Goal: Task Accomplishment & Management: Complete application form

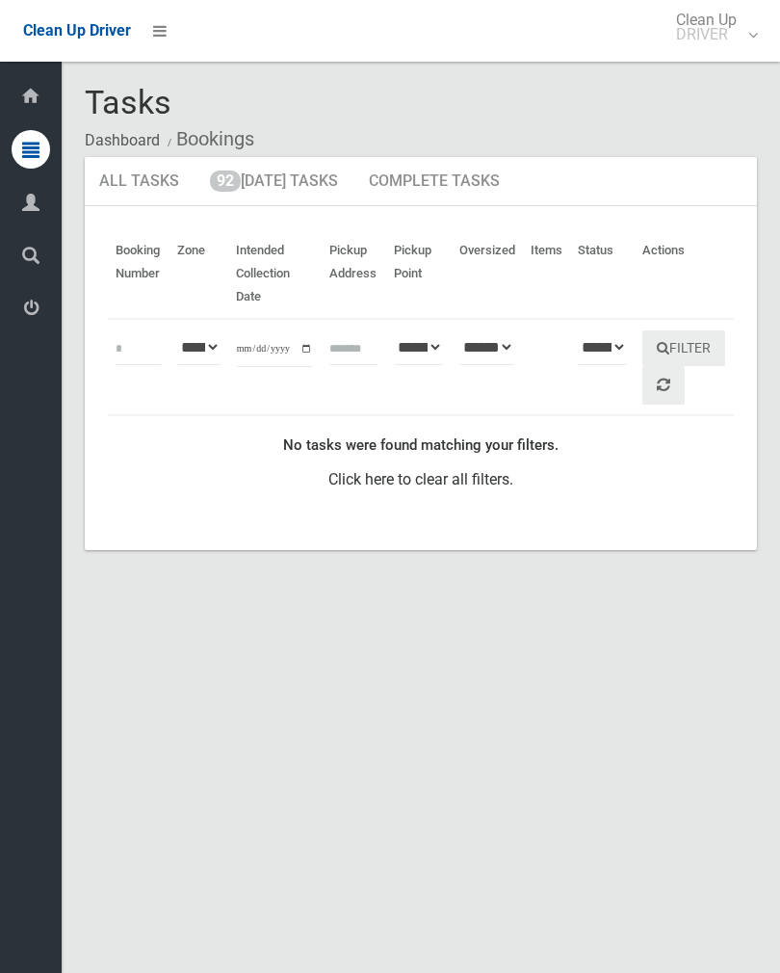
click at [287, 170] on link "92 [DATE] Tasks" at bounding box center [274, 182] width 157 height 50
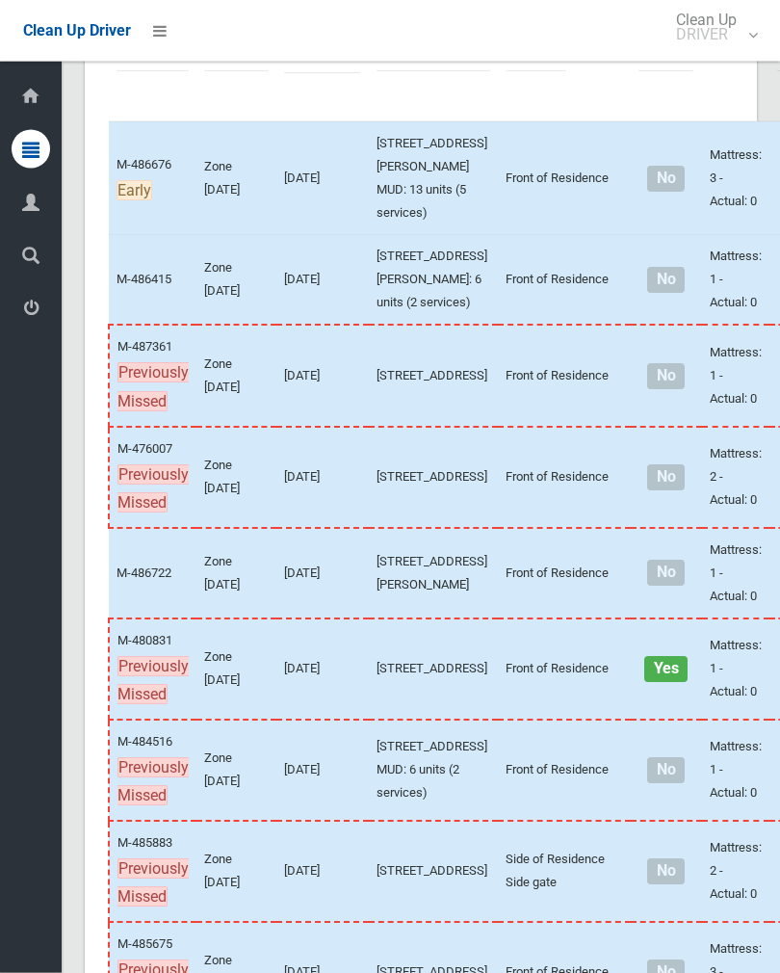
scroll to position [296, 0]
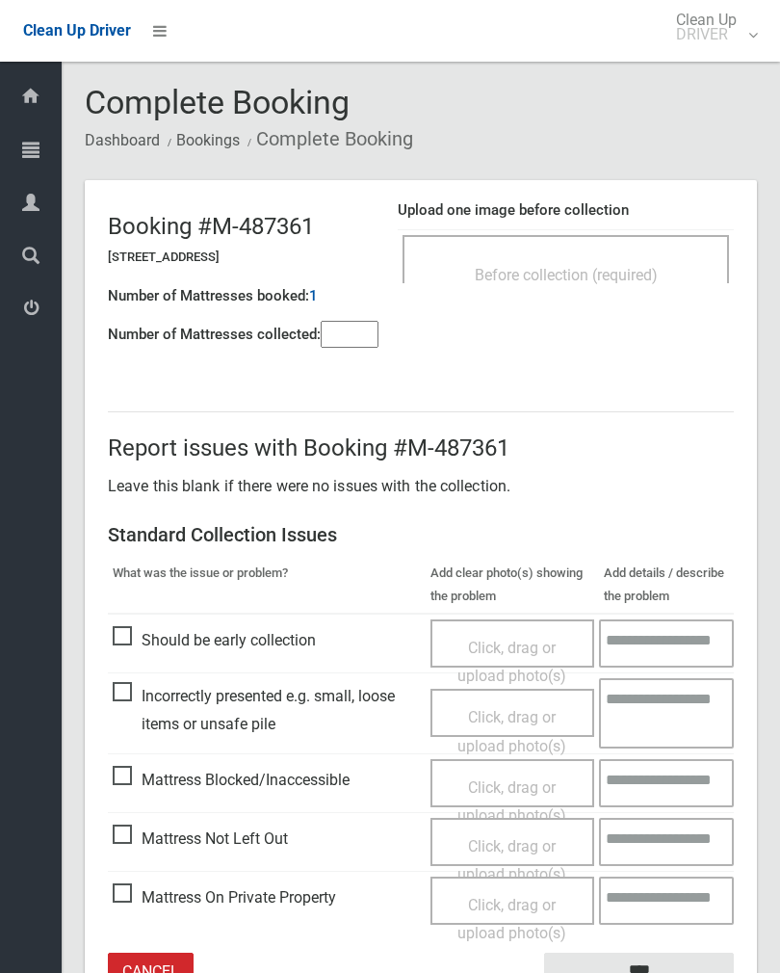
click at [357, 345] on input"] "number" at bounding box center [350, 334] width 58 height 27
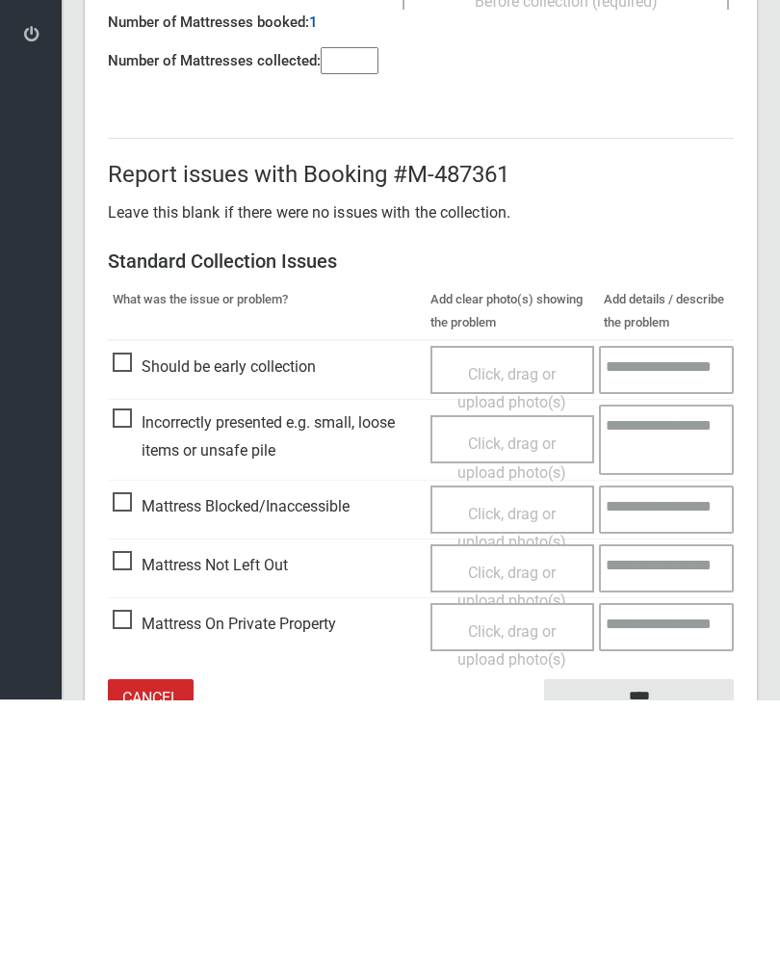
scroll to position [107, 0]
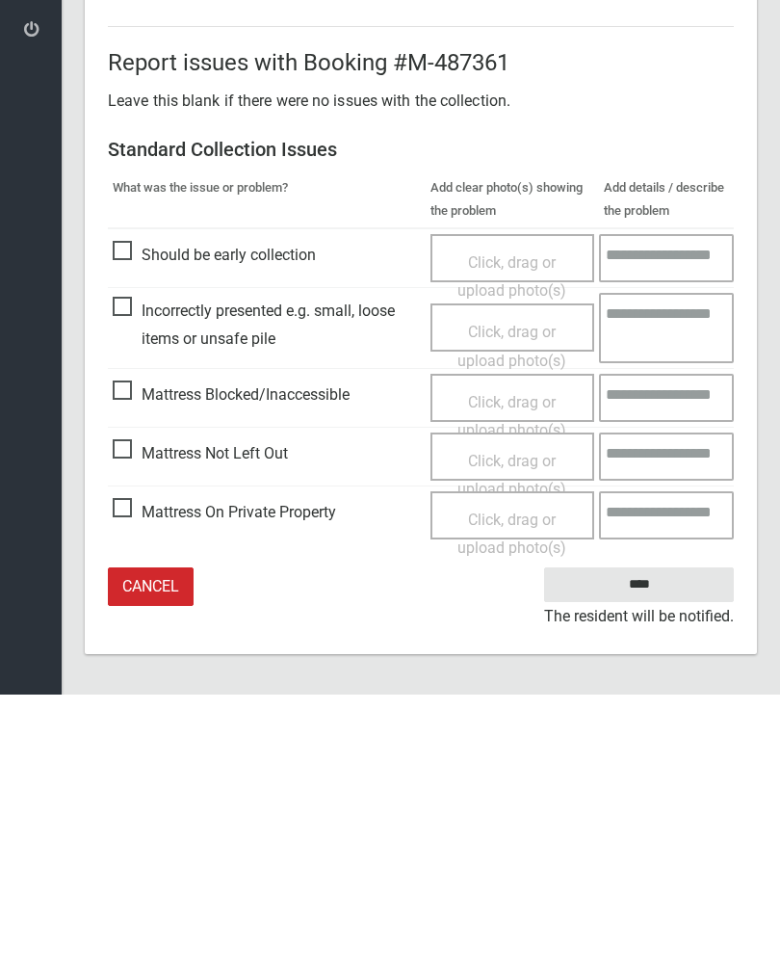
type input"] "*"
click at [522, 730] on span "Click, drag or upload photo(s)" at bounding box center [512, 753] width 109 height 47
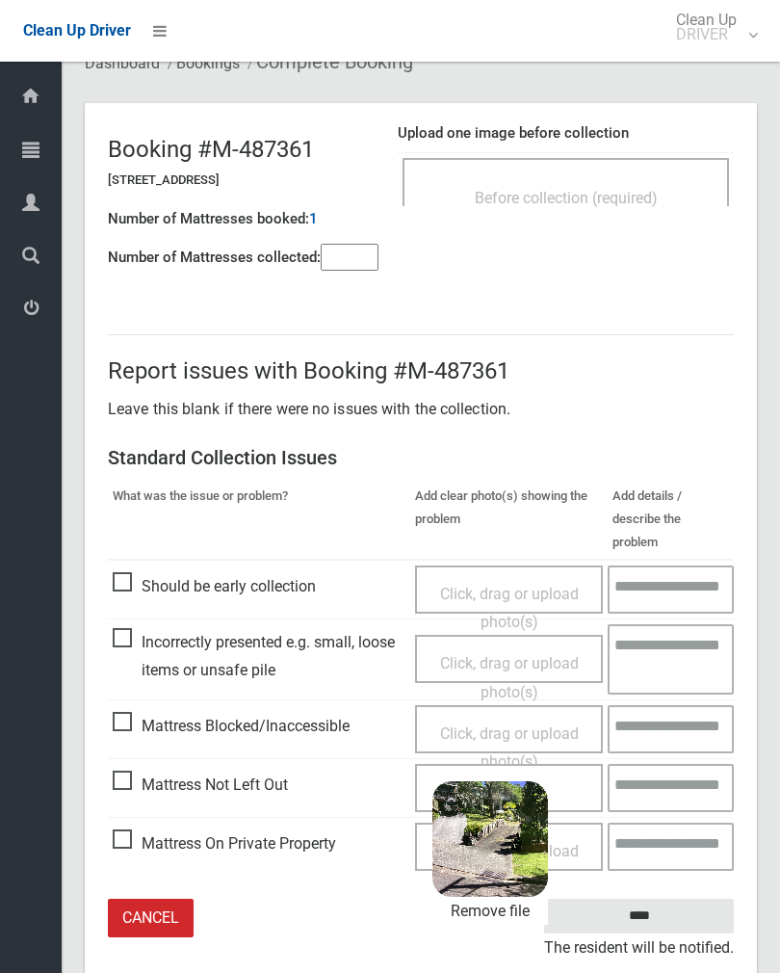
click at [683, 899] on input "****" at bounding box center [639, 917] width 190 height 36
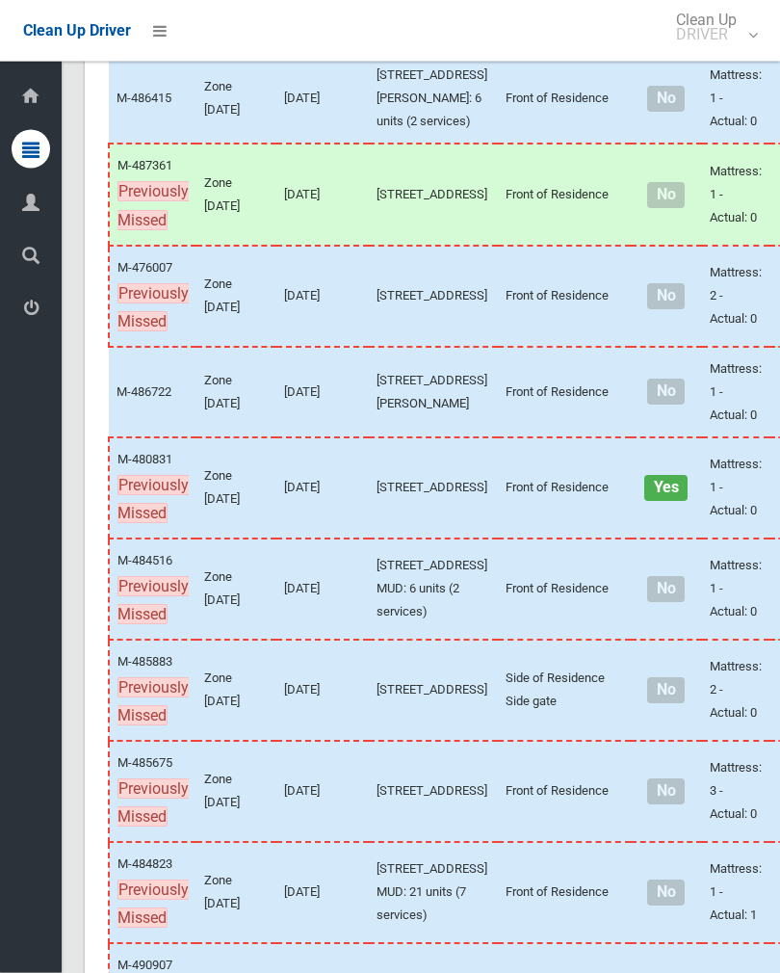
scroll to position [475, 0]
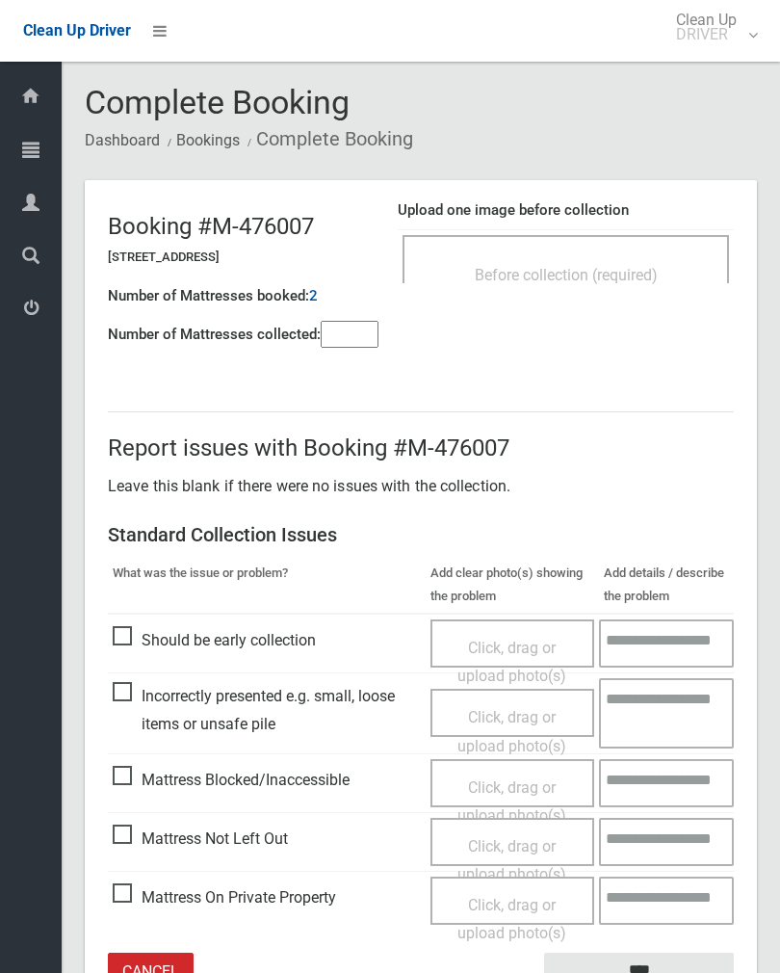
click at [640, 260] on div "Before collection (required)" at bounding box center [566, 274] width 284 height 36
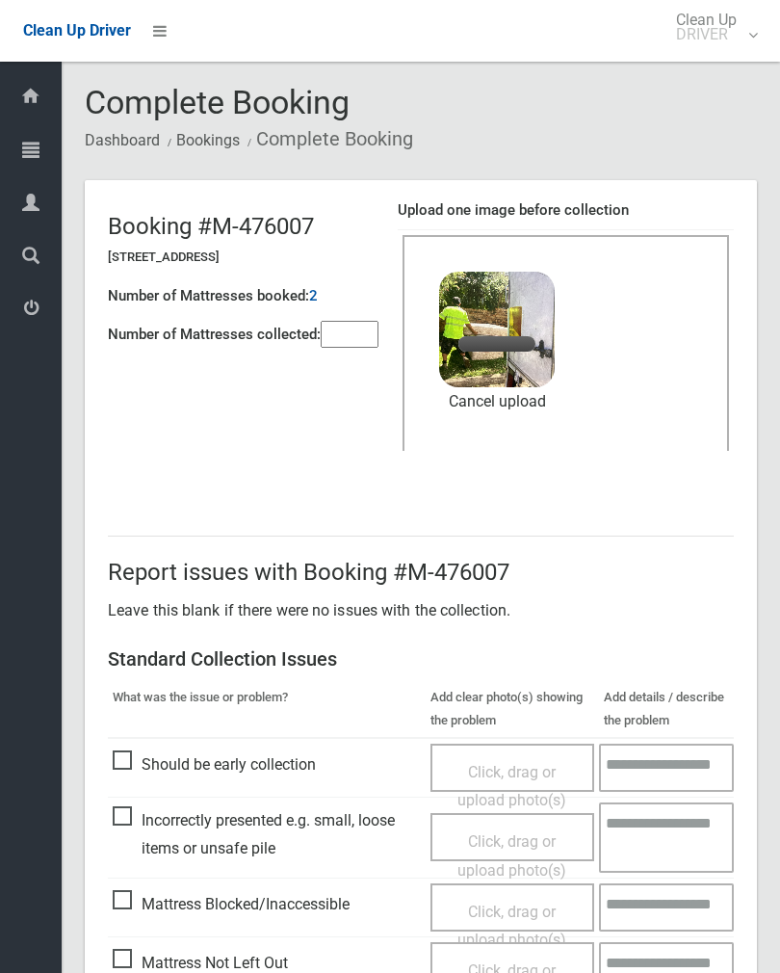
click at [348, 343] on input"] "number" at bounding box center [350, 334] width 58 height 27
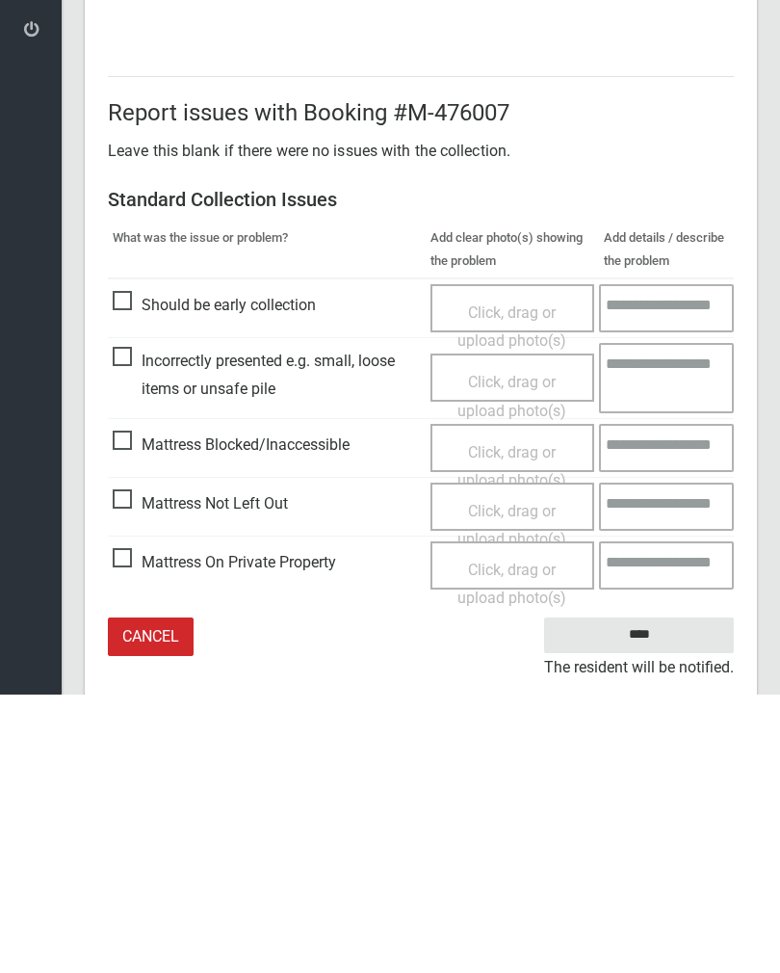
scroll to position [232, 0]
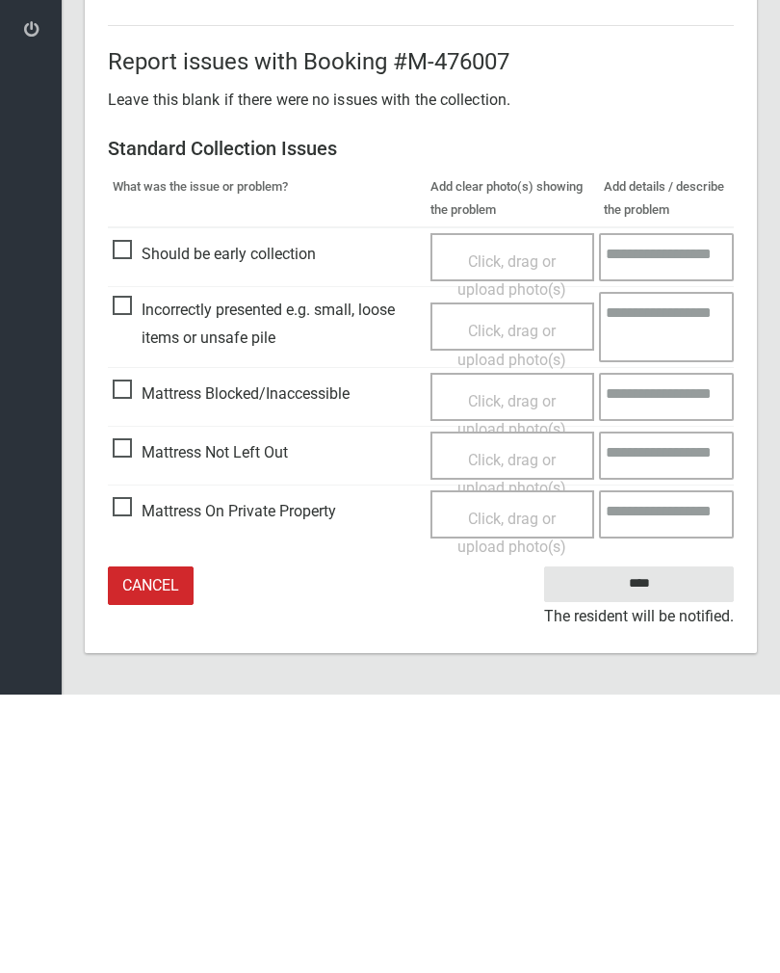
type input"] "*"
click at [643, 845] on input "****" at bounding box center [639, 863] width 190 height 36
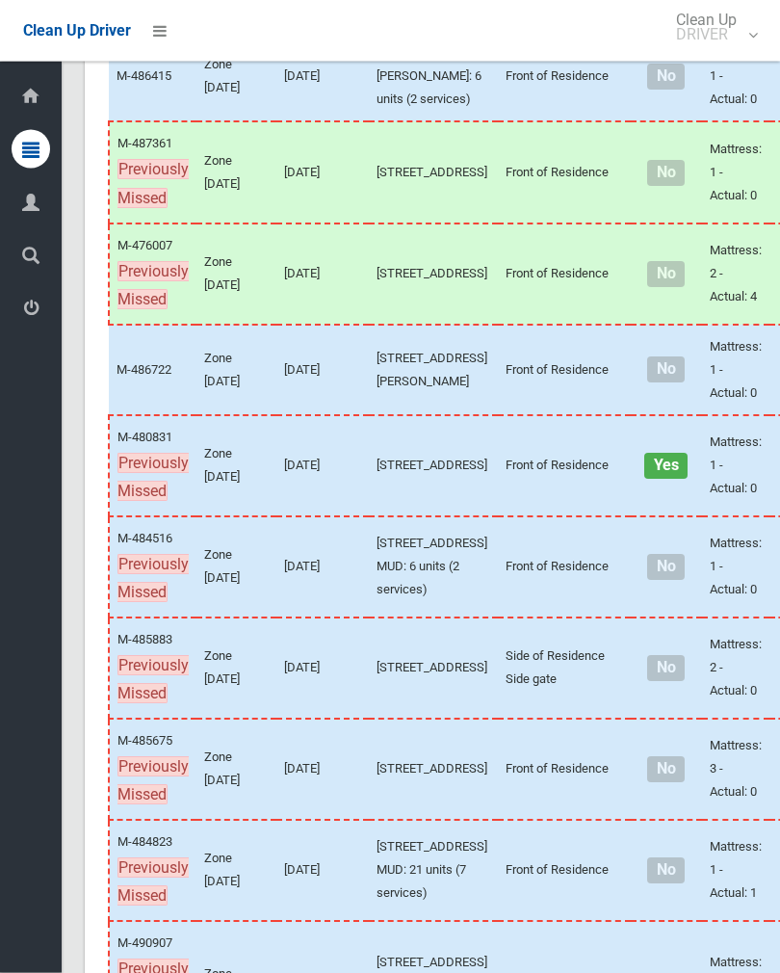
scroll to position [497, 0]
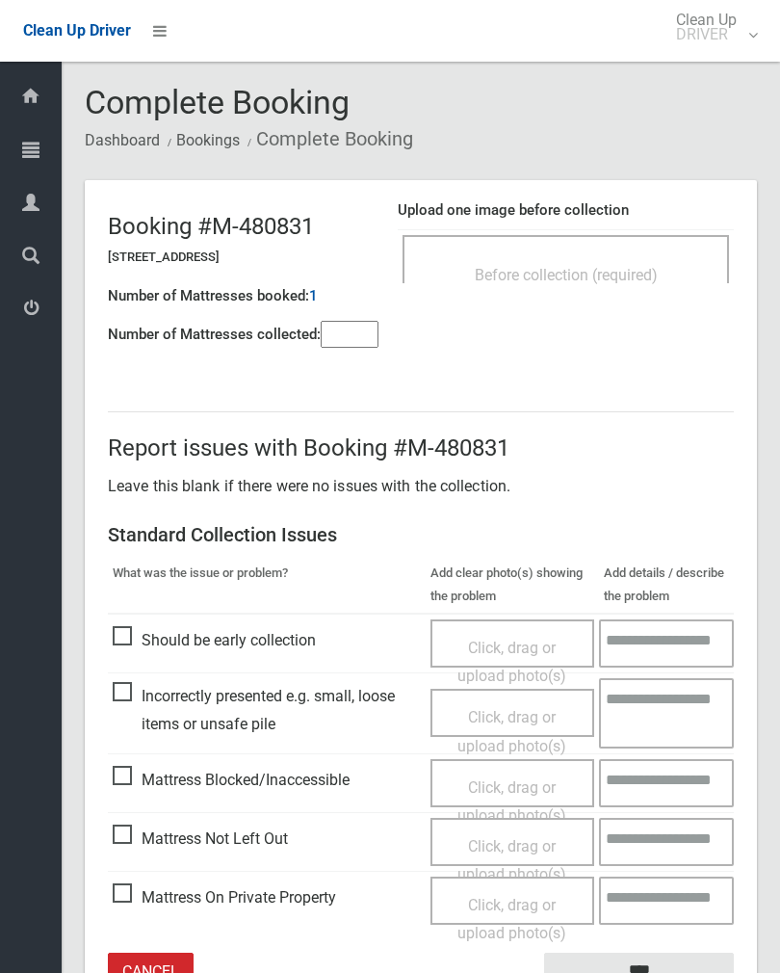
click at [630, 260] on div "Before collection (required)" at bounding box center [566, 274] width 284 height 36
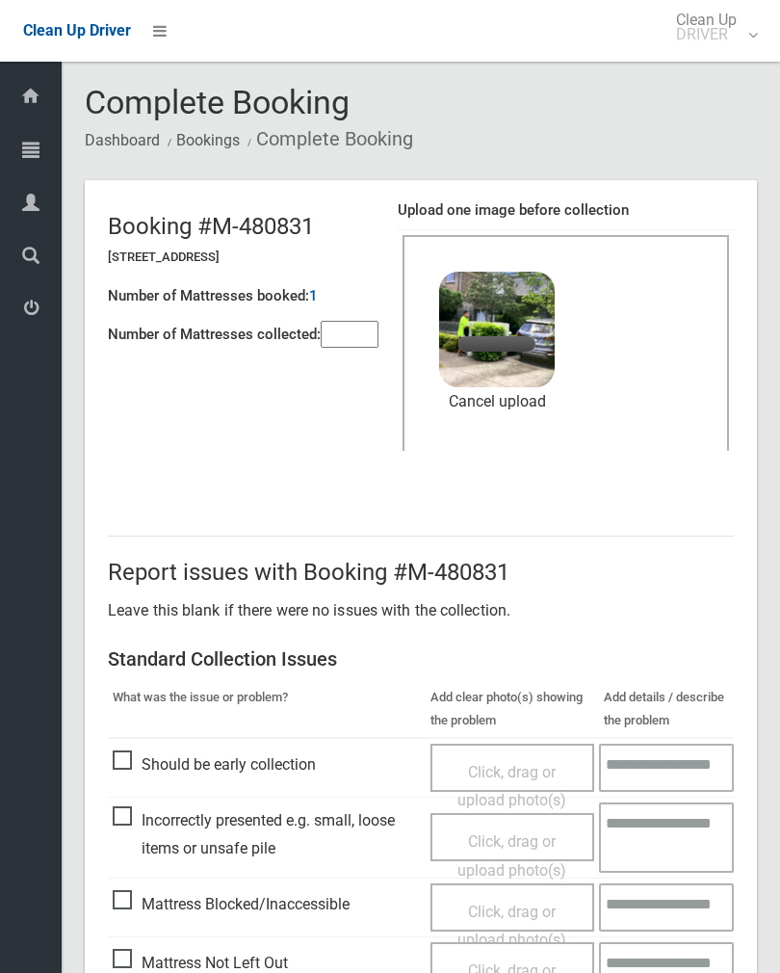
click at [361, 340] on input"] "number" at bounding box center [350, 334] width 58 height 27
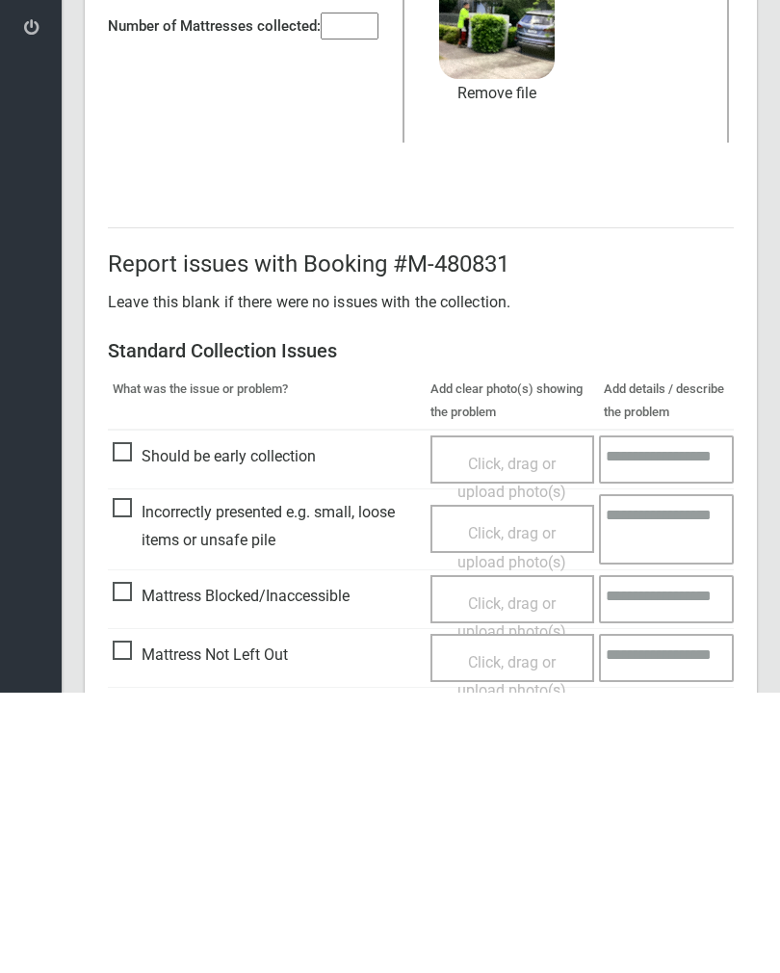
scroll to position [232, 0]
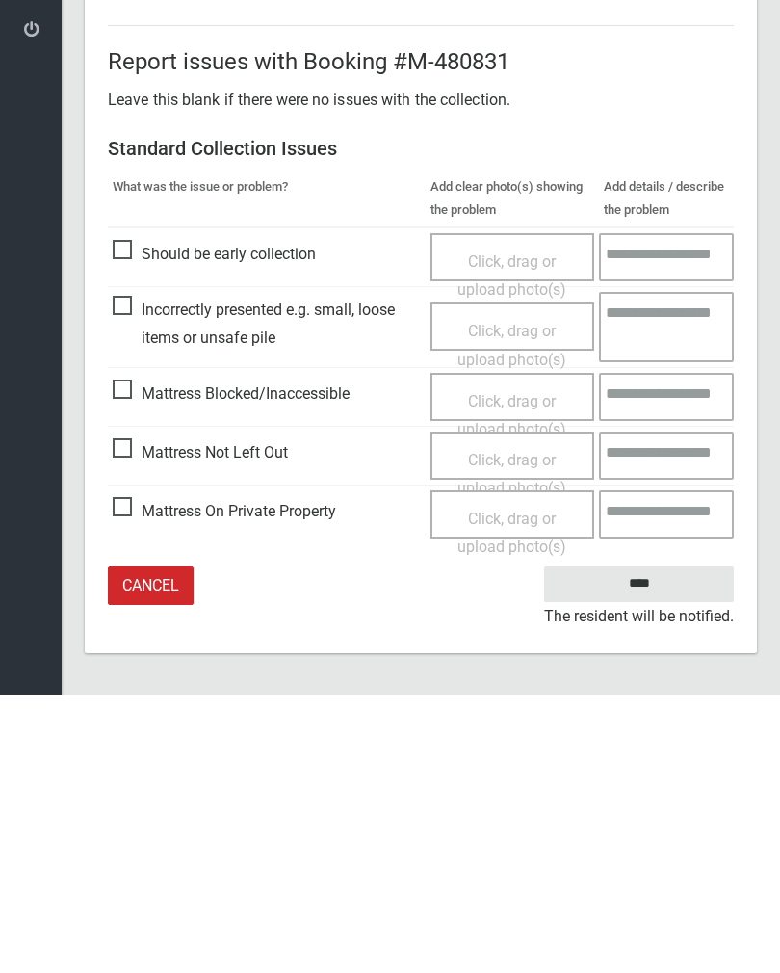
type input"] "*"
click at [658, 845] on input "****" at bounding box center [639, 863] width 190 height 36
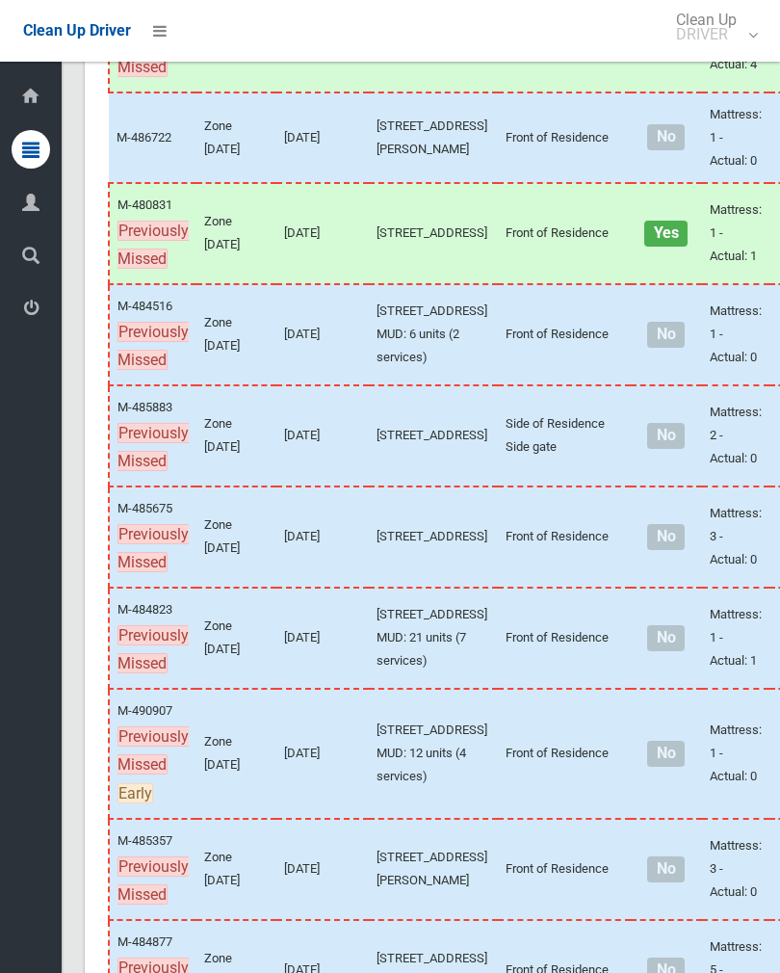
scroll to position [760, 0]
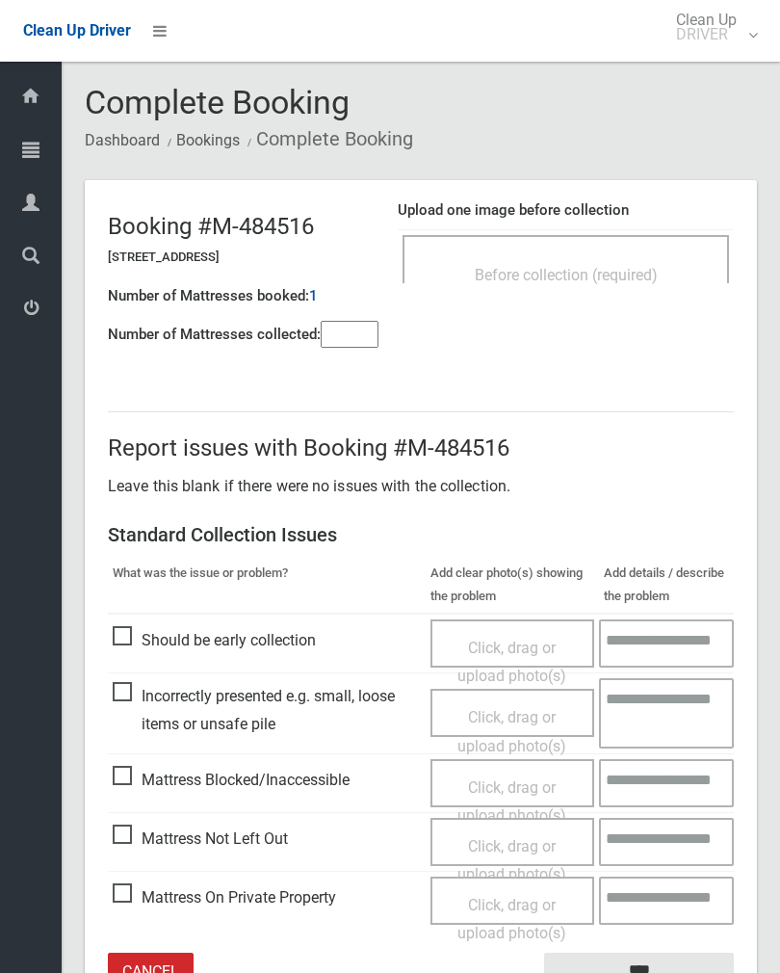
click at [647, 259] on div "Before collection (required)" at bounding box center [566, 274] width 284 height 36
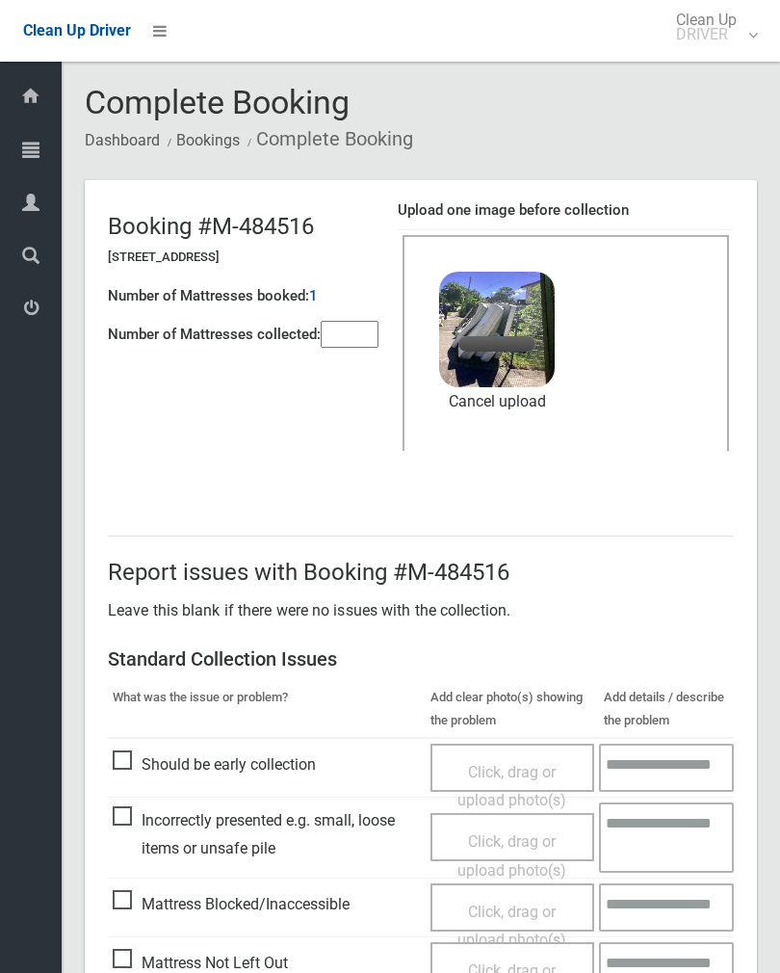
click at [367, 335] on input"] "number" at bounding box center [350, 334] width 58 height 27
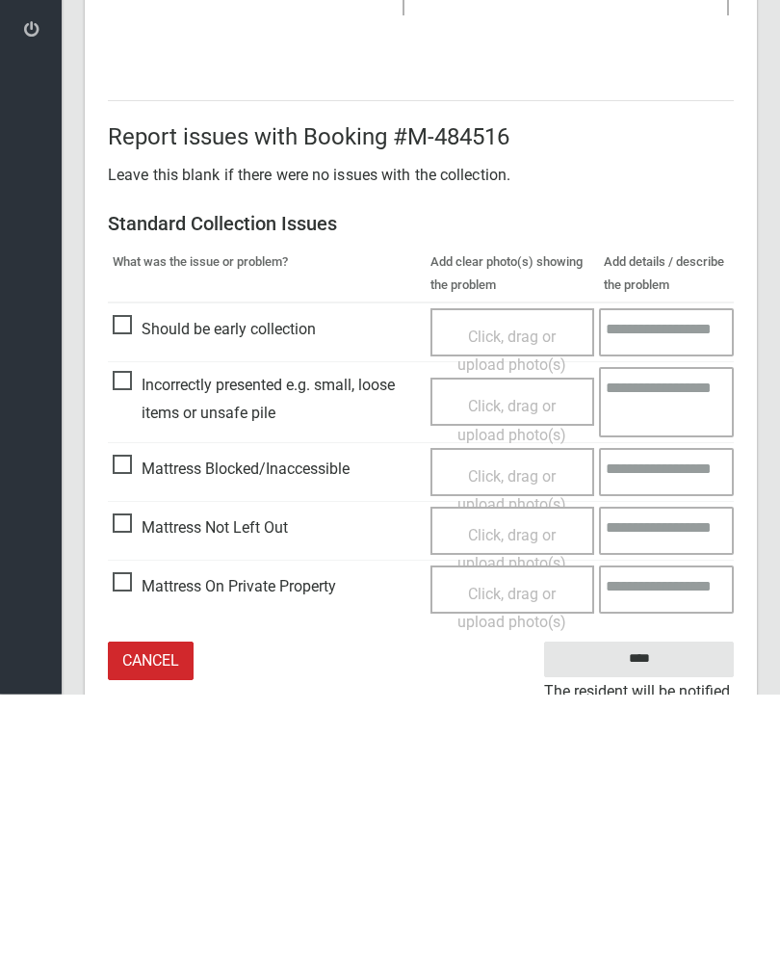
scroll to position [232, 0]
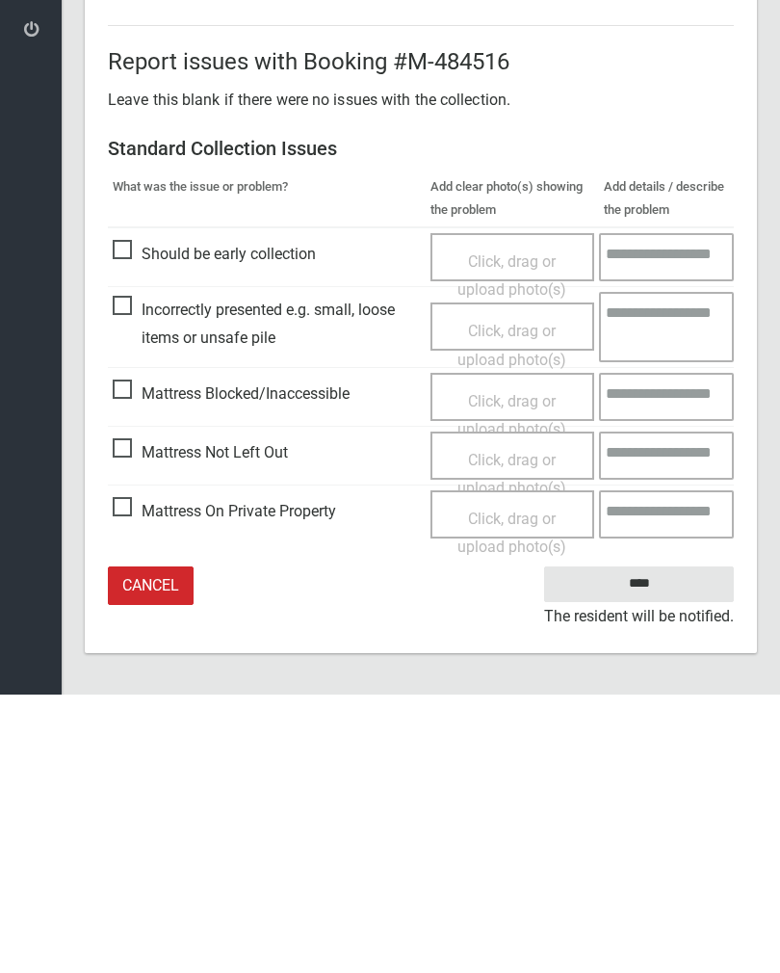
type input"] "*"
click at [656, 845] on input "****" at bounding box center [639, 863] width 190 height 36
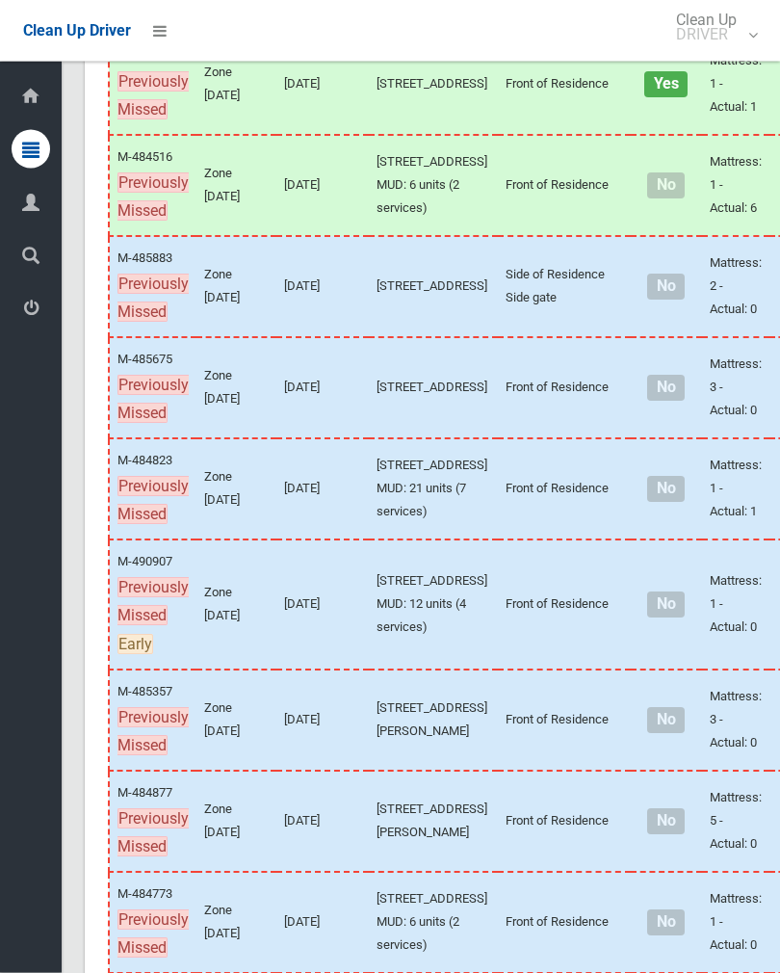
scroll to position [903, 0]
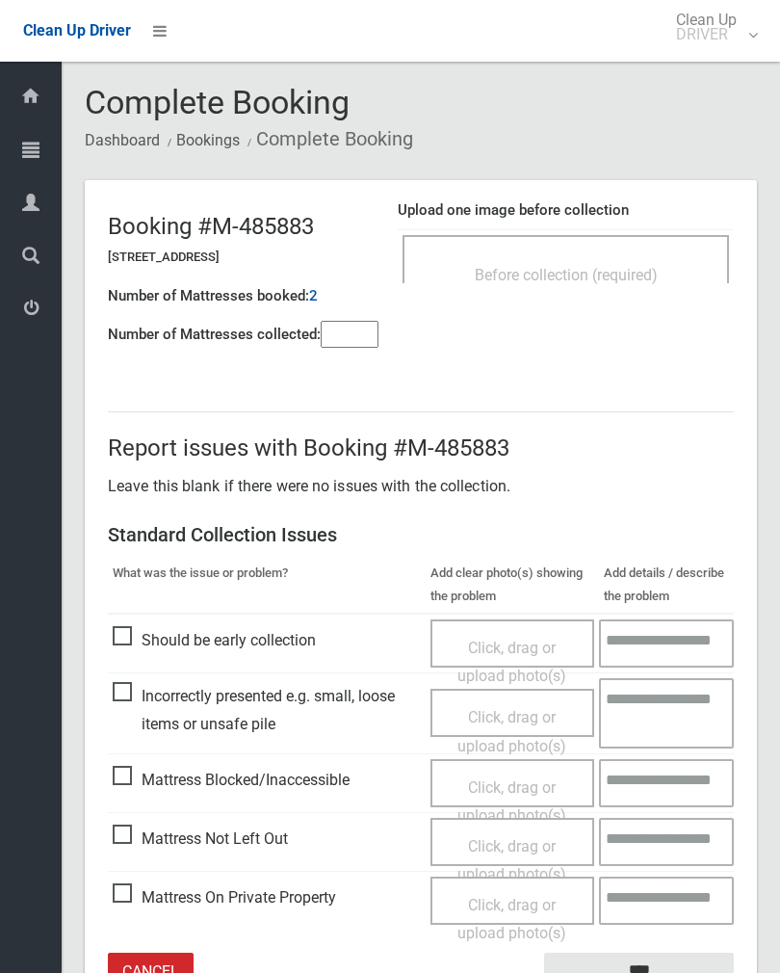
click at [653, 266] on span "Before collection (required)" at bounding box center [566, 275] width 183 height 18
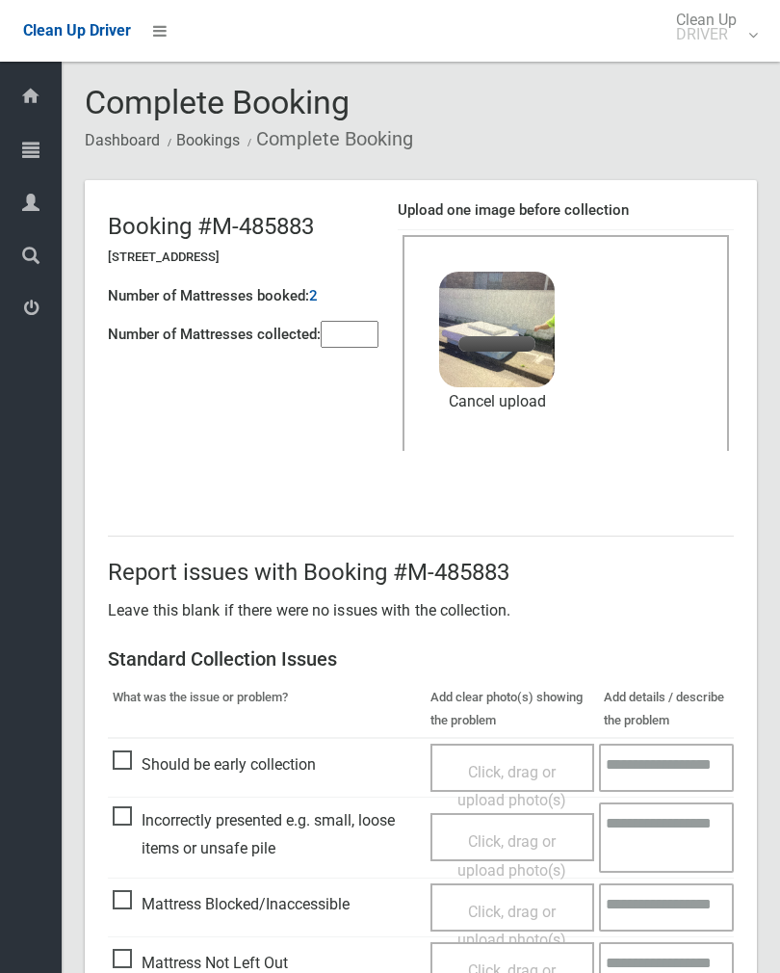
click at [367, 343] on input"] "number" at bounding box center [350, 334] width 58 height 27
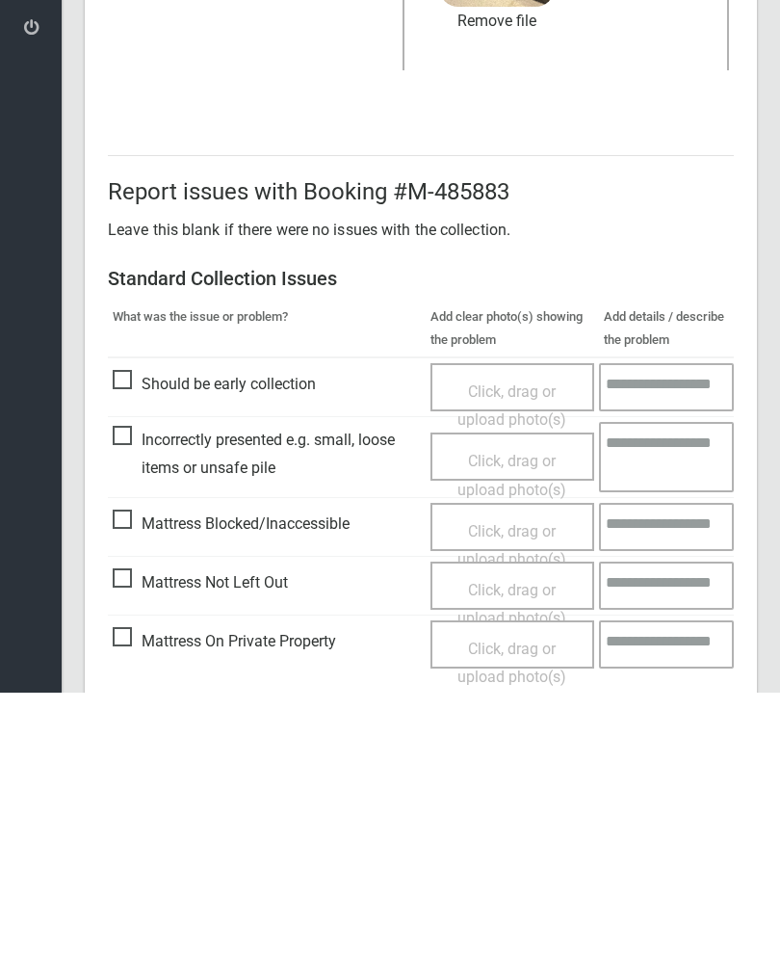
scroll to position [232, 0]
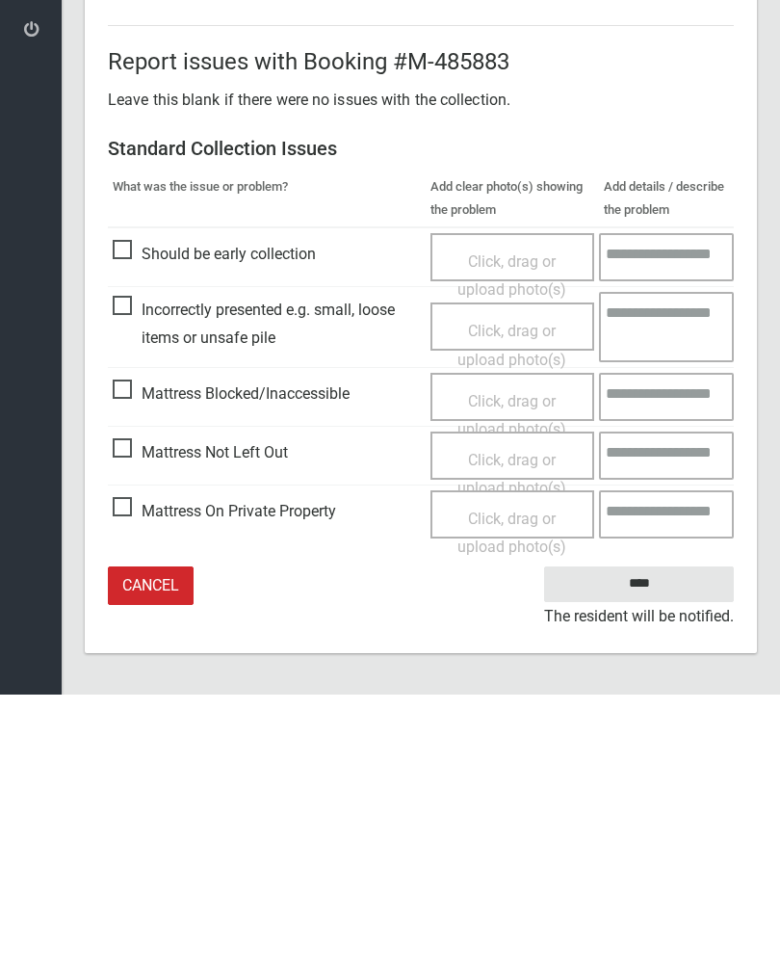
type input"] "*"
click at [646, 845] on input "****" at bounding box center [639, 863] width 190 height 36
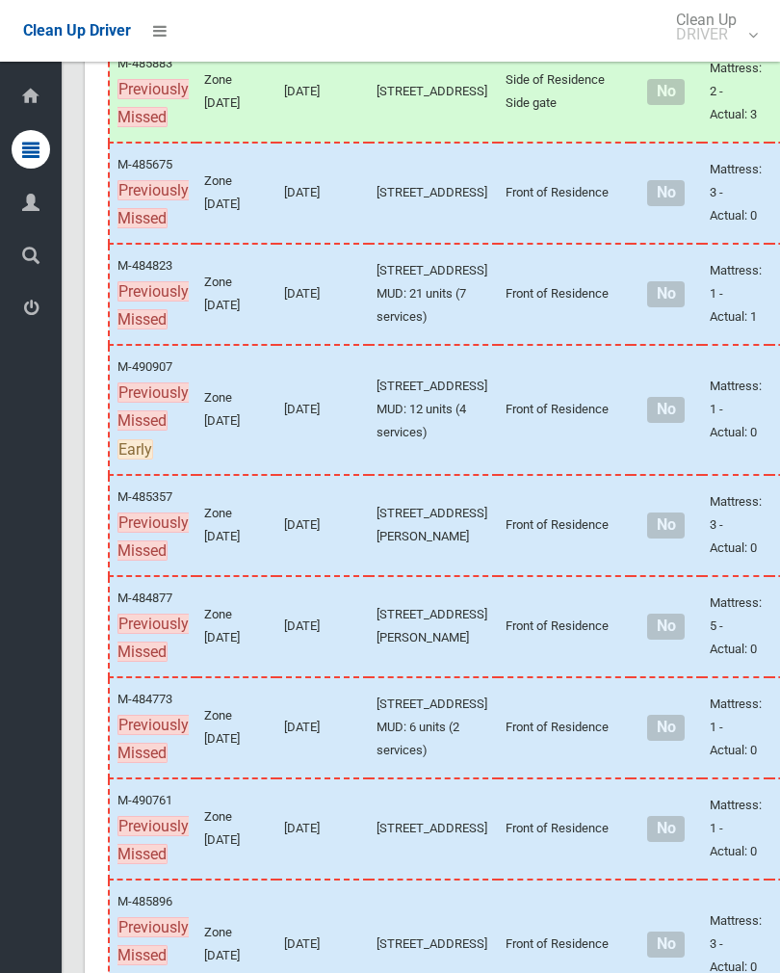
scroll to position [1134, 0]
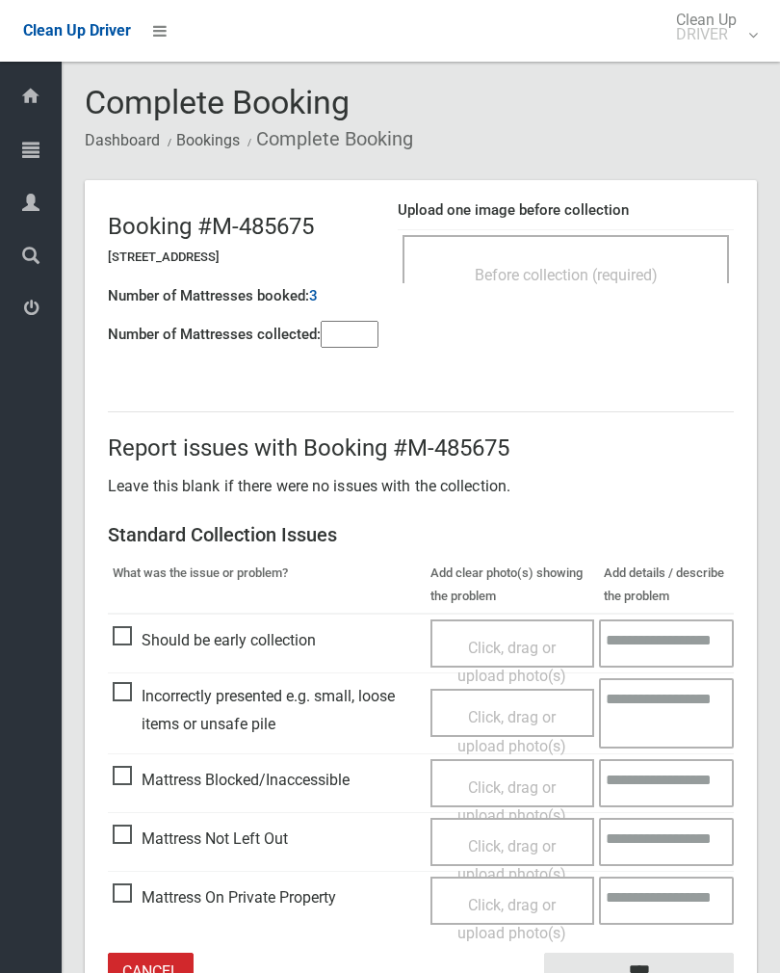
click at [593, 250] on div "Before collection (required)" at bounding box center [566, 259] width 327 height 48
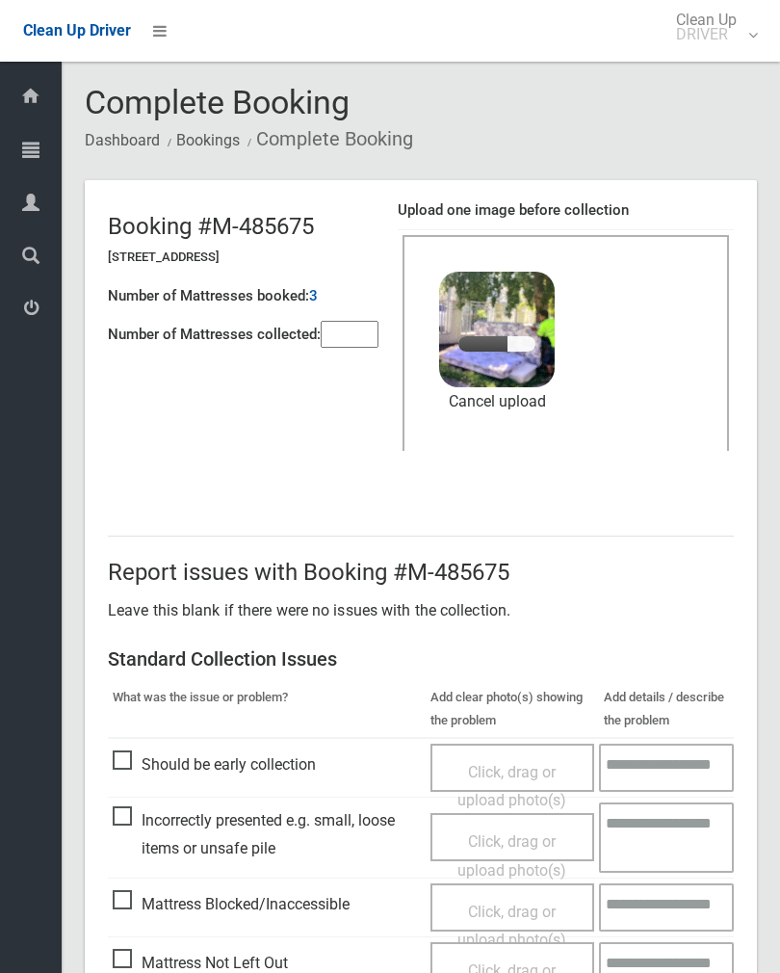
click at [389, 407] on header "Booking #M-485675 [STREET_ADDRESS] Number of Mattresses booked: 3 Number of Mat…" at bounding box center [421, 334] width 672 height 309
click at [365, 327] on input"] "number" at bounding box center [350, 334] width 58 height 27
click at [370, 347] on input"] "number" at bounding box center [350, 334] width 58 height 27
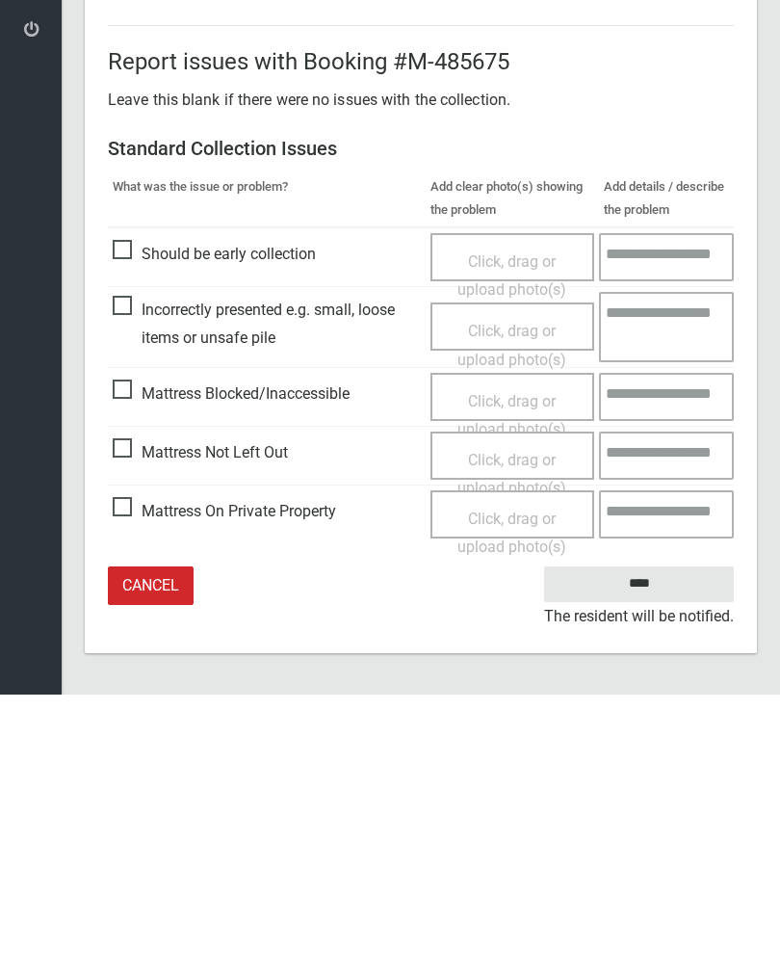
type input"] "*"
click at [642, 845] on input "****" at bounding box center [639, 863] width 190 height 36
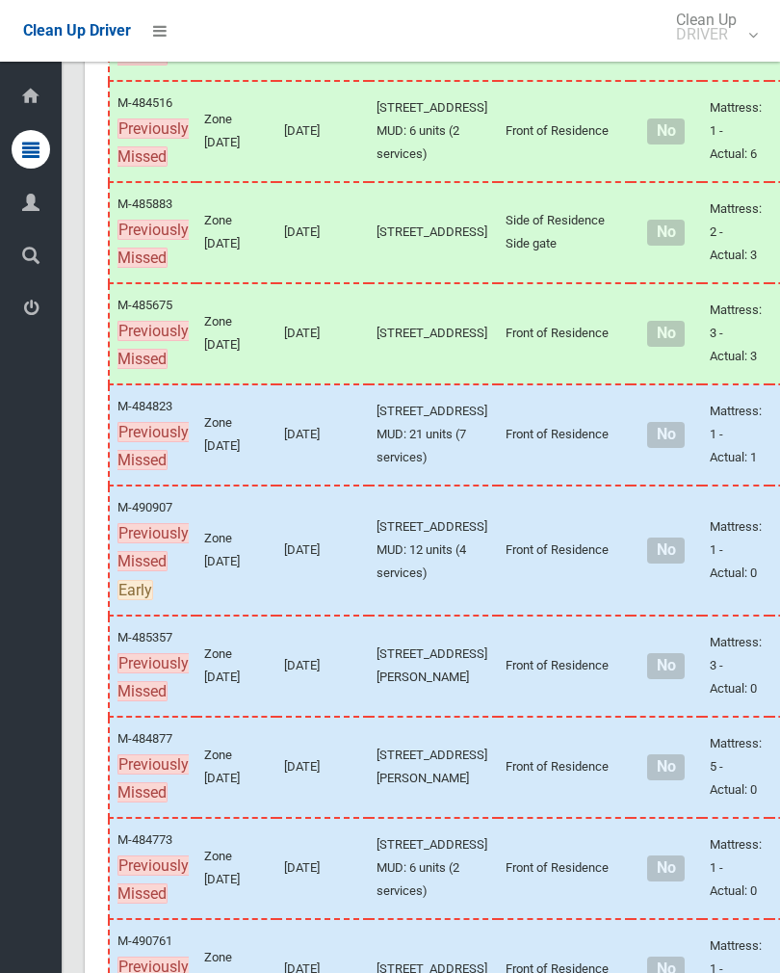
scroll to position [1168, 0]
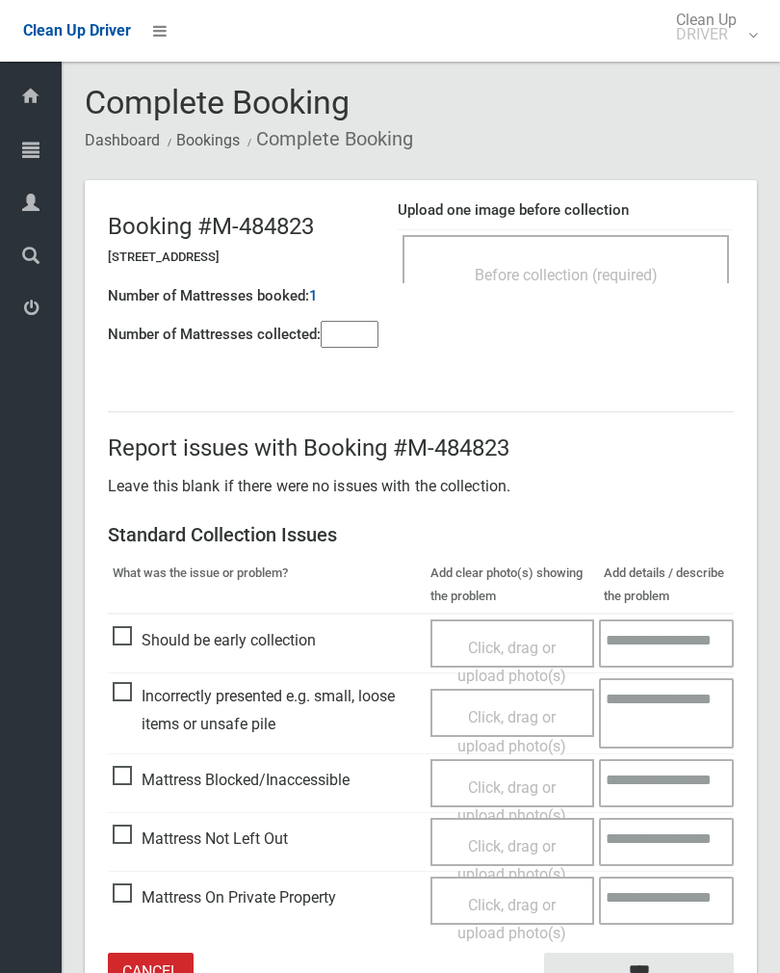
click at [611, 249] on div "Before collection (required)" at bounding box center [566, 259] width 327 height 48
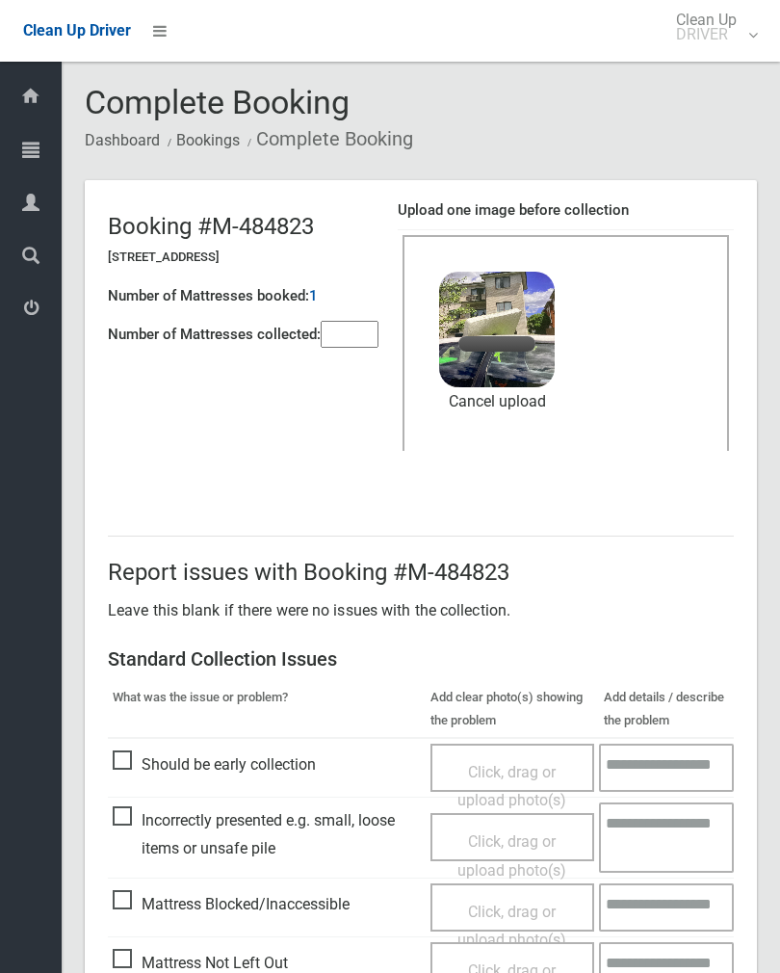
click at [354, 340] on input"] "number" at bounding box center [350, 334] width 58 height 27
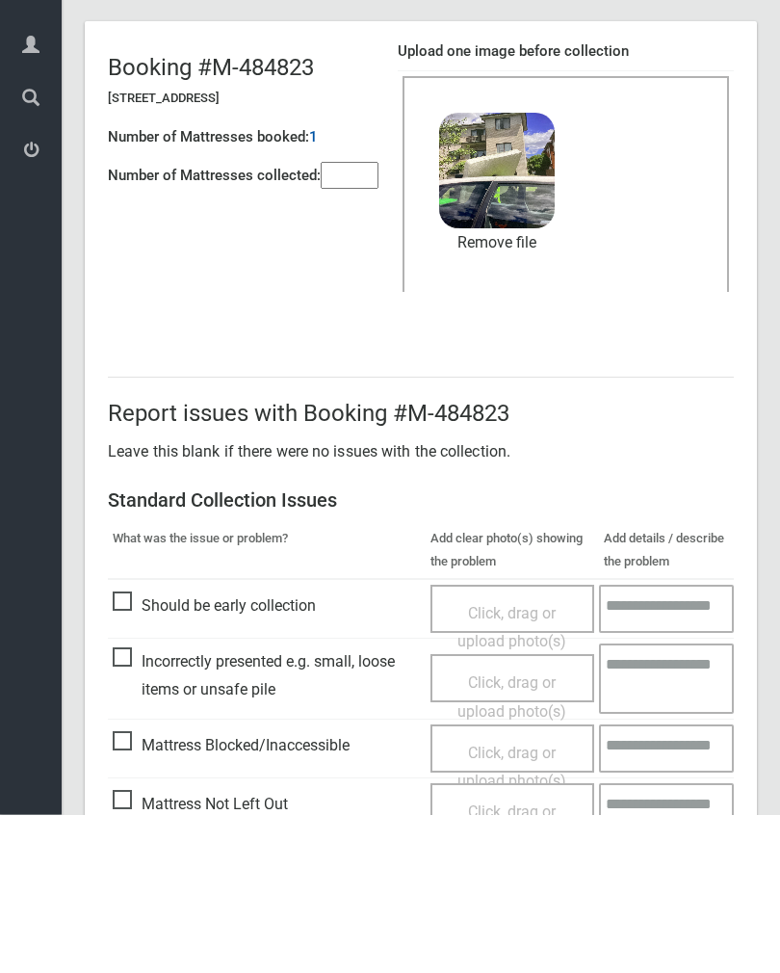
scroll to position [232, 0]
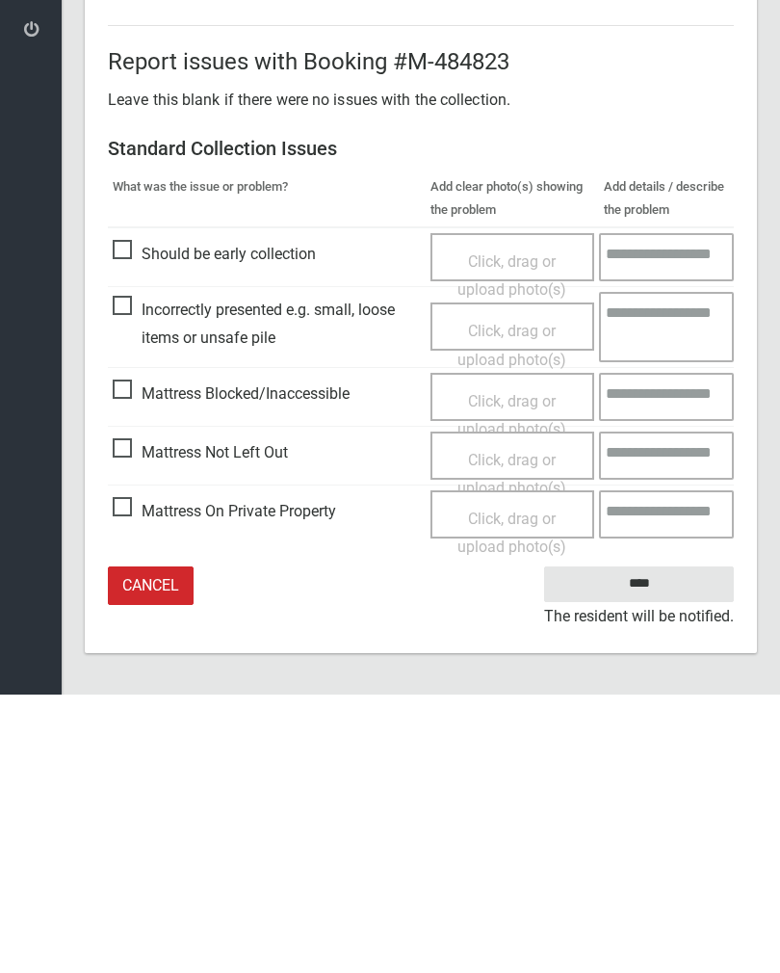
type input"] "*"
click at [669, 845] on input "****" at bounding box center [639, 863] width 190 height 36
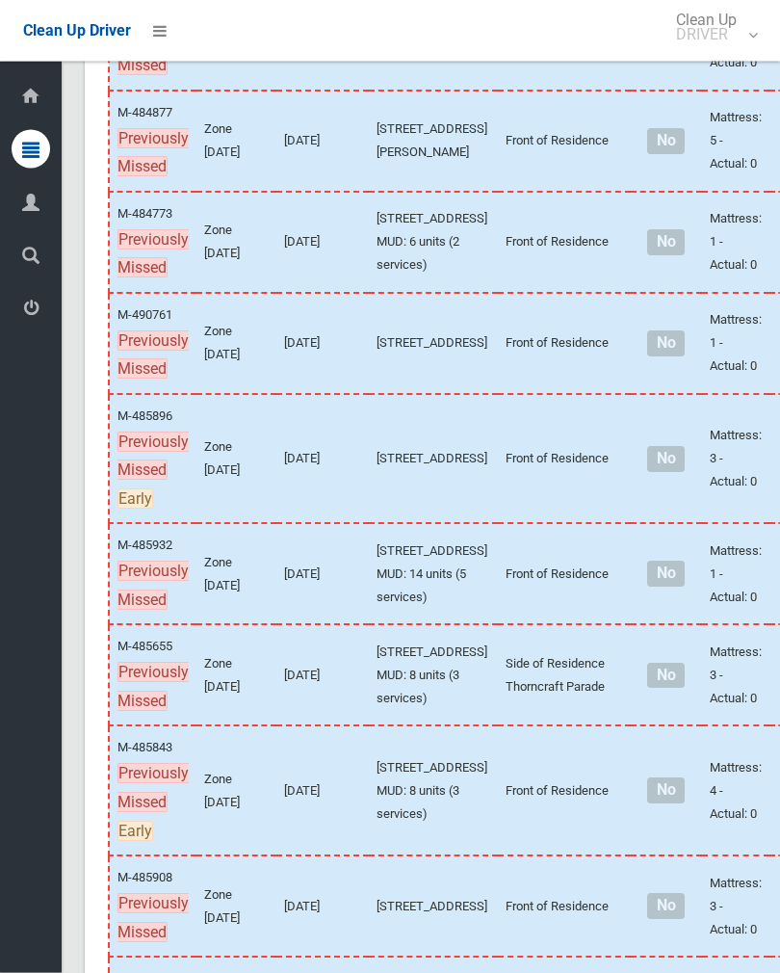
scroll to position [1562, 0]
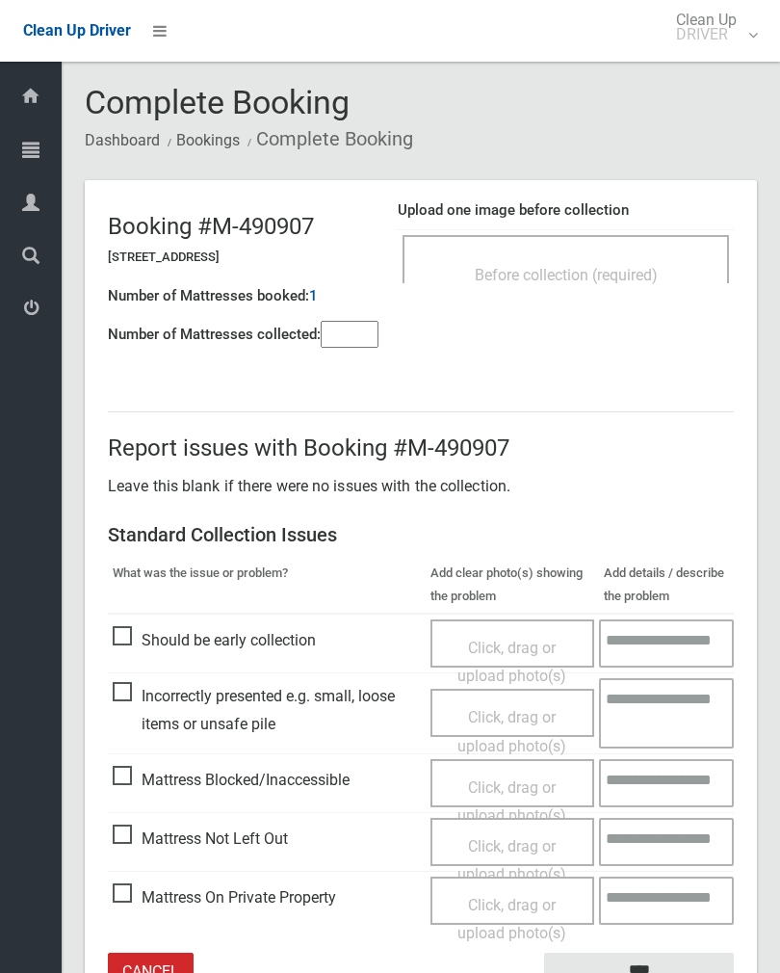
click at [593, 236] on div "Before collection (required)" at bounding box center [566, 259] width 327 height 48
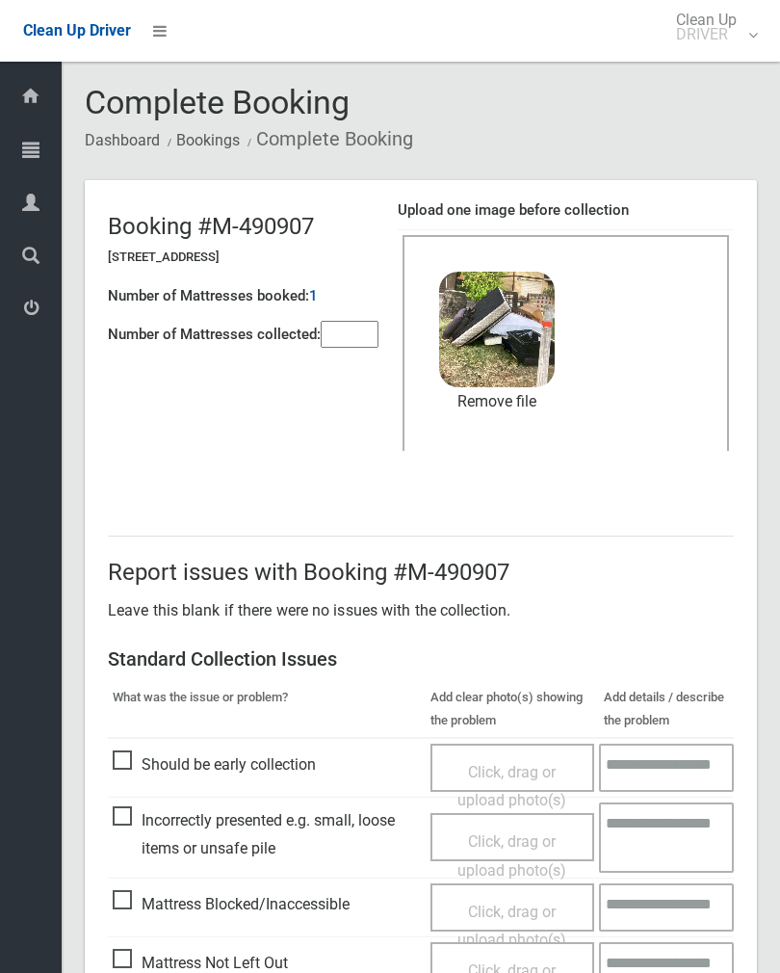
click at [375, 340] on input"] "number" at bounding box center [350, 334] width 58 height 27
type input"] "*"
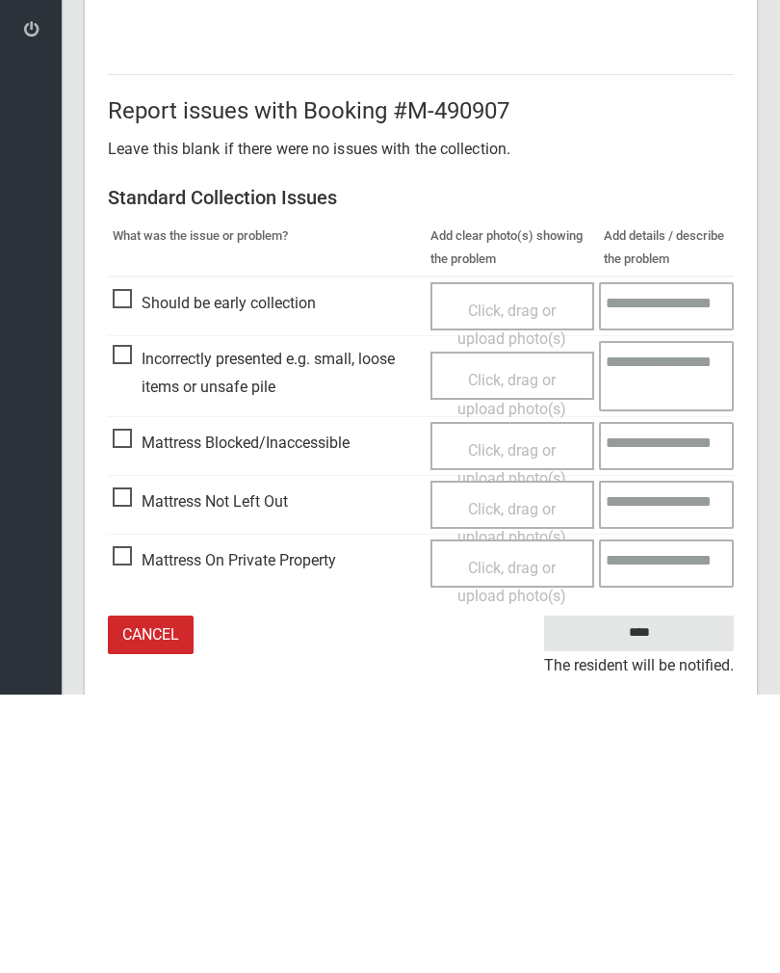
scroll to position [232, 0]
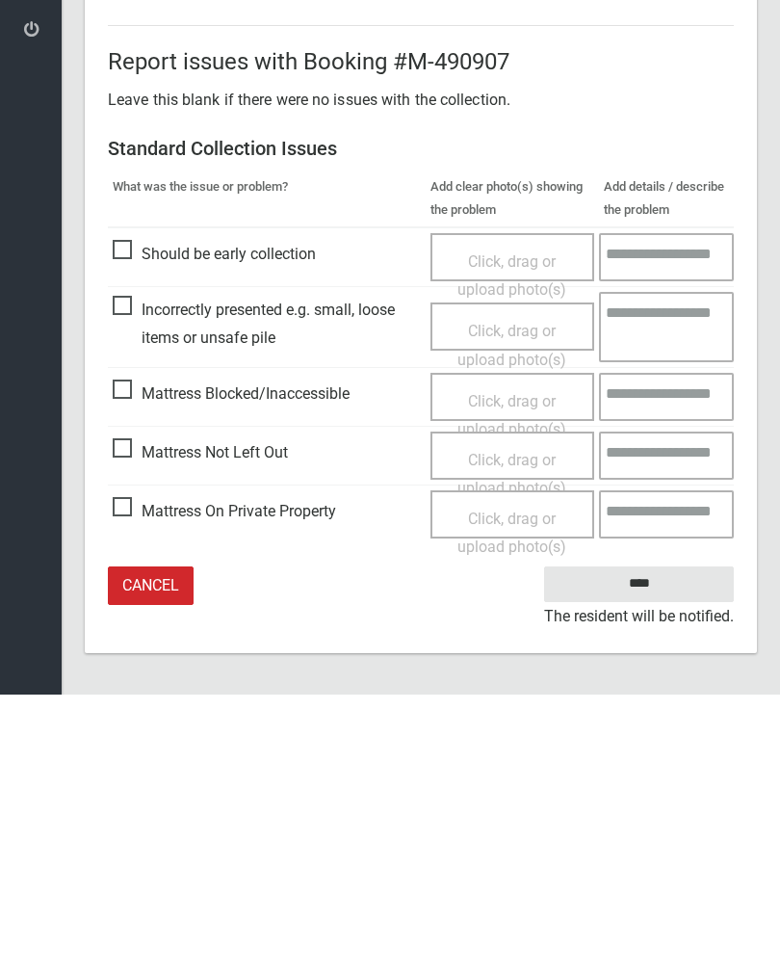
type input"] "*"
click at [649, 845] on input "****" at bounding box center [639, 863] width 190 height 36
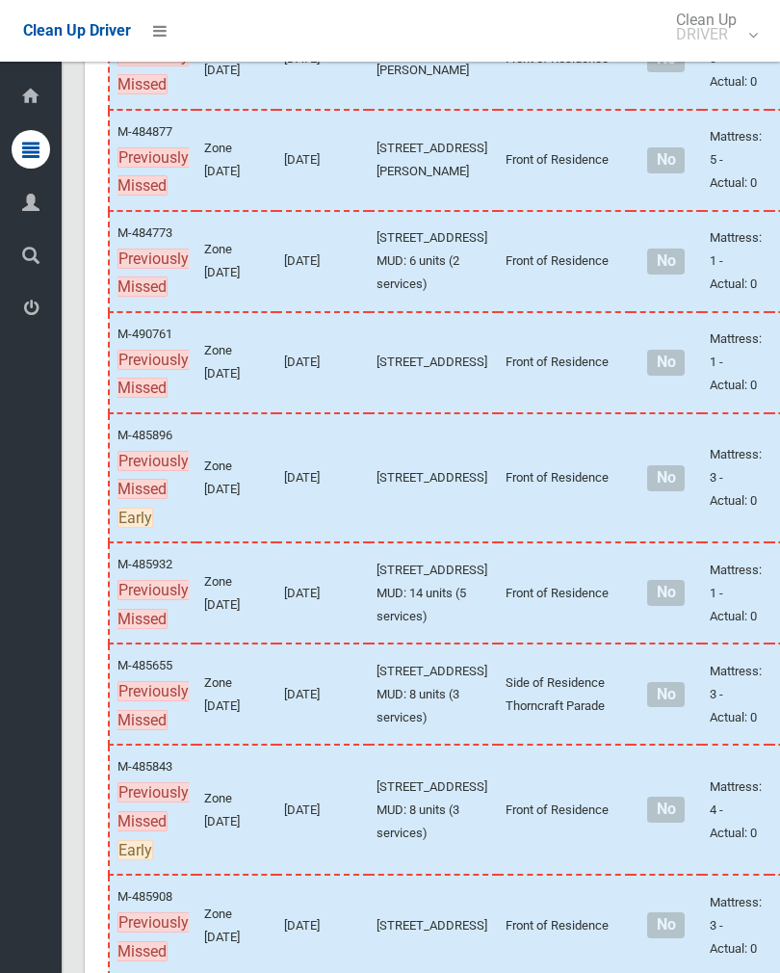
scroll to position [1614, 0]
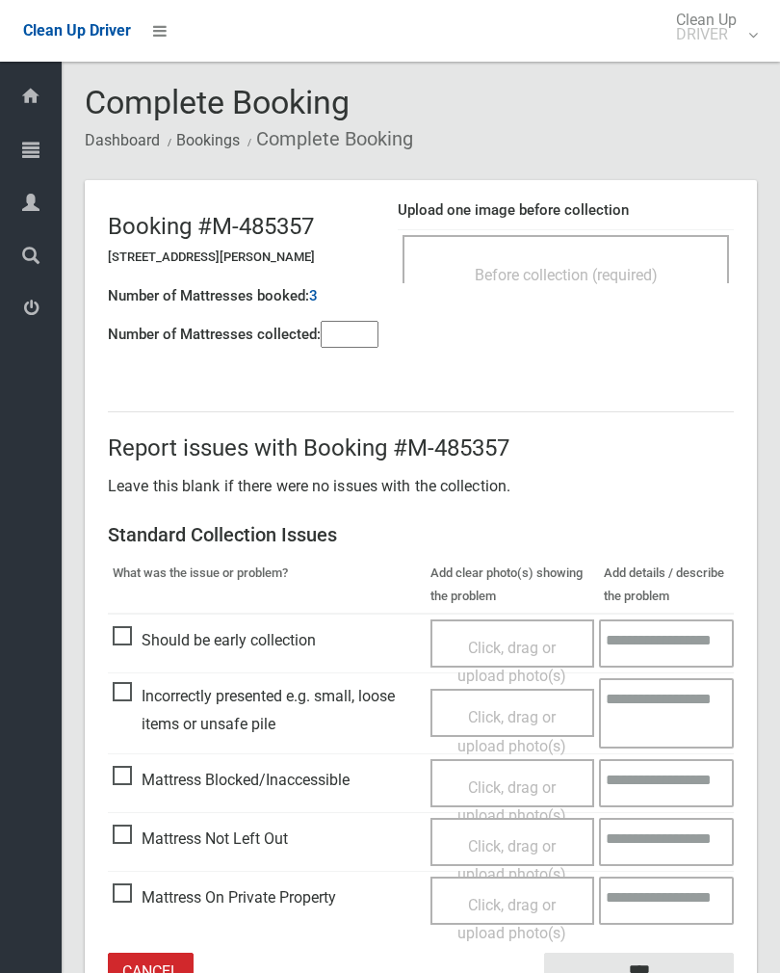
click at [615, 256] on div "Before collection (required)" at bounding box center [566, 274] width 284 height 36
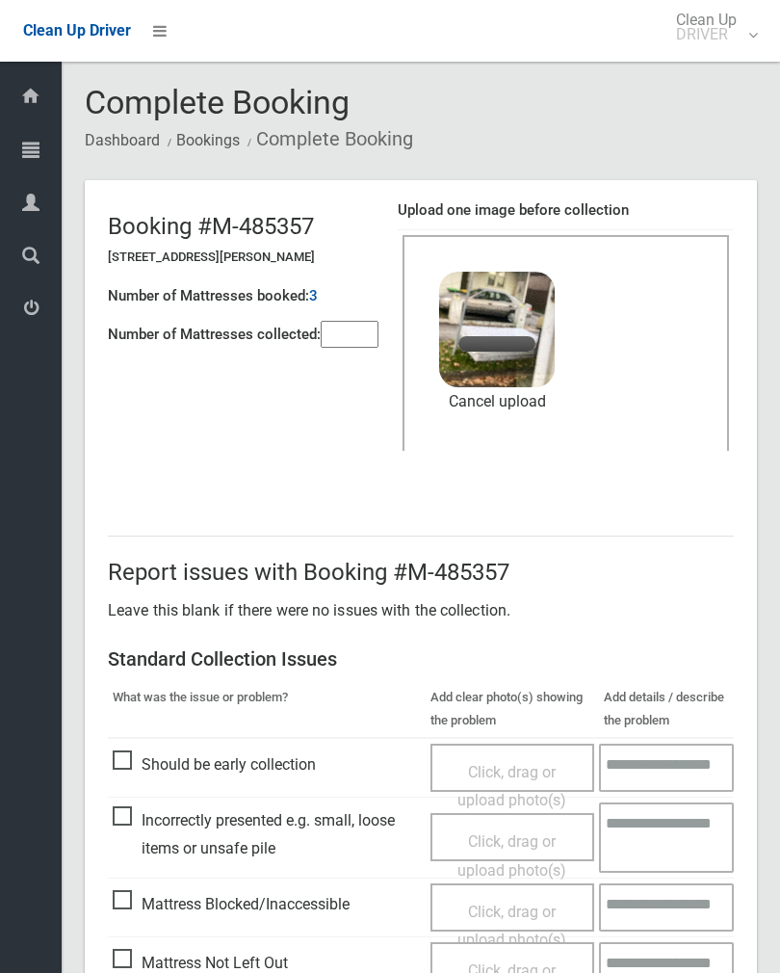
click at [360, 323] on input"] "number" at bounding box center [350, 334] width 58 height 27
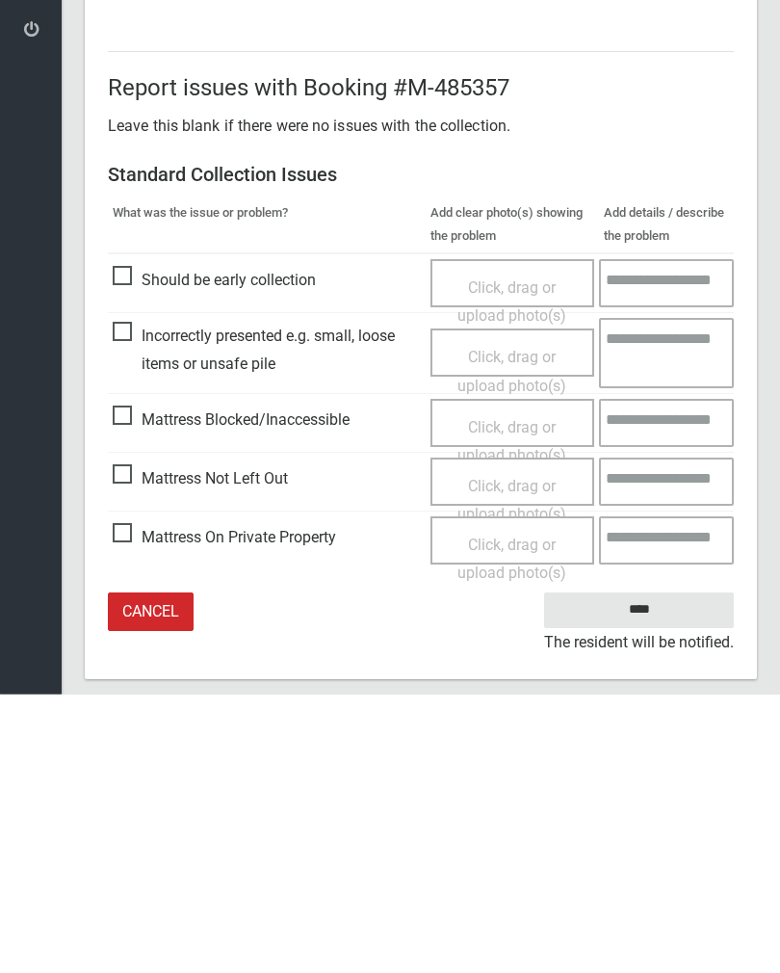
scroll to position [232, 0]
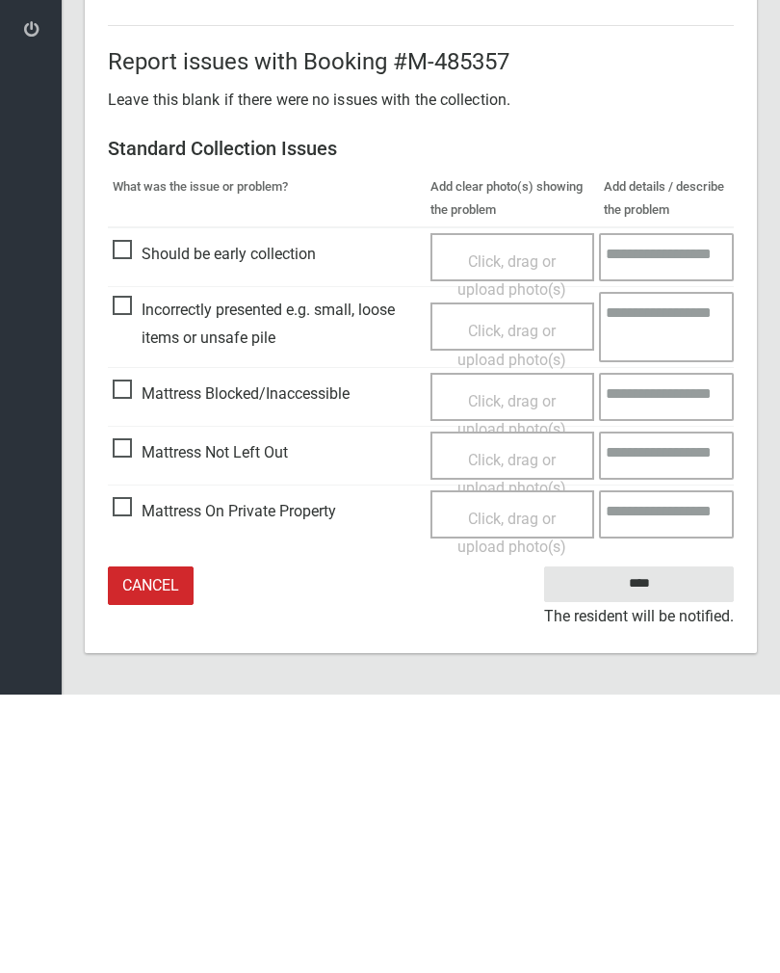
type input"] "*"
click at [653, 845] on input "****" at bounding box center [639, 863] width 190 height 36
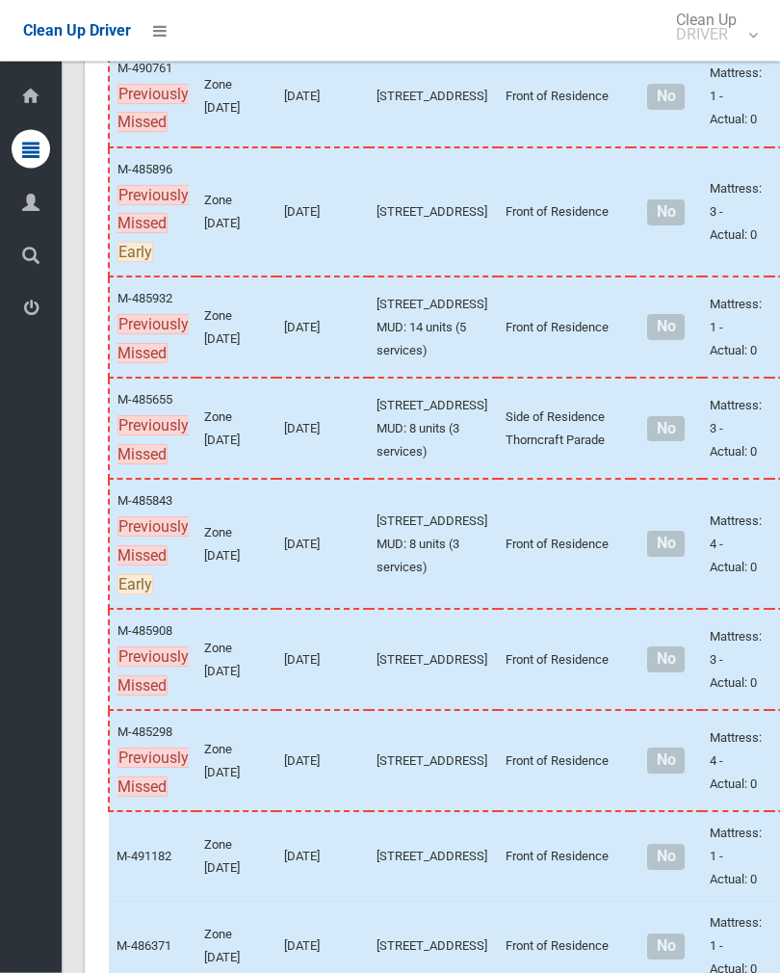
scroll to position [1993, 0]
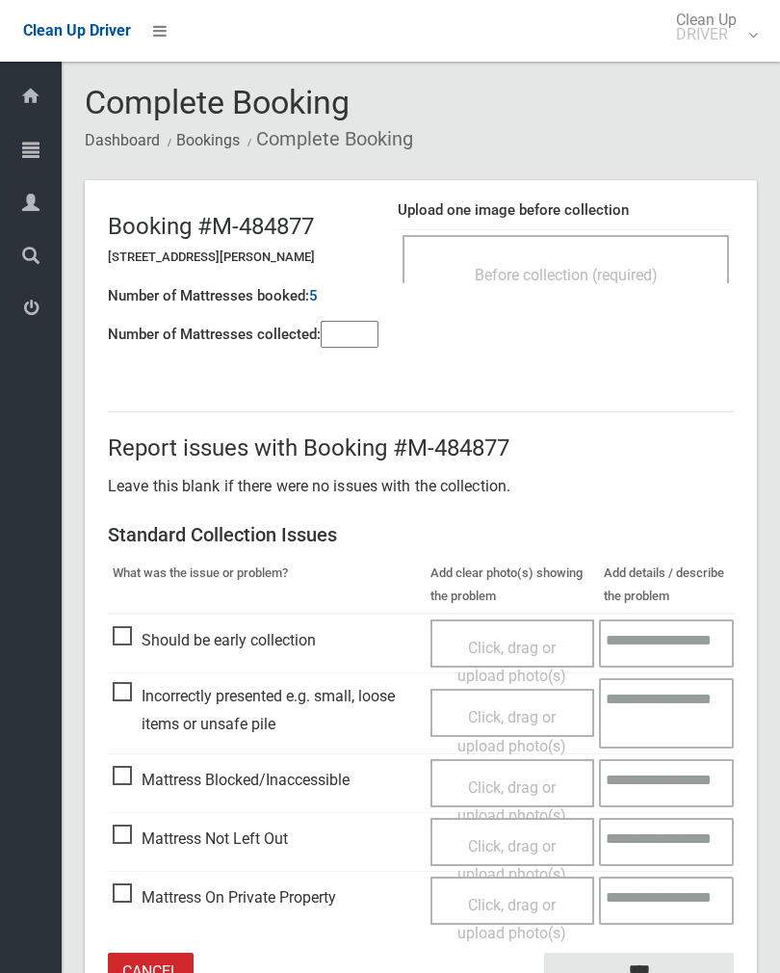
click at [618, 272] on span "Before collection (required)" at bounding box center [566, 275] width 183 height 18
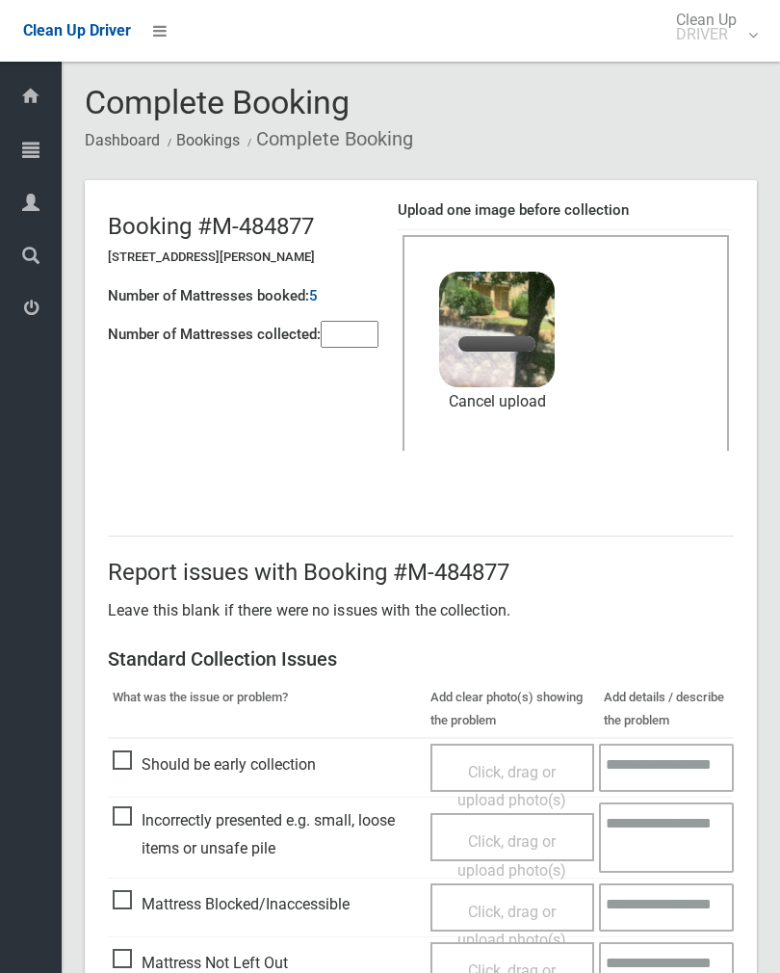
click at [351, 345] on input"] "number" at bounding box center [350, 334] width 58 height 27
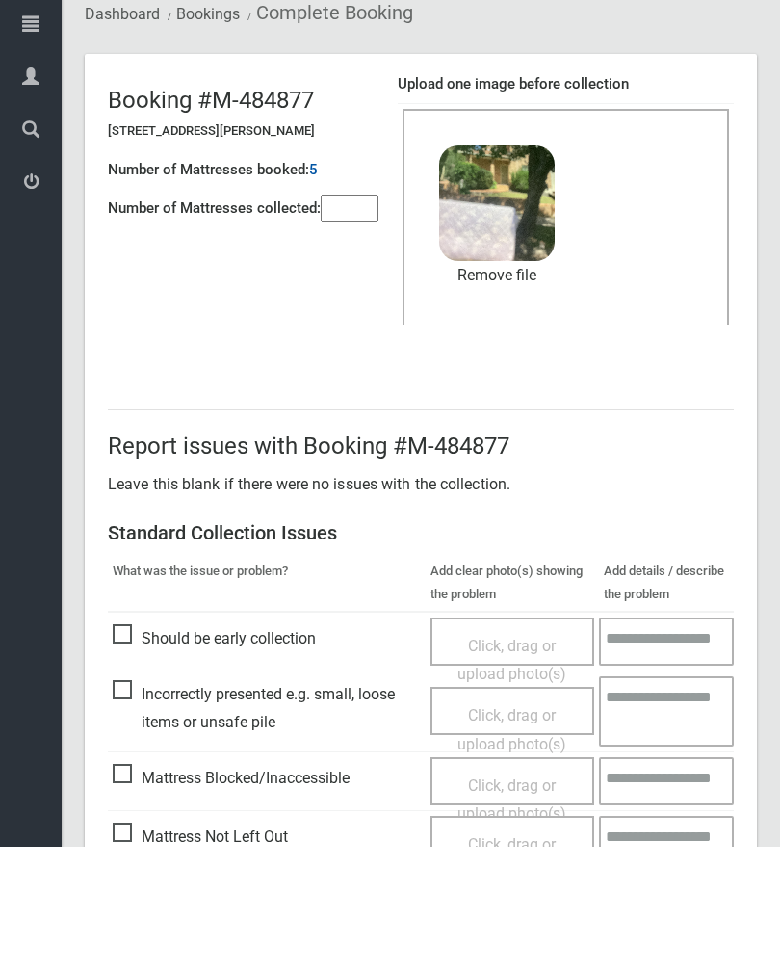
scroll to position [232, 0]
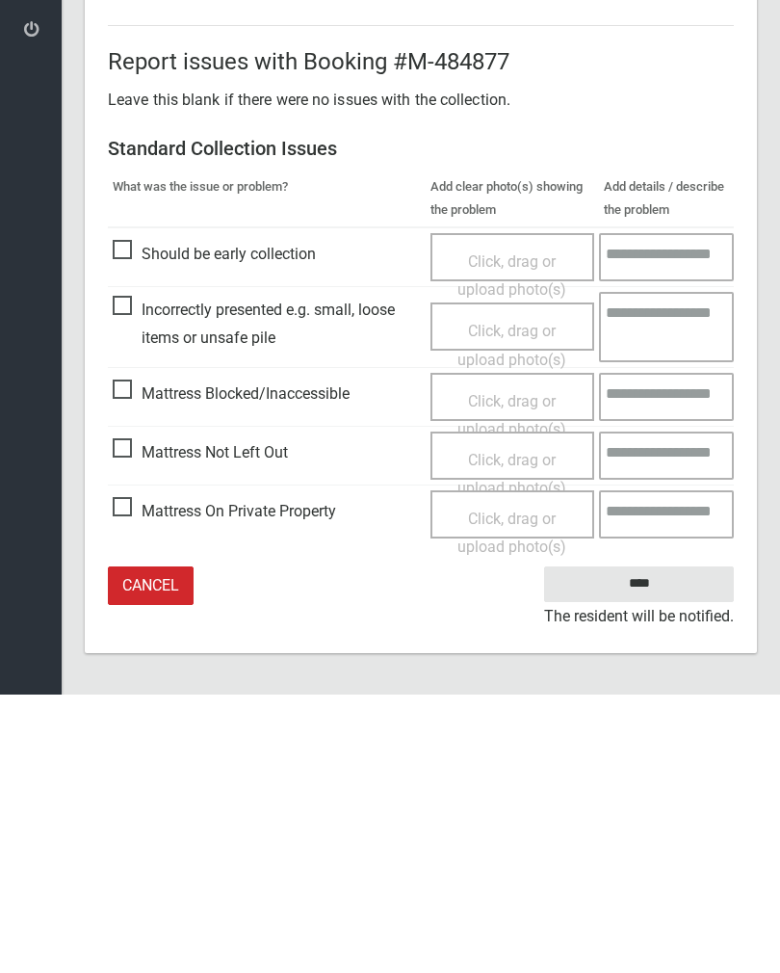
type input"] "*"
click at [665, 845] on input "****" at bounding box center [639, 863] width 190 height 36
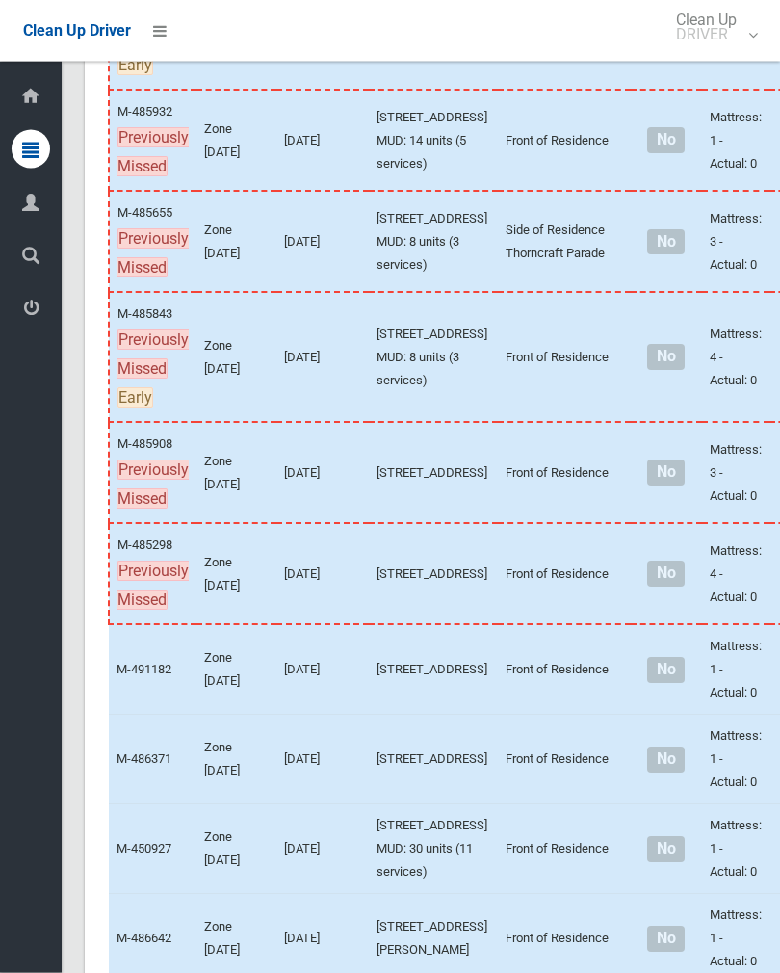
scroll to position [1992, 0]
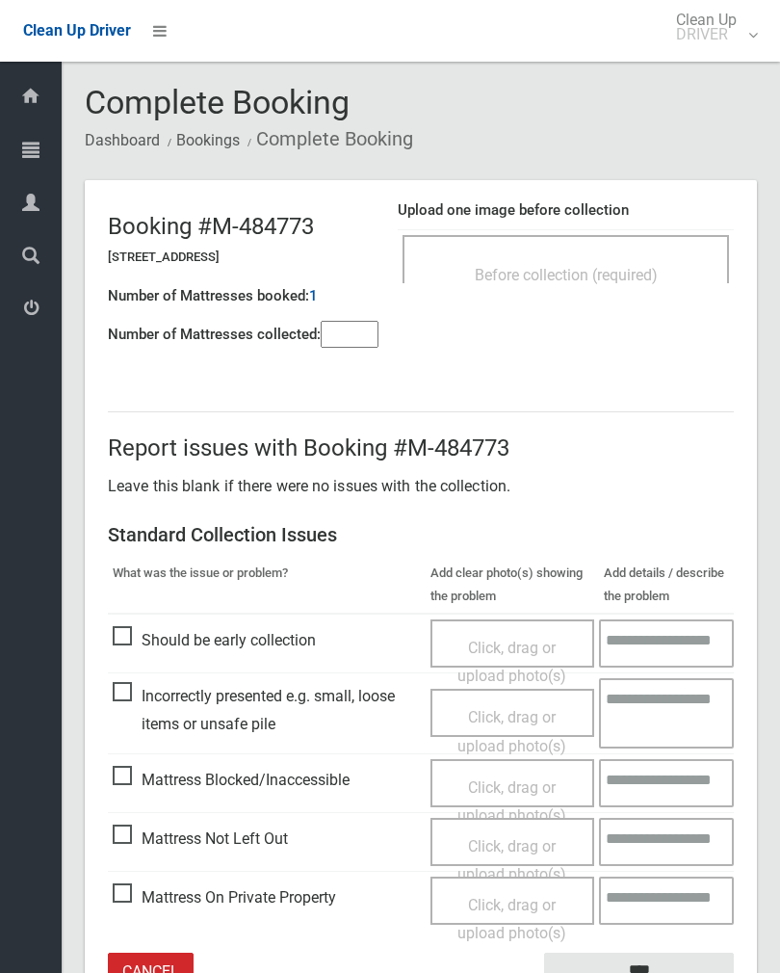
click at [648, 266] on span "Before collection (required)" at bounding box center [566, 275] width 183 height 18
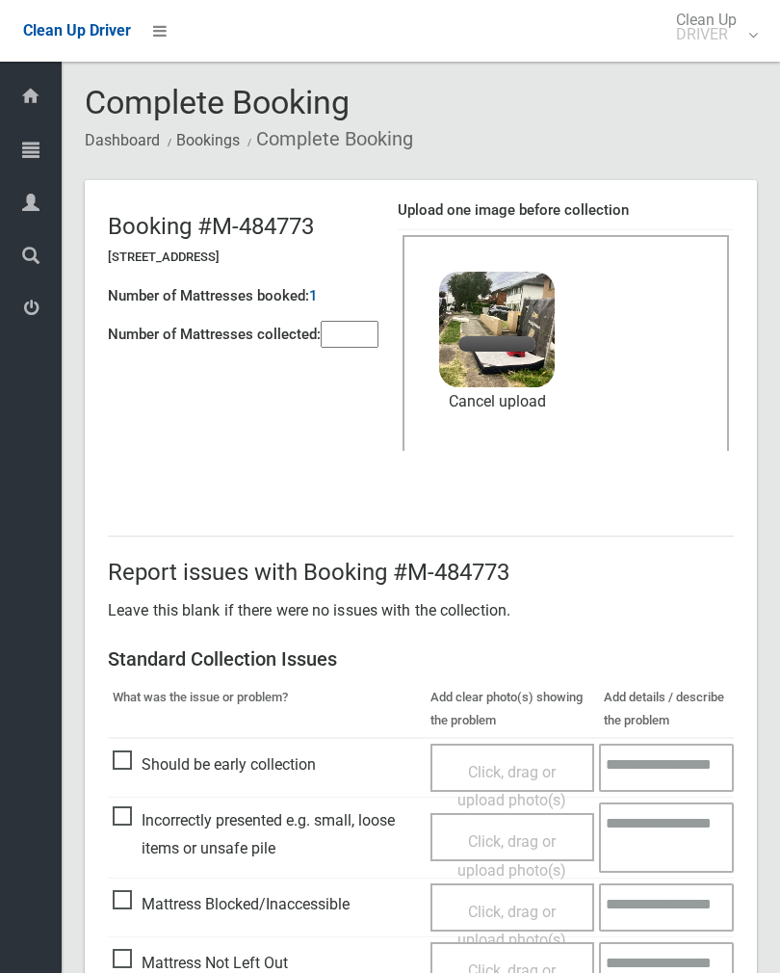
click at [354, 348] on input"] "number" at bounding box center [350, 334] width 58 height 27
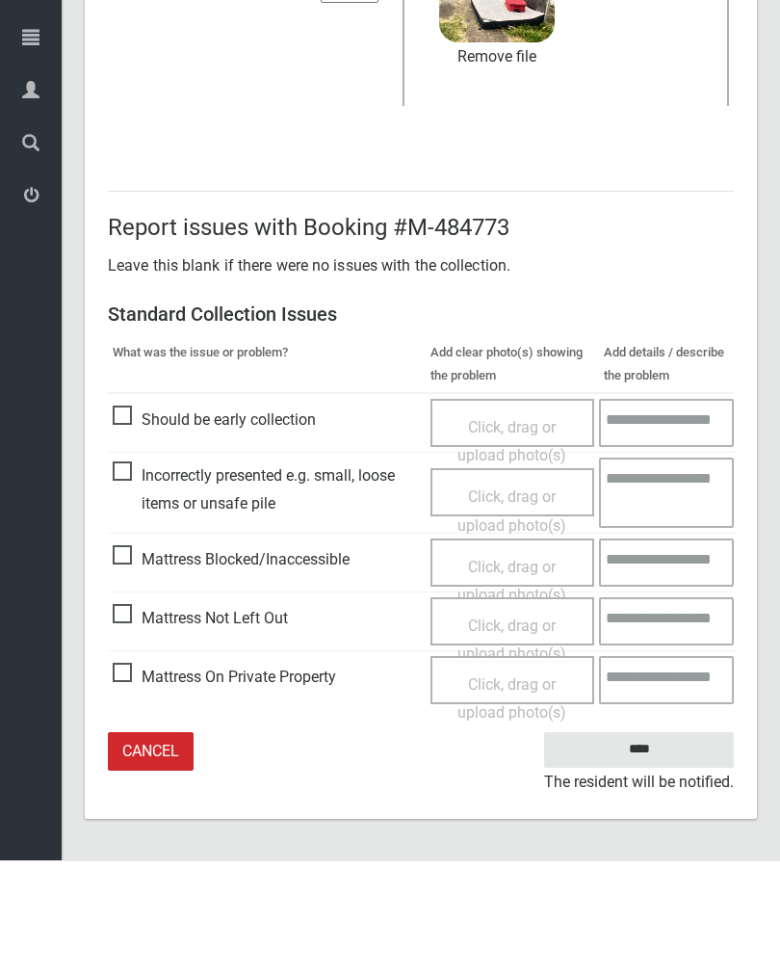
type input"] "*"
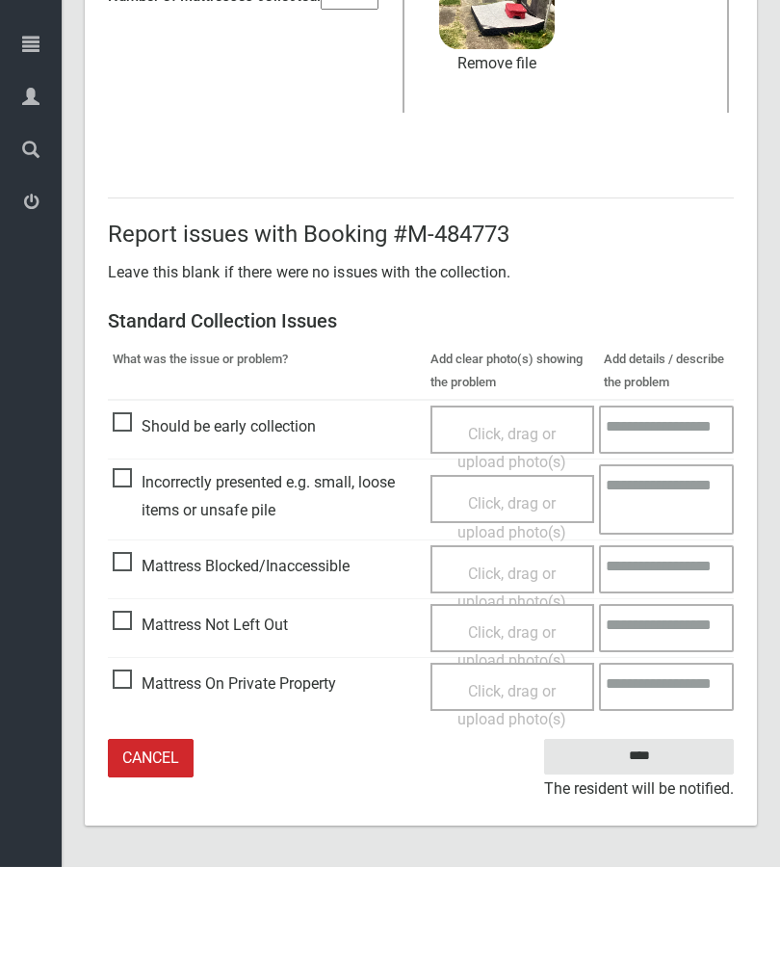
click at [663, 845] on input "****" at bounding box center [639, 863] width 190 height 36
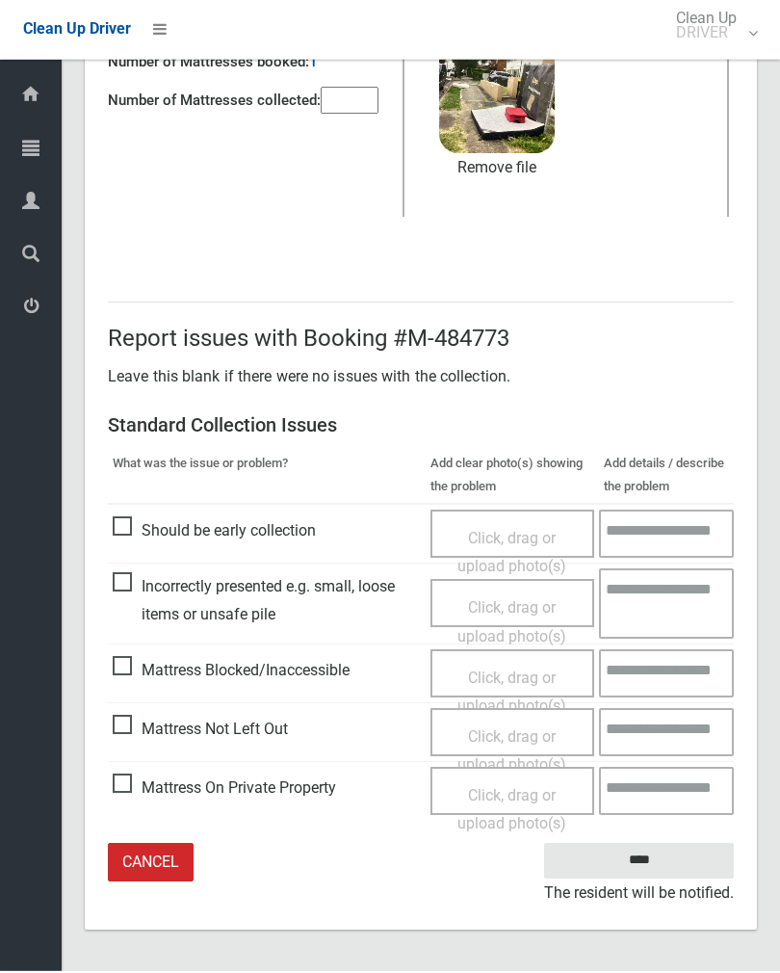
scroll to position [202, 0]
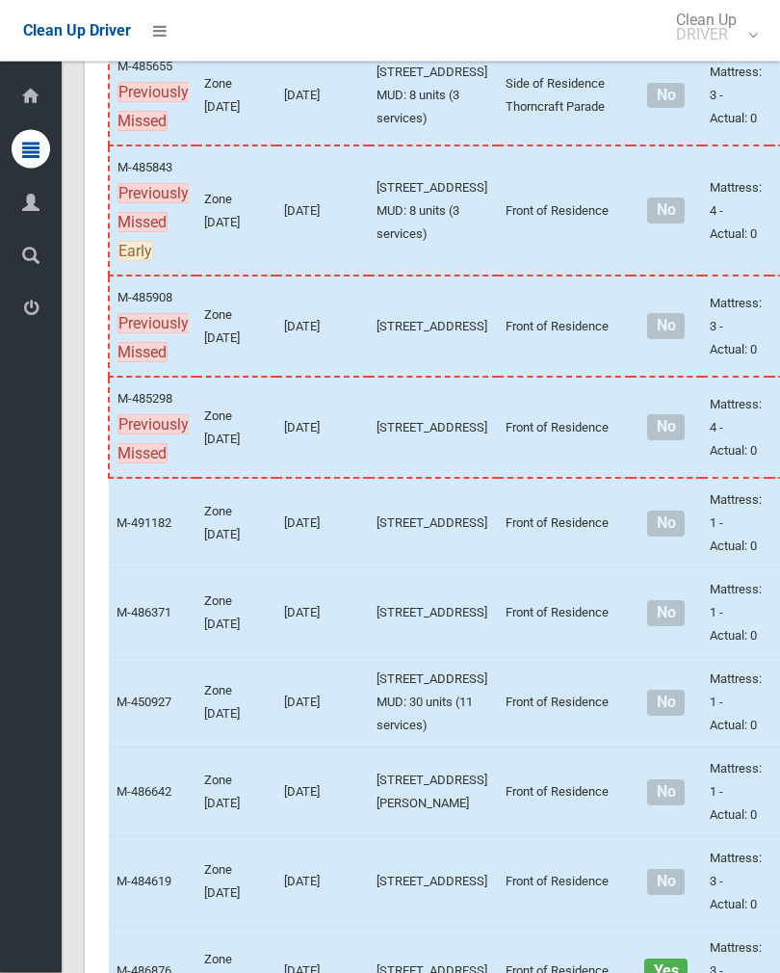
scroll to position [2162, 0]
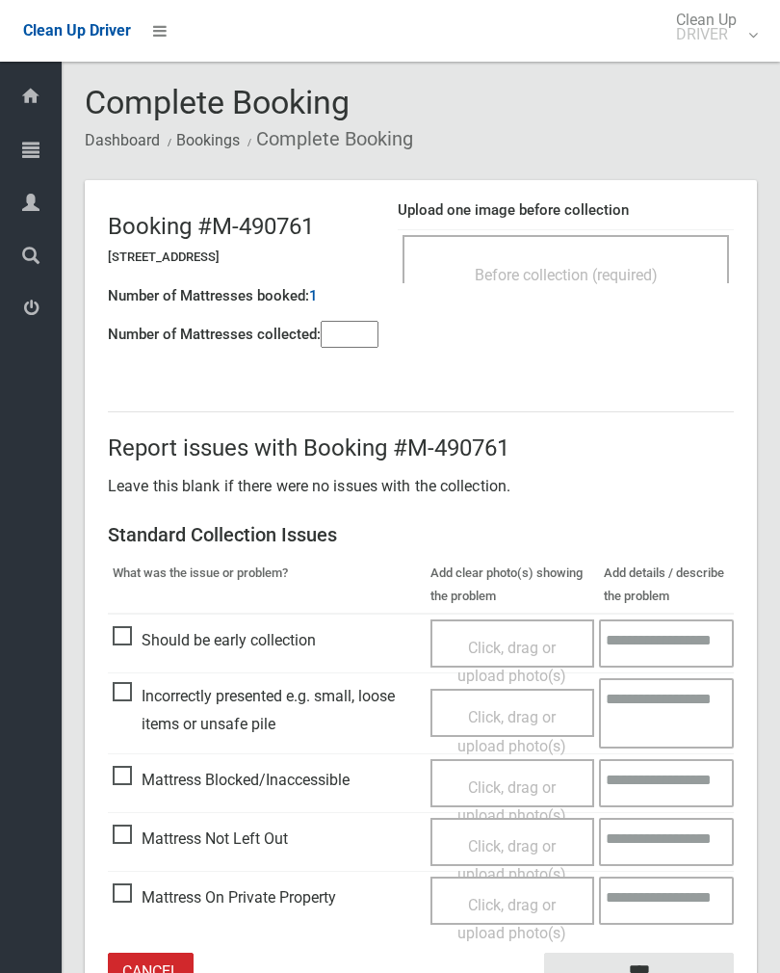
click at [345, 332] on input"] "number" at bounding box center [350, 334] width 58 height 27
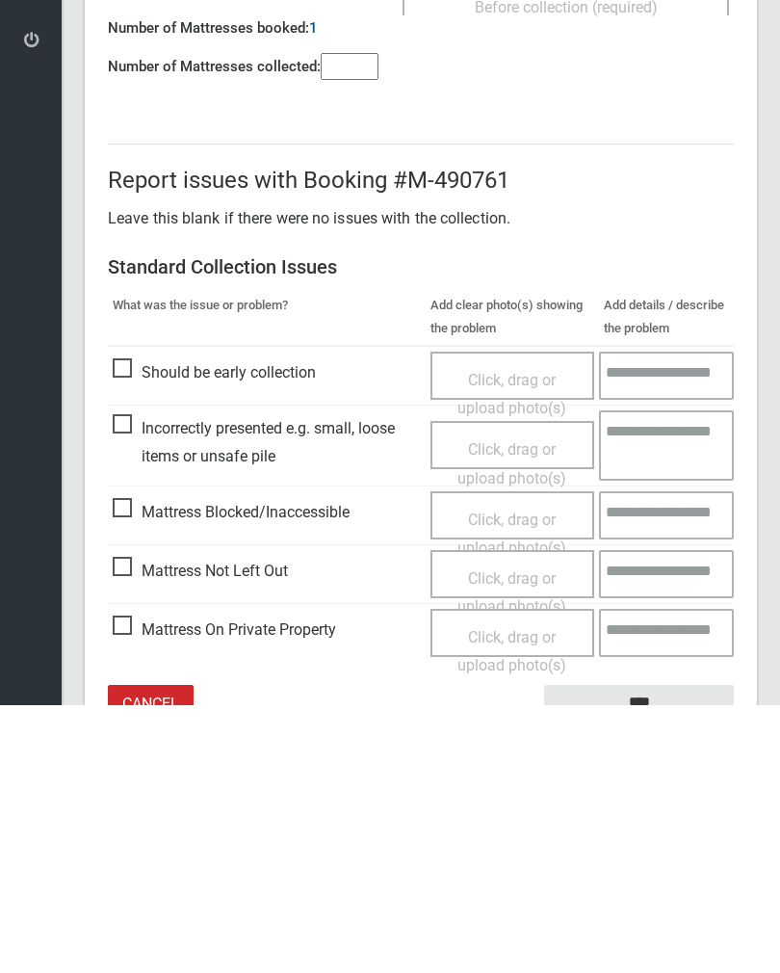
scroll to position [107, 0]
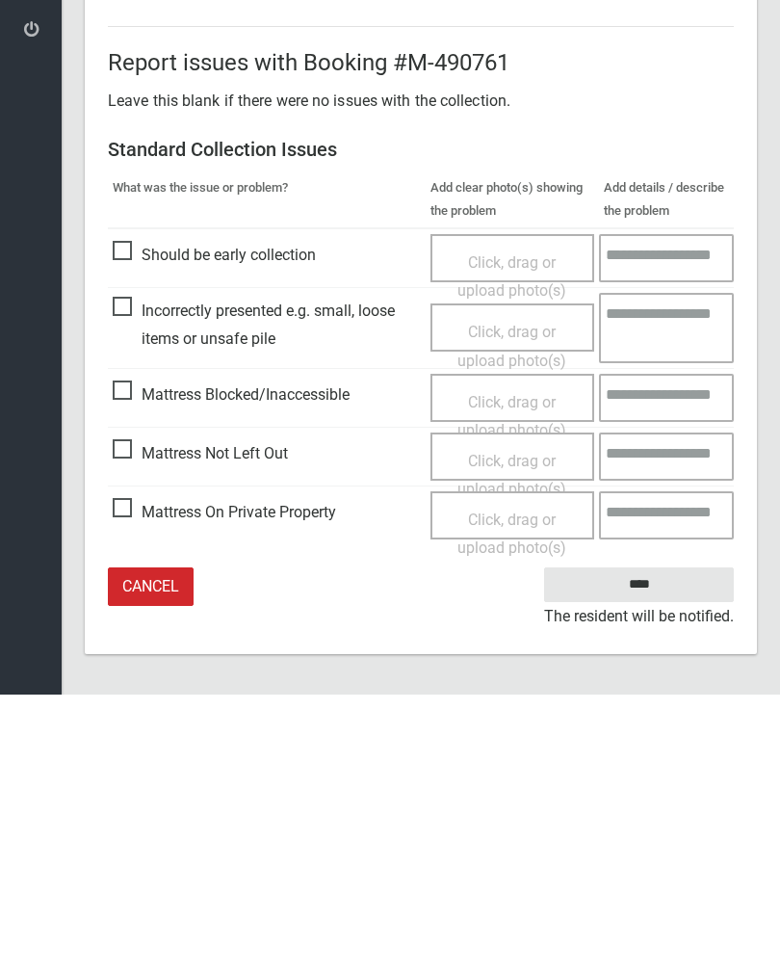
type input"] "*"
click at [124, 718] on span "Mattress Not Left Out" at bounding box center [200, 732] width 175 height 29
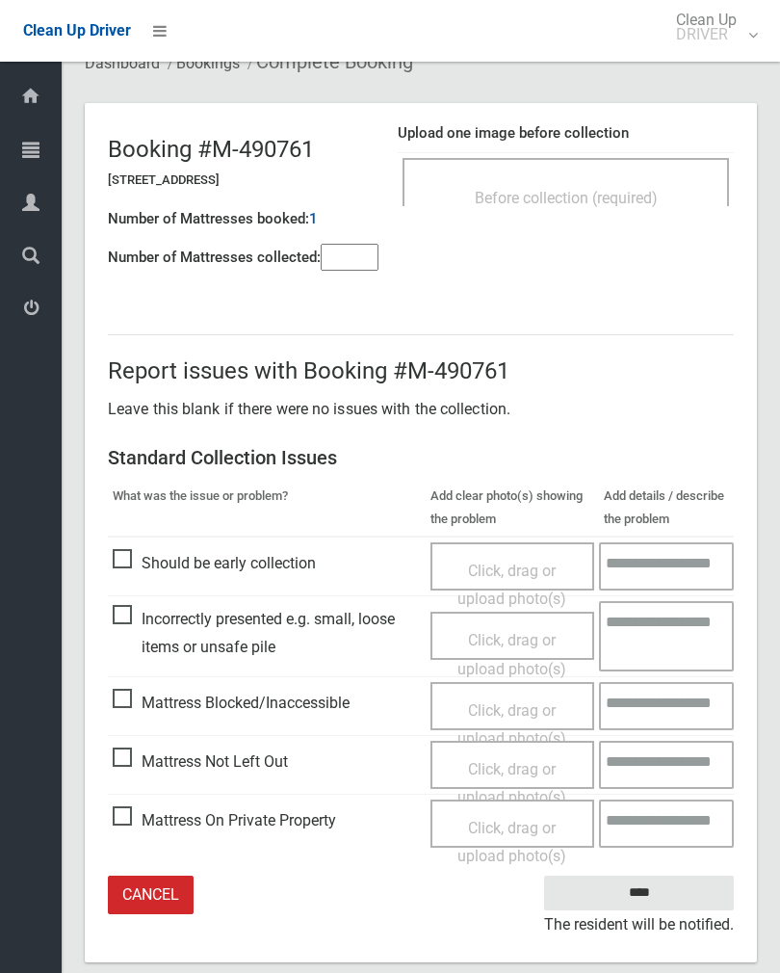
click at [532, 764] on span "Click, drag or upload photo(s)" at bounding box center [512, 783] width 109 height 47
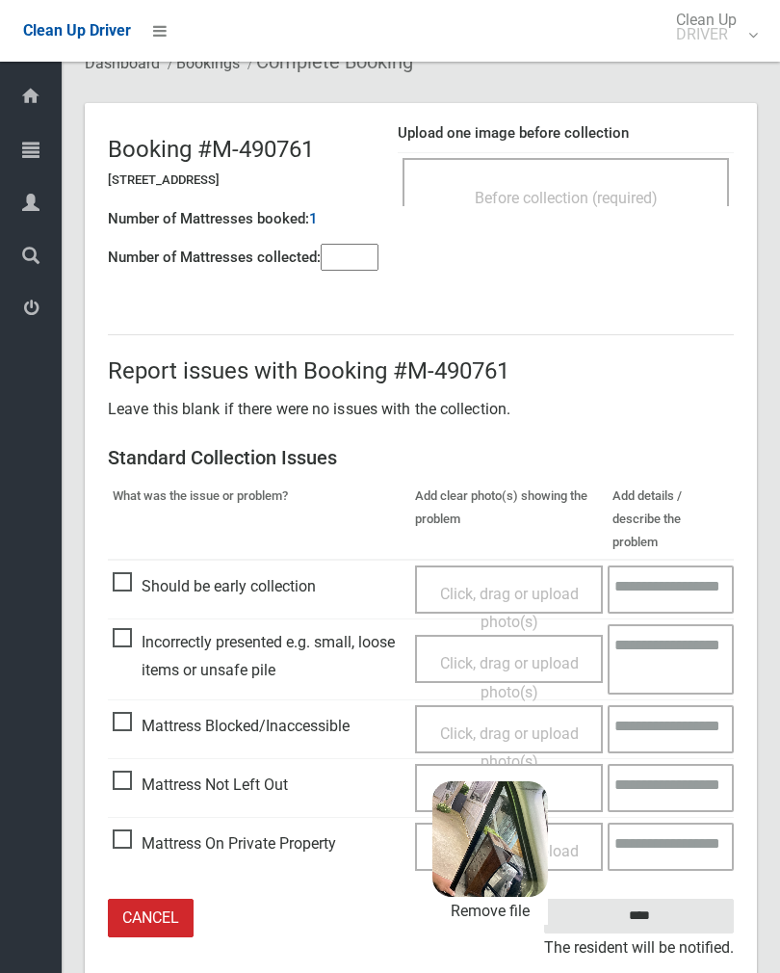
click at [655, 899] on input "****" at bounding box center [639, 917] width 190 height 36
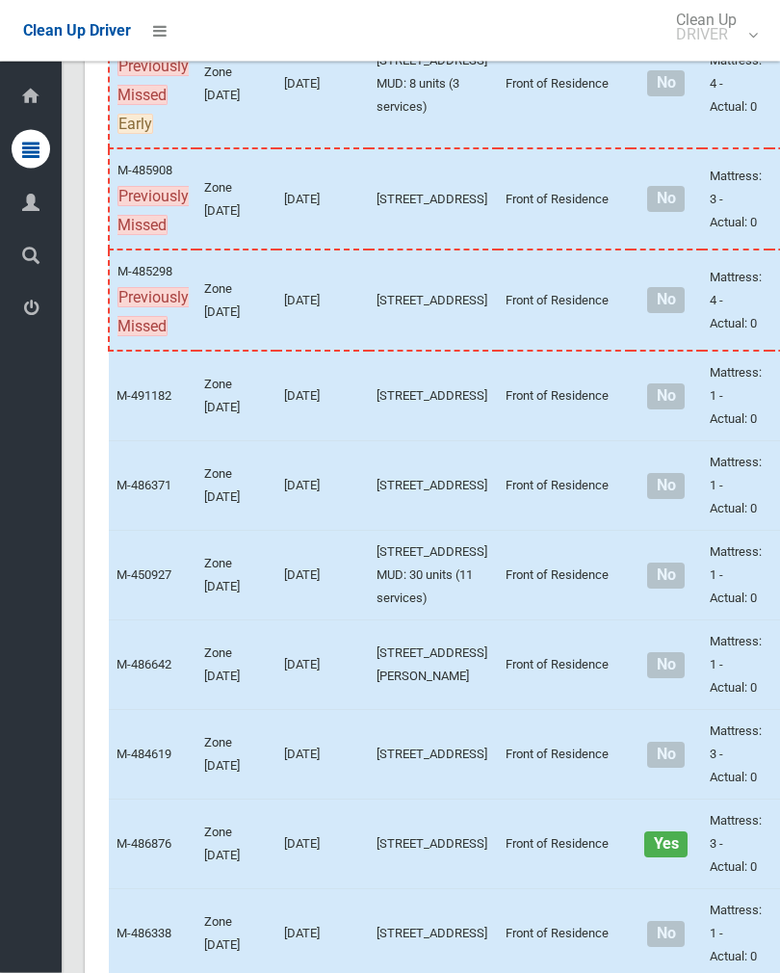
scroll to position [2388, 0]
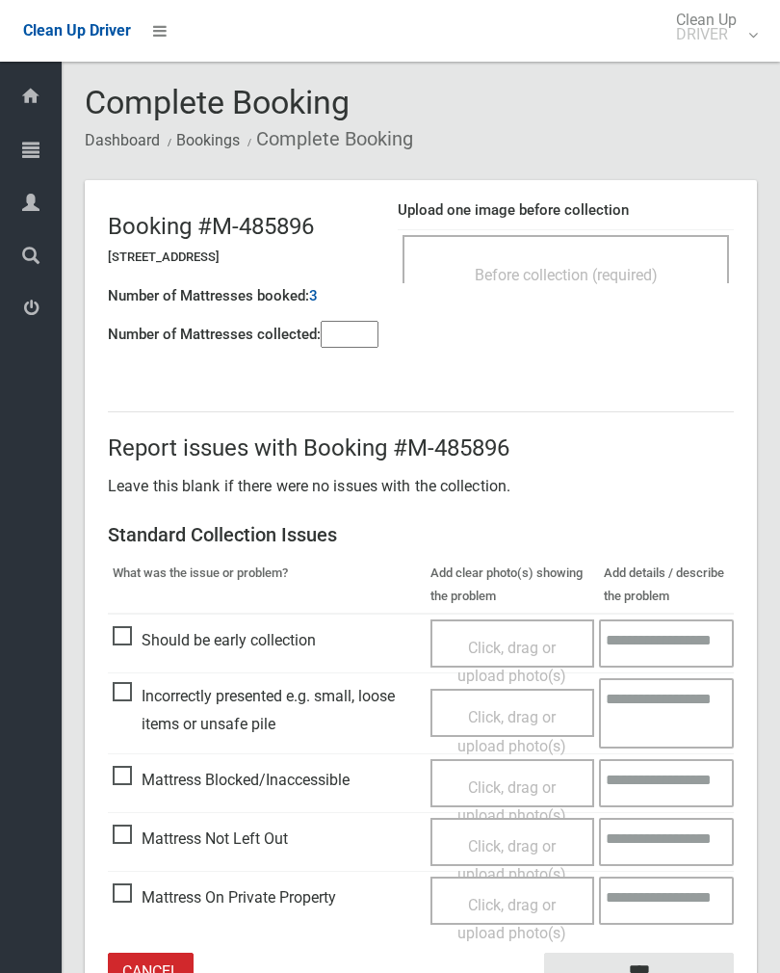
click at [360, 335] on input"] "number" at bounding box center [350, 334] width 58 height 27
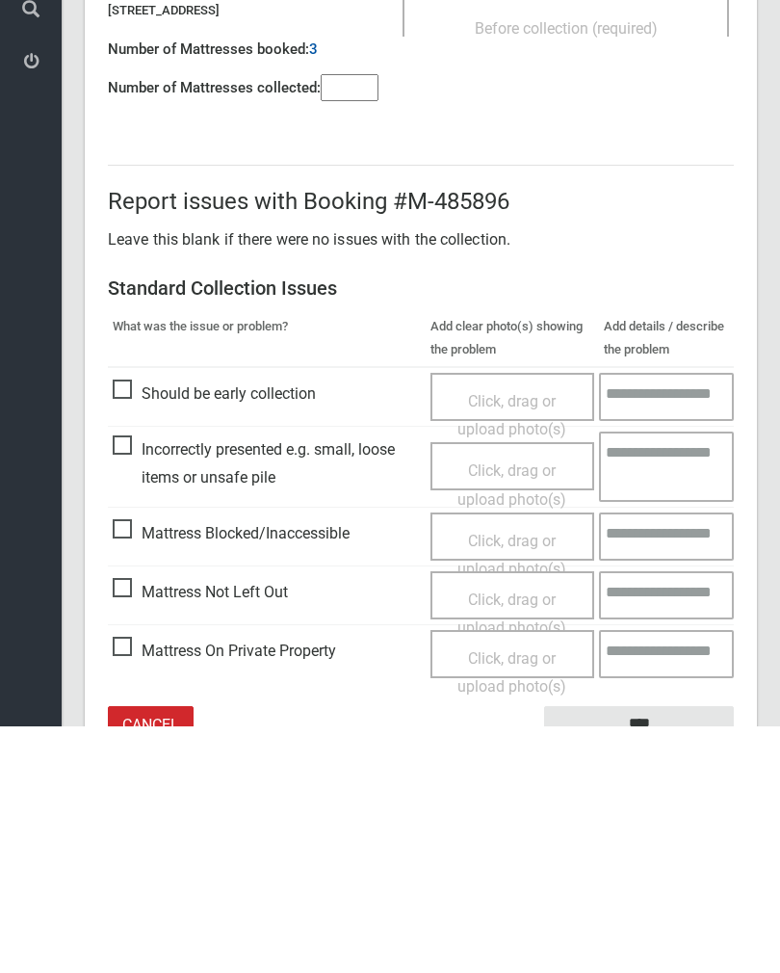
scroll to position [107, 0]
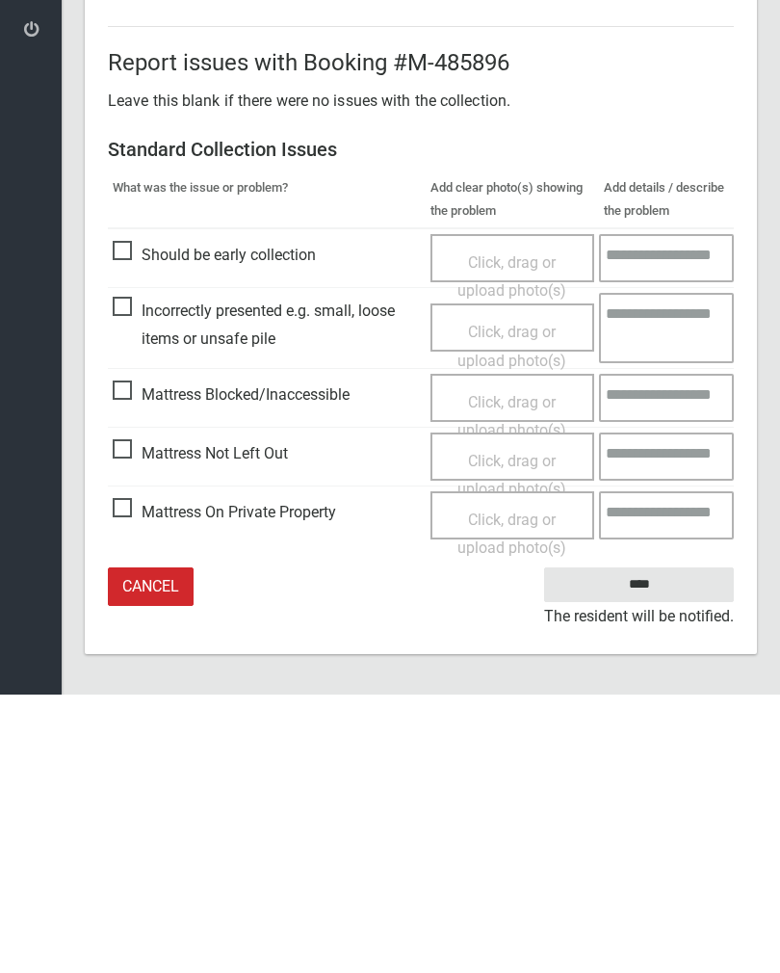
type input"] "*"
click at [522, 730] on span "Click, drag or upload photo(s)" at bounding box center [512, 753] width 109 height 47
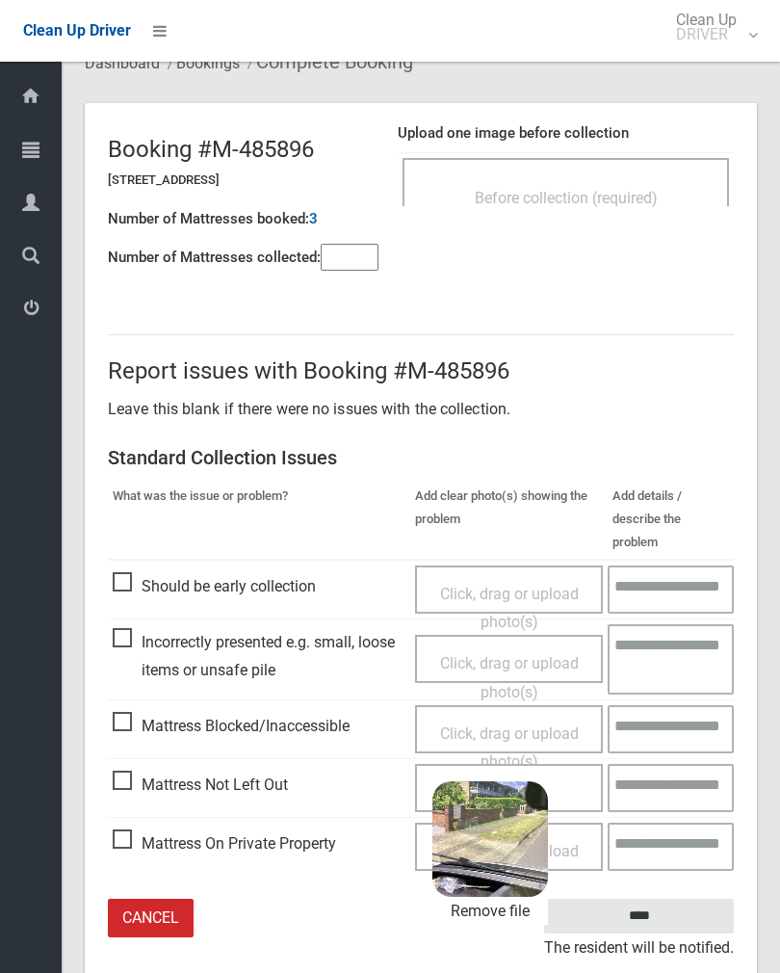
click at [698, 899] on input "****" at bounding box center [639, 917] width 190 height 36
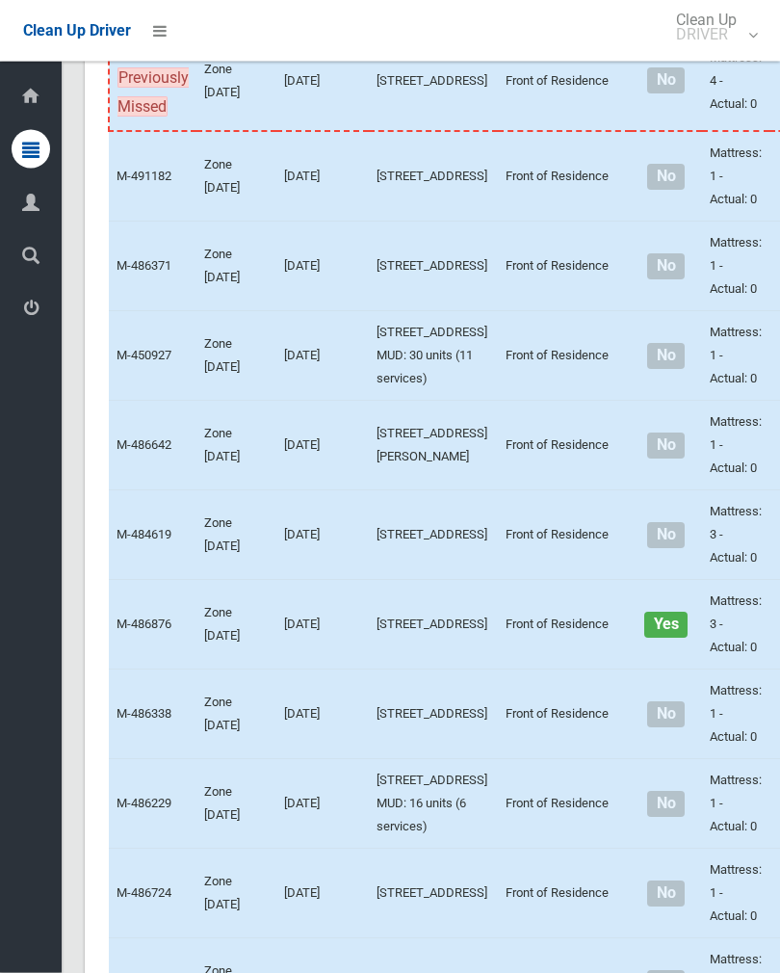
scroll to position [2485, 0]
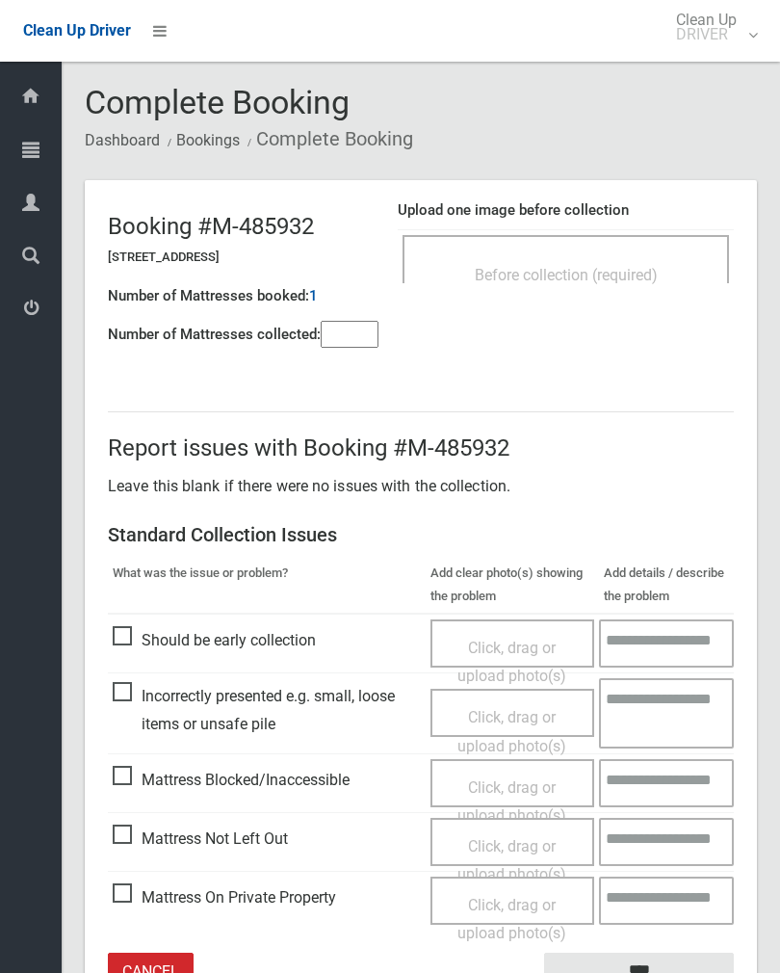
click at [661, 267] on div "Before collection (required)" at bounding box center [566, 274] width 284 height 36
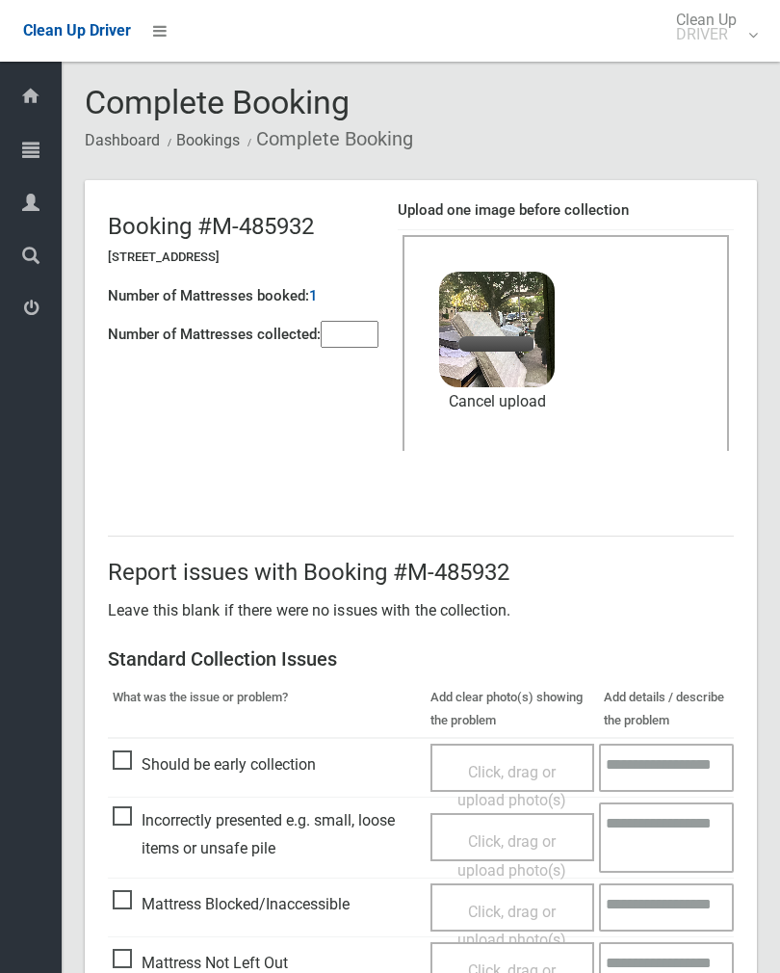
click at [348, 329] on input"] "number" at bounding box center [350, 334] width 58 height 27
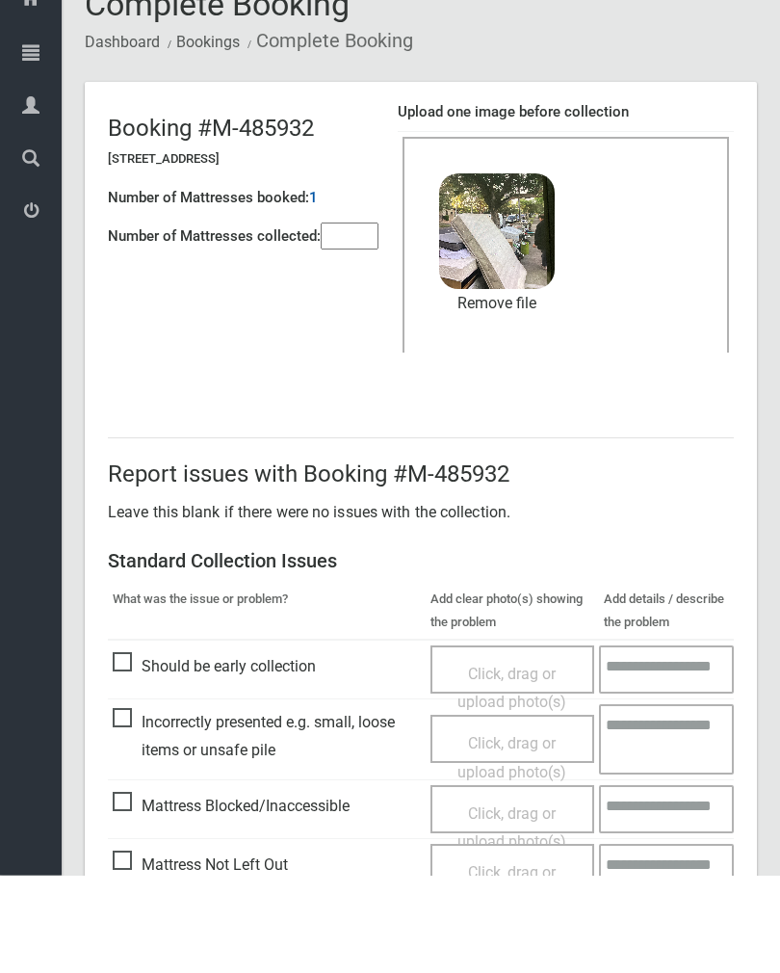
scroll to position [232, 0]
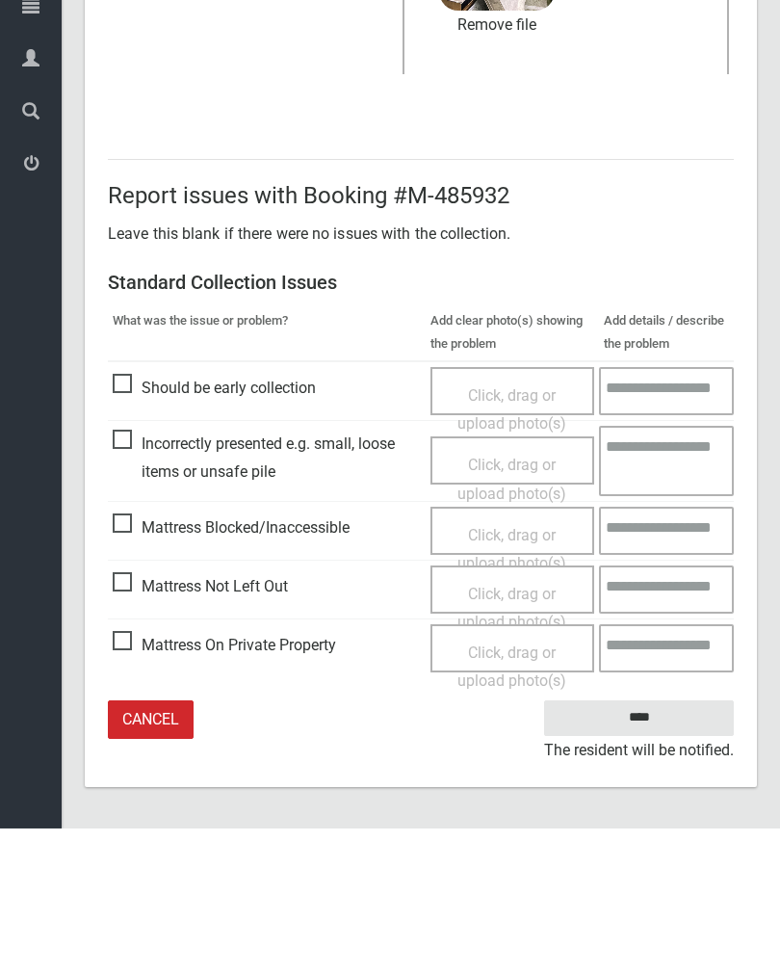
type input"] "*"
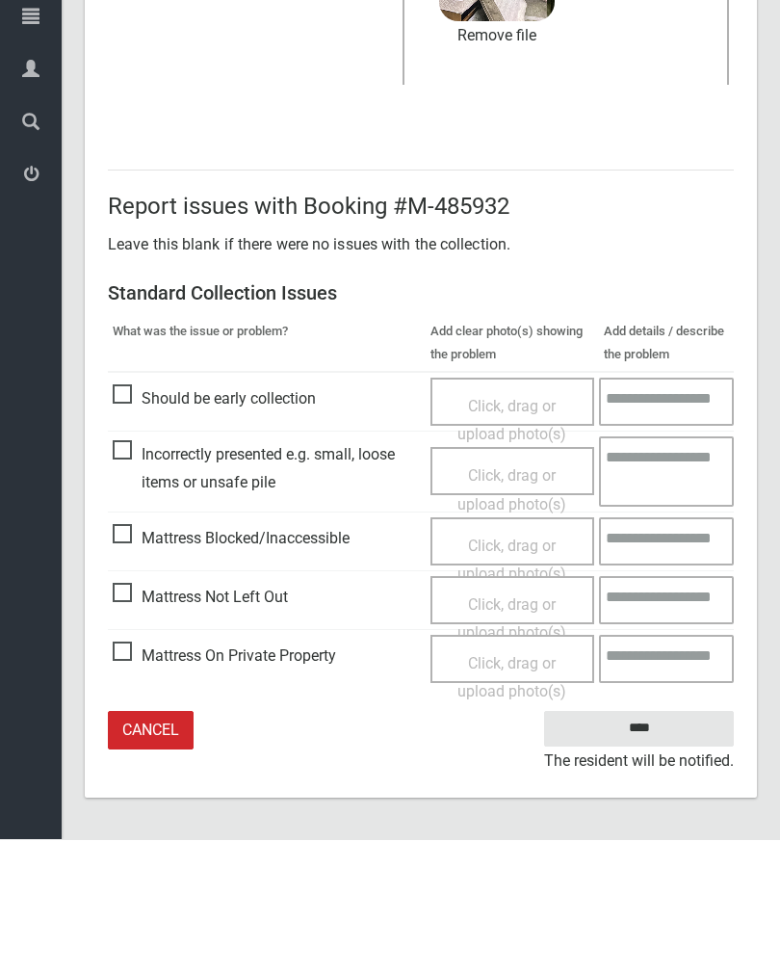
click at [650, 845] on input "****" at bounding box center [639, 863] width 190 height 36
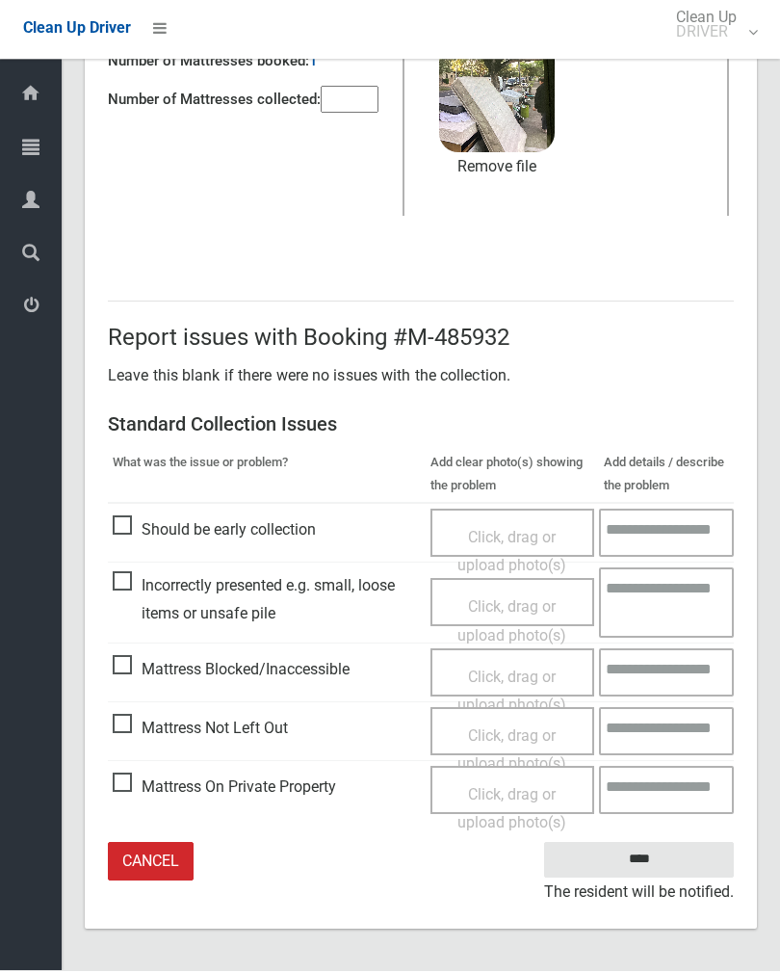
scroll to position [202, 0]
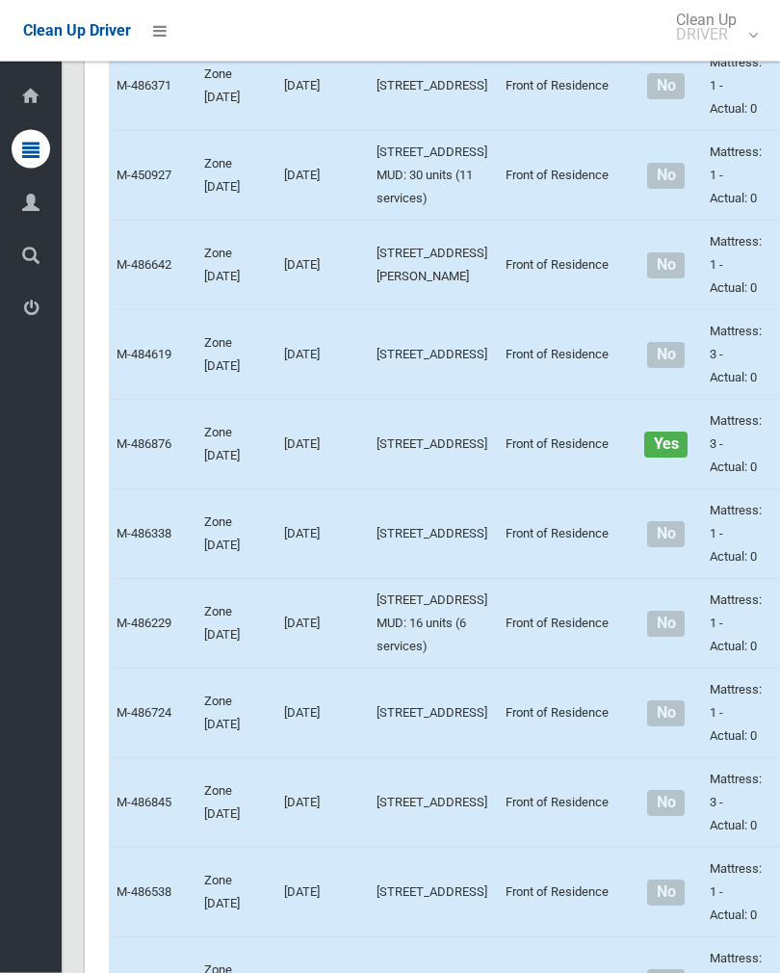
scroll to position [2664, 0]
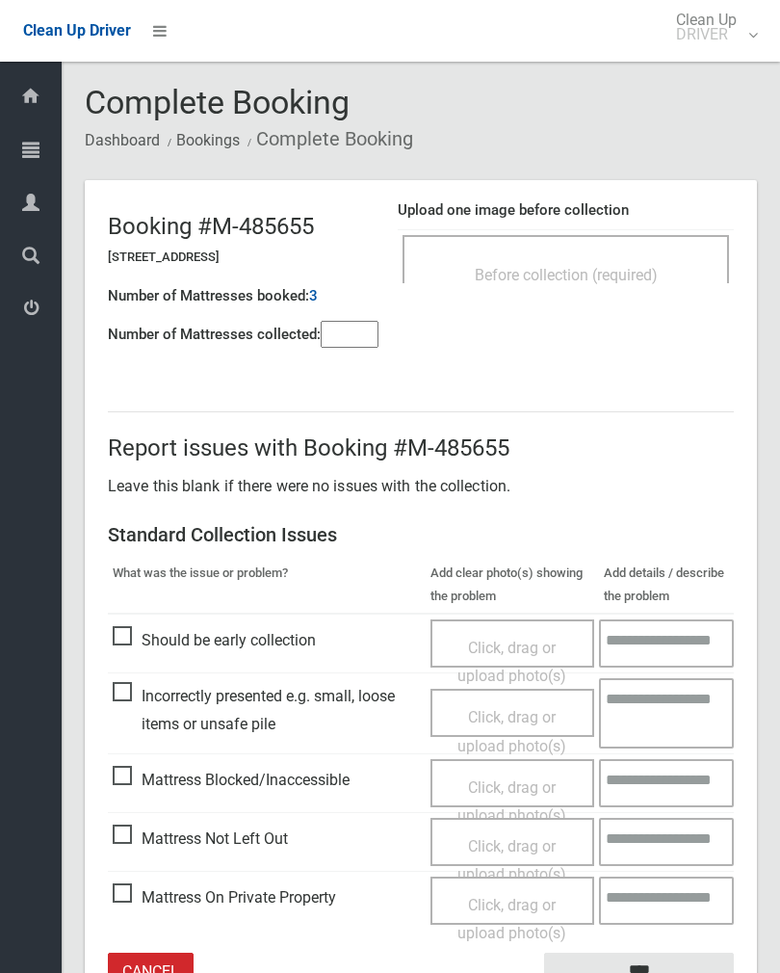
click at [653, 253] on div "Before collection (required)" at bounding box center [566, 259] width 327 height 48
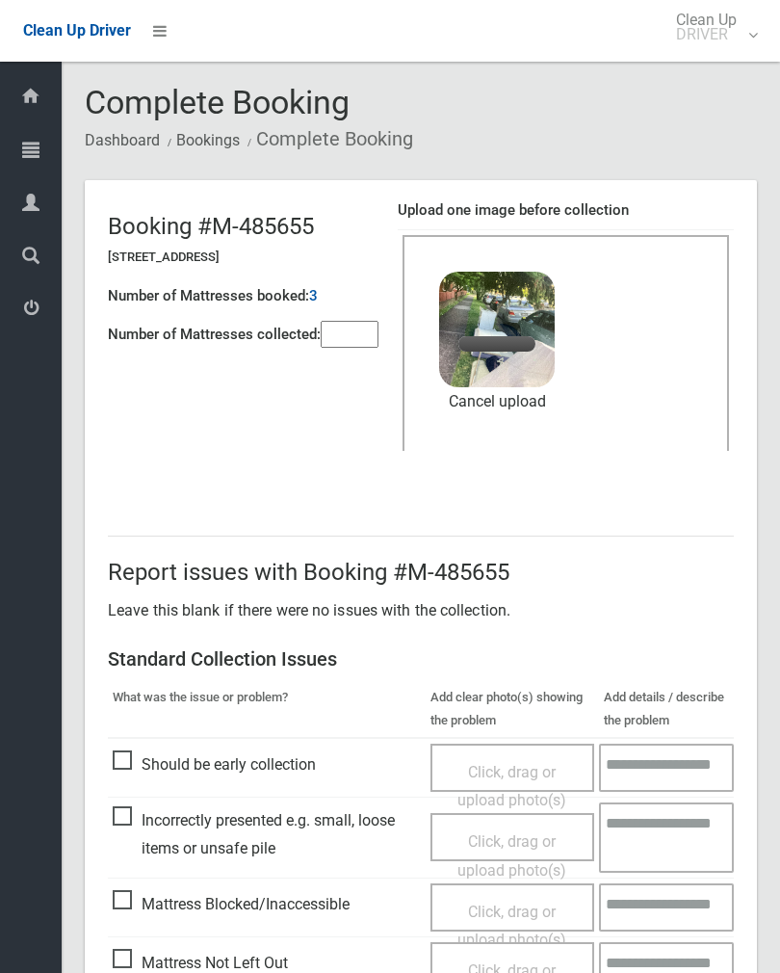
click at [351, 348] on input"] "number" at bounding box center [350, 334] width 58 height 27
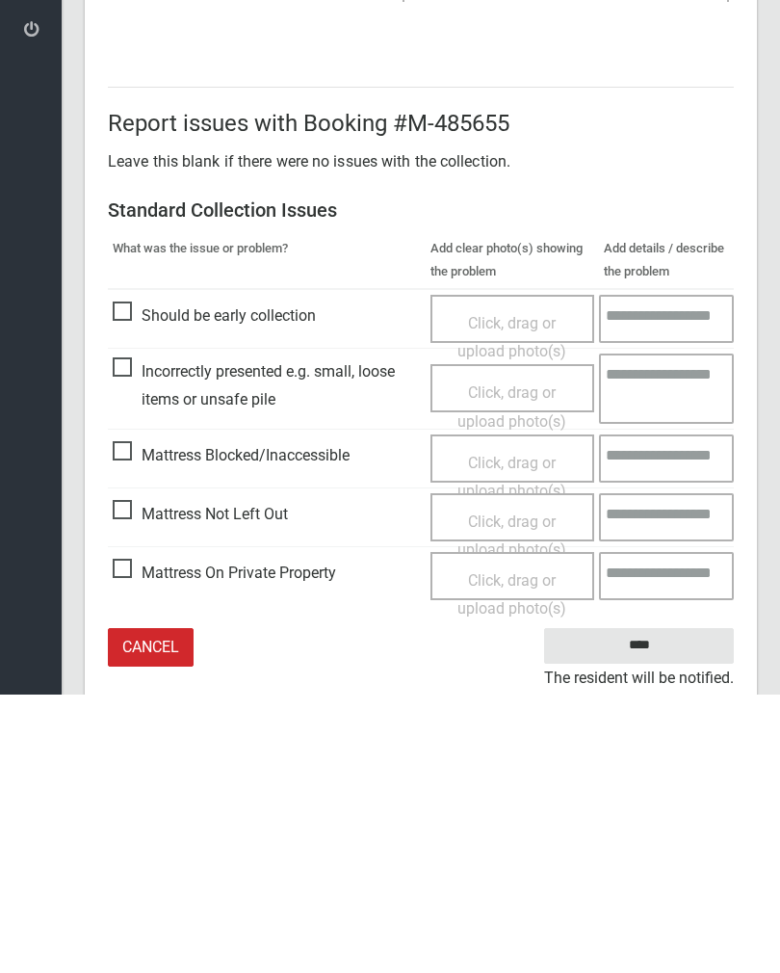
scroll to position [232, 0]
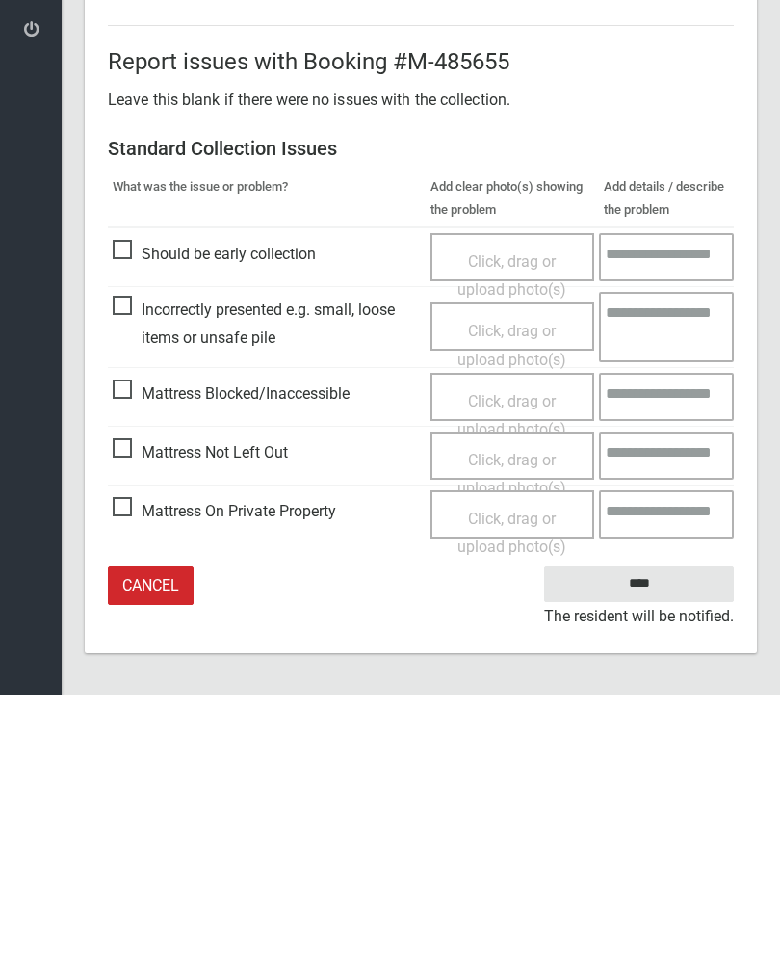
type input"] "*"
click at [647, 845] on input "****" at bounding box center [639, 863] width 190 height 36
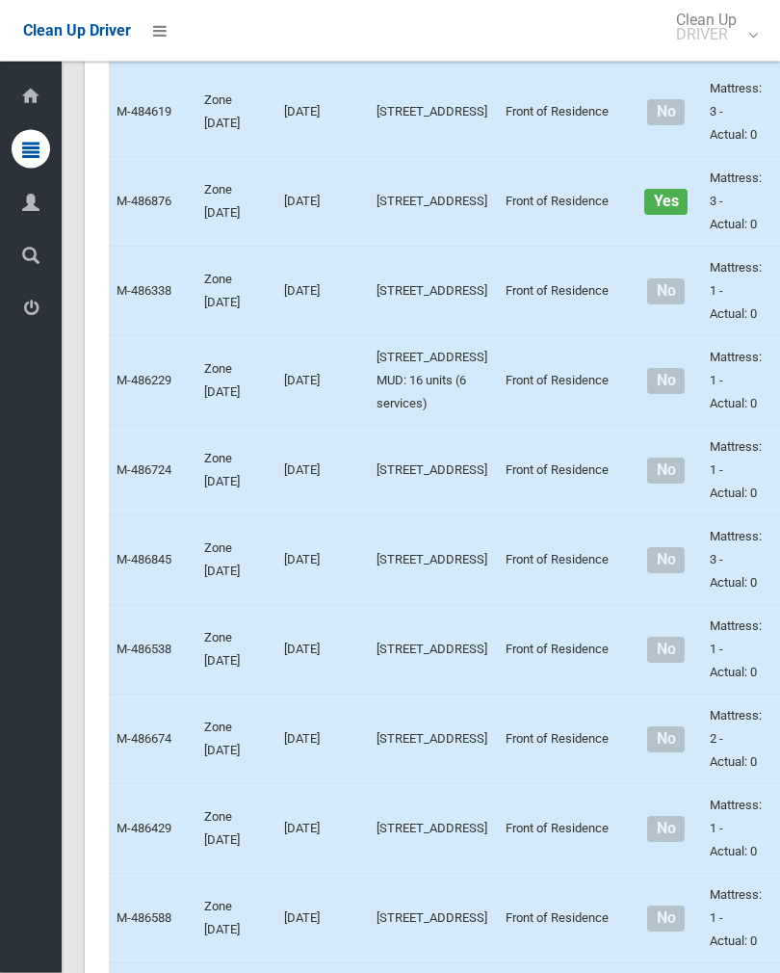
scroll to position [2908, 0]
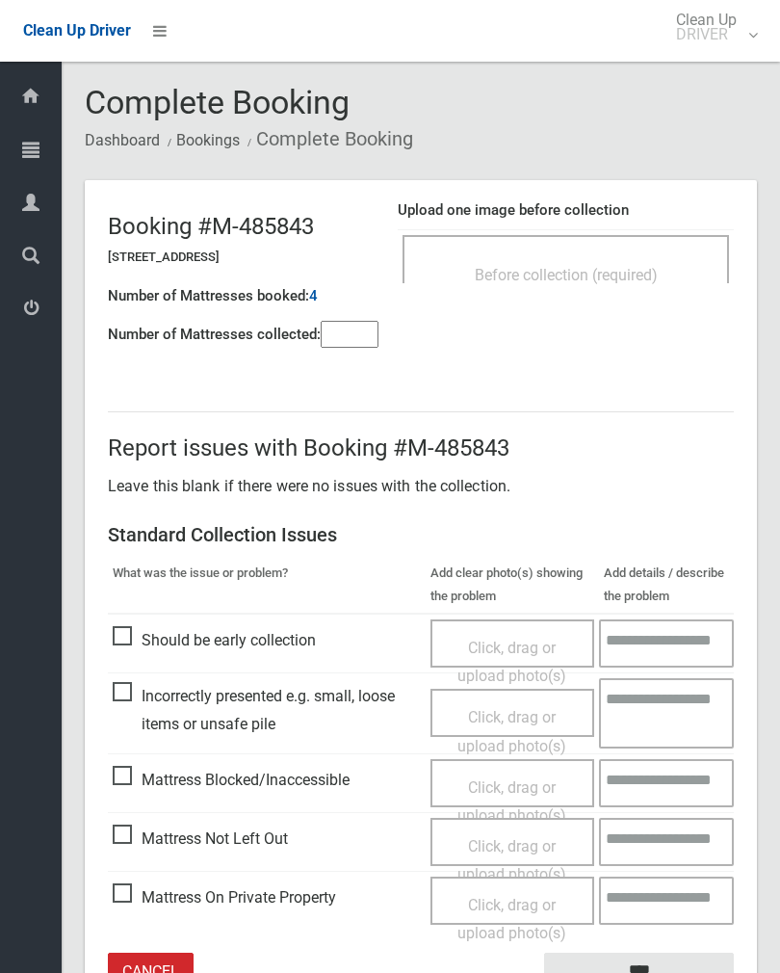
click at [528, 276] on span "Before collection (required)" at bounding box center [566, 275] width 183 height 18
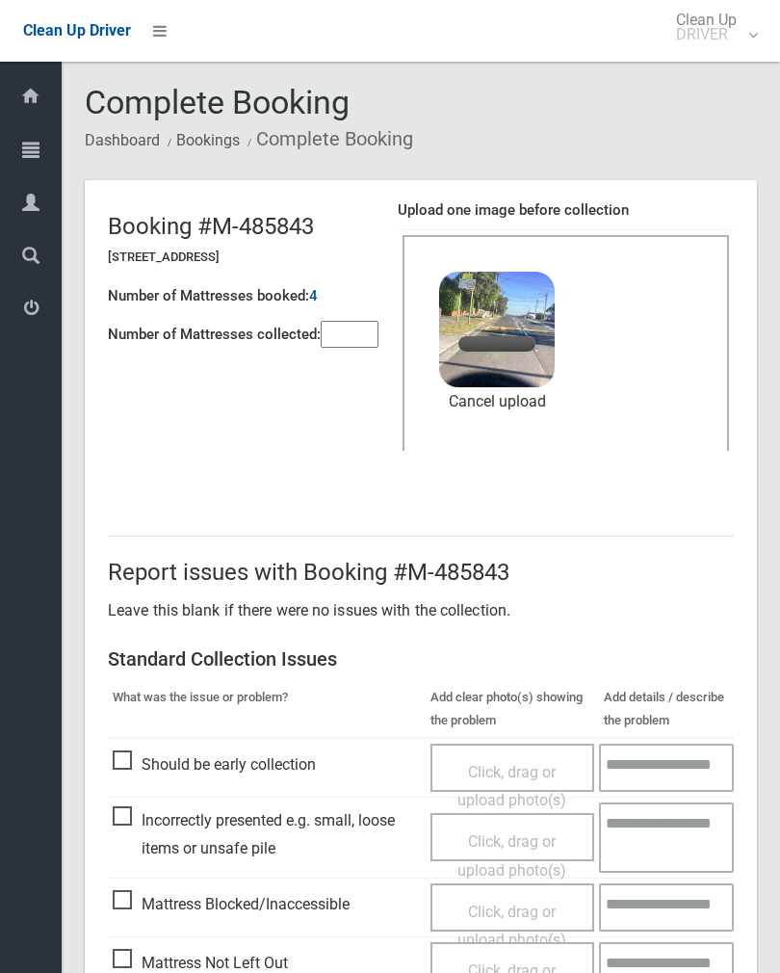
click at [364, 325] on input"] "number" at bounding box center [350, 334] width 58 height 27
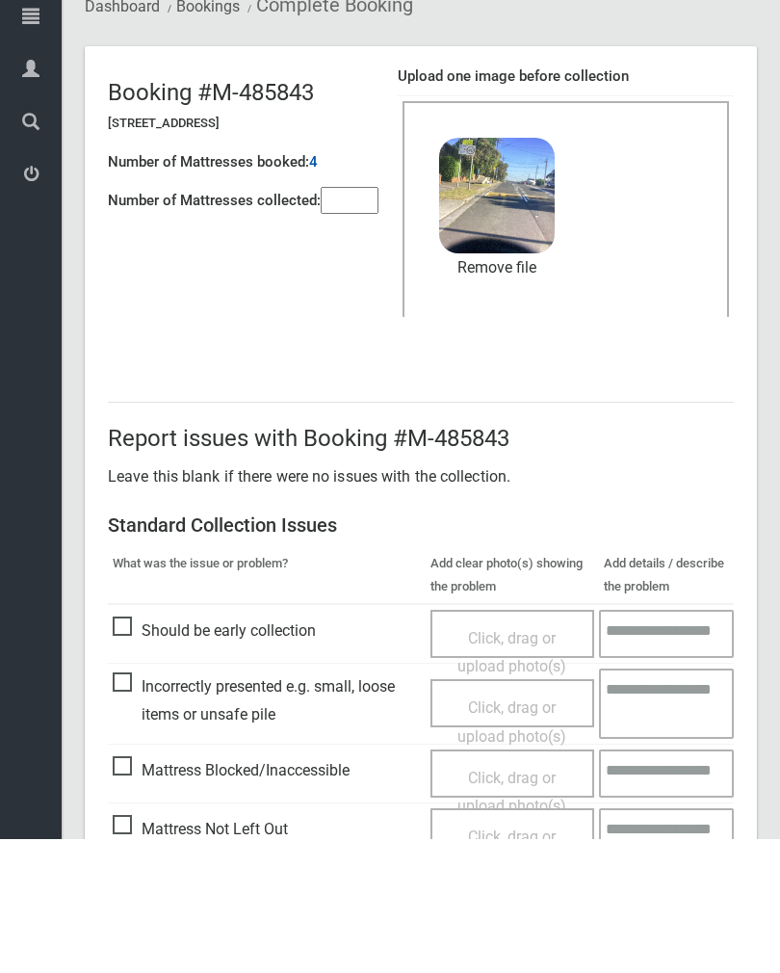
scroll to position [232, 0]
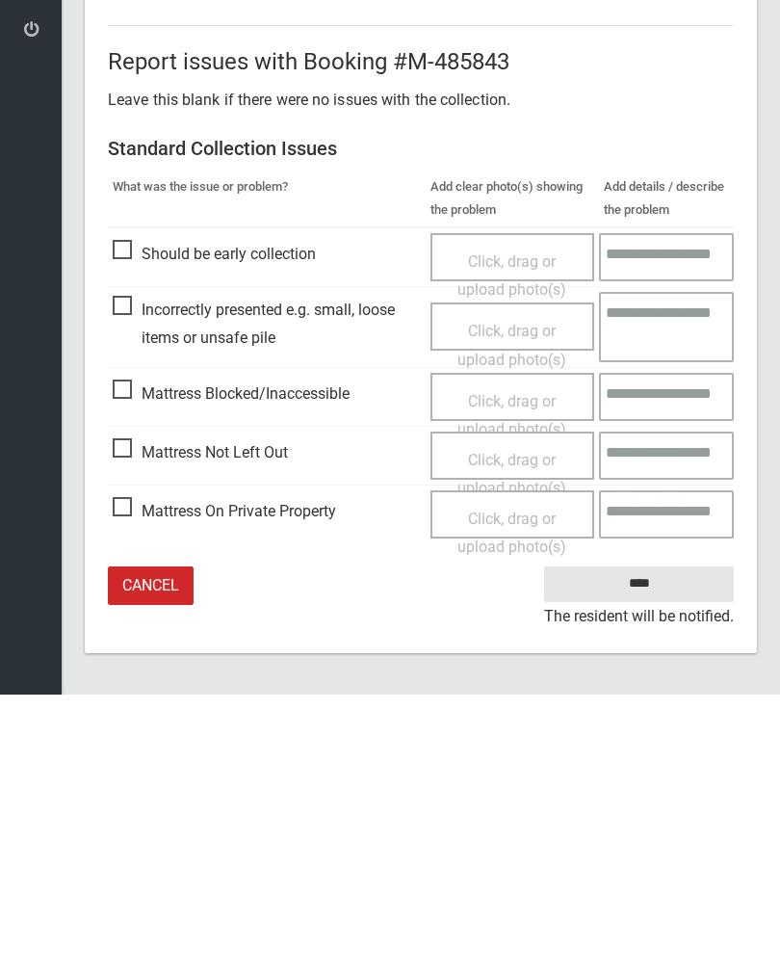
type input"] "*"
click at [659, 845] on input "****" at bounding box center [639, 863] width 190 height 36
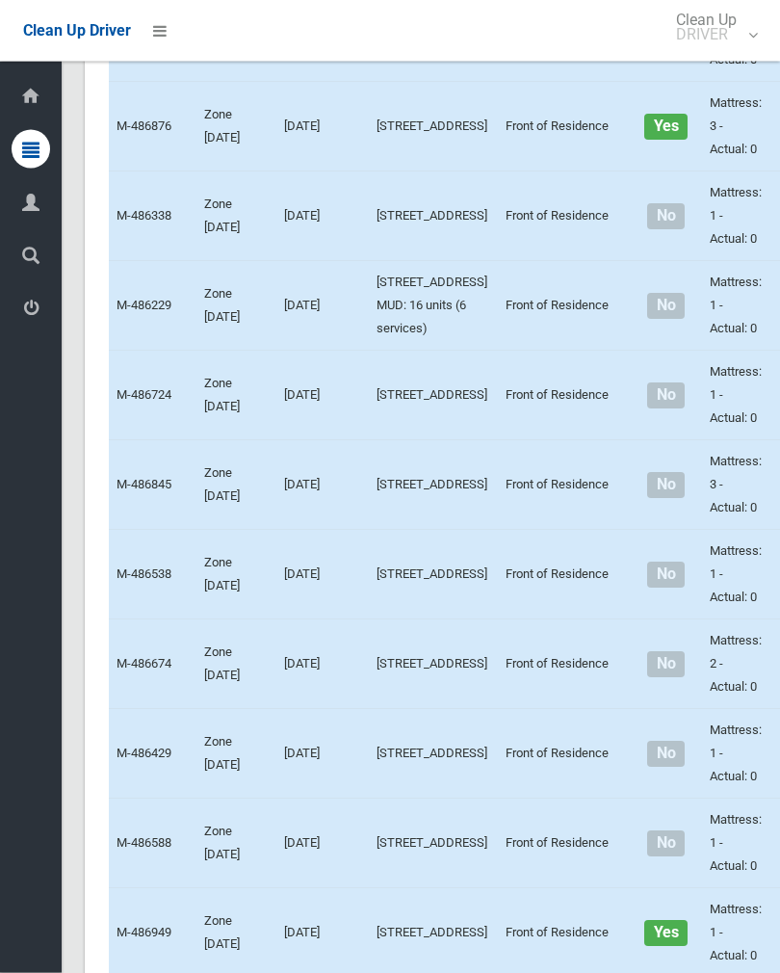
scroll to position [2981, 0]
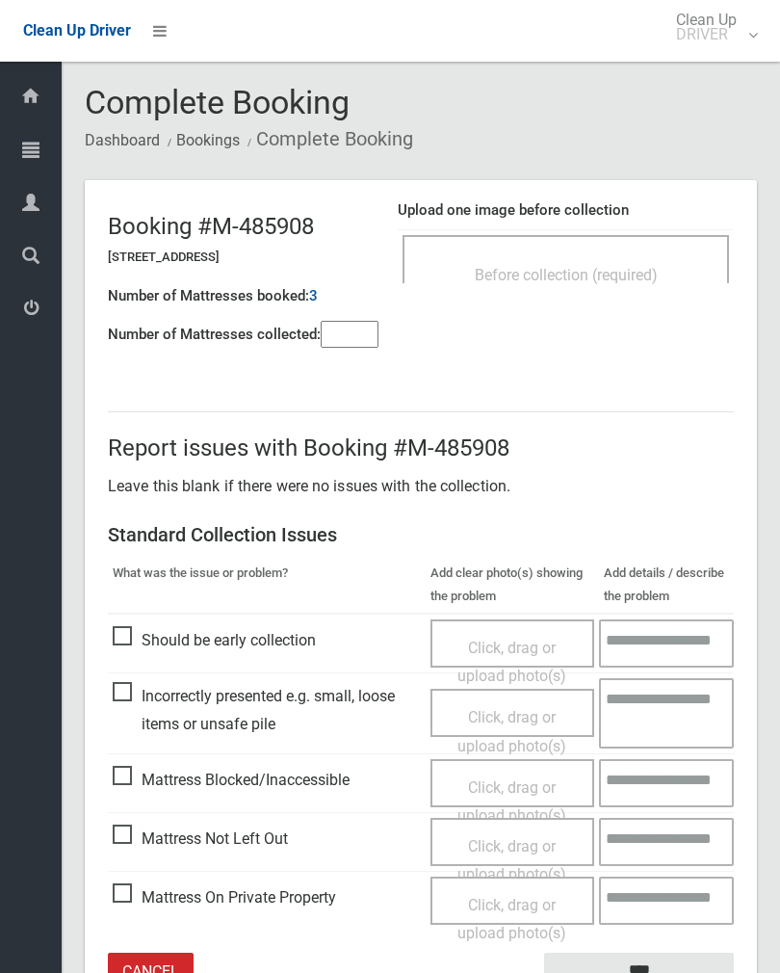
click at [640, 275] on span "Before collection (required)" at bounding box center [566, 275] width 183 height 18
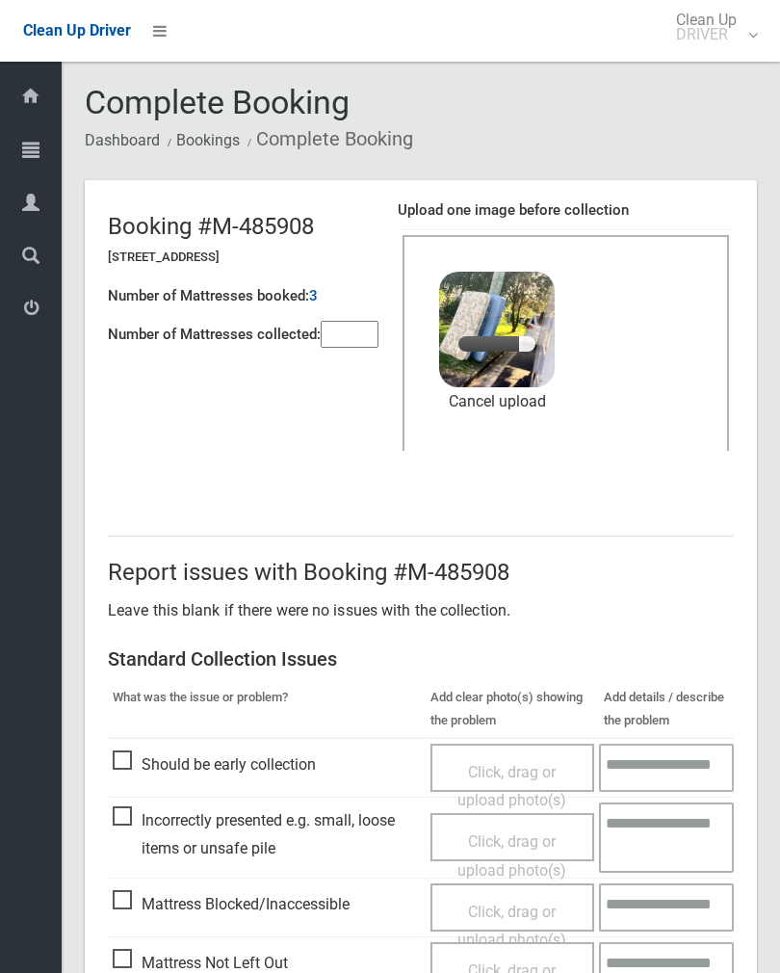
click at [348, 327] on input"] "number" at bounding box center [350, 334] width 58 height 27
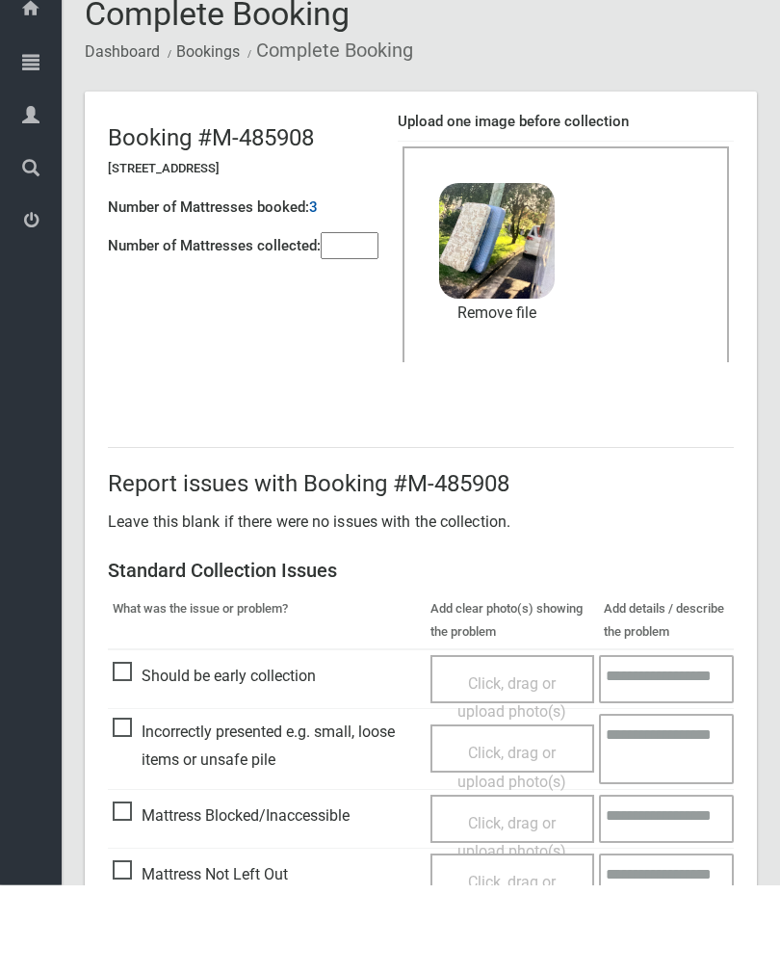
scroll to position [232, 0]
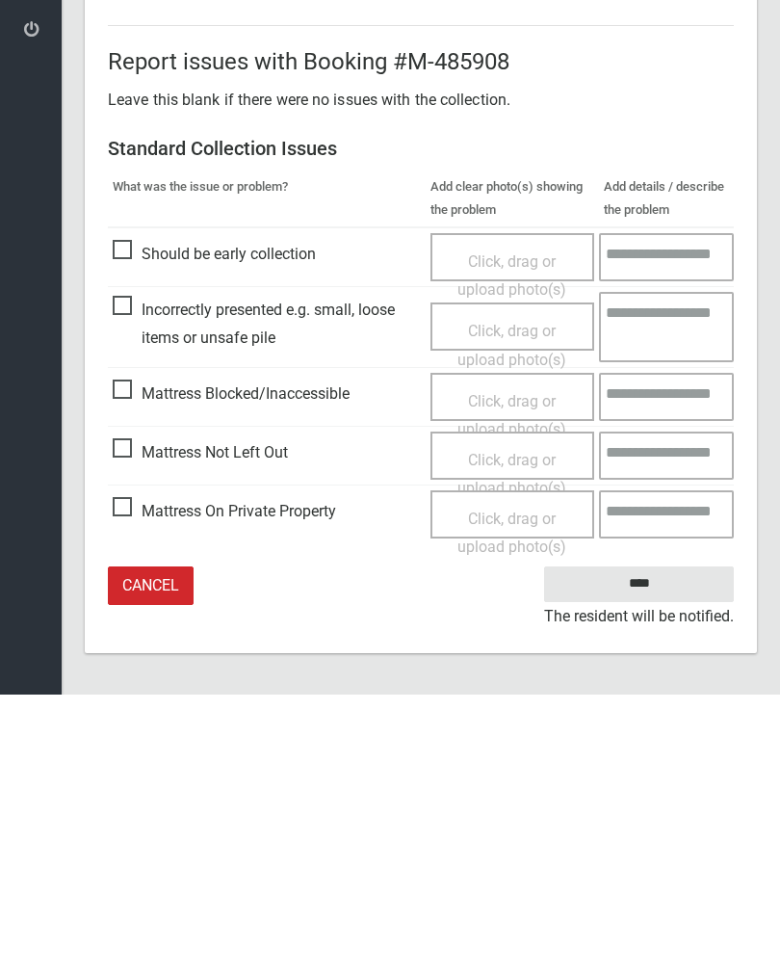
type input"] "*"
click at [657, 845] on input "****" at bounding box center [639, 863] width 190 height 36
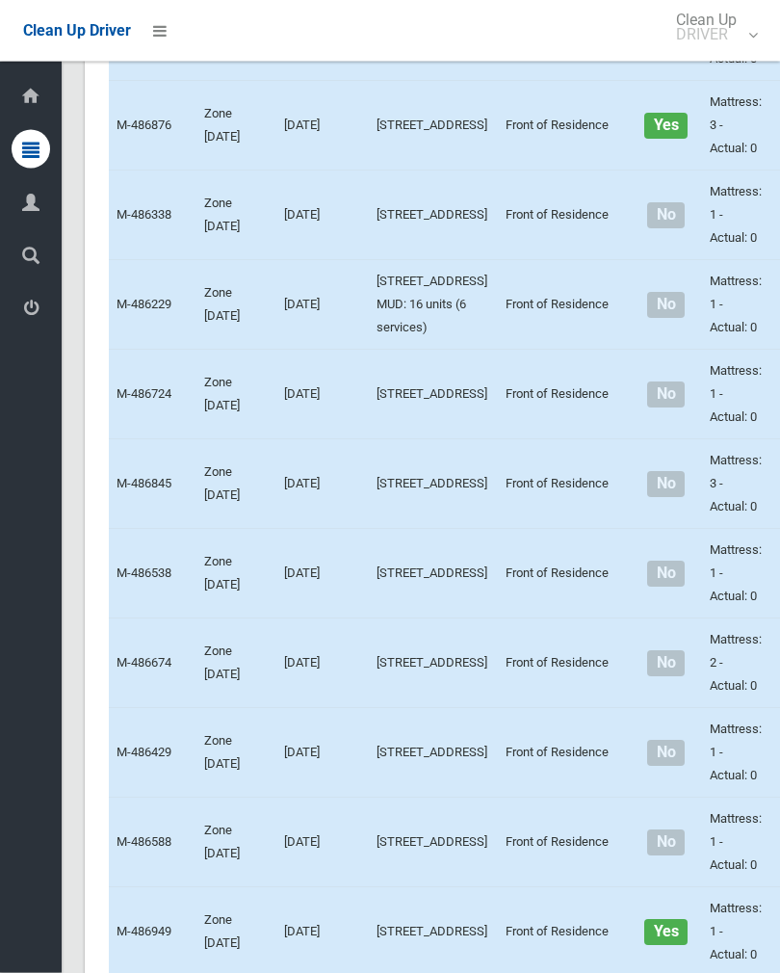
scroll to position [3066, 0]
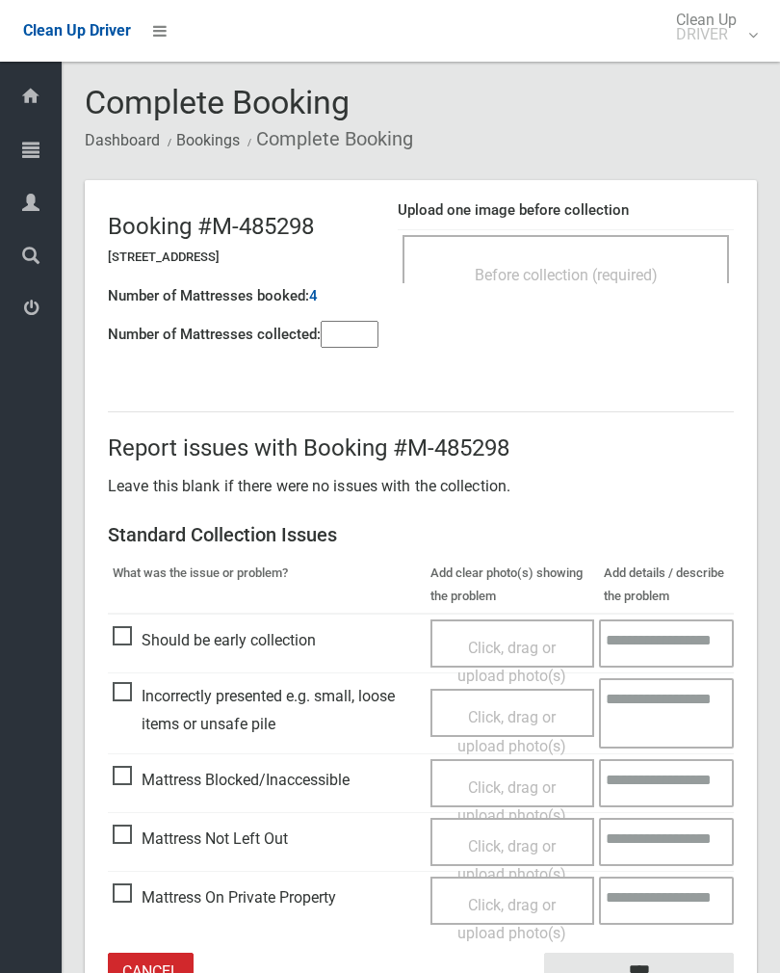
click at [638, 250] on div "Before collection (required)" at bounding box center [566, 259] width 327 height 48
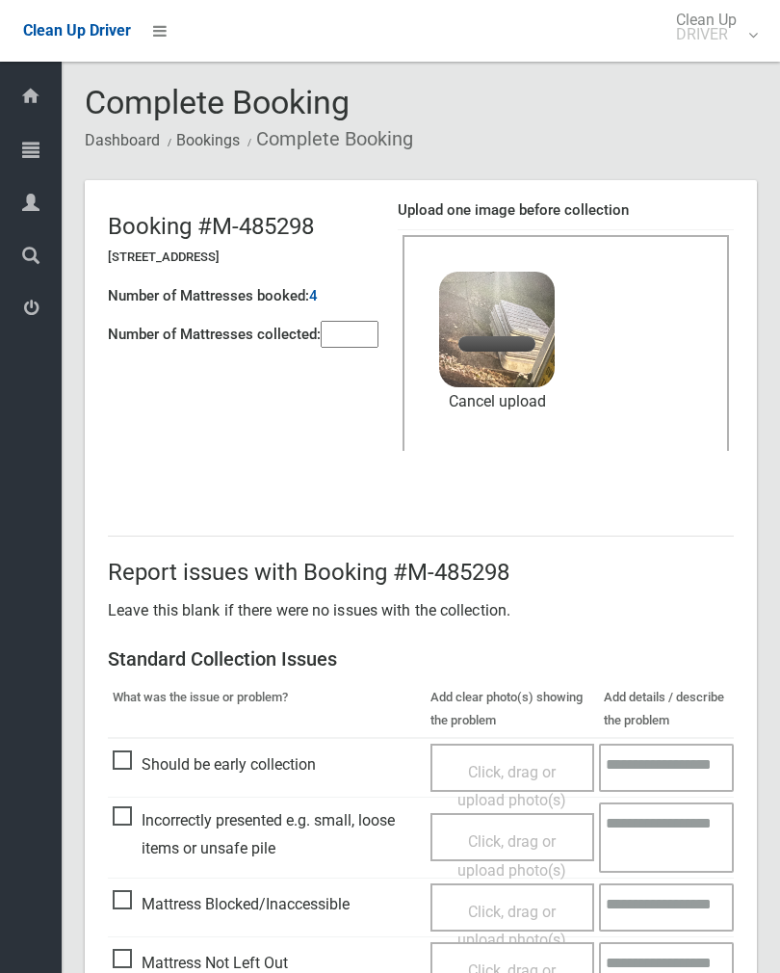
click at [367, 341] on input"] "number" at bounding box center [350, 334] width 58 height 27
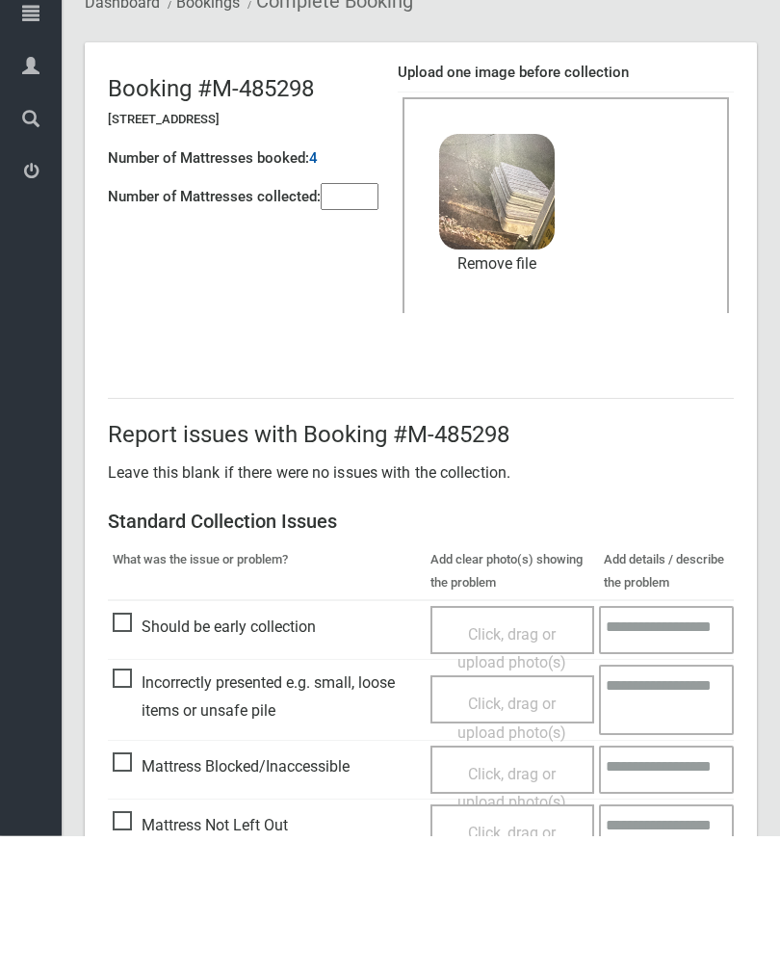
scroll to position [232, 0]
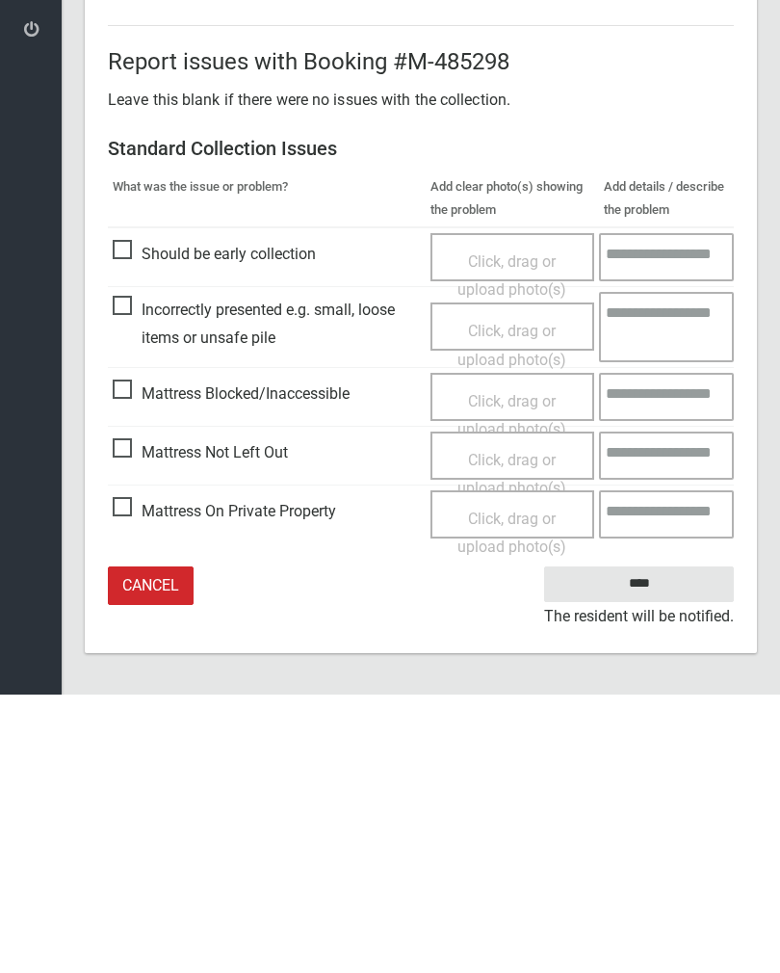
type input"] "*"
click at [653, 845] on input "****" at bounding box center [639, 863] width 190 height 36
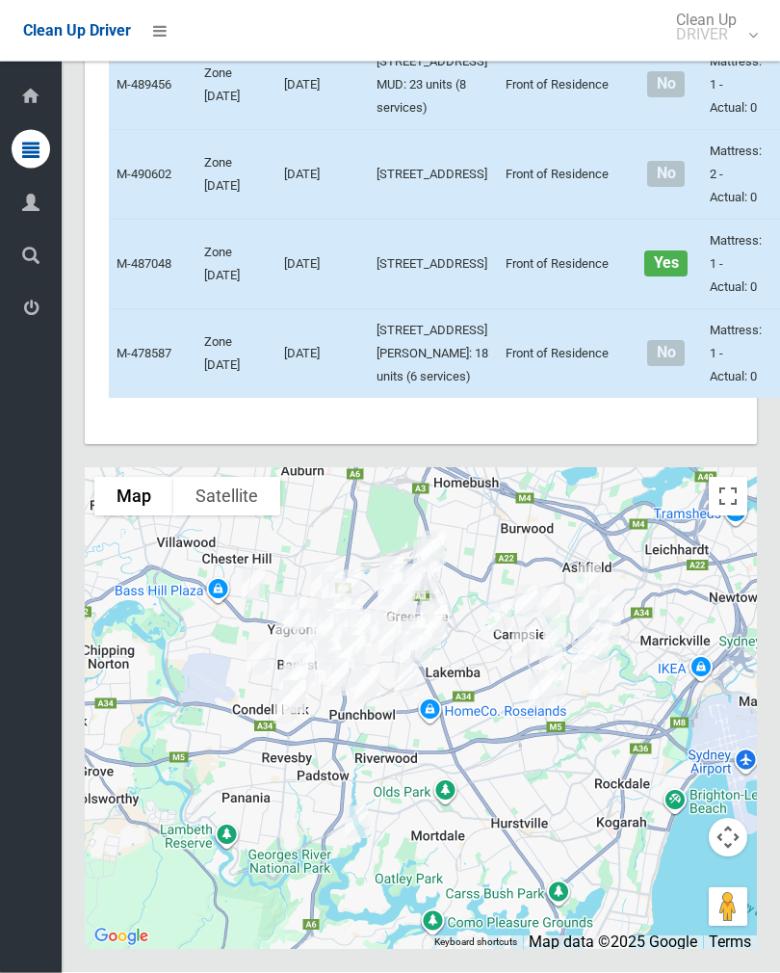
scroll to position [11035, 0]
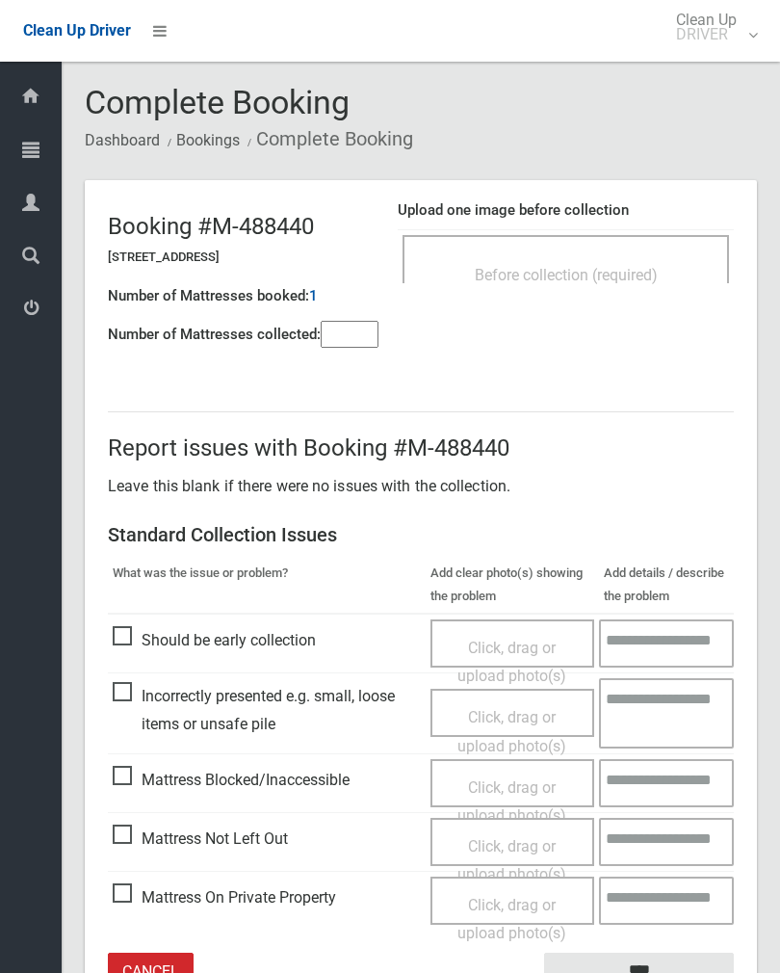
click at [615, 268] on span "Before collection (required)" at bounding box center [566, 275] width 183 height 18
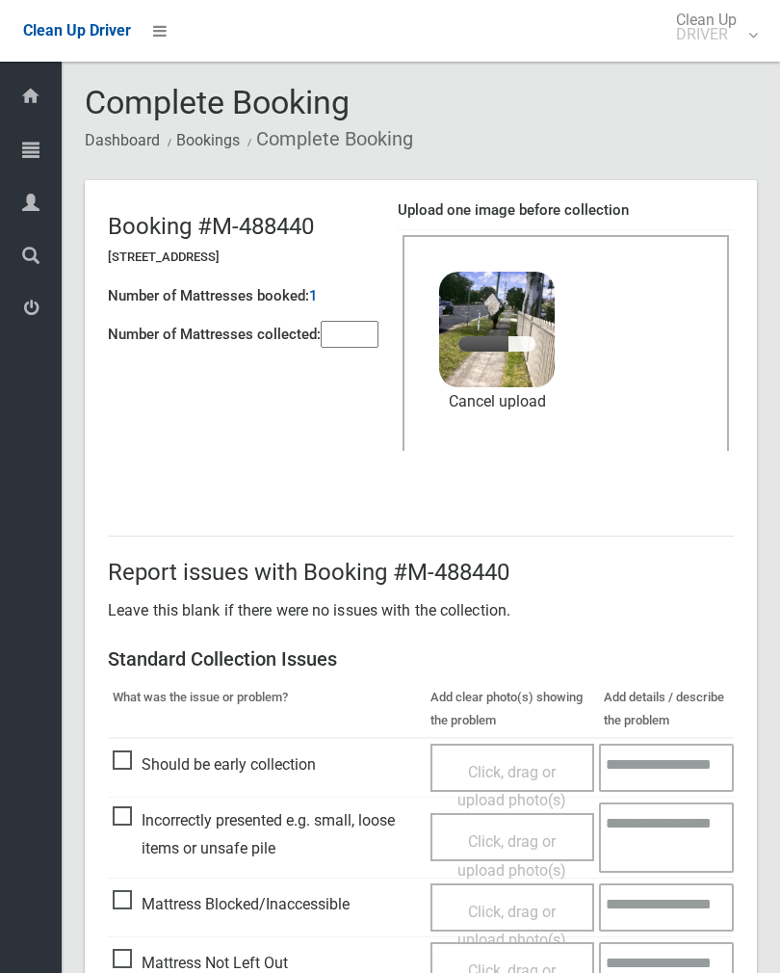
click at [354, 337] on input"] "number" at bounding box center [350, 334] width 58 height 27
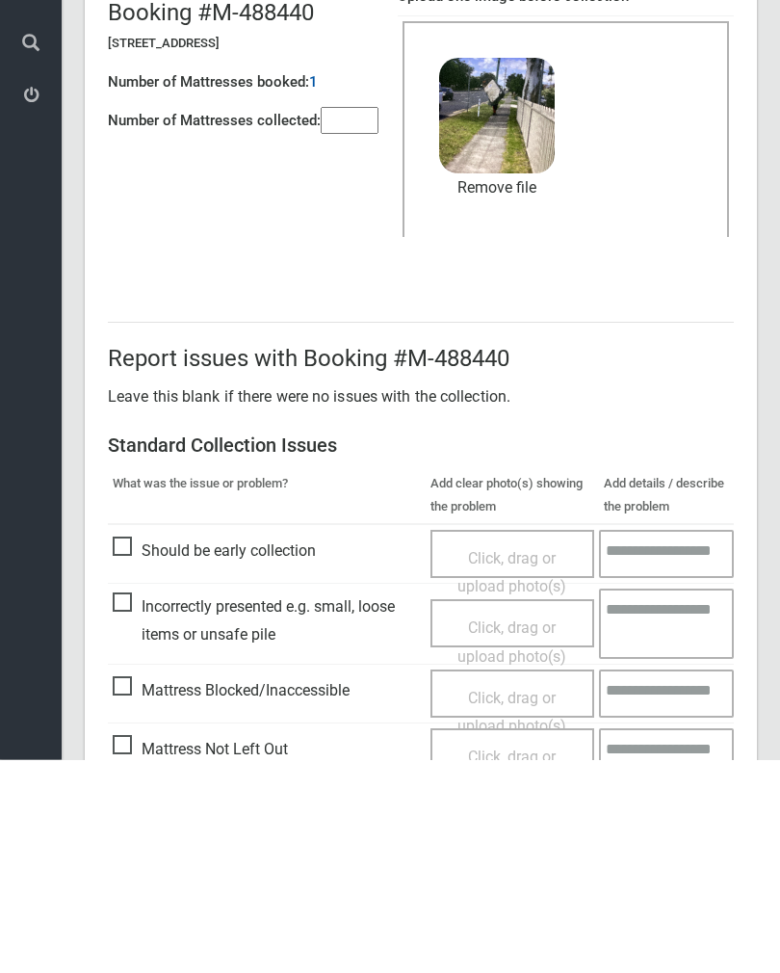
scroll to position [232, 0]
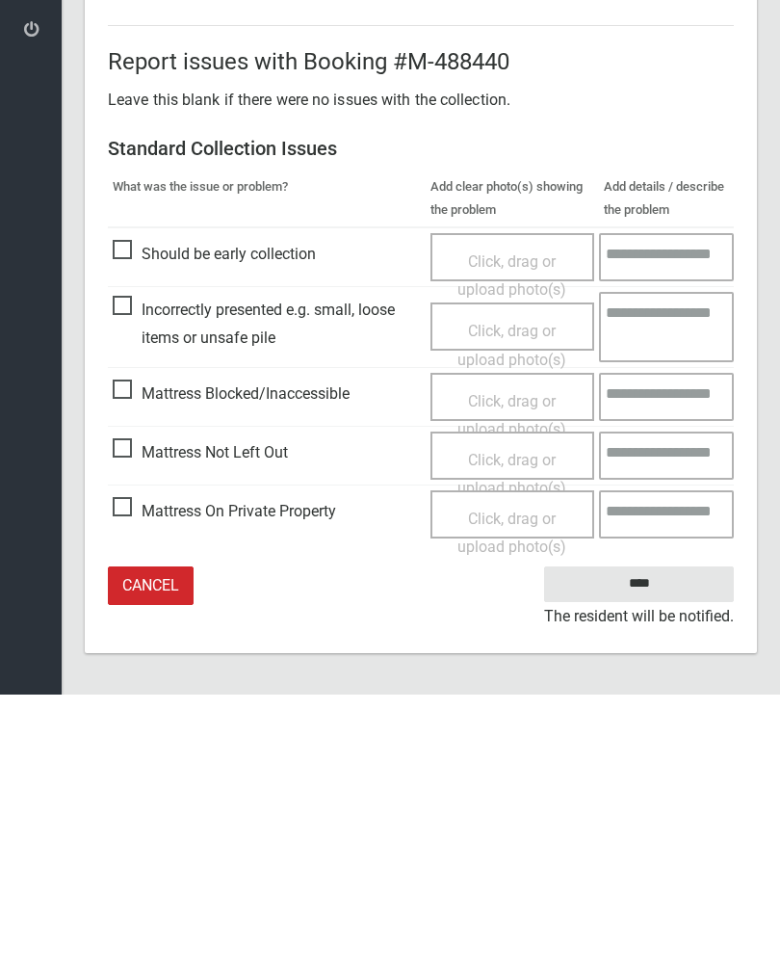
type input"] "*"
click at [670, 845] on input "****" at bounding box center [639, 863] width 190 height 36
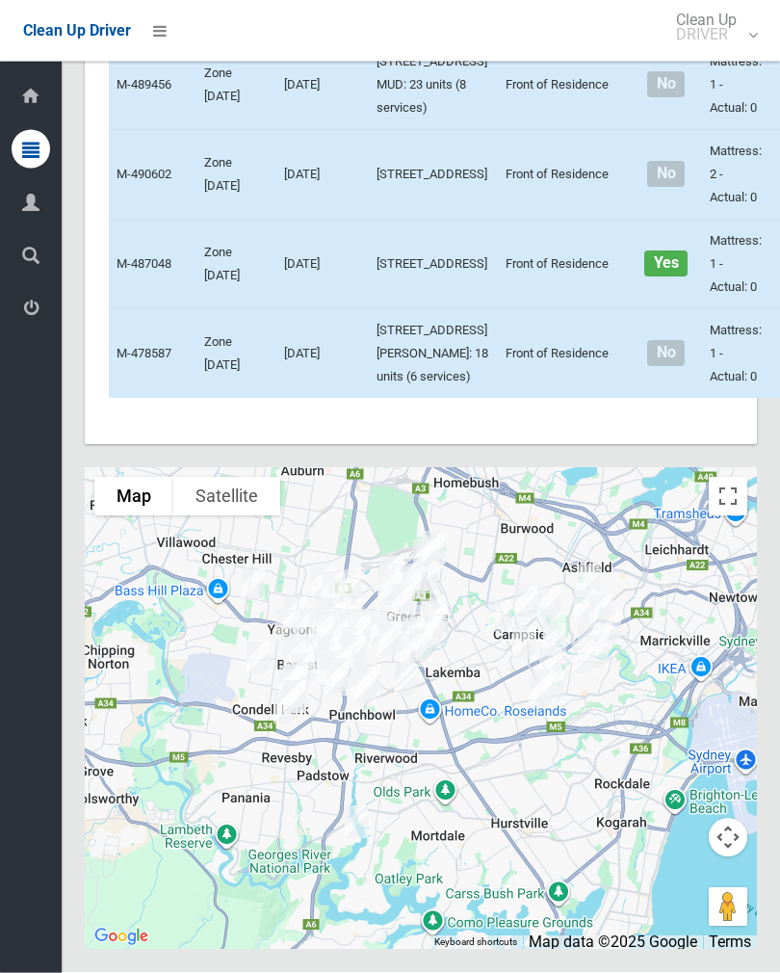
scroll to position [11660, 0]
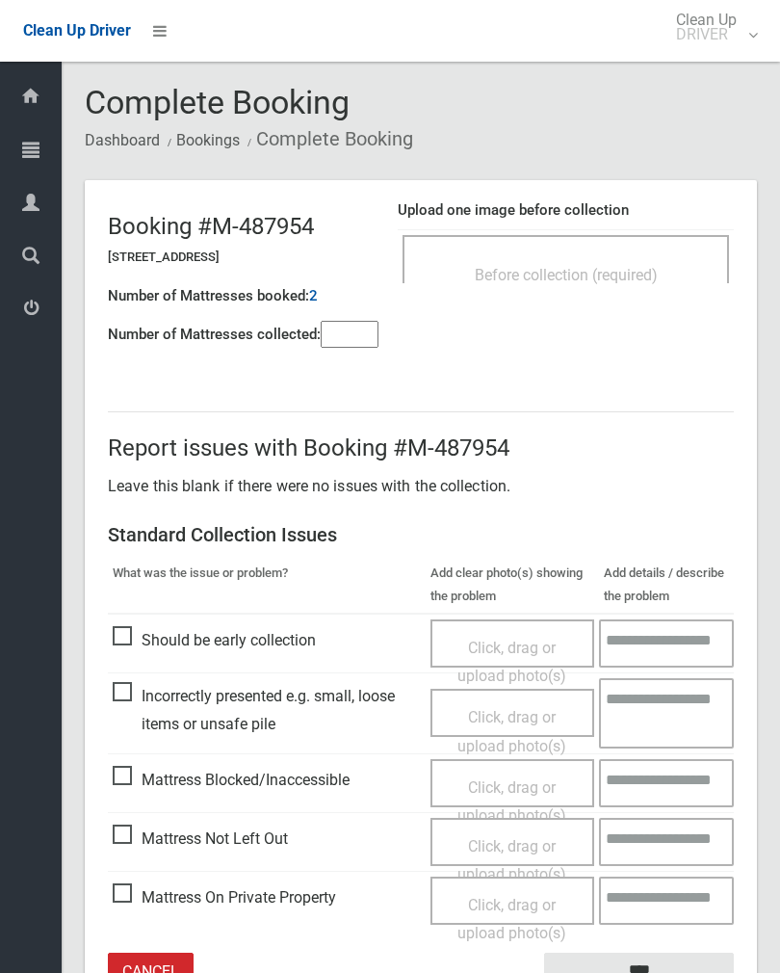
click at [347, 347] on input"] "number" at bounding box center [350, 334] width 58 height 27
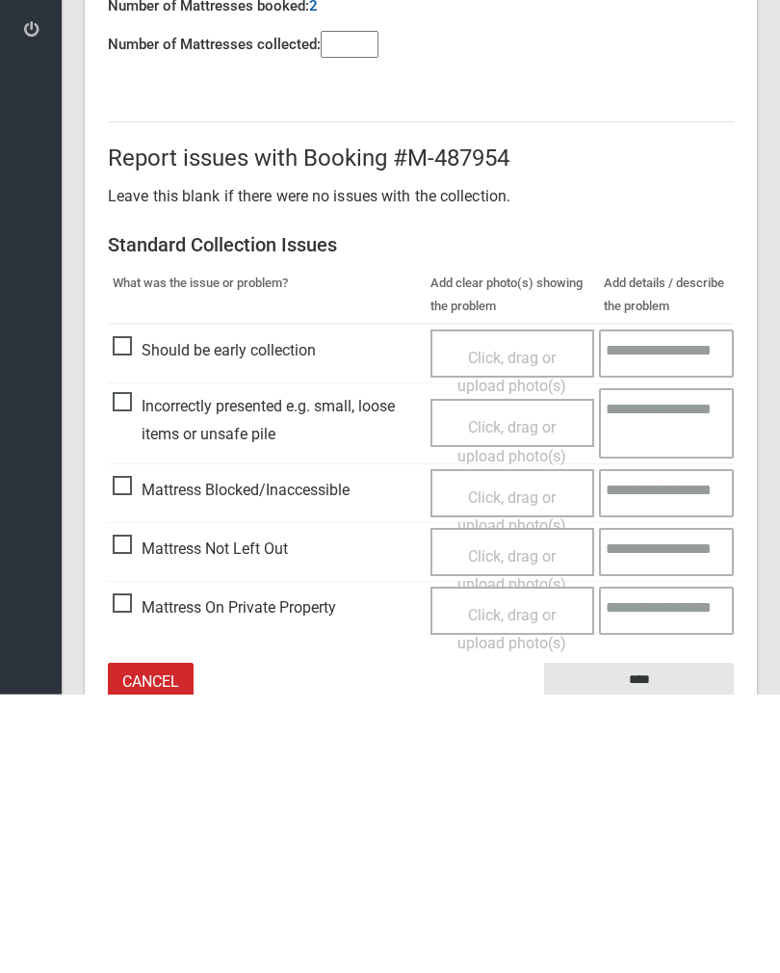
scroll to position [107, 0]
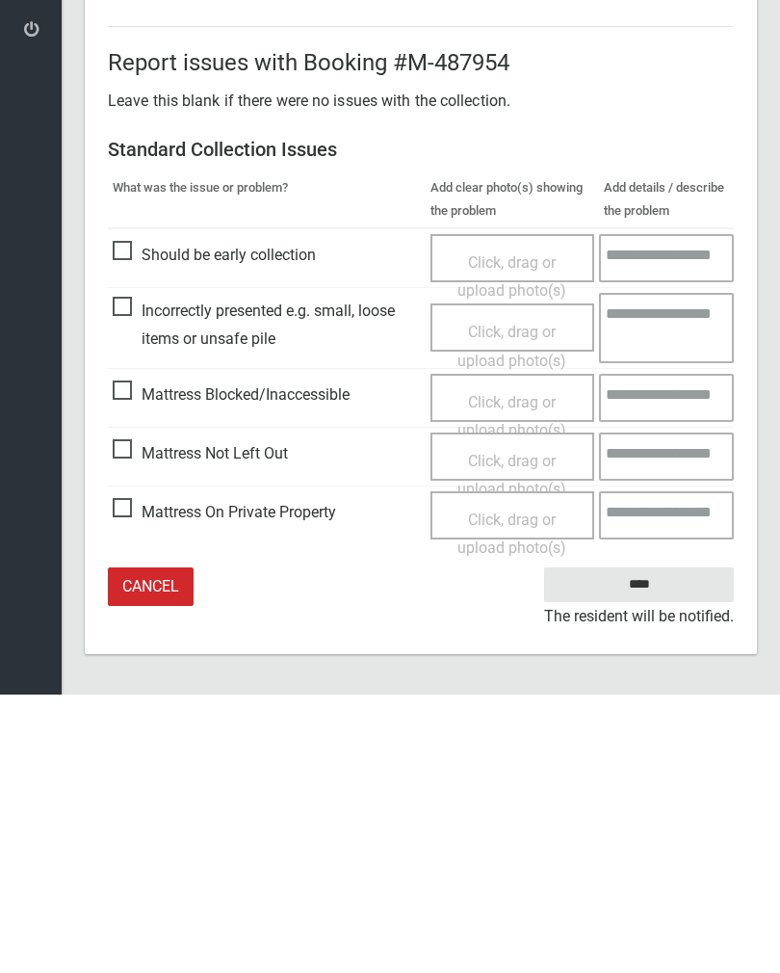
type input"] "*"
click at [522, 730] on span "Click, drag or upload photo(s)" at bounding box center [512, 753] width 109 height 47
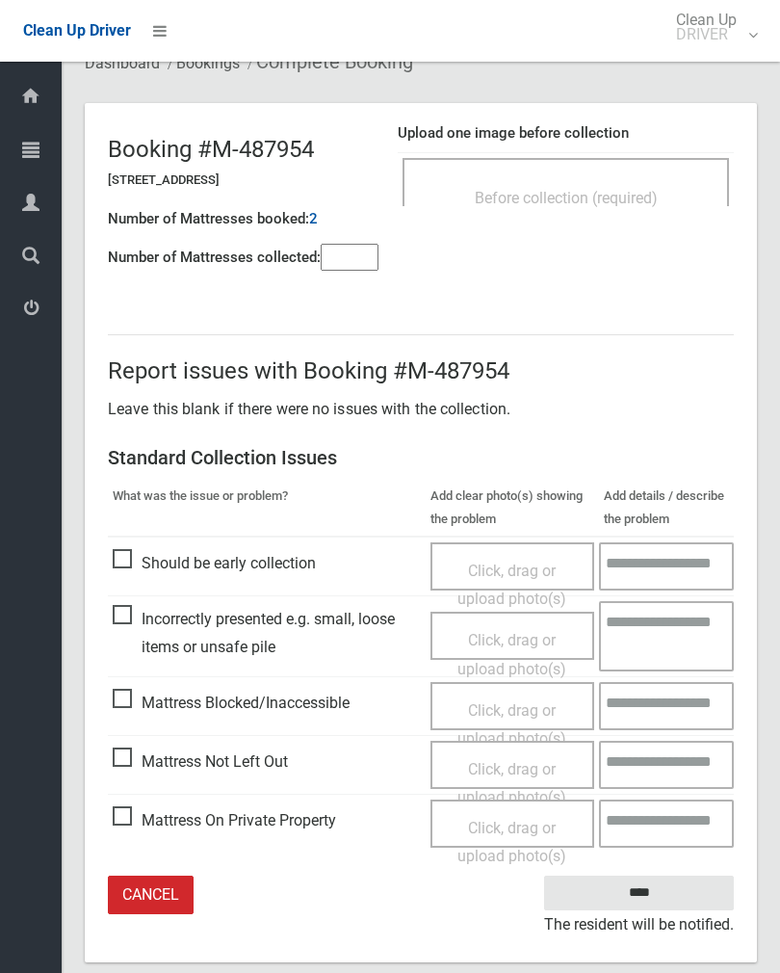
click at [528, 767] on span "Click, drag or upload photo(s)" at bounding box center [512, 783] width 109 height 47
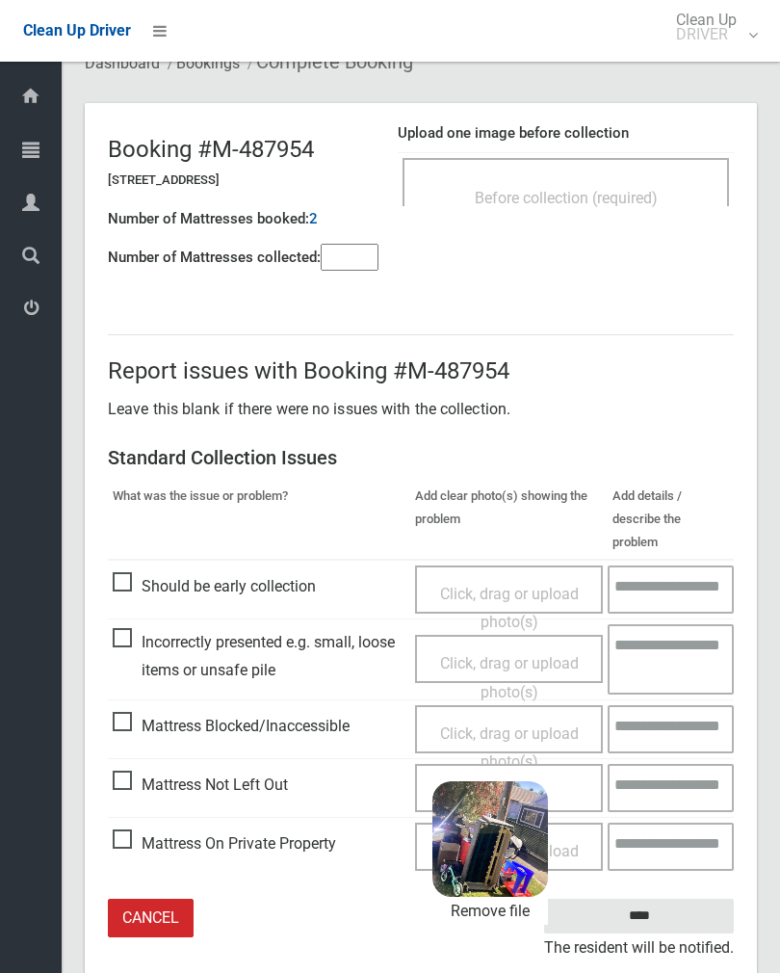
click at [676, 899] on input "****" at bounding box center [639, 917] width 190 height 36
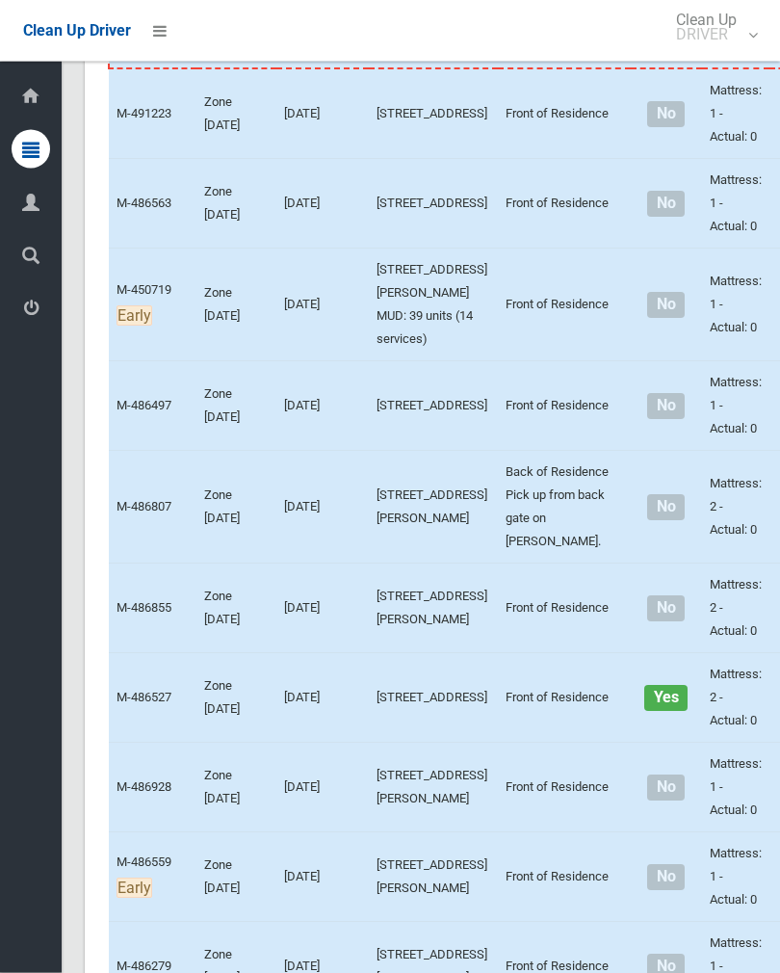
scroll to position [3994, 0]
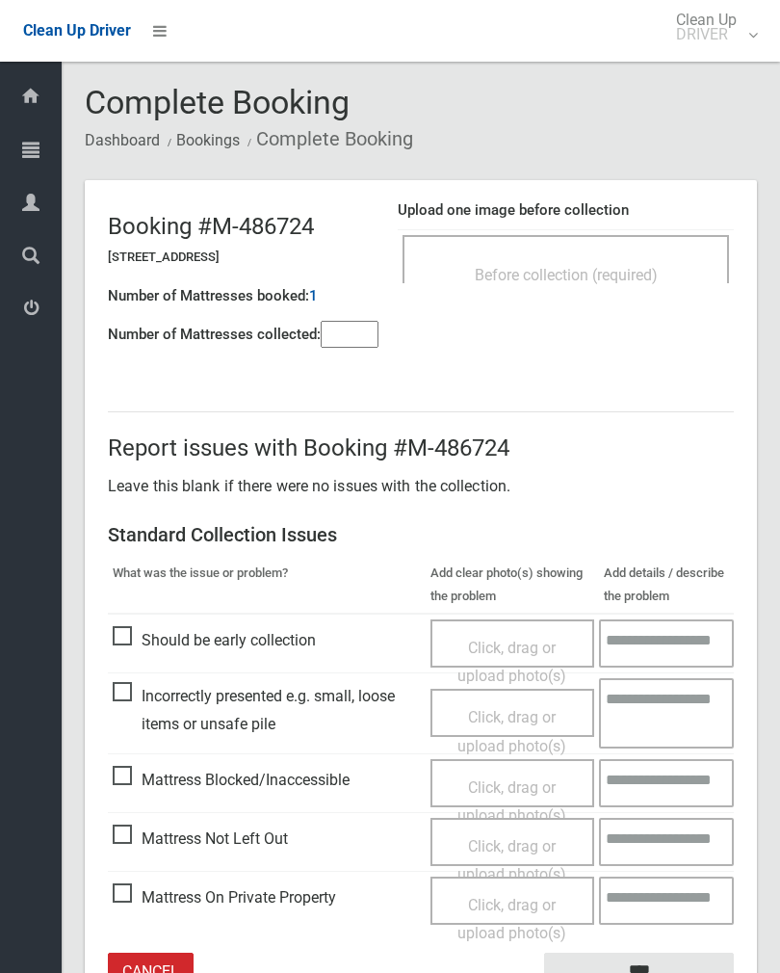
click at [344, 344] on input"] "number" at bounding box center [350, 334] width 58 height 27
type input"] "*"
click at [610, 262] on div "Before collection (required)" at bounding box center [566, 274] width 284 height 36
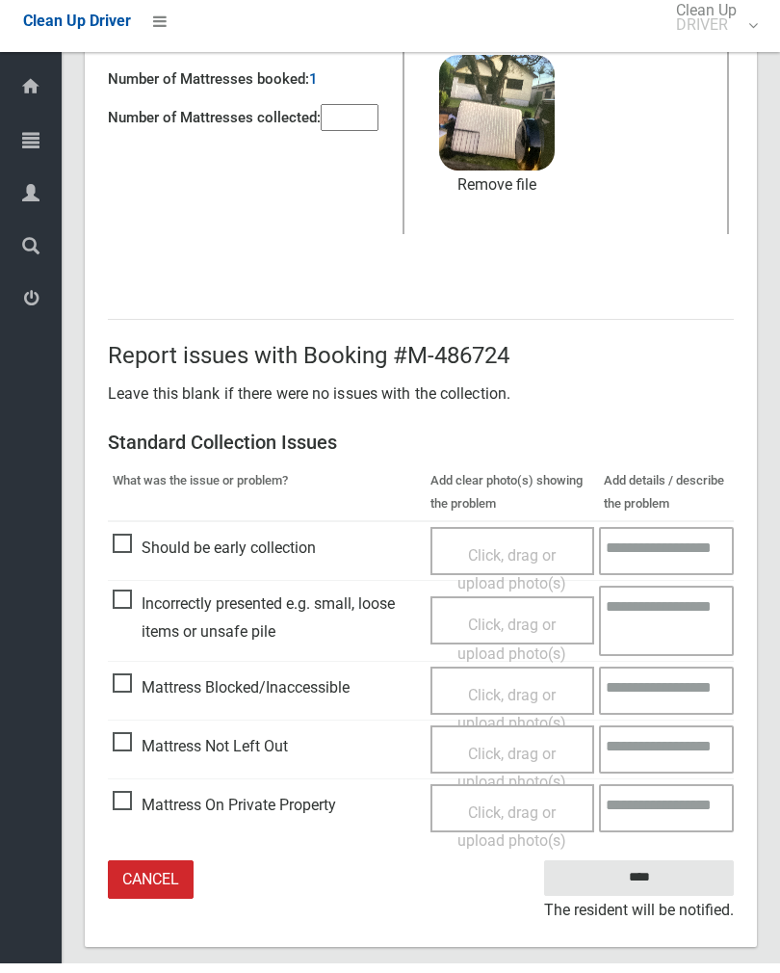
scroll to position [202, 0]
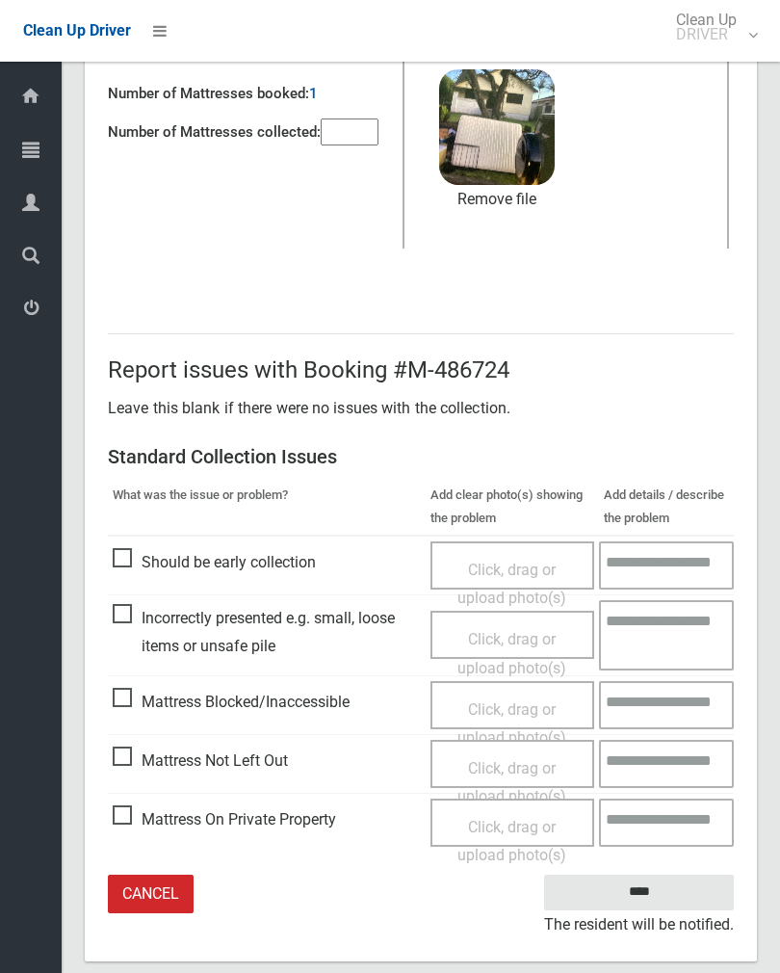
click at [644, 885] on input "****" at bounding box center [639, 893] width 190 height 36
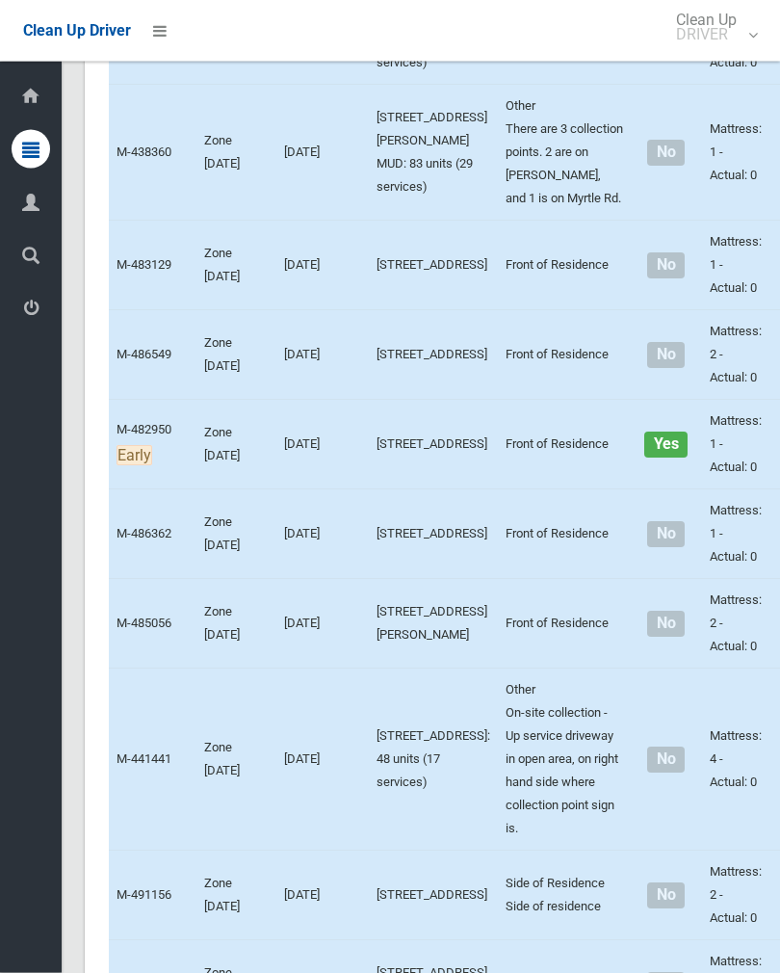
scroll to position [6769, 0]
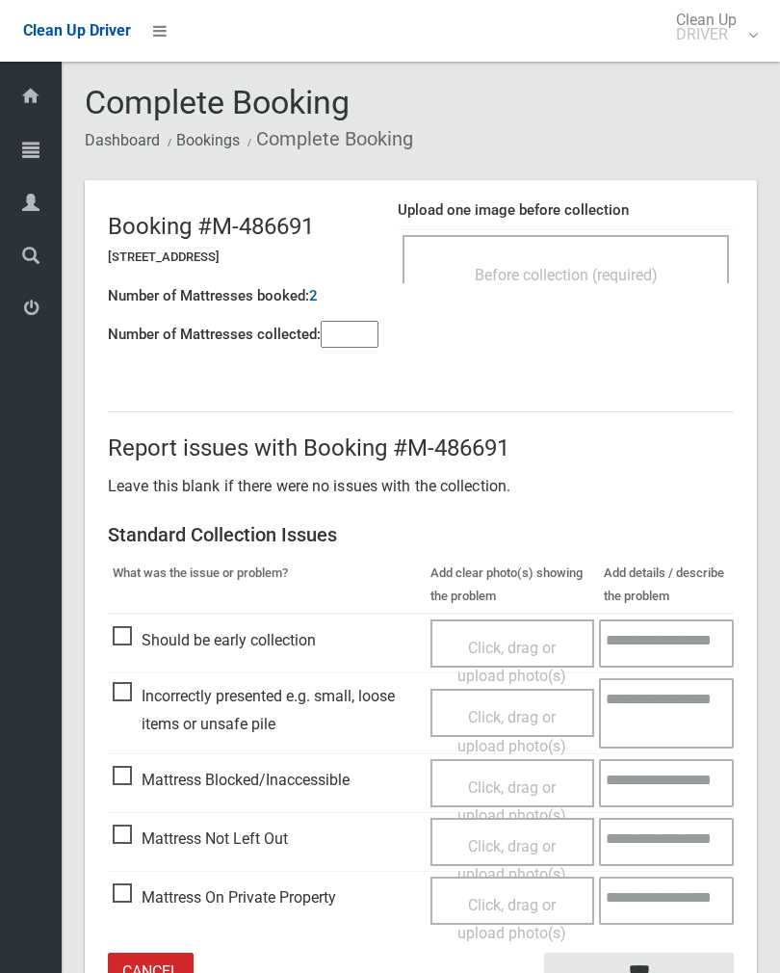
click at [600, 259] on div "Before collection (required)" at bounding box center [566, 274] width 284 height 36
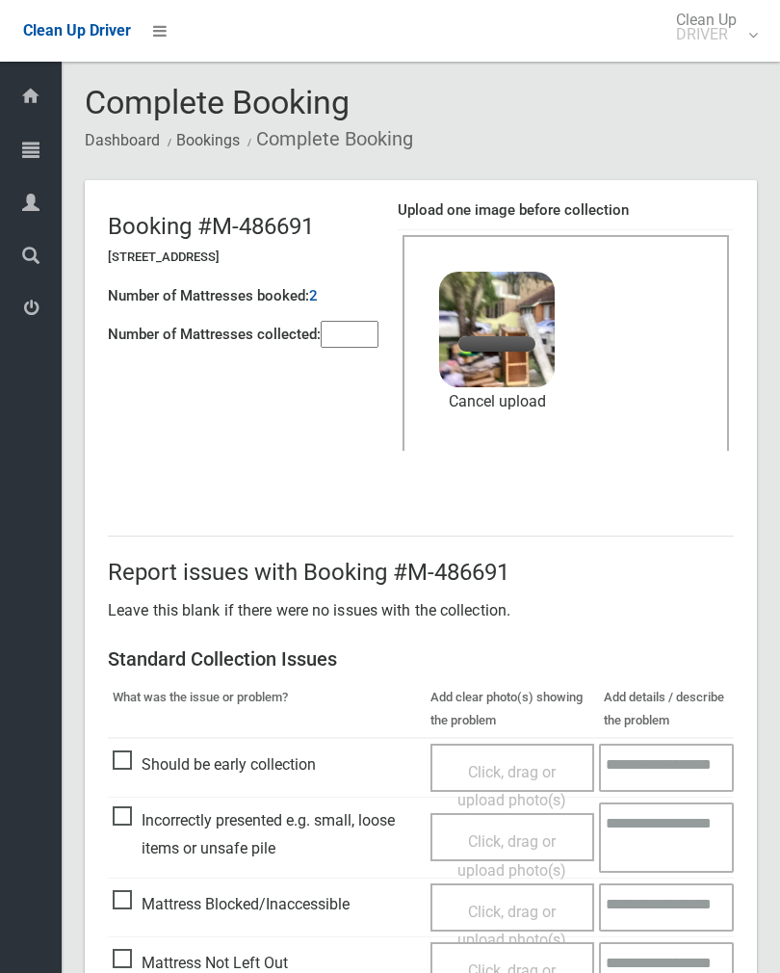
click at [358, 347] on input"] "number" at bounding box center [350, 334] width 58 height 27
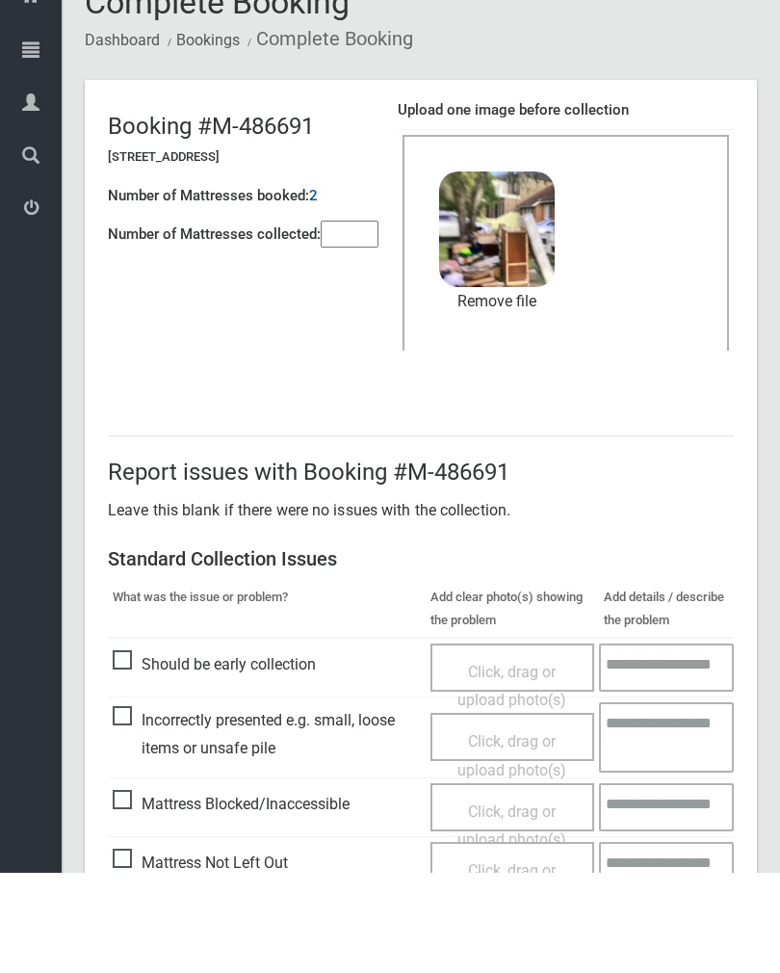
scroll to position [232, 0]
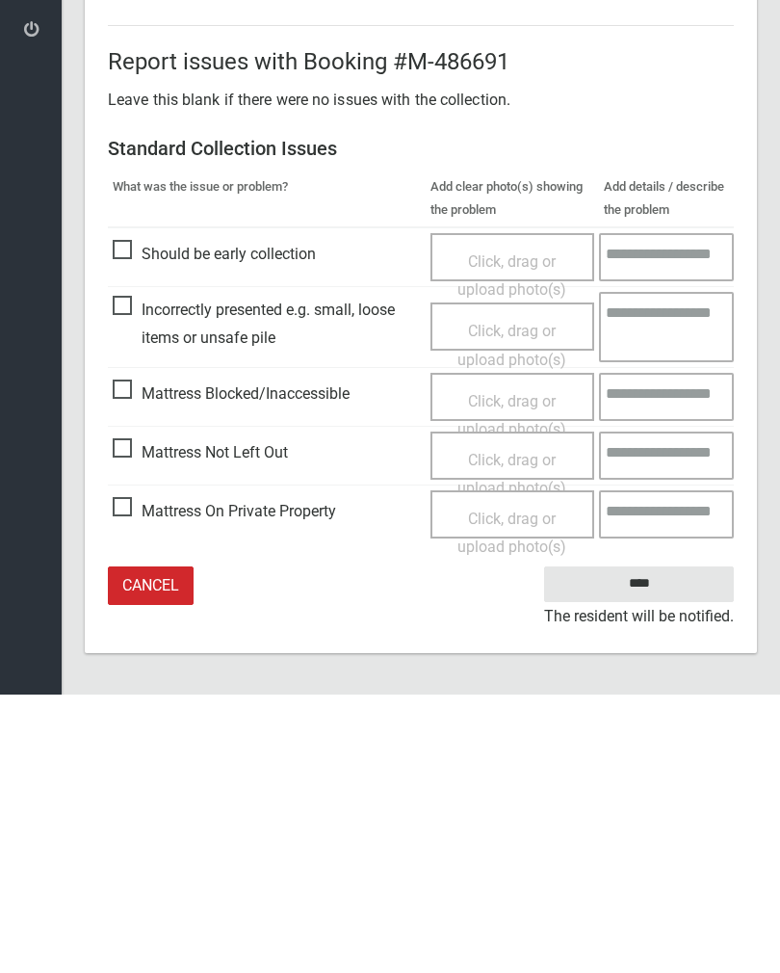
type input"] "*"
click at [648, 845] on input "****" at bounding box center [639, 863] width 190 height 36
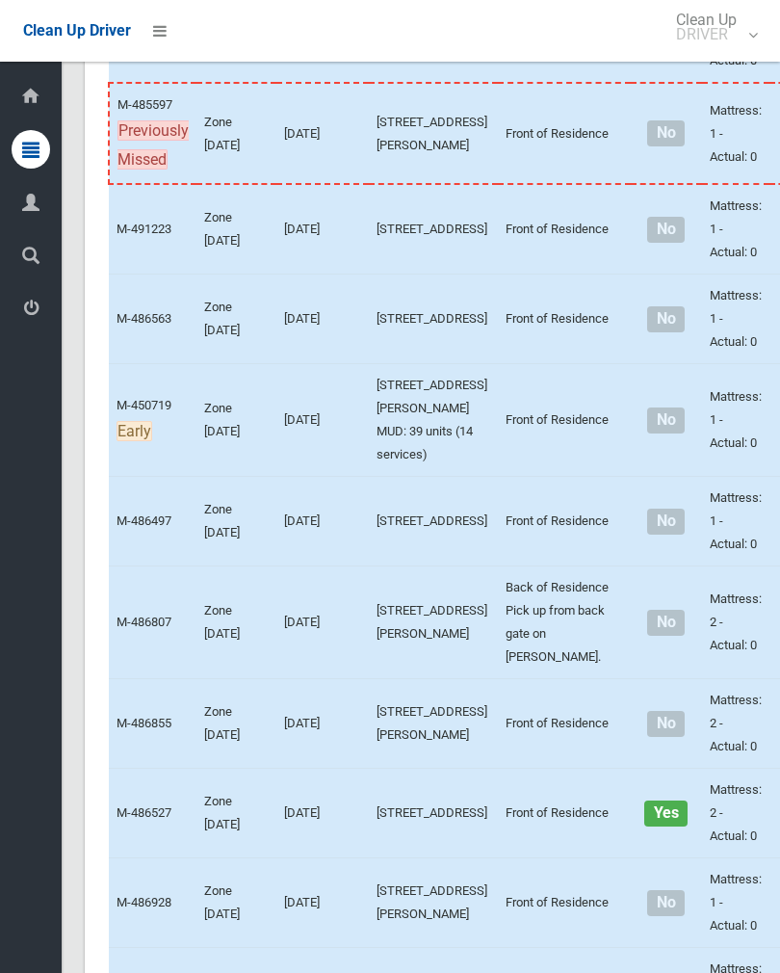
scroll to position [4149, 0]
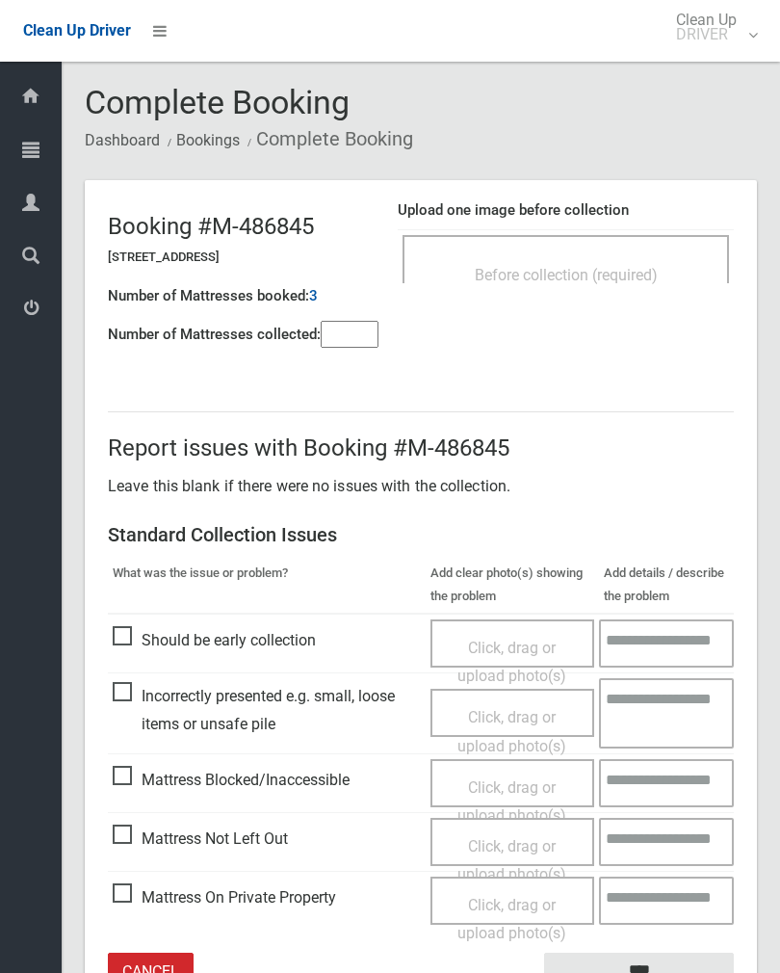
click at [367, 321] on input"] "number" at bounding box center [350, 334] width 58 height 27
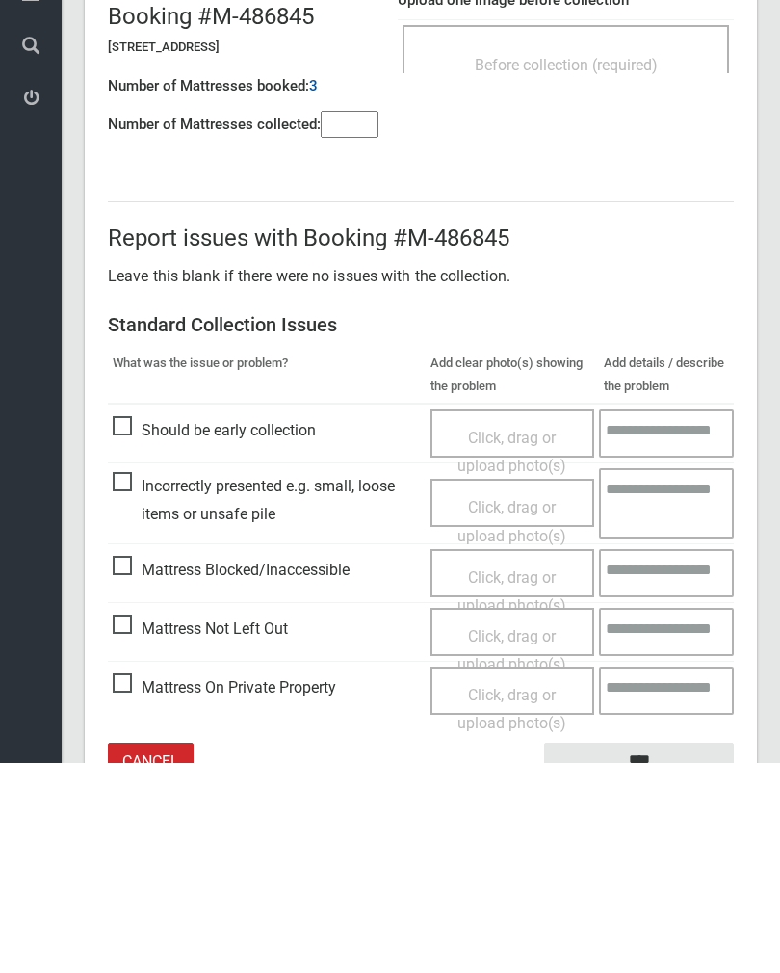
scroll to position [107, 0]
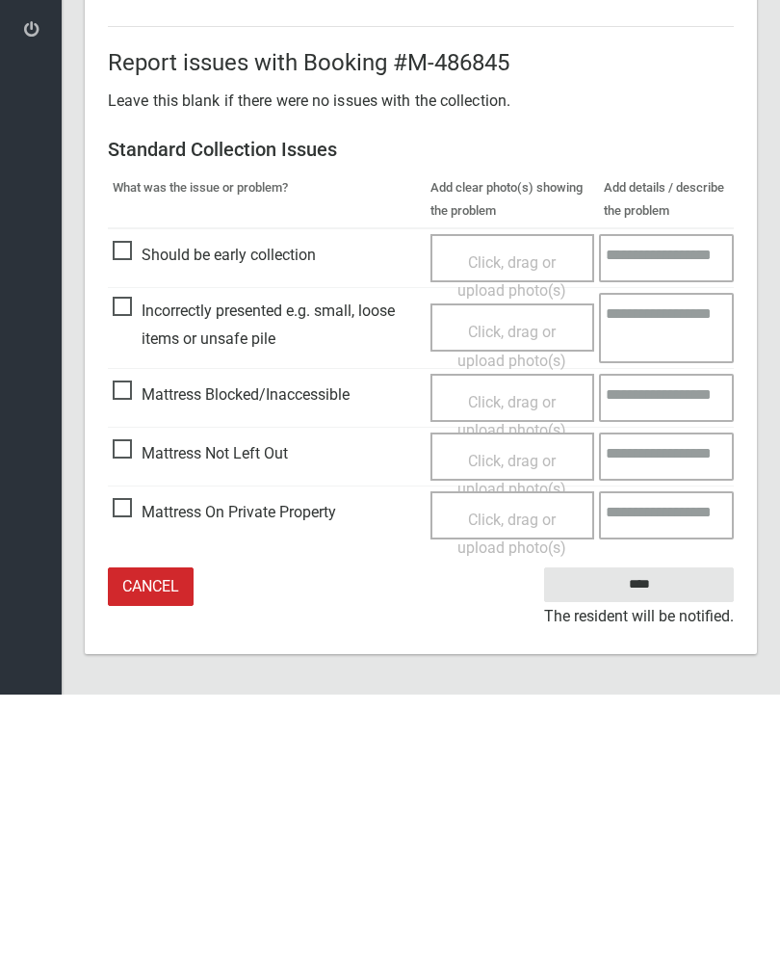
type input"] "*"
click at [523, 725] on div "Click, drag or upload photo(s)" at bounding box center [513, 753] width 136 height 57
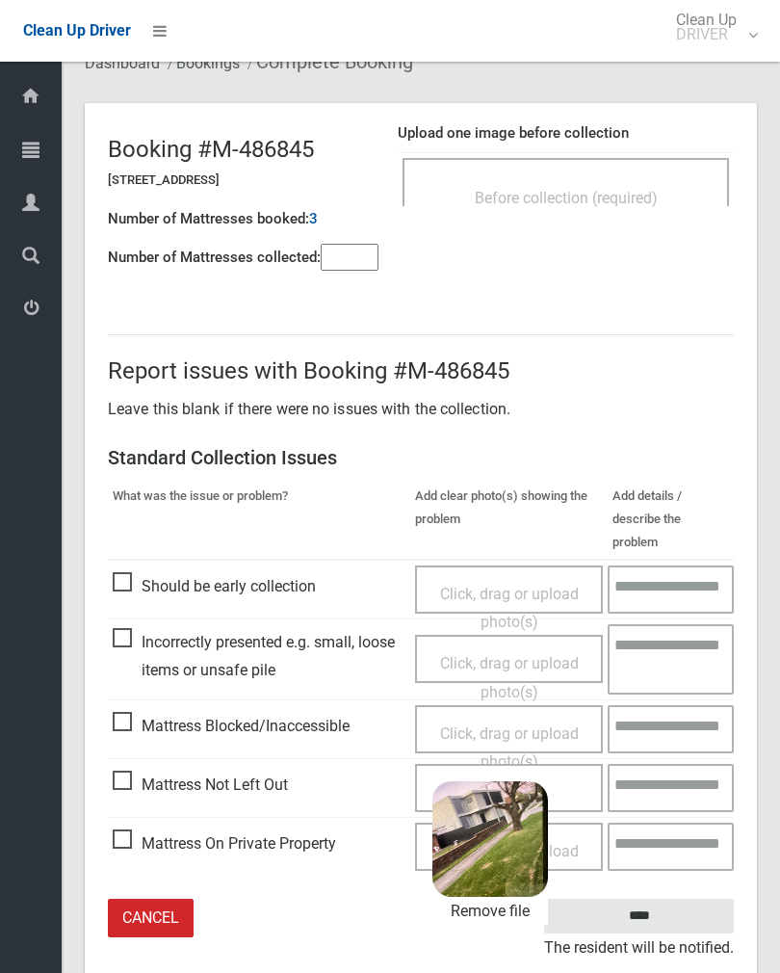
click at [704, 899] on input "****" at bounding box center [639, 917] width 190 height 36
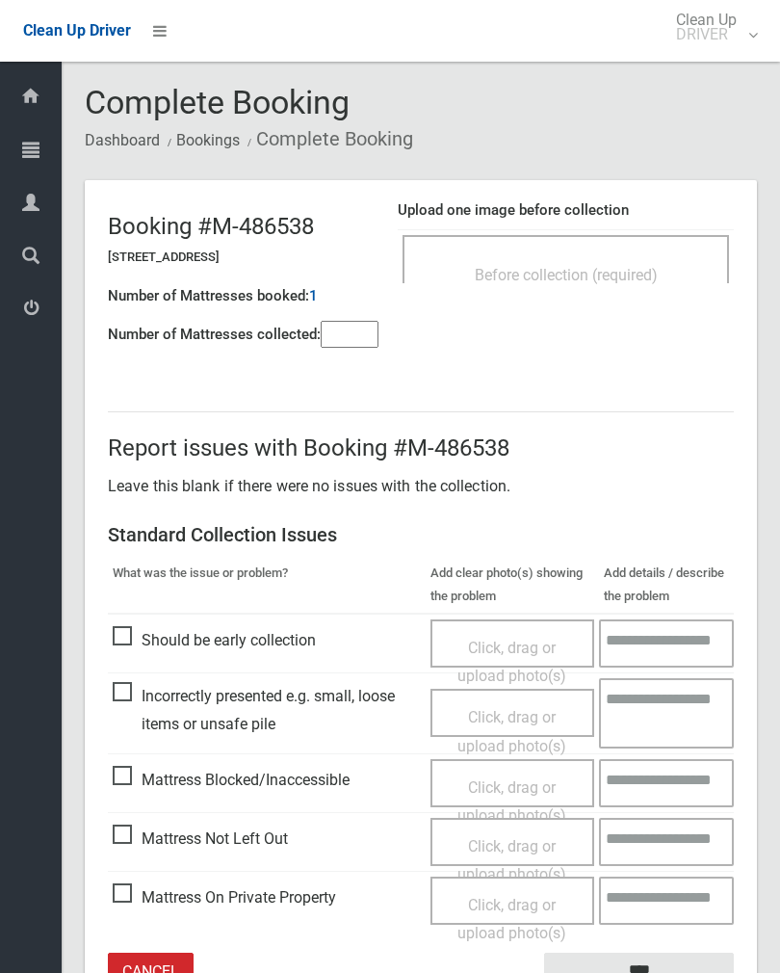
click at [635, 250] on div "Before collection (required)" at bounding box center [566, 259] width 327 height 48
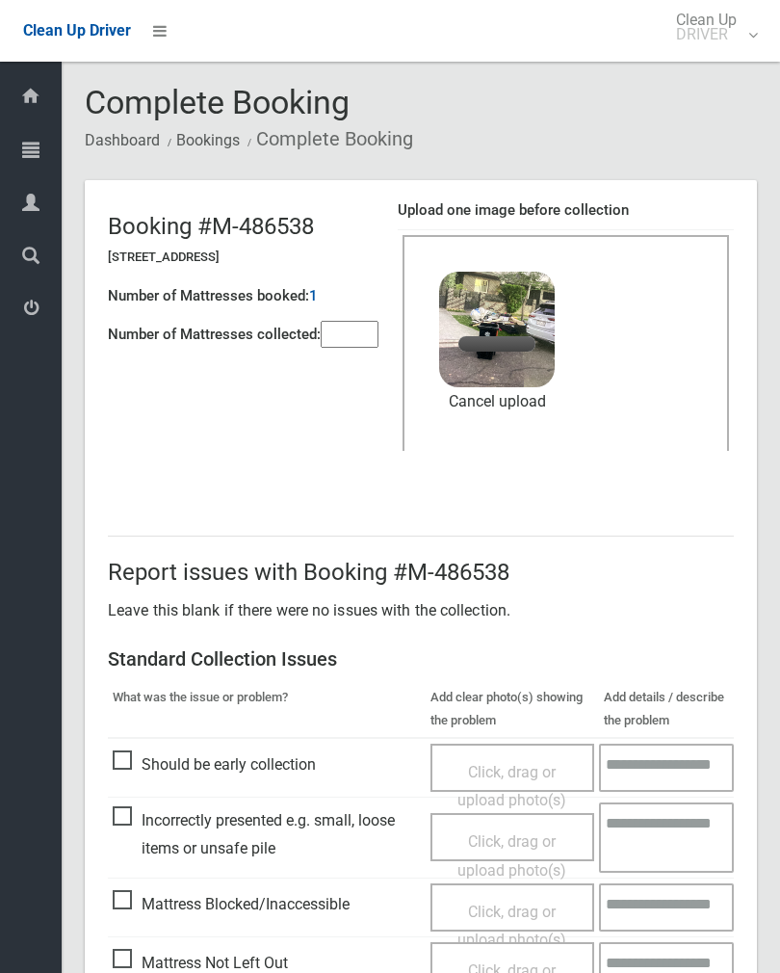
click at [351, 334] on input"] "number" at bounding box center [350, 334] width 58 height 27
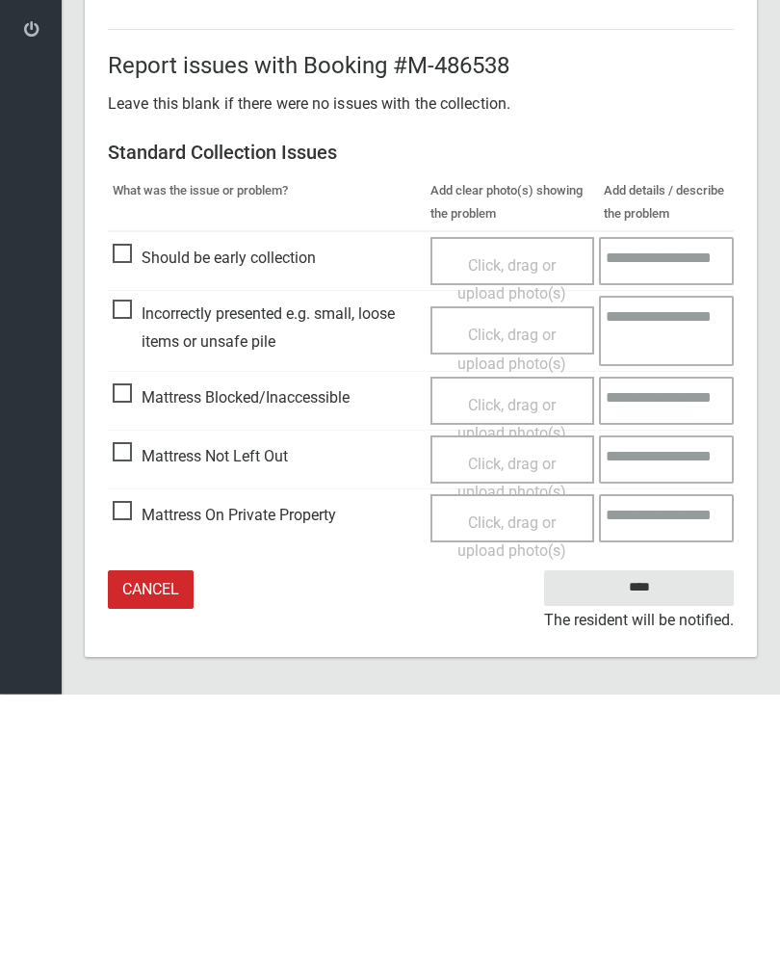
scroll to position [232, 0]
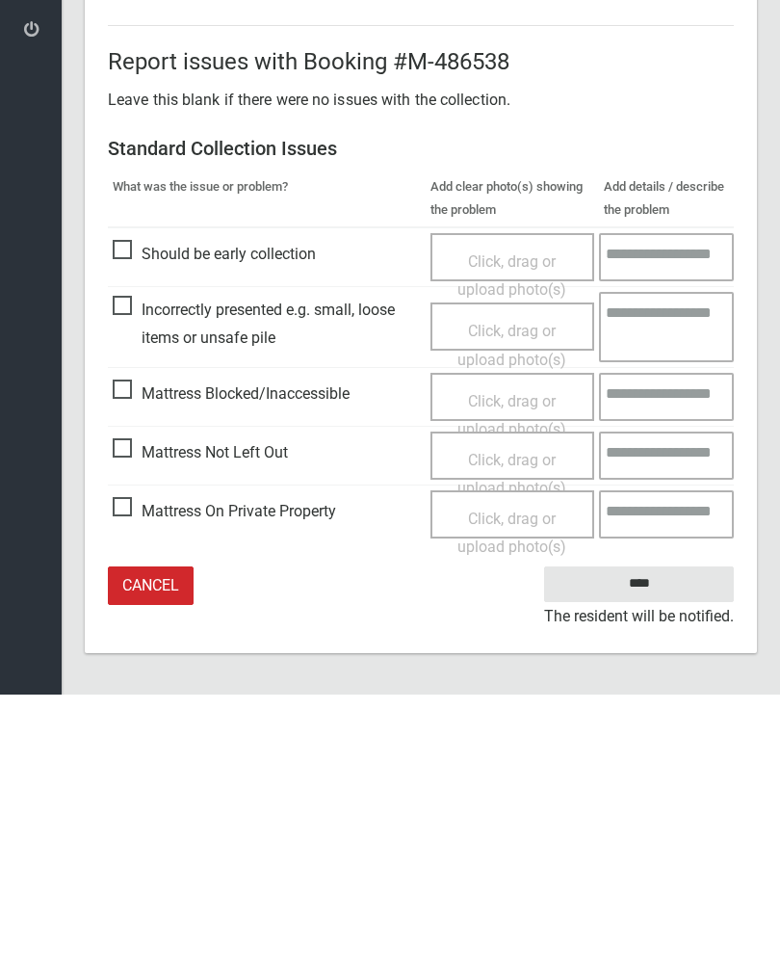
type input"] "*"
click at [639, 845] on input "****" at bounding box center [639, 863] width 190 height 36
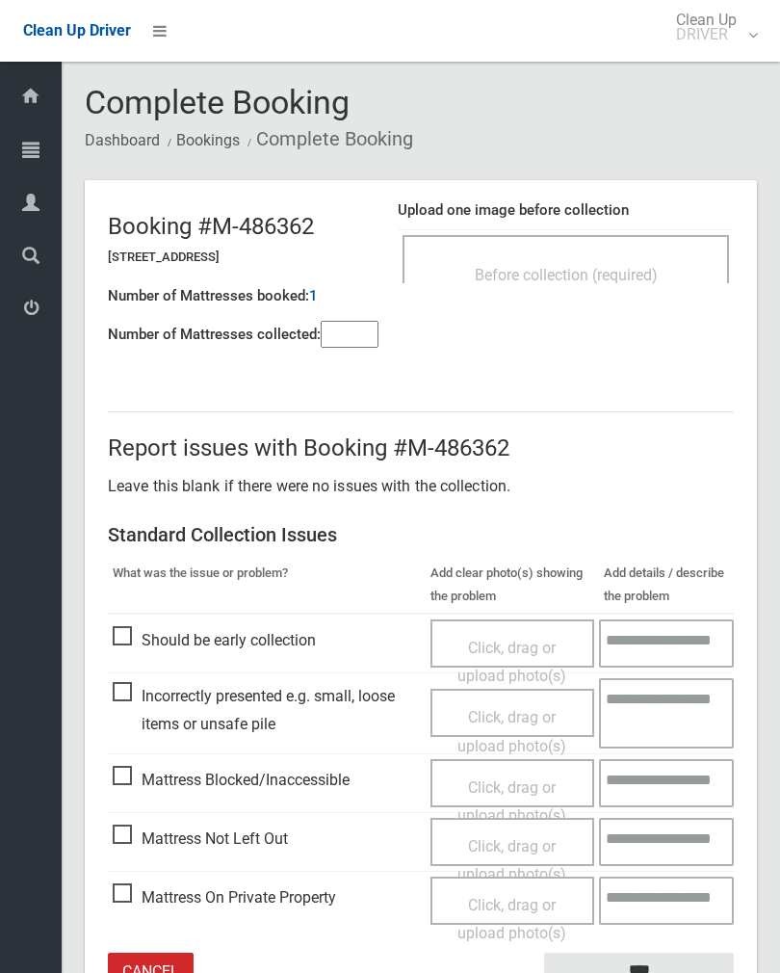
click at [618, 257] on div "Before collection (required)" at bounding box center [566, 274] width 284 height 36
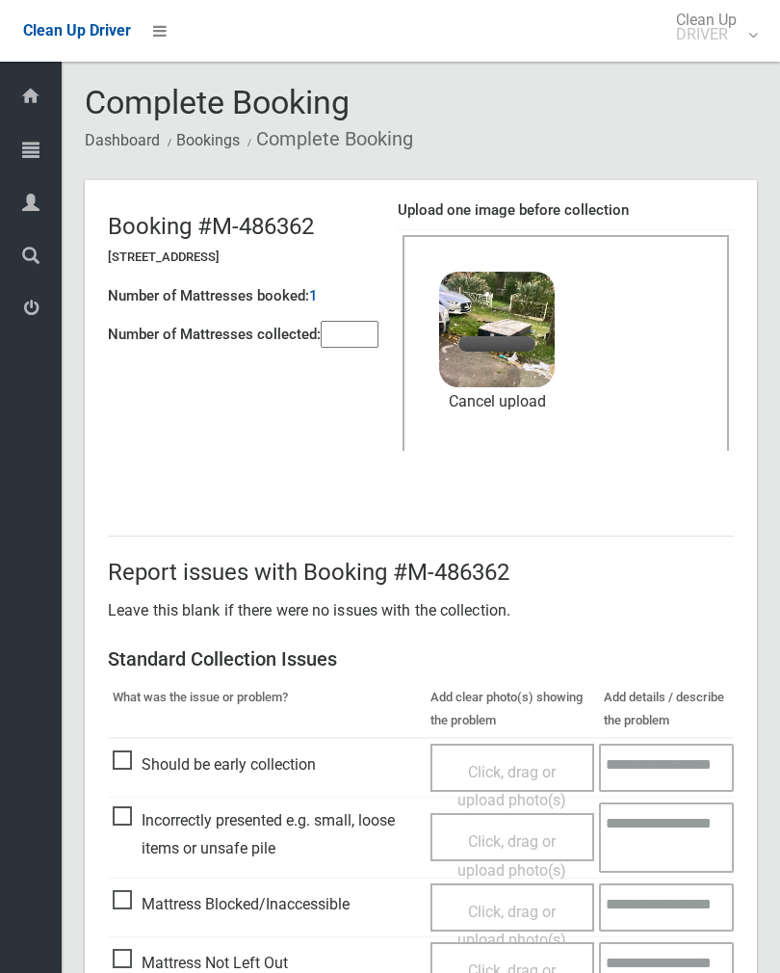
click at [367, 321] on input"] "number" at bounding box center [350, 334] width 58 height 27
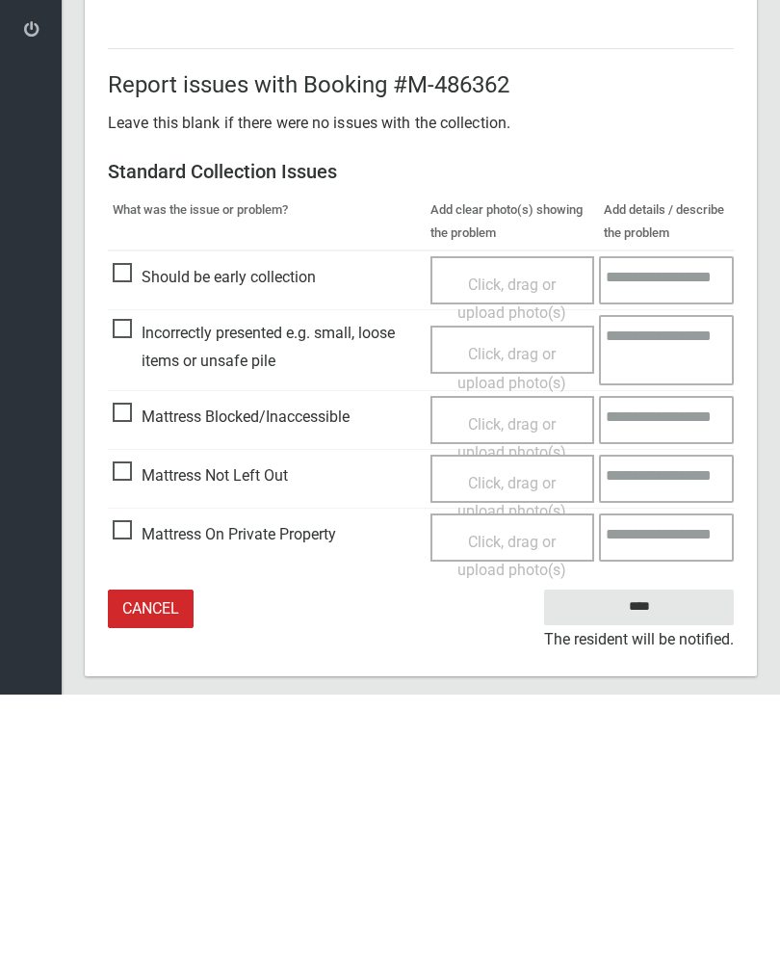
scroll to position [232, 0]
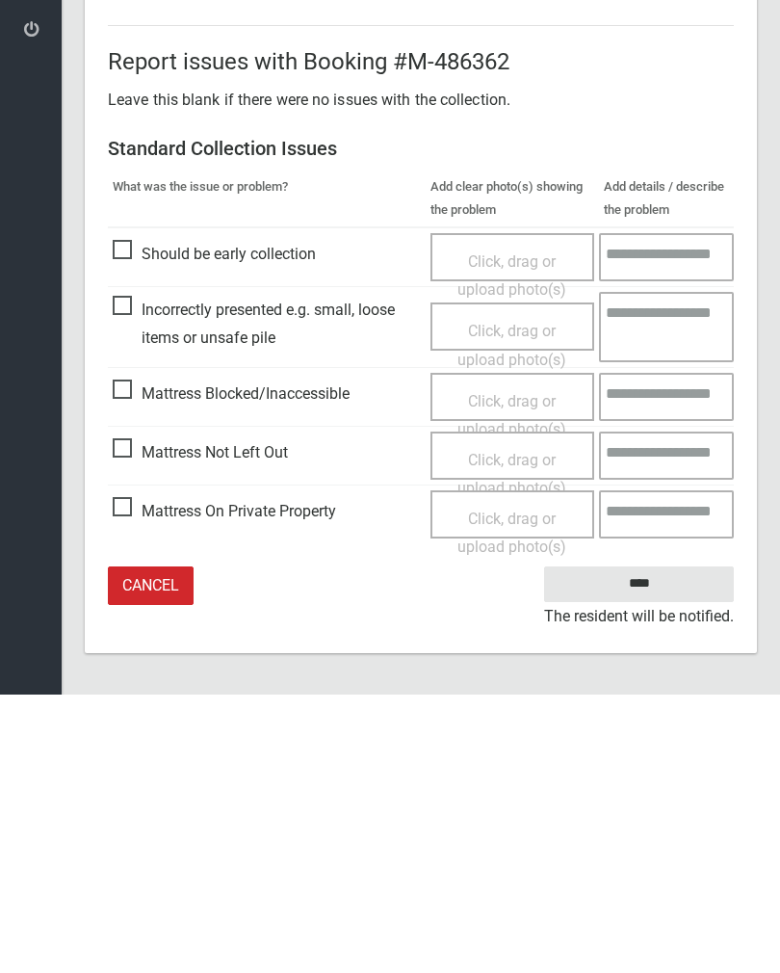
type input"] "*"
click at [653, 845] on input "****" at bounding box center [639, 863] width 190 height 36
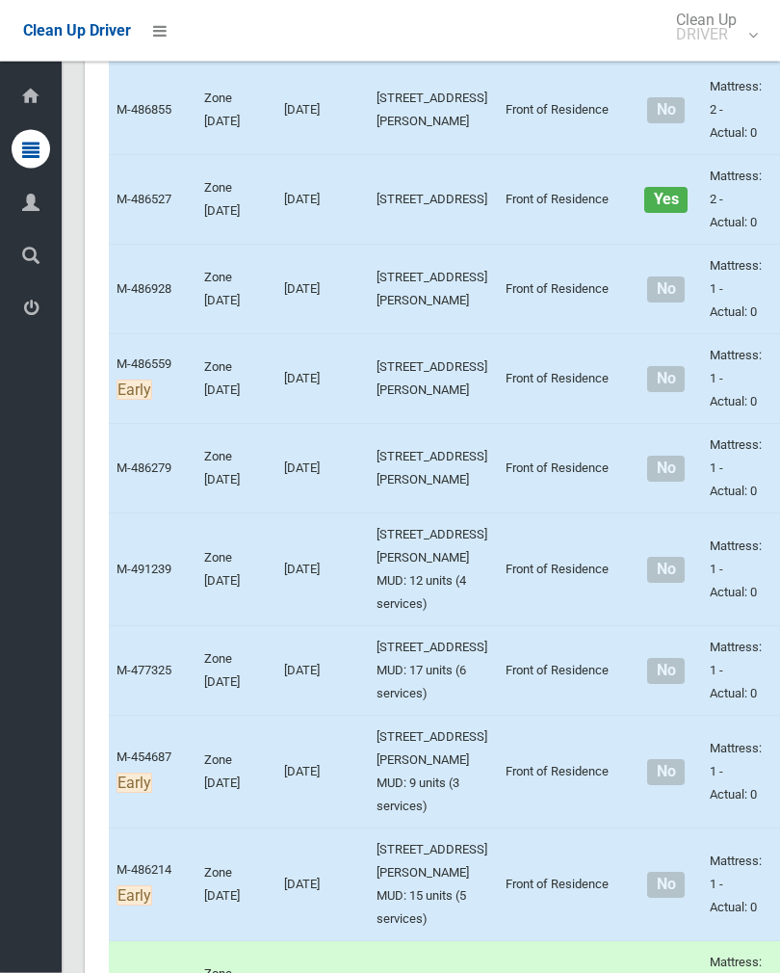
scroll to position [4492, 0]
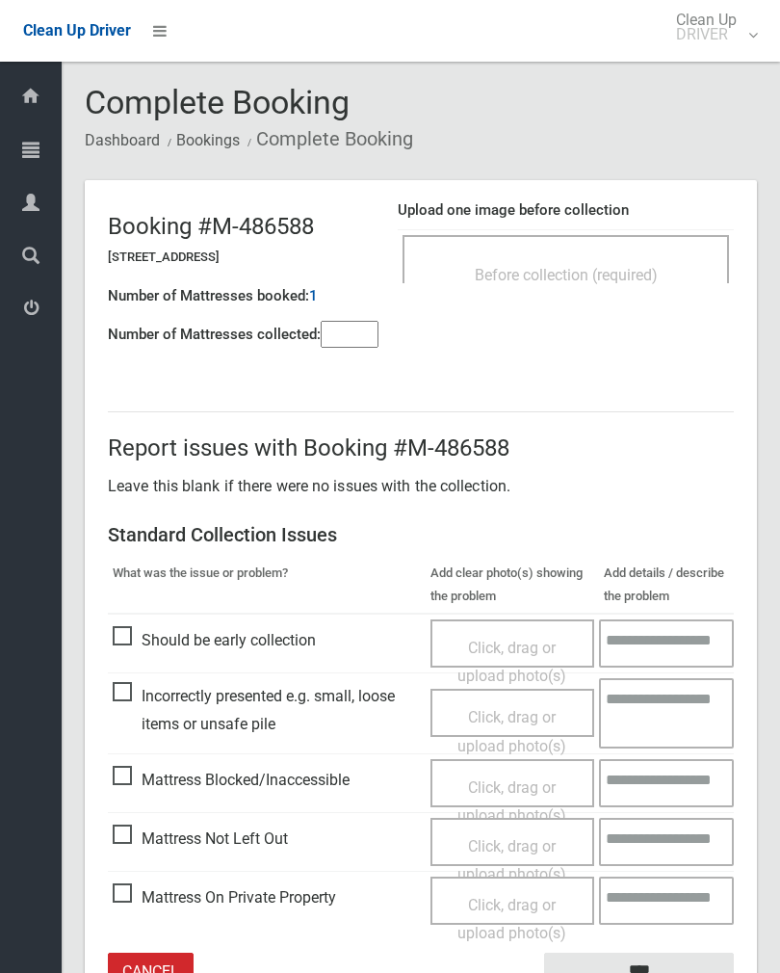
click at [638, 263] on div "Before collection (required)" at bounding box center [566, 274] width 284 height 36
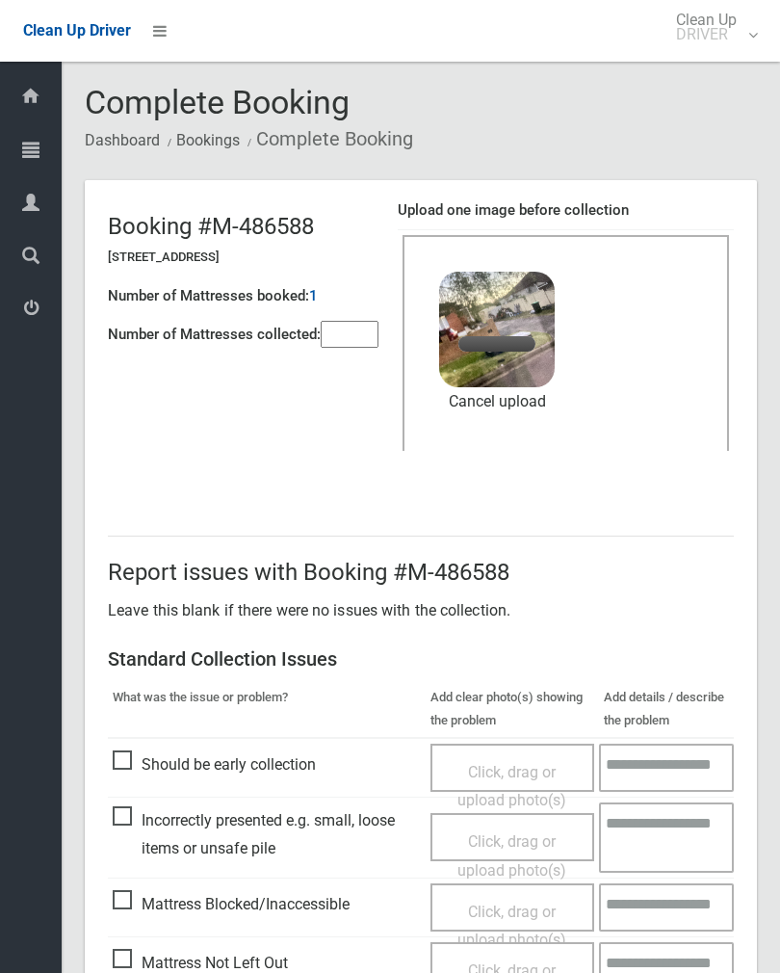
click at [354, 337] on input"] "number" at bounding box center [350, 334] width 58 height 27
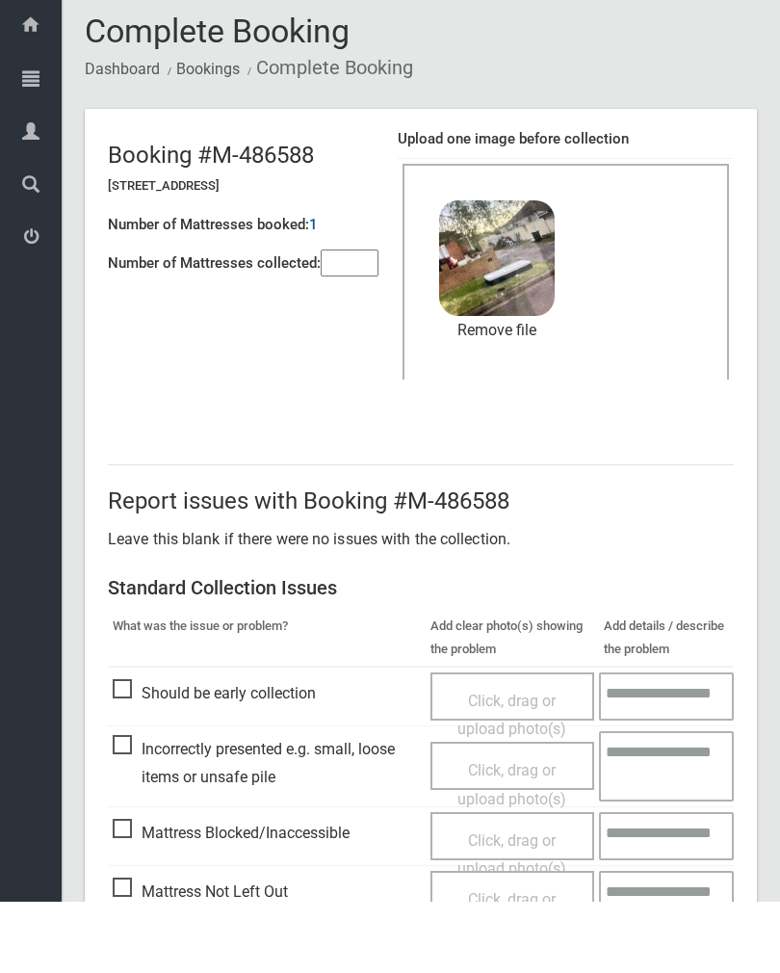
scroll to position [232, 0]
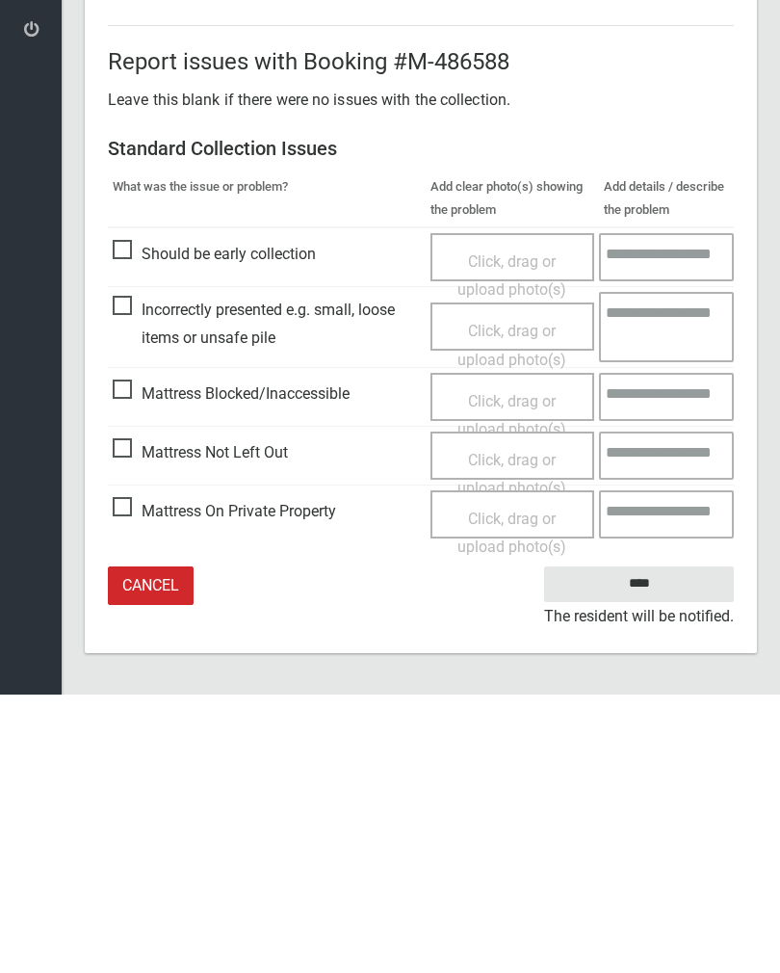
type input"] "*"
click at [657, 845] on input "****" at bounding box center [639, 863] width 190 height 36
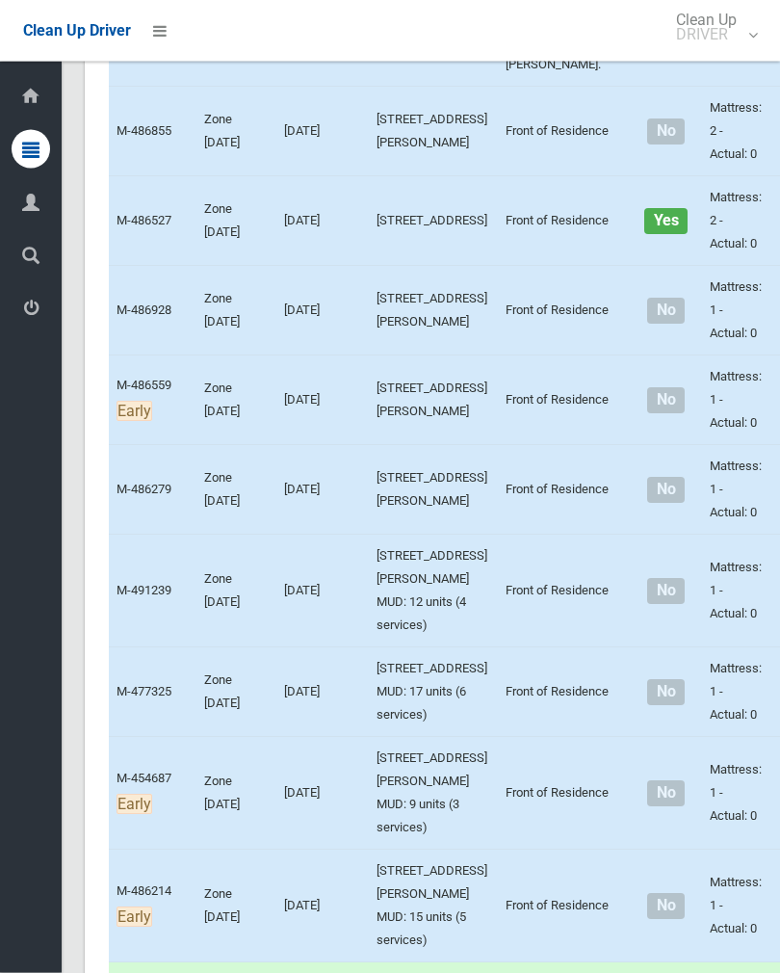
scroll to position [4471, 0]
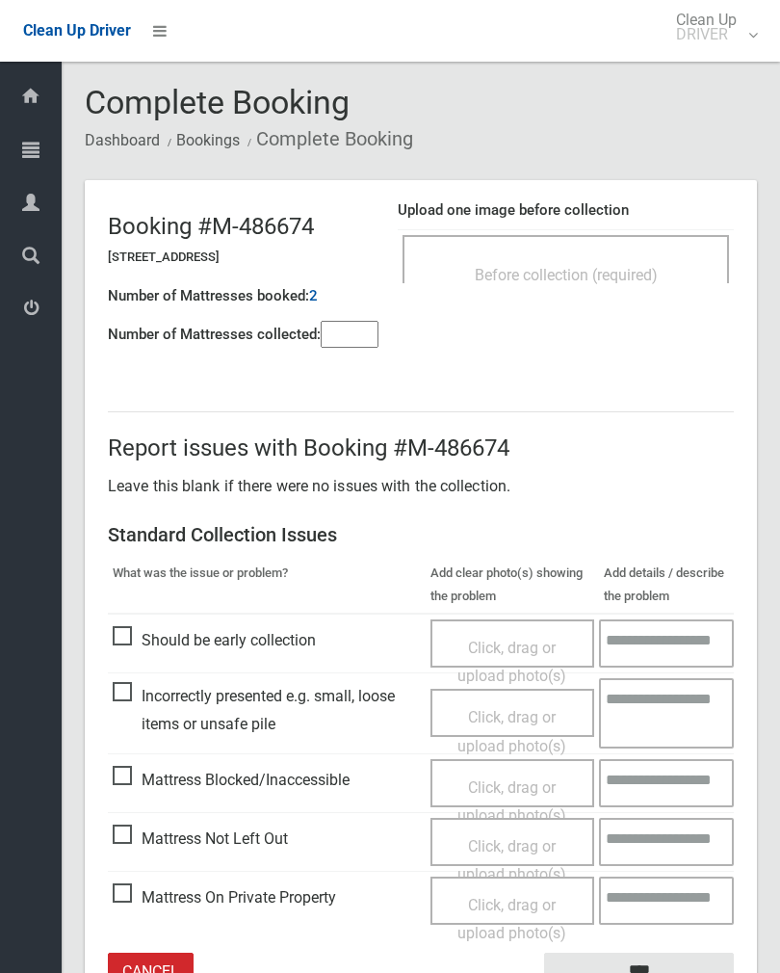
click at [641, 225] on div "Upload one image before collection Before collection (required)" at bounding box center [566, 251] width 336 height 121
click at [658, 281] on span "Before collection (required)" at bounding box center [566, 275] width 183 height 18
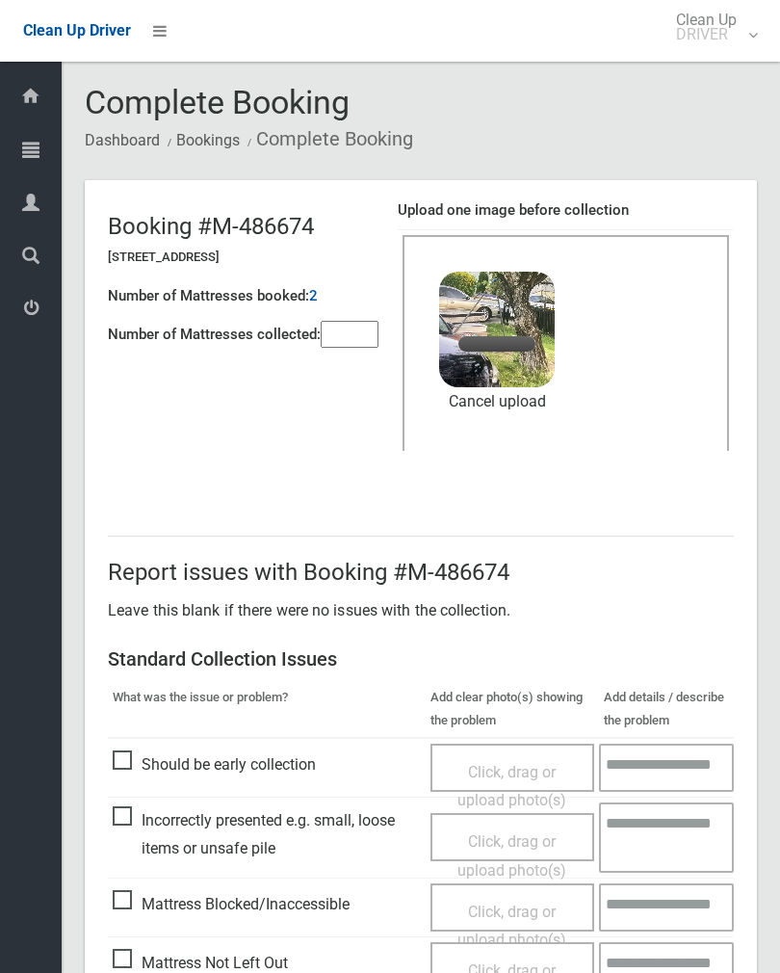
click at [369, 341] on input"] "number" at bounding box center [350, 334] width 58 height 27
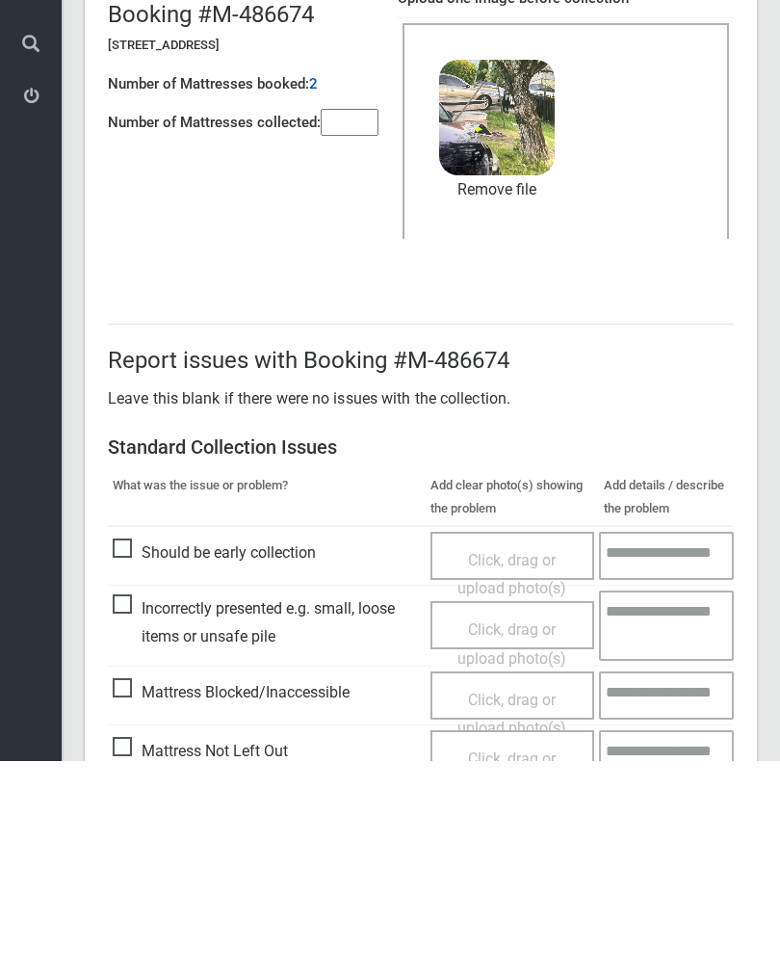
scroll to position [232, 0]
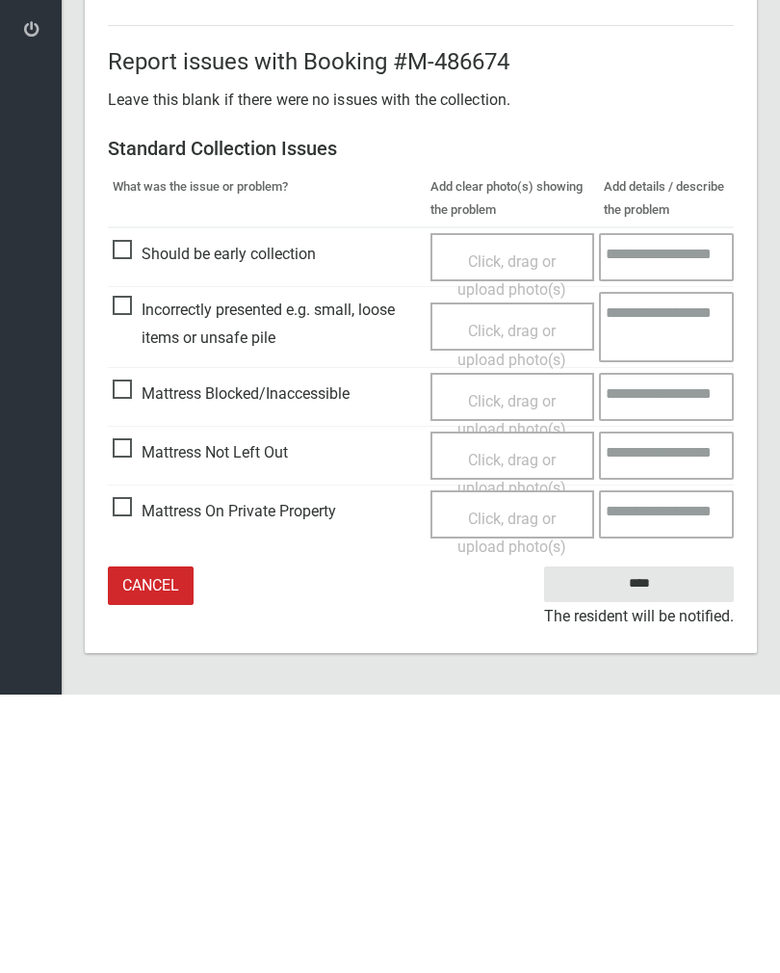
type input"] "*"
click at [658, 845] on input "****" at bounding box center [639, 863] width 190 height 36
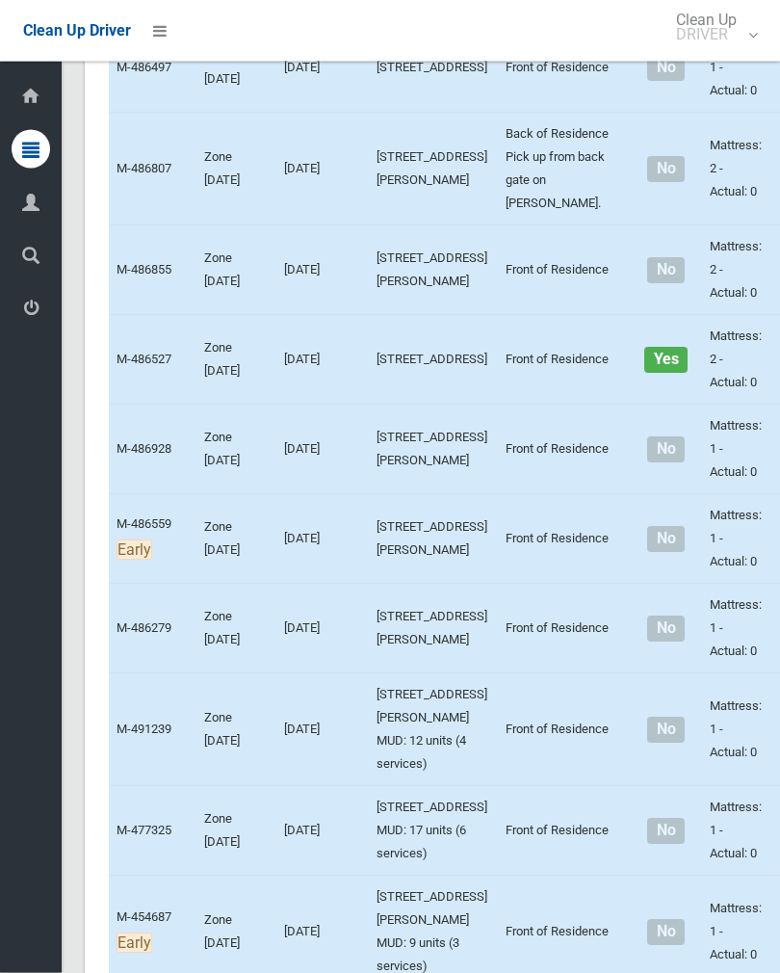
scroll to position [4330, 0]
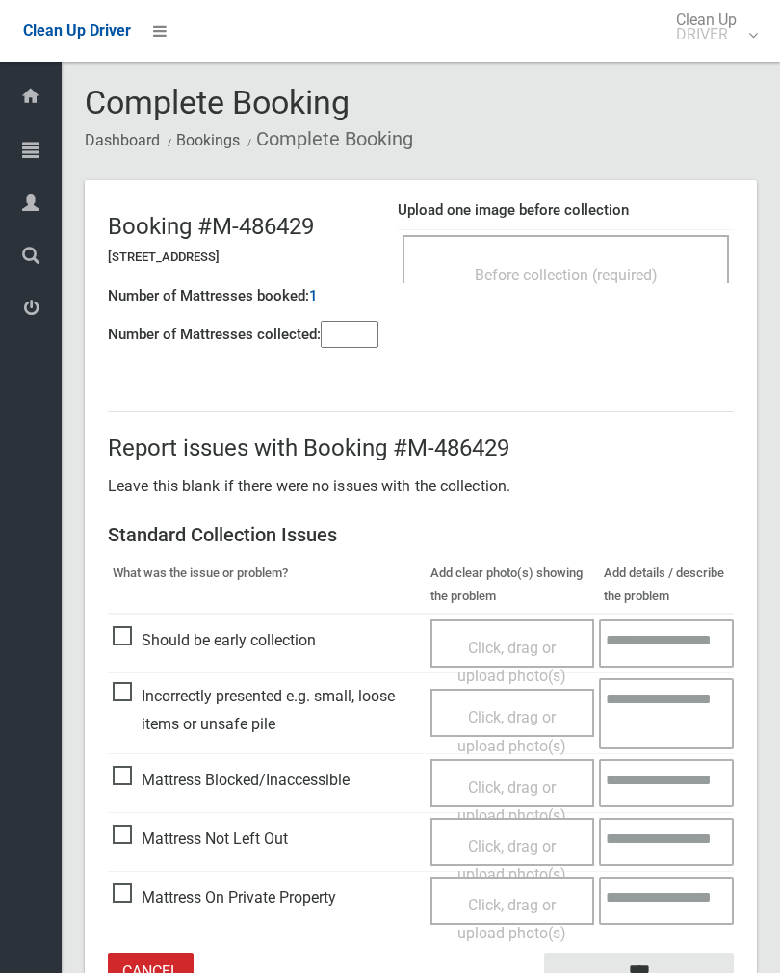
click at [604, 273] on span "Before collection (required)" at bounding box center [566, 275] width 183 height 18
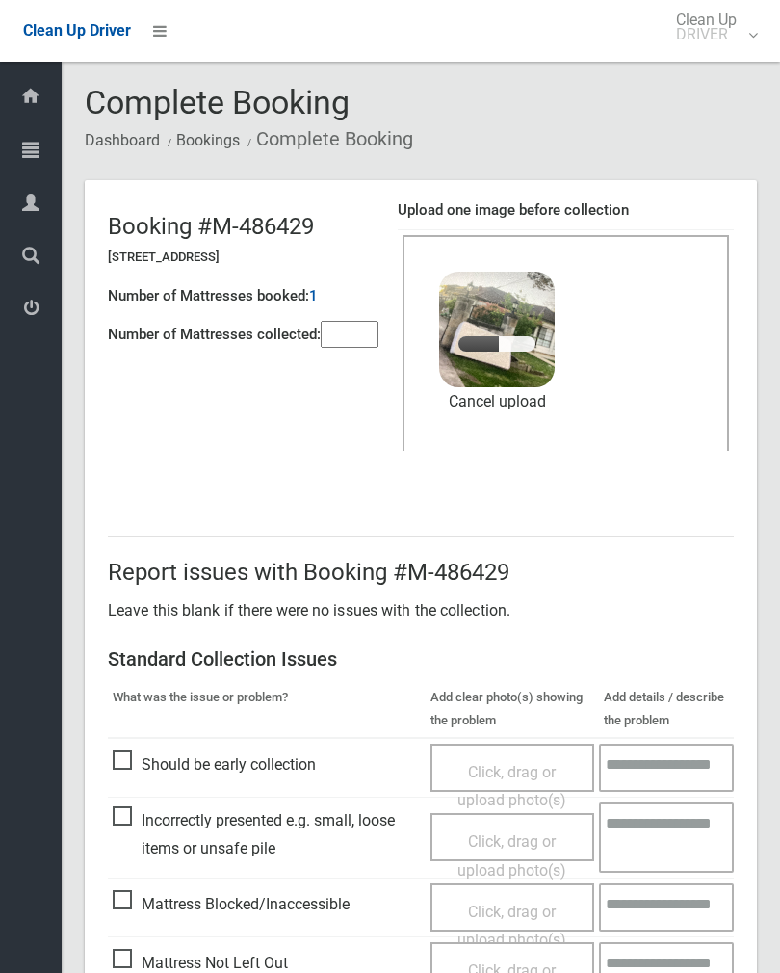
click at [353, 347] on input"] "number" at bounding box center [350, 334] width 58 height 27
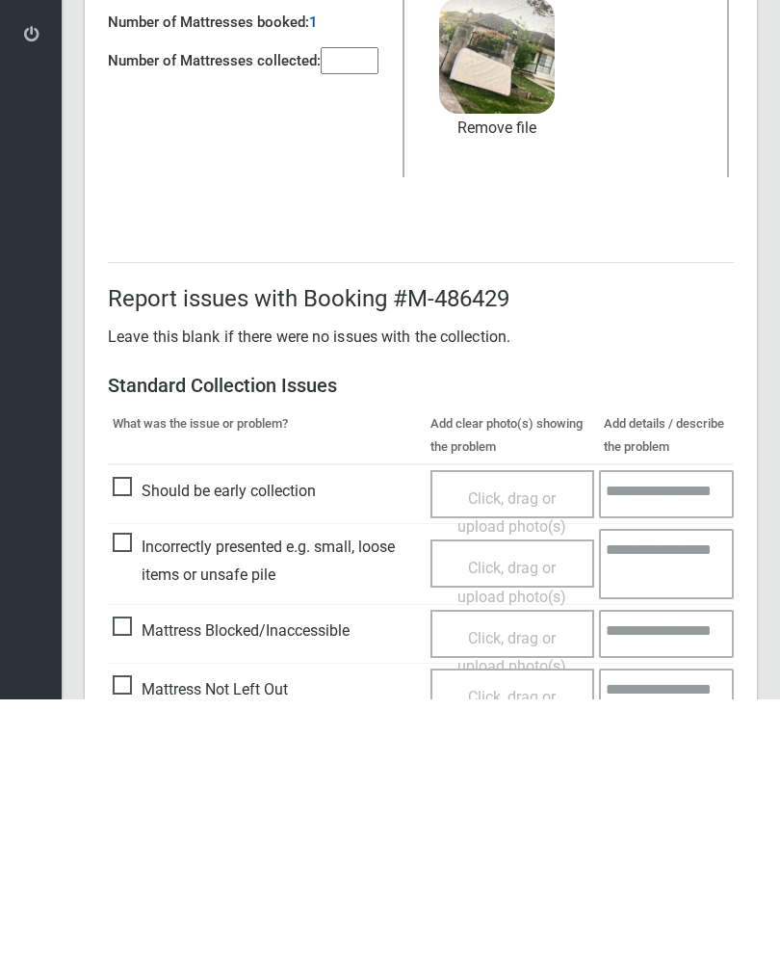
scroll to position [232, 0]
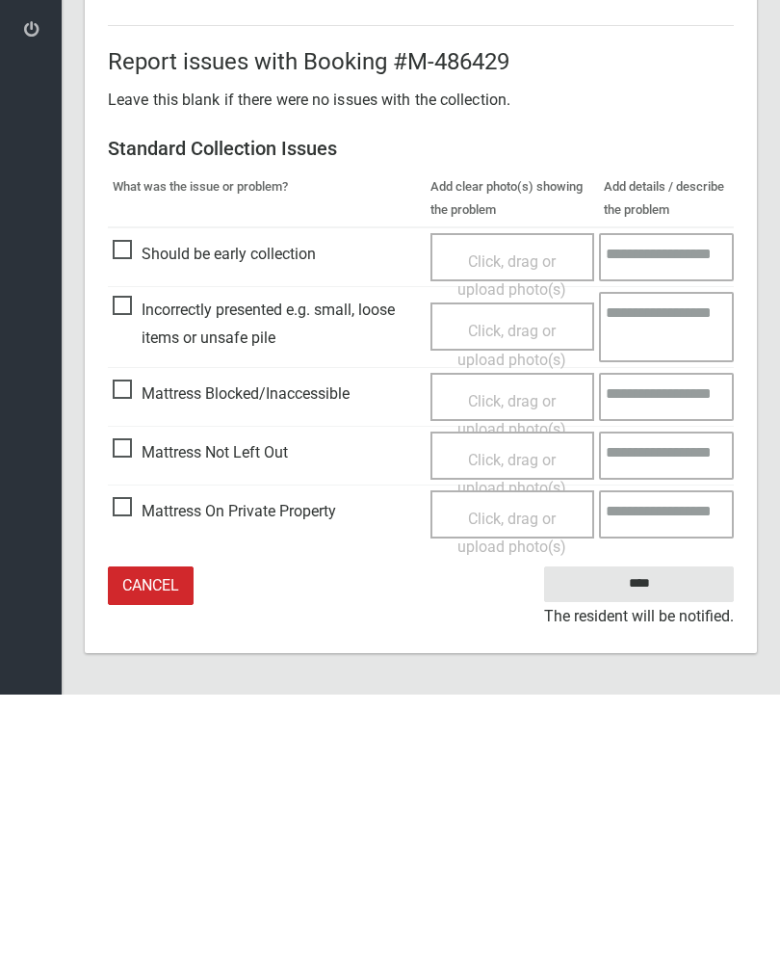
type input"] "*"
click at [665, 845] on input "****" at bounding box center [639, 863] width 190 height 36
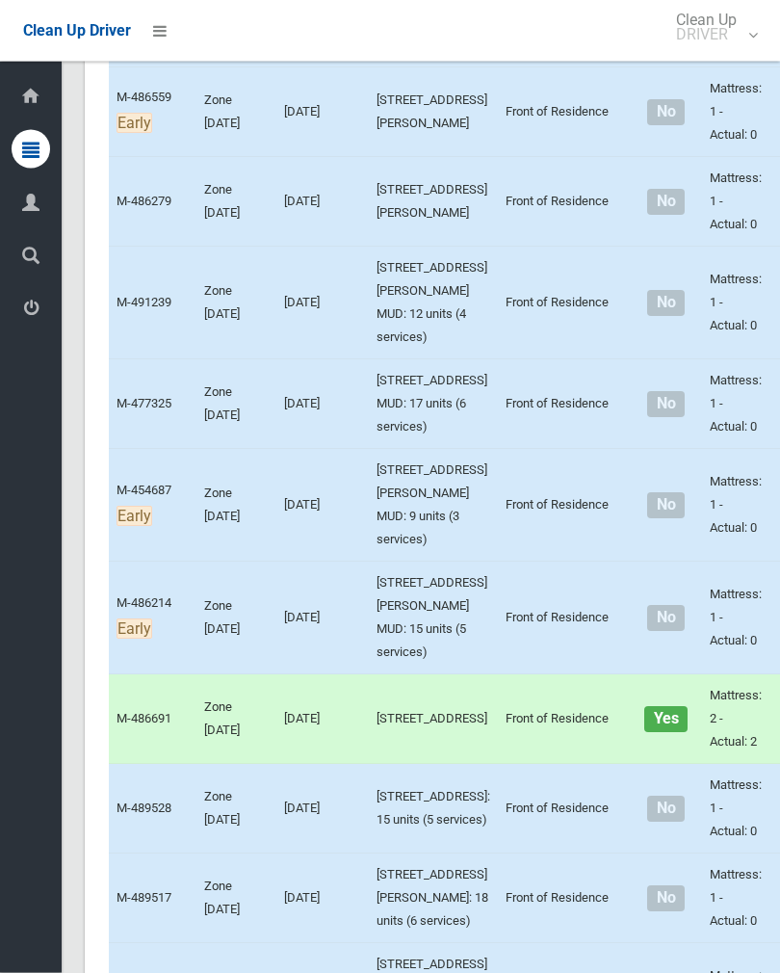
scroll to position [4759, 0]
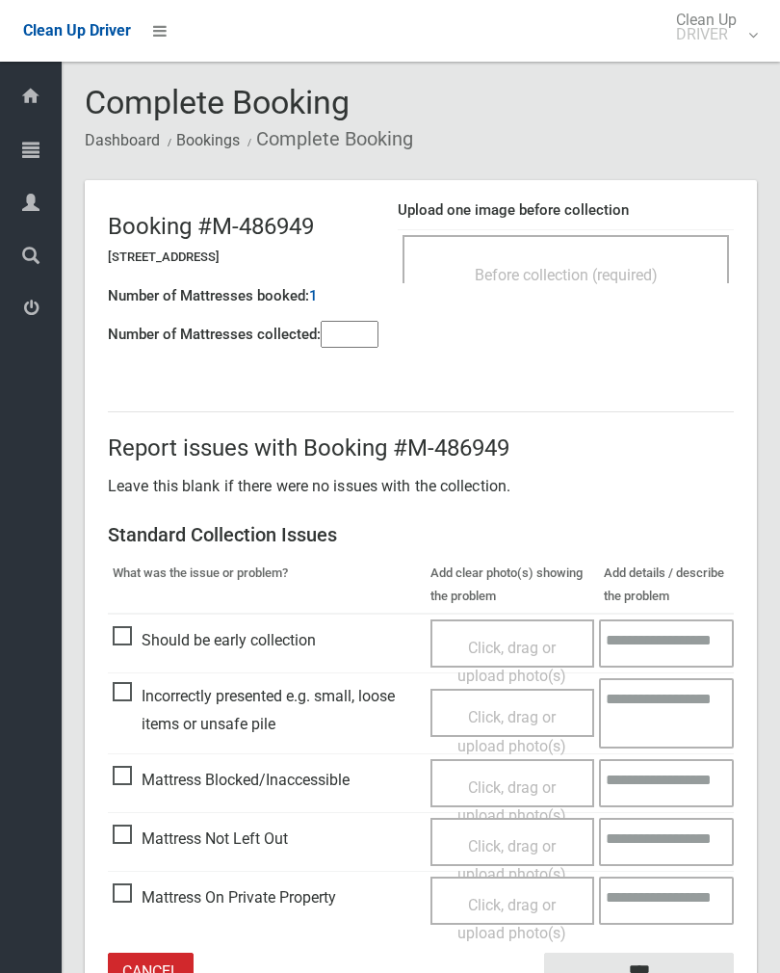
click at [648, 261] on div "Before collection (required)" at bounding box center [566, 274] width 284 height 36
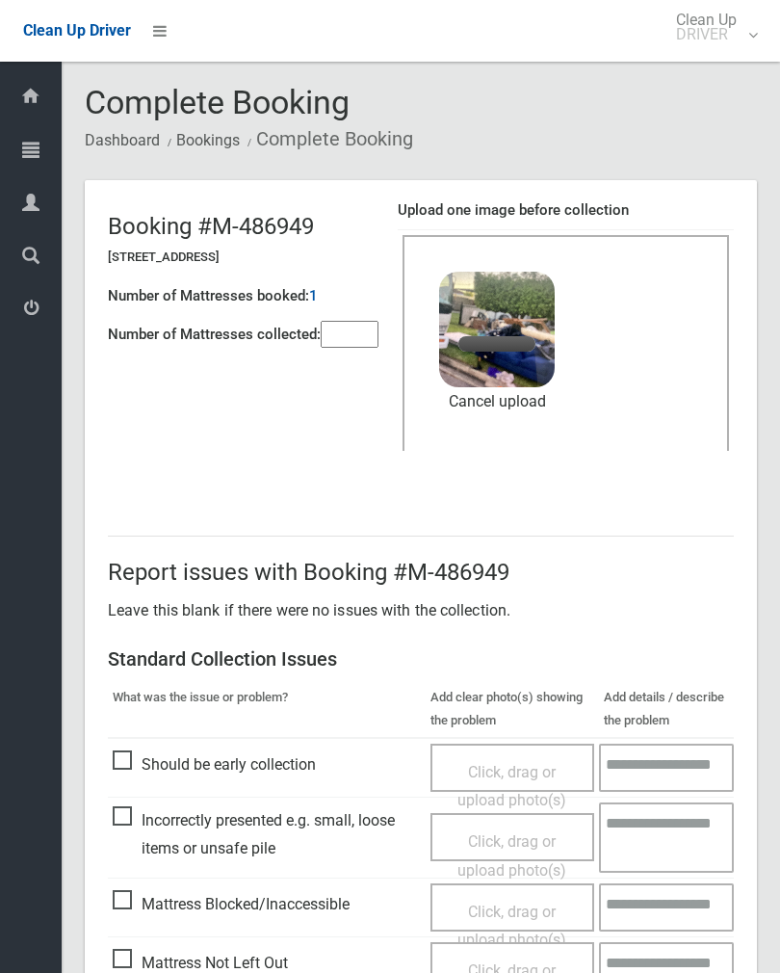
click at [365, 334] on input"] "number" at bounding box center [350, 334] width 58 height 27
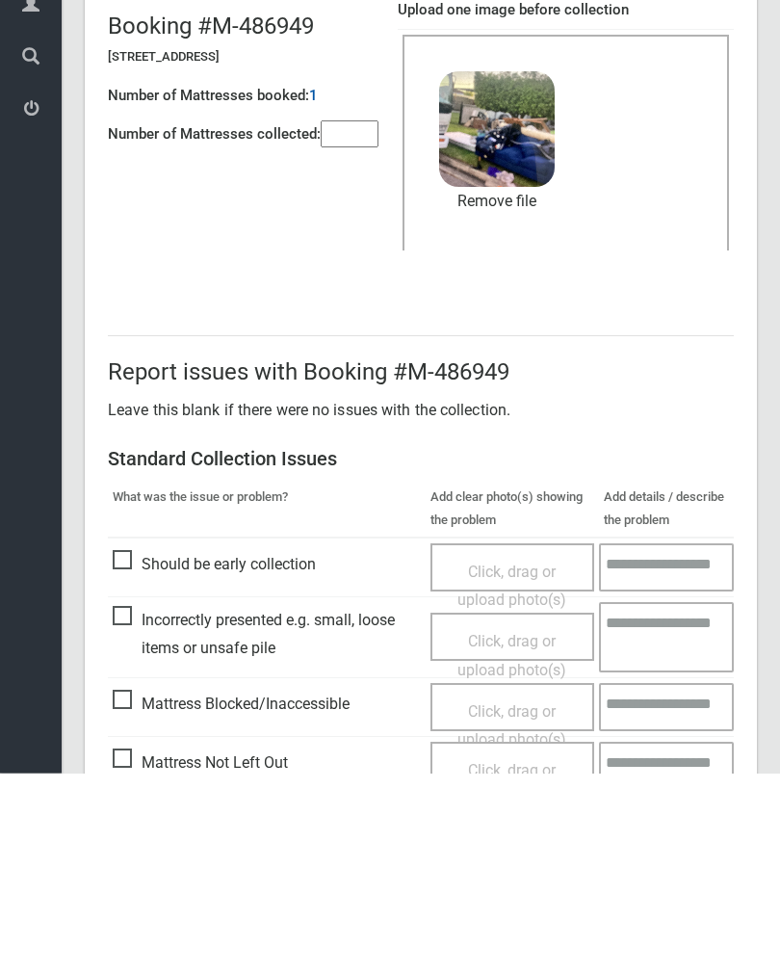
scroll to position [232, 0]
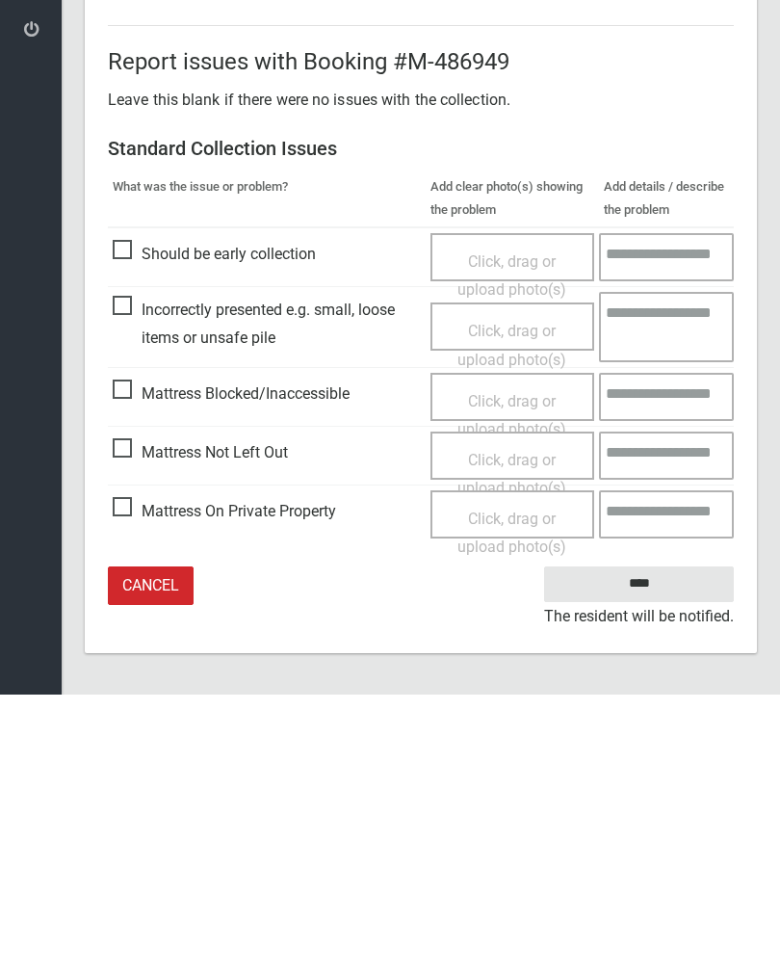
type input"] "*"
click at [651, 845] on input "****" at bounding box center [639, 863] width 190 height 36
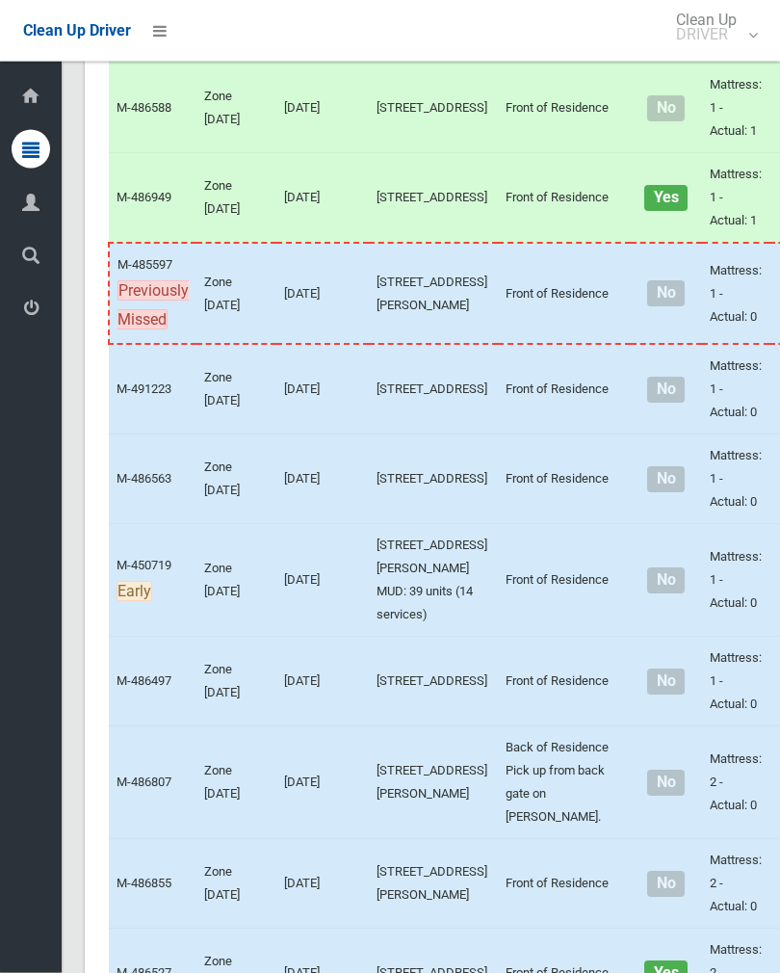
scroll to position [3718, 0]
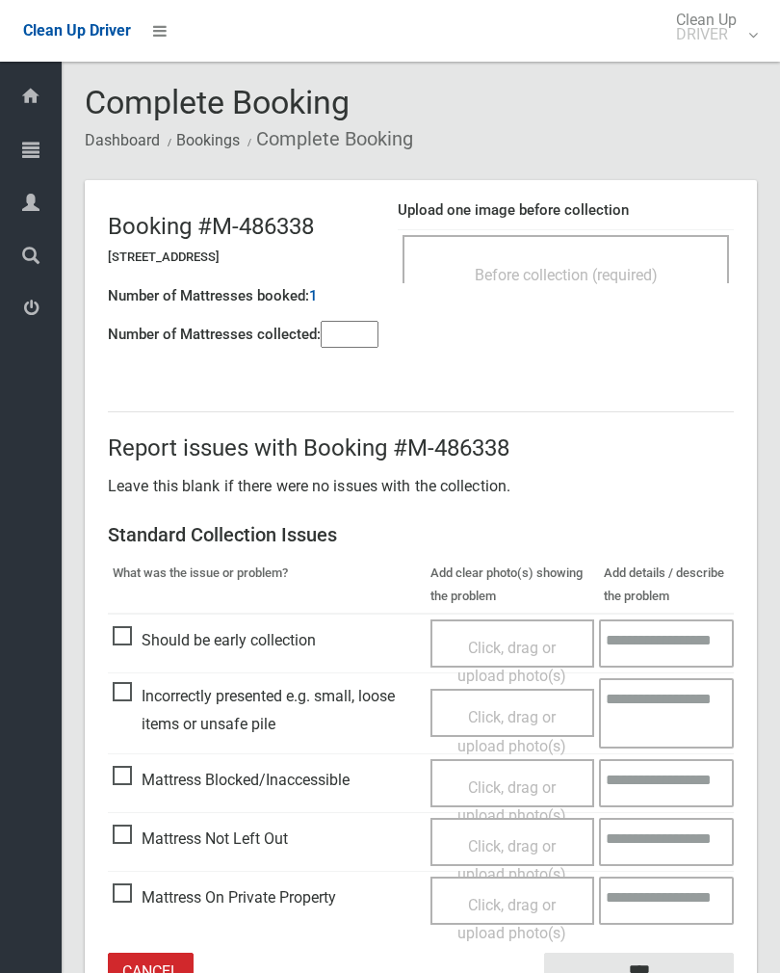
click at [671, 253] on div "Before collection (required)" at bounding box center [566, 259] width 327 height 48
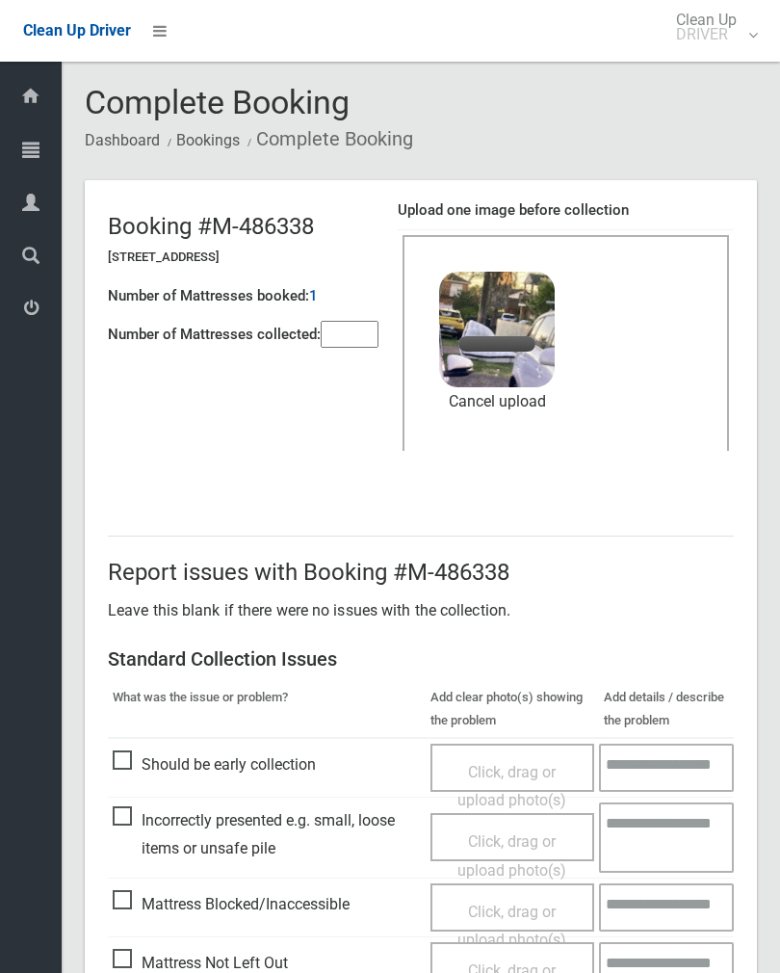
click at [361, 340] on input"] "number" at bounding box center [350, 334] width 58 height 27
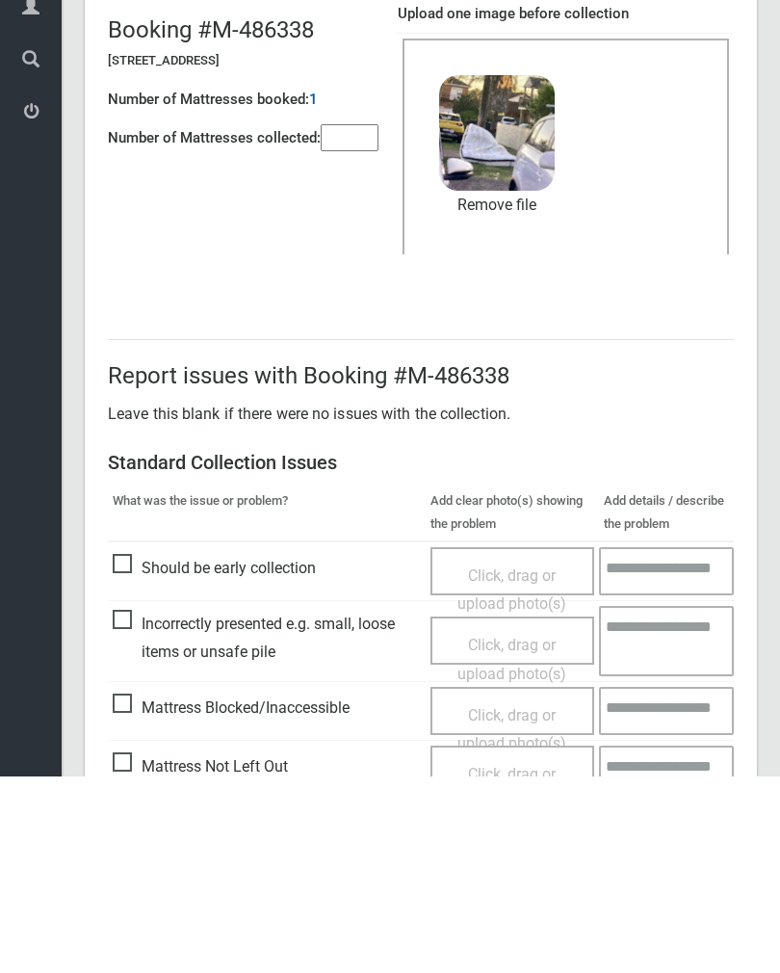
scroll to position [232, 0]
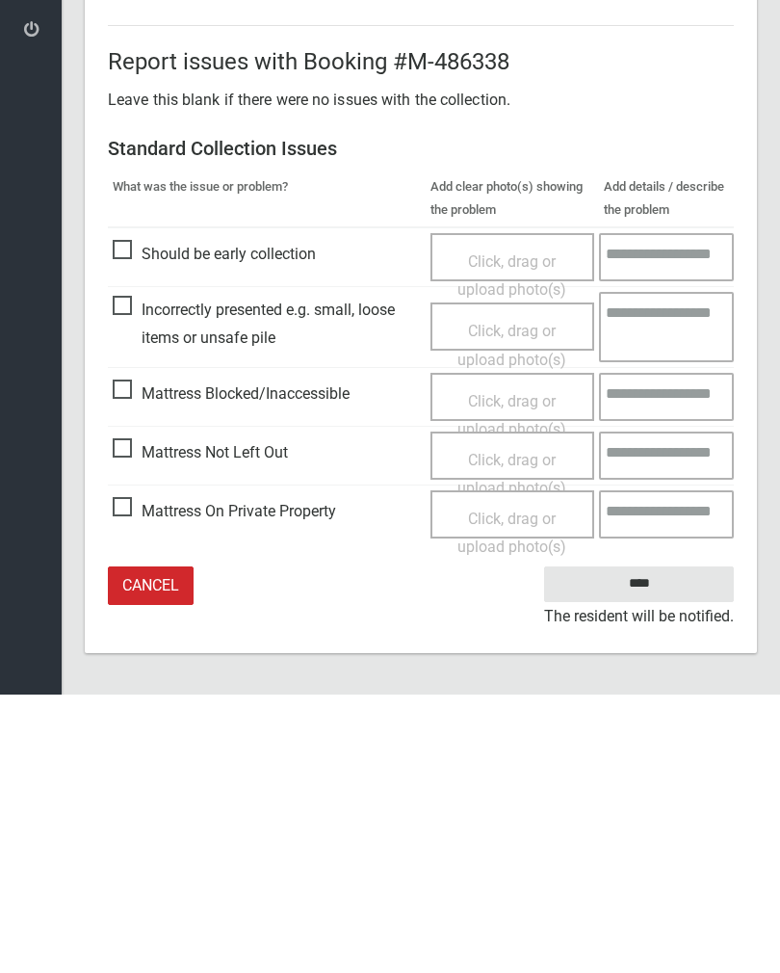
type input"] "*"
click at [662, 845] on input "****" at bounding box center [639, 863] width 190 height 36
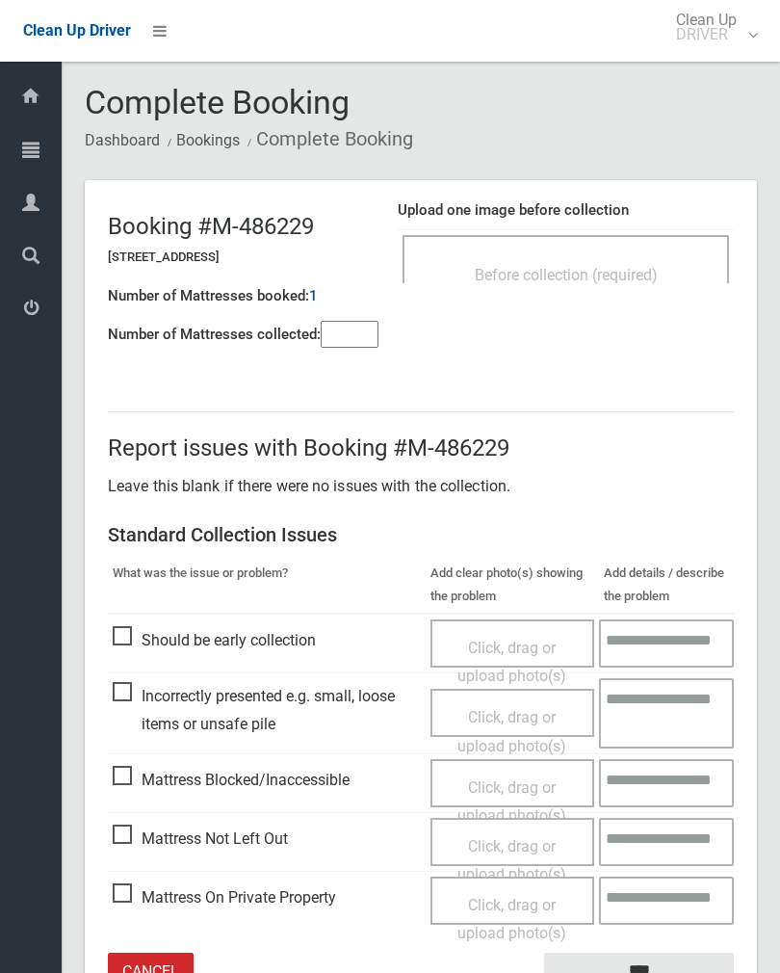
click at [633, 260] on div "Before collection (required)" at bounding box center [566, 274] width 284 height 36
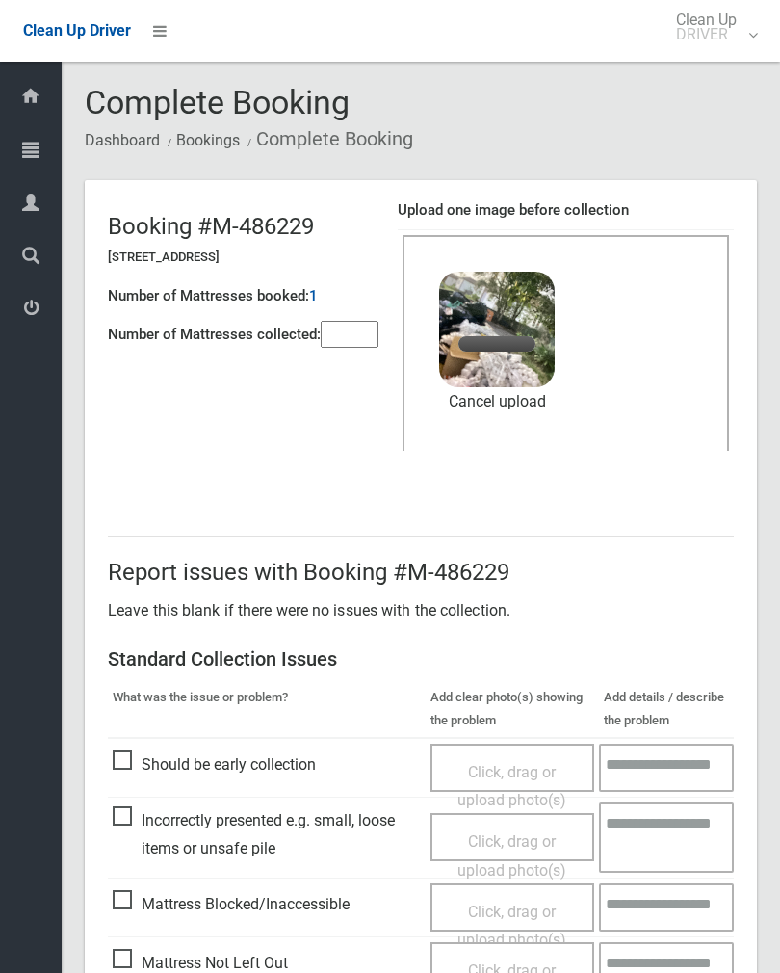
click at [371, 331] on input"] "number" at bounding box center [350, 334] width 58 height 27
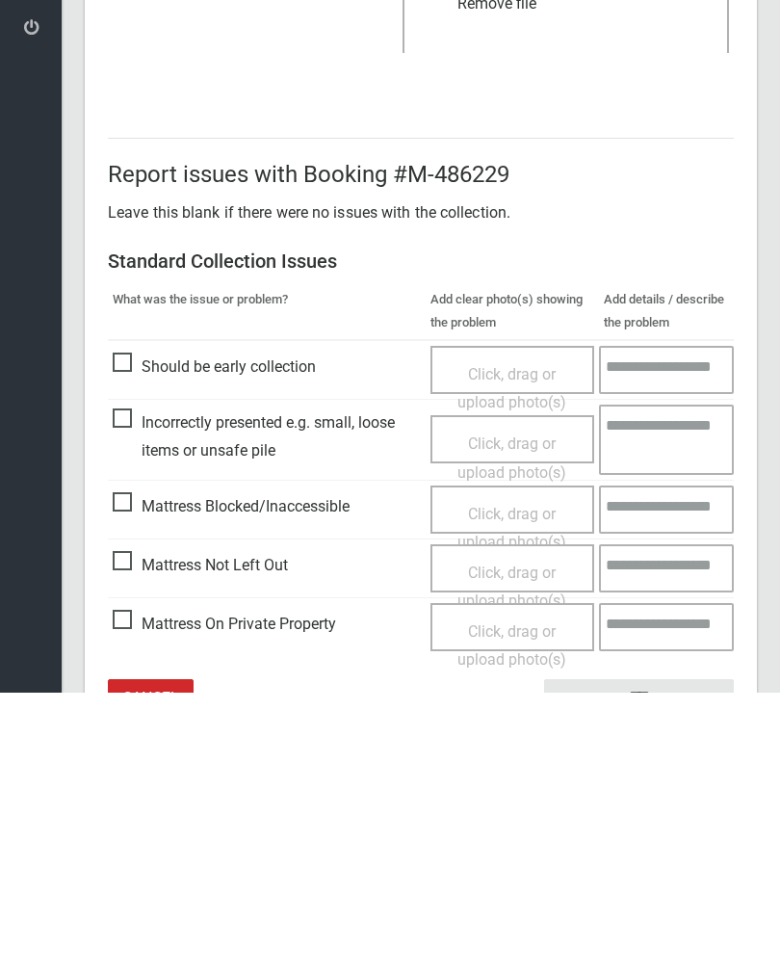
scroll to position [232, 0]
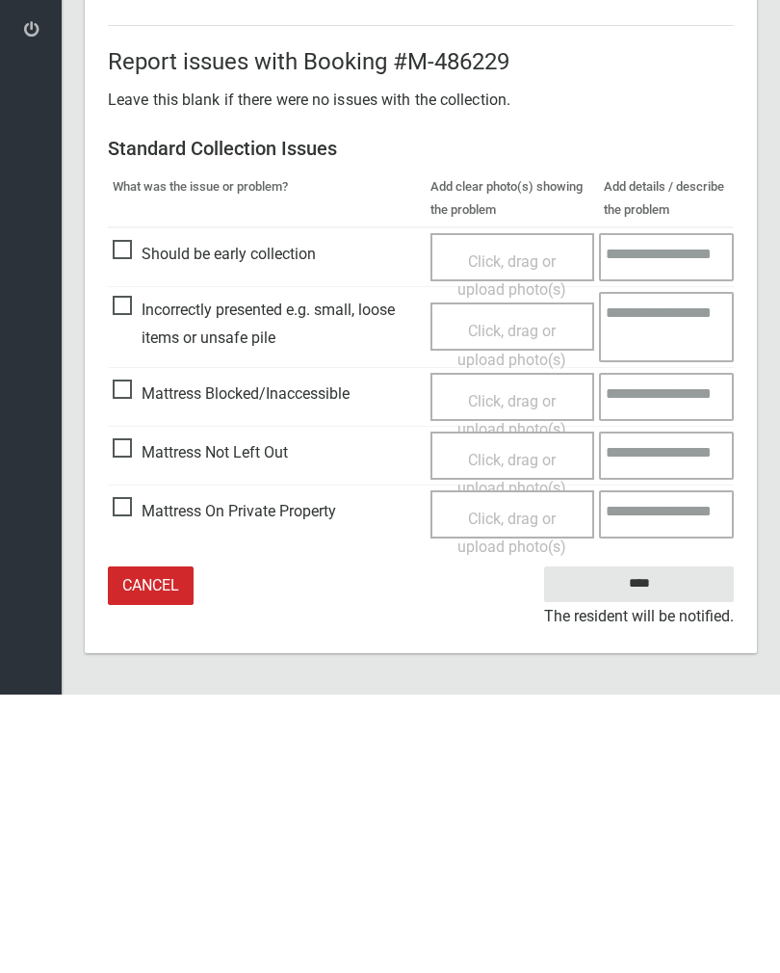
type input"] "*"
click at [659, 845] on input "****" at bounding box center [639, 863] width 190 height 36
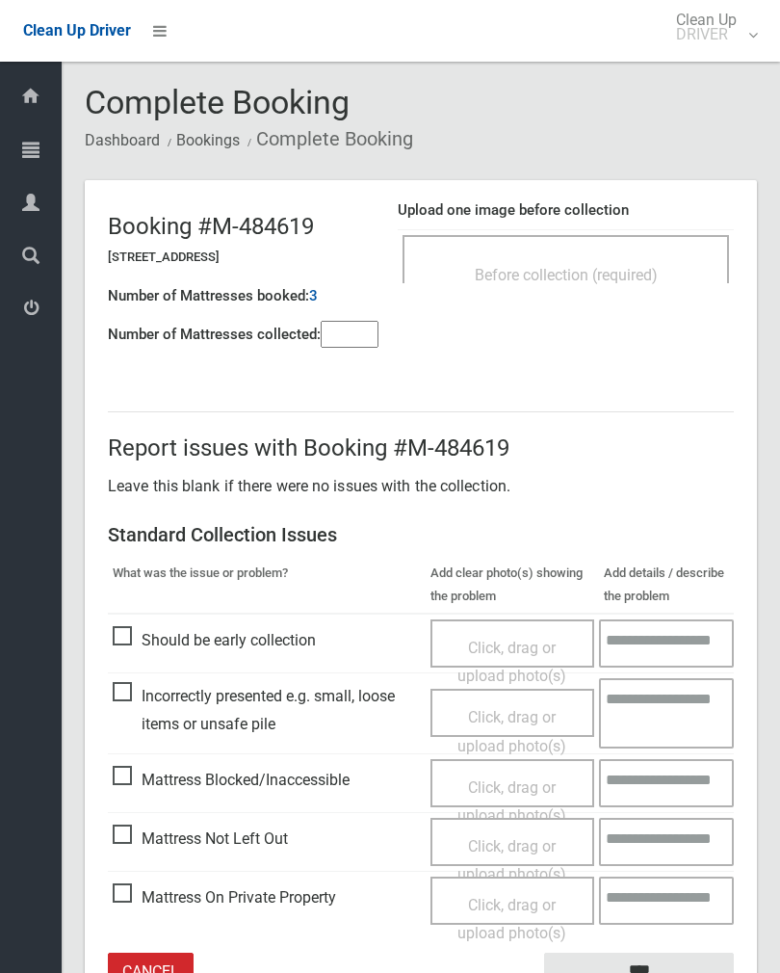
click at [675, 251] on div "Before collection (required)" at bounding box center [566, 259] width 327 height 48
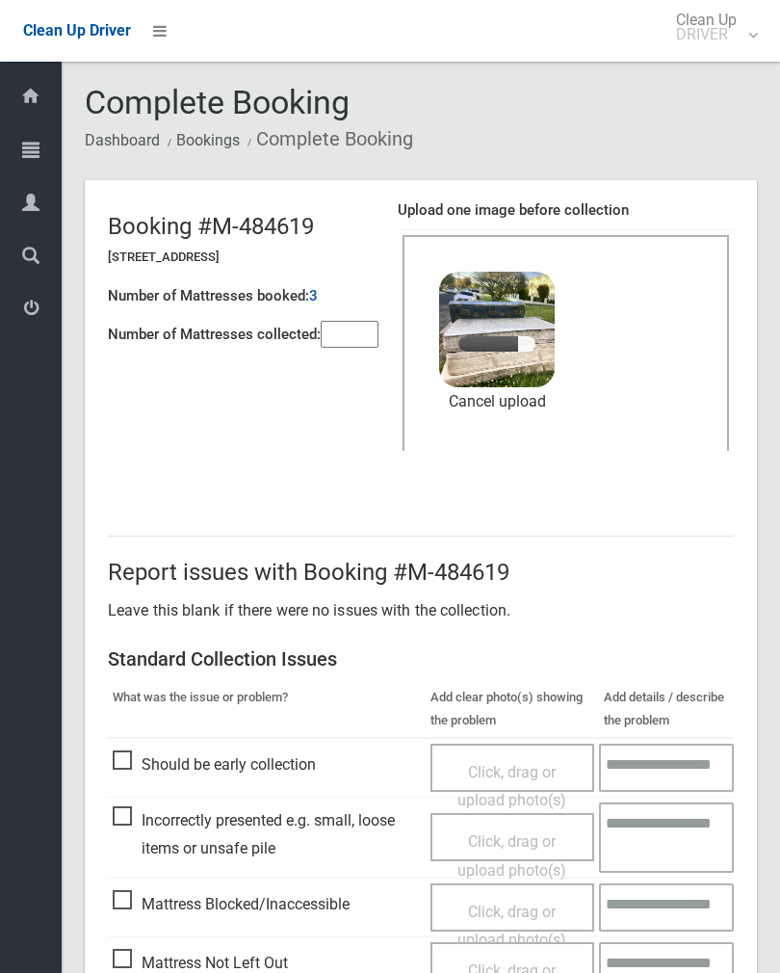
click at [389, 312] on div "Booking #M-484619 [STREET_ADDRESS] Number of Mattresses booked: 3 Number of Mat…" at bounding box center [253, 273] width 290 height 164
click at [354, 337] on input"] "number" at bounding box center [350, 334] width 58 height 27
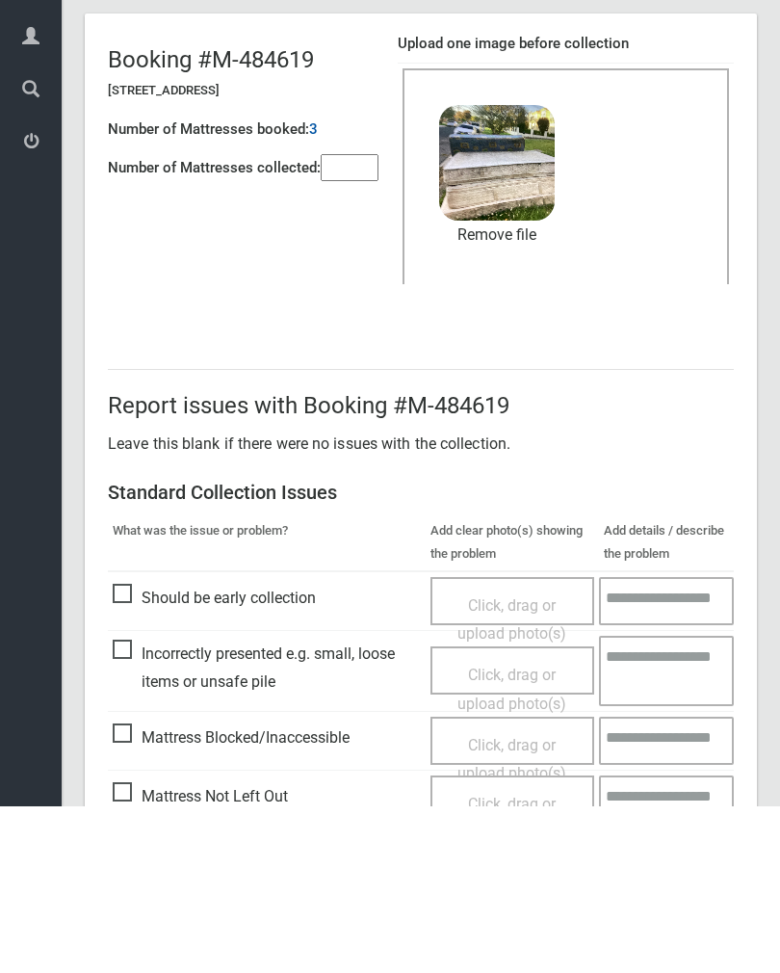
scroll to position [232, 0]
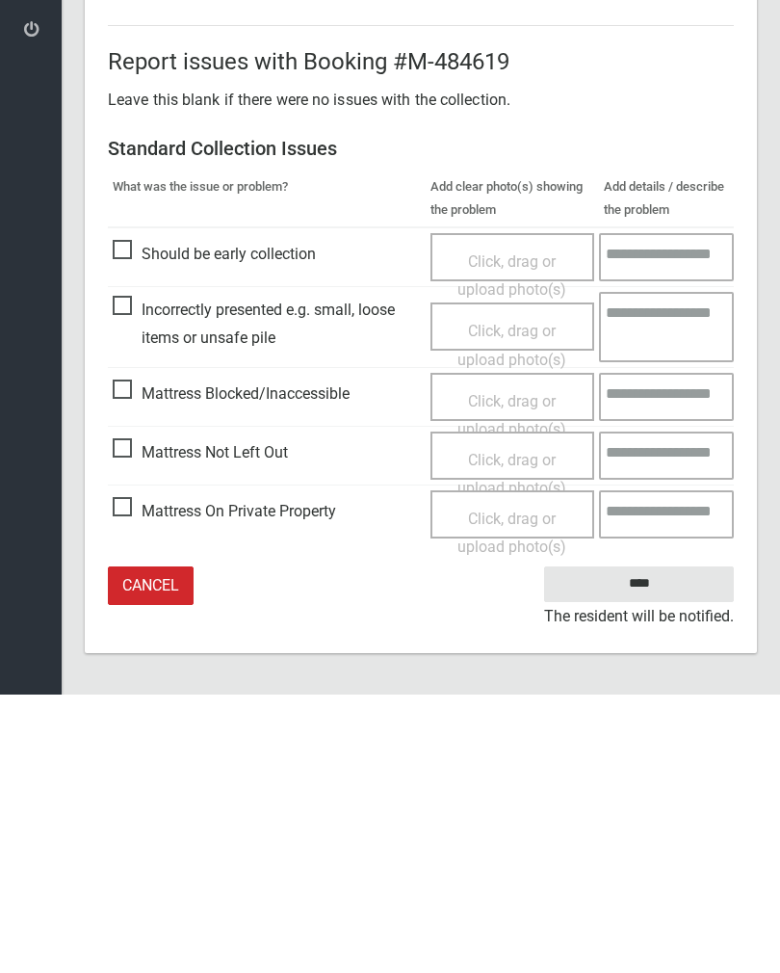
type input"] "*"
click at [641, 845] on input "****" at bounding box center [639, 863] width 190 height 36
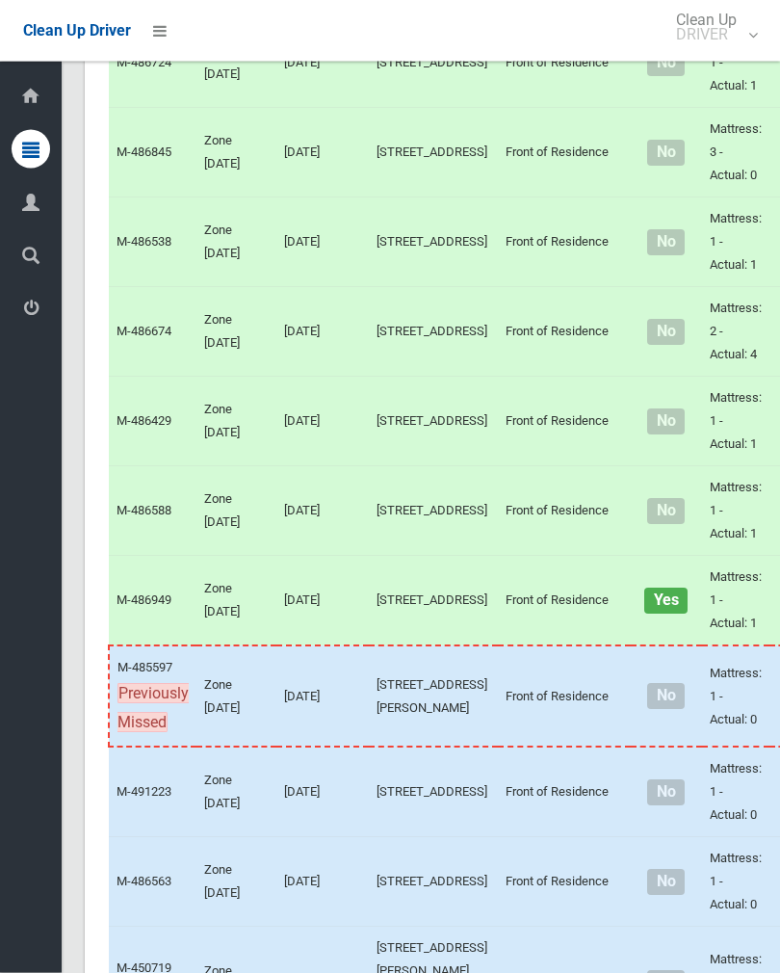
scroll to position [3304, 0]
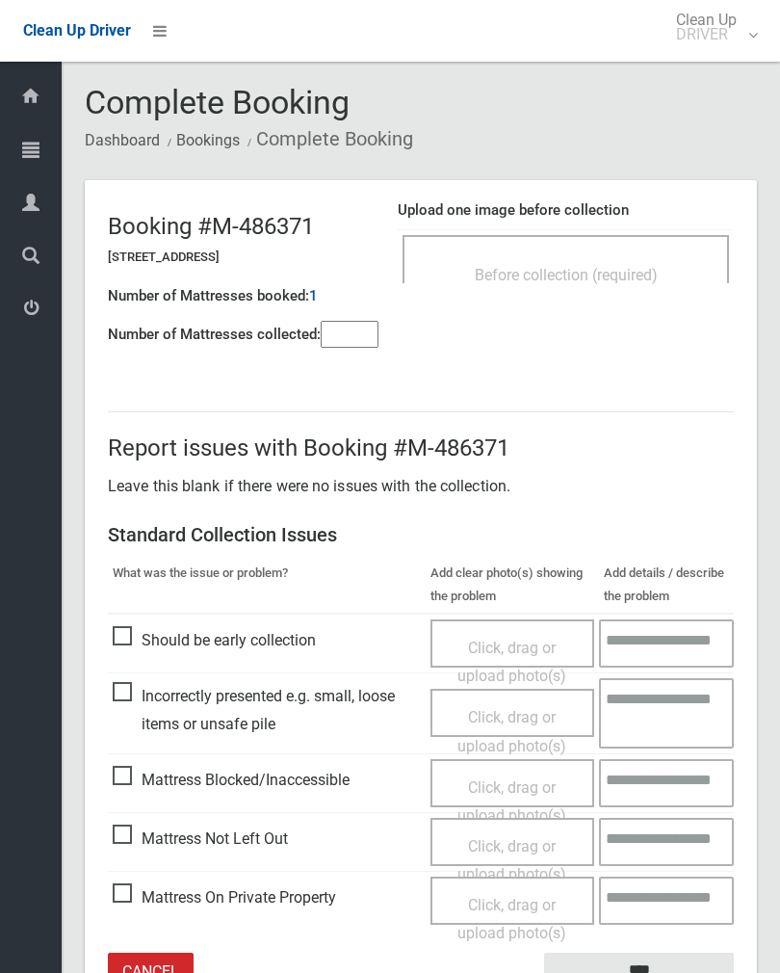
click at [373, 331] on input"] "number" at bounding box center [350, 334] width 58 height 27
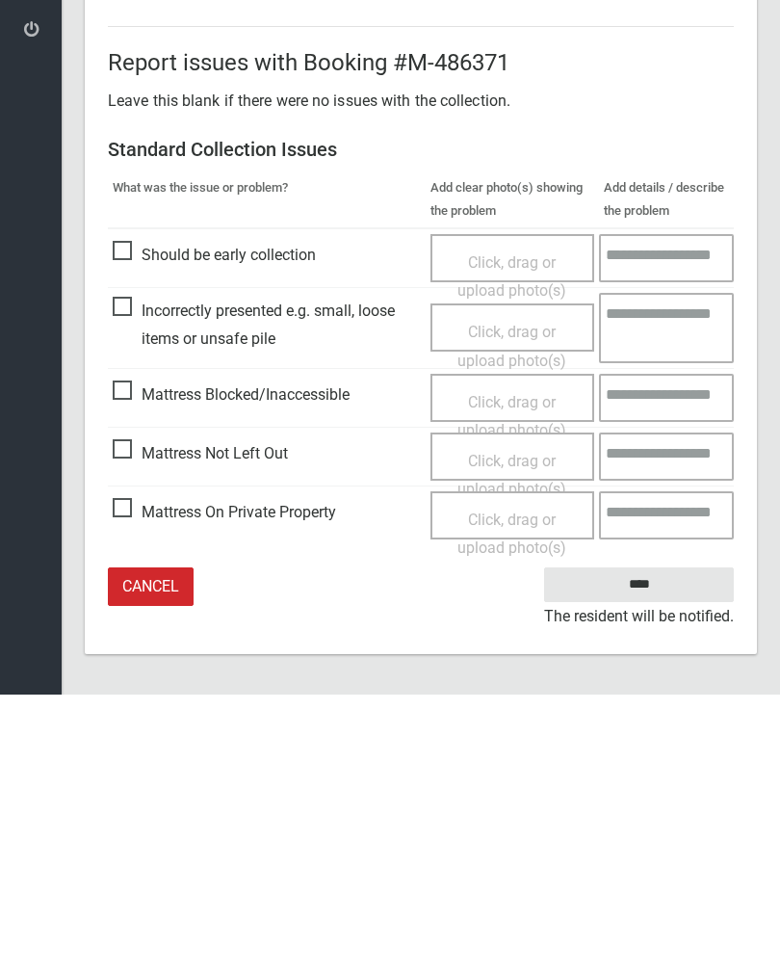
type input"] "*"
click at [512, 730] on span "Click, drag or upload photo(s)" at bounding box center [512, 753] width 109 height 47
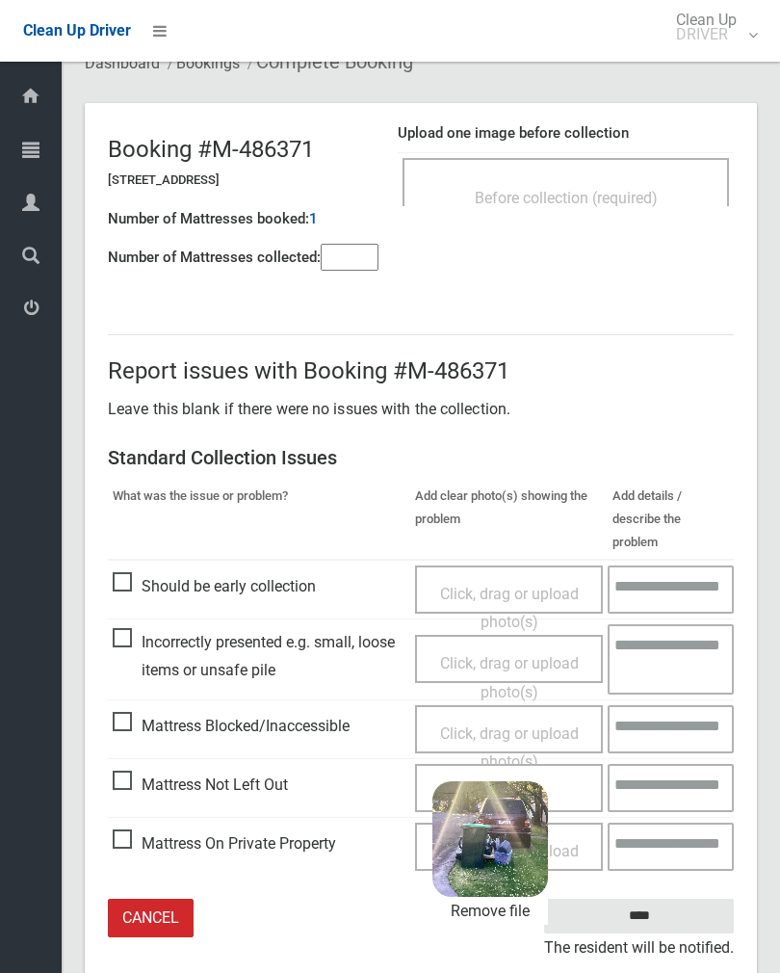
click at [679, 899] on input "****" at bounding box center [639, 917] width 190 height 36
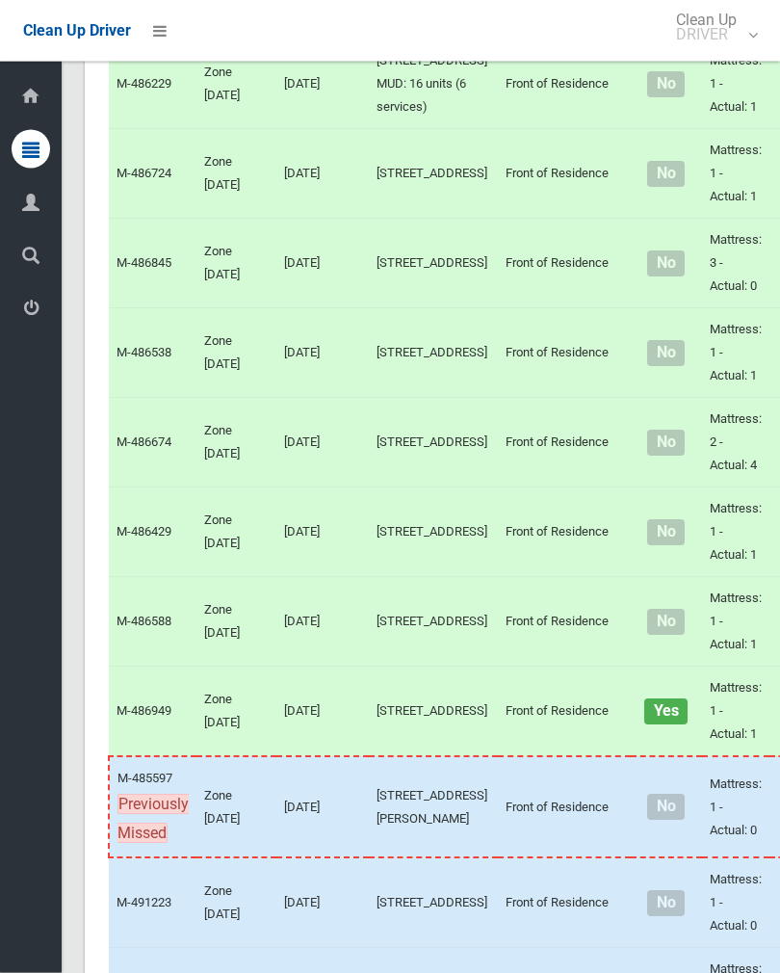
scroll to position [3205, 0]
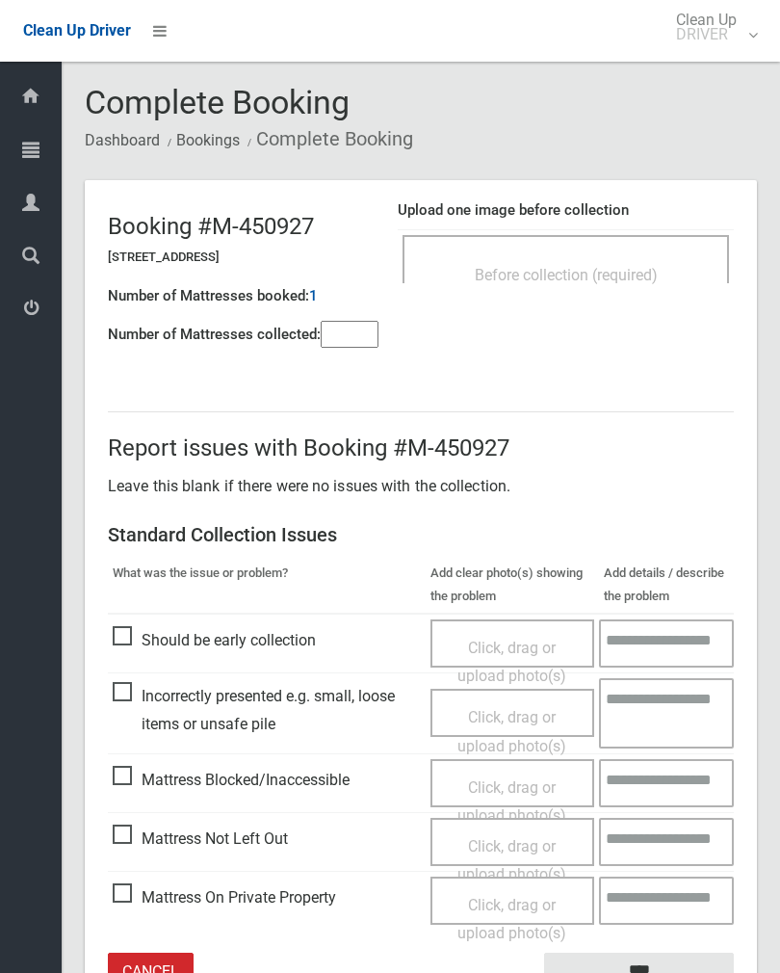
click at [621, 253] on div "Before collection (required)" at bounding box center [566, 259] width 327 height 48
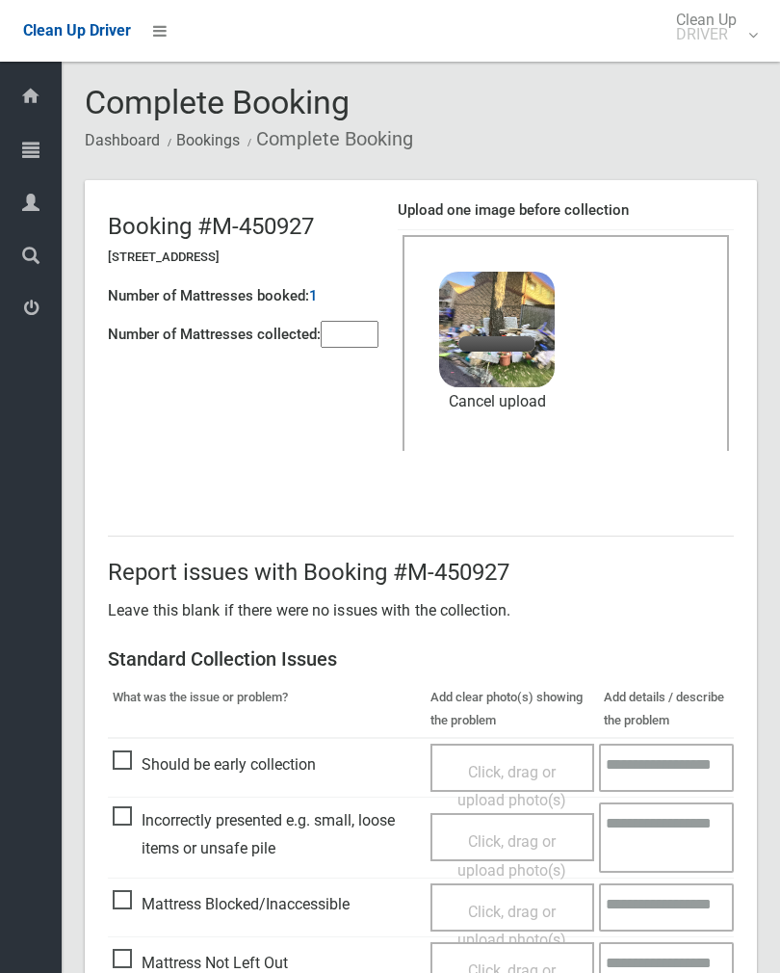
click at [349, 332] on input"] "number" at bounding box center [350, 334] width 58 height 27
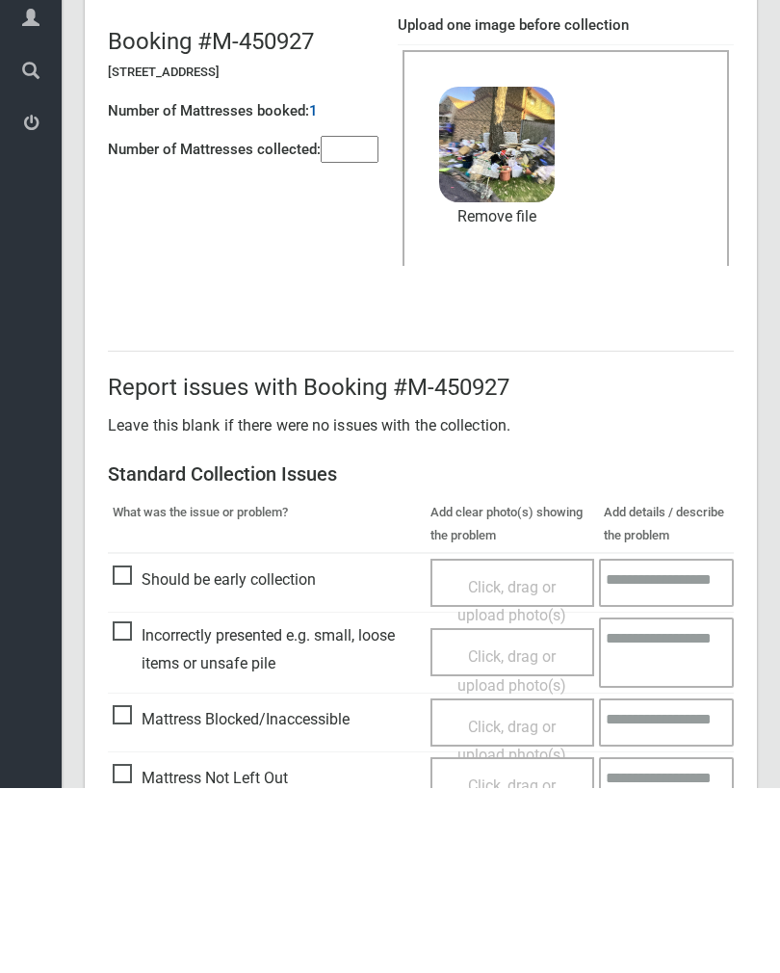
scroll to position [232, 0]
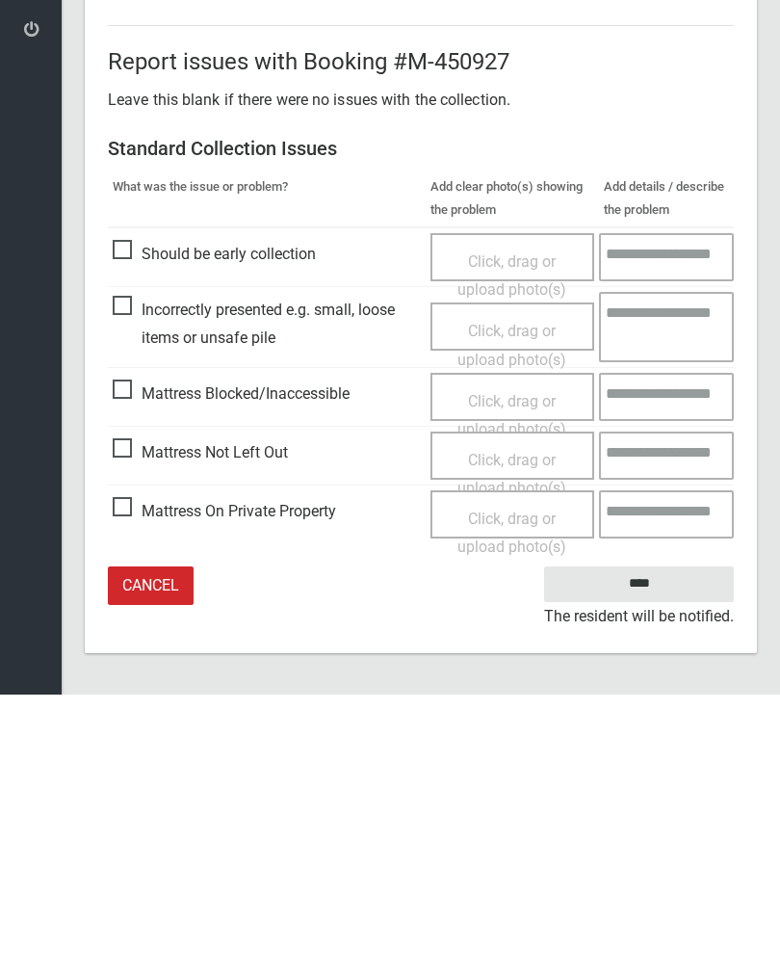
type input"] "*"
click at [635, 845] on input "****" at bounding box center [639, 863] width 190 height 36
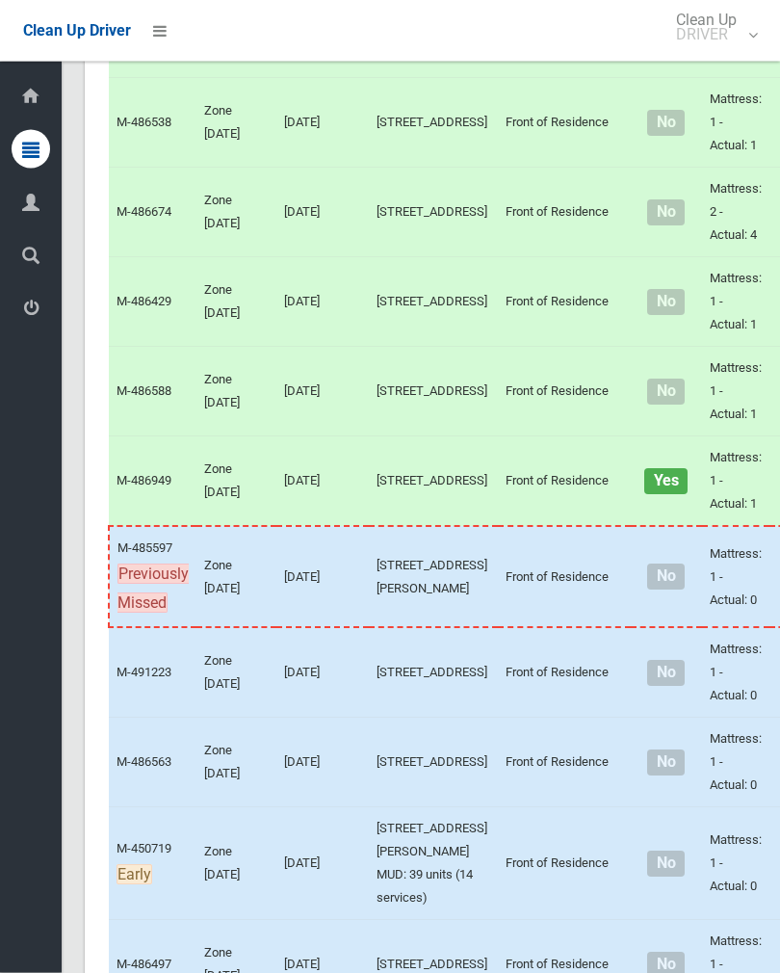
scroll to position [3435, 0]
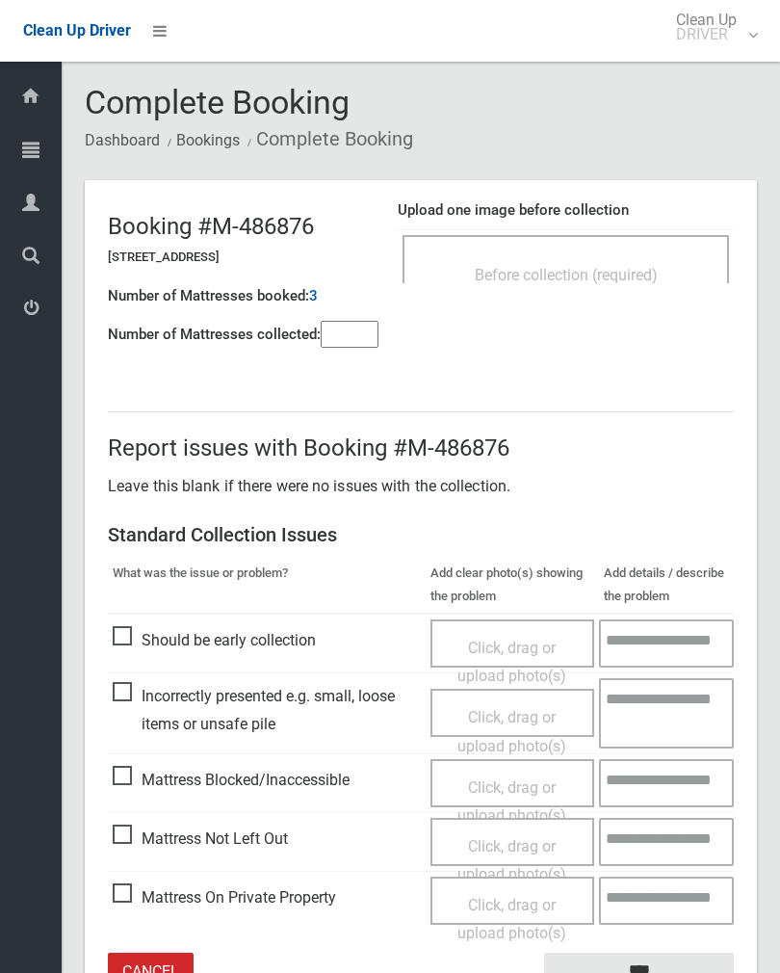
click at [626, 263] on div "Before collection (required)" at bounding box center [566, 274] width 284 height 36
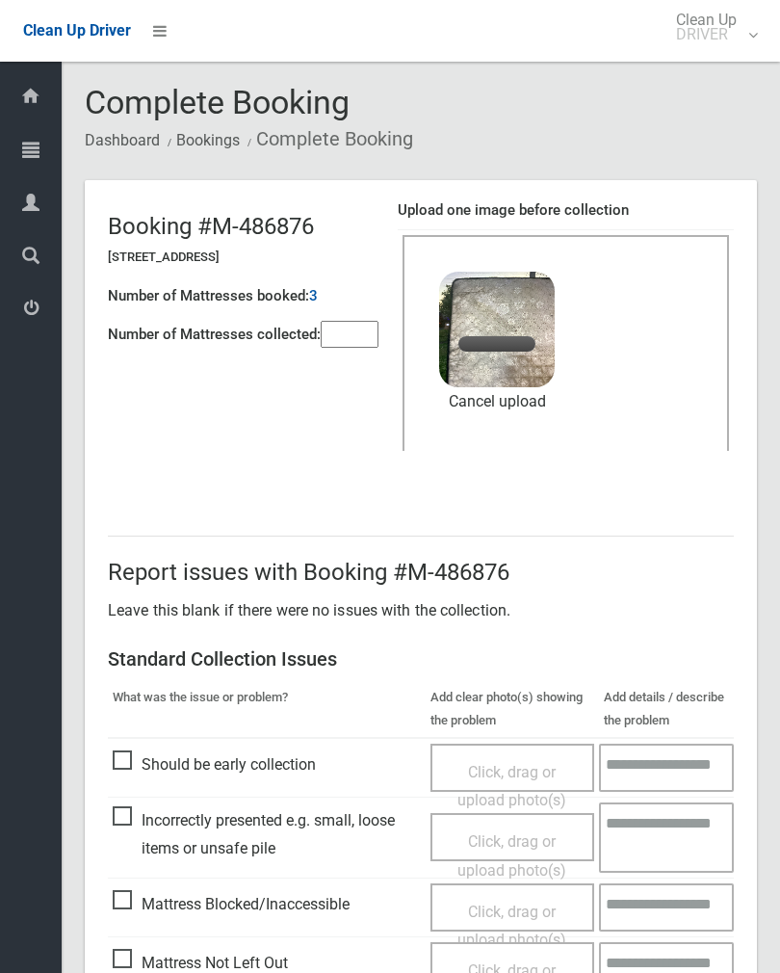
click at [373, 341] on input"] "number" at bounding box center [350, 334] width 58 height 27
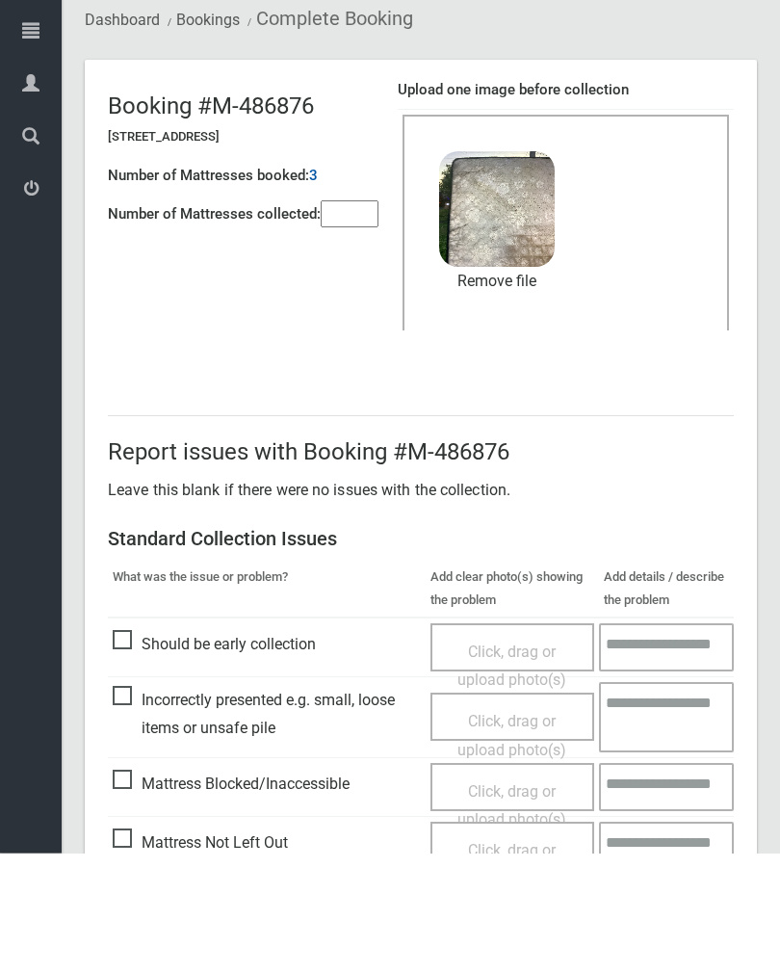
scroll to position [232, 0]
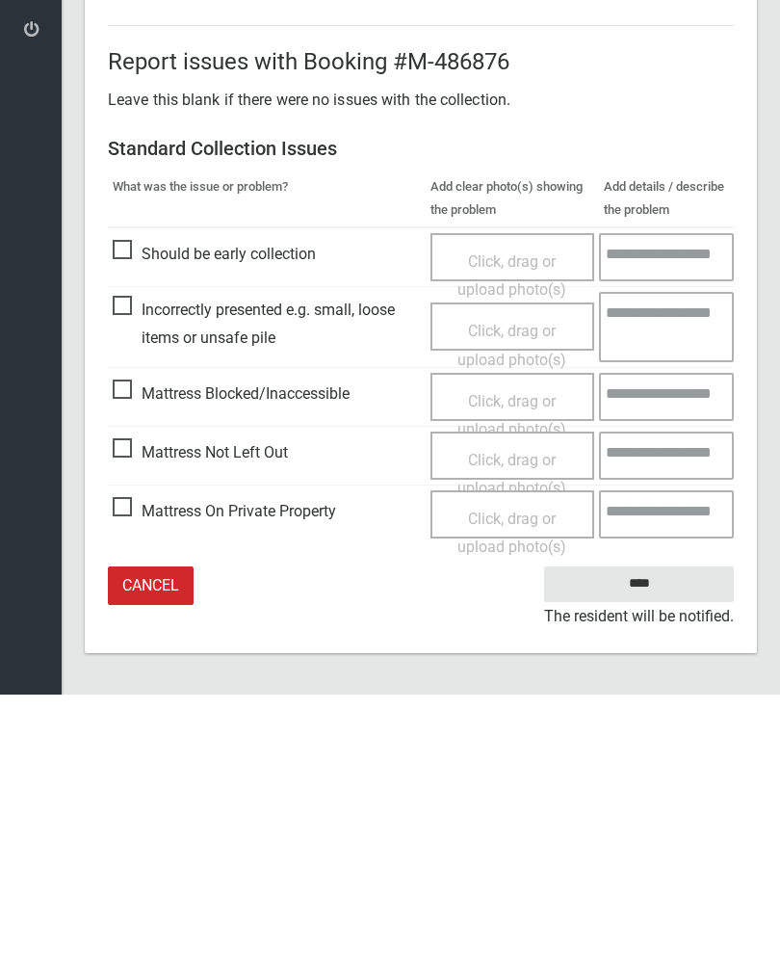
type input"] "*"
click at [656, 845] on input "****" at bounding box center [639, 863] width 190 height 36
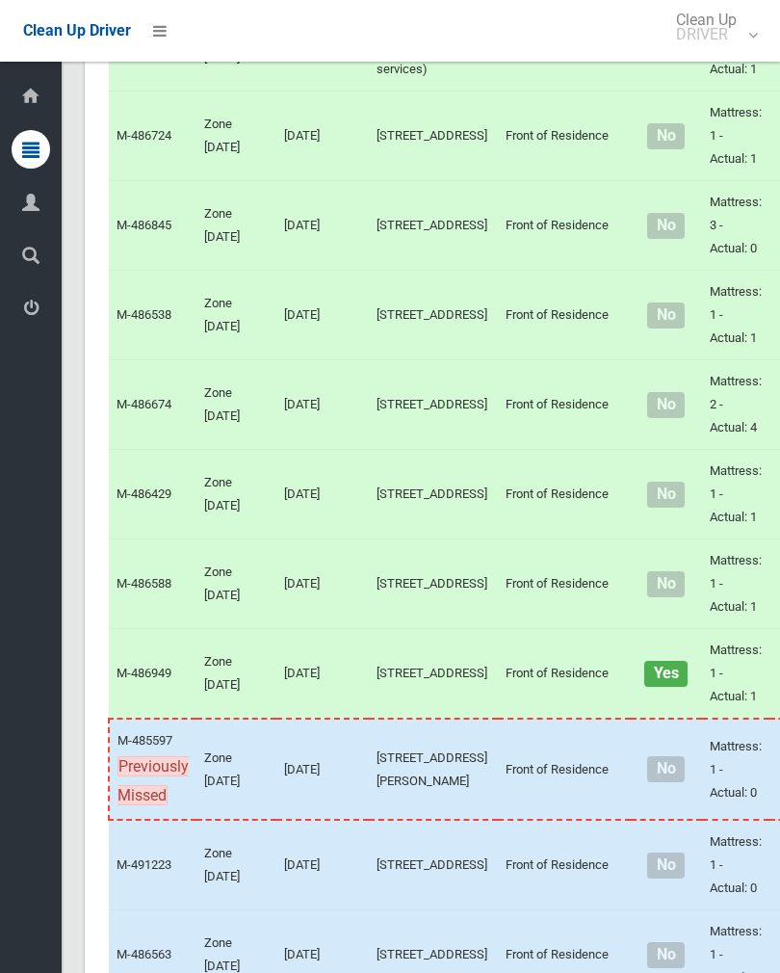
scroll to position [3243, 0]
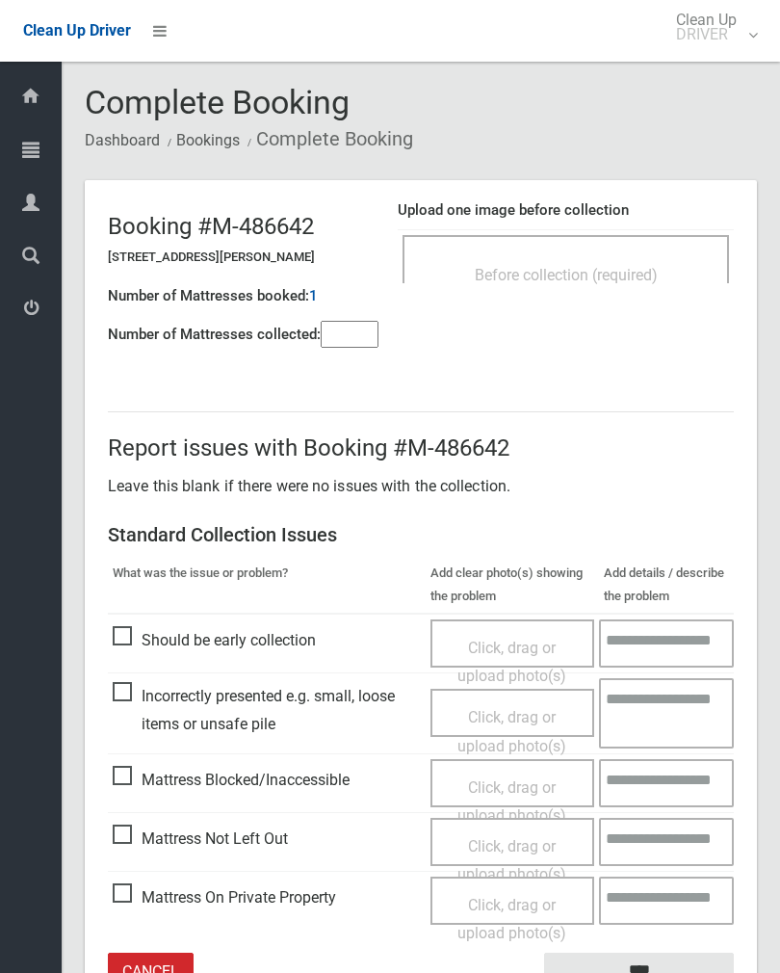
click at [645, 251] on div "Before collection (required)" at bounding box center [566, 259] width 327 height 48
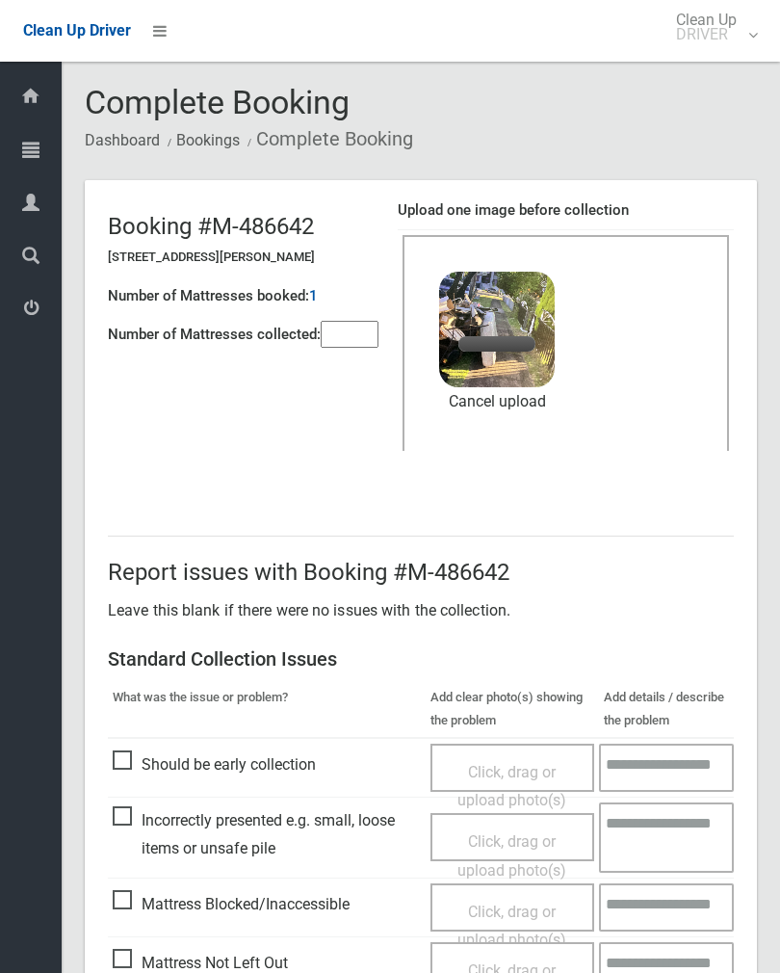
click at [358, 333] on input"] "number" at bounding box center [350, 334] width 58 height 27
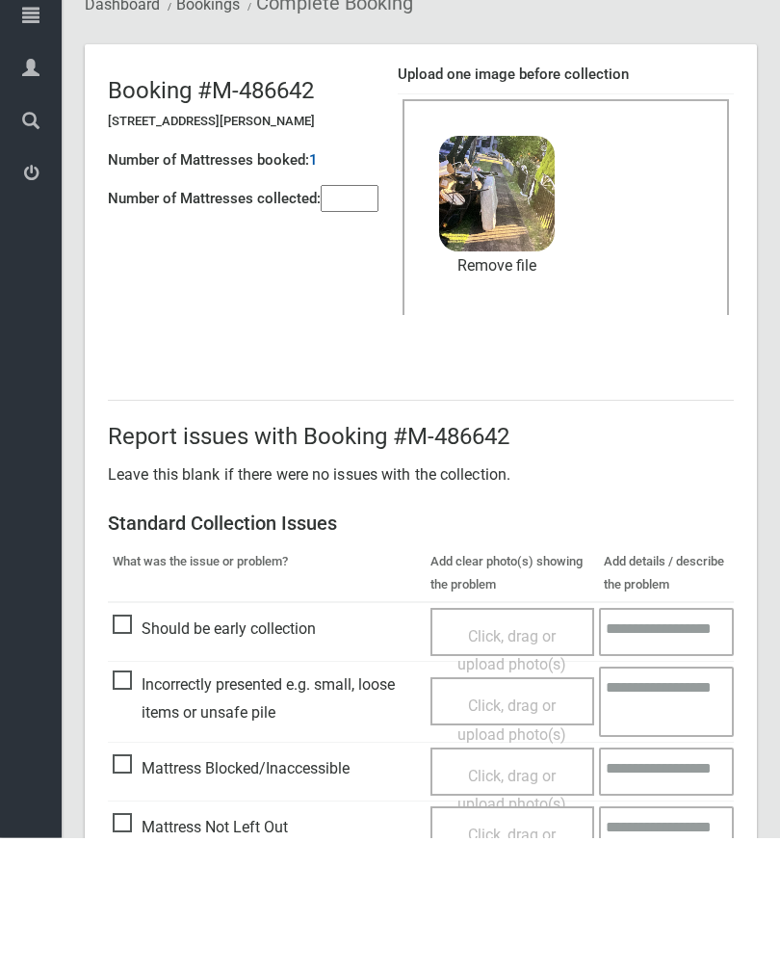
scroll to position [232, 0]
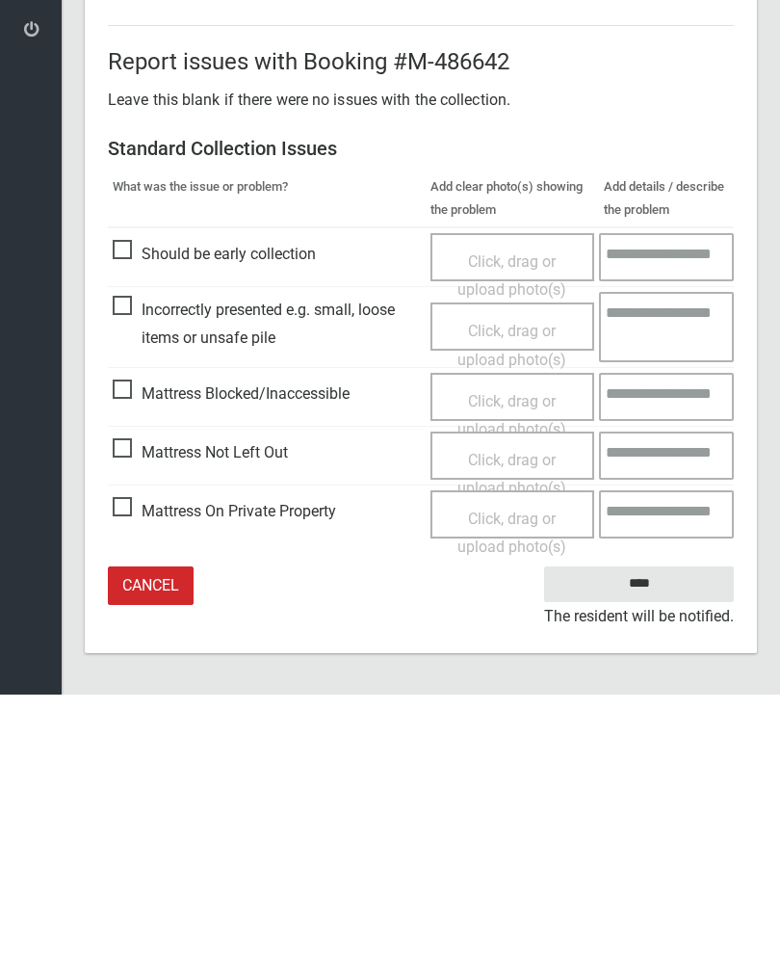
type input"] "*"
click at [643, 845] on input "****" at bounding box center [639, 863] width 190 height 36
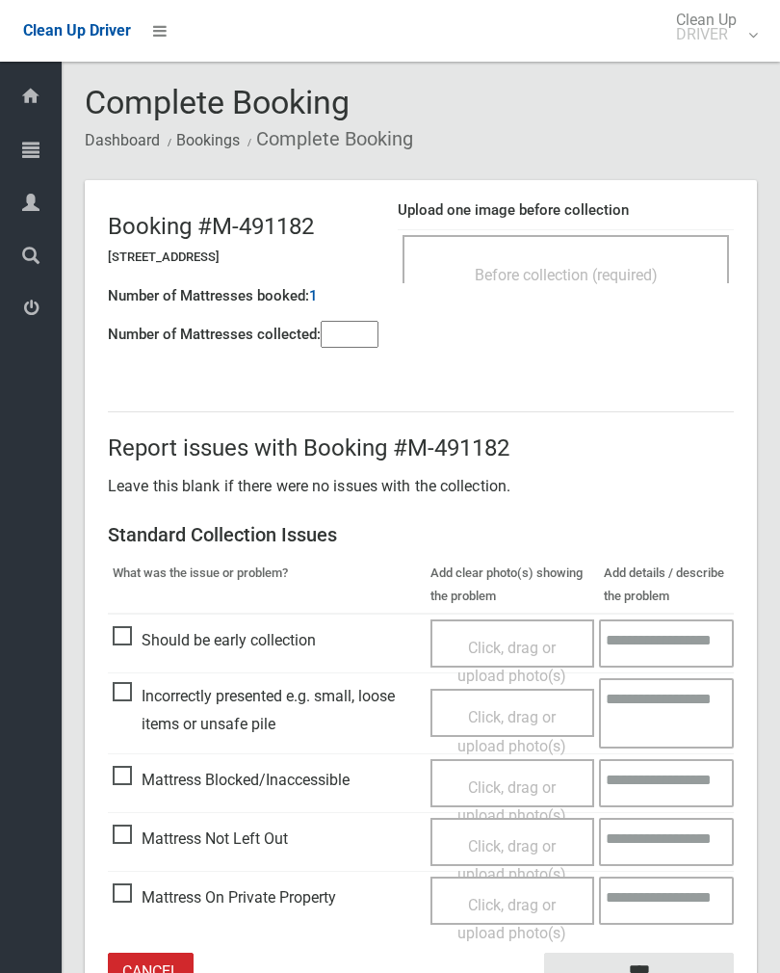
click at [369, 336] on input"] "number" at bounding box center [350, 334] width 58 height 27
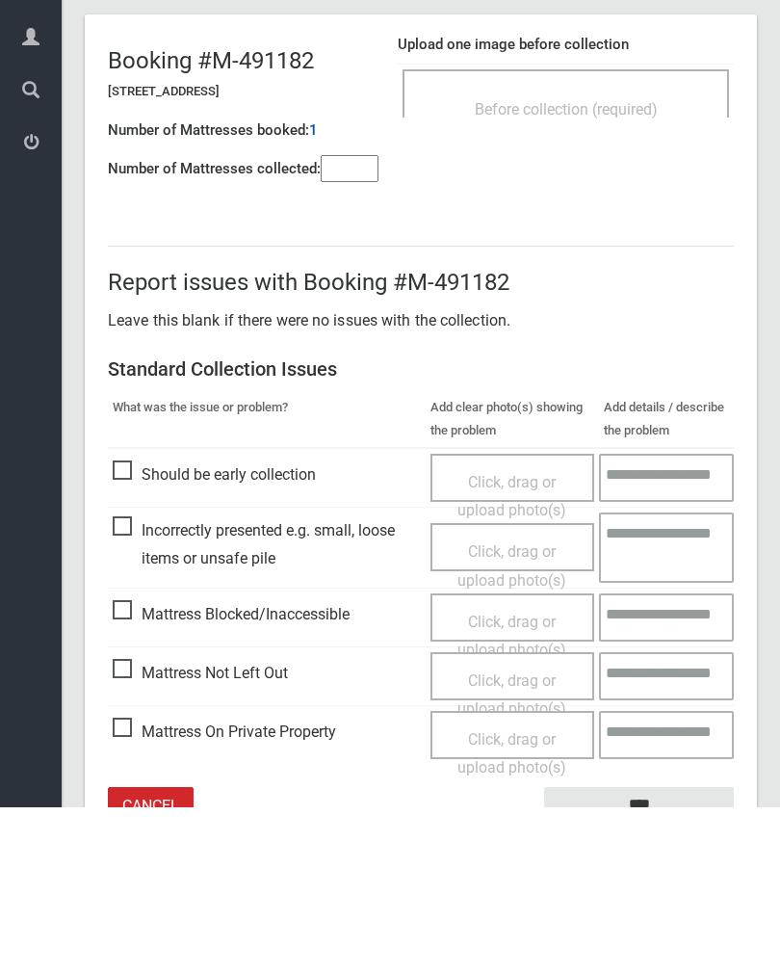
scroll to position [107, 0]
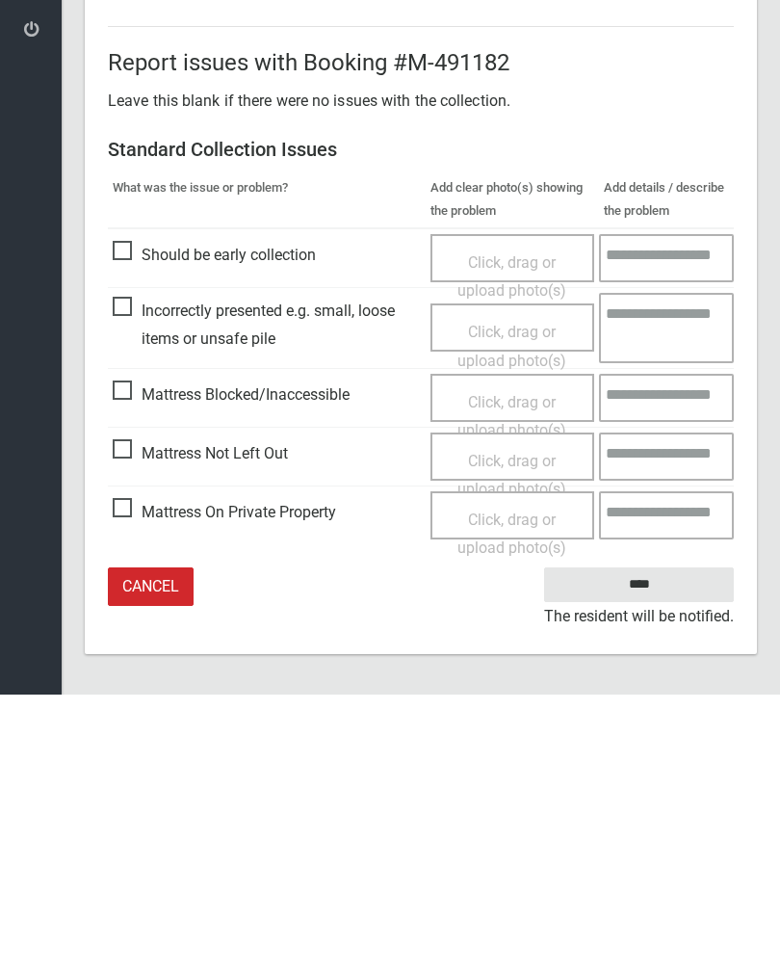
type input"] "*"
click at [512, 730] on span "Click, drag or upload photo(s)" at bounding box center [512, 753] width 109 height 47
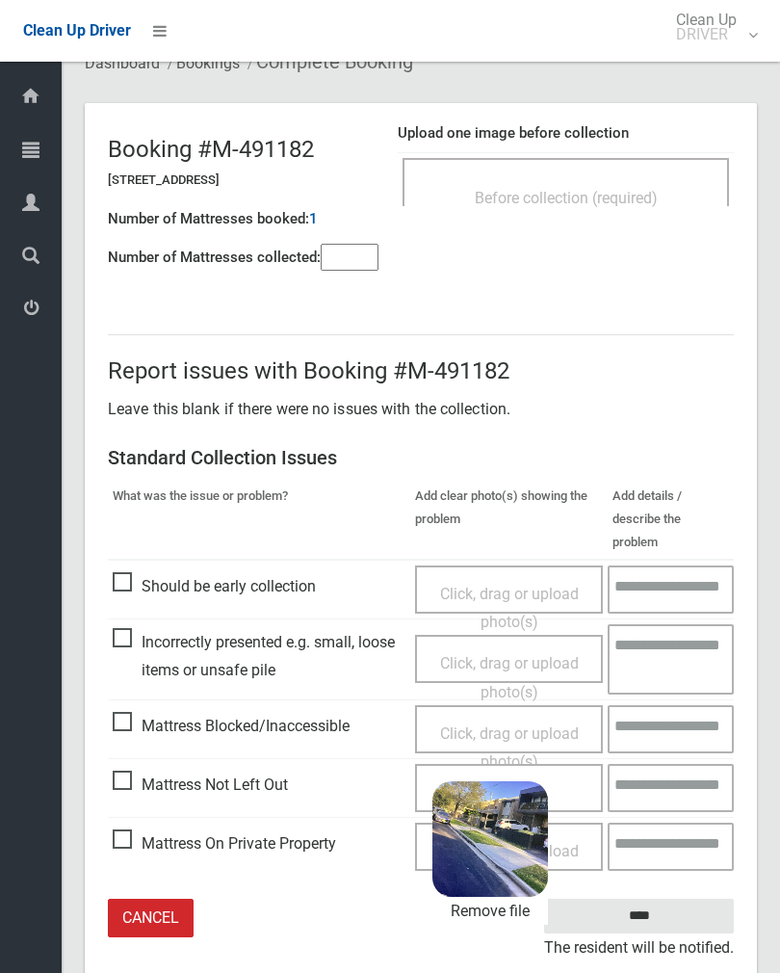
click at [693, 899] on input "****" at bounding box center [639, 917] width 190 height 36
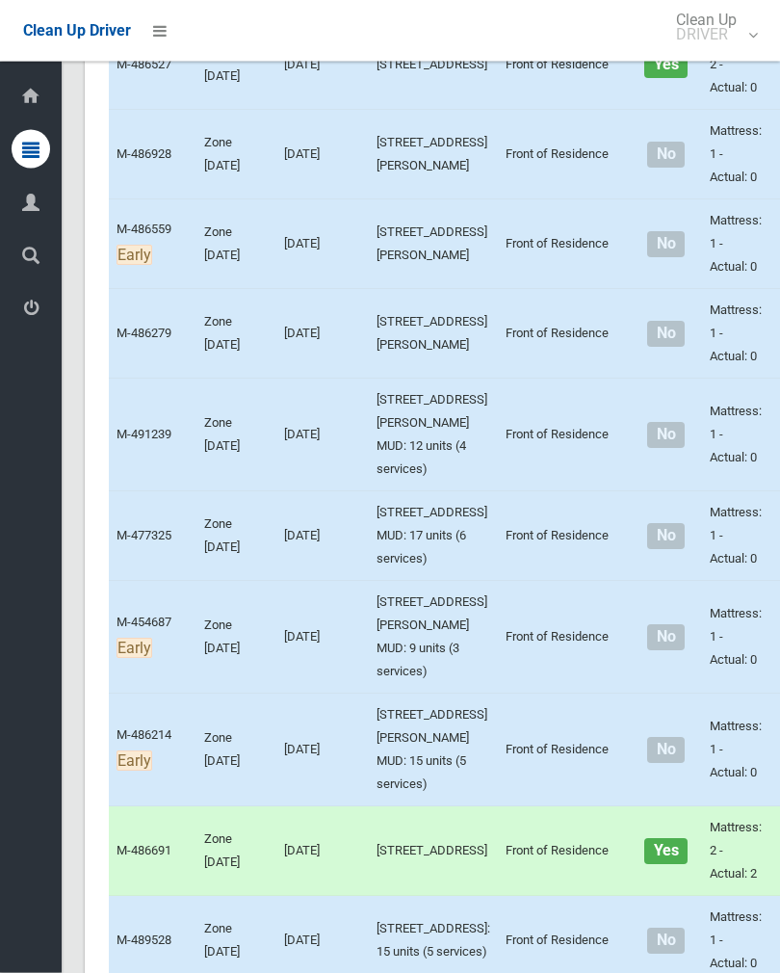
scroll to position [4627, 0]
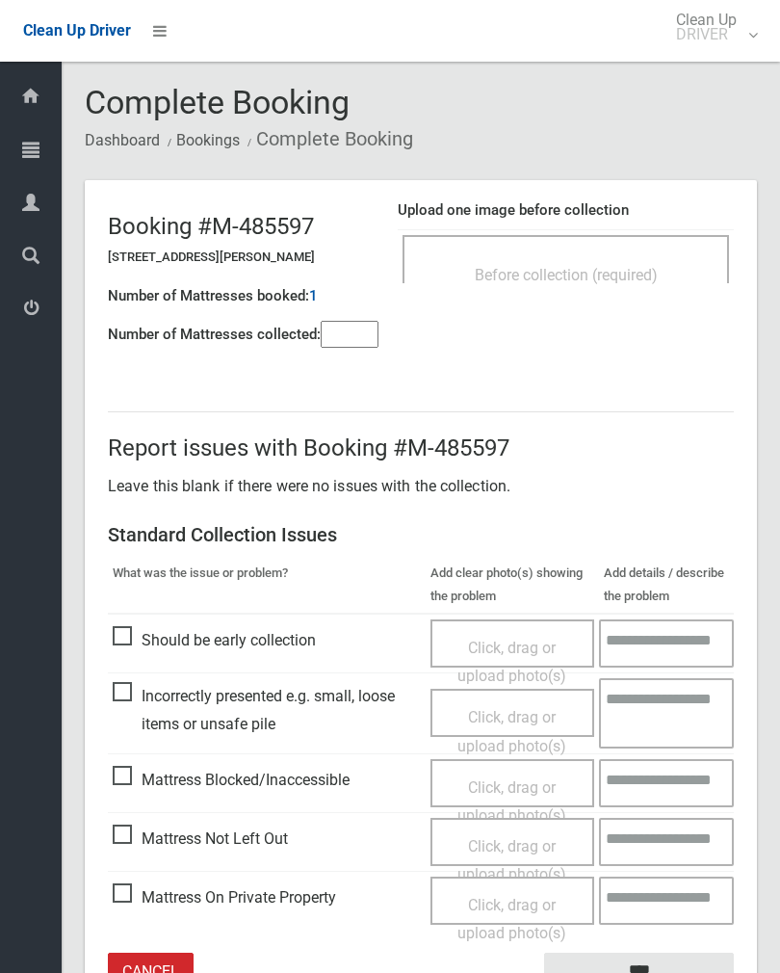
click at [364, 328] on input"] "number" at bounding box center [350, 334] width 58 height 27
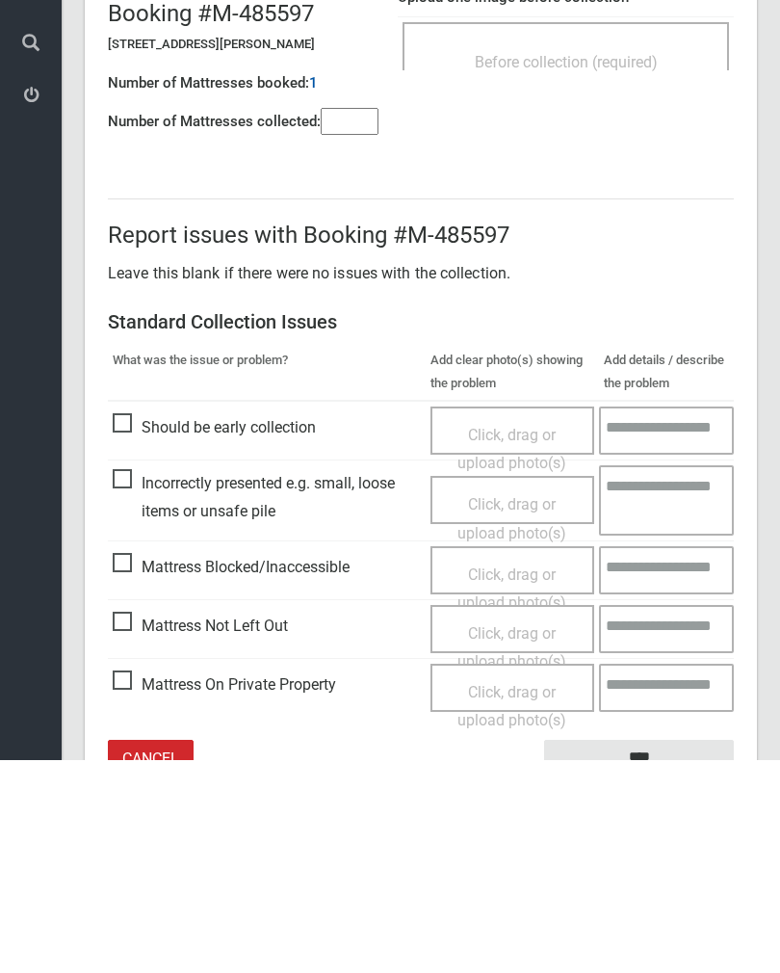
scroll to position [107, 0]
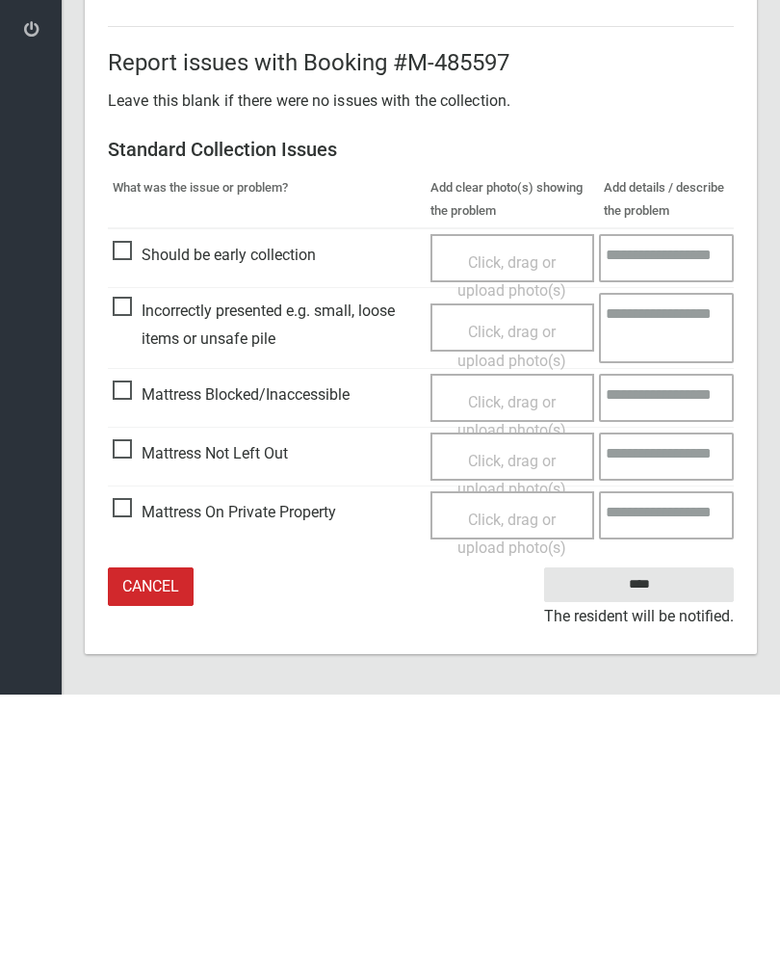
type input"] "*"
click at [508, 730] on span "Click, drag or upload photo(s)" at bounding box center [512, 753] width 109 height 47
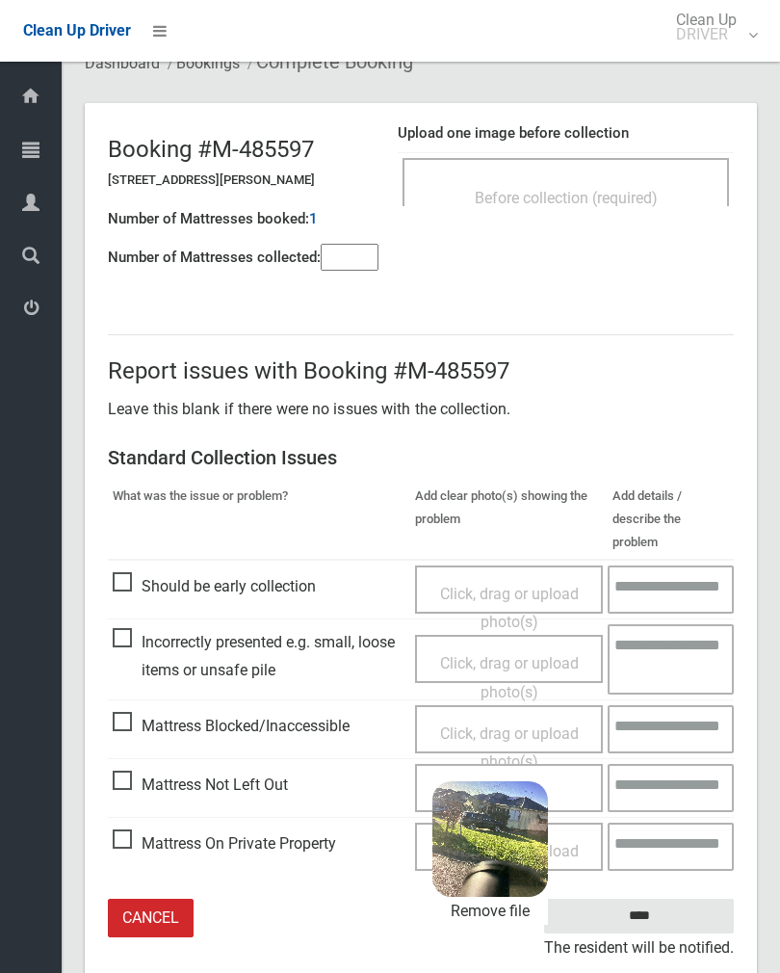
click at [678, 899] on input "****" at bounding box center [639, 917] width 190 height 36
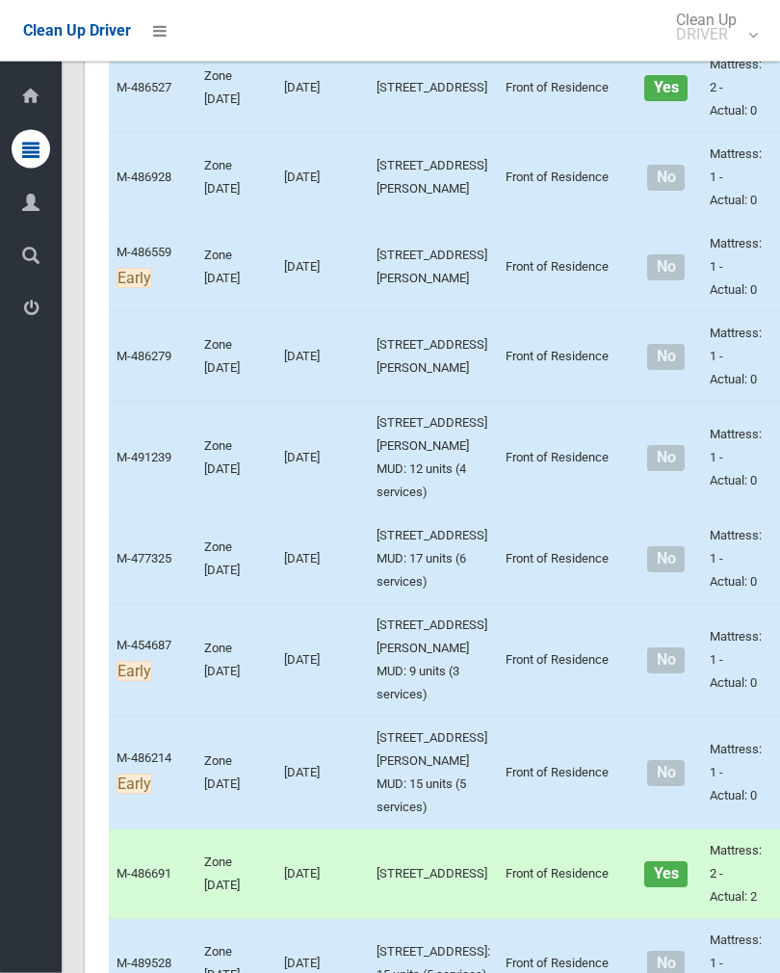
scroll to position [4604, 0]
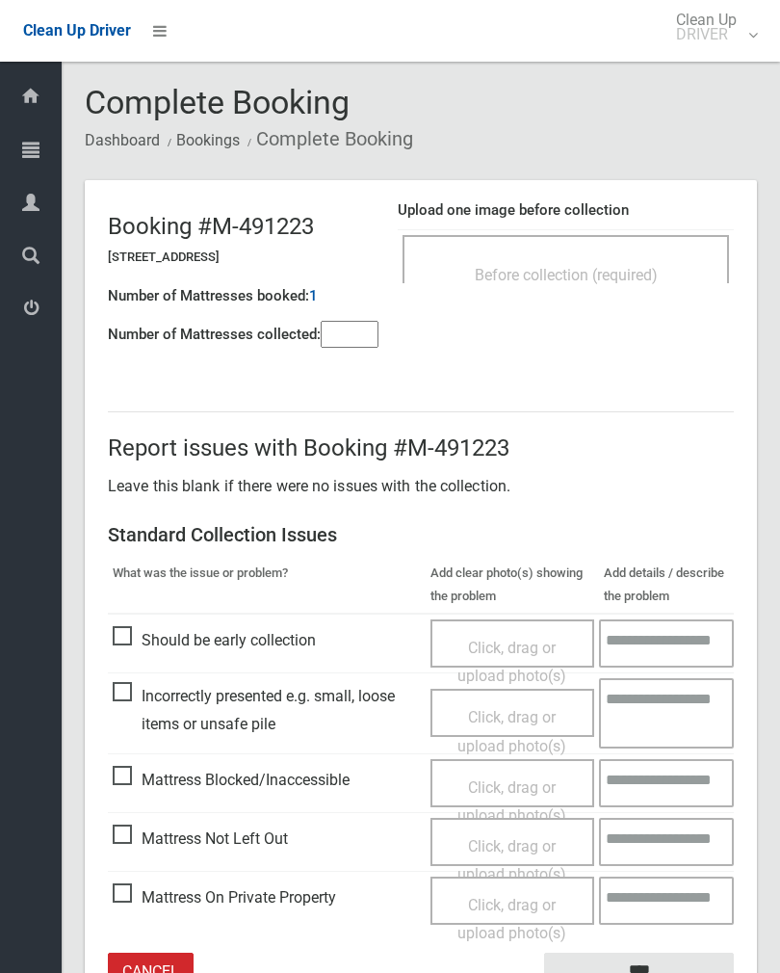
click at [637, 238] on div "Before collection (required)" at bounding box center [566, 259] width 327 height 48
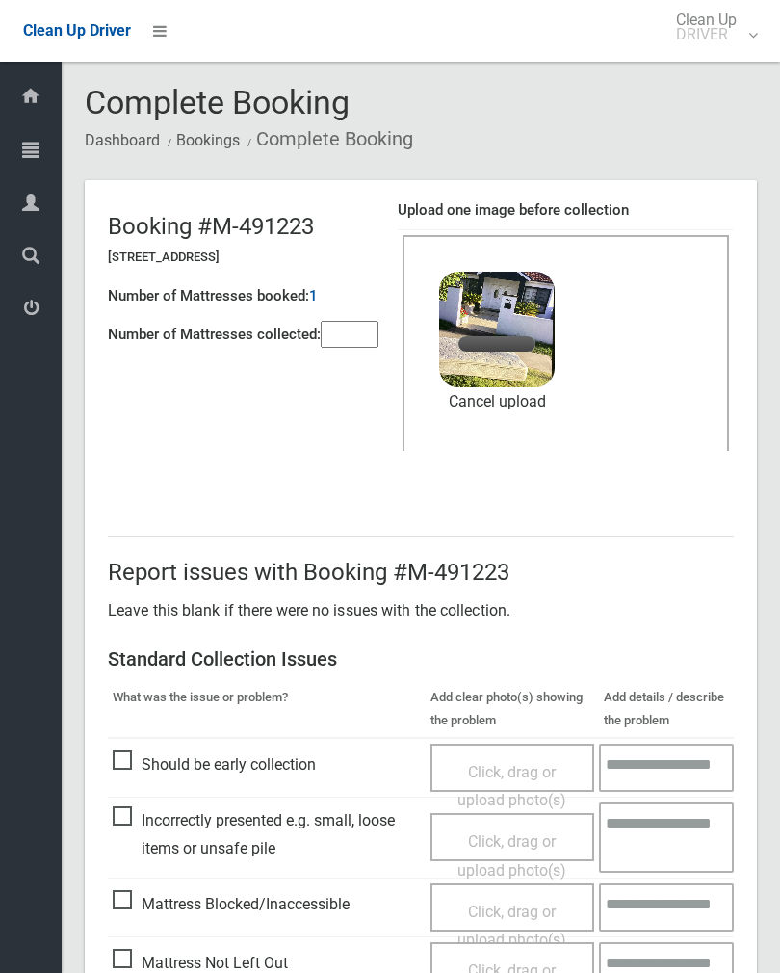
click at [351, 348] on input"] "number" at bounding box center [350, 334] width 58 height 27
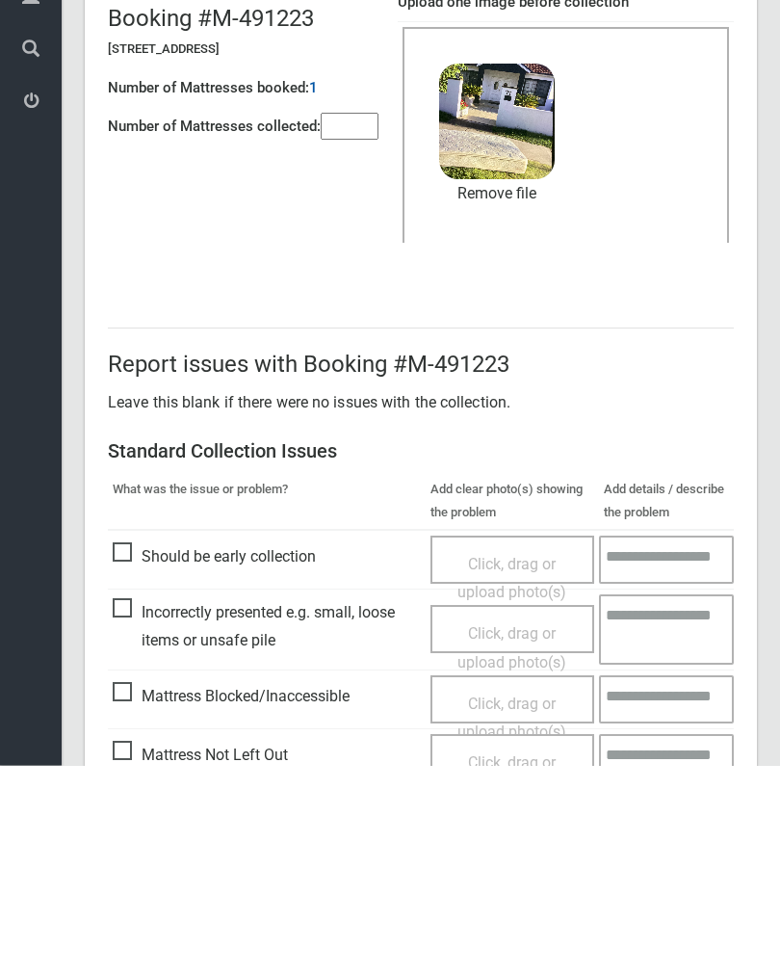
scroll to position [232, 0]
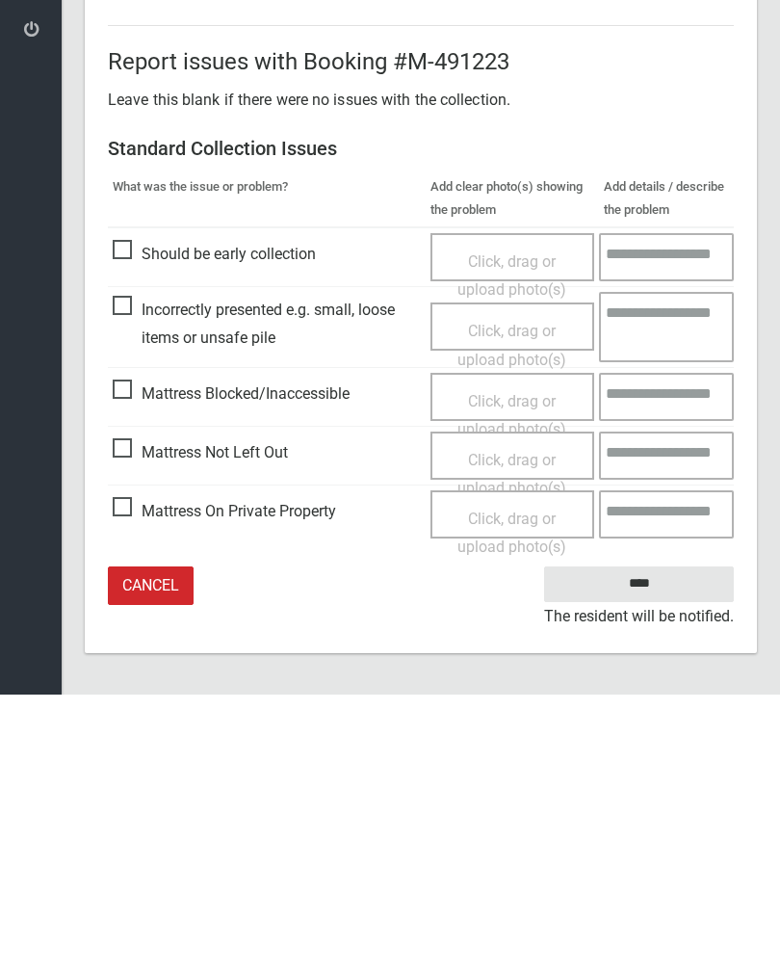
type input"] "*"
click at [646, 845] on input "****" at bounding box center [639, 863] width 190 height 36
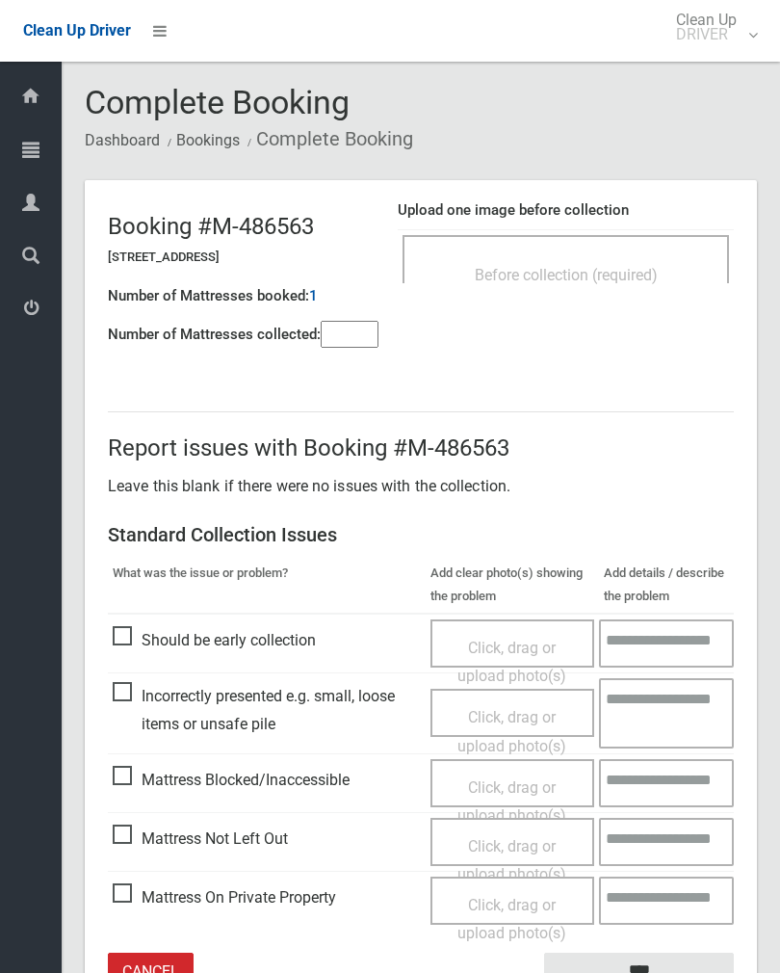
click at [591, 272] on span "Before collection (required)" at bounding box center [566, 275] width 183 height 18
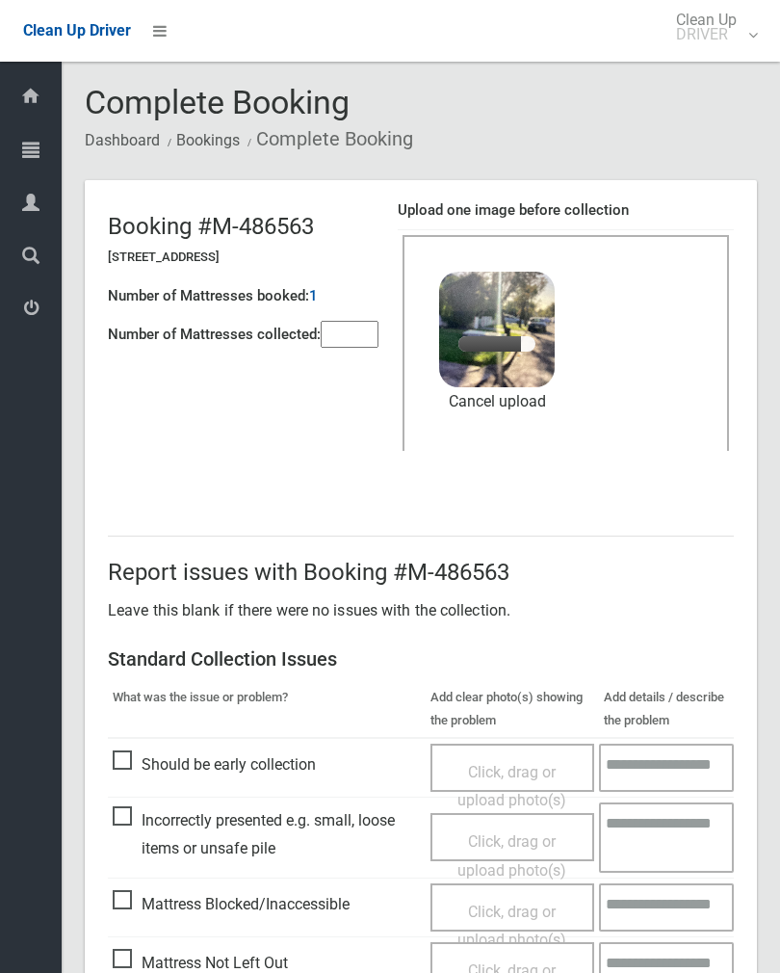
click at [360, 322] on input"] "number" at bounding box center [350, 334] width 58 height 27
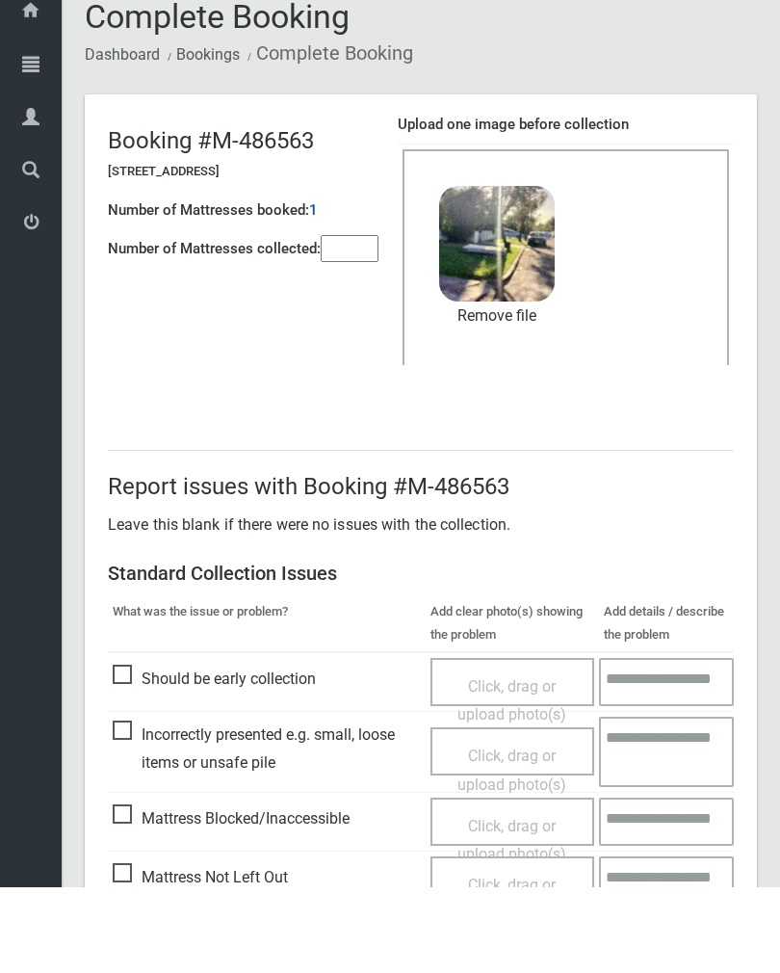
scroll to position [232, 0]
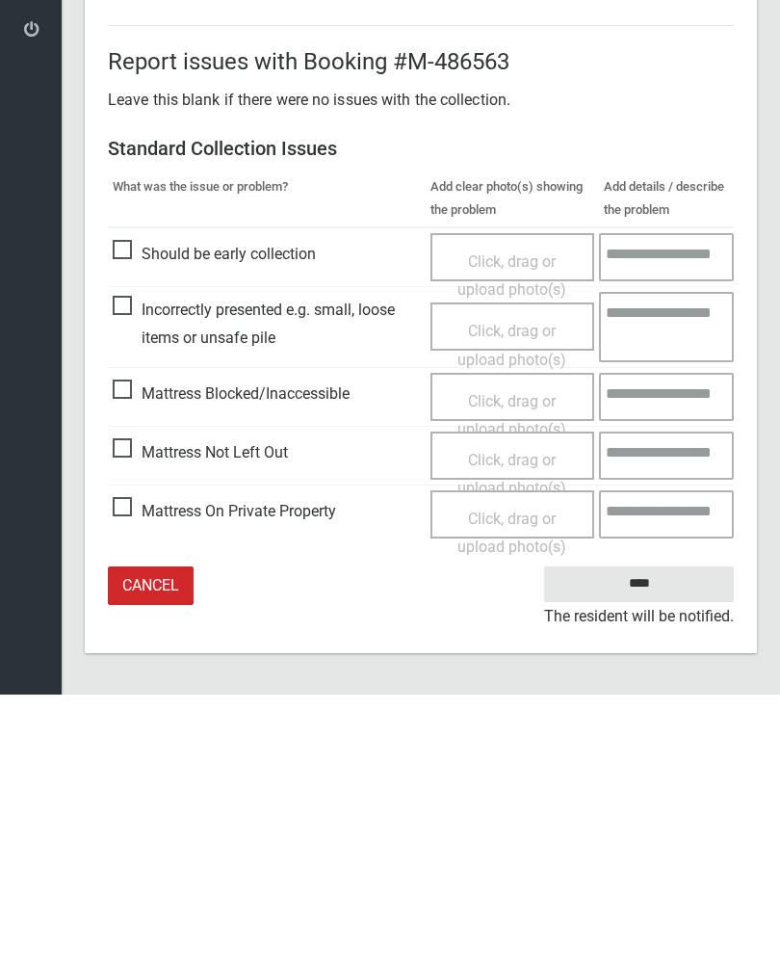
type input"] "*"
click at [653, 845] on input "****" at bounding box center [639, 863] width 190 height 36
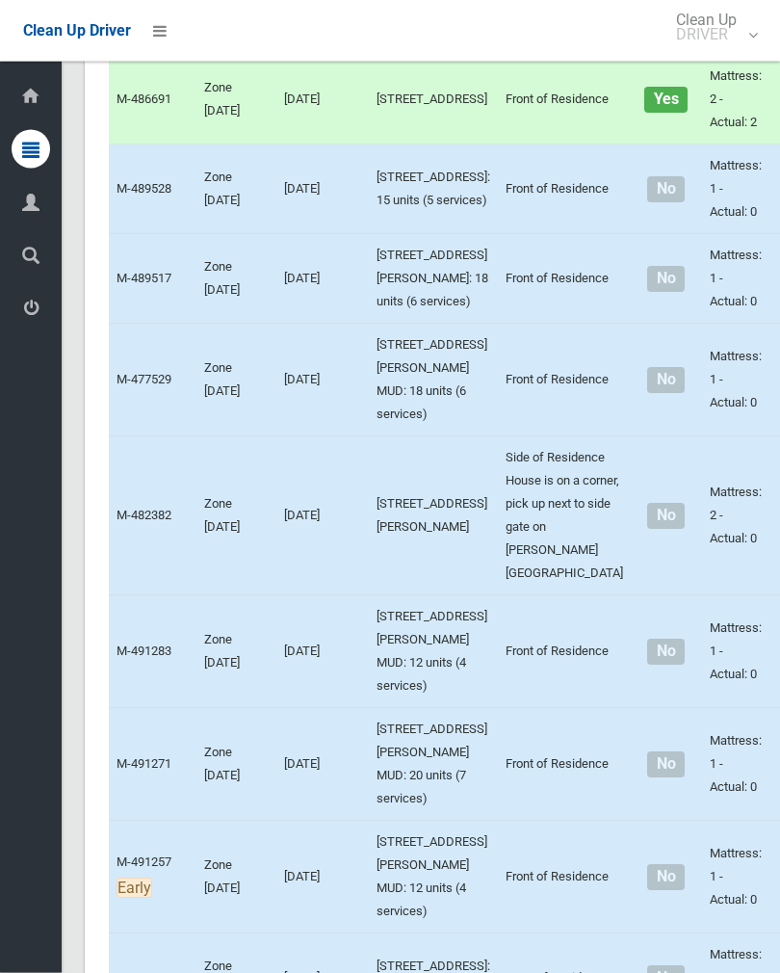
scroll to position [5378, 0]
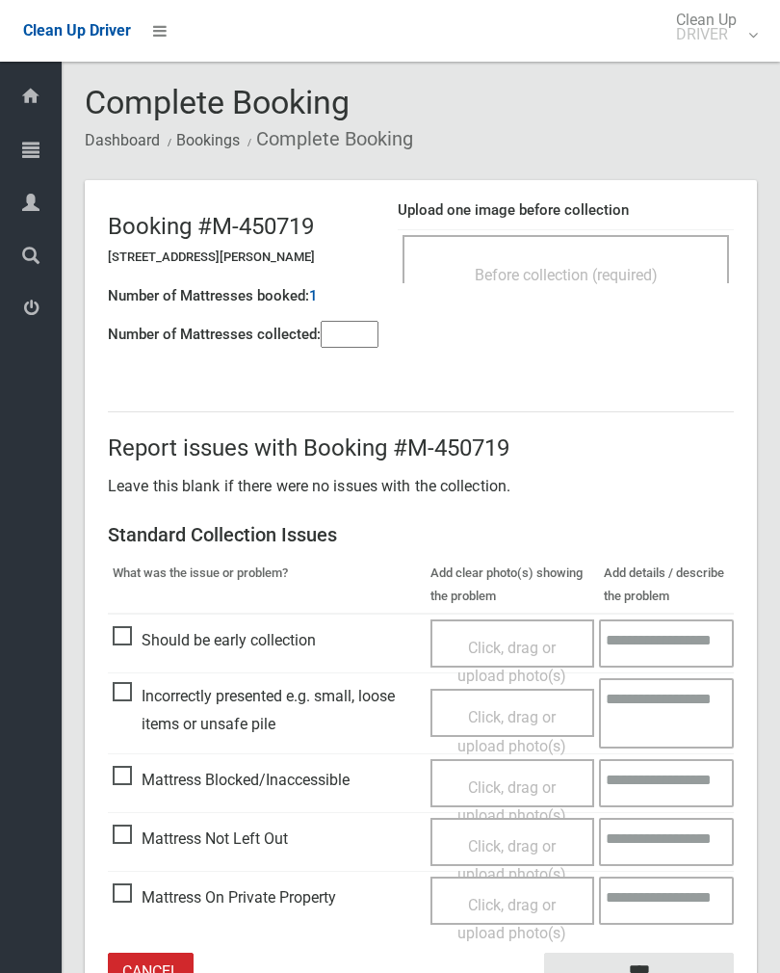
click at [633, 266] on span "Before collection (required)" at bounding box center [566, 275] width 183 height 18
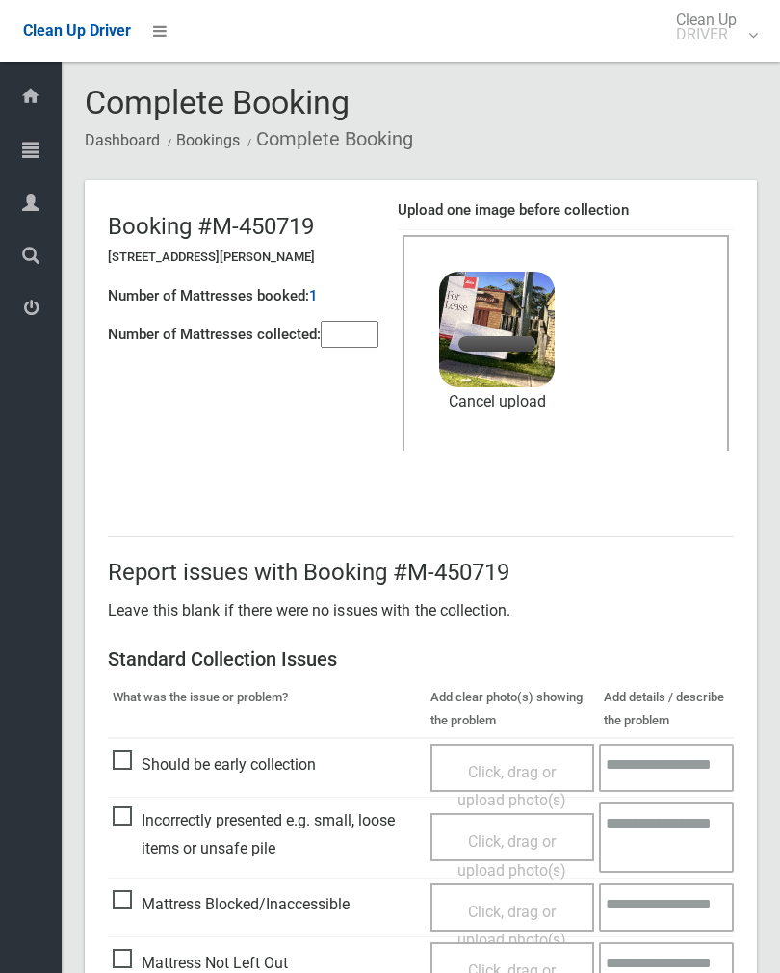
click at [370, 335] on input"] "number" at bounding box center [350, 334] width 58 height 27
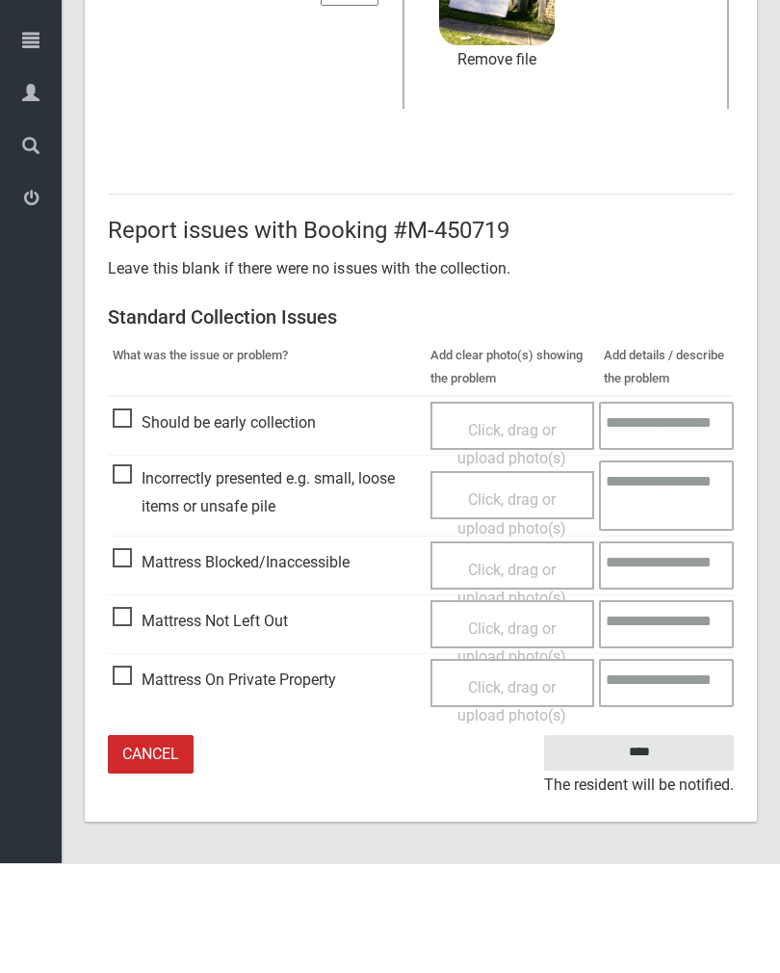
type input"] "*"
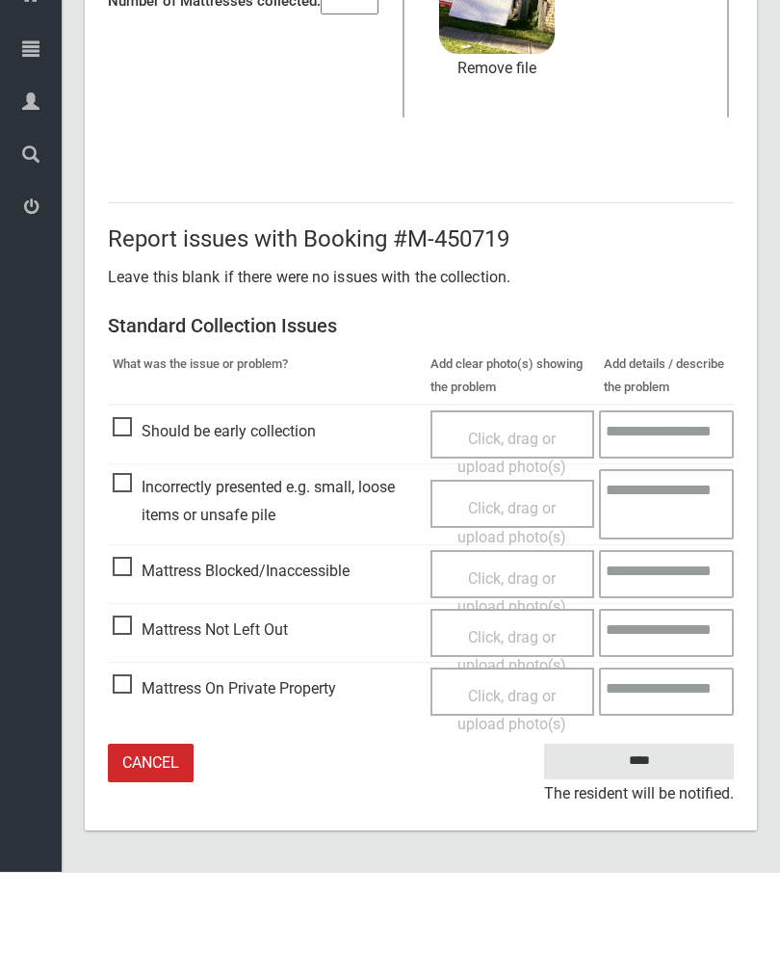
click at [659, 845] on input "****" at bounding box center [639, 863] width 190 height 36
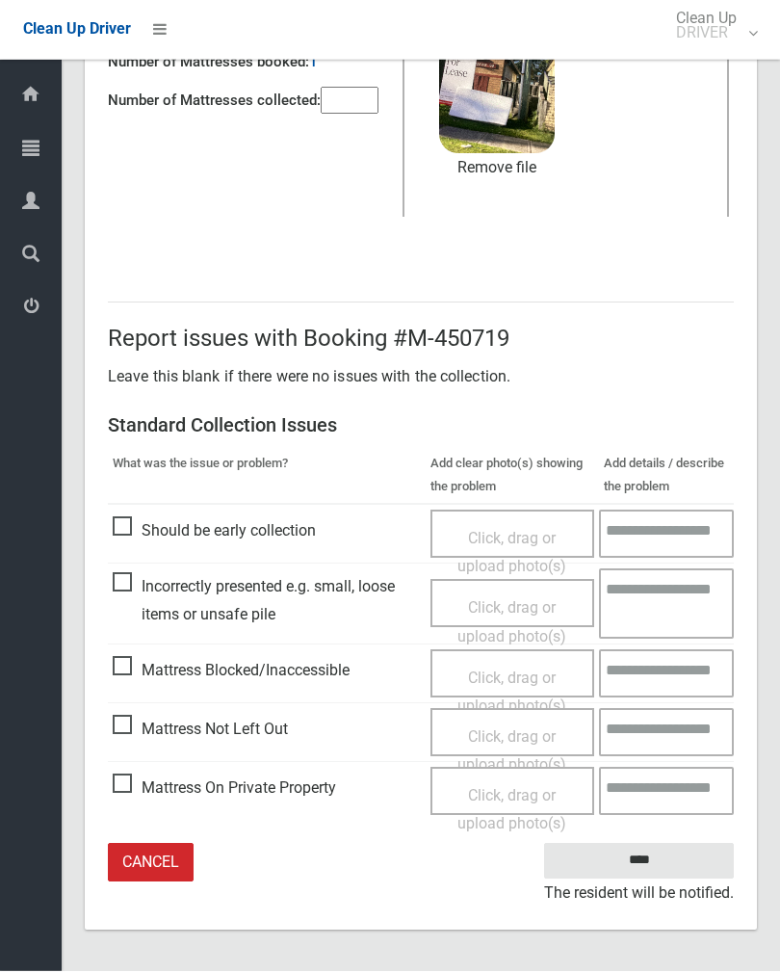
scroll to position [202, 0]
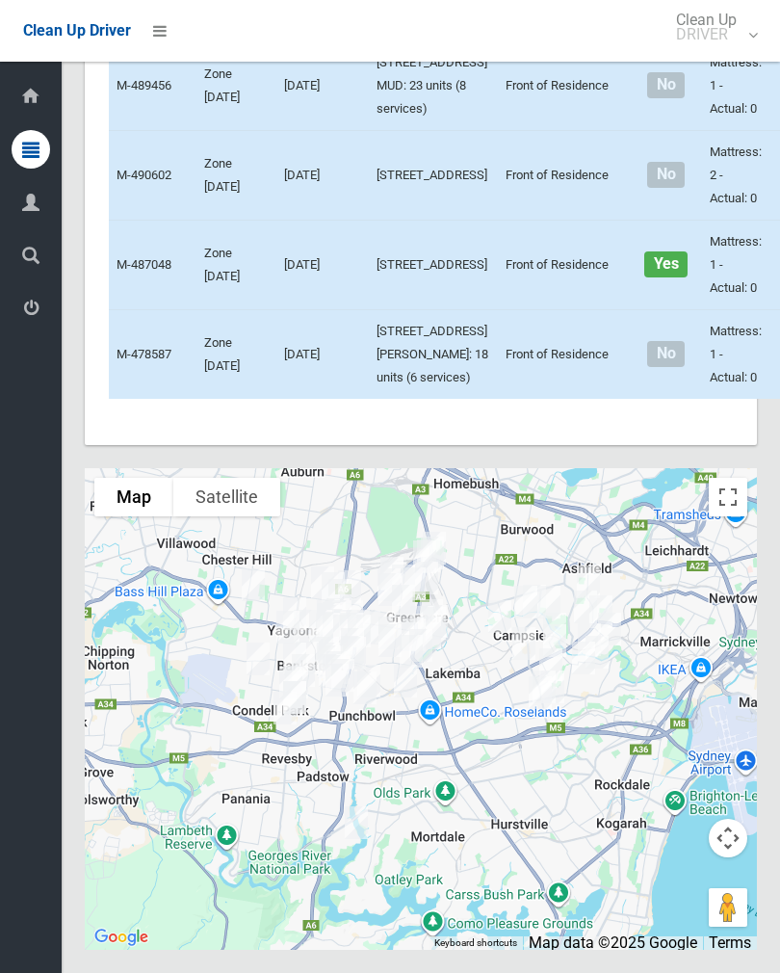
scroll to position [9633, 0]
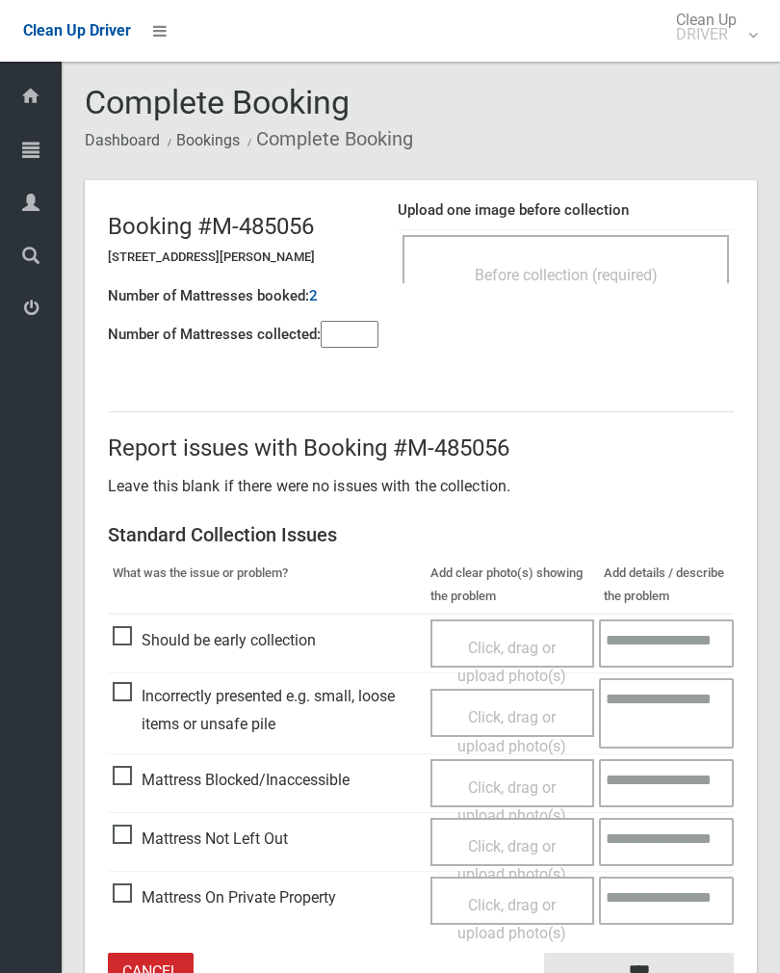
click at [357, 333] on input"] "number" at bounding box center [350, 334] width 58 height 27
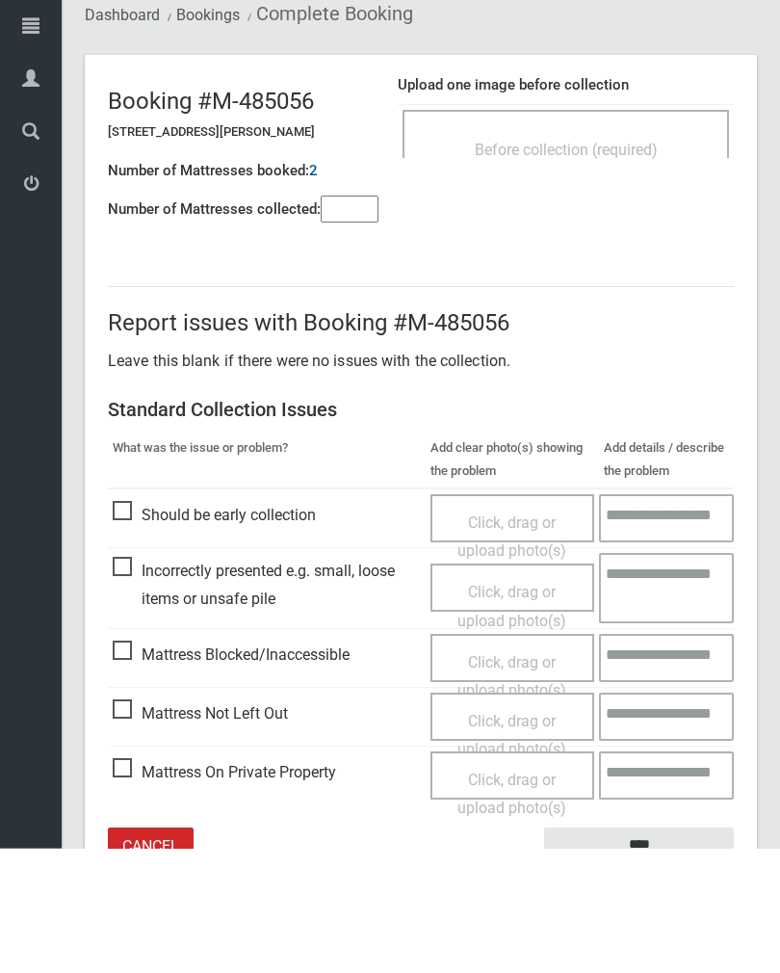
scroll to position [107, 0]
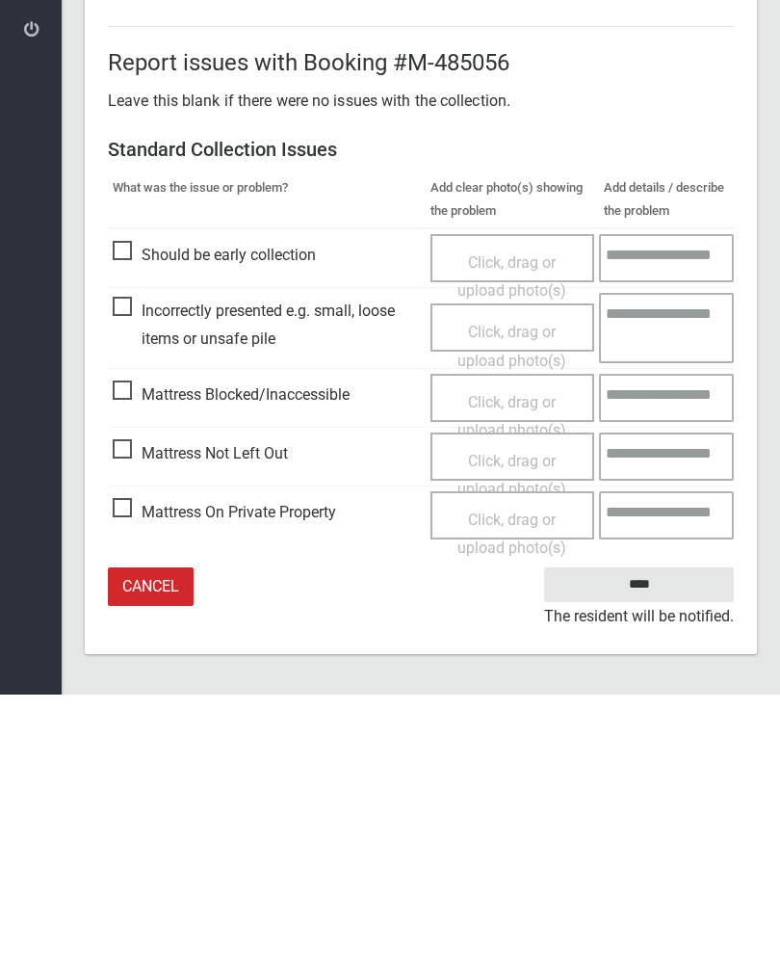
type input"] "*"
click at [531, 730] on span "Click, drag or upload photo(s)" at bounding box center [512, 753] width 109 height 47
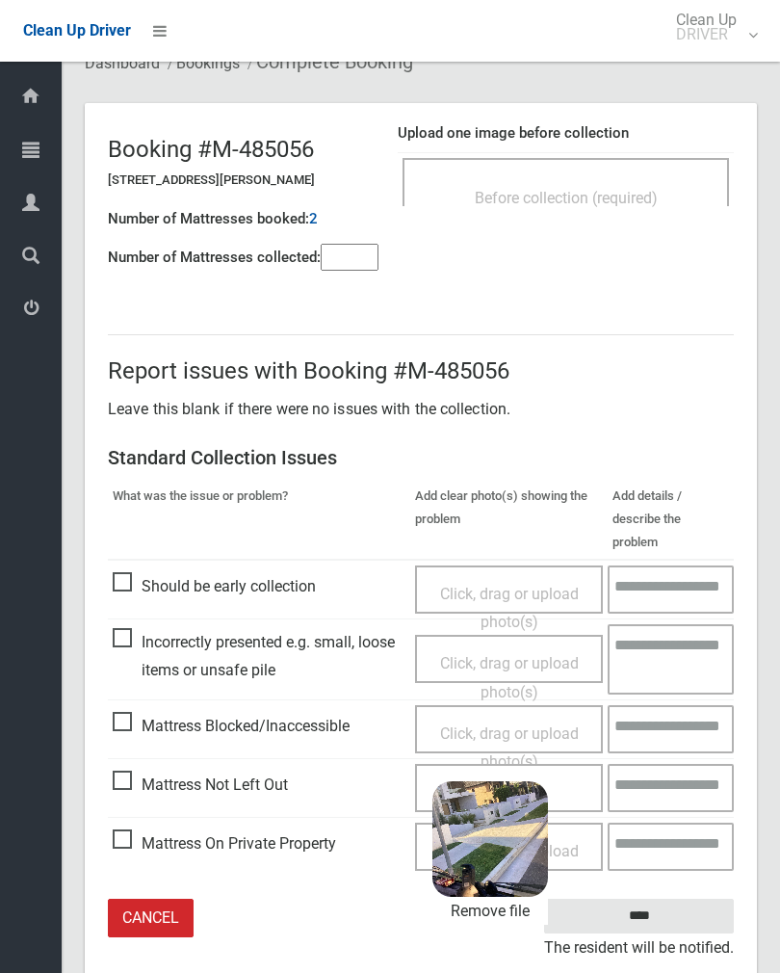
click at [687, 899] on input "****" at bounding box center [639, 917] width 190 height 36
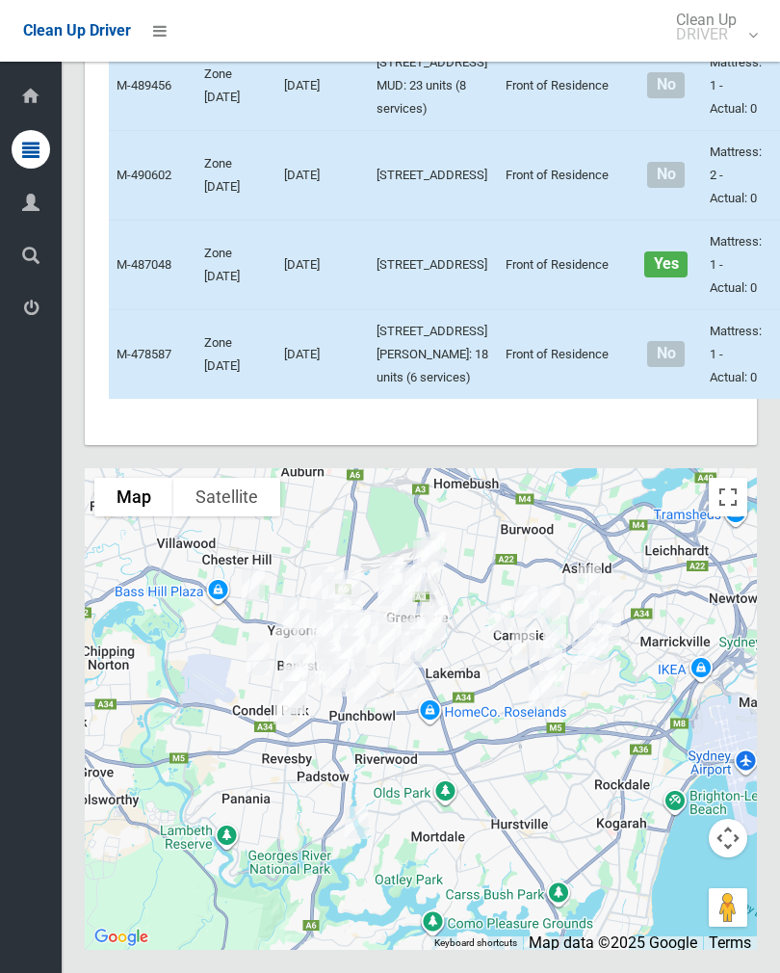
scroll to position [9521, 0]
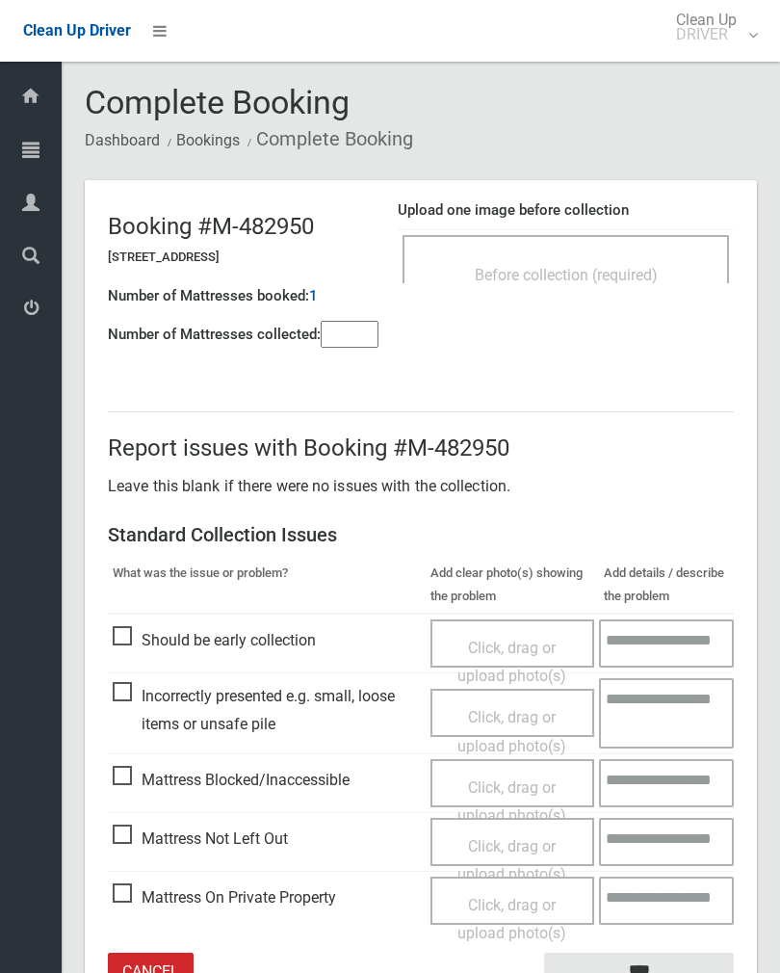
click at [614, 251] on div "Before collection (required)" at bounding box center [566, 259] width 327 height 48
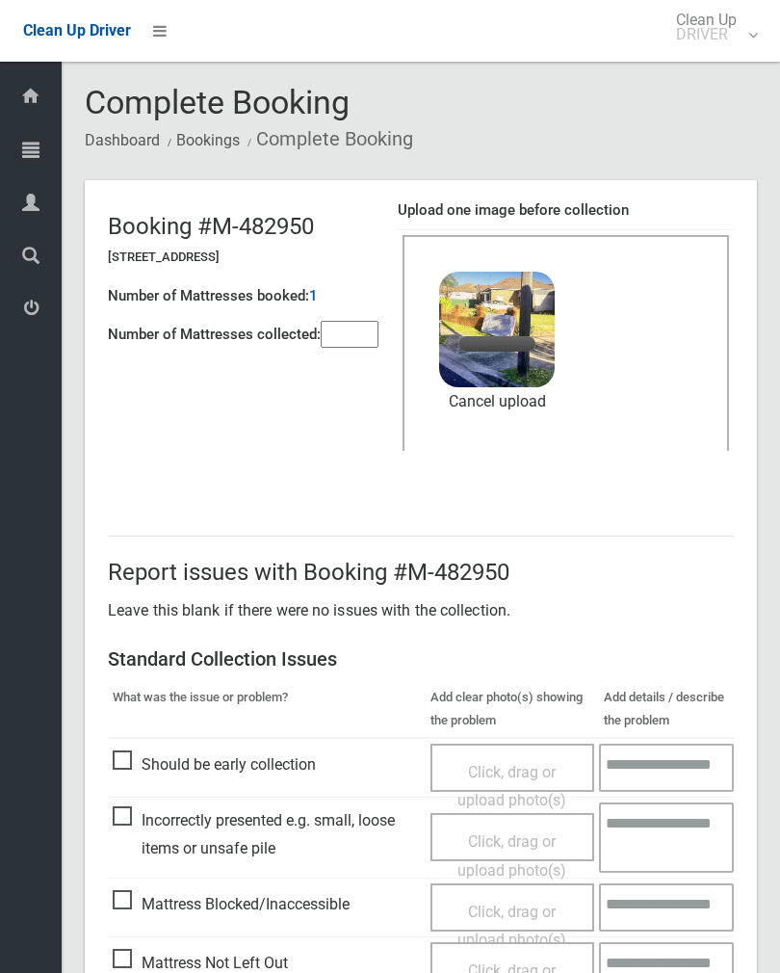
click at [360, 329] on input"] "number" at bounding box center [350, 334] width 58 height 27
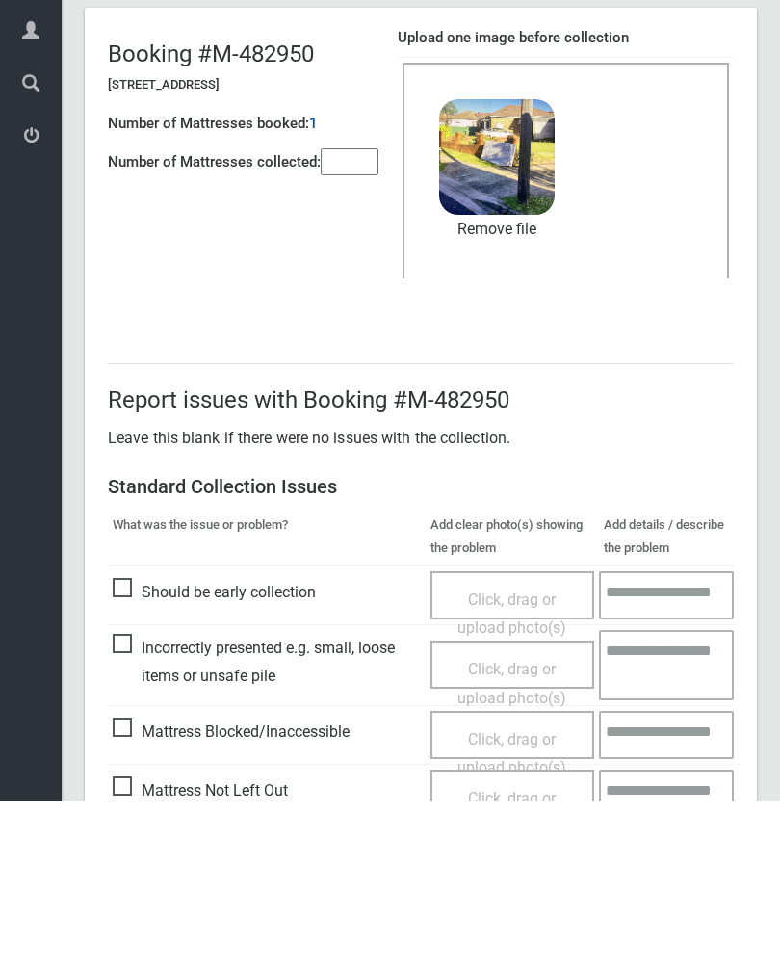
scroll to position [232, 0]
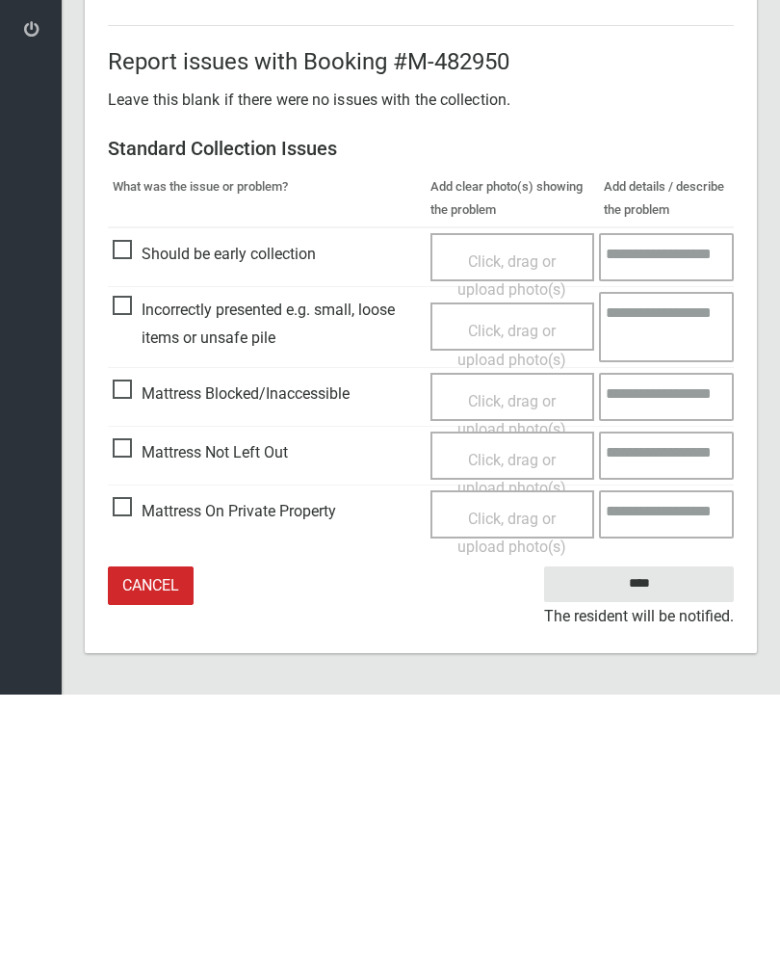
type input"] "*"
click at [653, 845] on input "****" at bounding box center [639, 863] width 190 height 36
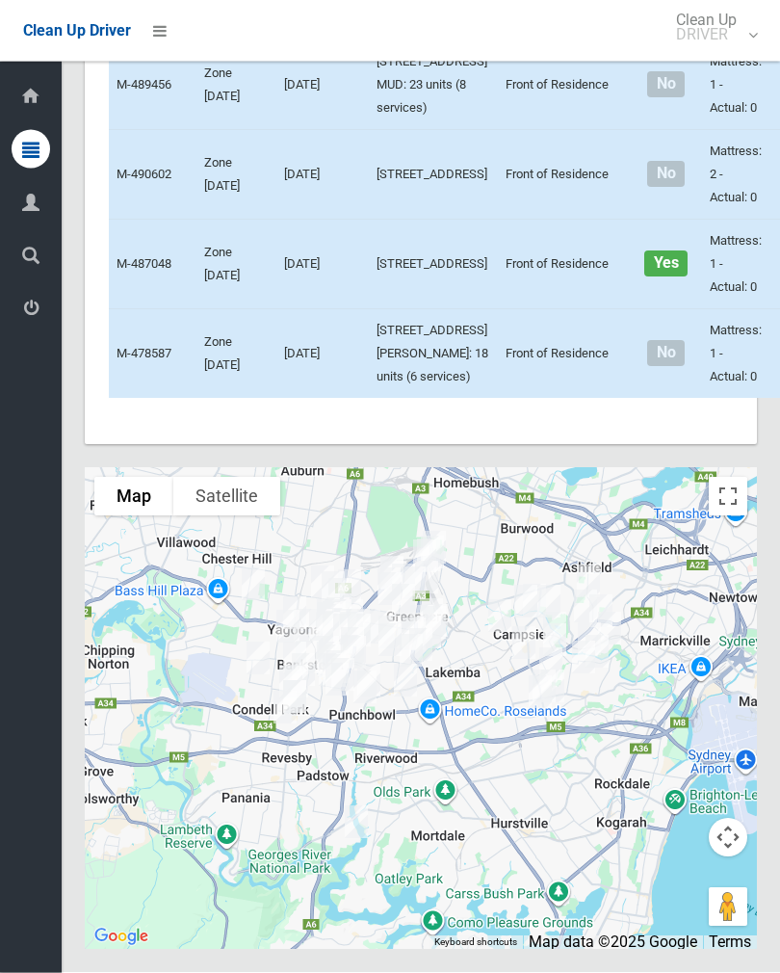
scroll to position [9483, 0]
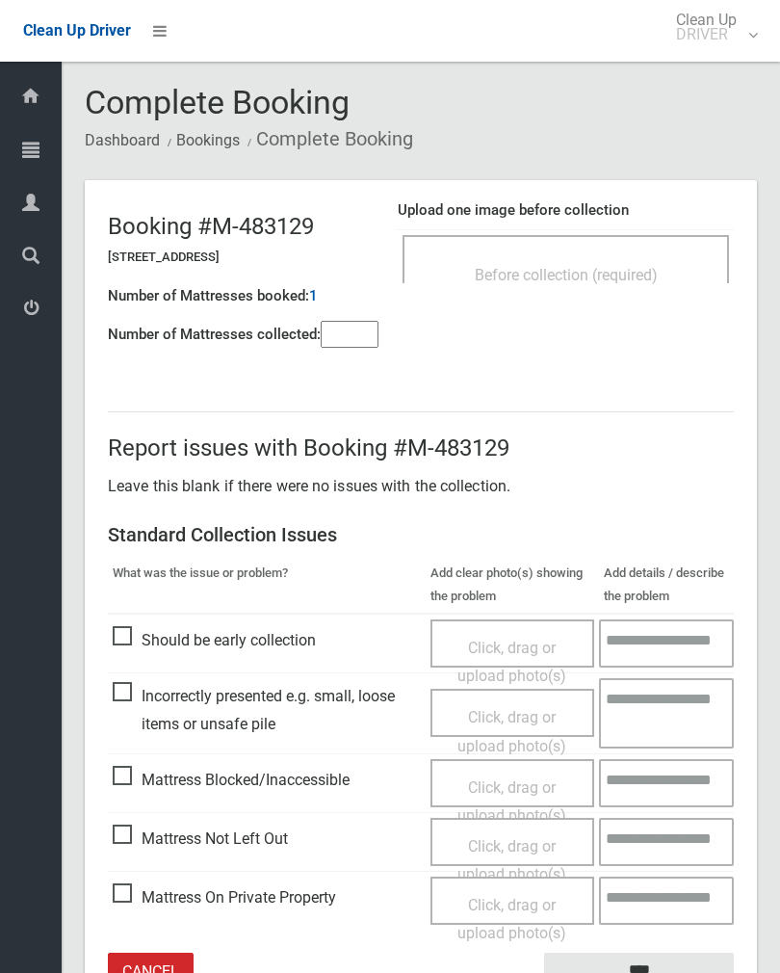
click at [613, 261] on div "Before collection (required)" at bounding box center [566, 274] width 284 height 36
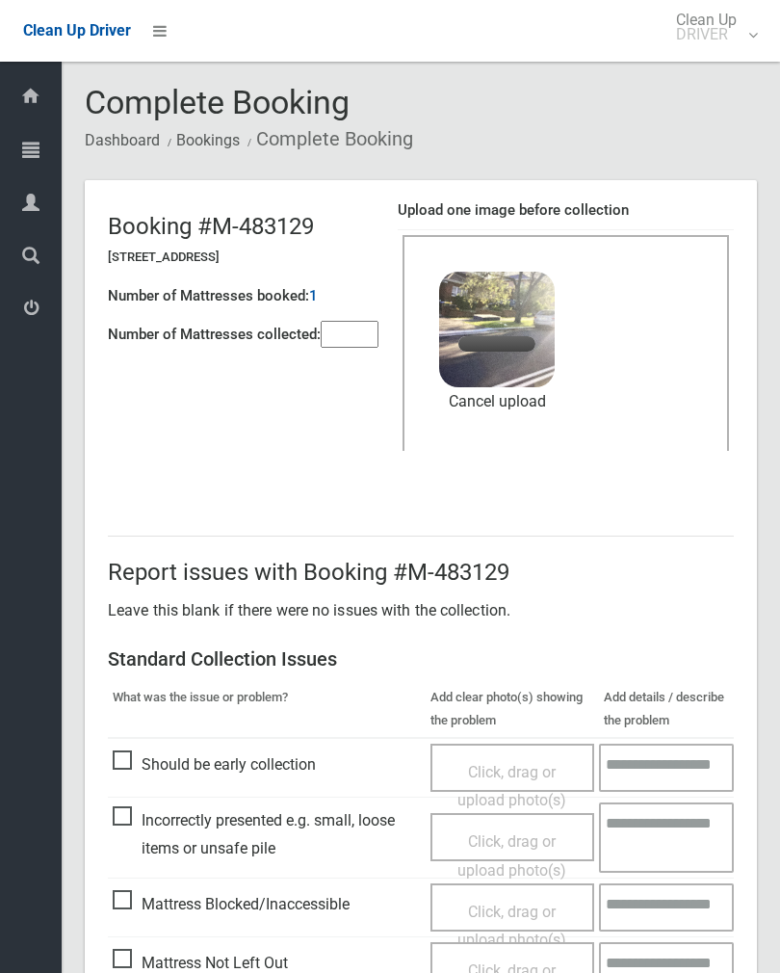
click at [346, 339] on input"] "number" at bounding box center [350, 334] width 58 height 27
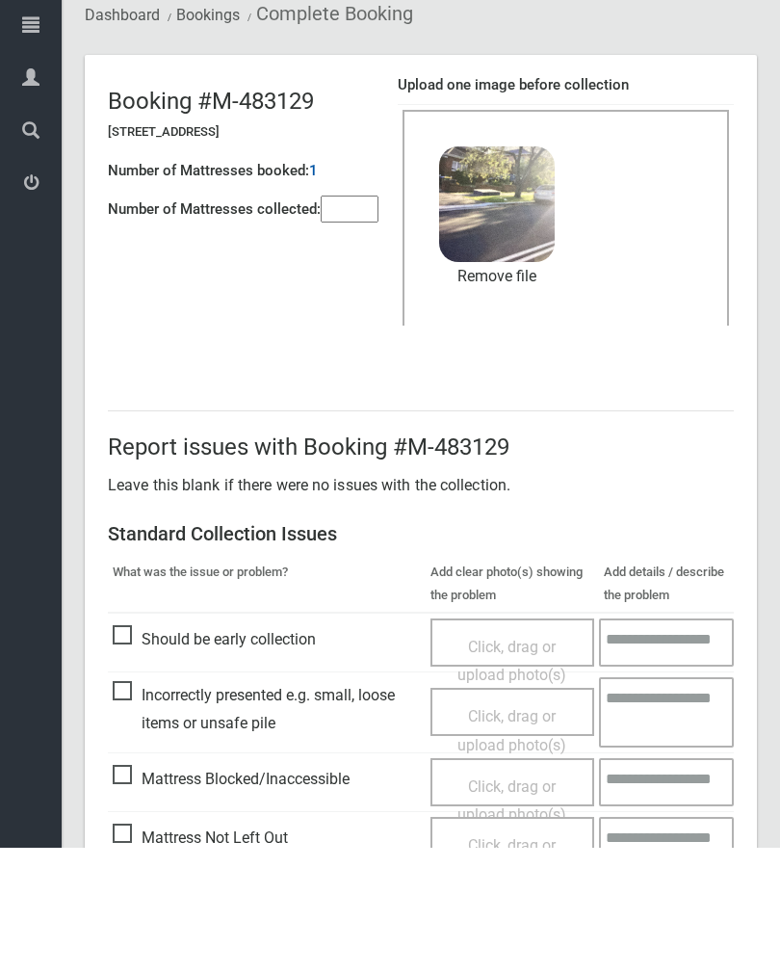
scroll to position [232, 0]
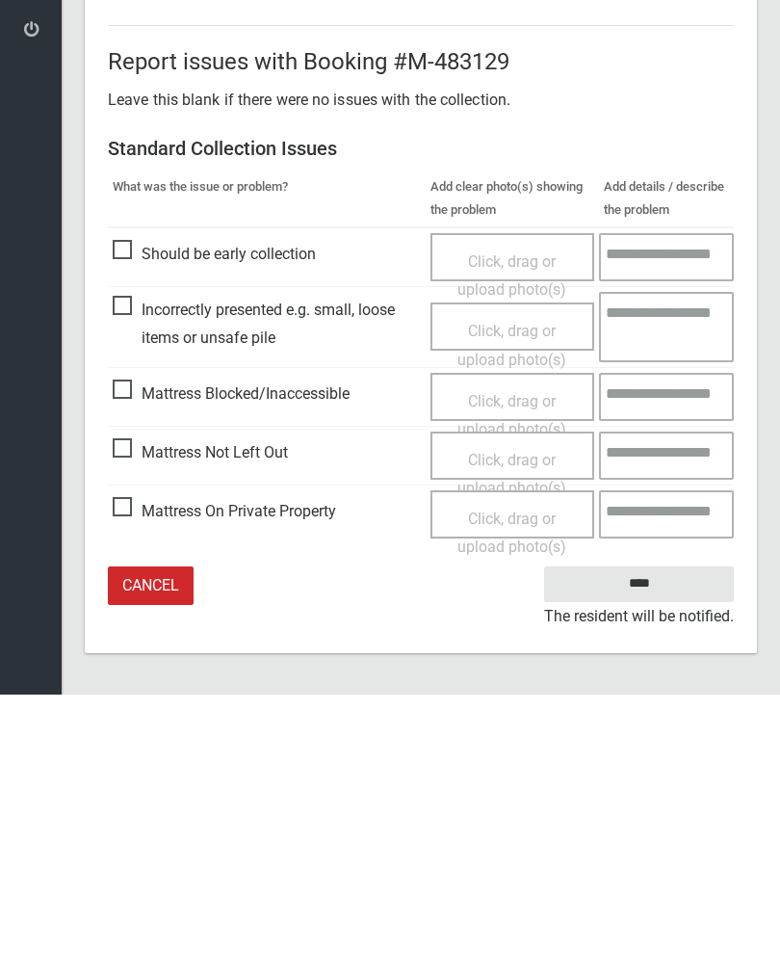
type input"] "*"
click at [649, 845] on input "****" at bounding box center [639, 863] width 190 height 36
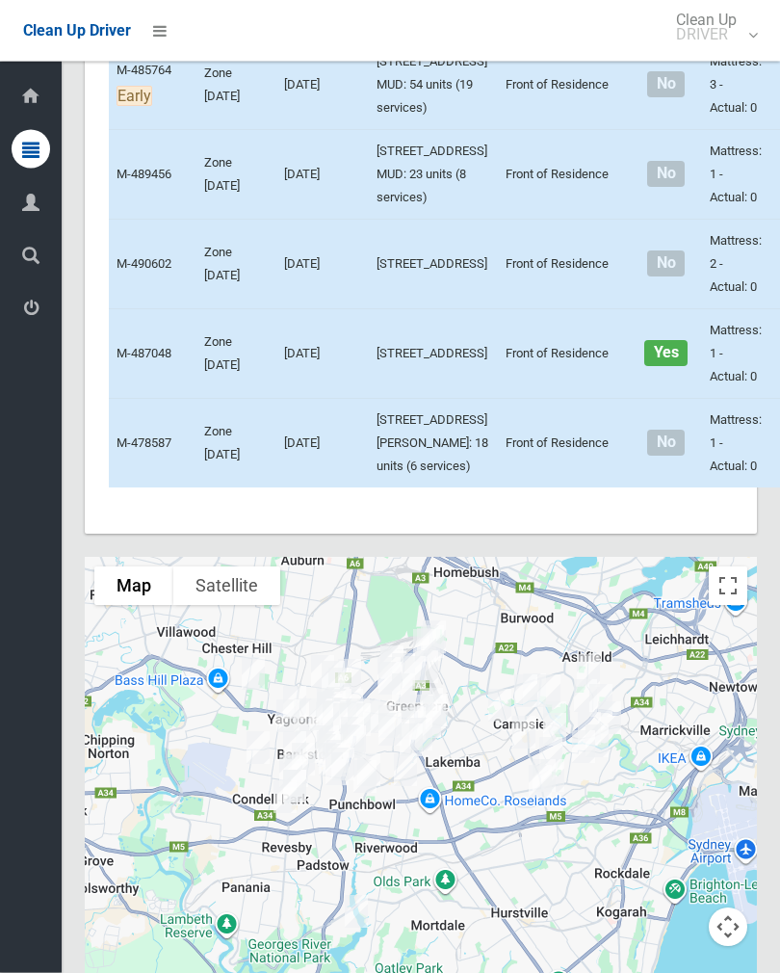
scroll to position [9214, 0]
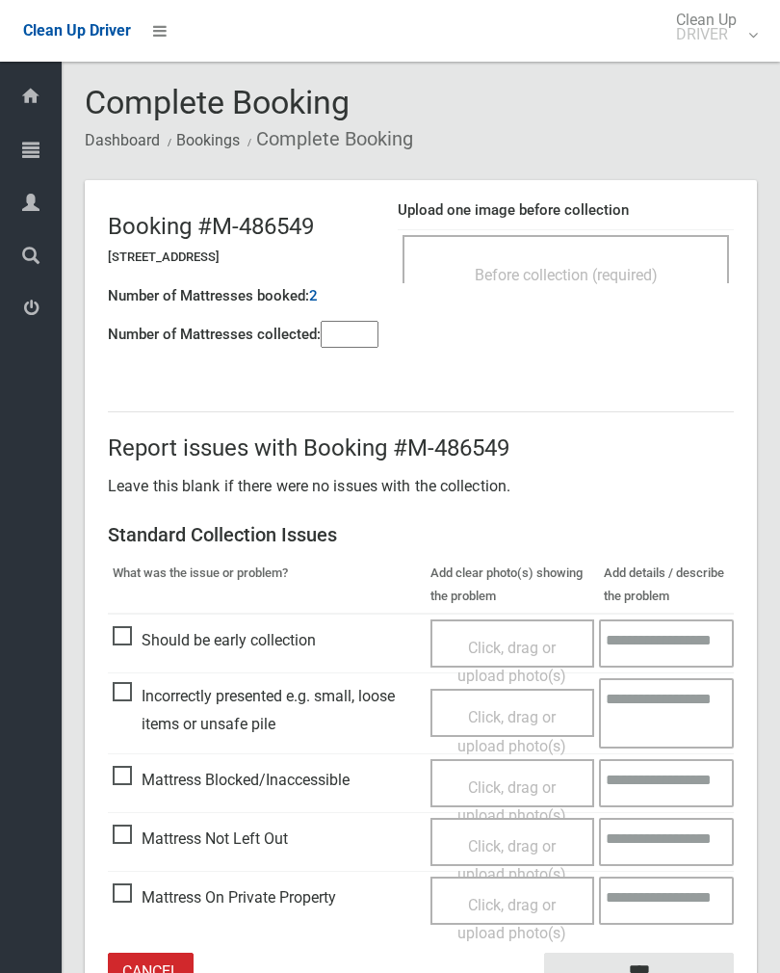
click at [357, 333] on input"] "number" at bounding box center [350, 334] width 58 height 27
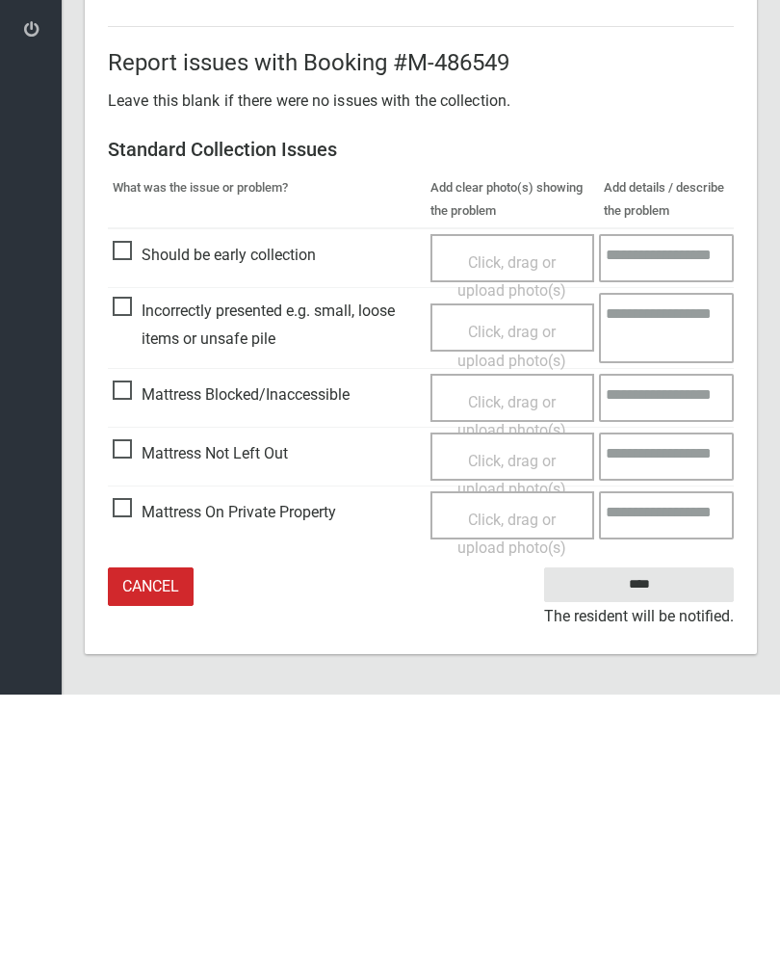
type input"] "*"
click at [525, 730] on span "Click, drag or upload photo(s)" at bounding box center [512, 753] width 109 height 47
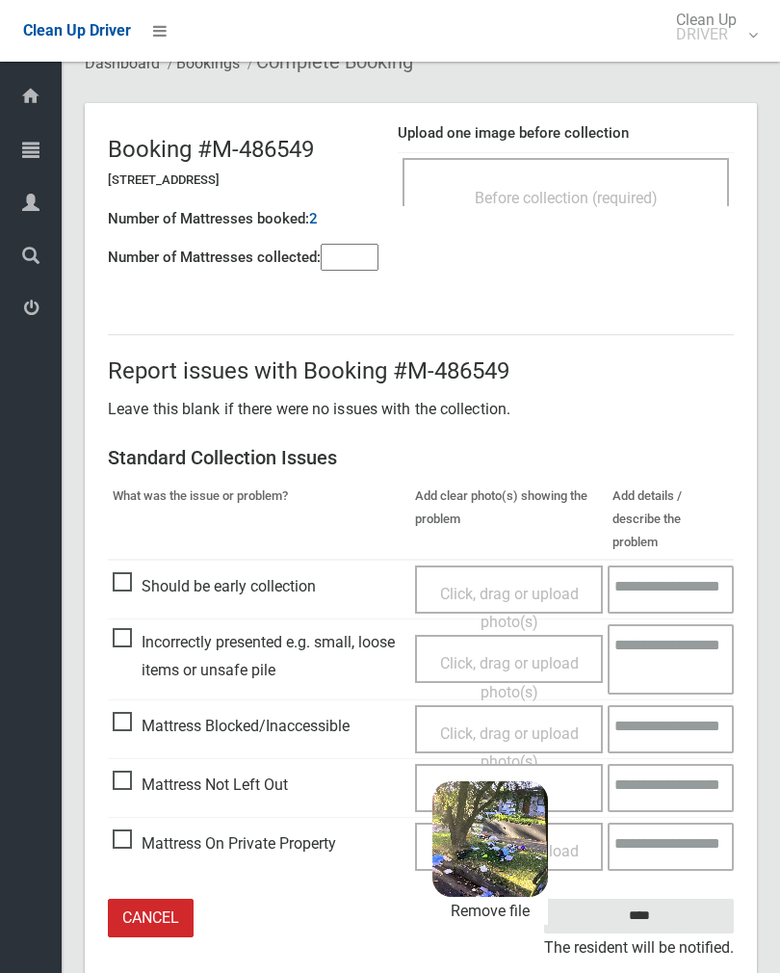
click at [686, 899] on input "****" at bounding box center [639, 917] width 190 height 36
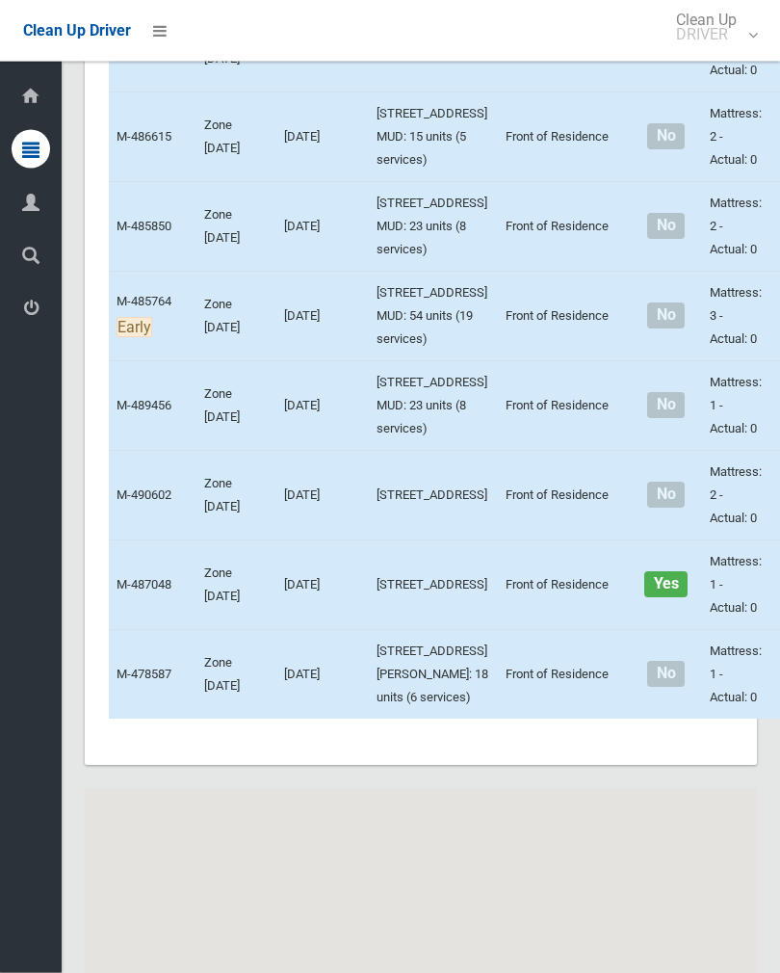
scroll to position [9140, 0]
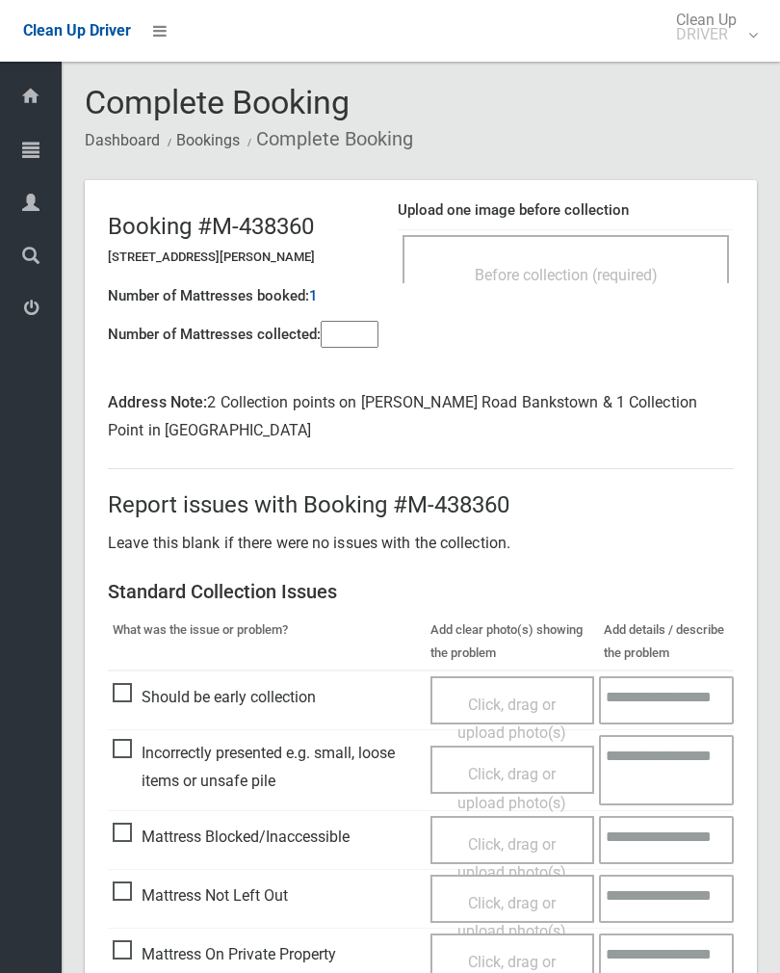
click at [636, 270] on span "Before collection (required)" at bounding box center [566, 275] width 183 height 18
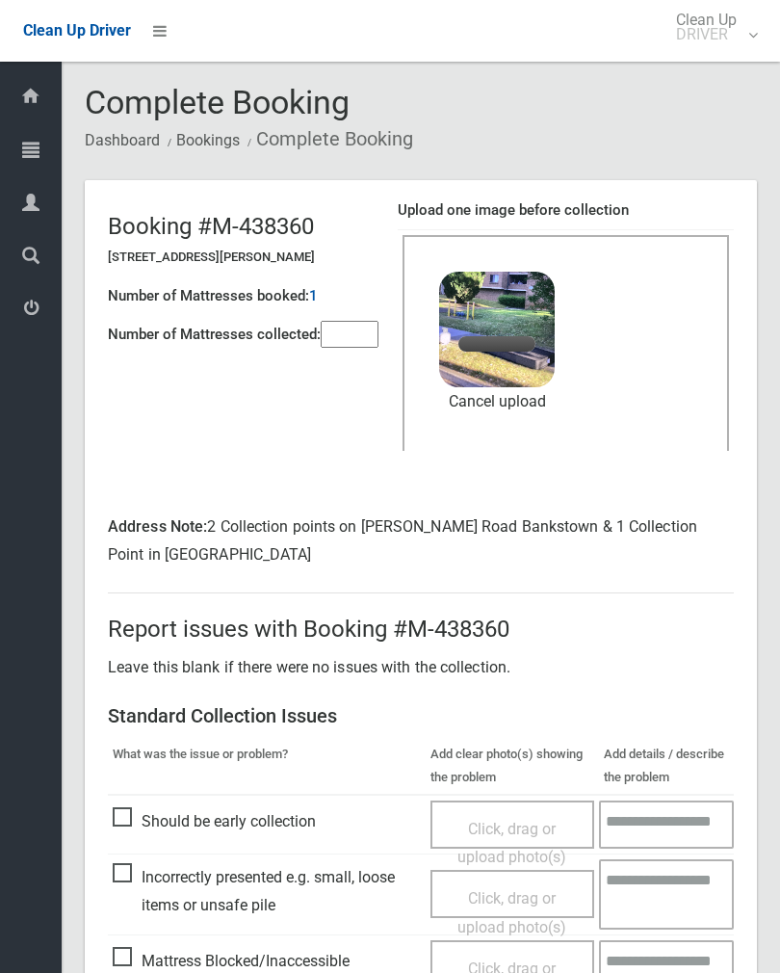
click at [368, 337] on input"] "number" at bounding box center [350, 334] width 58 height 27
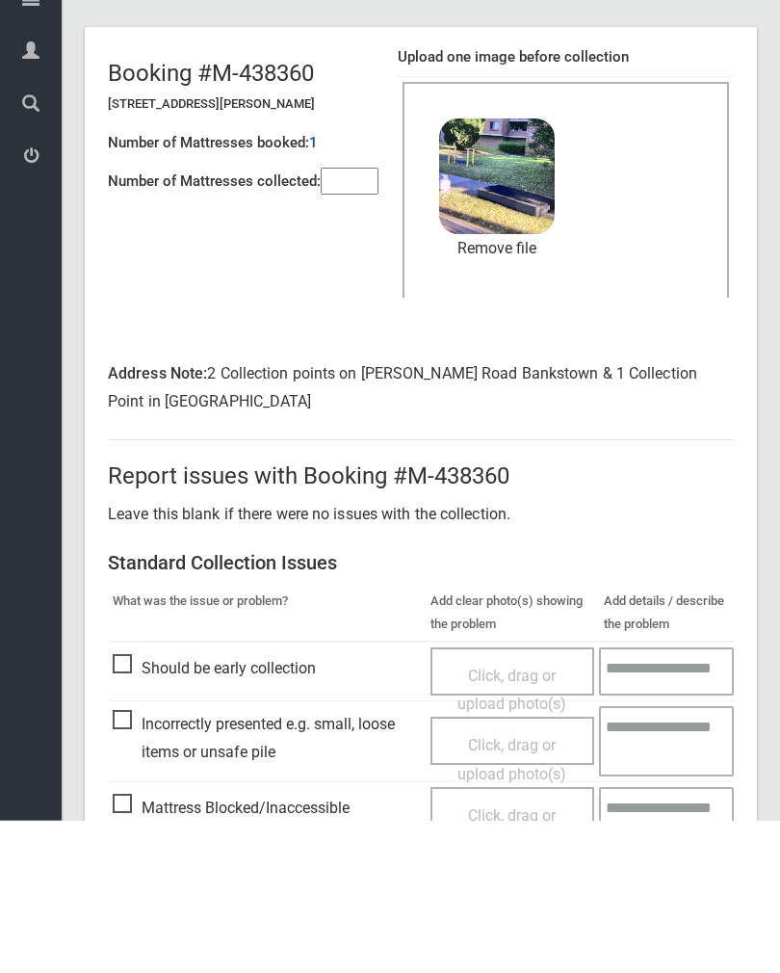
scroll to position [288, 0]
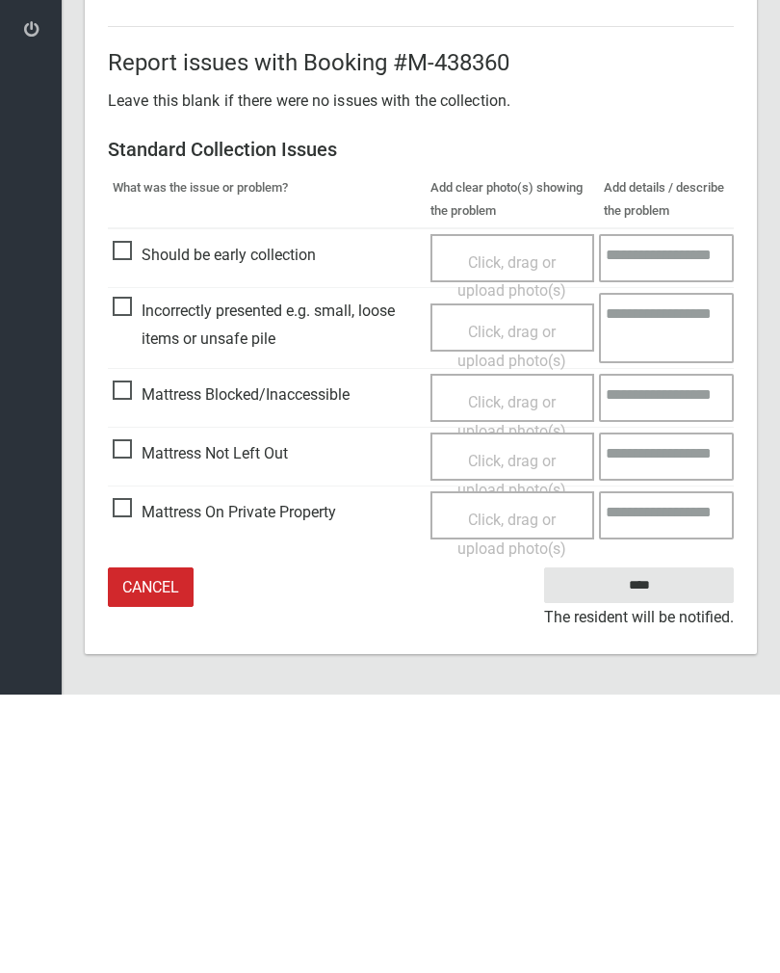
type input"] "*"
click at [647, 846] on input "****" at bounding box center [639, 864] width 190 height 36
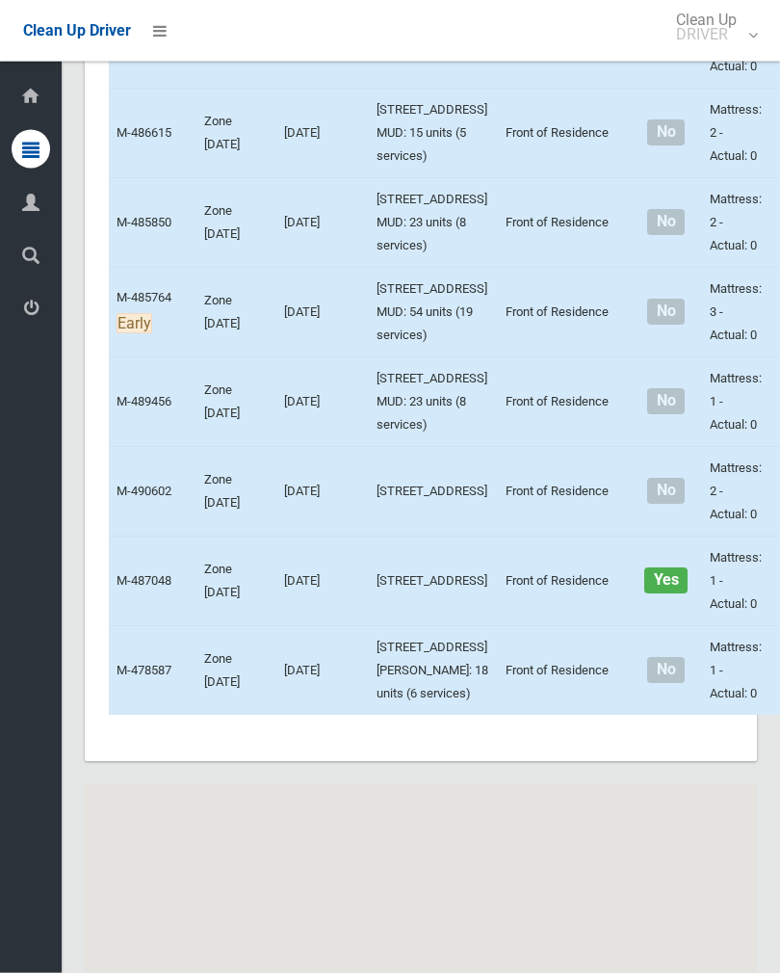
scroll to position [9024, 0]
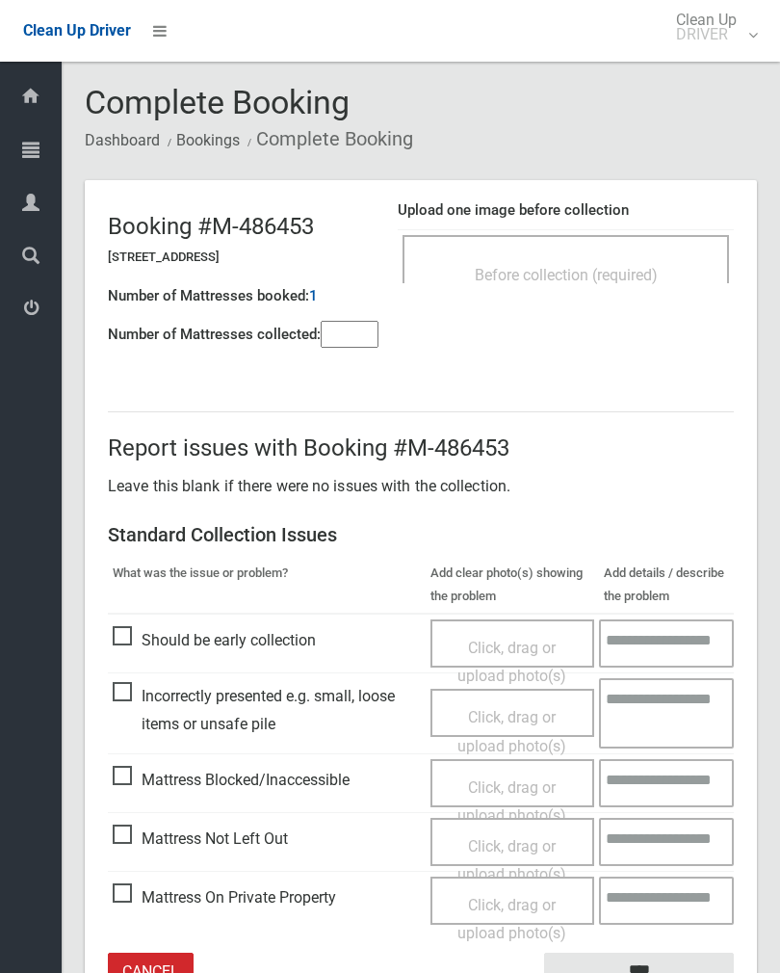
click at [642, 258] on div "Before collection (required)" at bounding box center [566, 274] width 284 height 36
click at [354, 341] on input"] "number" at bounding box center [350, 334] width 58 height 27
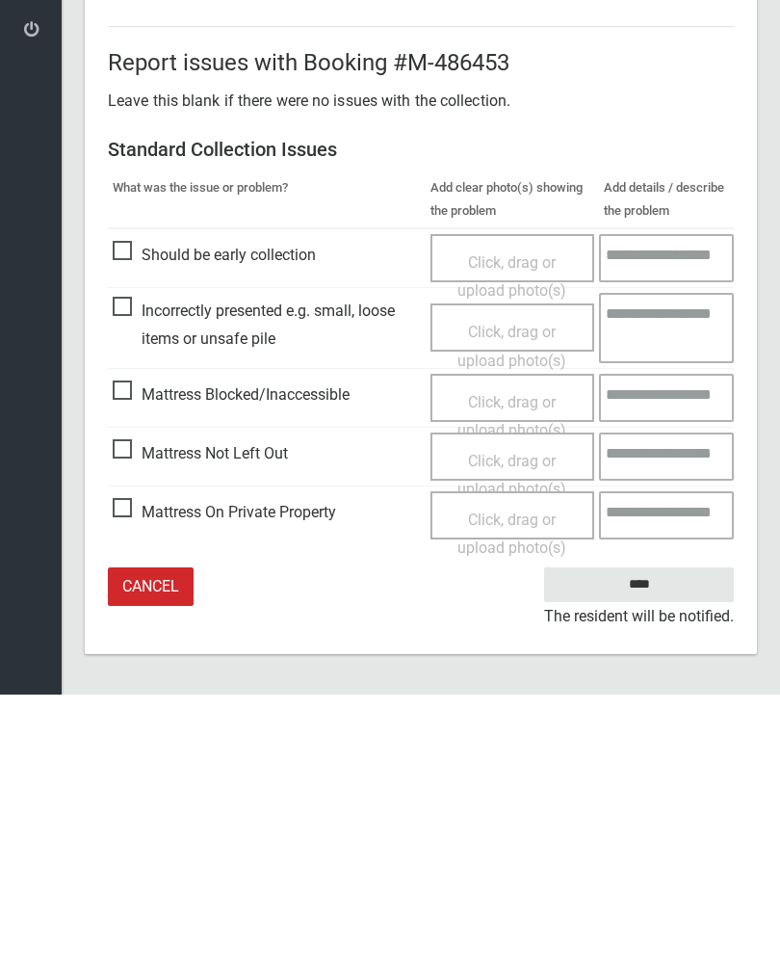
type input"] "*"
click at [509, 730] on span "Click, drag or upload photo(s)" at bounding box center [512, 753] width 109 height 47
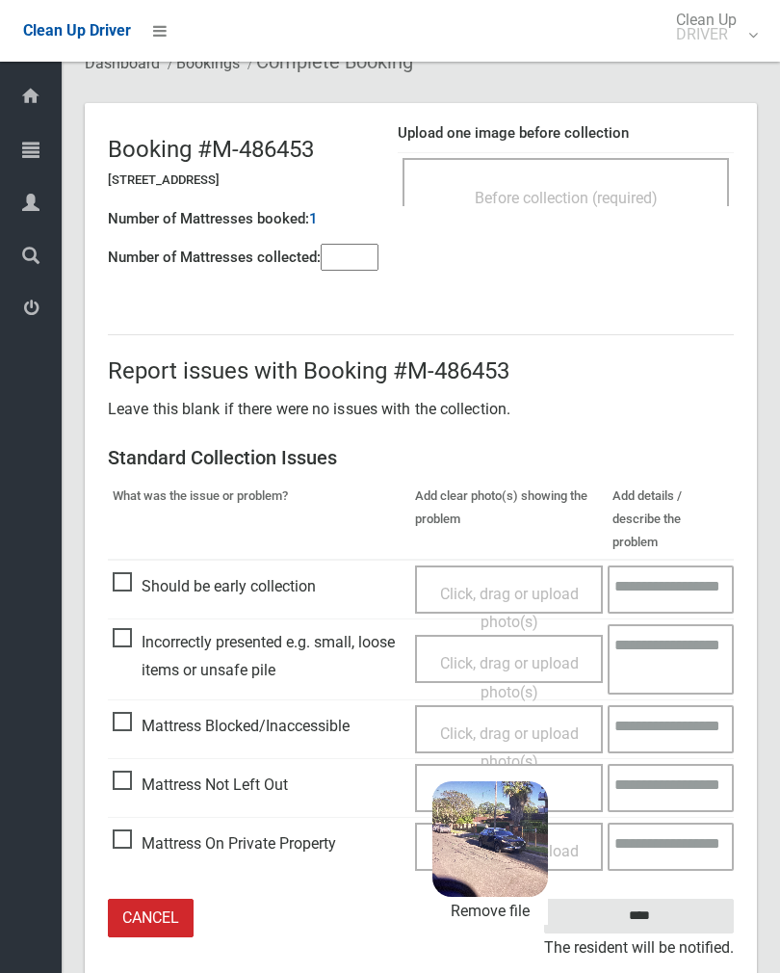
click at [686, 899] on input "****" at bounding box center [639, 917] width 190 height 36
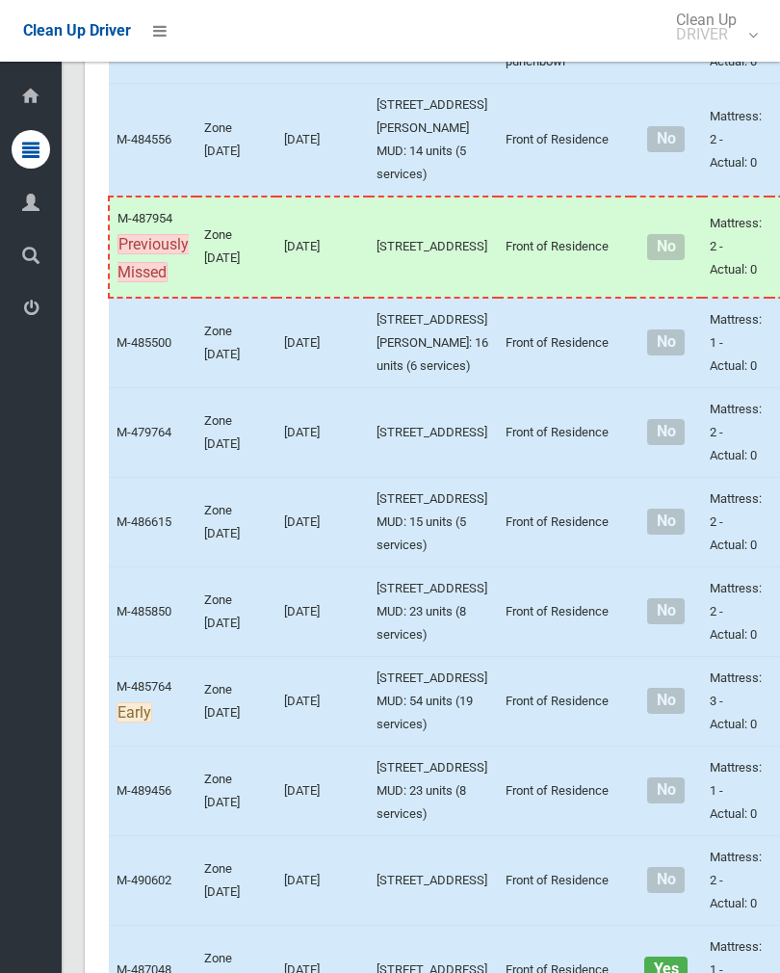
scroll to position [8628, 0]
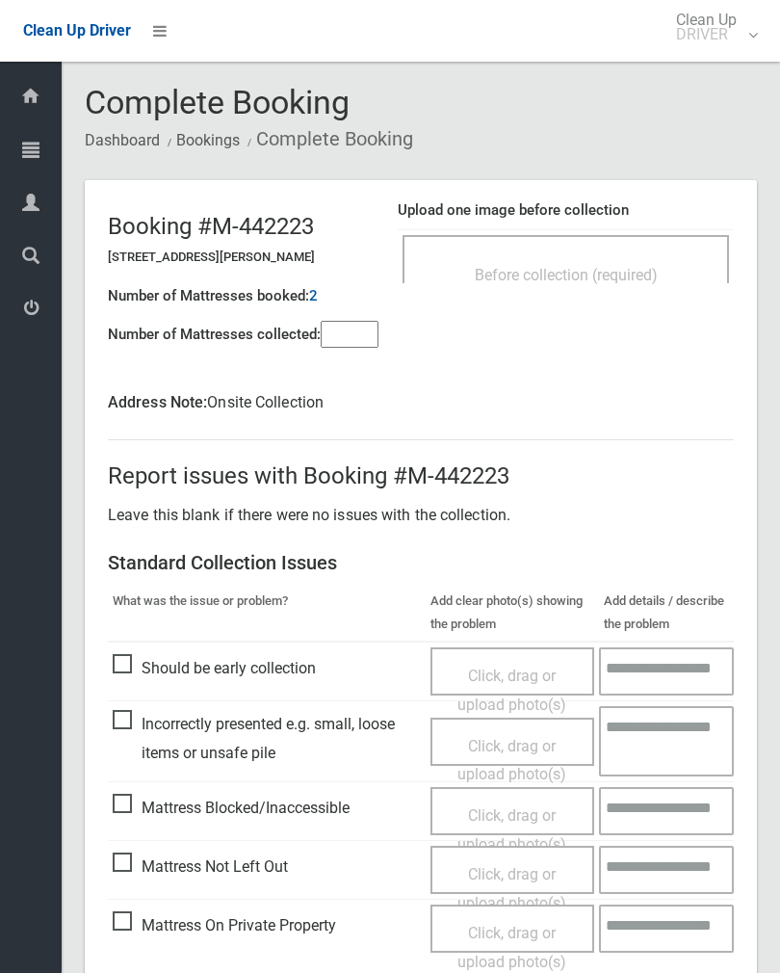
click at [564, 242] on div "Before collection (required)" at bounding box center [566, 259] width 327 height 48
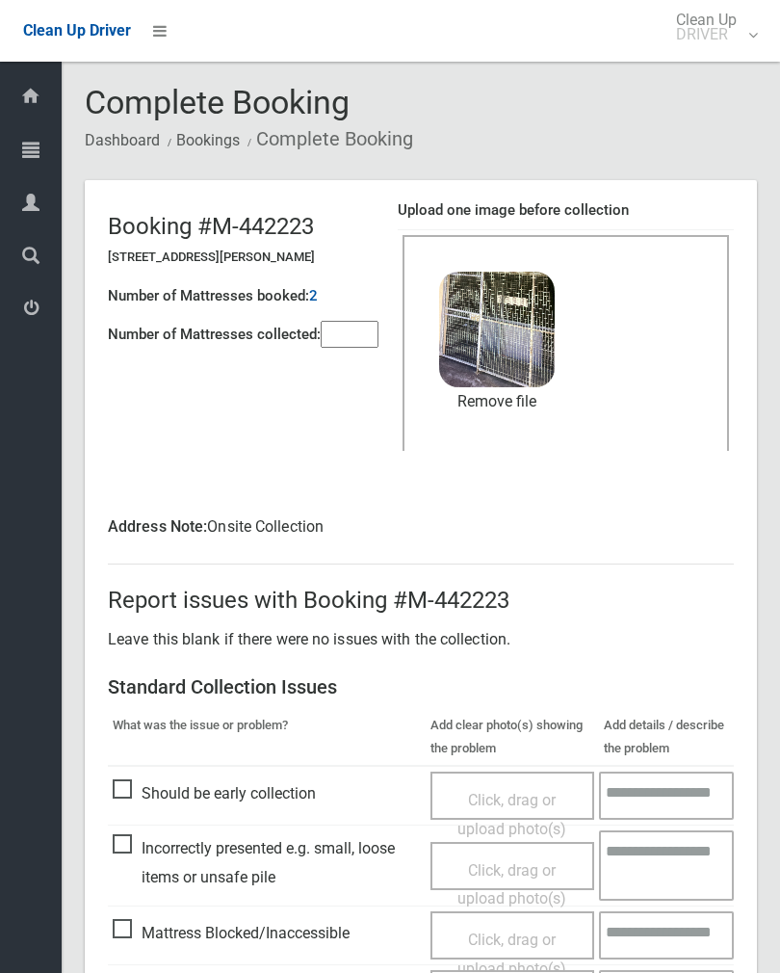
click at [346, 343] on input"] "number" at bounding box center [350, 334] width 58 height 27
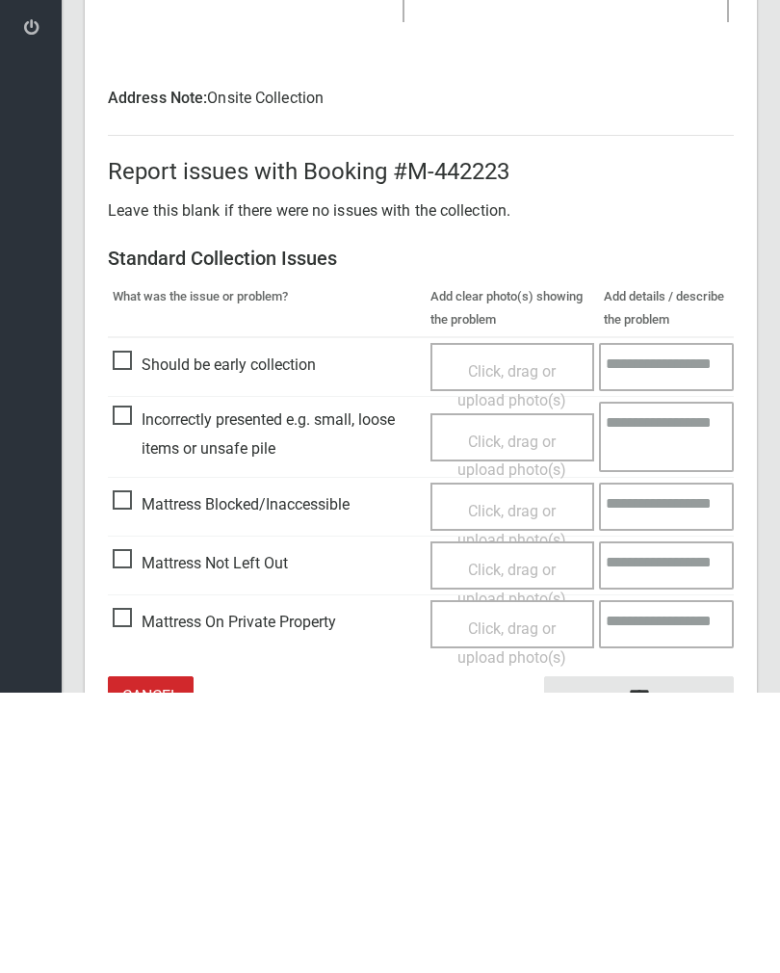
scroll to position [260, 0]
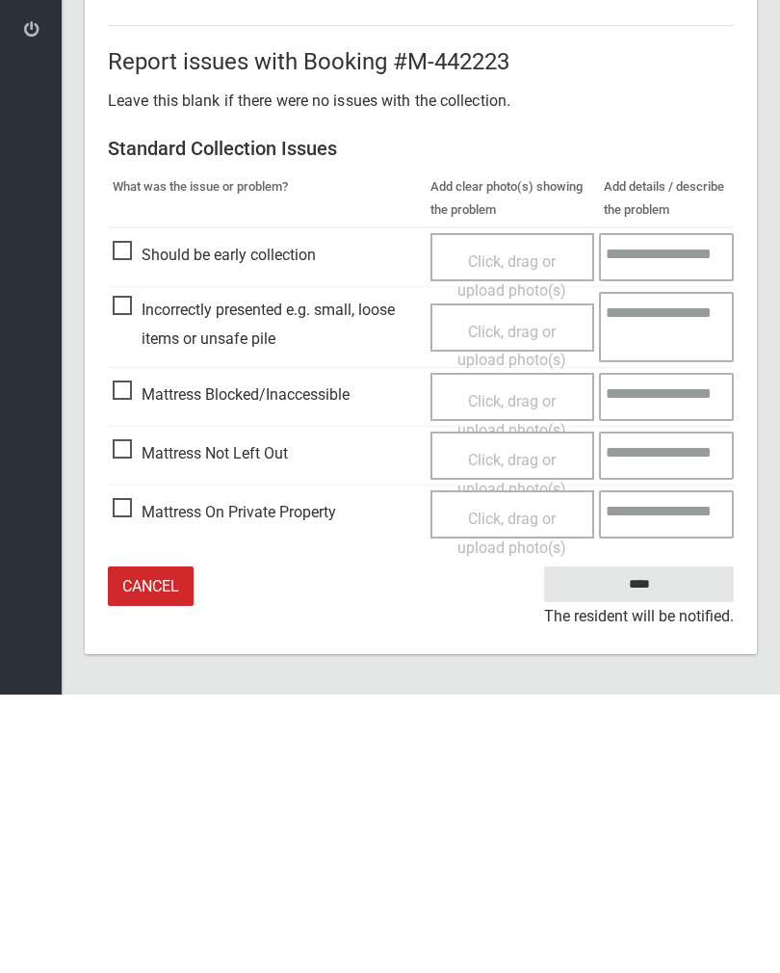
type input"] "*"
click at [660, 845] on input "****" at bounding box center [639, 863] width 190 height 36
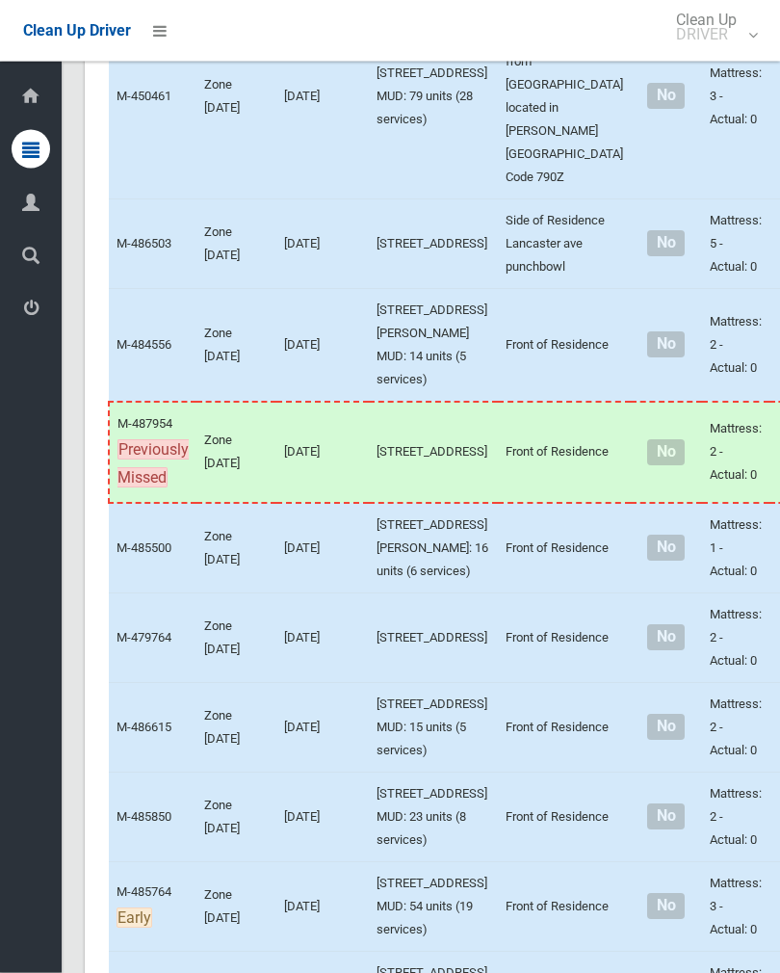
scroll to position [8384, 0]
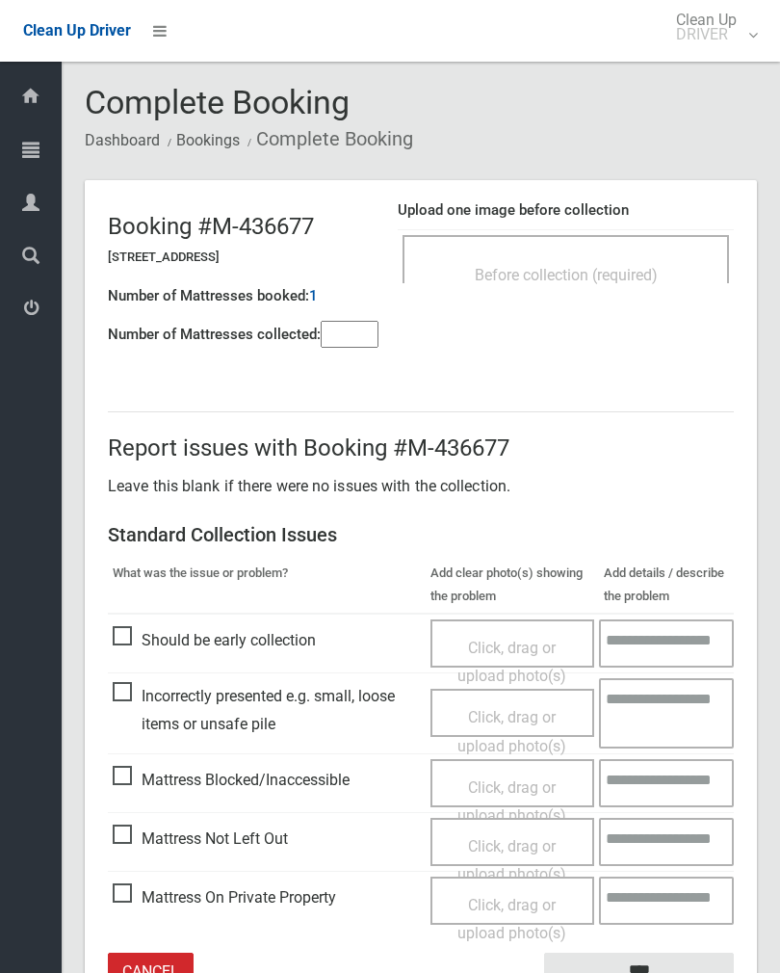
click at [666, 239] on div "Before collection (required)" at bounding box center [566, 259] width 327 height 48
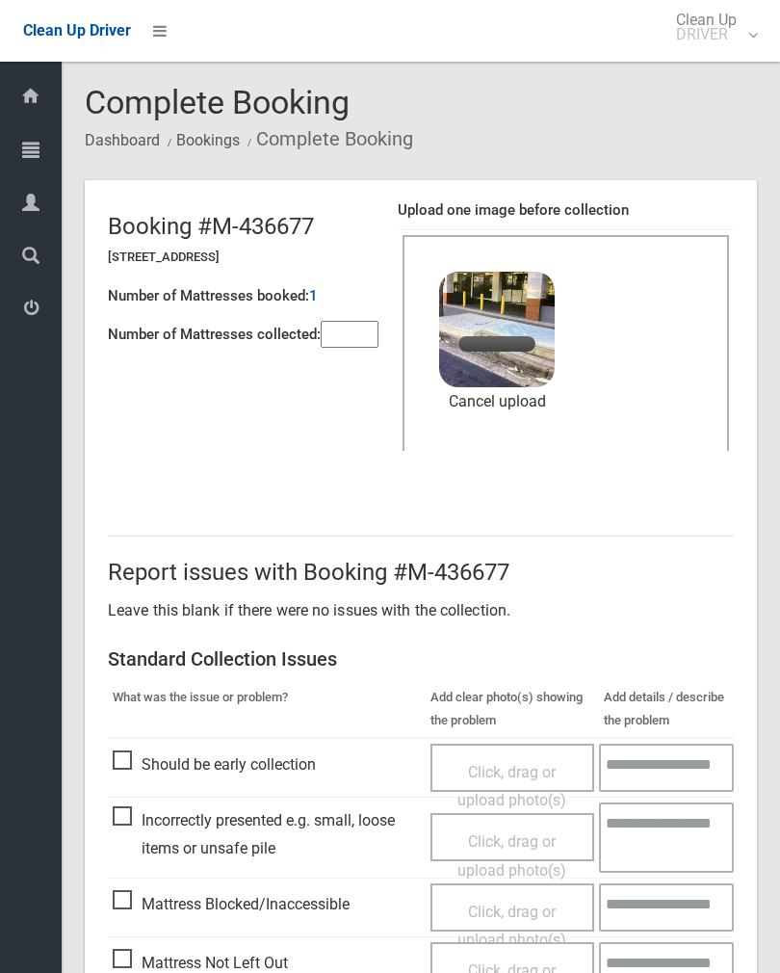
click at [362, 328] on input"] "number" at bounding box center [350, 334] width 58 height 27
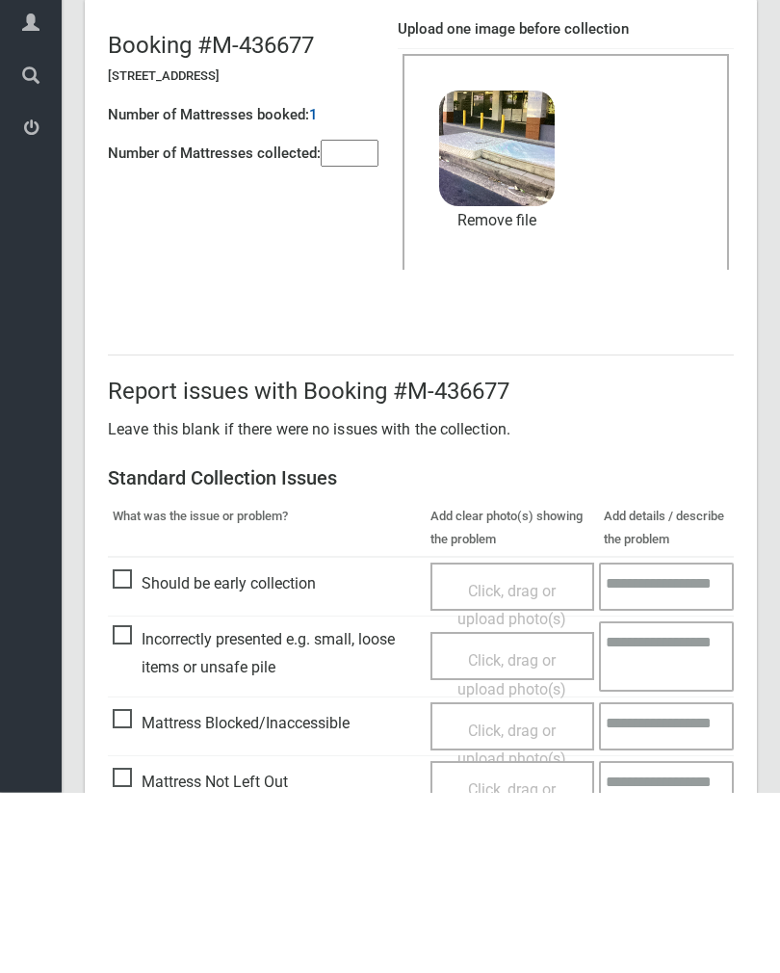
scroll to position [232, 0]
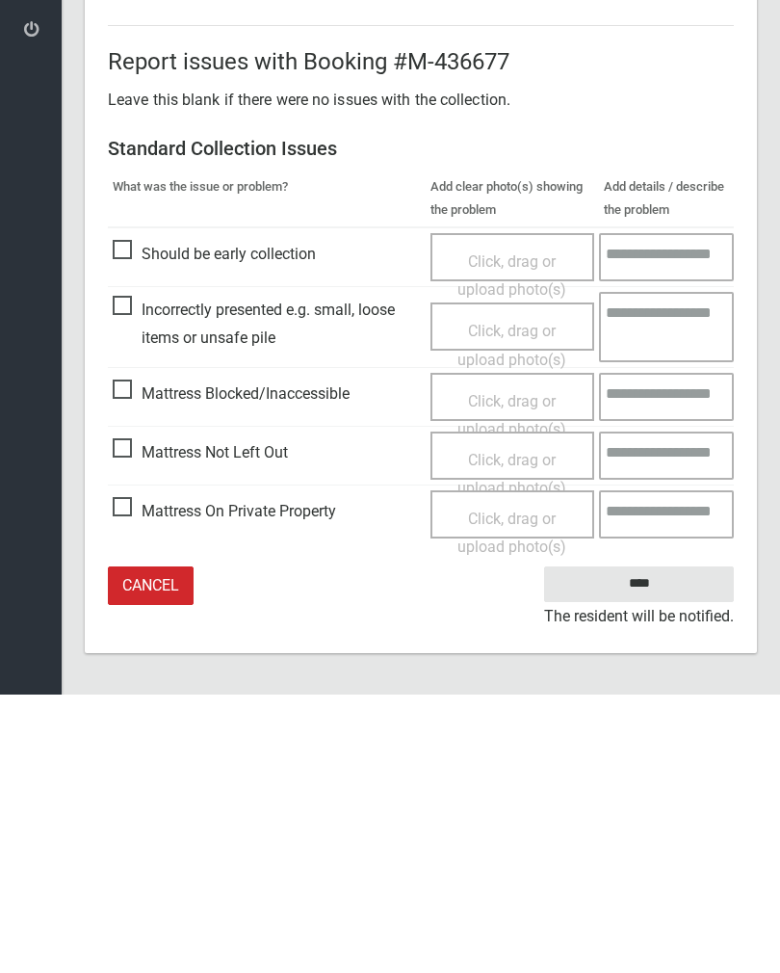
type input"] "*"
click at [647, 845] on input "****" at bounding box center [639, 863] width 190 height 36
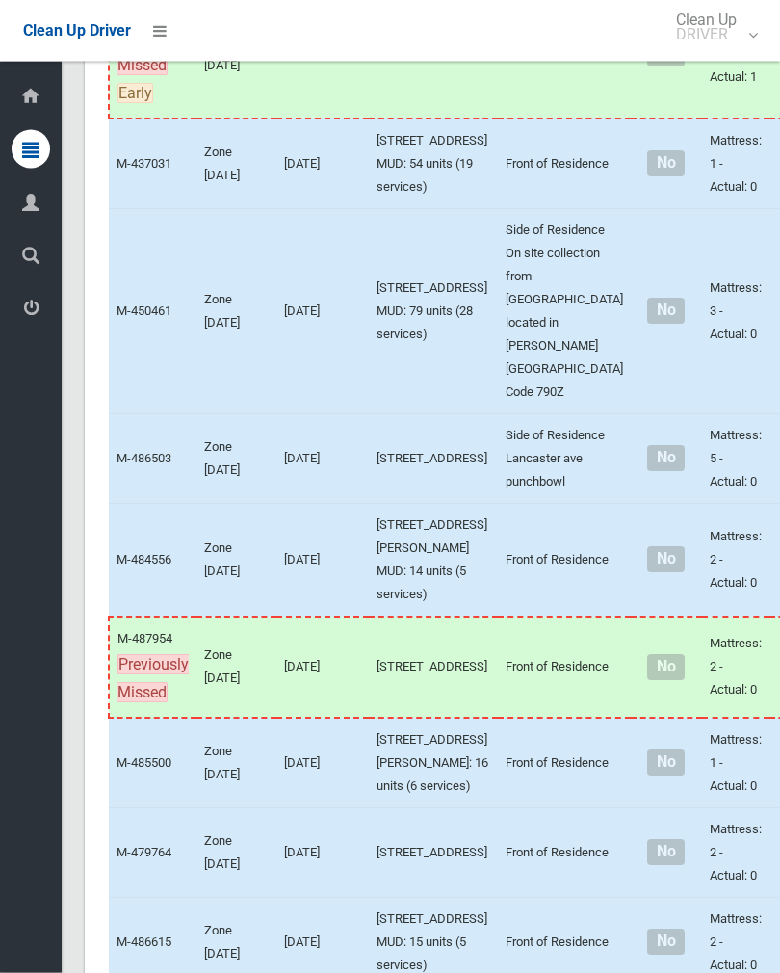
scroll to position [8214, 0]
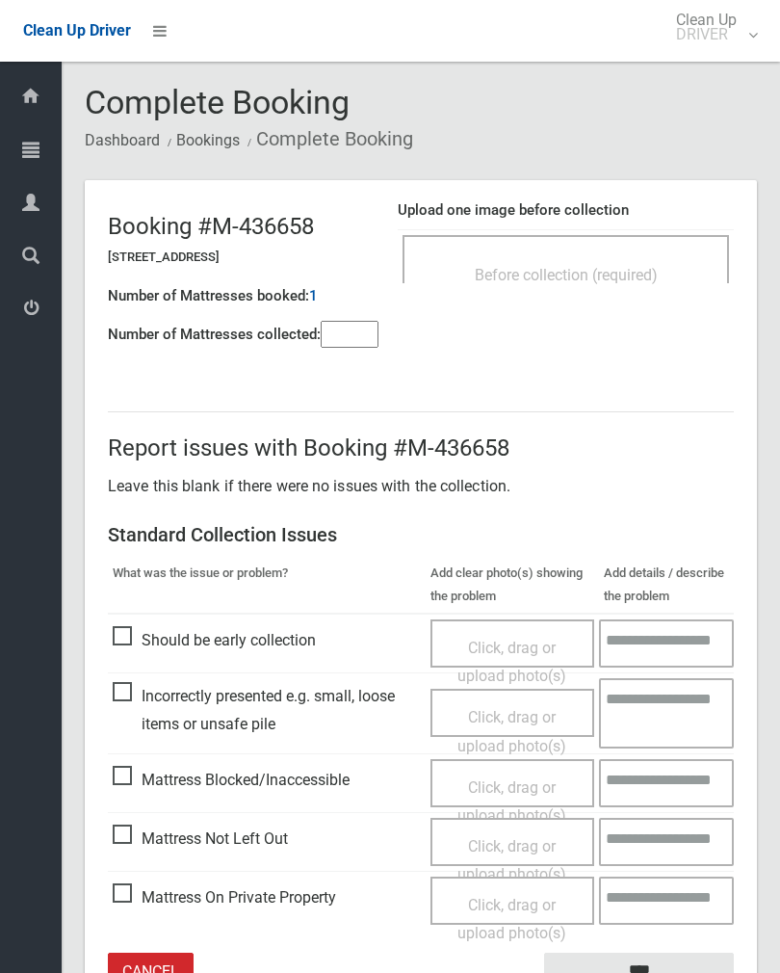
click at [653, 256] on div "Before collection (required)" at bounding box center [566, 274] width 284 height 36
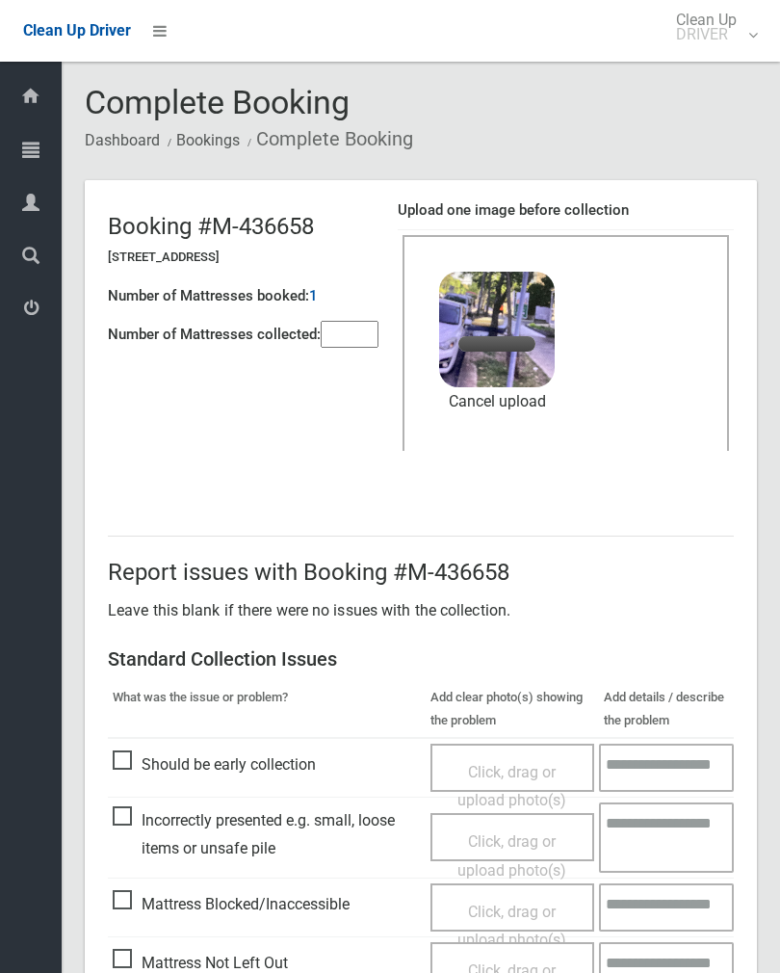
click at [351, 342] on input"] "number" at bounding box center [350, 334] width 58 height 27
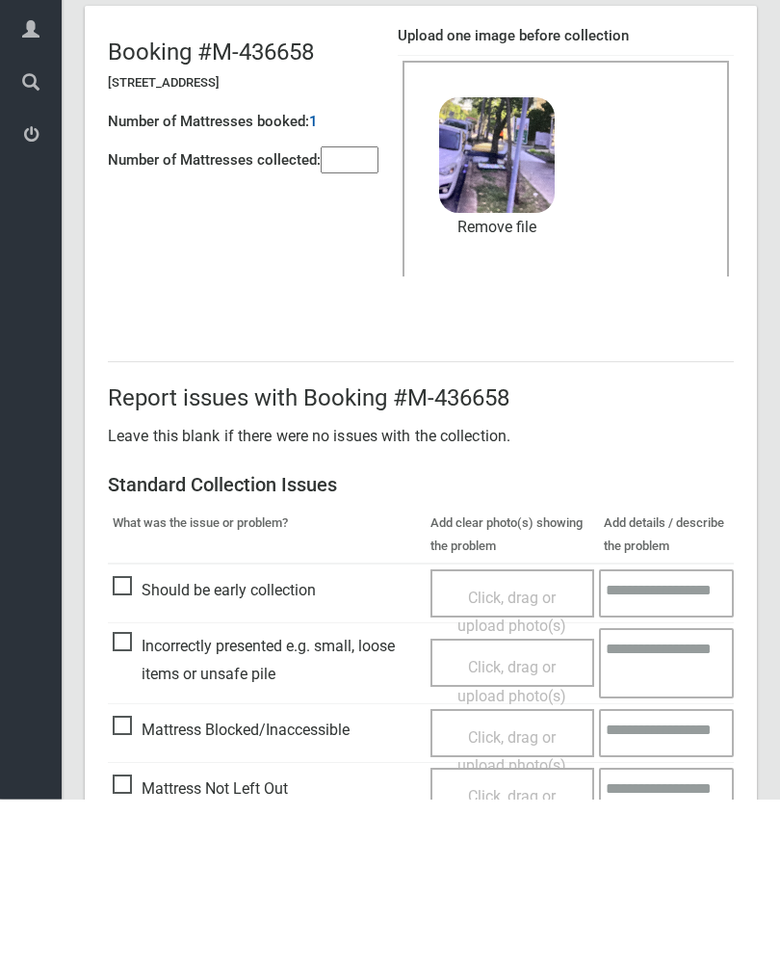
scroll to position [232, 0]
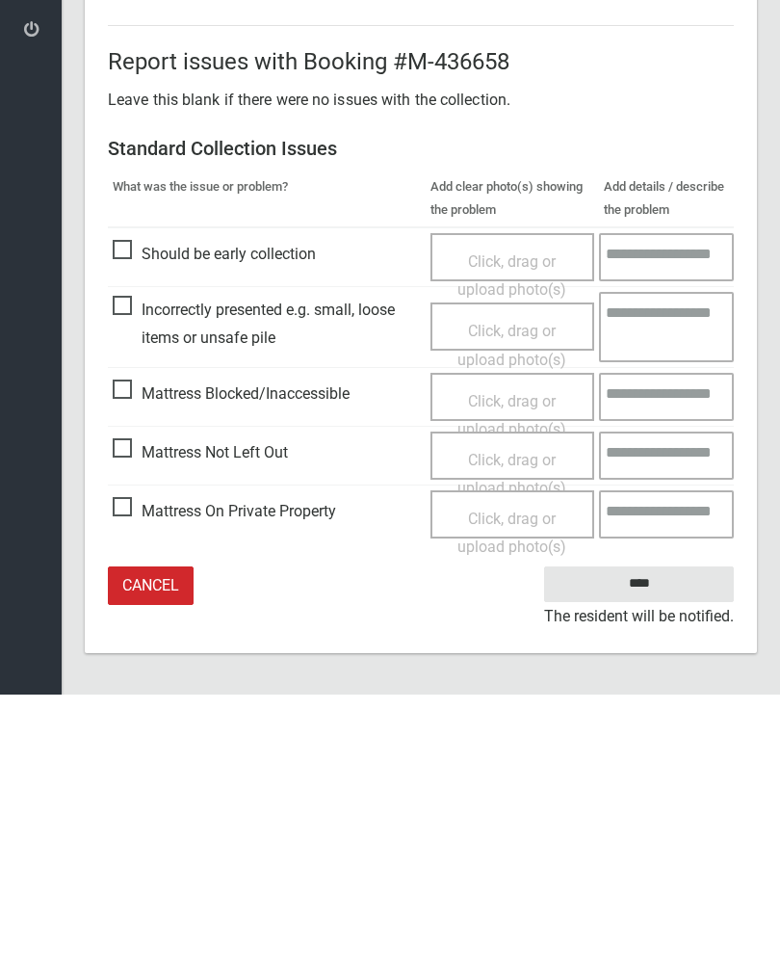
type input"] "*"
click at [660, 845] on input "****" at bounding box center [639, 863] width 190 height 36
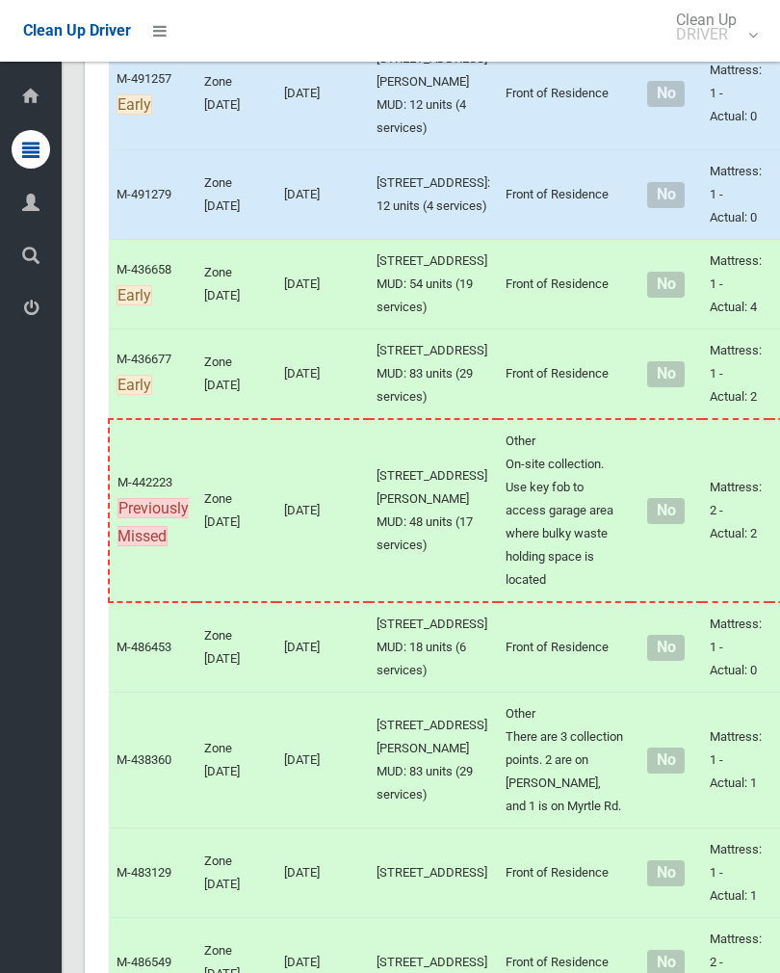
scroll to position [6234, 0]
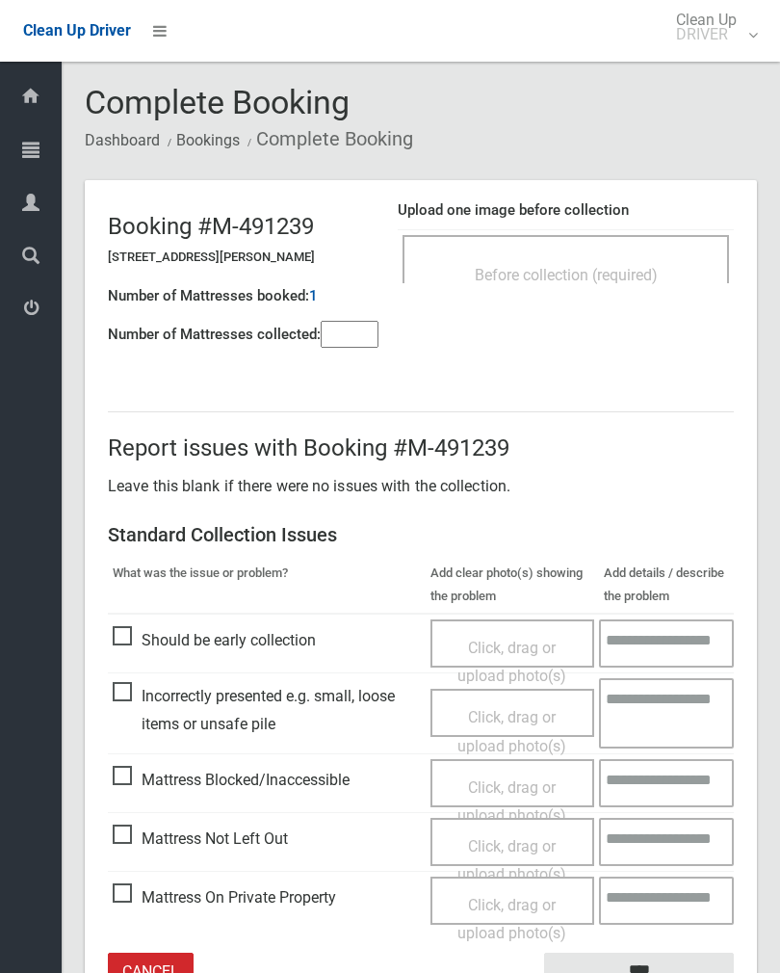
click at [363, 329] on input"] "number" at bounding box center [350, 334] width 58 height 27
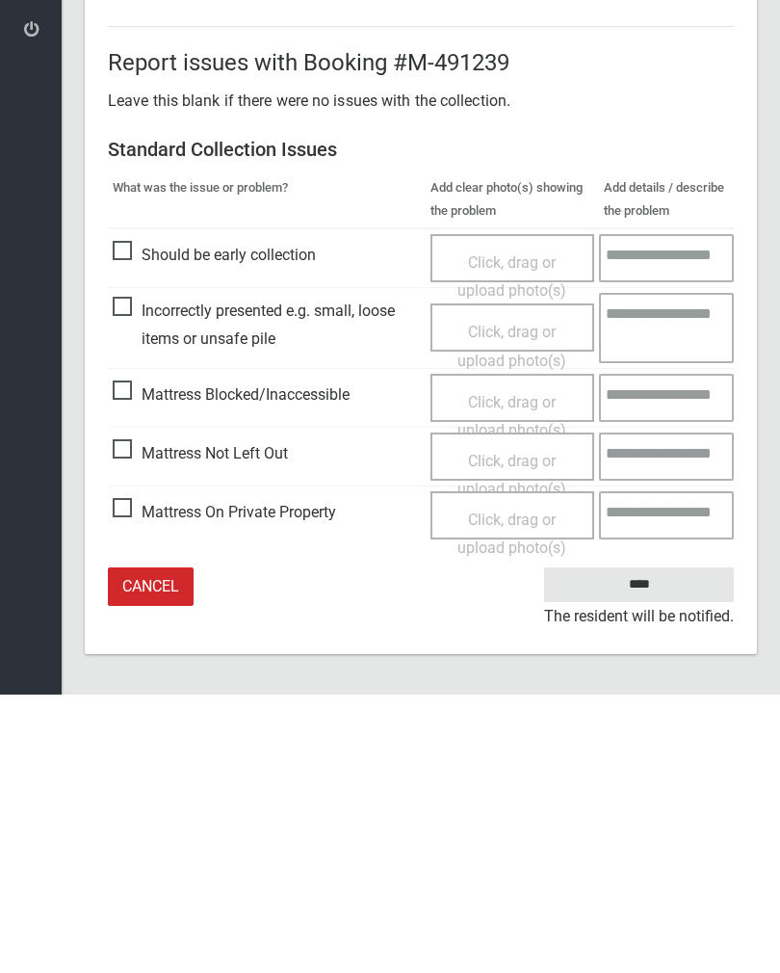
type input"] "*"
click at [512, 730] on span "Click, drag or upload photo(s)" at bounding box center [512, 753] width 109 height 47
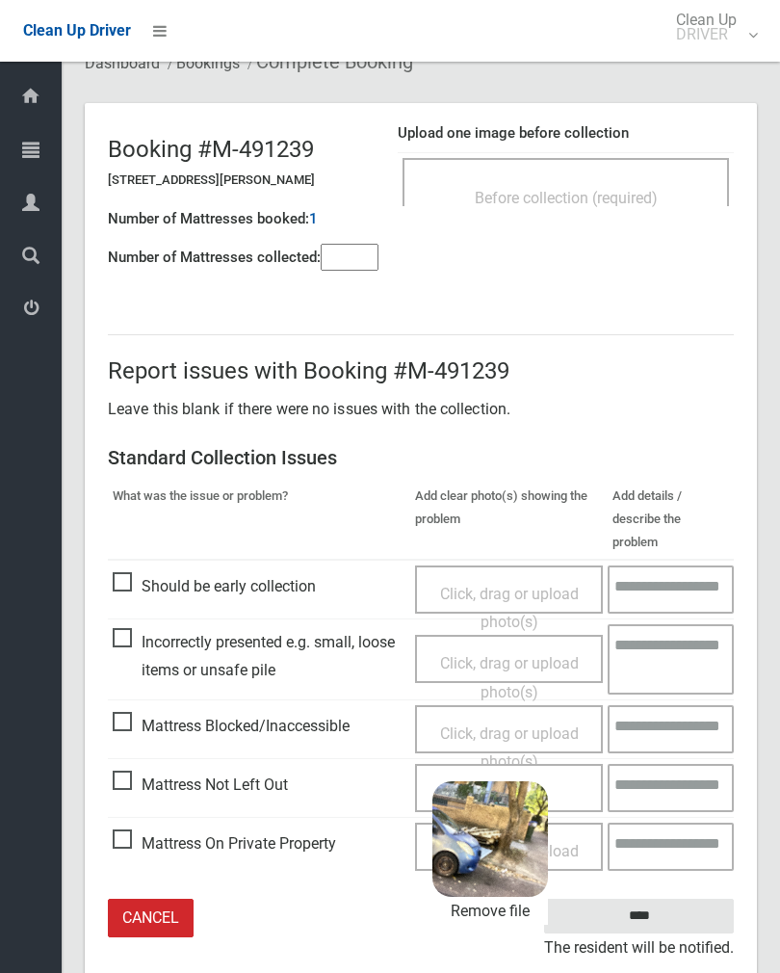
click at [697, 899] on input "****" at bounding box center [639, 917] width 190 height 36
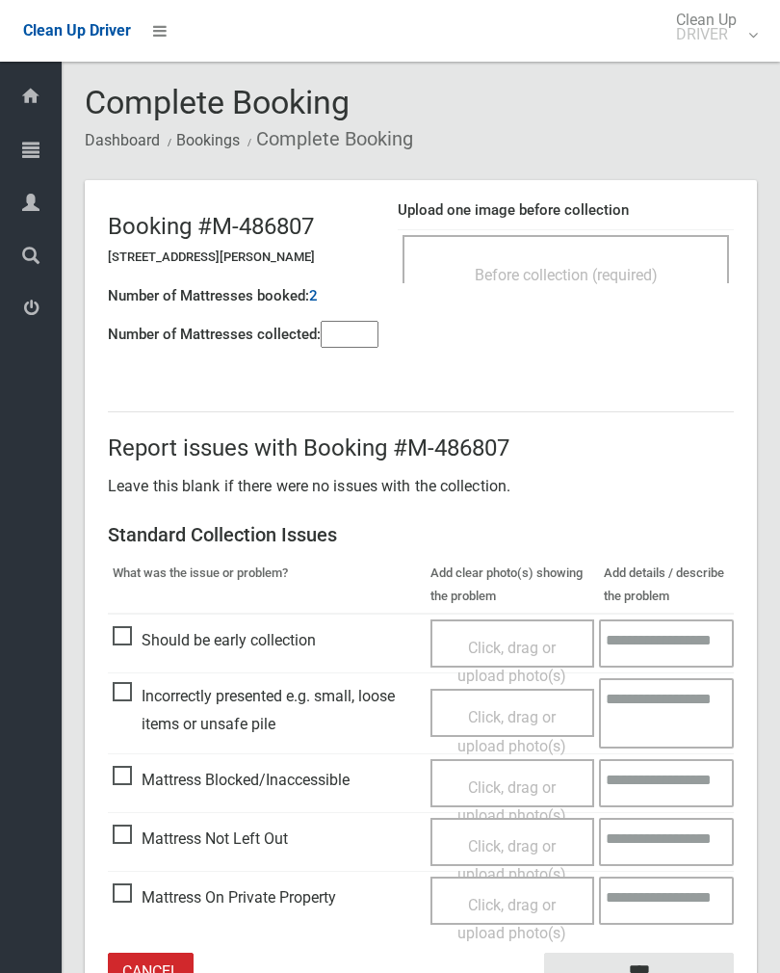
click at [364, 325] on input"] "number" at bounding box center [350, 334] width 58 height 27
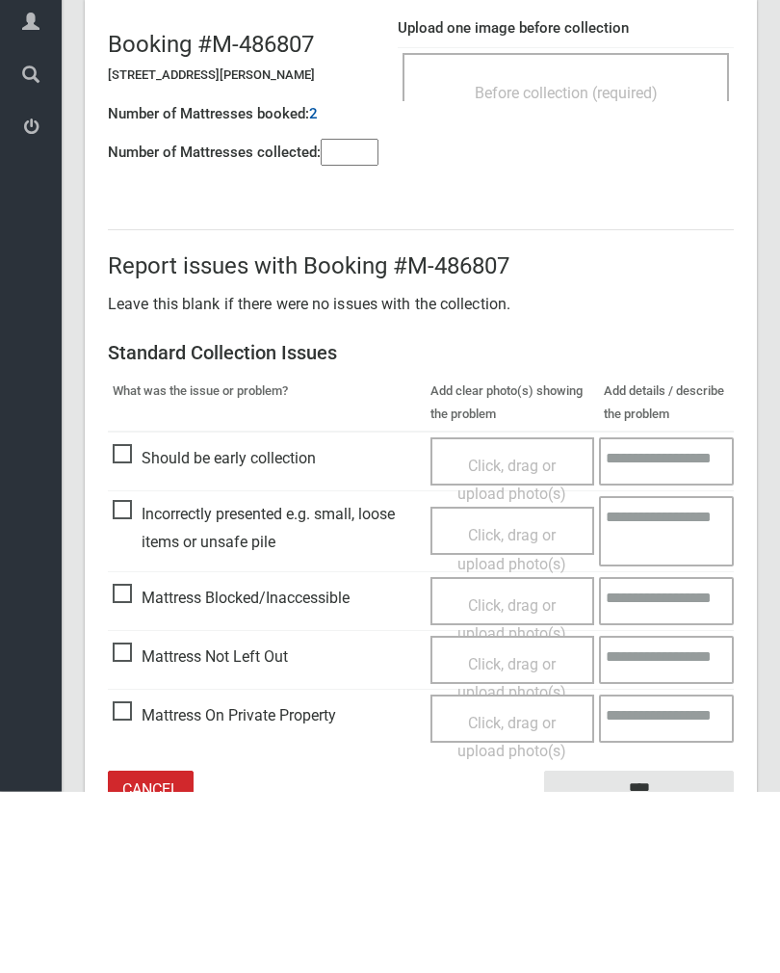
scroll to position [107, 0]
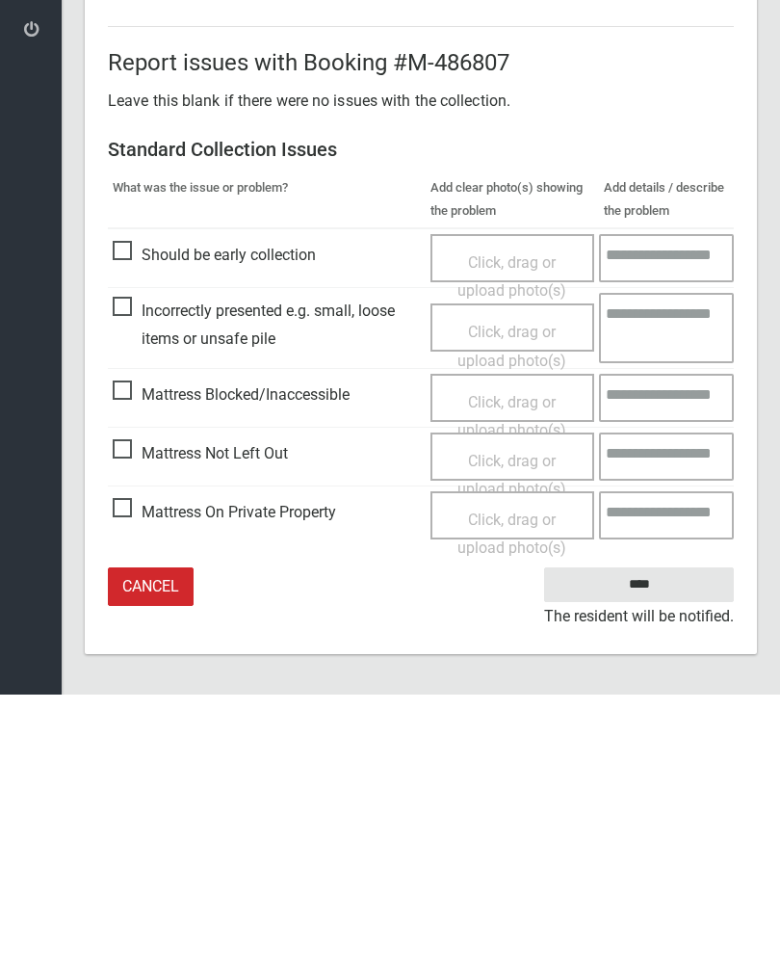
type input"] "*"
click at [519, 730] on span "Click, drag or upload photo(s)" at bounding box center [512, 753] width 109 height 47
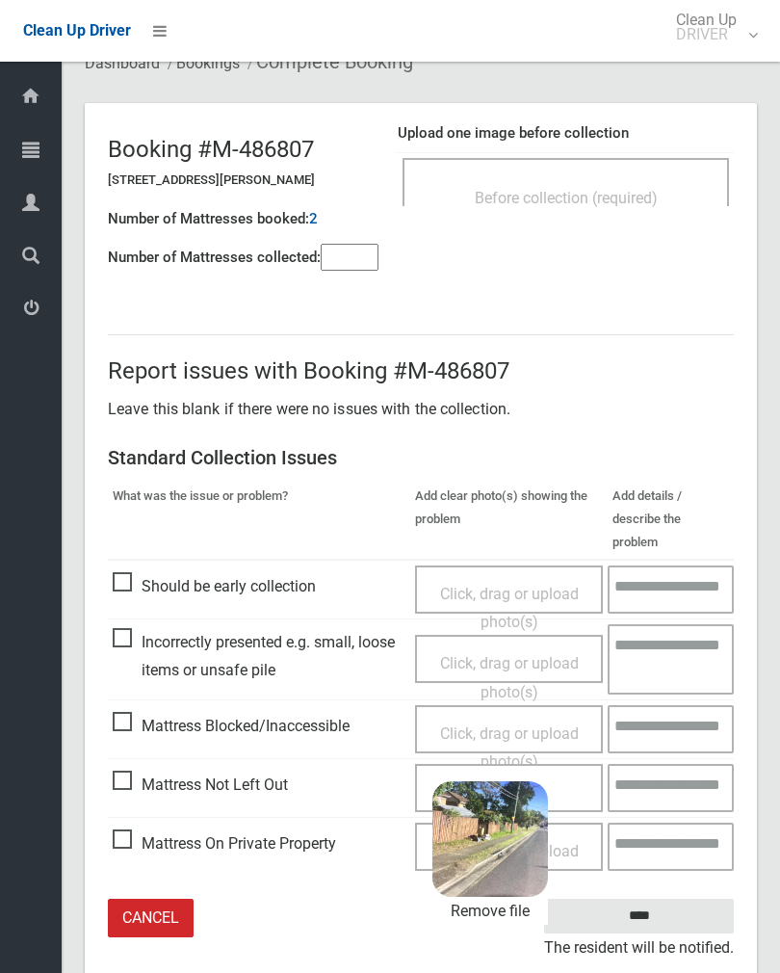
click at [690, 899] on input "****" at bounding box center [639, 917] width 190 height 36
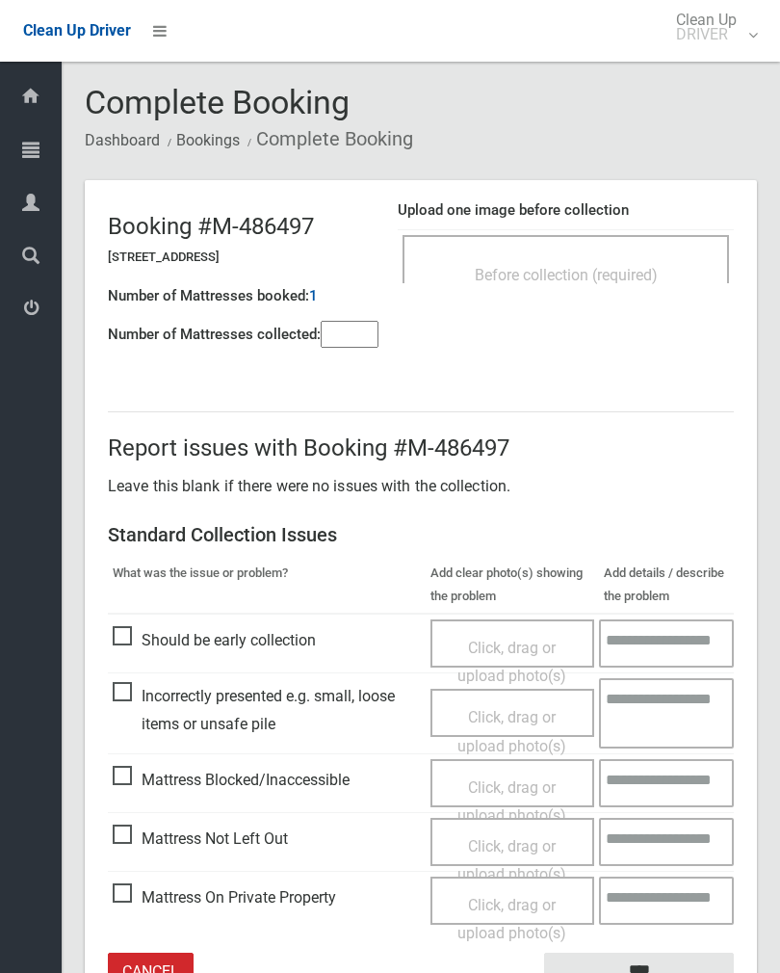
click at [352, 348] on input"] "number" at bounding box center [350, 334] width 58 height 27
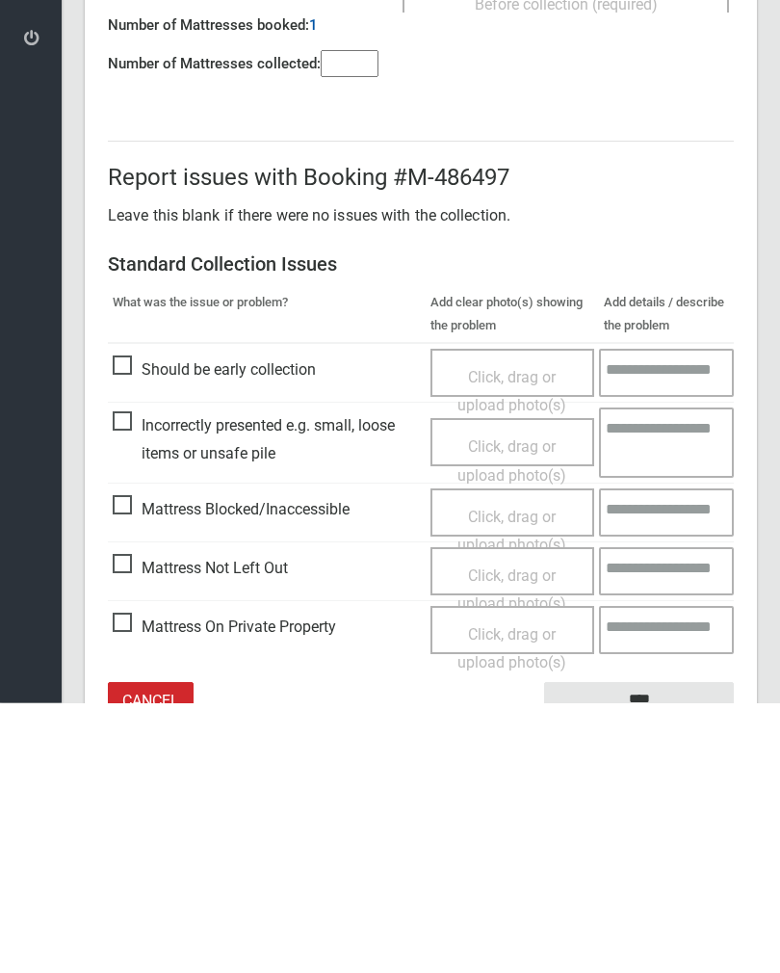
scroll to position [107, 0]
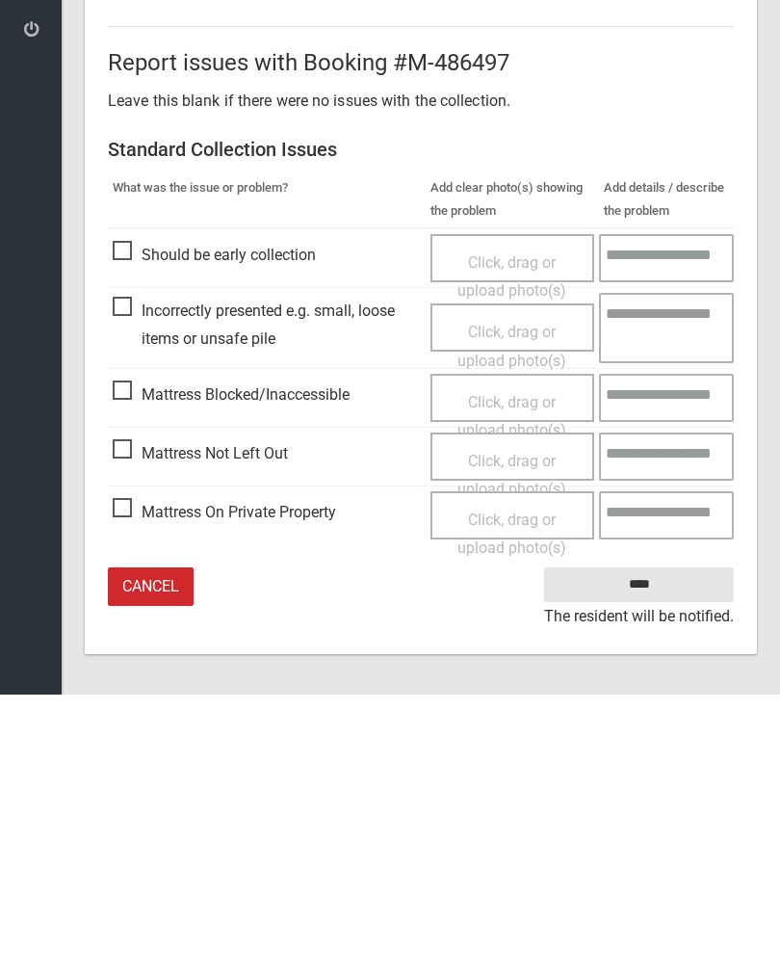
type input"] "*"
click at [521, 730] on span "Click, drag or upload photo(s)" at bounding box center [512, 753] width 109 height 47
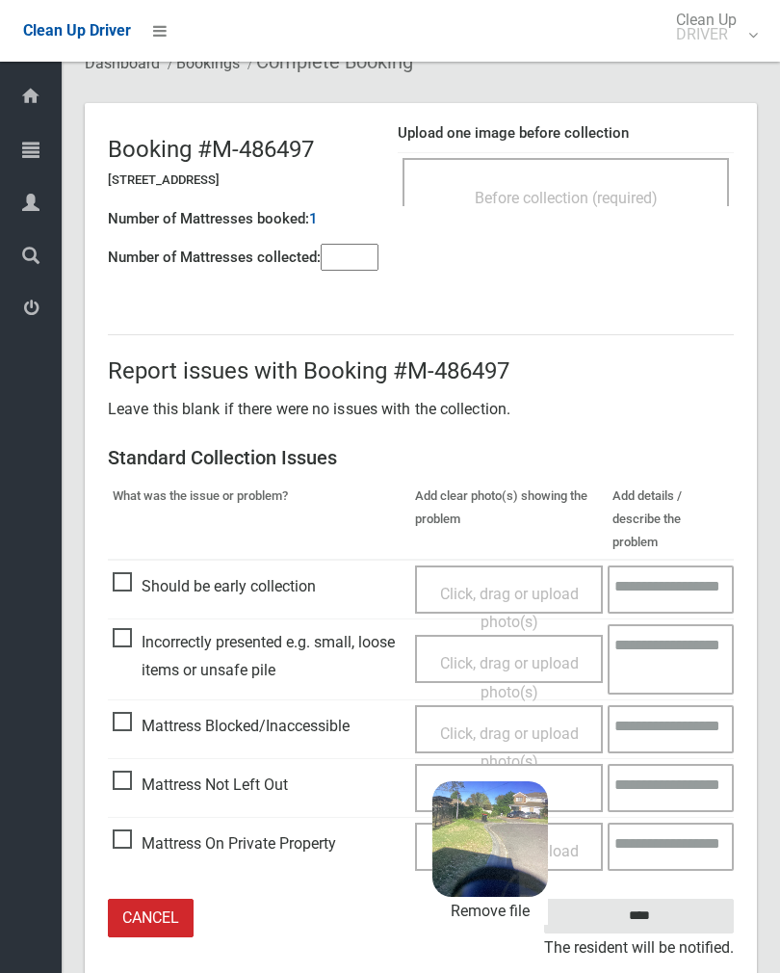
click at [689, 899] on input "****" at bounding box center [639, 917] width 190 height 36
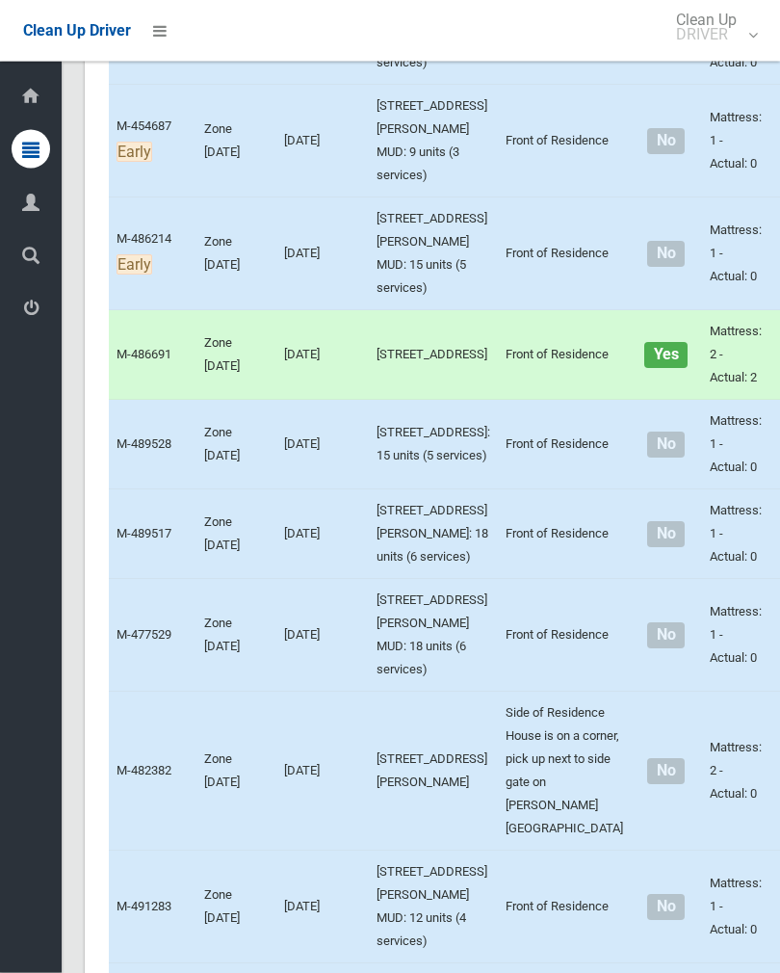
scroll to position [5805, 0]
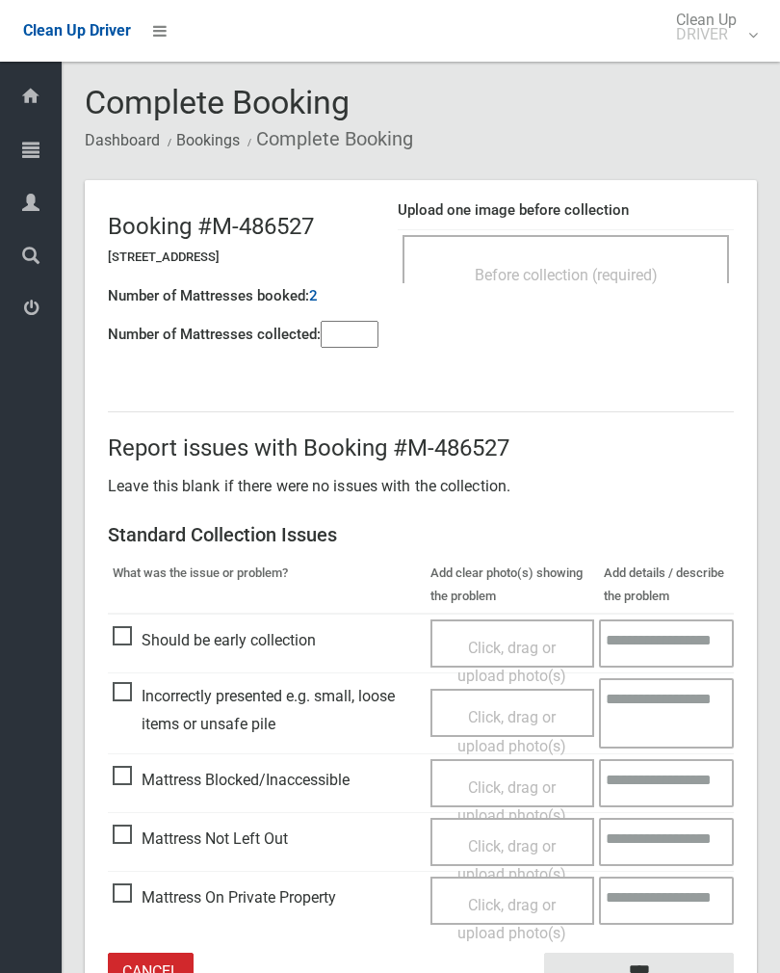
click at [581, 269] on span "Before collection (required)" at bounding box center [566, 275] width 183 height 18
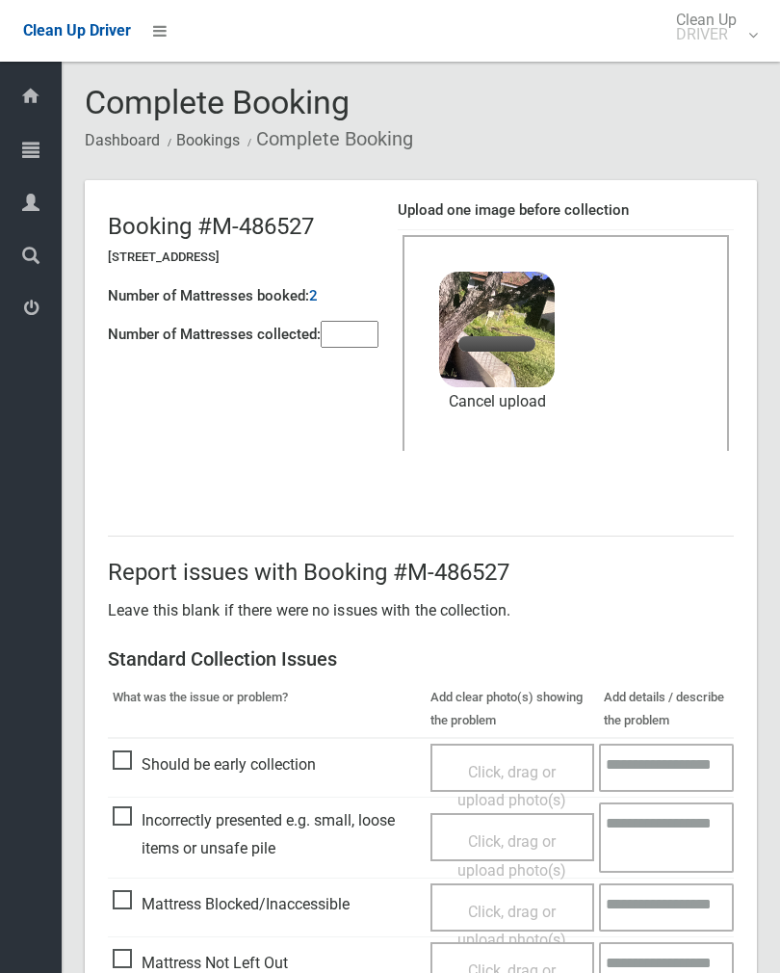
click at [346, 323] on input"] "number" at bounding box center [350, 334] width 58 height 27
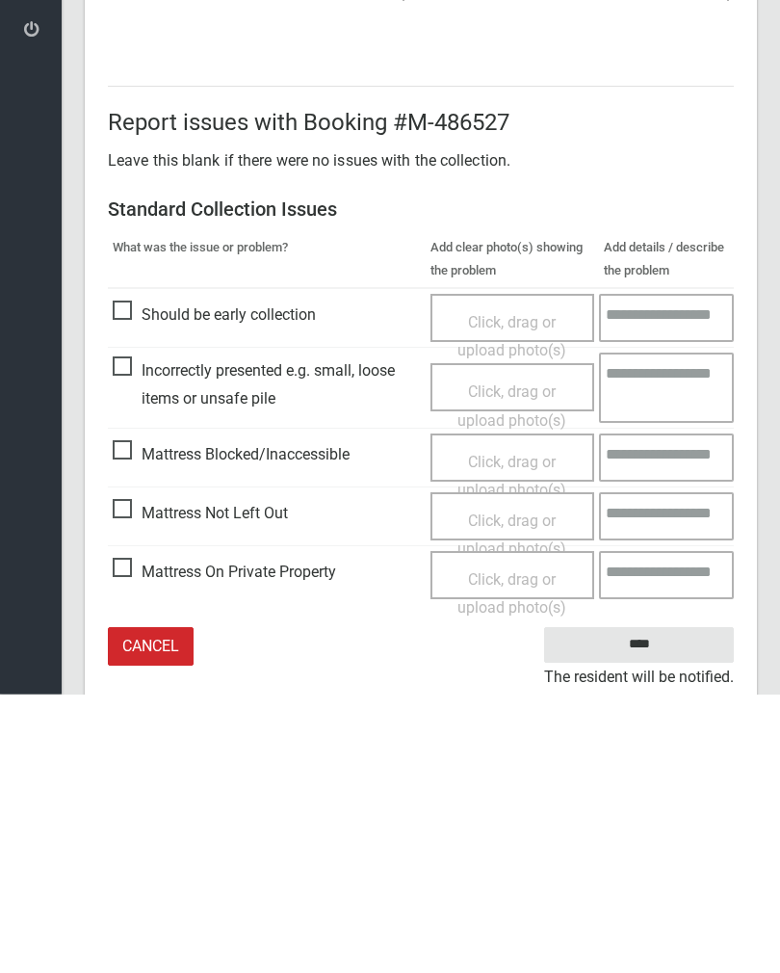
scroll to position [232, 0]
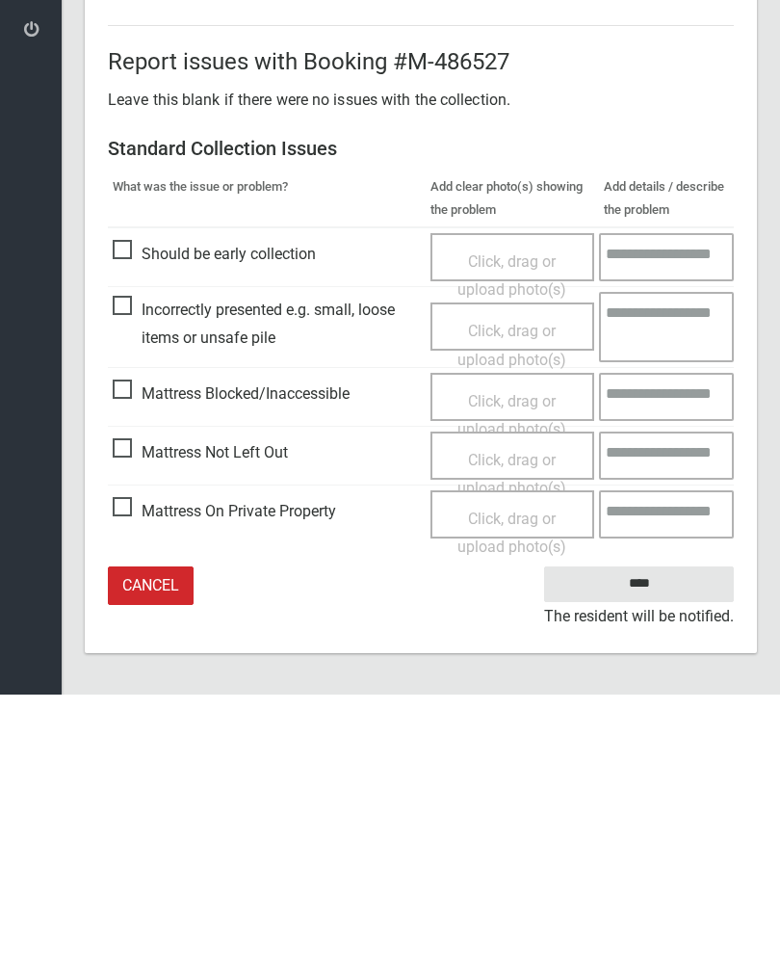
type input"] "*"
click at [638, 845] on input "****" at bounding box center [639, 863] width 190 height 36
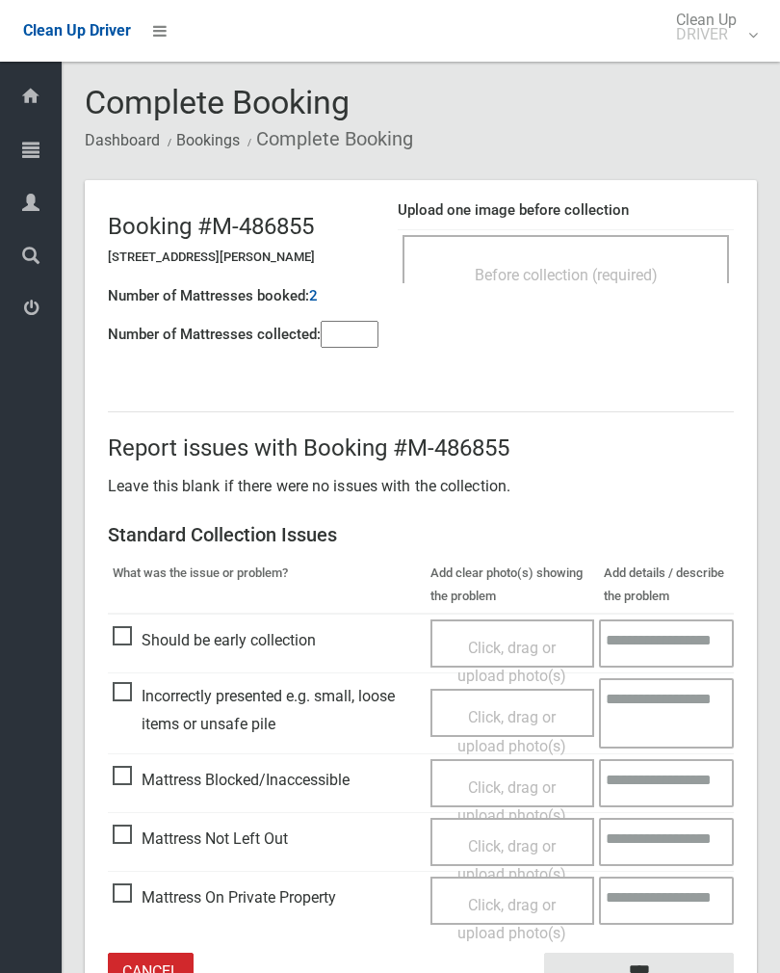
click at [614, 257] on div "Before collection (required)" at bounding box center [566, 274] width 284 height 36
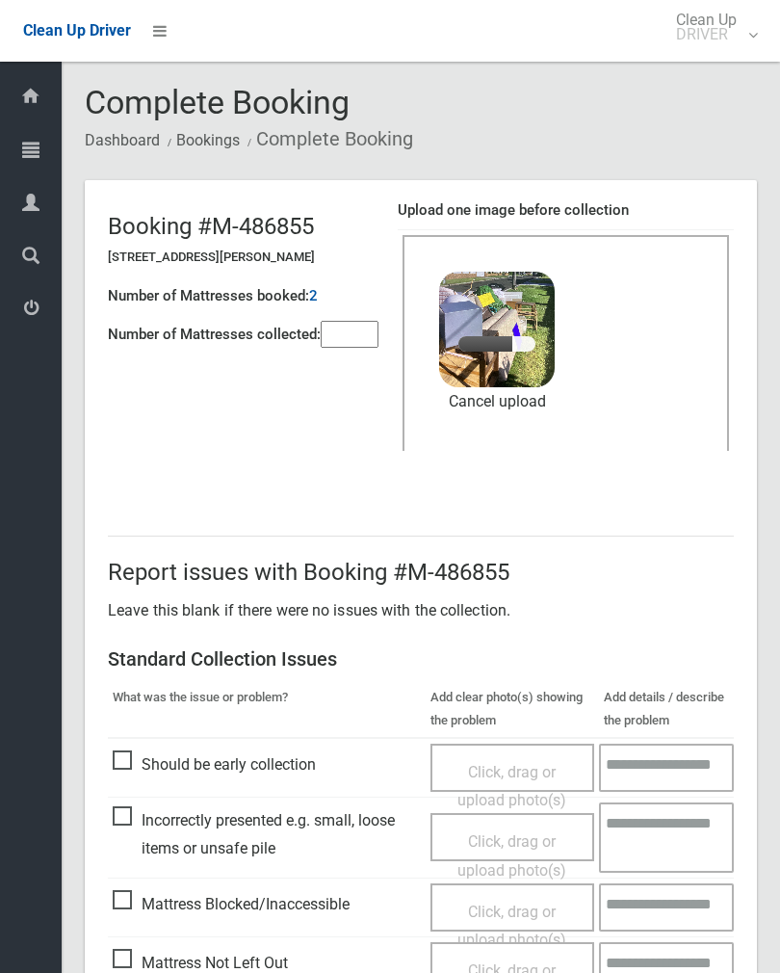
click at [357, 336] on input"] "number" at bounding box center [350, 334] width 58 height 27
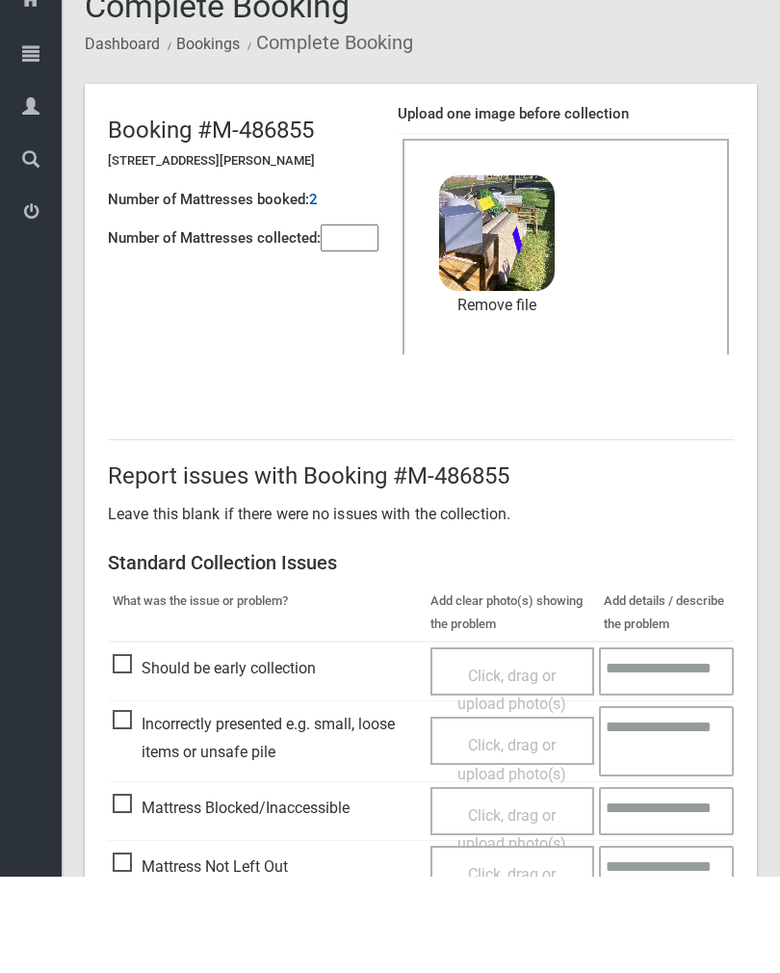
scroll to position [232, 0]
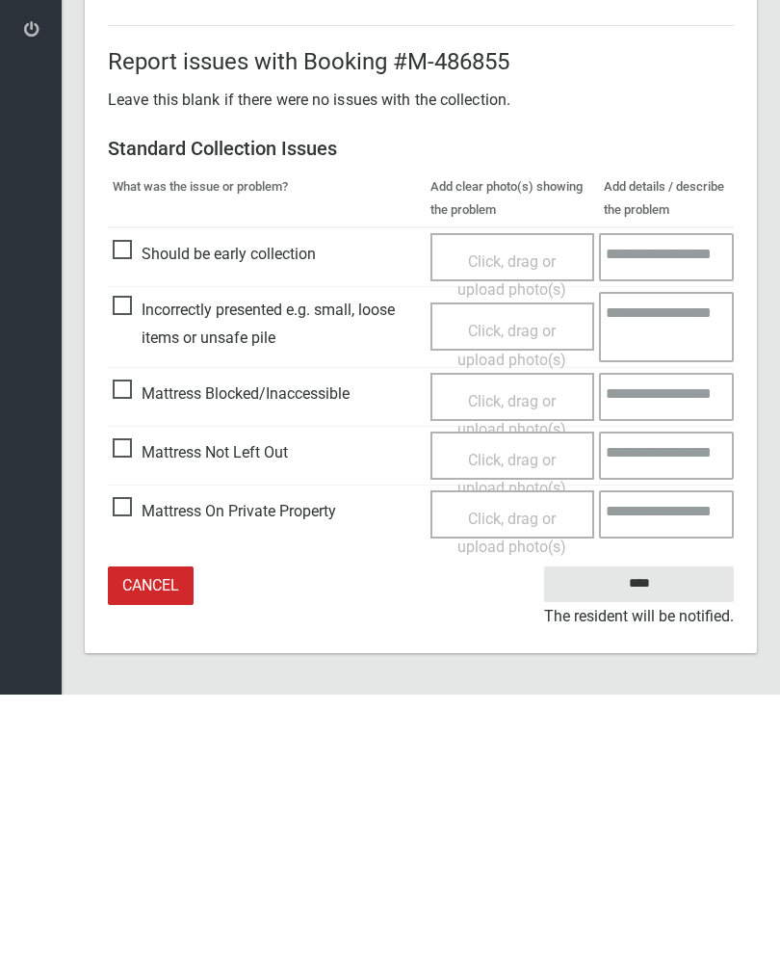
type input"] "*"
click at [656, 845] on input "****" at bounding box center [639, 863] width 190 height 36
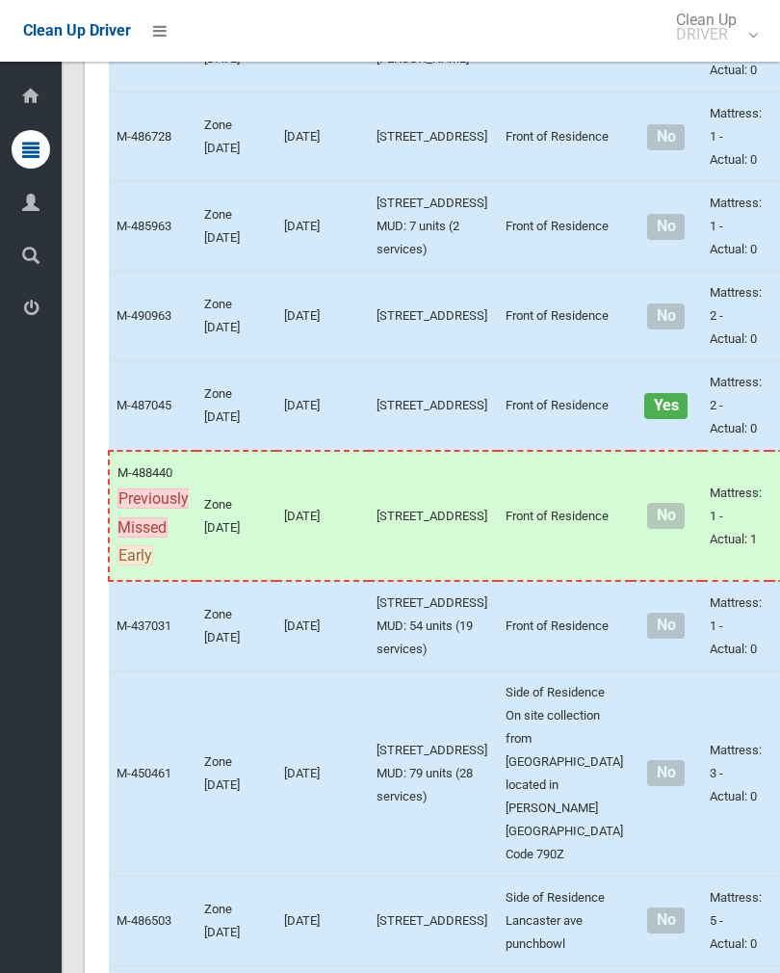
scroll to position [7839, 0]
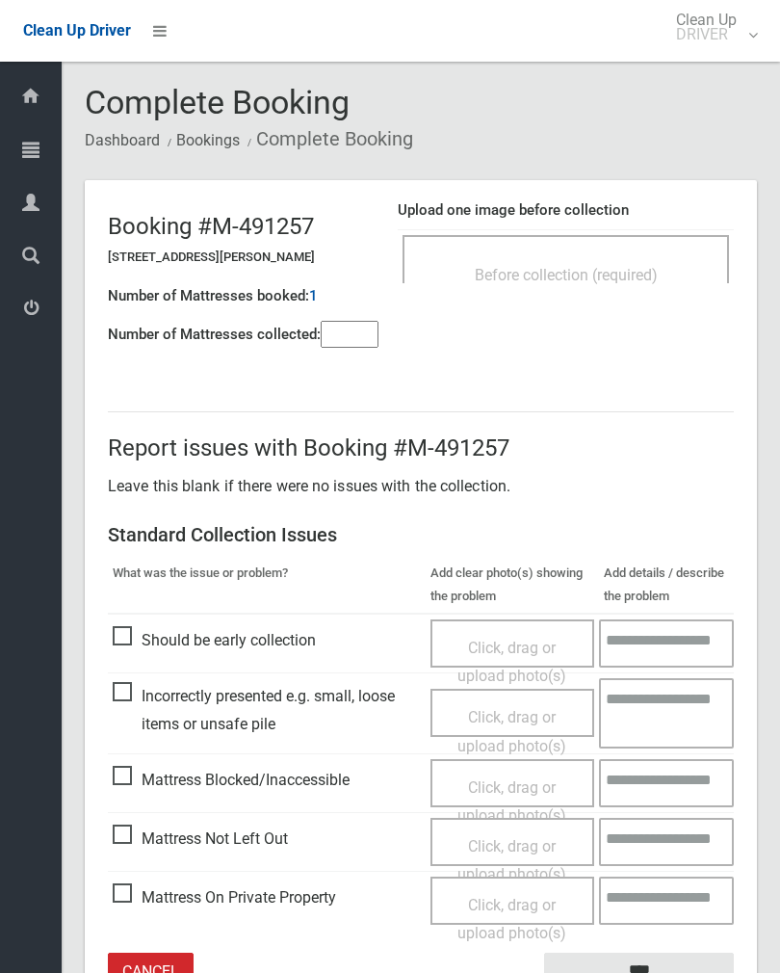
click at [345, 343] on input"] "number" at bounding box center [350, 334] width 58 height 27
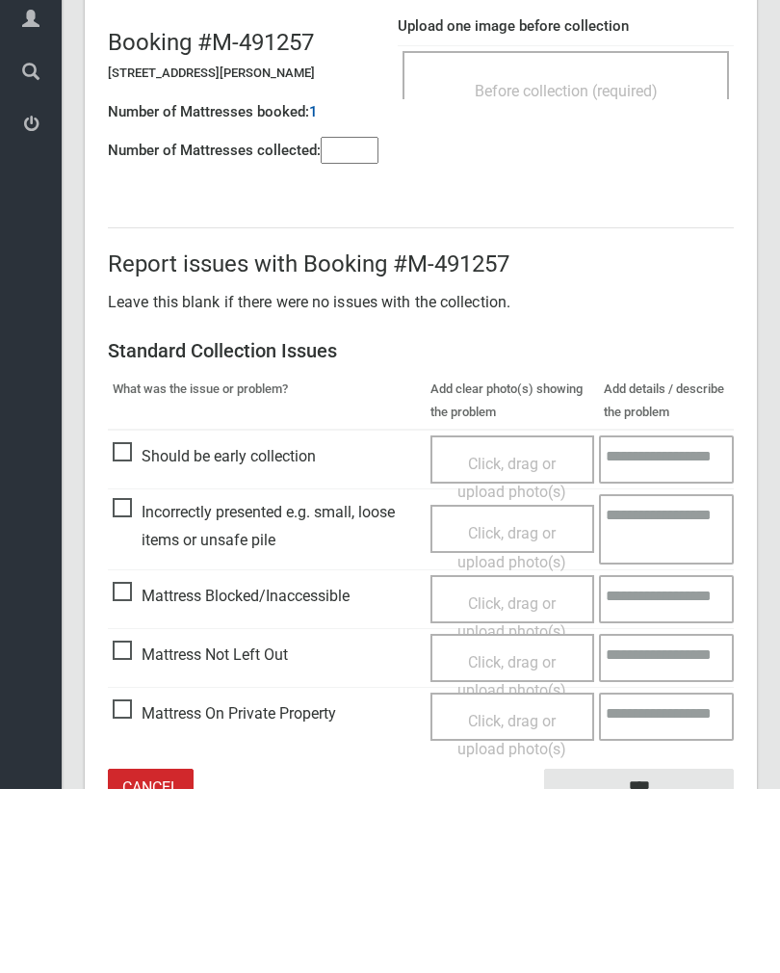
scroll to position [107, 0]
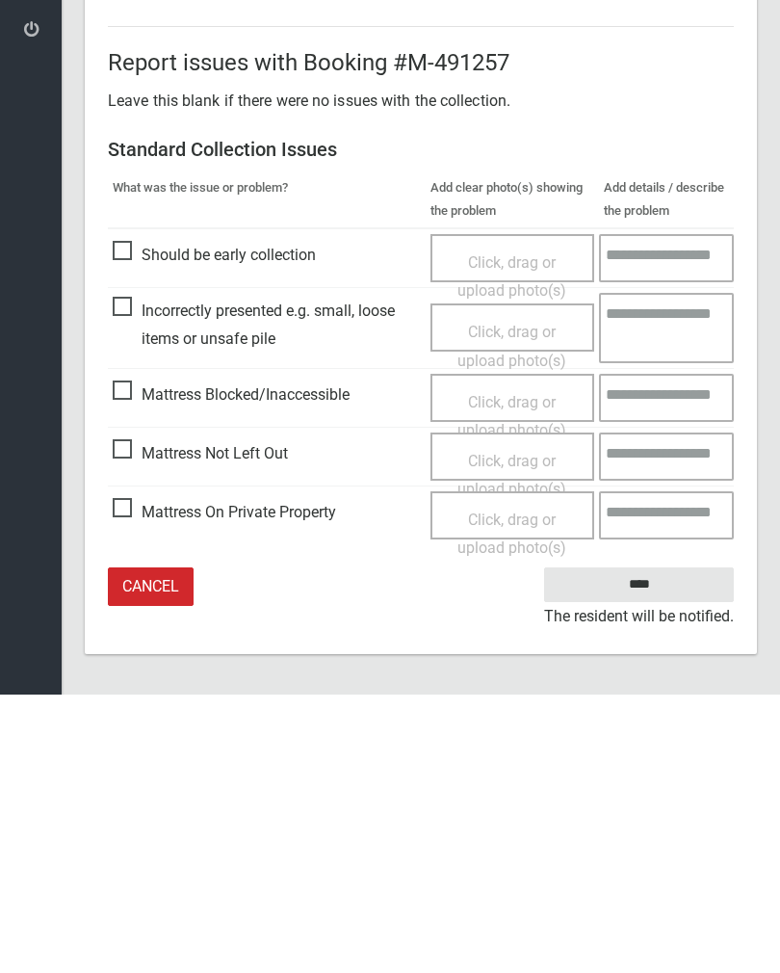
type input"] "*"
click at [525, 730] on span "Click, drag or upload photo(s)" at bounding box center [512, 753] width 109 height 47
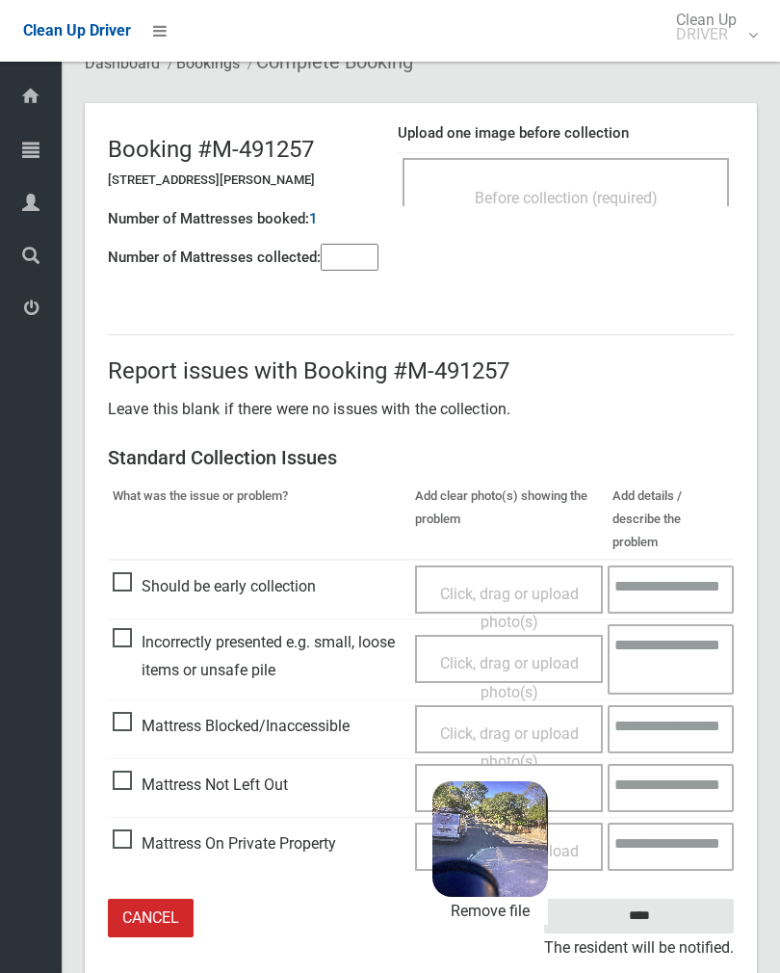
click at [676, 899] on input "****" at bounding box center [639, 917] width 190 height 36
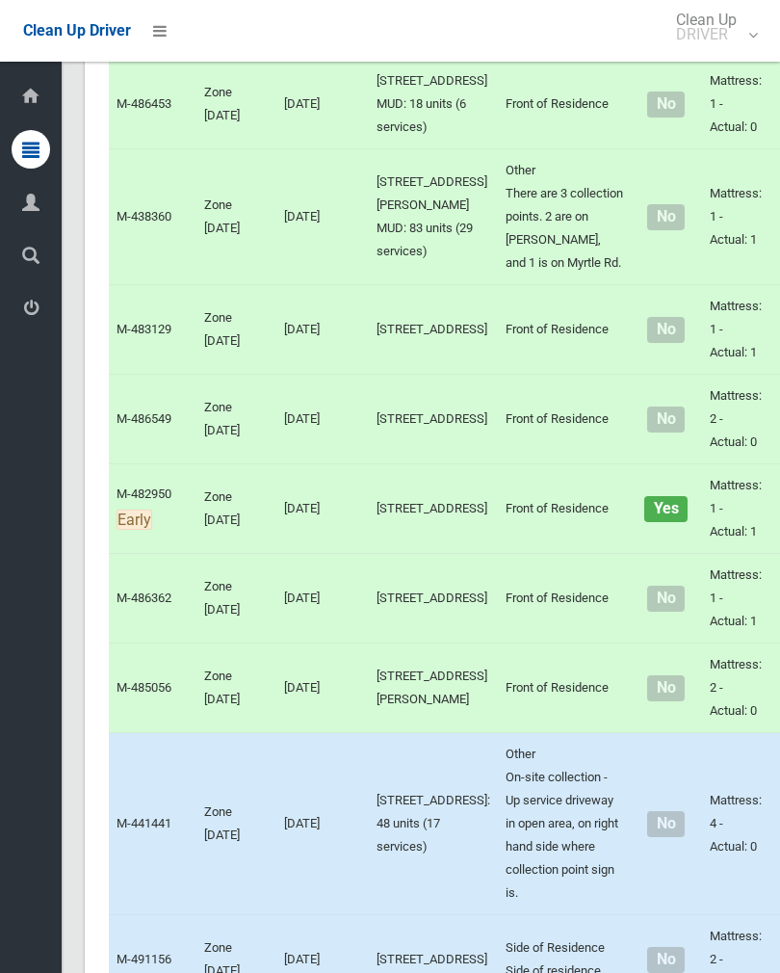
scroll to position [6793, 0]
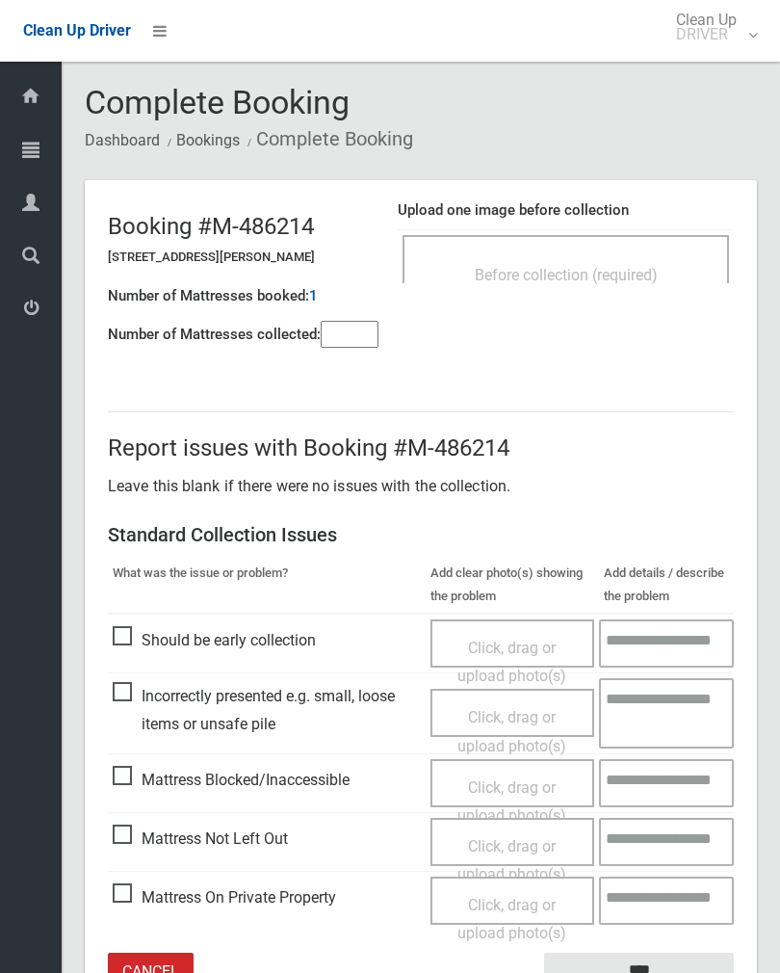
click at [362, 328] on input"] "number" at bounding box center [350, 334] width 58 height 27
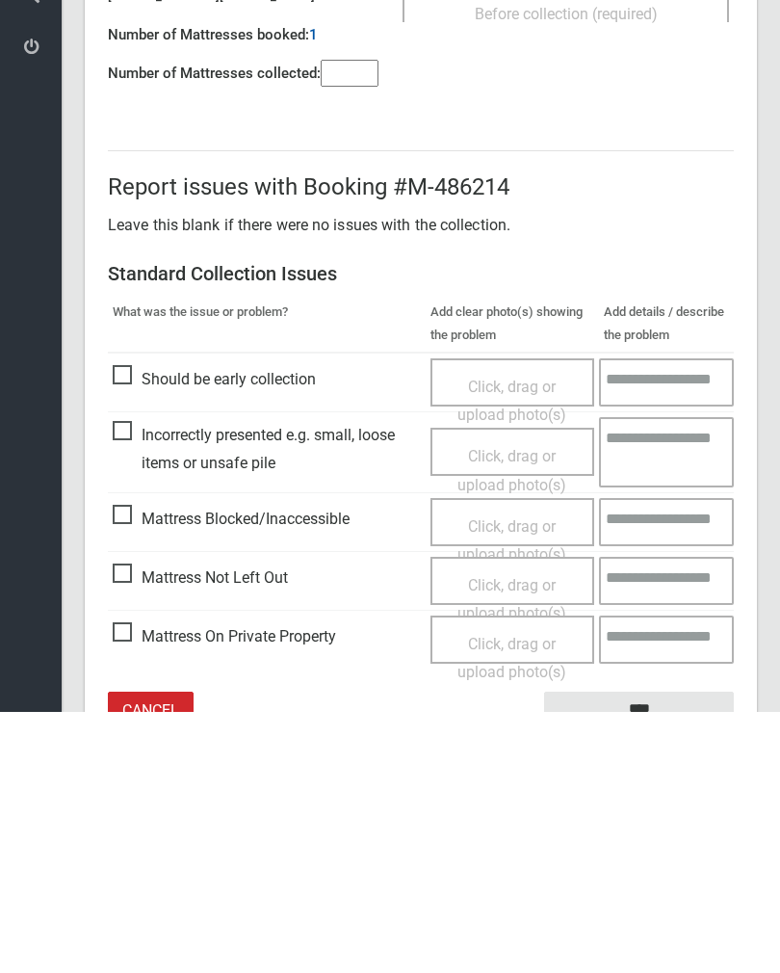
scroll to position [107, 0]
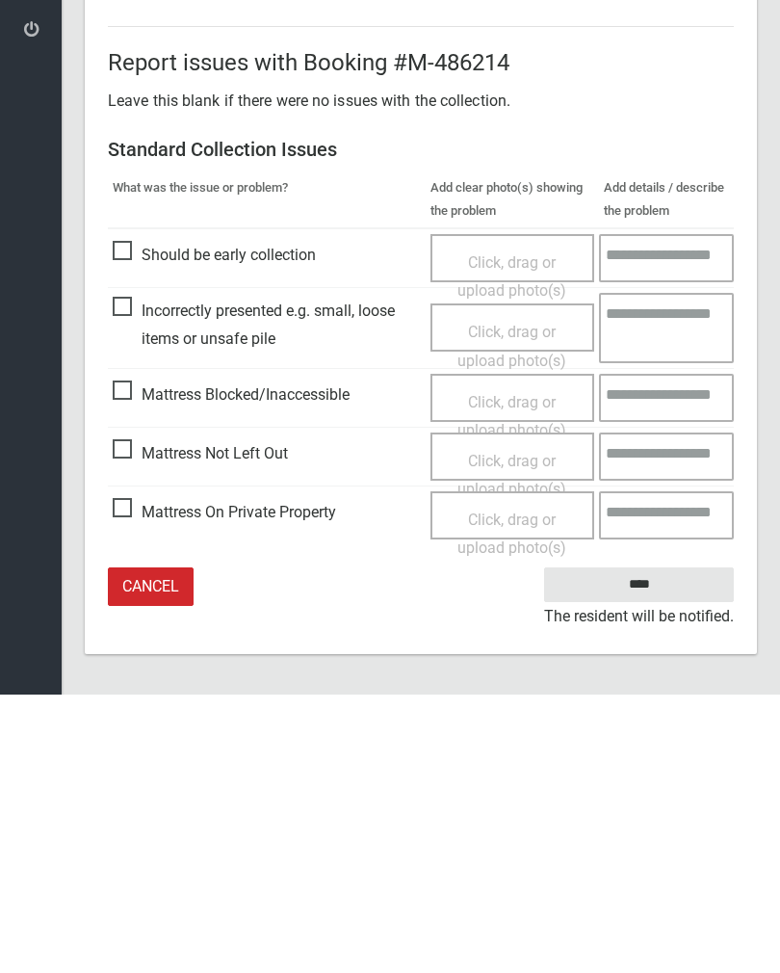
type input"] "*"
click at [503, 730] on span "Click, drag or upload photo(s)" at bounding box center [512, 753] width 109 height 47
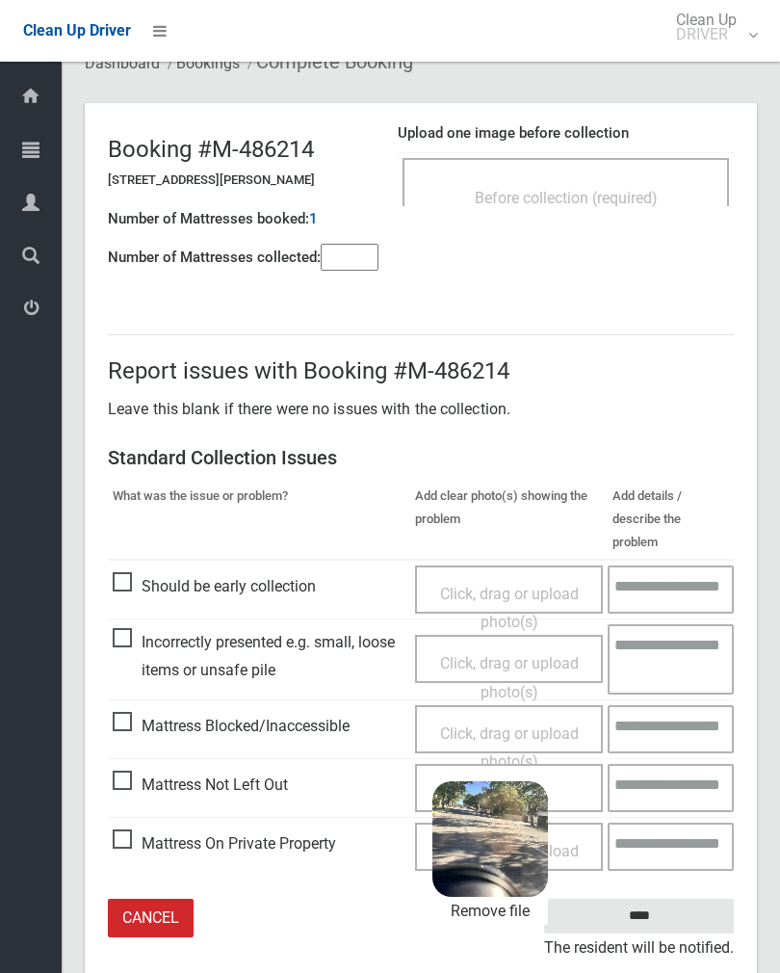
click at [677, 899] on input "****" at bounding box center [639, 917] width 190 height 36
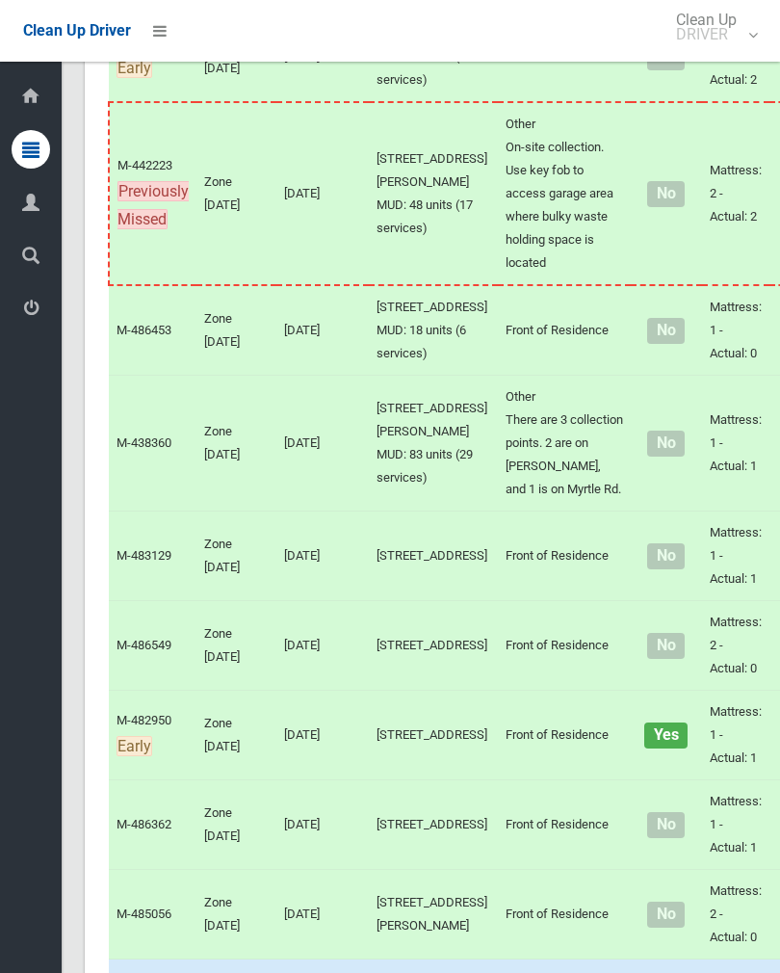
scroll to position [6508, 0]
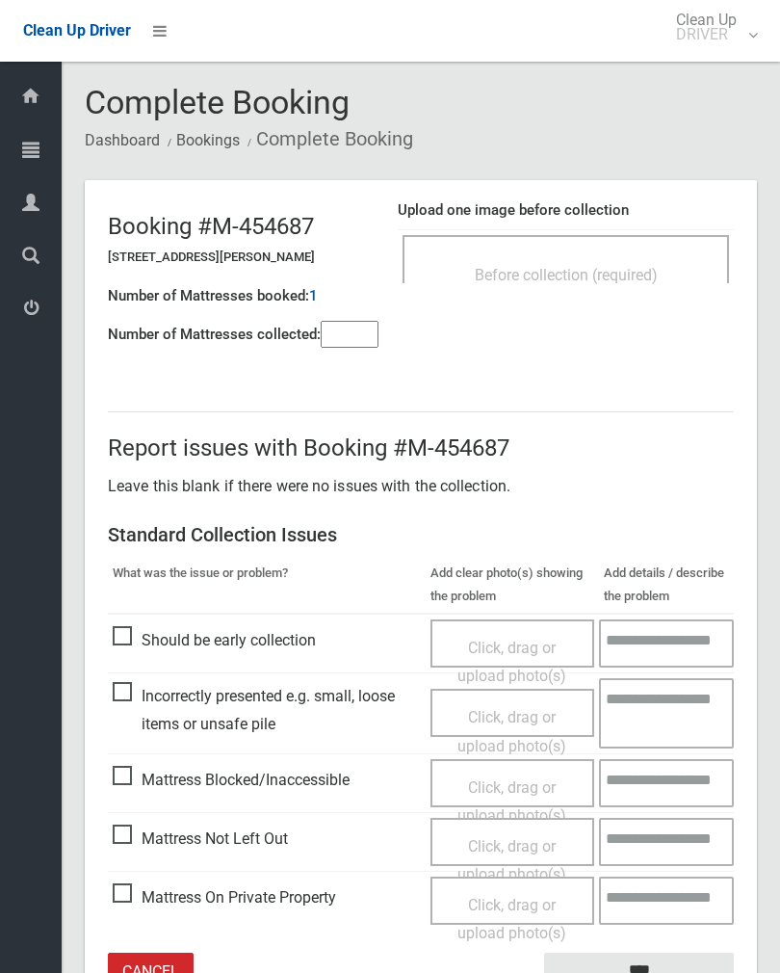
click at [360, 340] on input"] "number" at bounding box center [350, 334] width 58 height 27
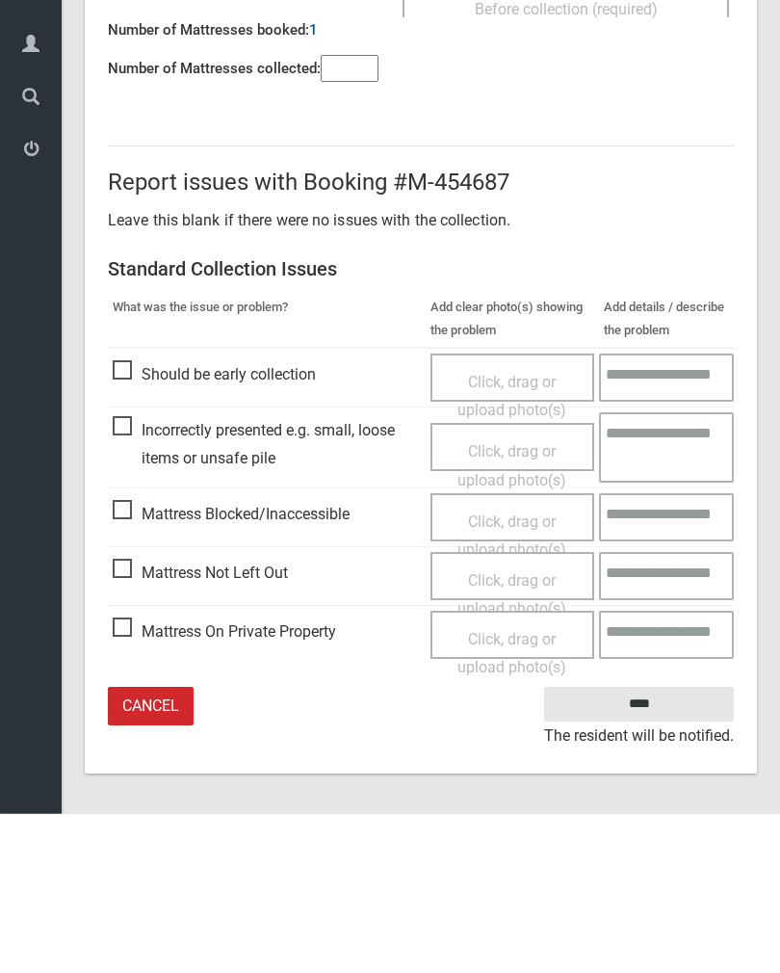
type input"] "*"
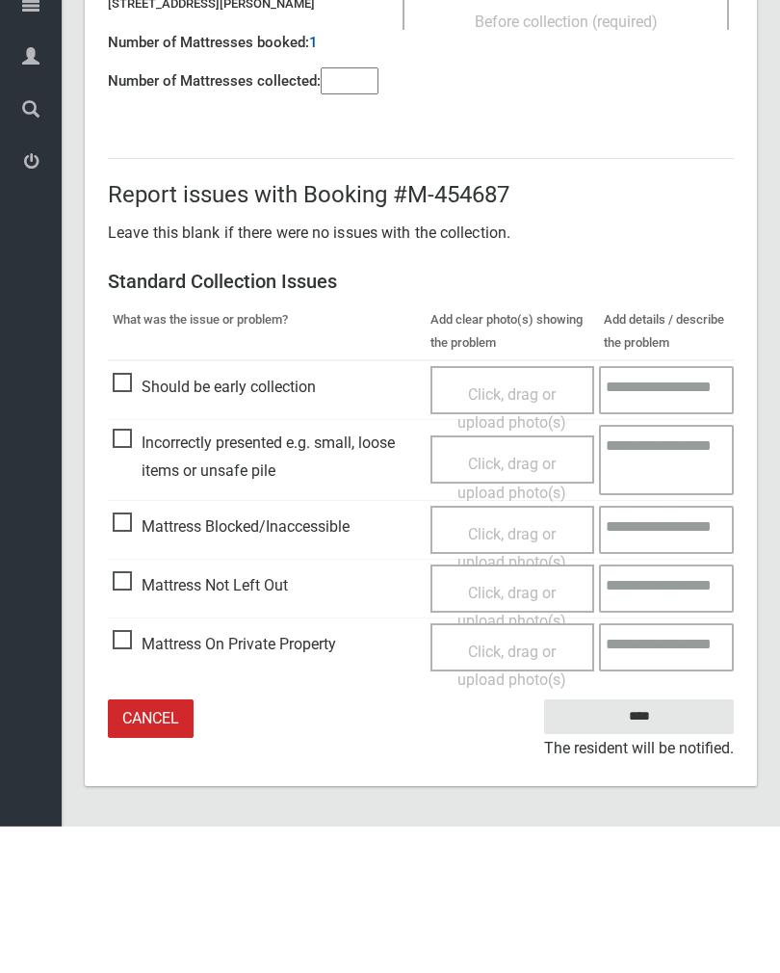
click at [507, 730] on span "Click, drag or upload photo(s)" at bounding box center [512, 753] width 109 height 47
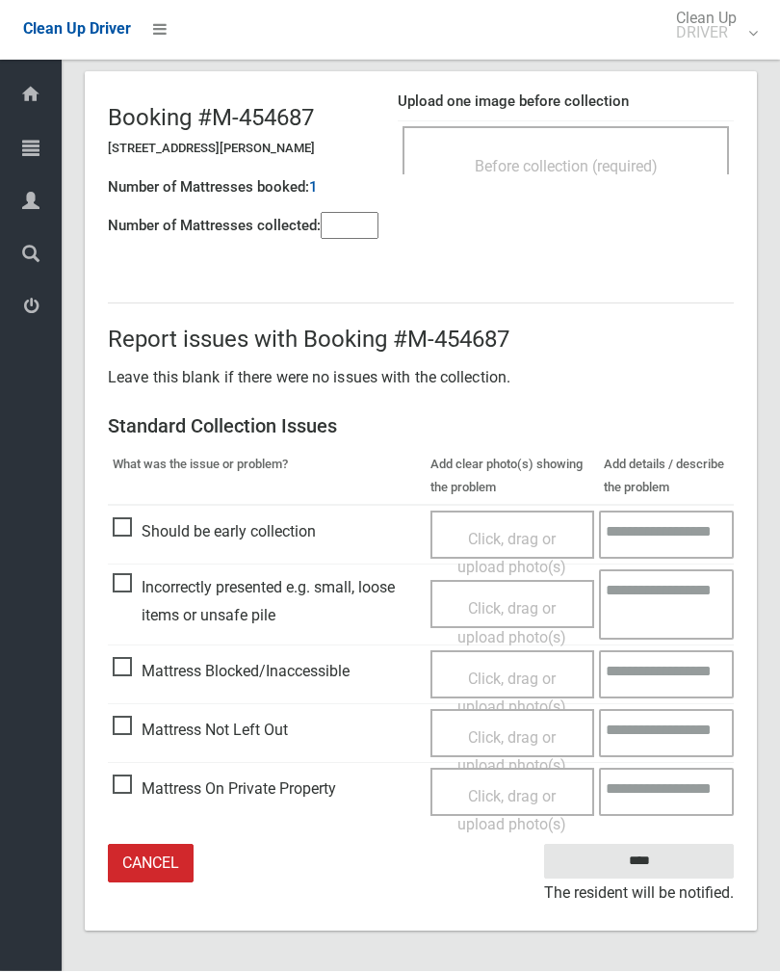
scroll to position [77, 0]
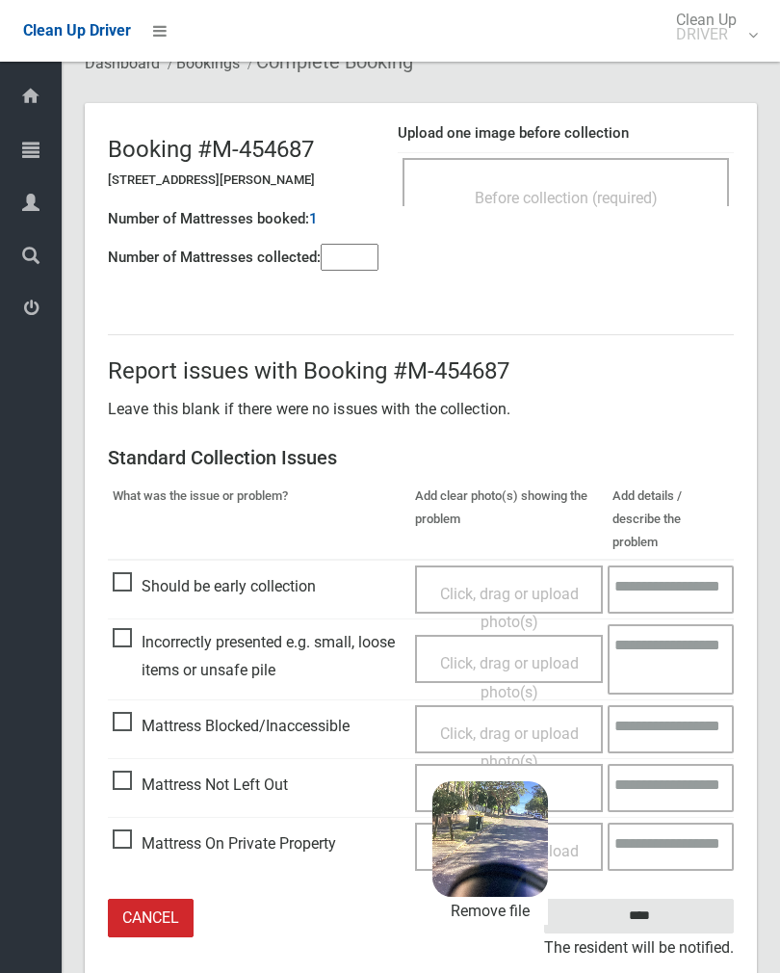
click at [684, 899] on input "****" at bounding box center [639, 917] width 190 height 36
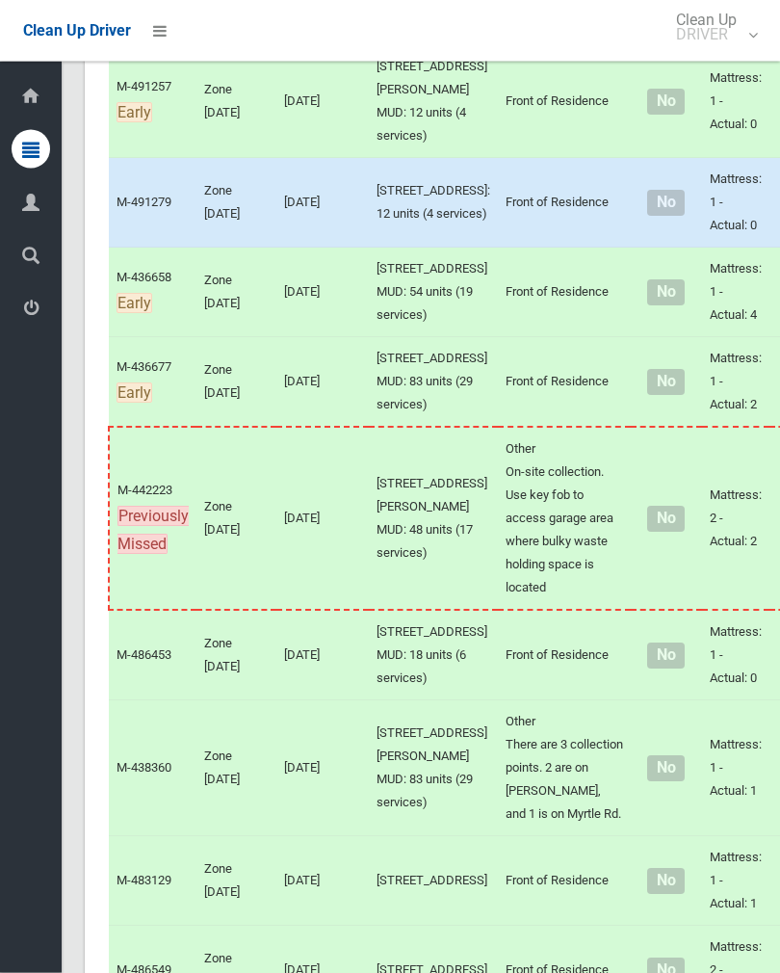
scroll to position [6231, 0]
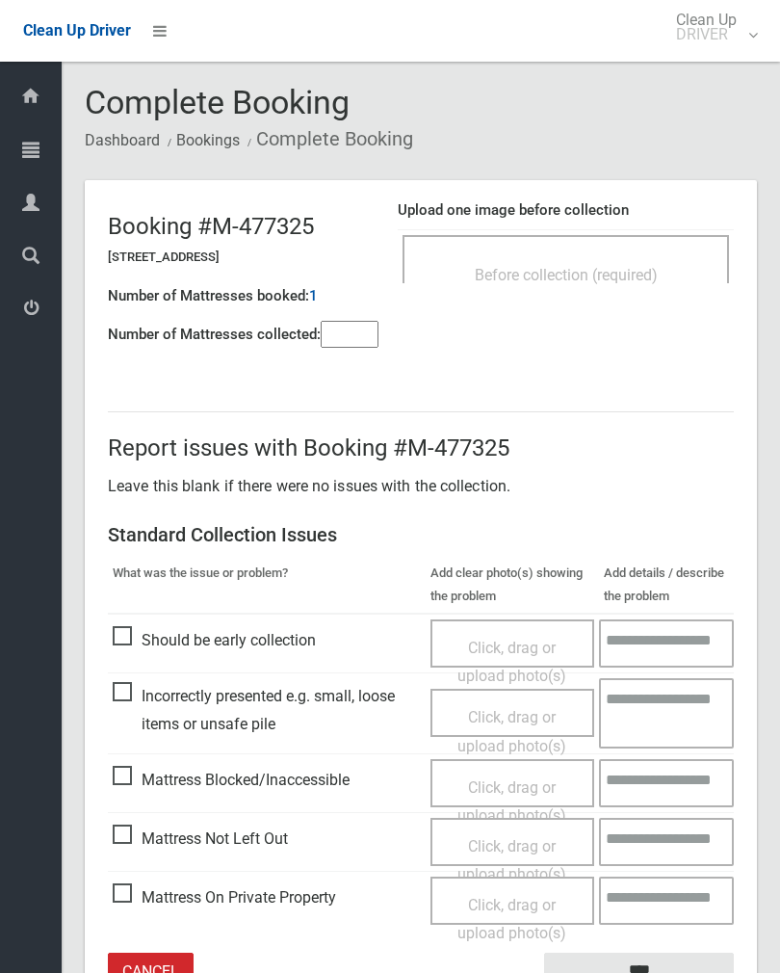
click at [344, 332] on input"] "number" at bounding box center [350, 334] width 58 height 27
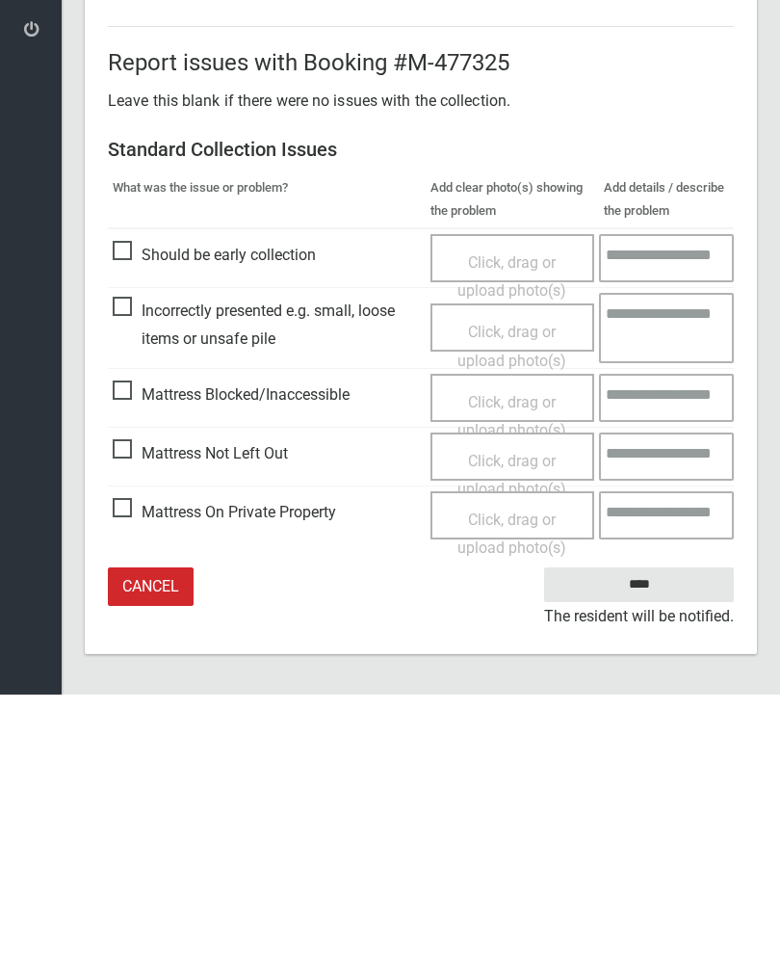
type input"] "*"
click at [511, 730] on span "Click, drag or upload photo(s)" at bounding box center [512, 753] width 109 height 47
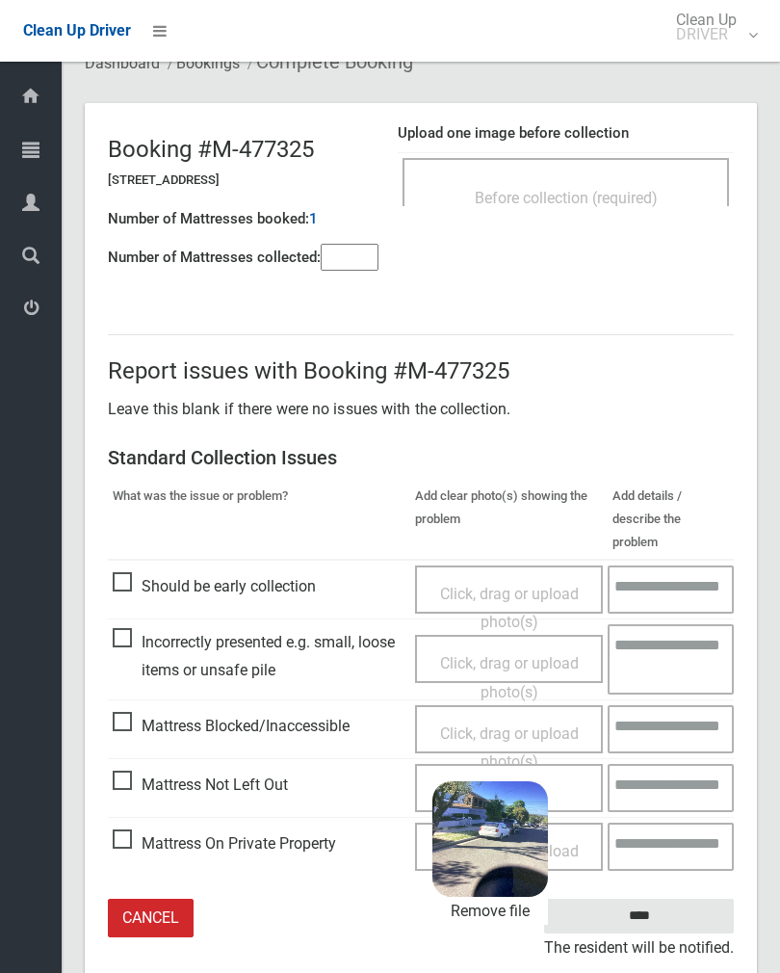
click at [684, 899] on input "****" at bounding box center [639, 917] width 190 height 36
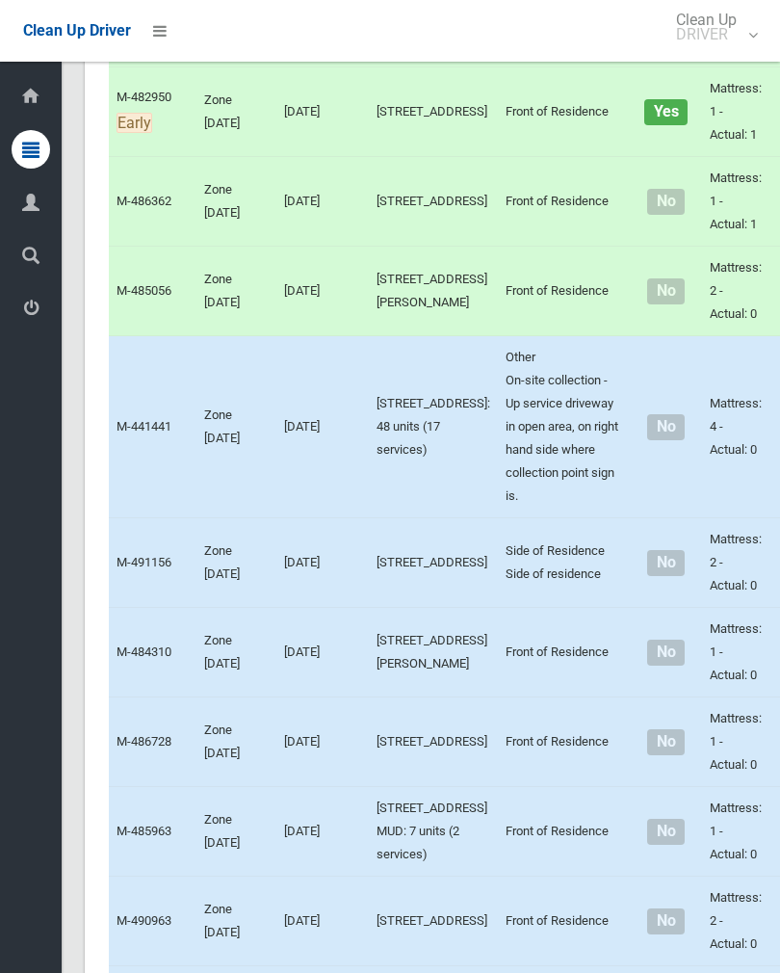
scroll to position [7114, 0]
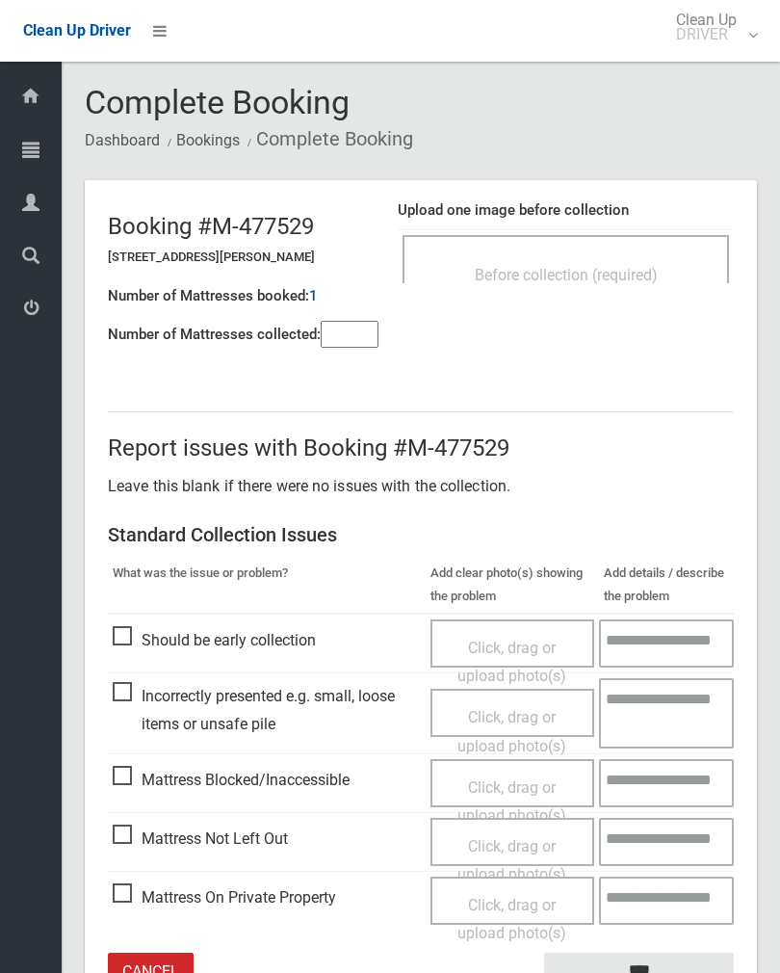
click at [362, 332] on input"] "number" at bounding box center [350, 334] width 58 height 27
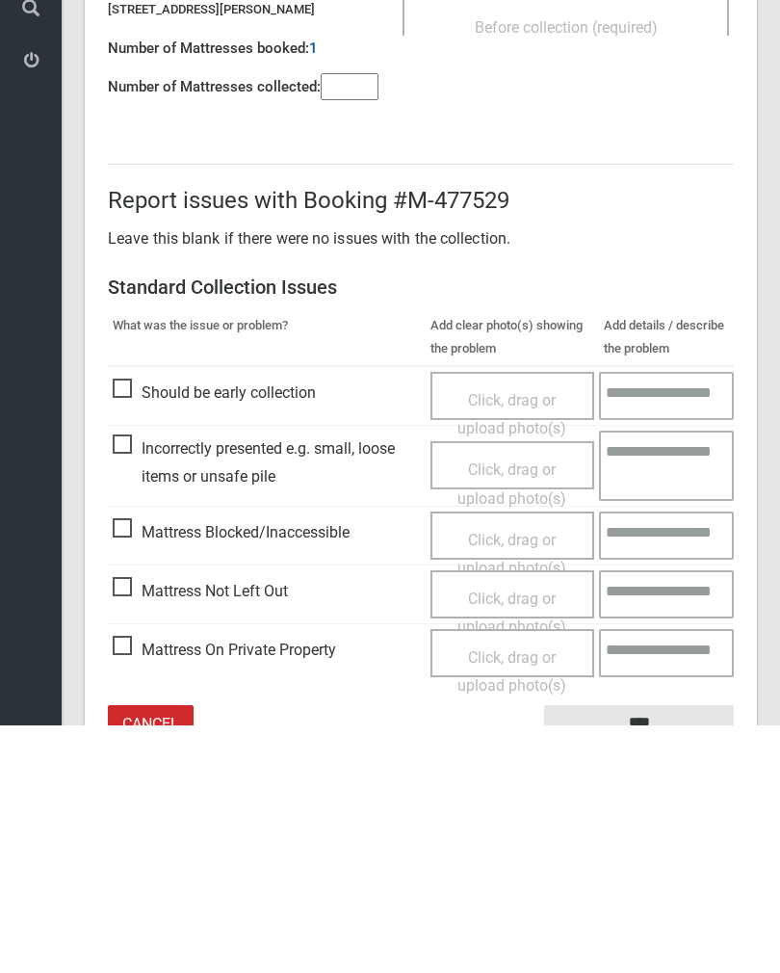
scroll to position [107, 0]
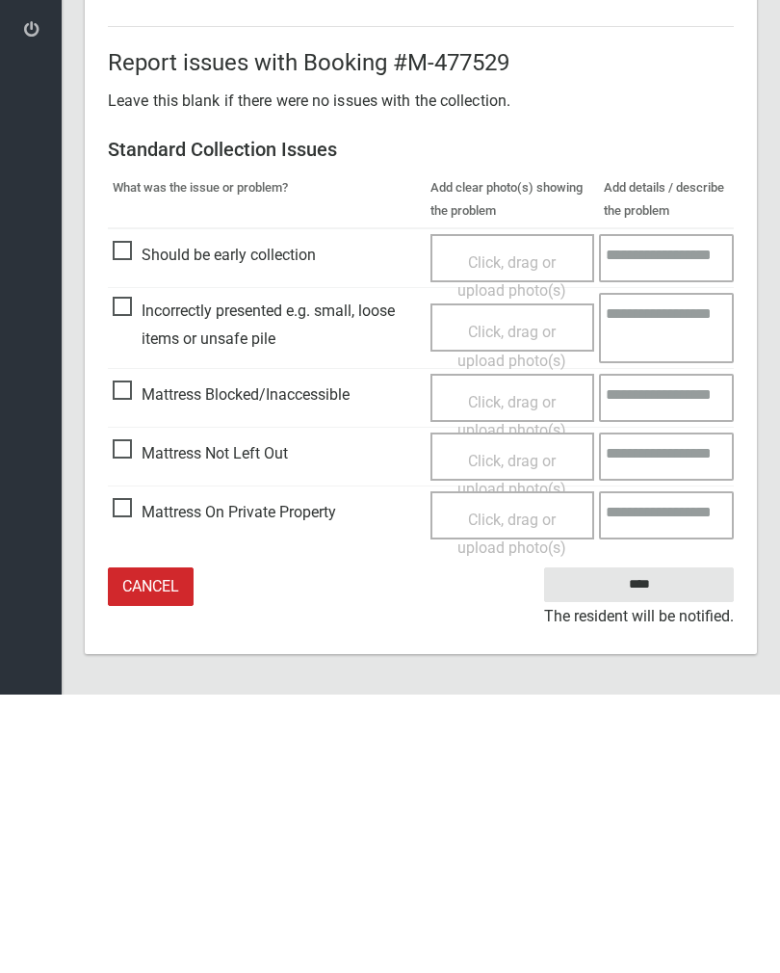
type input"] "*"
click at [512, 730] on span "Click, drag or upload photo(s)" at bounding box center [512, 753] width 109 height 47
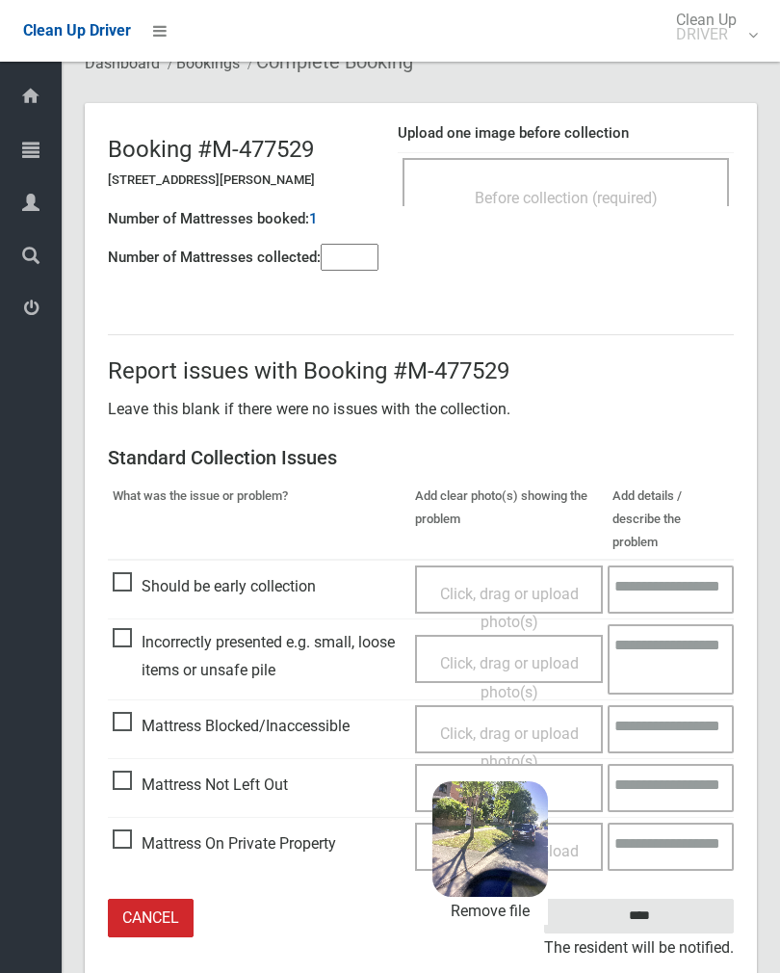
click at [682, 899] on input "****" at bounding box center [639, 917] width 190 height 36
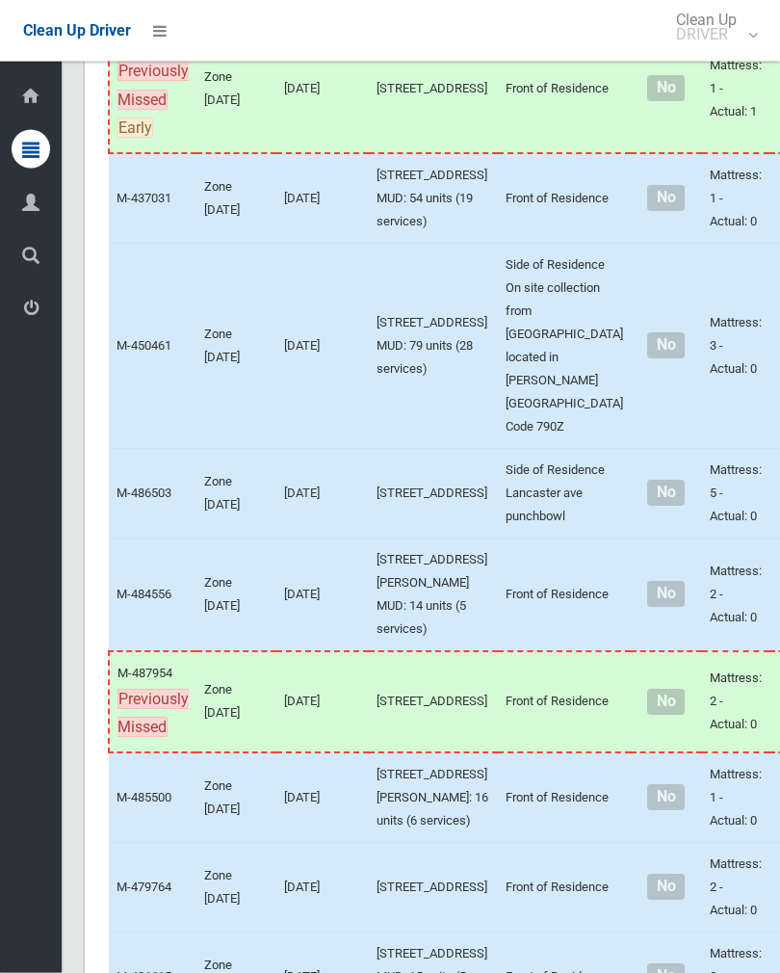
scroll to position [8134, 0]
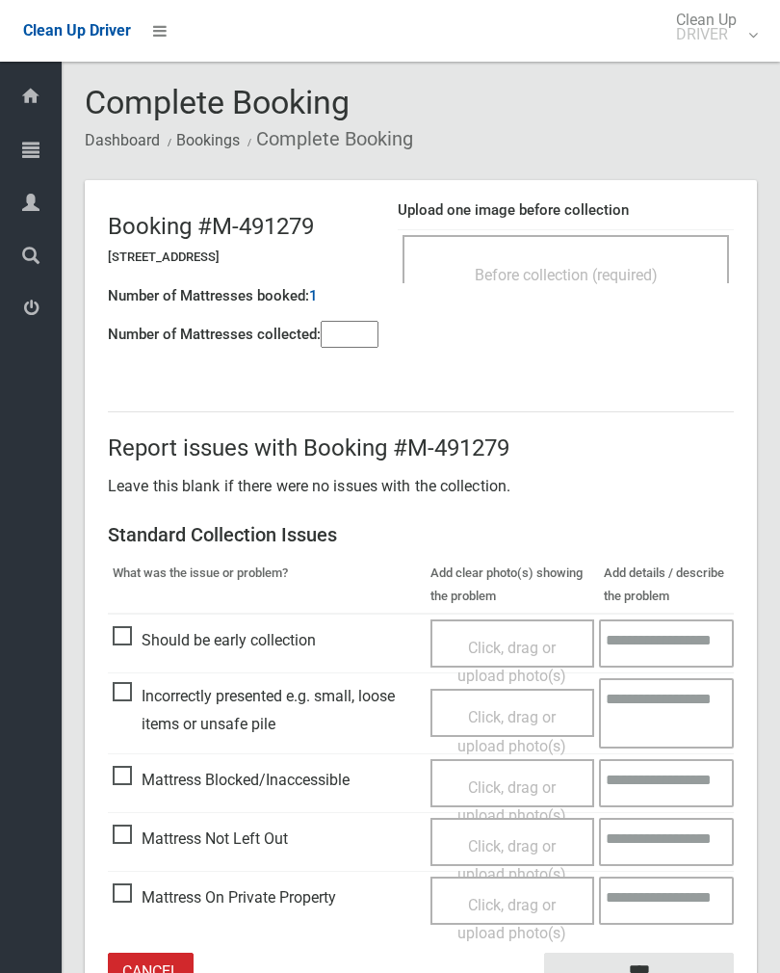
click at [331, 347] on input"] "number" at bounding box center [350, 334] width 58 height 27
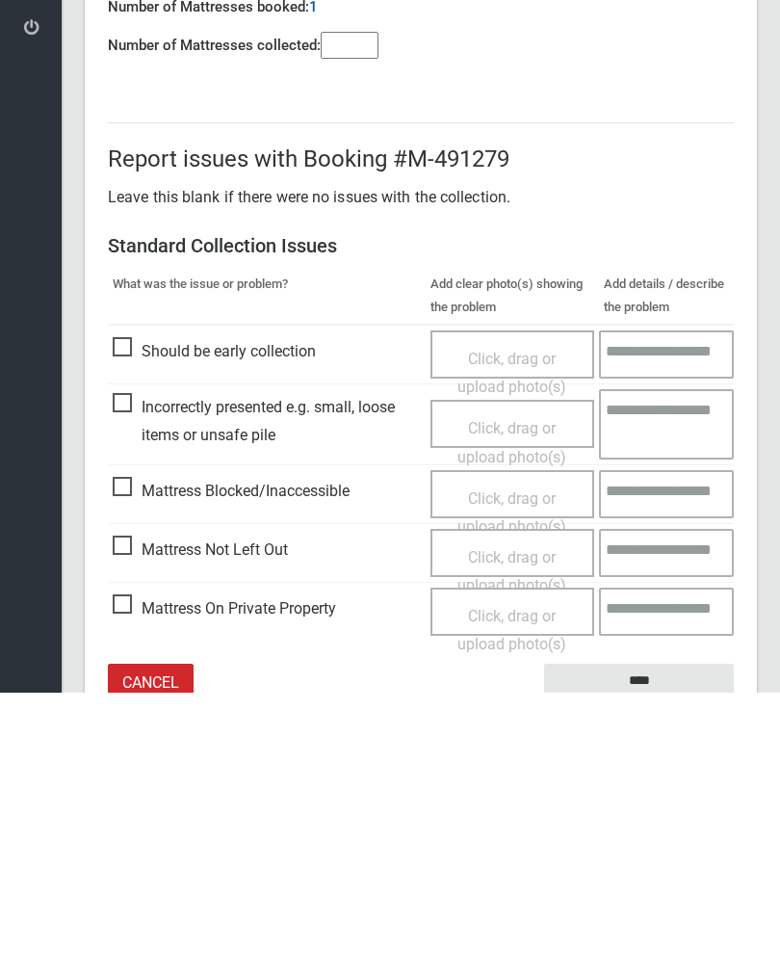
scroll to position [107, 0]
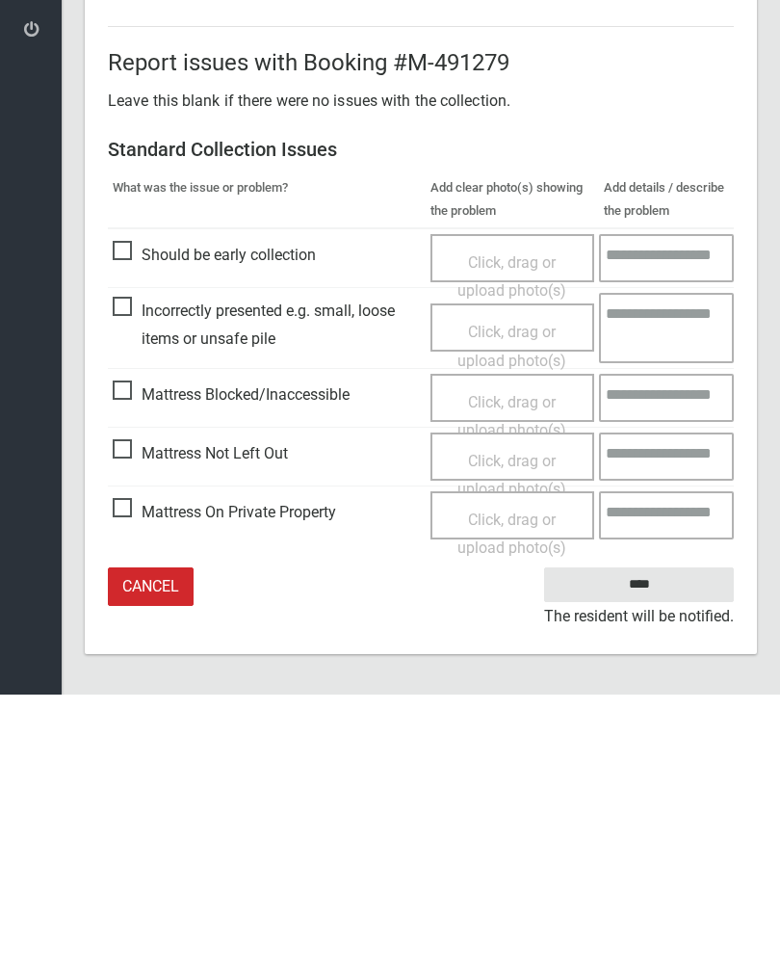
type input"] "*"
click at [519, 730] on span "Click, drag or upload photo(s)" at bounding box center [512, 753] width 109 height 47
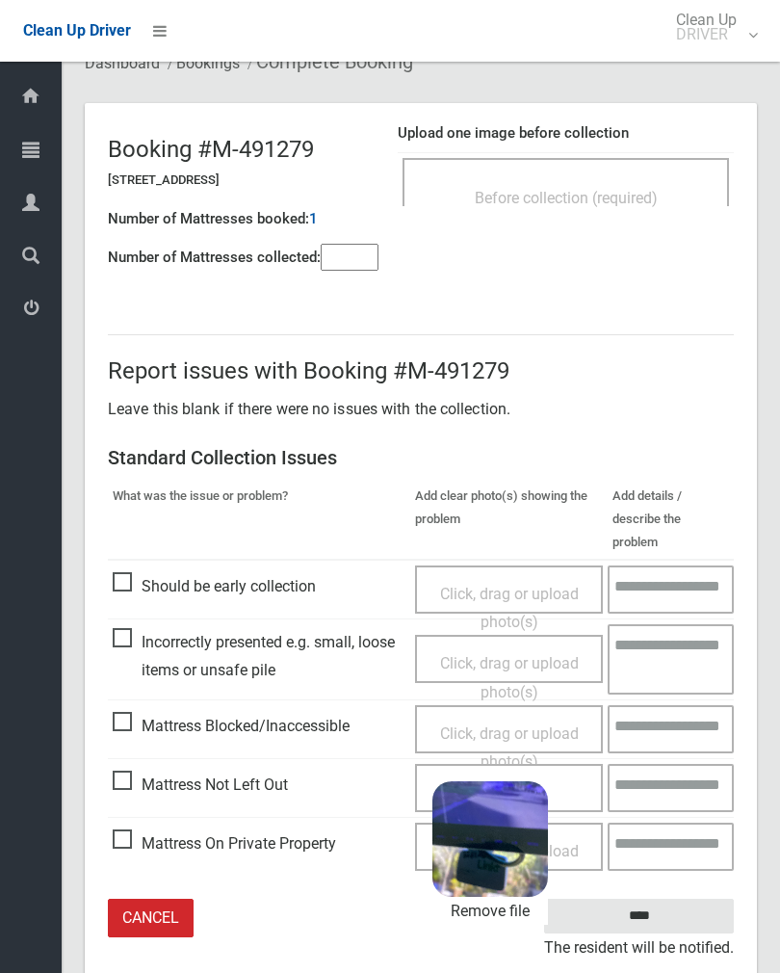
click at [678, 899] on input "****" at bounding box center [639, 917] width 190 height 36
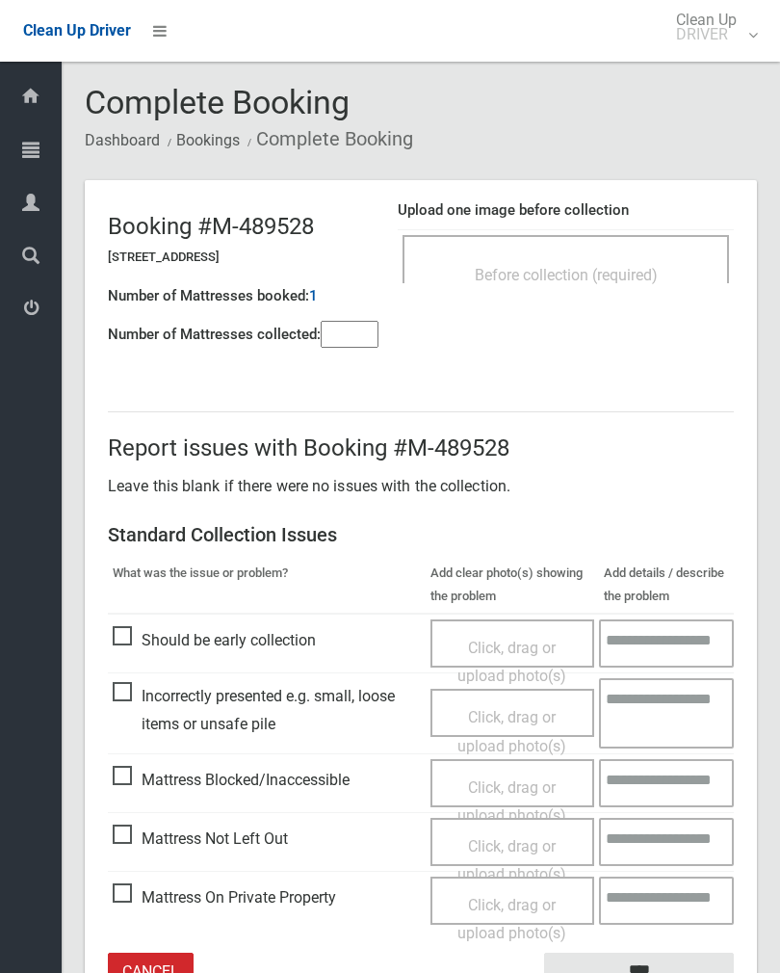
click at [344, 339] on input"] "number" at bounding box center [350, 334] width 58 height 27
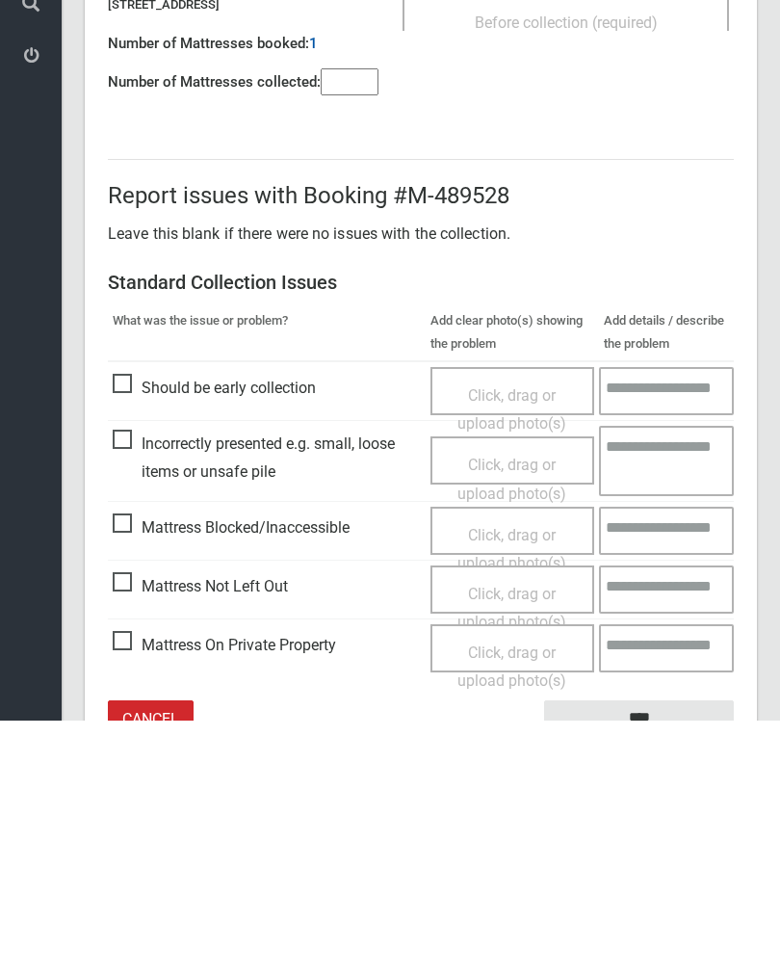
scroll to position [107, 0]
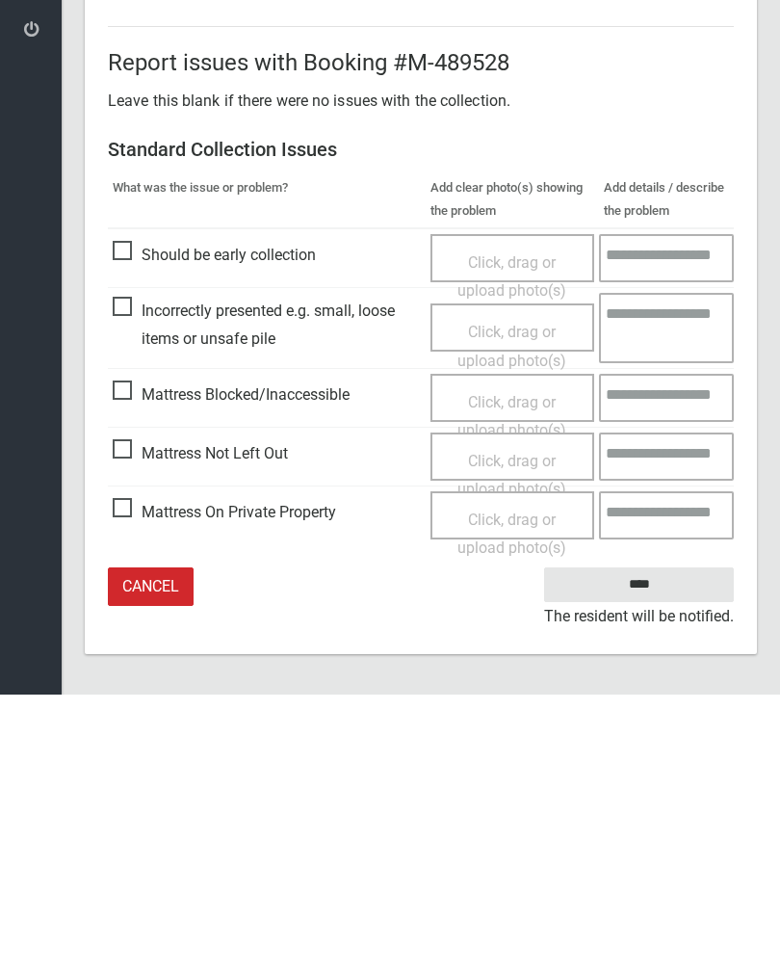
type input"] "*"
click at [508, 730] on span "Click, drag or upload photo(s)" at bounding box center [512, 753] width 109 height 47
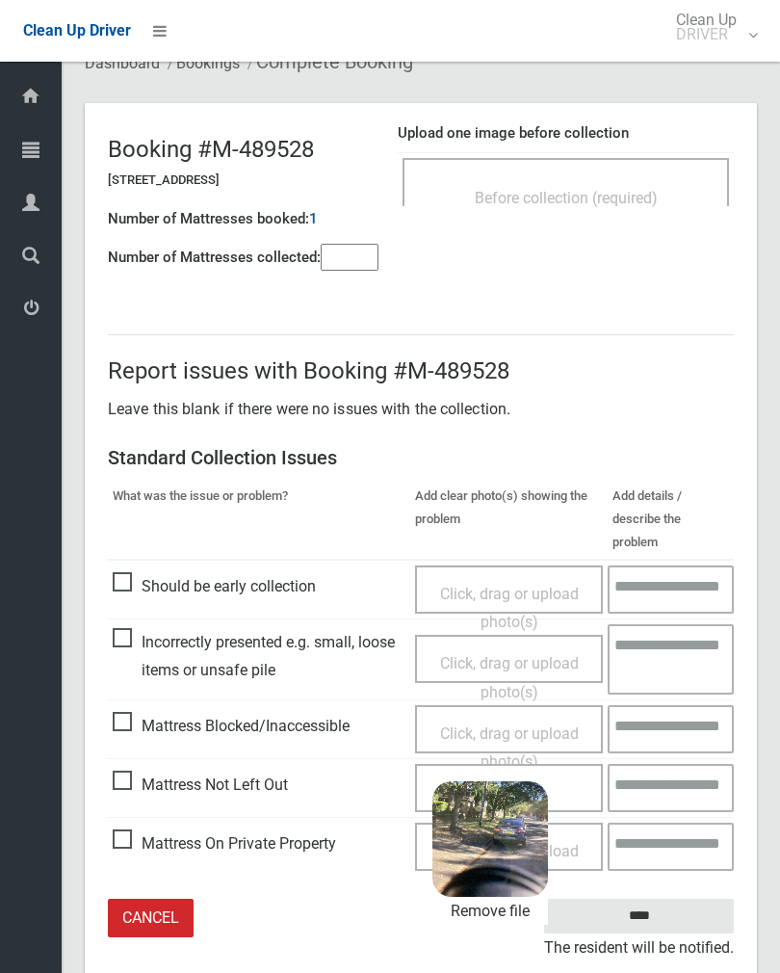
click at [683, 899] on input "****" at bounding box center [639, 917] width 190 height 36
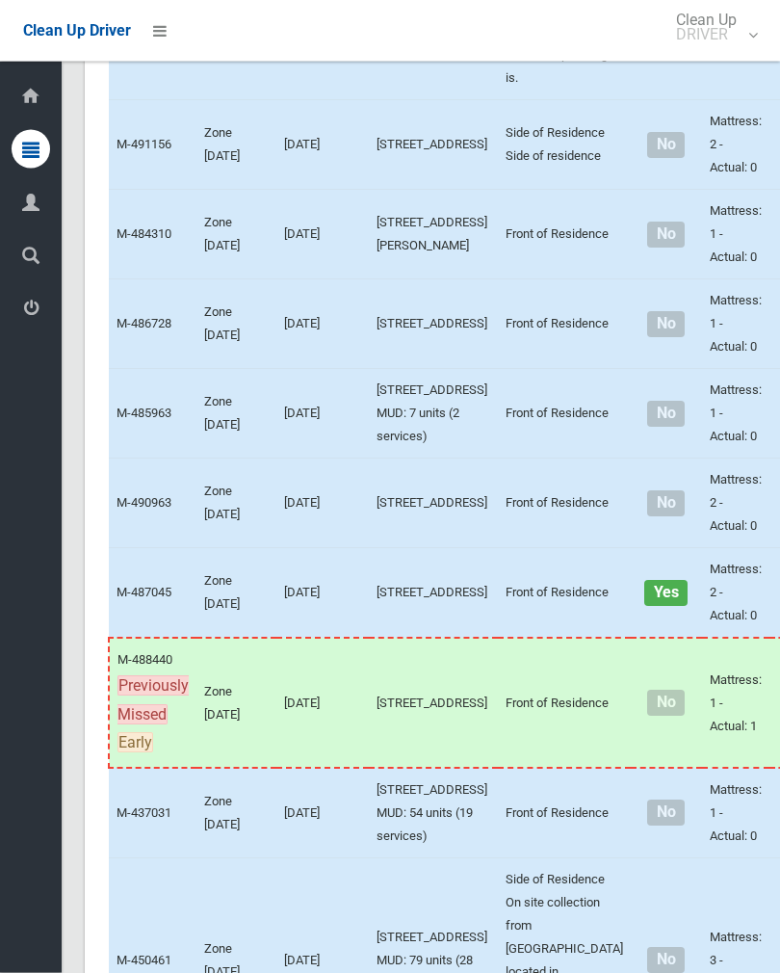
scroll to position [7520, 0]
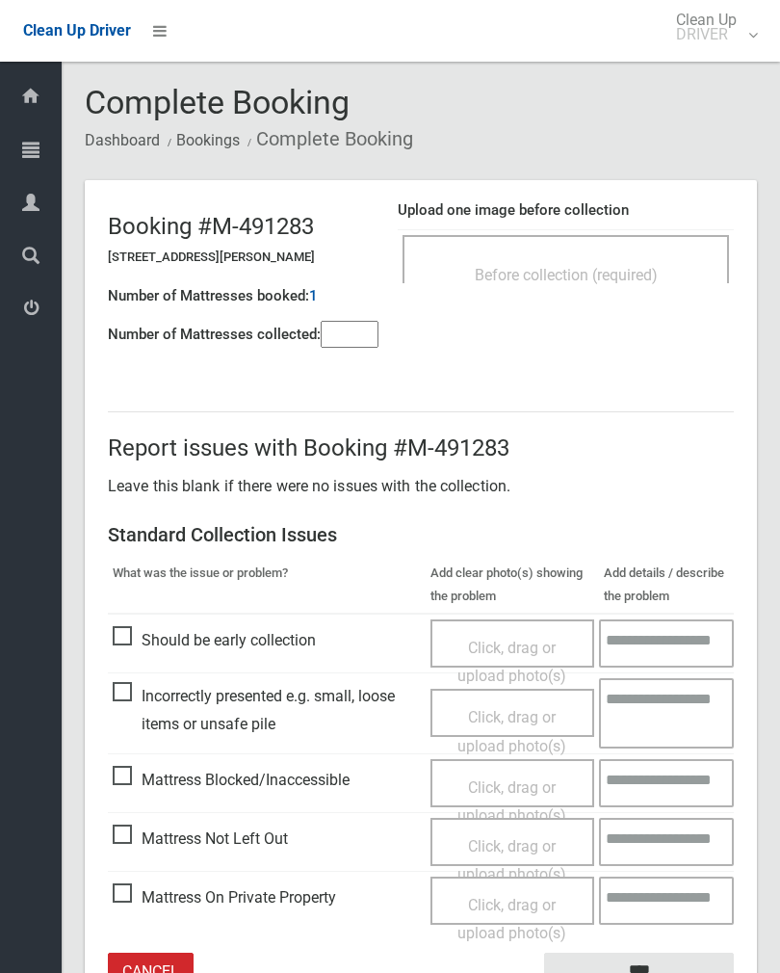
click at [583, 272] on span "Before collection (required)" at bounding box center [566, 275] width 183 height 18
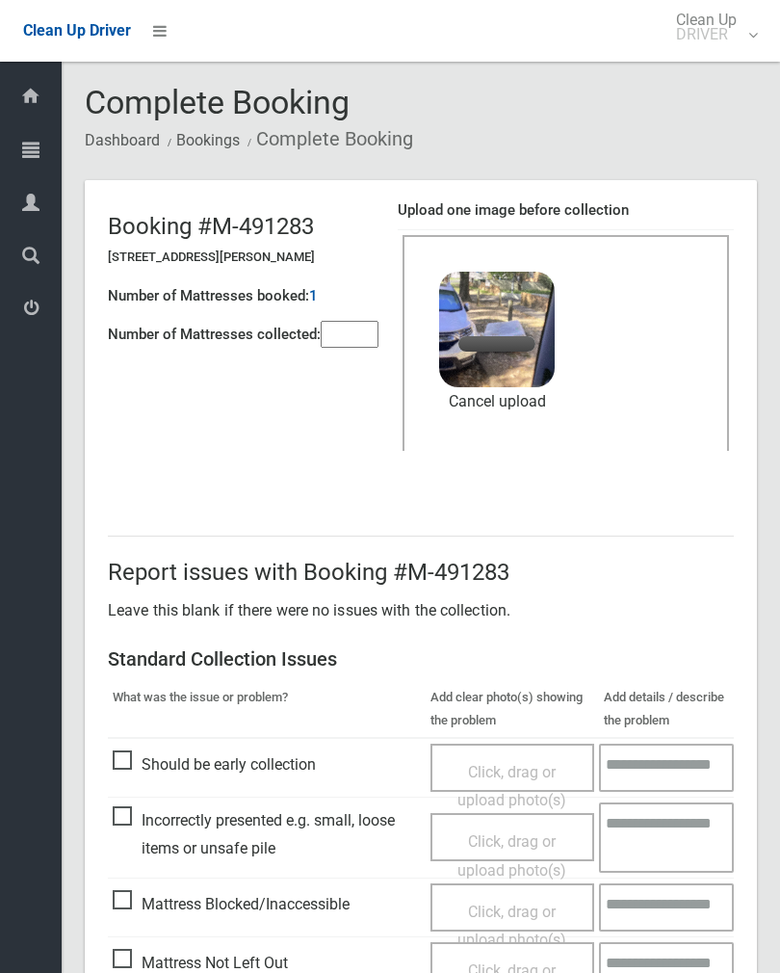
click at [346, 326] on input"] "number" at bounding box center [350, 334] width 58 height 27
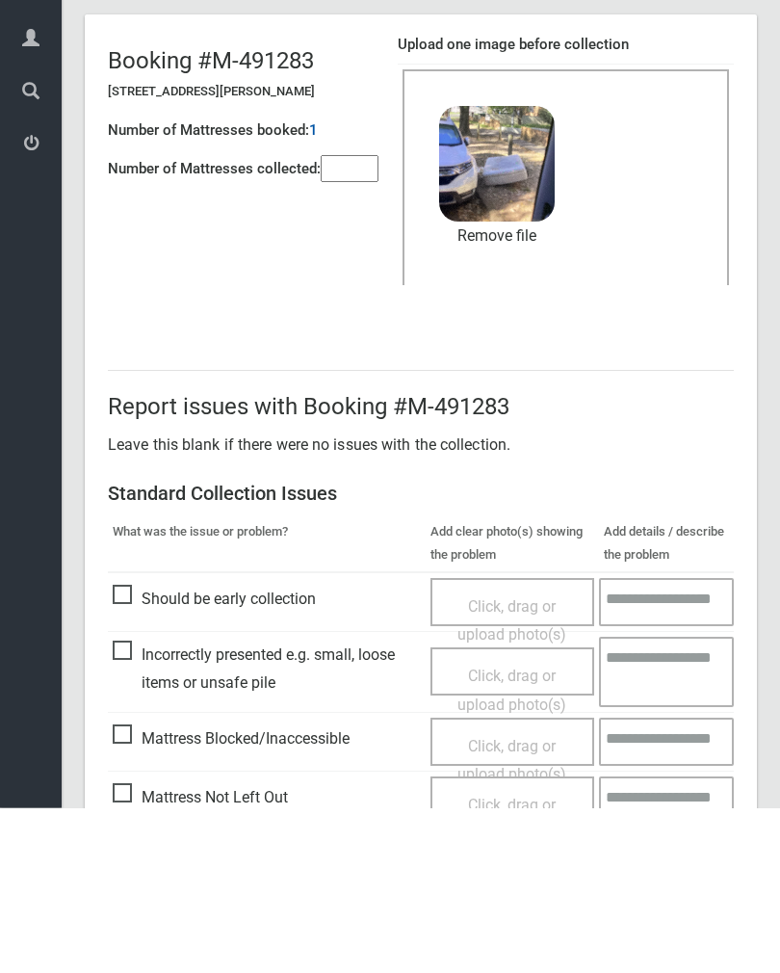
scroll to position [232, 0]
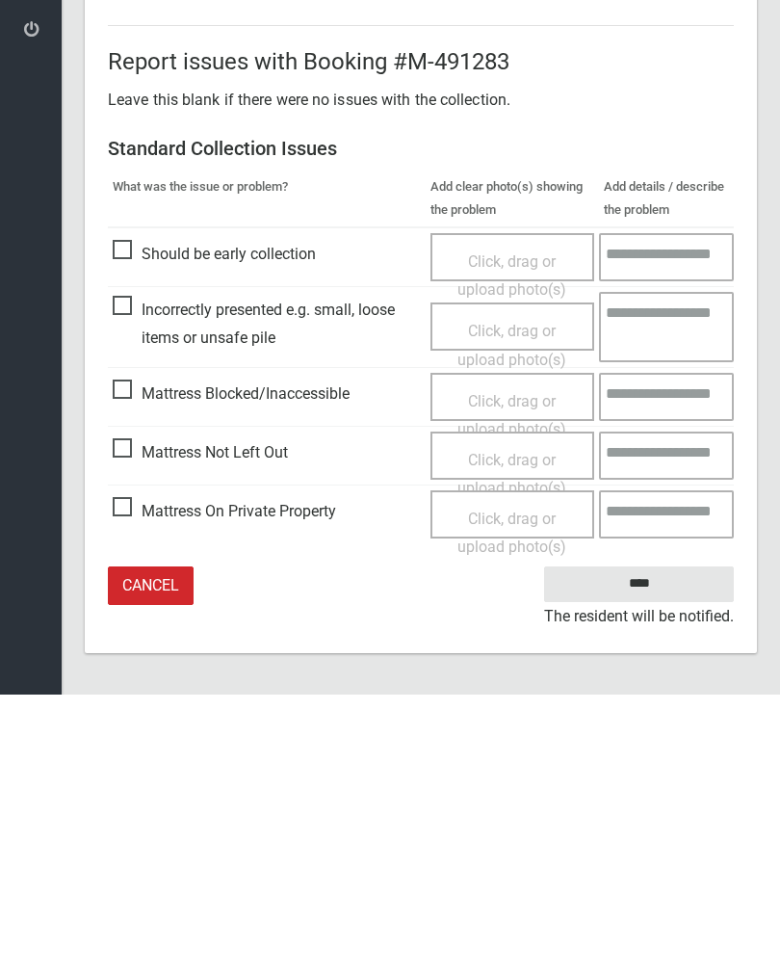
type input"] "*"
click at [648, 845] on input "****" at bounding box center [639, 863] width 190 height 36
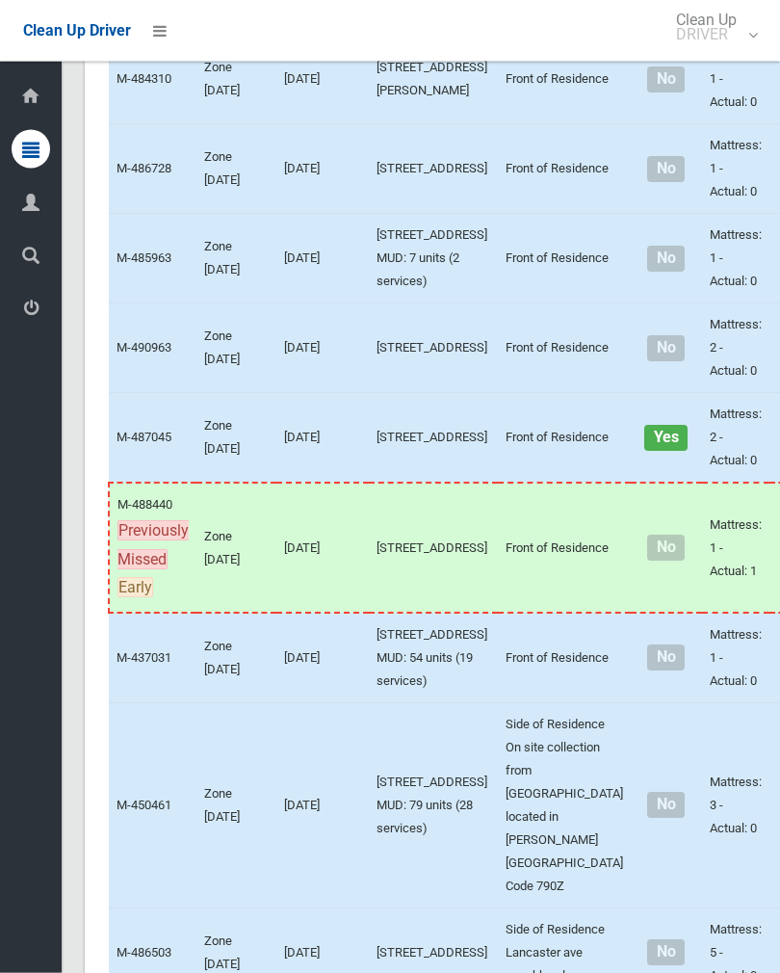
scroll to position [7675, 0]
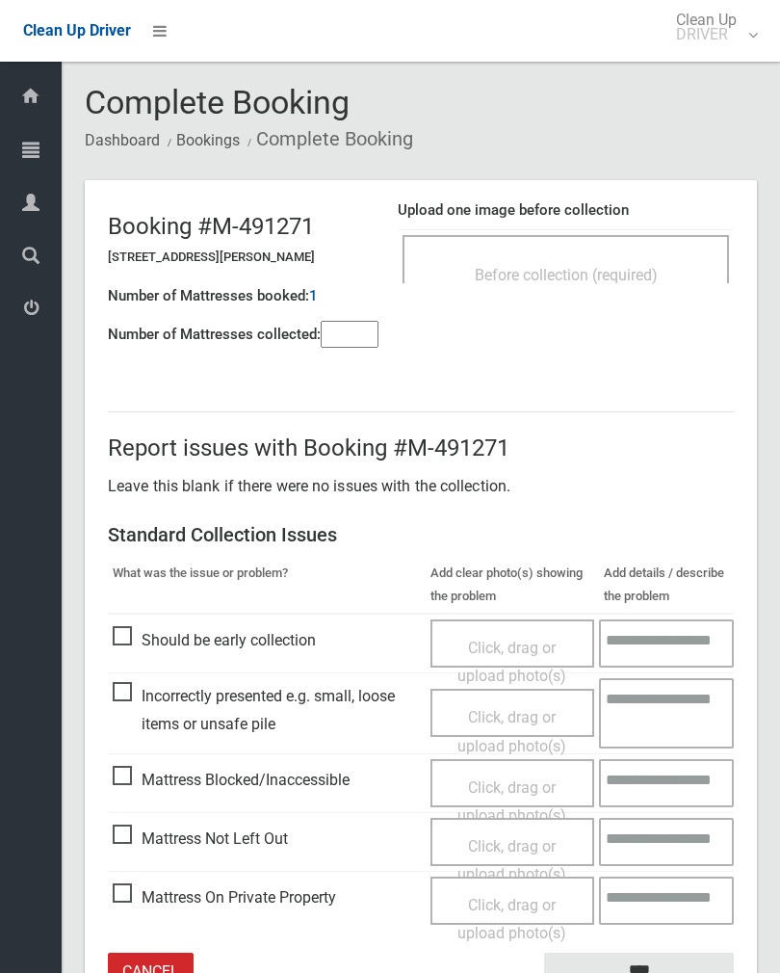
click at [346, 339] on input"] "number" at bounding box center [350, 334] width 58 height 27
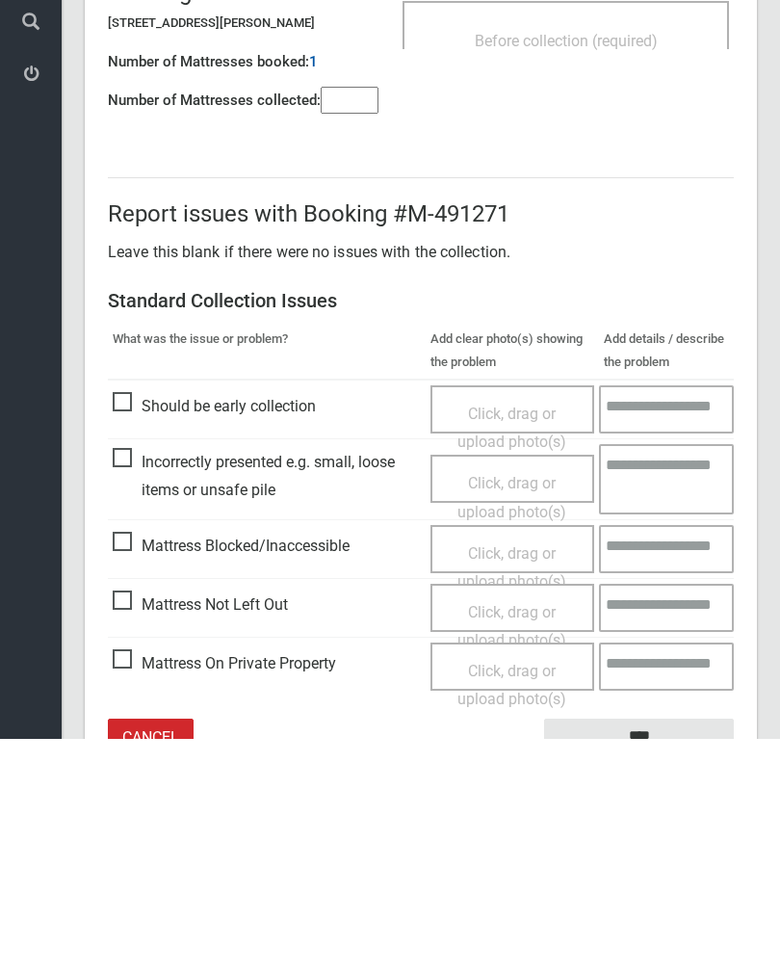
scroll to position [107, 0]
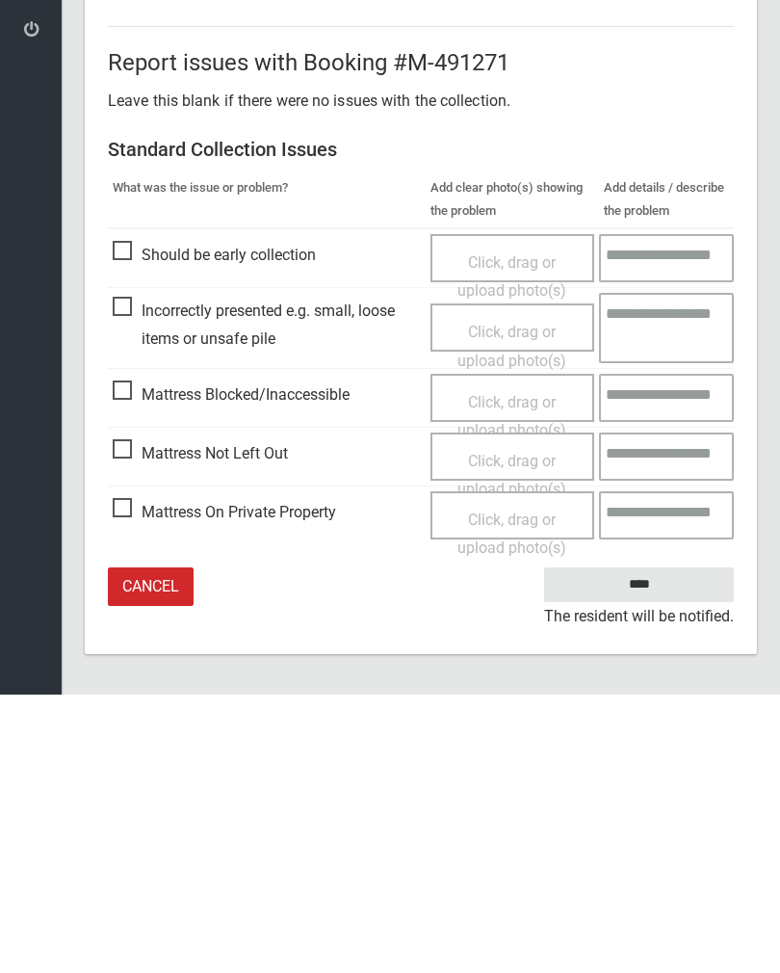
type input"] "*"
click at [511, 730] on span "Click, drag or upload photo(s)" at bounding box center [512, 753] width 109 height 47
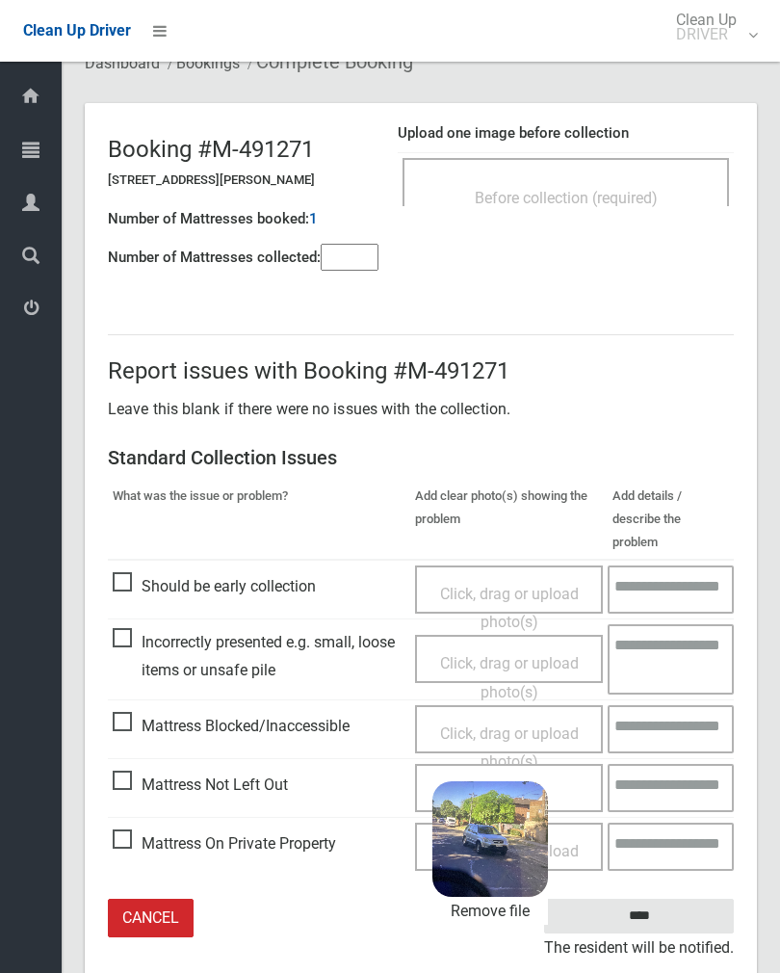
click at [683, 899] on input "****" at bounding box center [639, 917] width 190 height 36
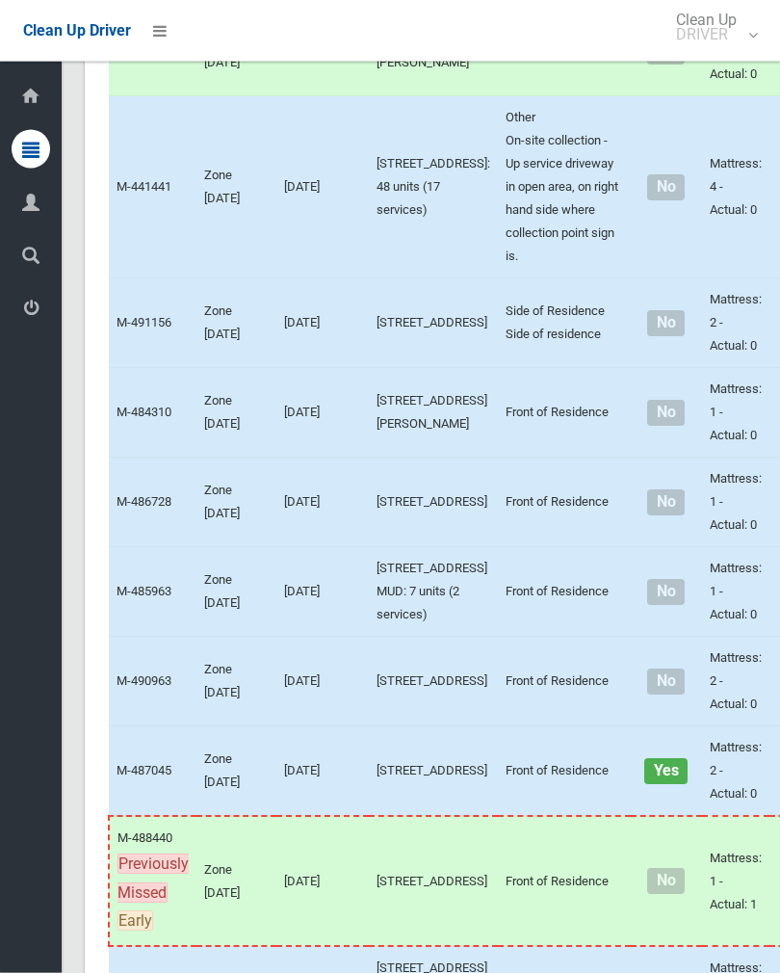
scroll to position [7297, 0]
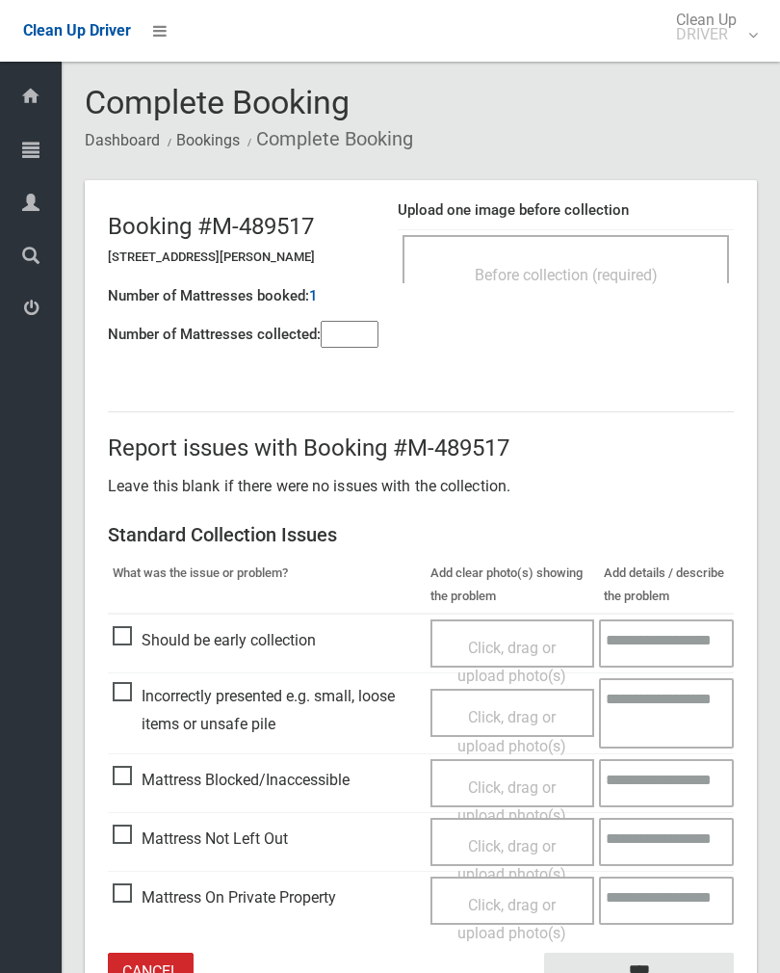
click at [345, 332] on input"] "number" at bounding box center [350, 334] width 58 height 27
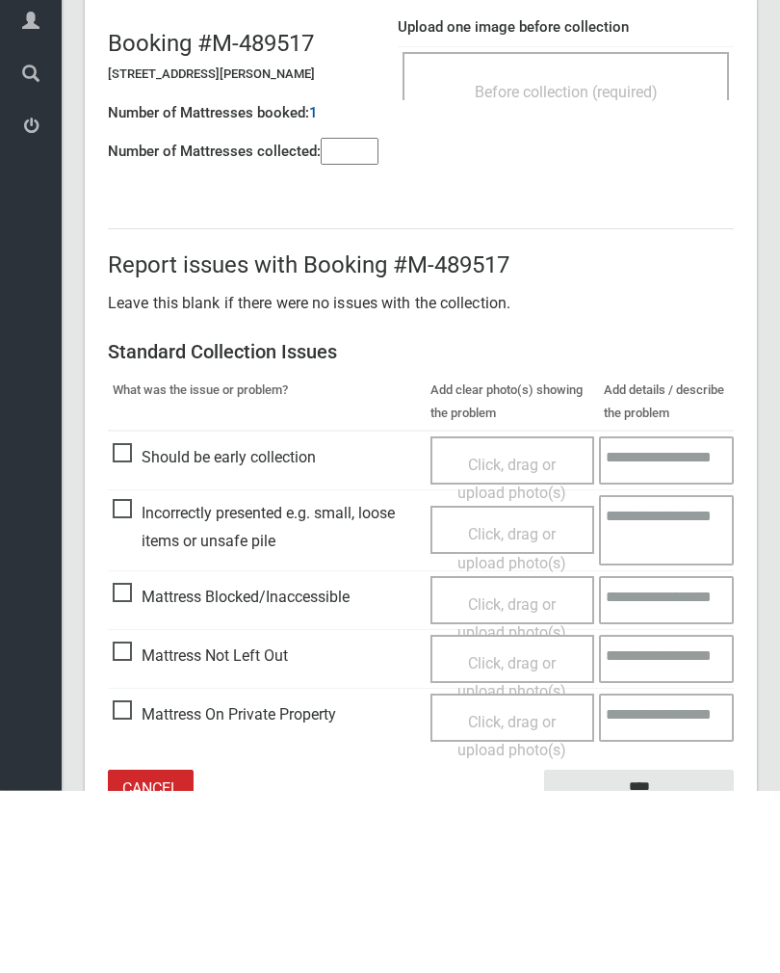
scroll to position [107, 0]
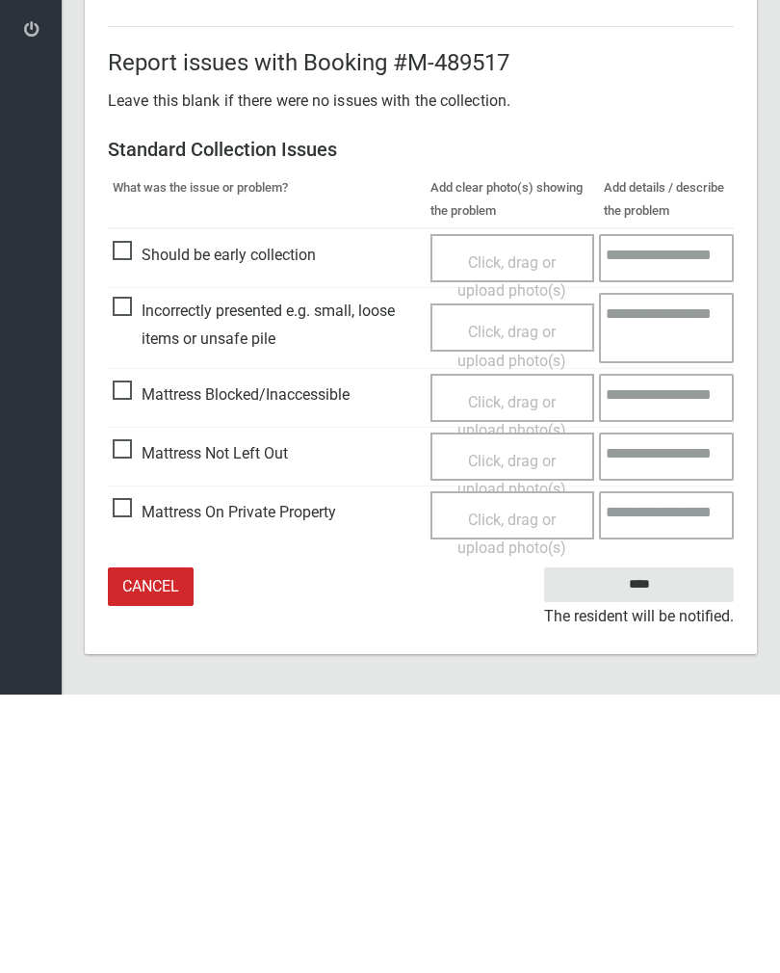
type input"] "*"
click at [509, 730] on span "Click, drag or upload photo(s)" at bounding box center [512, 753] width 109 height 47
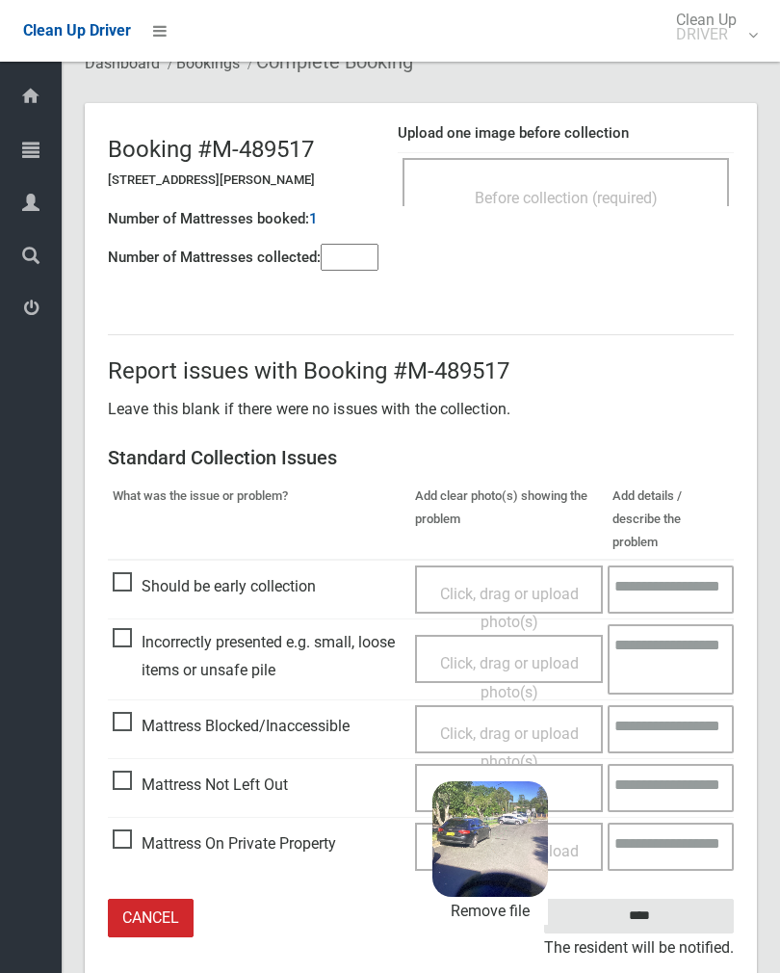
click at [682, 899] on input "****" at bounding box center [639, 917] width 190 height 36
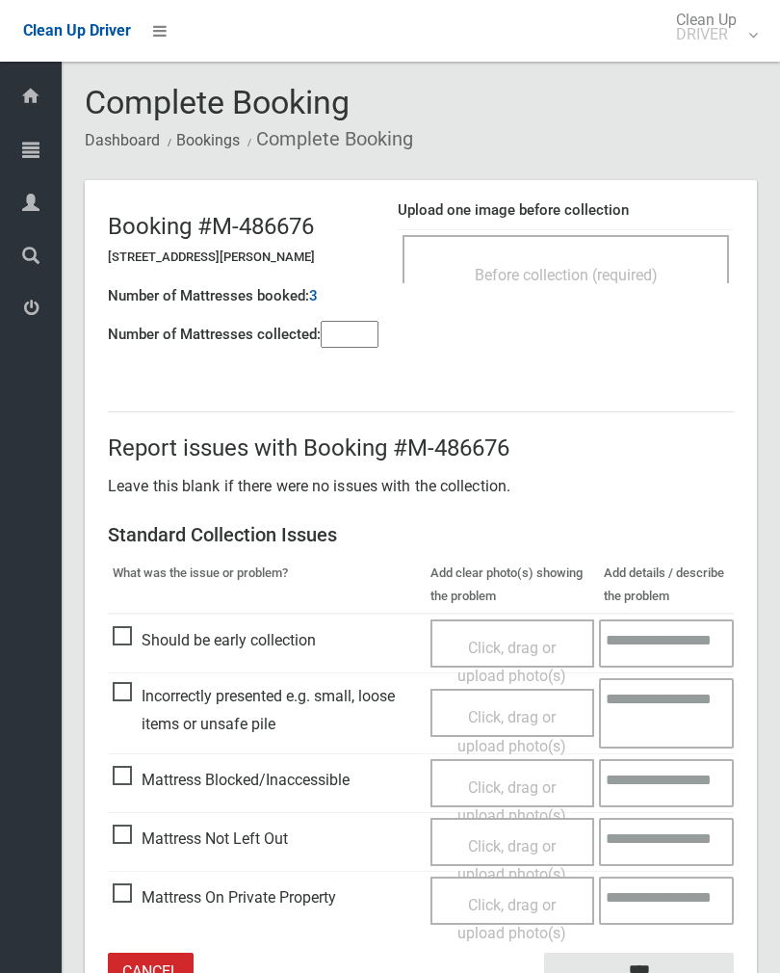
click at [619, 260] on div "Before collection (required)" at bounding box center [566, 274] width 284 height 36
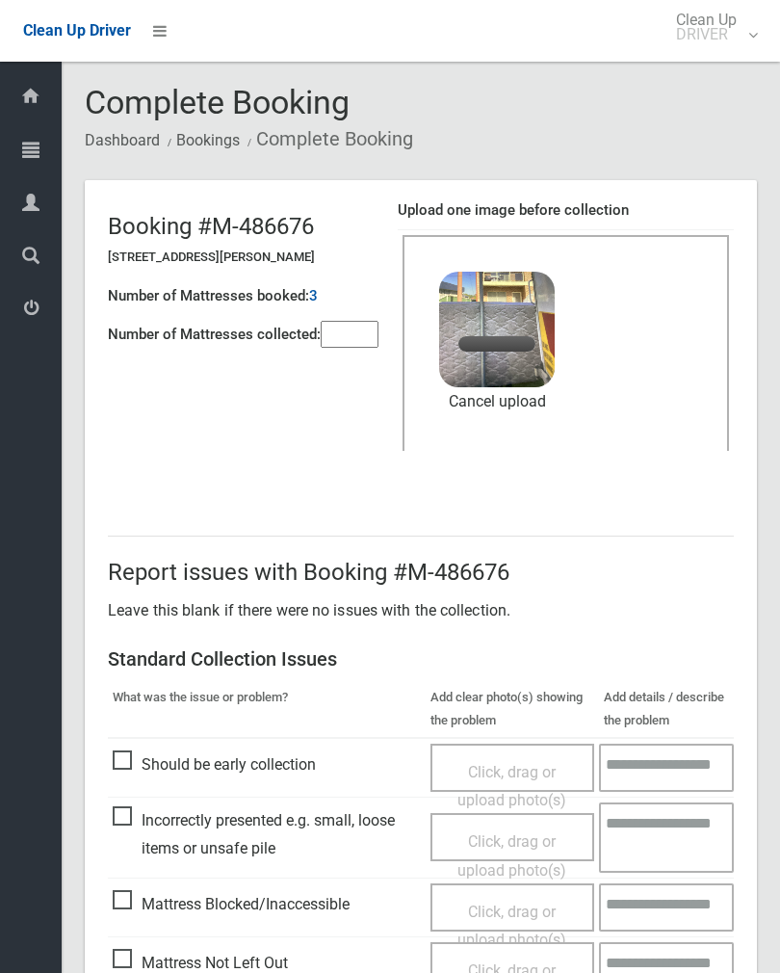
click at [357, 338] on input"] "number" at bounding box center [350, 334] width 58 height 27
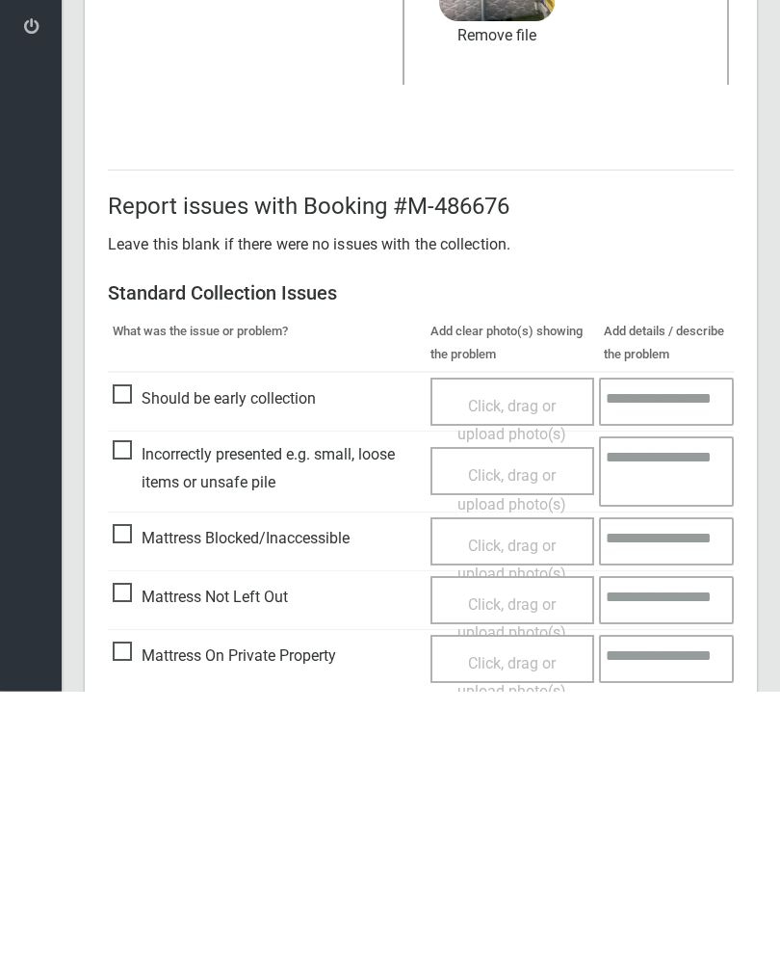
scroll to position [232, 0]
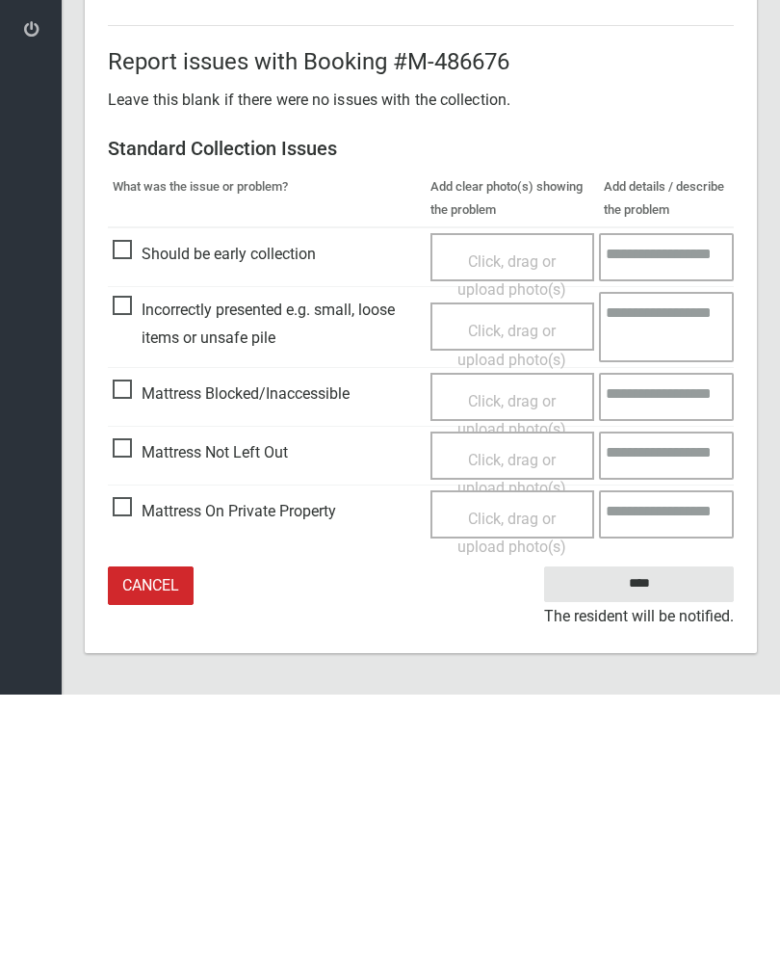
type input"] "*"
click at [649, 845] on input "****" at bounding box center [639, 863] width 190 height 36
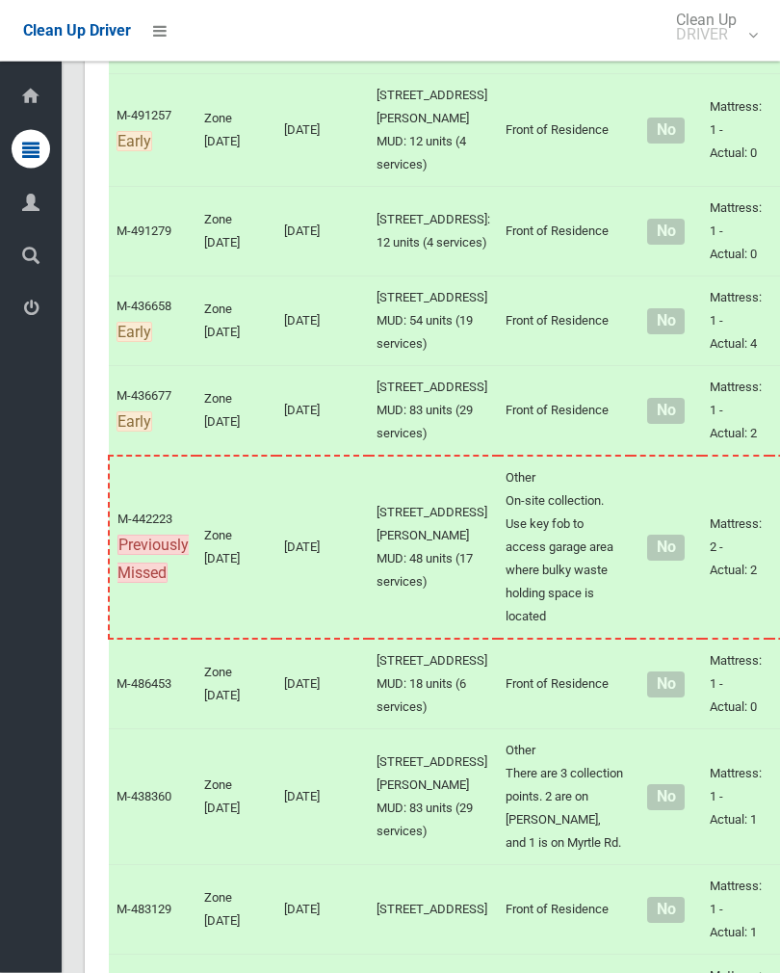
scroll to position [6048, 0]
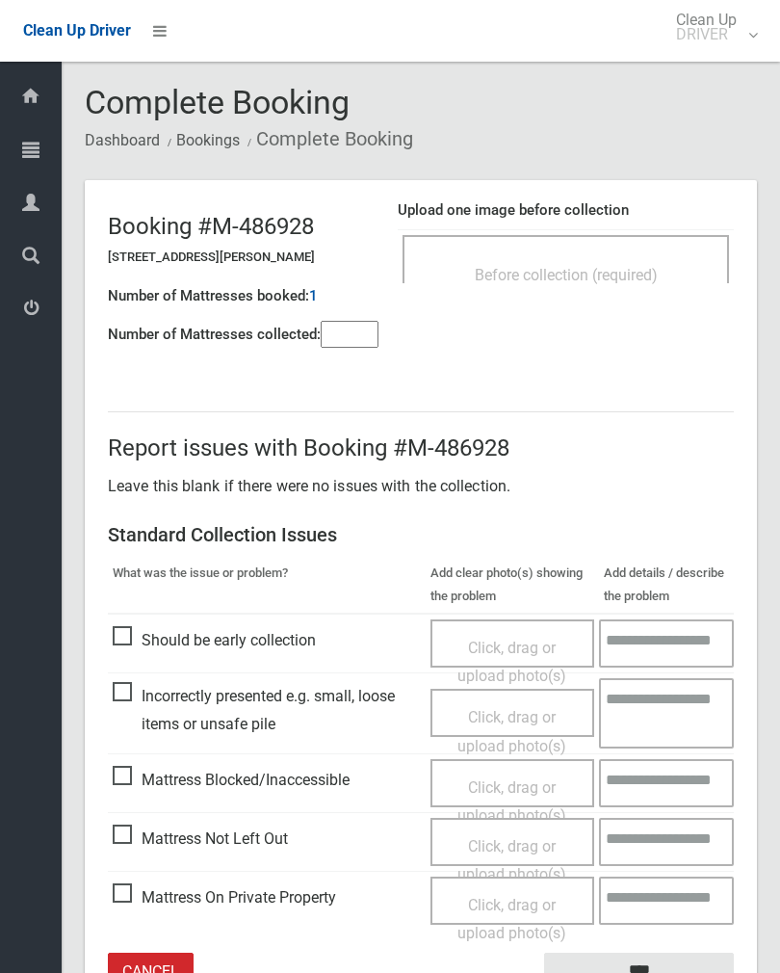
click at [590, 267] on span "Before collection (required)" at bounding box center [566, 275] width 183 height 18
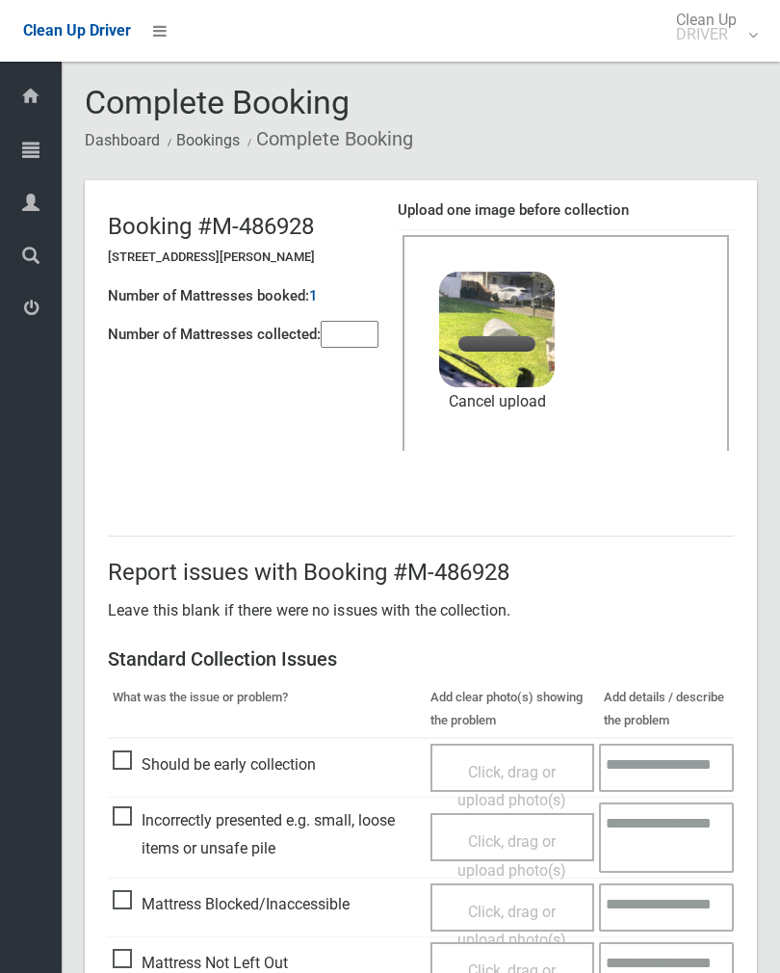
click at [365, 337] on input"] "number" at bounding box center [350, 334] width 58 height 27
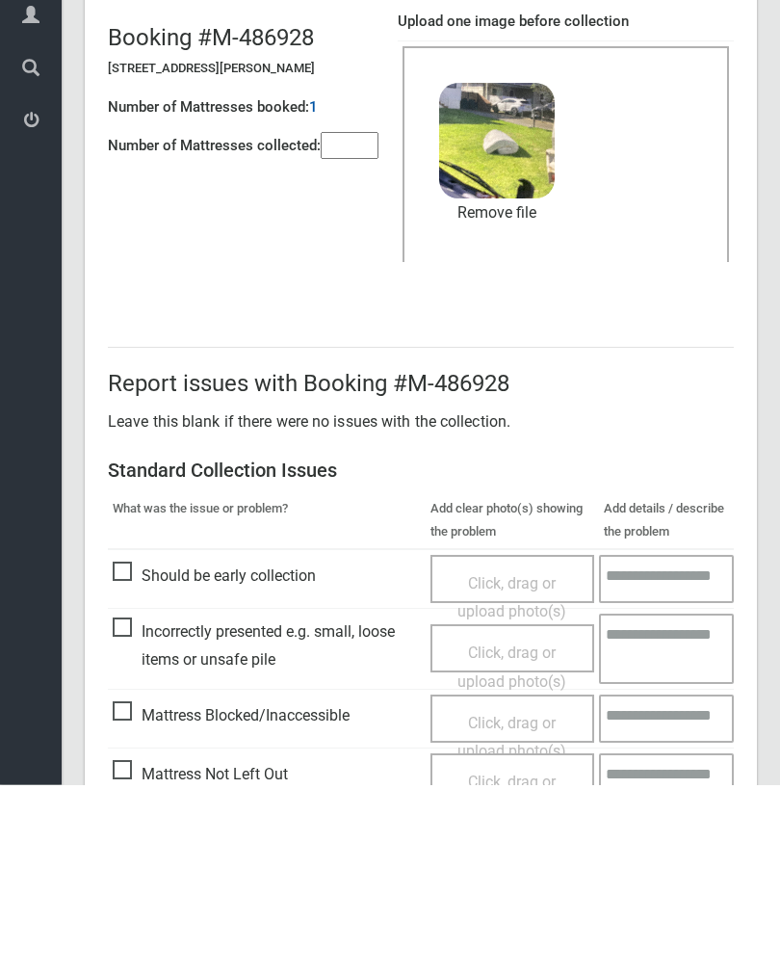
scroll to position [232, 0]
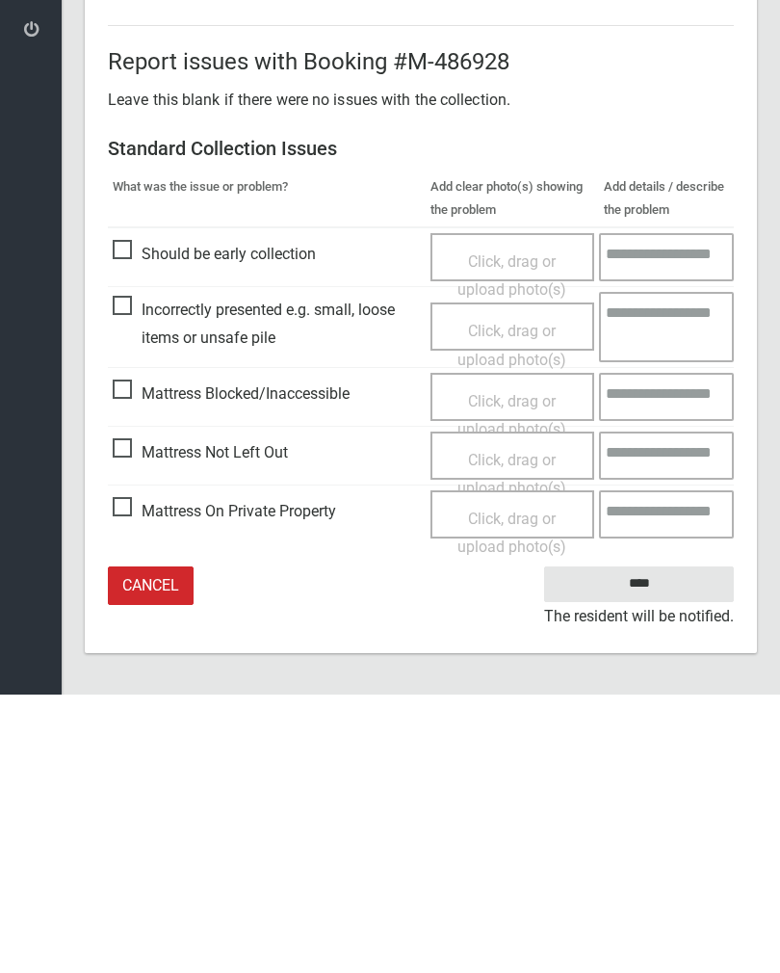
type input"] "*"
click at [647, 845] on input "****" at bounding box center [639, 863] width 190 height 36
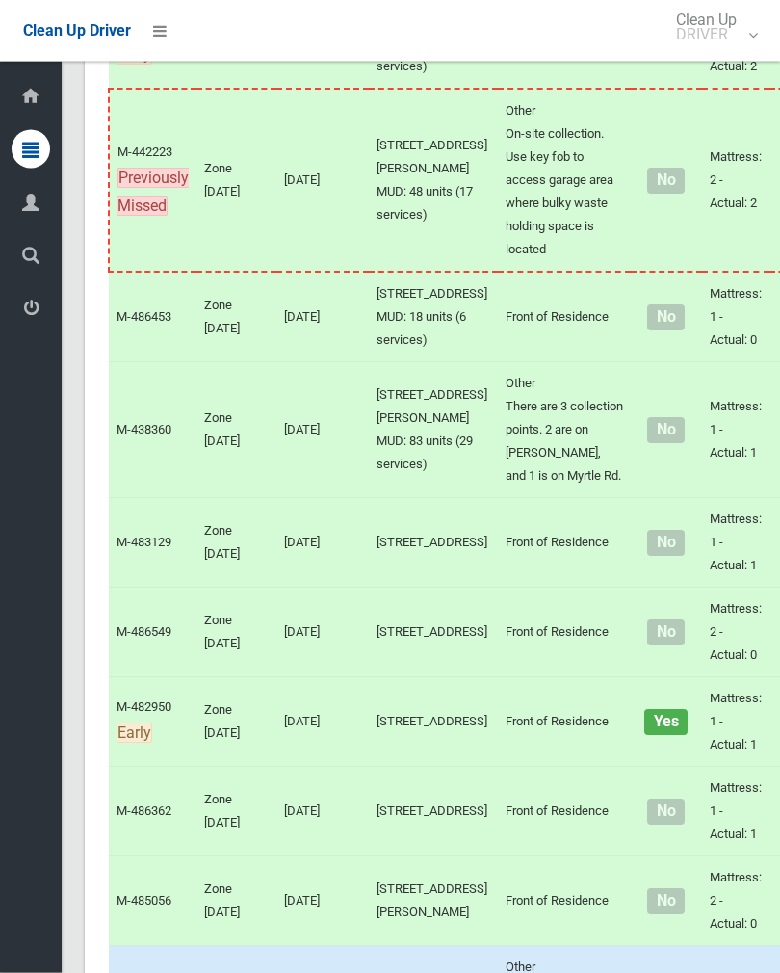
scroll to position [6119, 0]
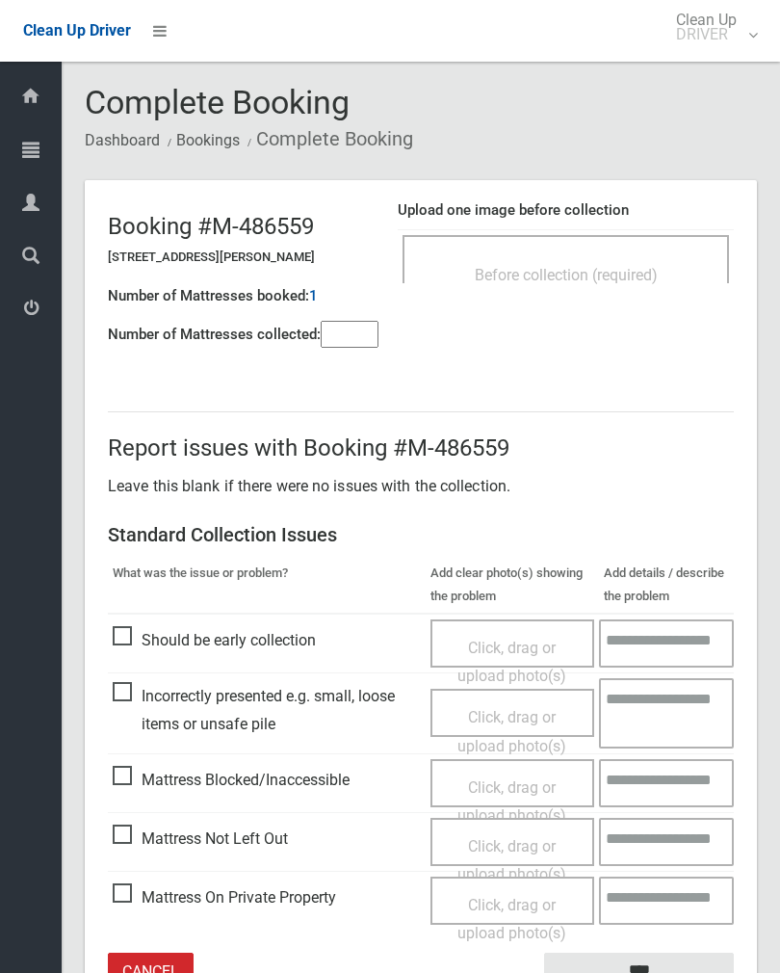
click at [616, 272] on span "Before collection (required)" at bounding box center [566, 275] width 183 height 18
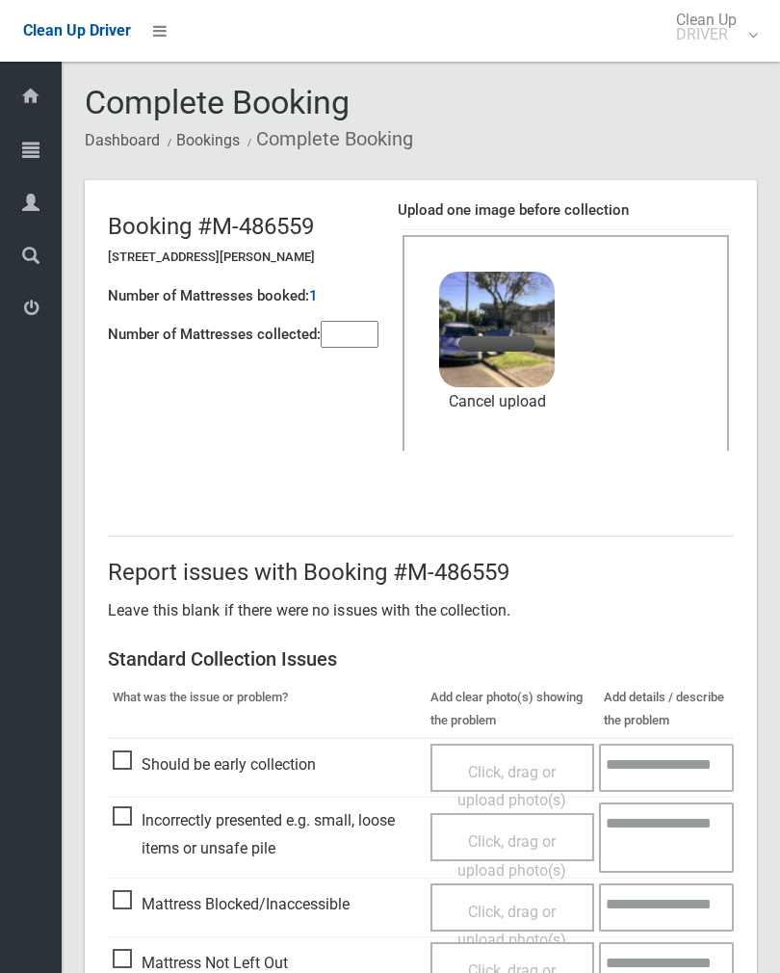
click at [364, 327] on input"] "number" at bounding box center [350, 334] width 58 height 27
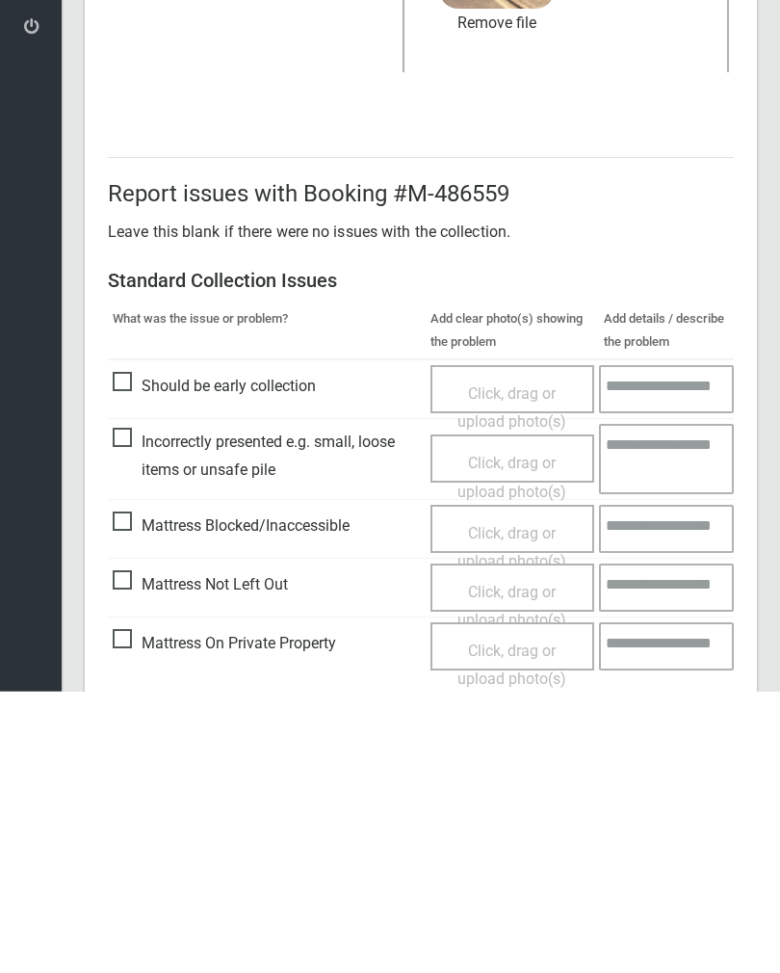
scroll to position [232, 0]
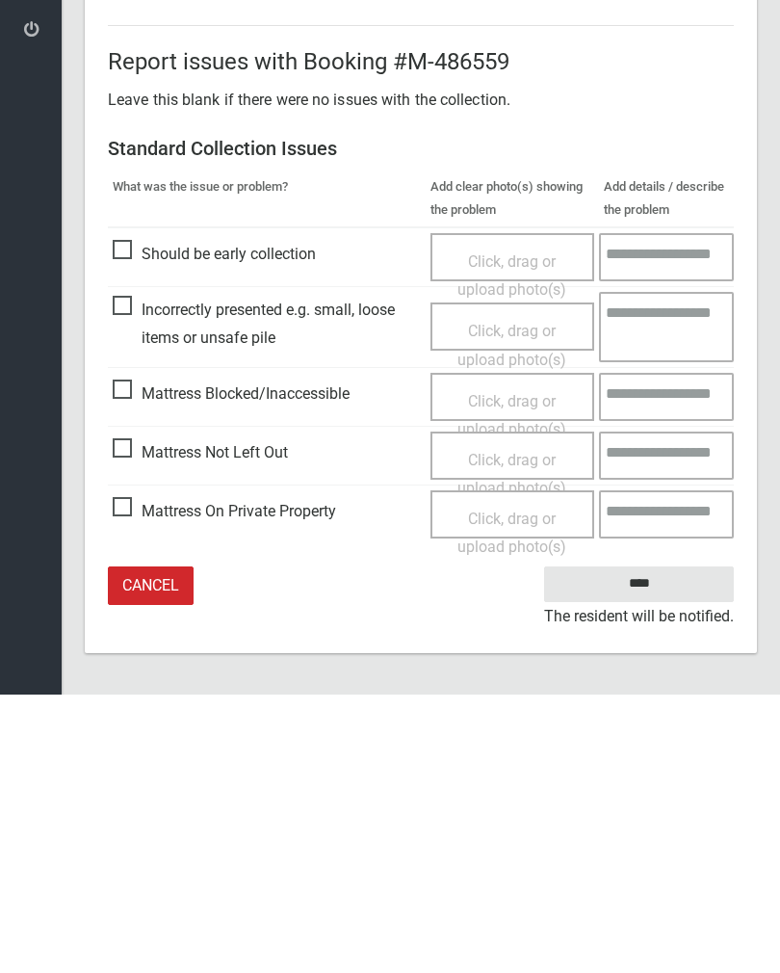
type input"] "*"
click at [640, 845] on input "****" at bounding box center [639, 863] width 190 height 36
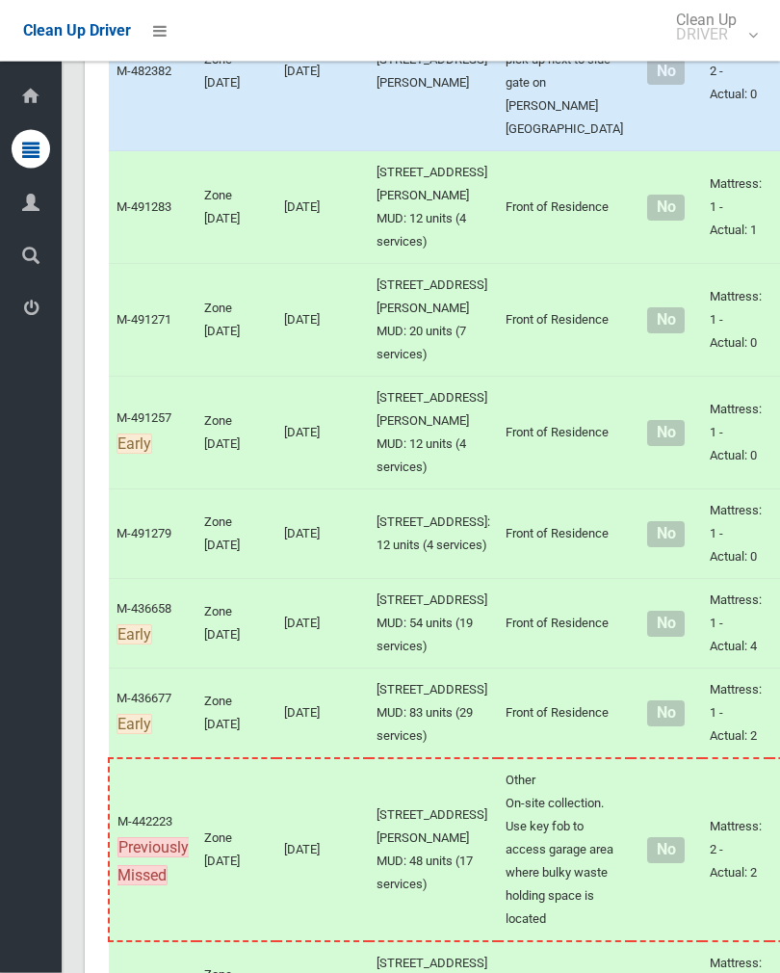
scroll to position [5822, 0]
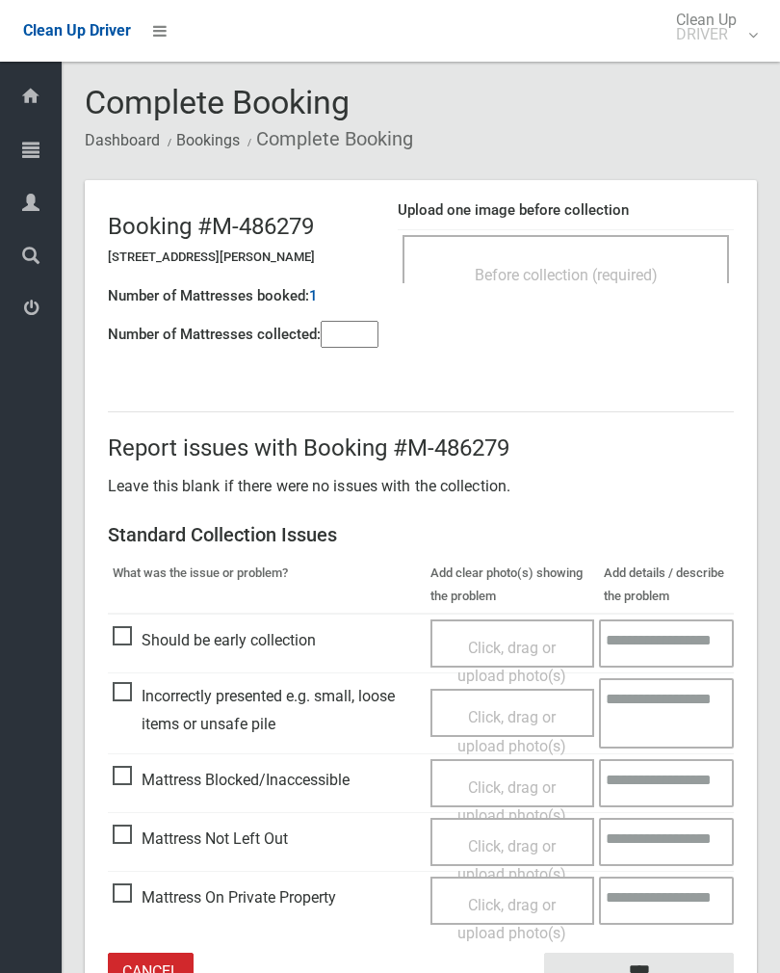
click at [658, 264] on div "Before collection (required)" at bounding box center [566, 274] width 284 height 36
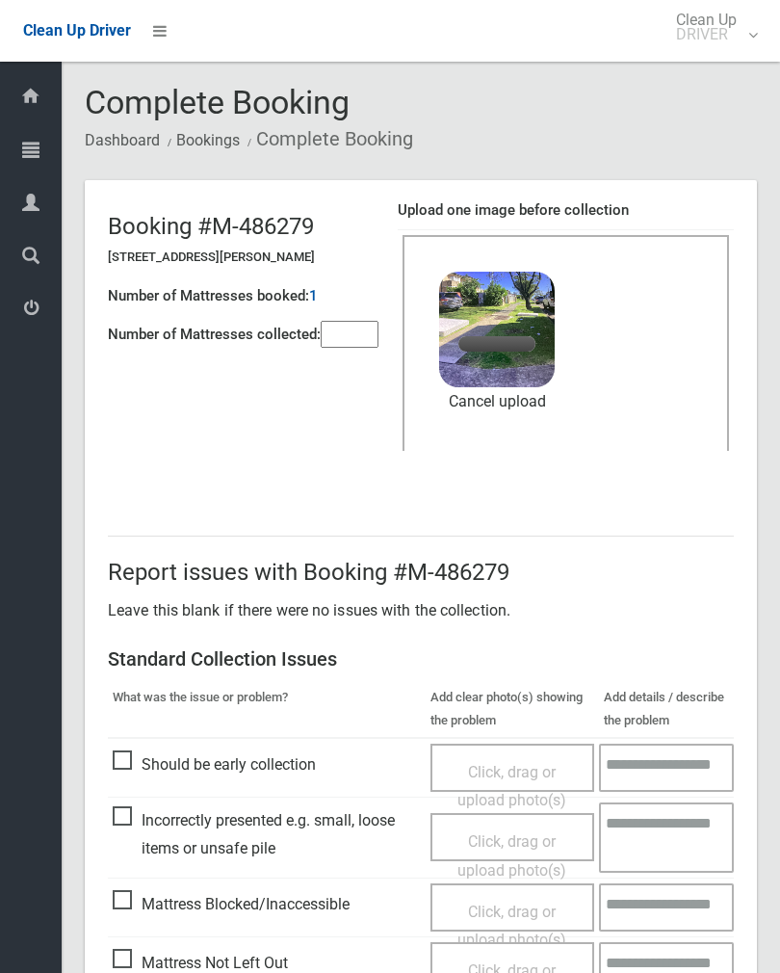
click at [341, 338] on input"] "number" at bounding box center [350, 334] width 58 height 27
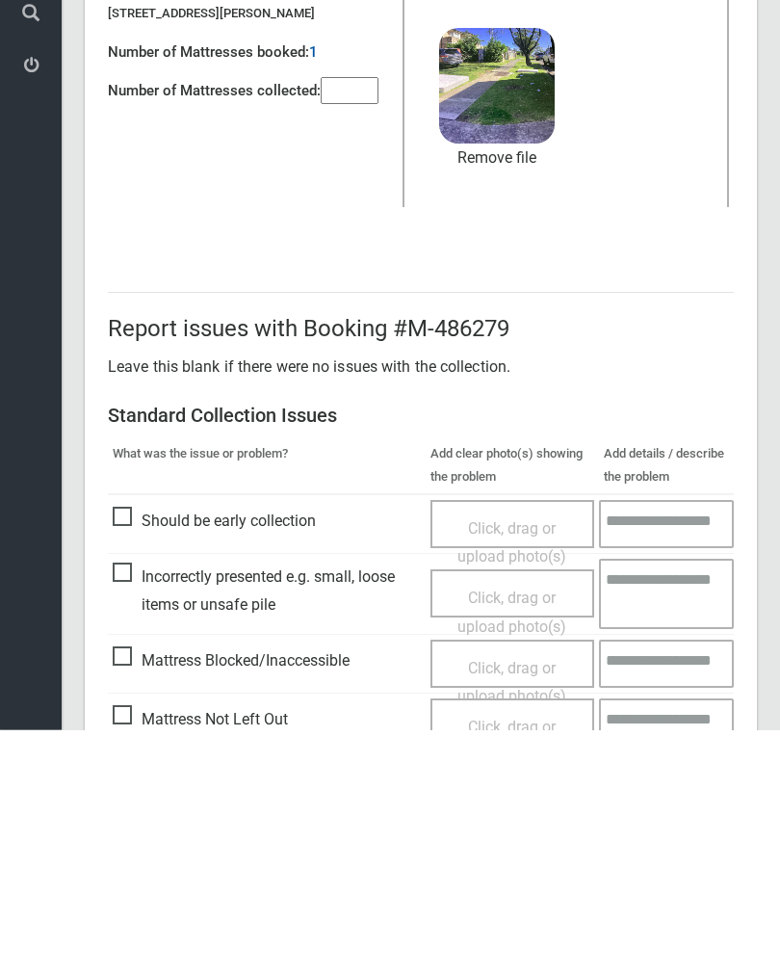
scroll to position [232, 0]
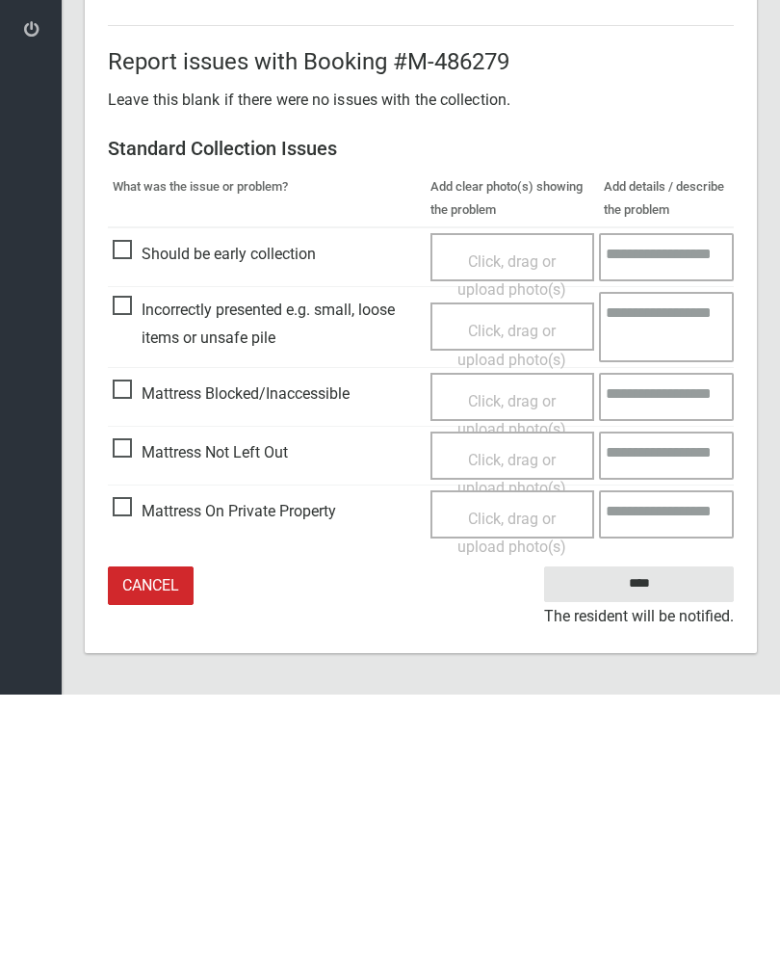
type input"] "*"
click at [644, 845] on input "****" at bounding box center [639, 863] width 190 height 36
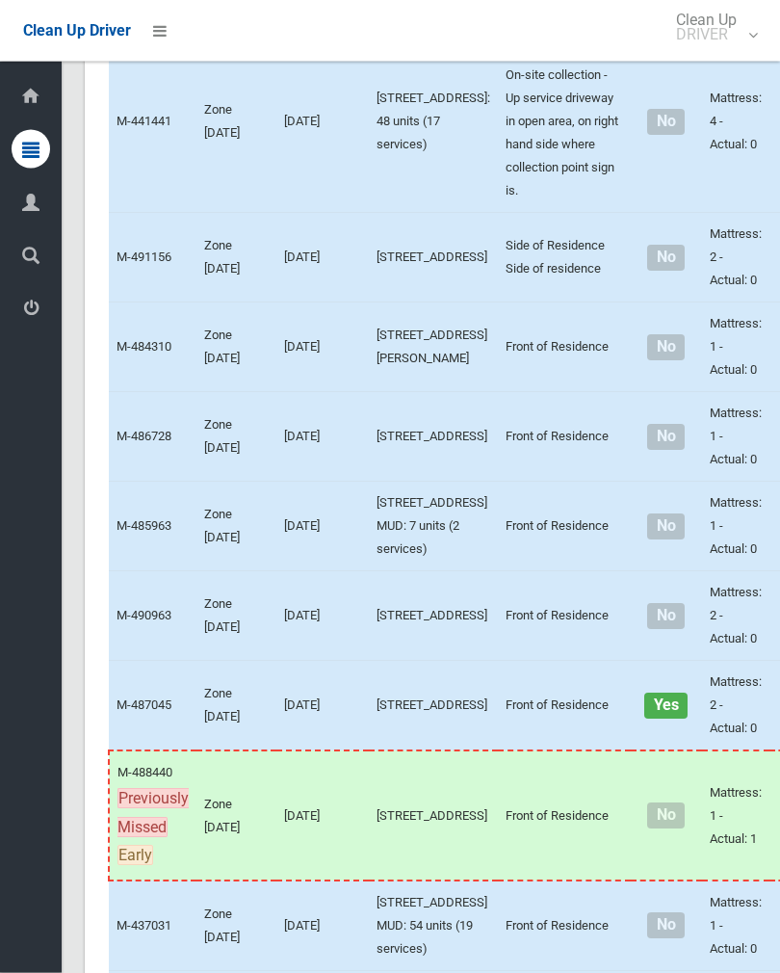
scroll to position [7407, 0]
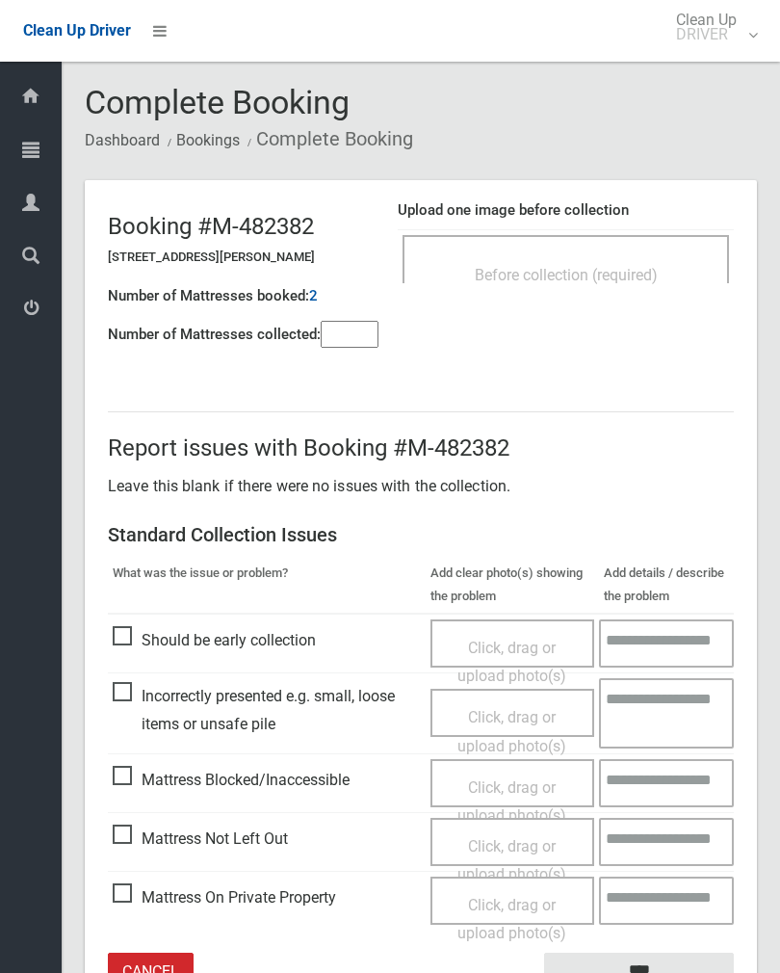
click at [604, 260] on div "Before collection (required)" at bounding box center [566, 274] width 284 height 36
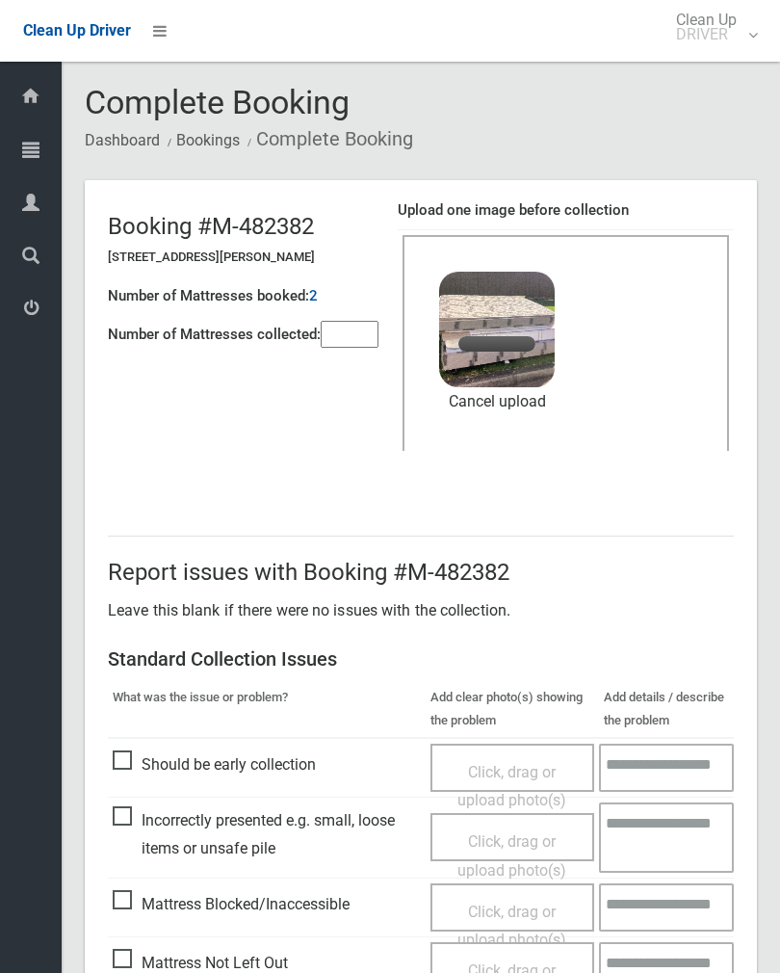
click at [384, 320] on div "Booking #M-482382 [STREET_ADDRESS][PERSON_NAME] Number of Mattresses booked: 2 …" at bounding box center [253, 273] width 290 height 164
click at [357, 323] on input"] "number" at bounding box center [350, 334] width 58 height 27
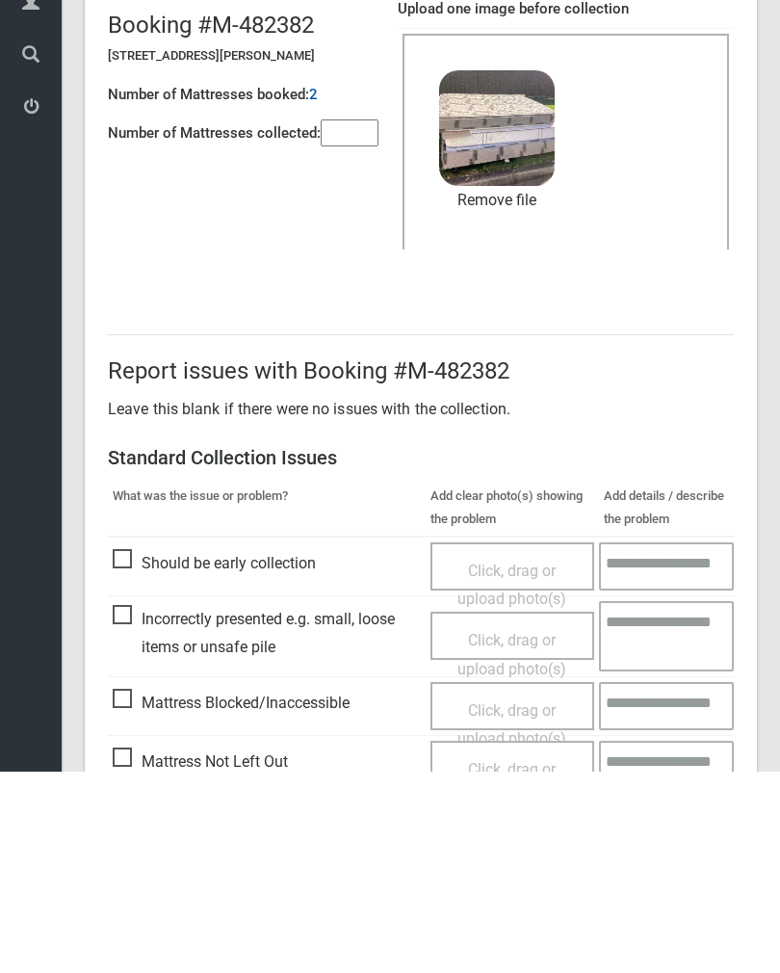
scroll to position [232, 0]
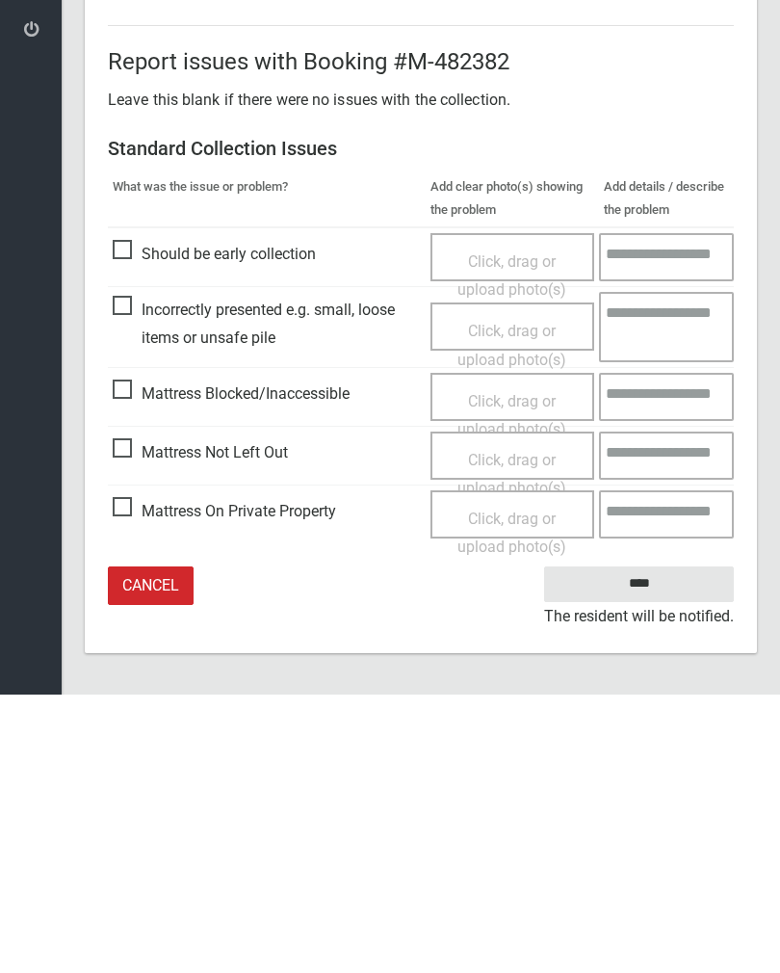
type input"] "*"
click at [651, 845] on input "****" at bounding box center [639, 863] width 190 height 36
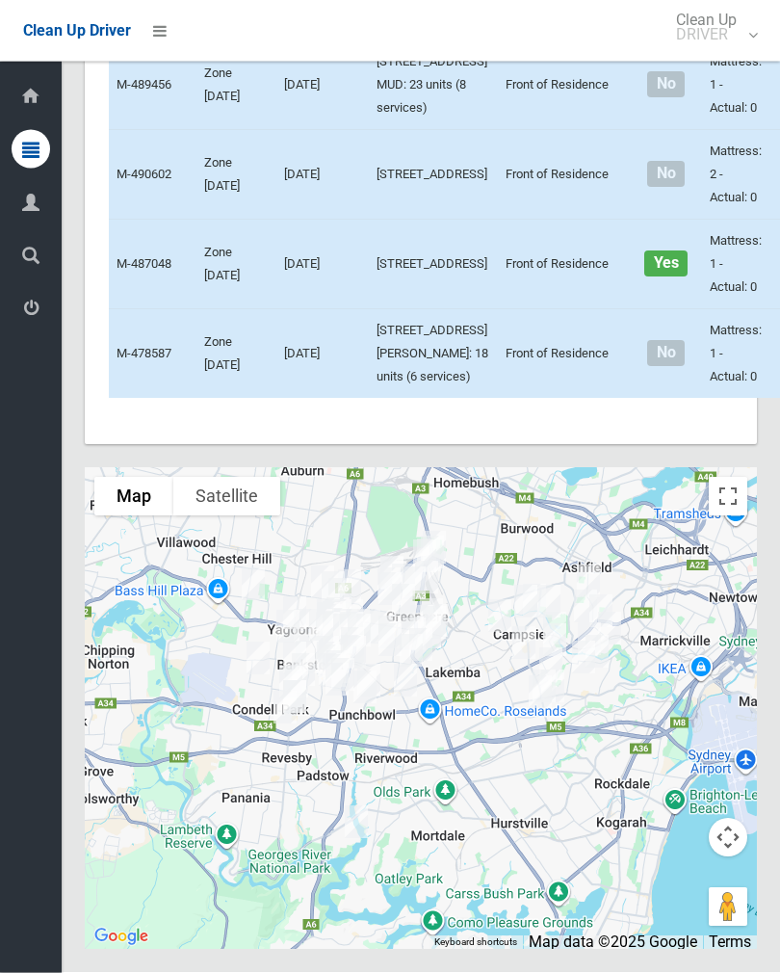
scroll to position [10282, 0]
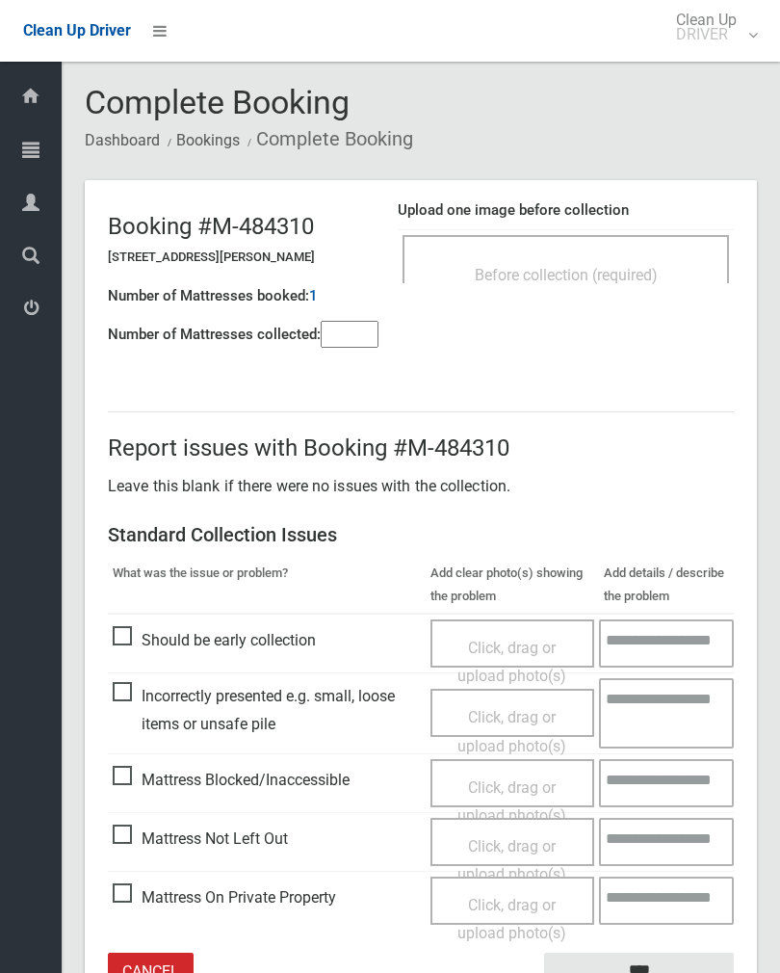
click at [331, 346] on input"] "number" at bounding box center [350, 334] width 58 height 27
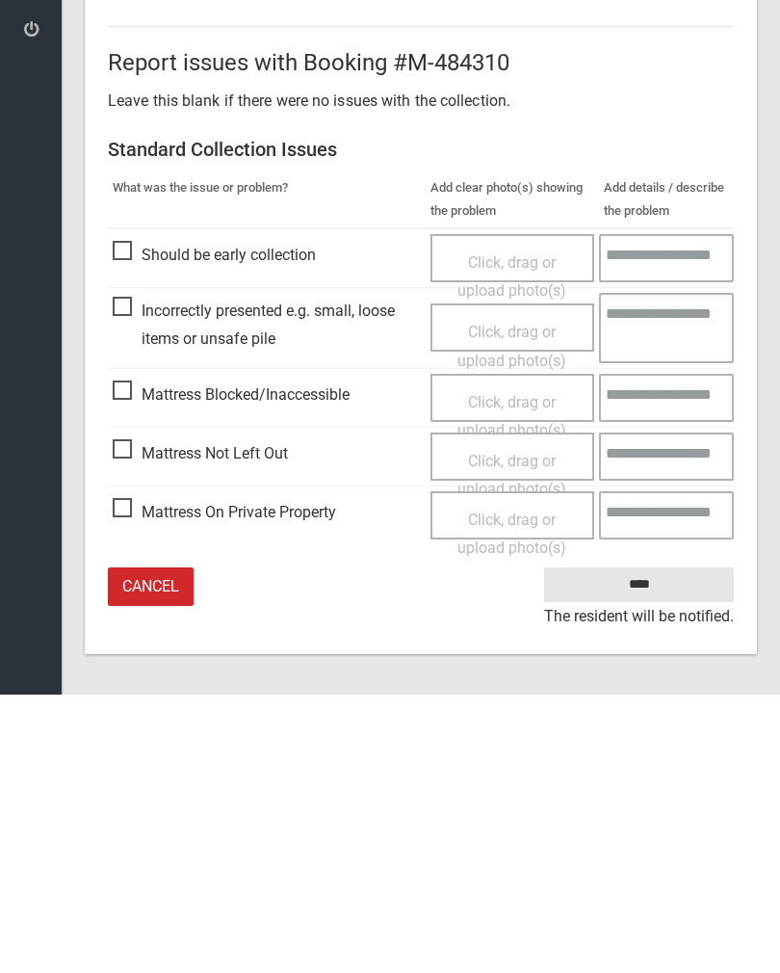
type input"] "*"
click at [523, 730] on span "Click, drag or upload photo(s)" at bounding box center [512, 753] width 109 height 47
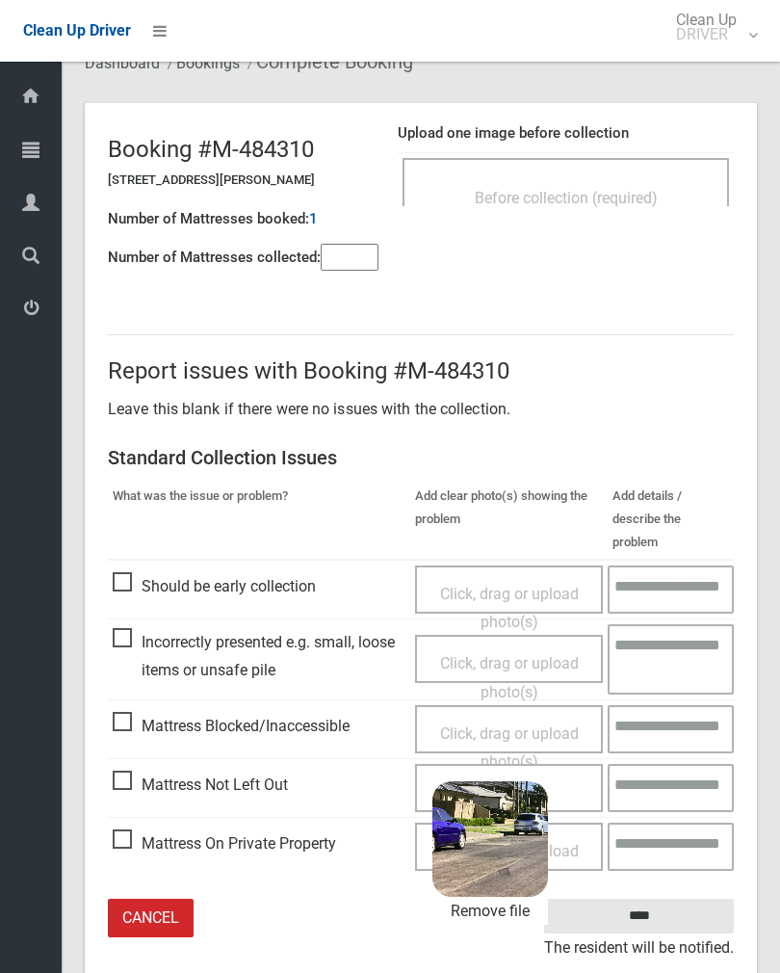
click at [674, 899] on input "****" at bounding box center [639, 917] width 190 height 36
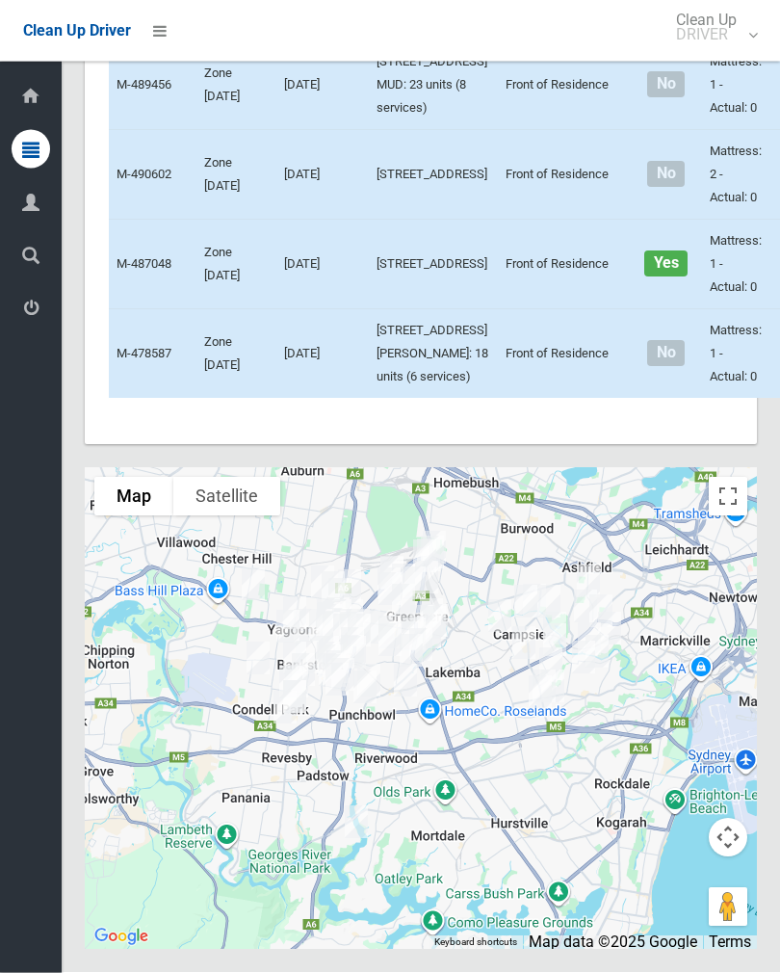
scroll to position [10409, 0]
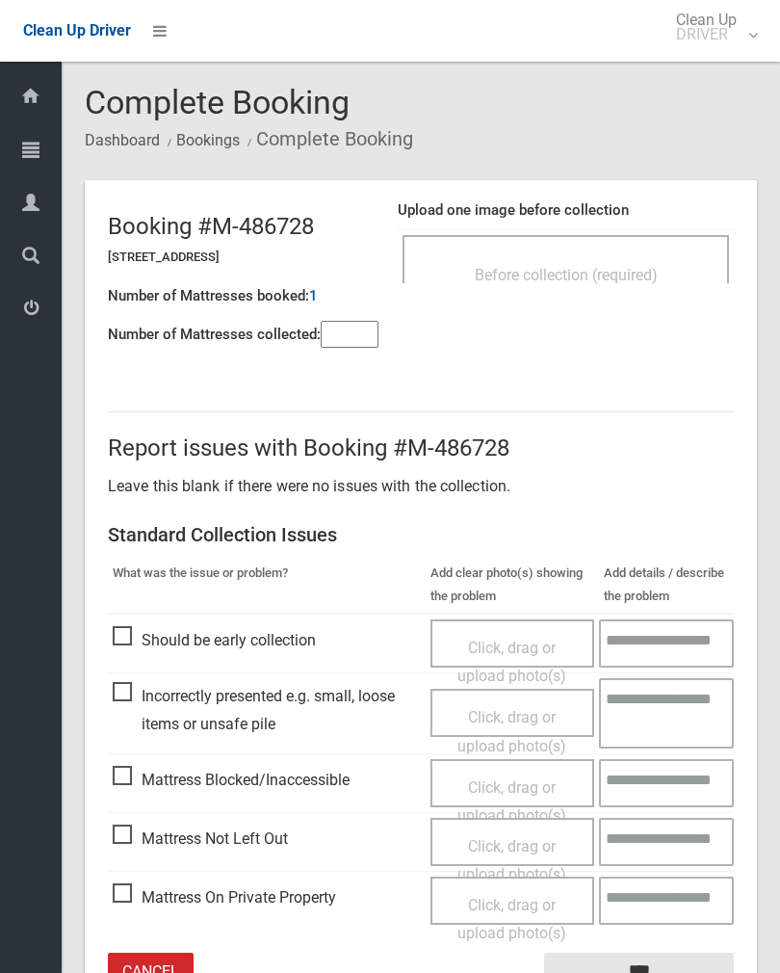
click at [357, 337] on input"] "number" at bounding box center [350, 334] width 58 height 27
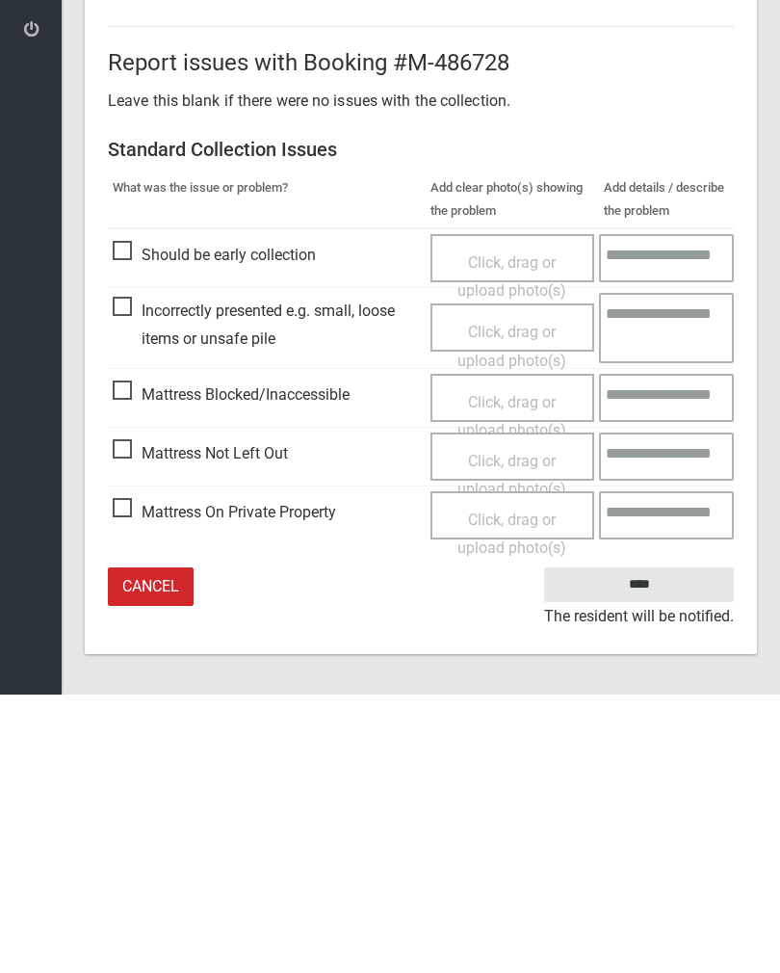
type input"] "*"
click at [515, 730] on span "Click, drag or upload photo(s)" at bounding box center [512, 753] width 109 height 47
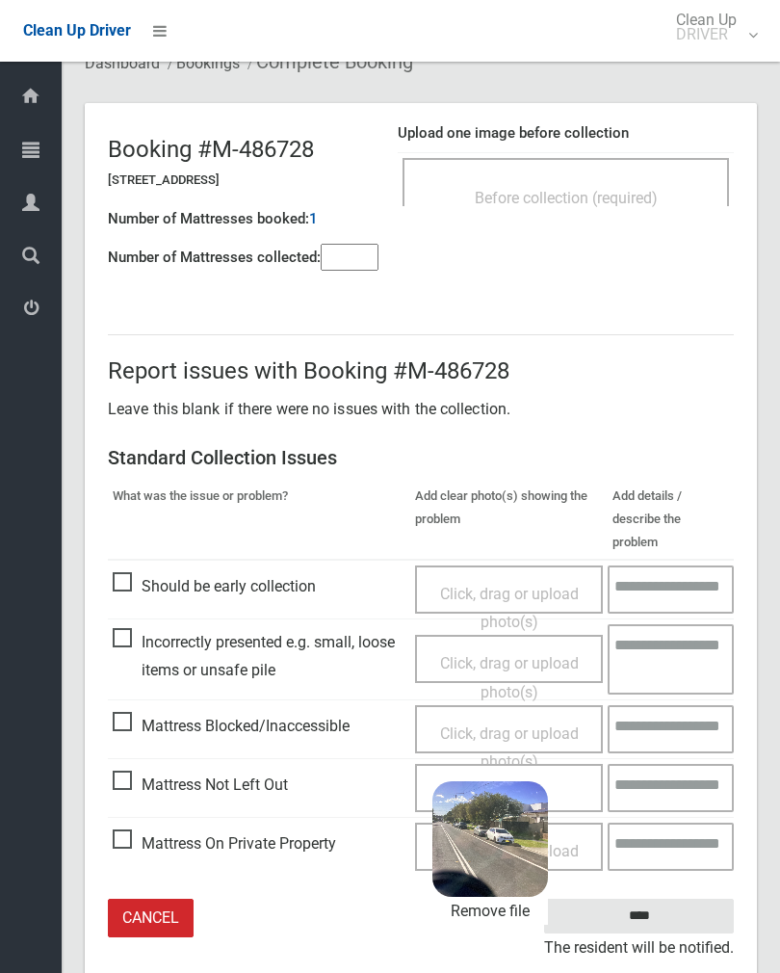
click at [680, 899] on input "****" at bounding box center [639, 917] width 190 height 36
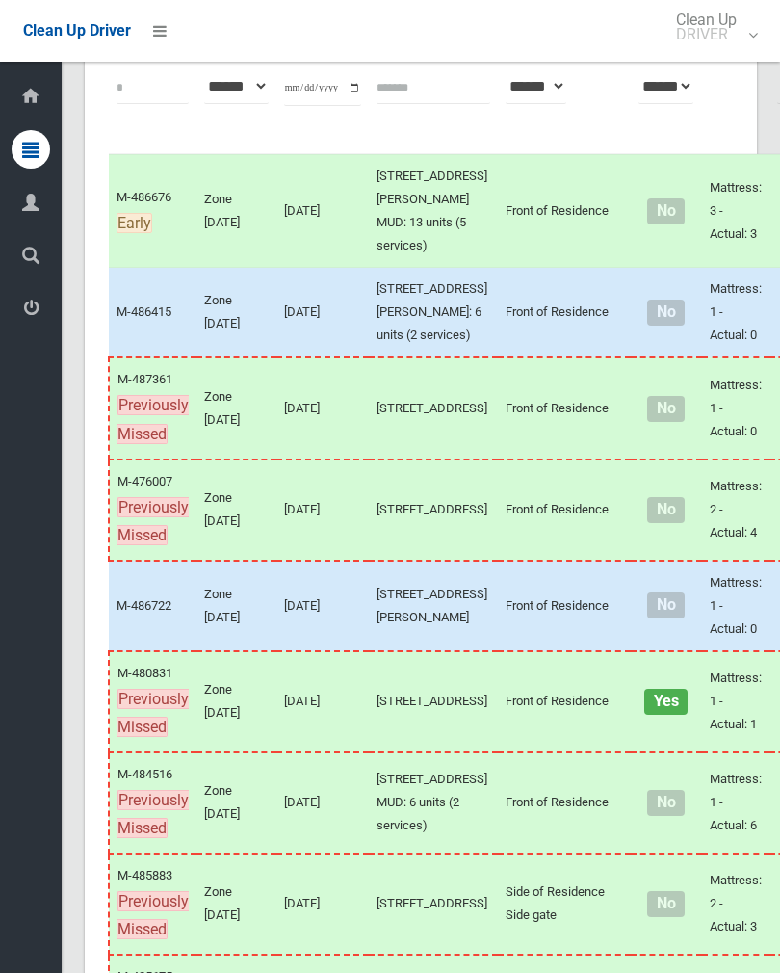
scroll to position [192, 0]
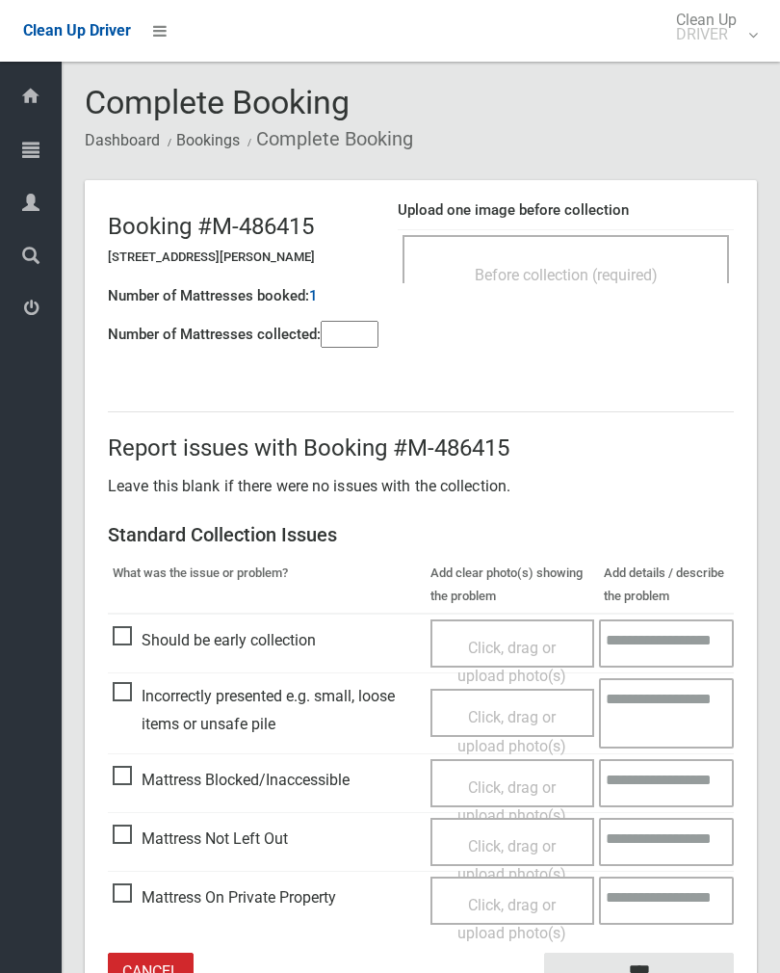
click at [365, 343] on input"] "number" at bounding box center [350, 334] width 58 height 27
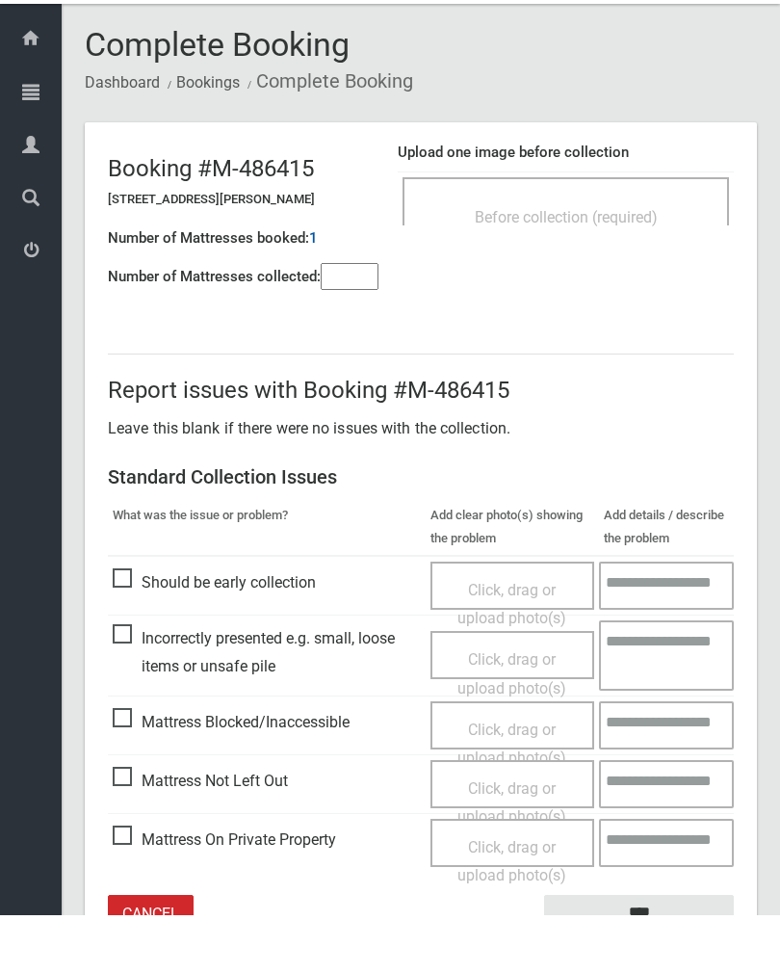
scroll to position [107, 0]
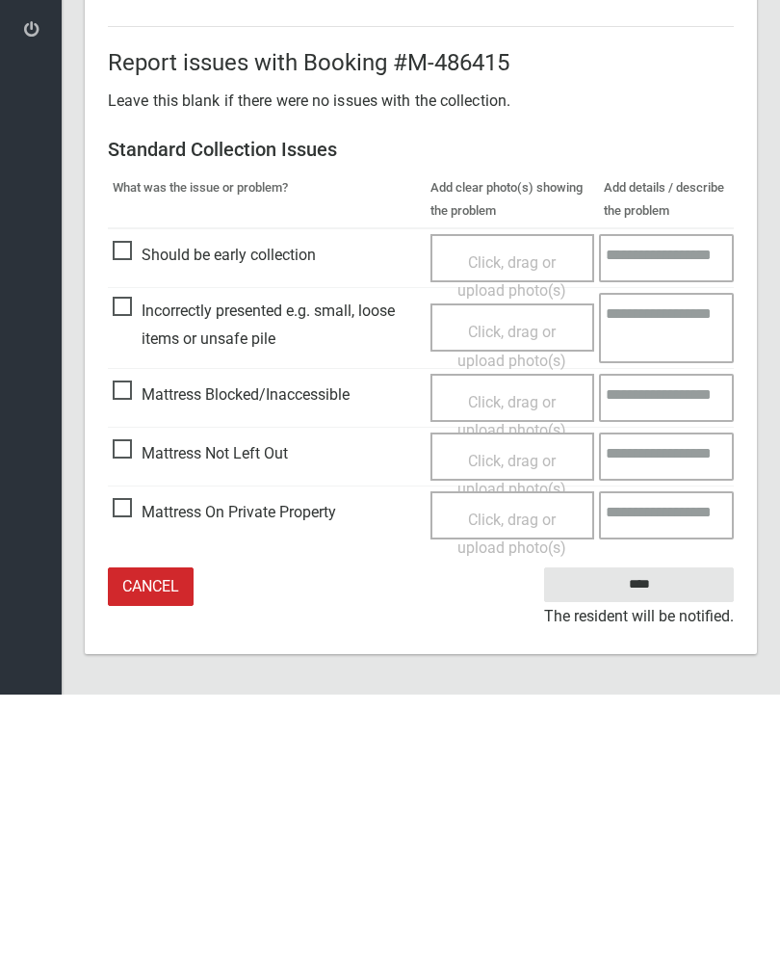
type input"] "*"
click at [518, 730] on span "Click, drag or upload photo(s)" at bounding box center [512, 753] width 109 height 47
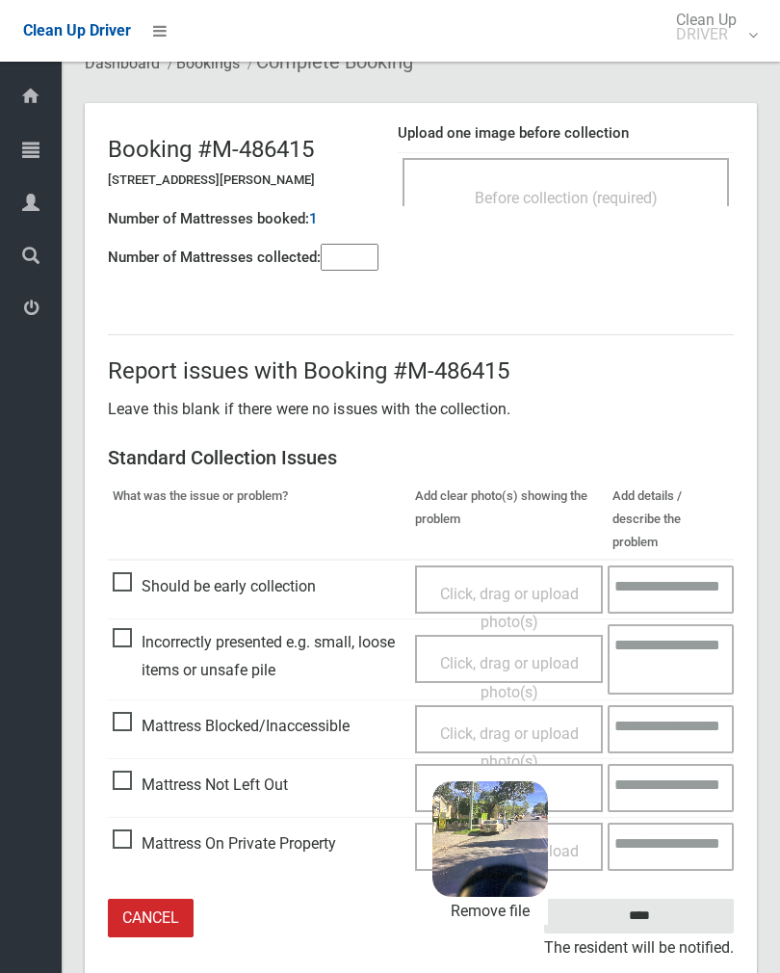
click at [691, 899] on input "****" at bounding box center [639, 917] width 190 height 36
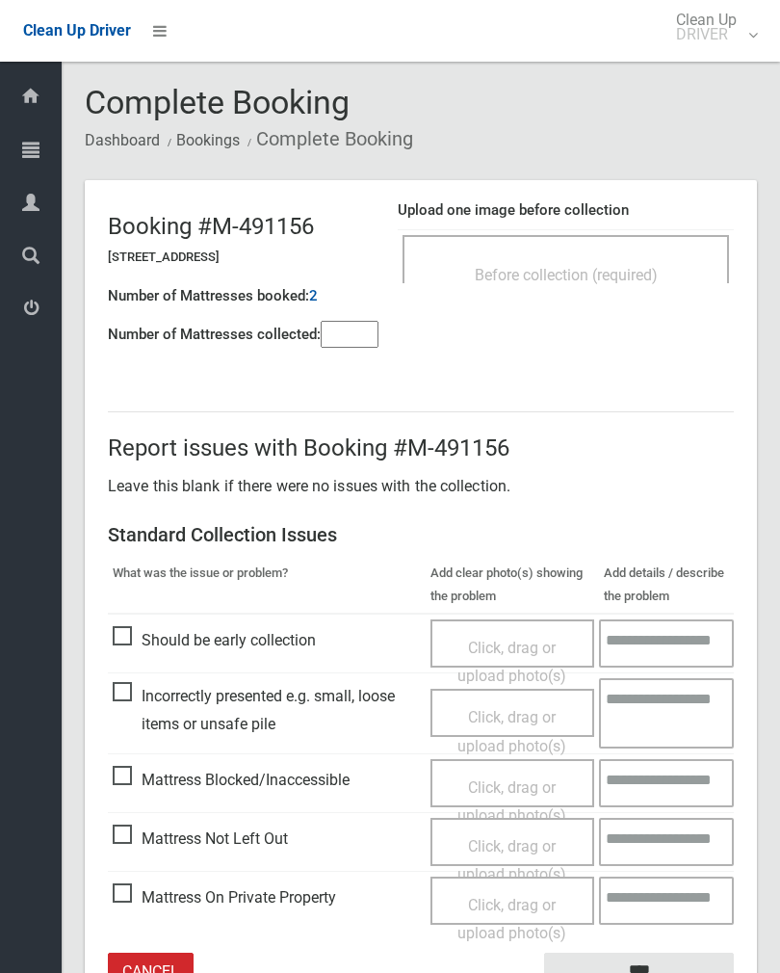
click at [617, 257] on div "Before collection (required)" at bounding box center [566, 274] width 284 height 36
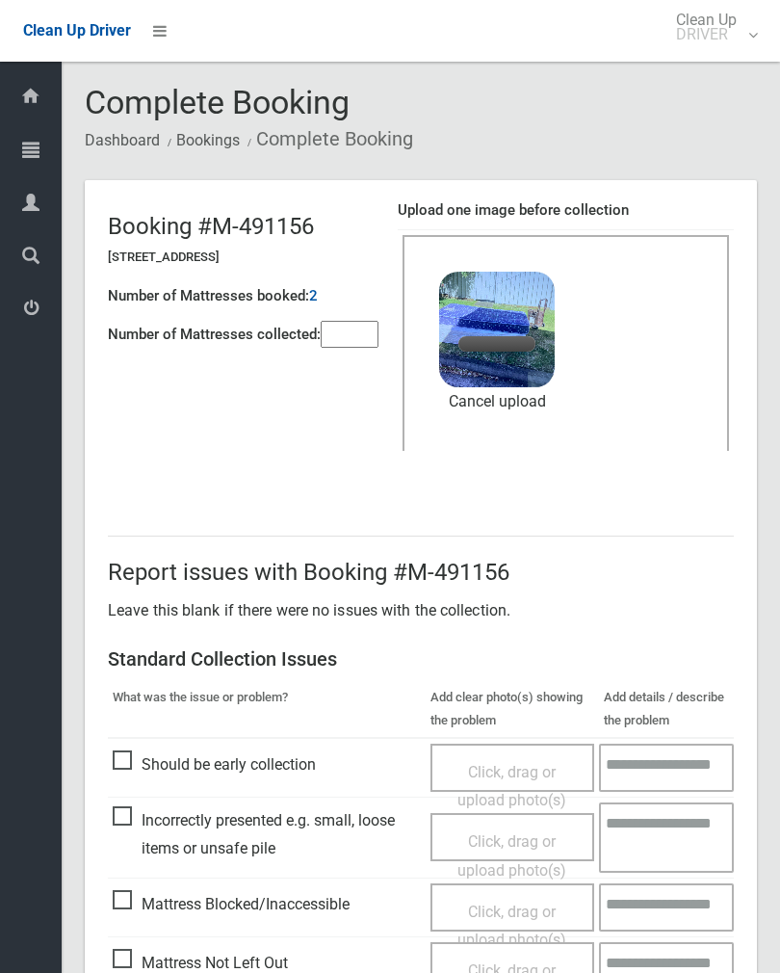
click at [357, 333] on input"] "number" at bounding box center [350, 334] width 58 height 27
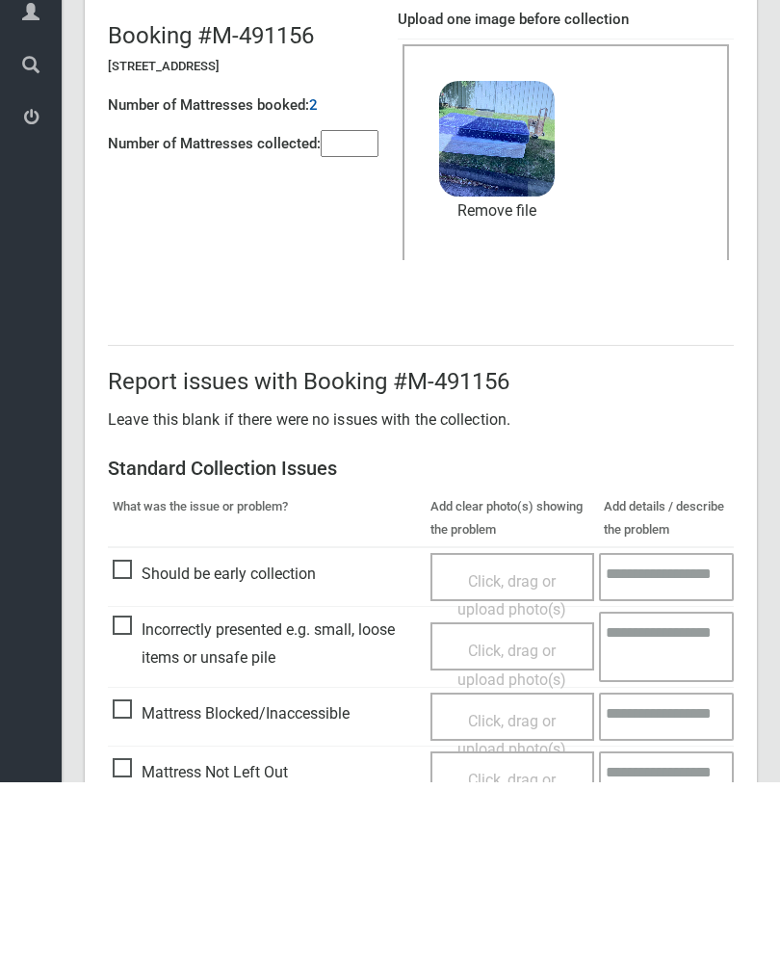
scroll to position [232, 0]
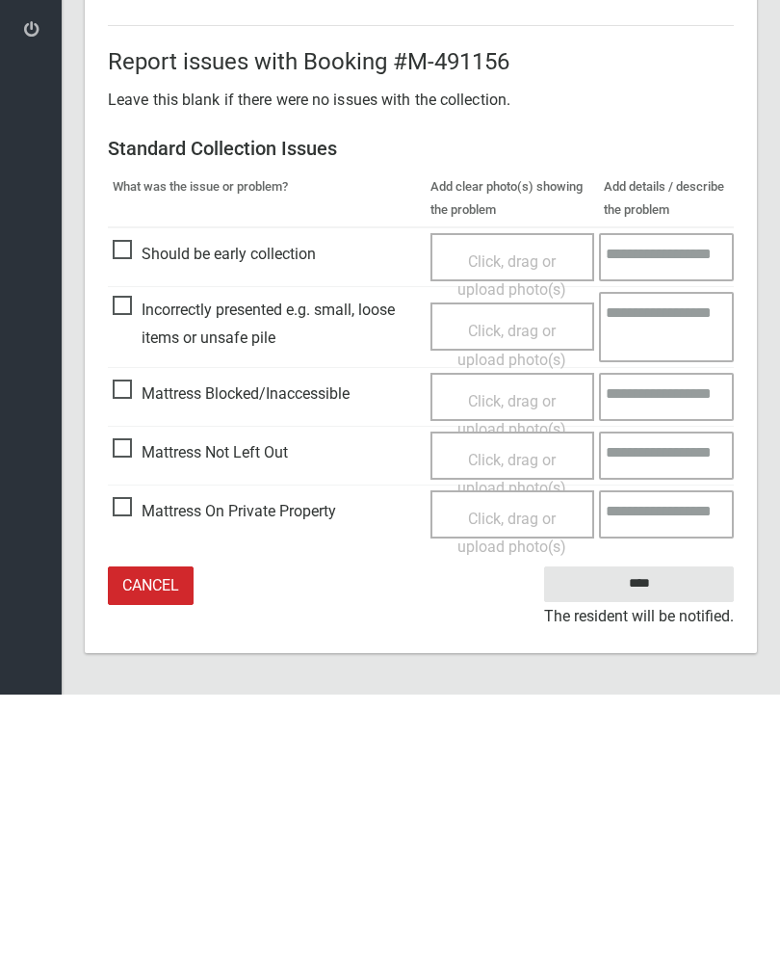
type input"] "*"
click at [648, 845] on input "****" at bounding box center [639, 863] width 190 height 36
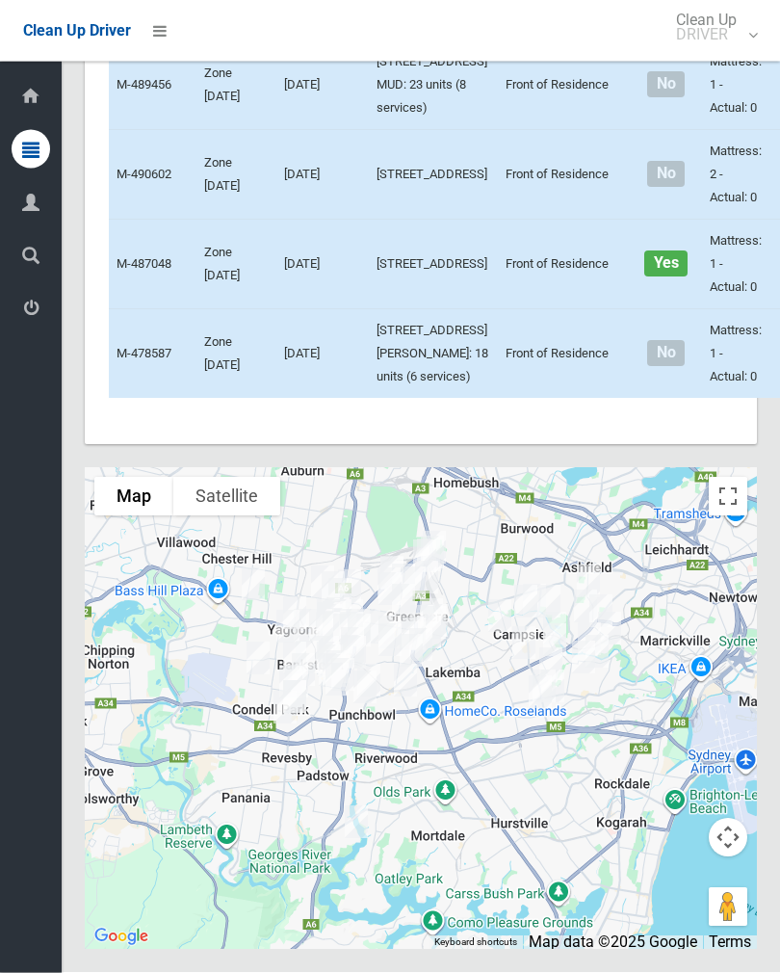
scroll to position [10647, 0]
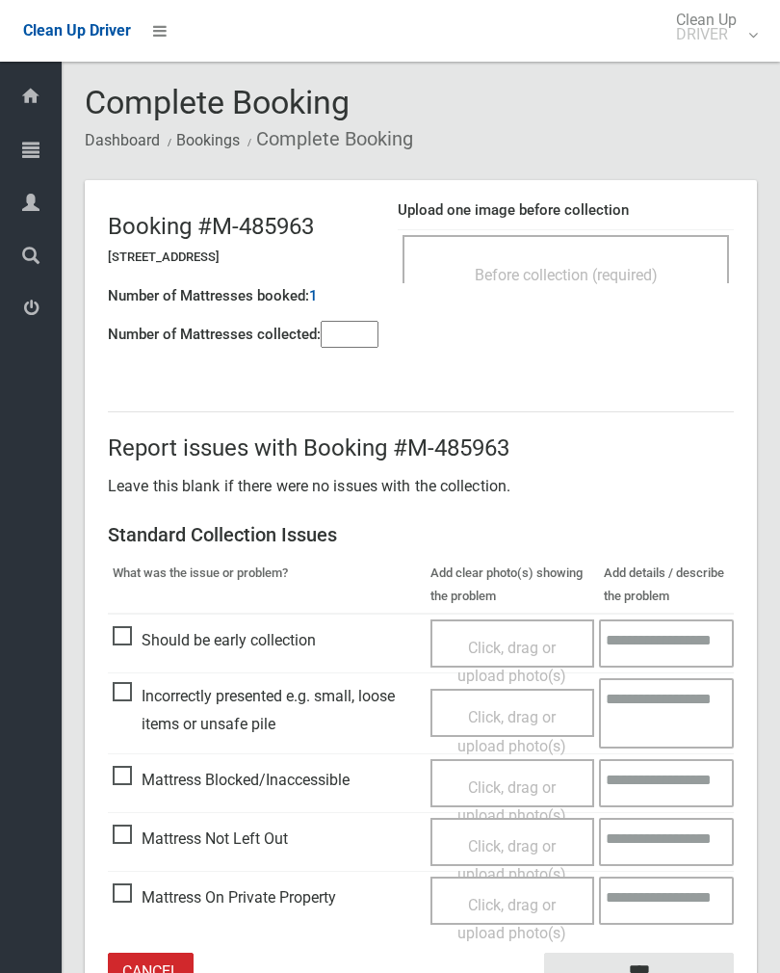
click at [346, 348] on input"] "number" at bounding box center [350, 334] width 58 height 27
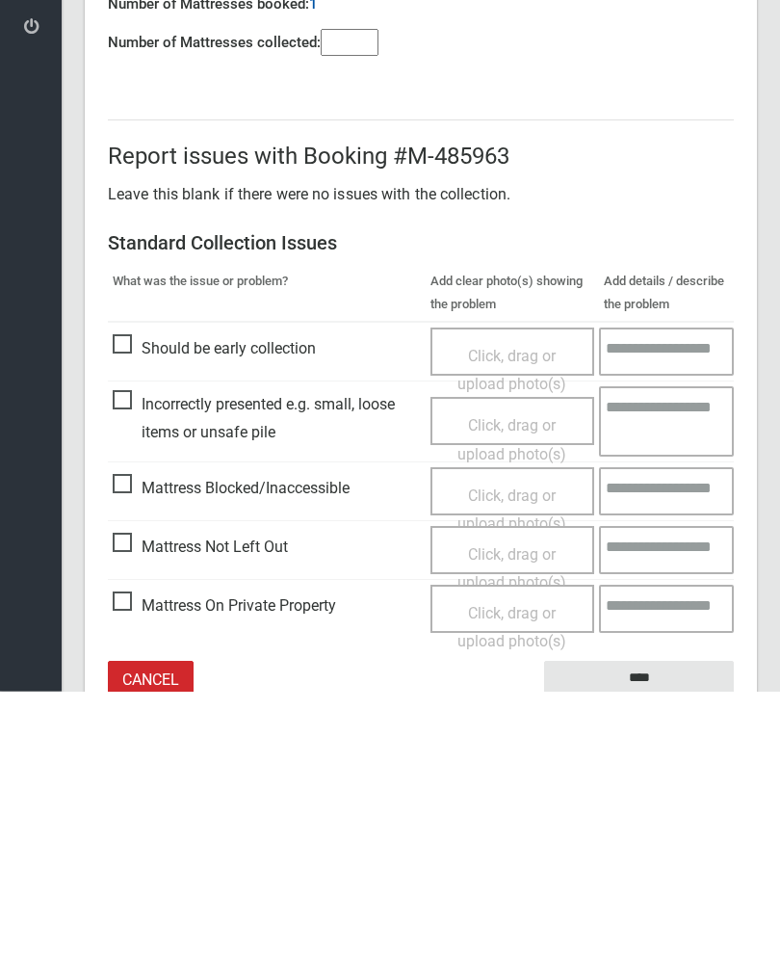
scroll to position [107, 0]
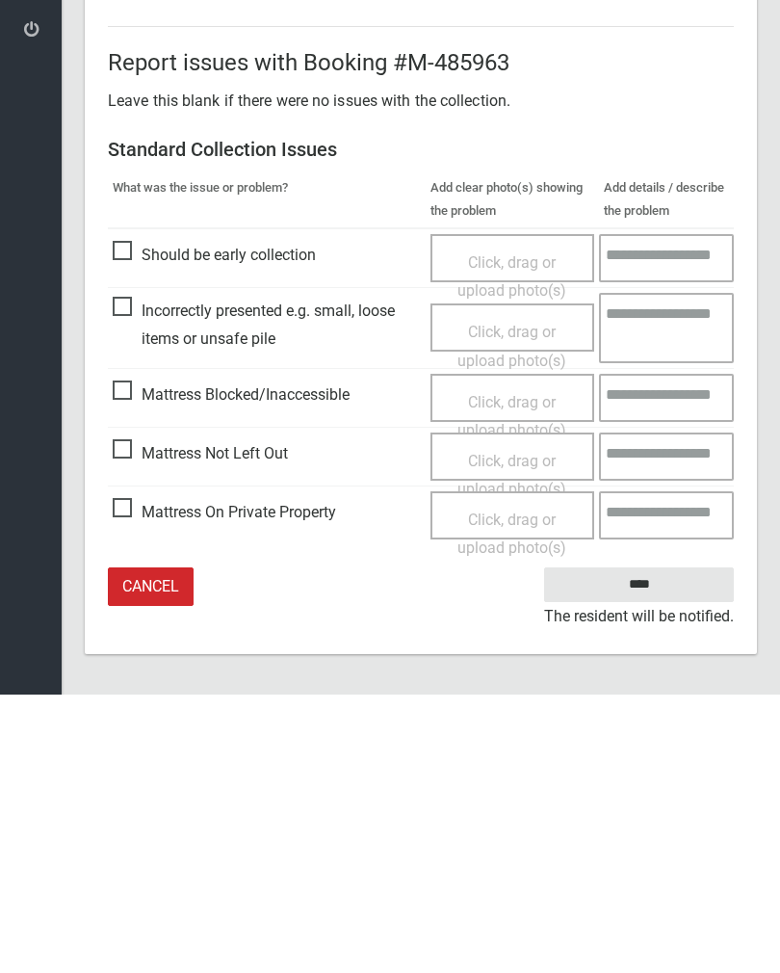
type input"] "*"
click at [540, 730] on span "Click, drag or upload photo(s)" at bounding box center [512, 753] width 109 height 47
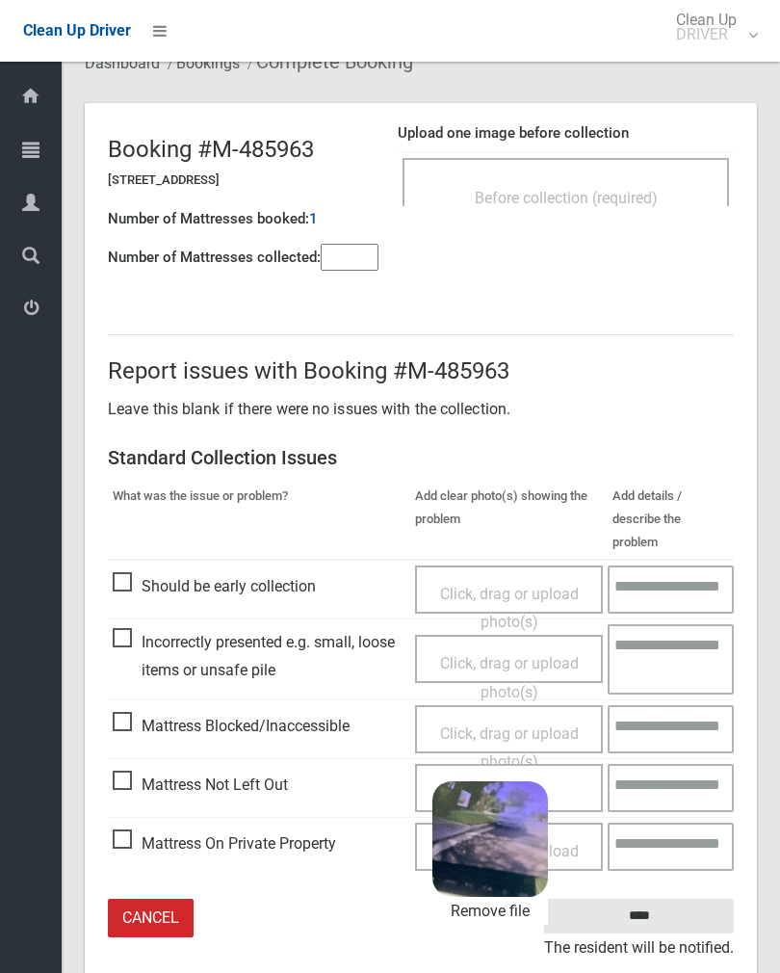
click at [669, 899] on input "****" at bounding box center [639, 917] width 190 height 36
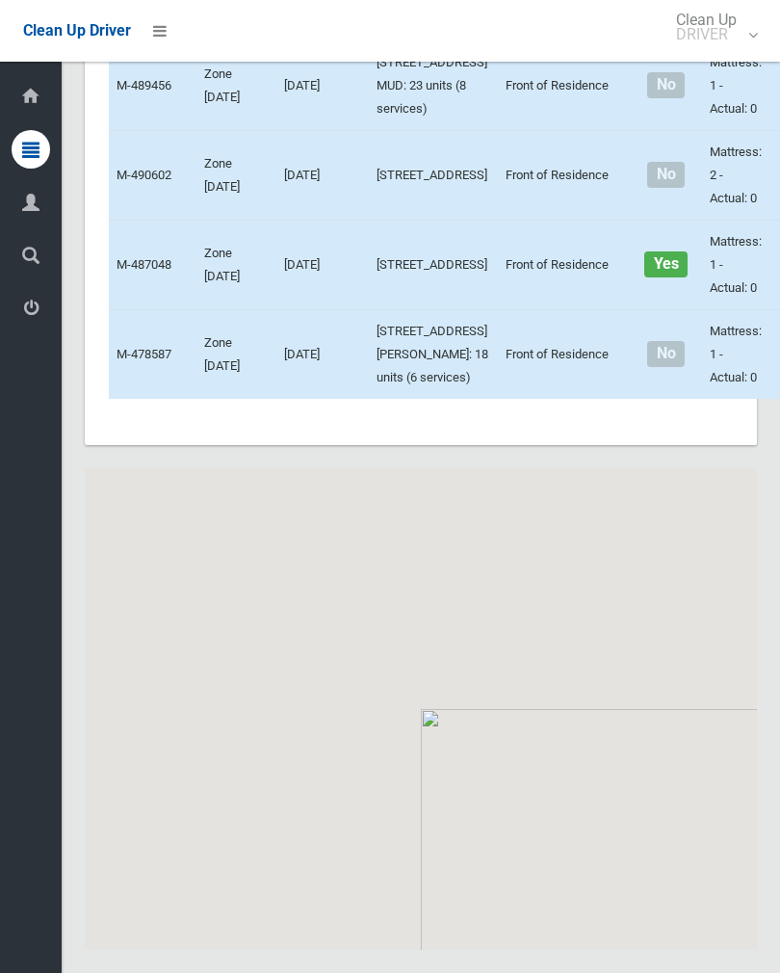
scroll to position [11025, 0]
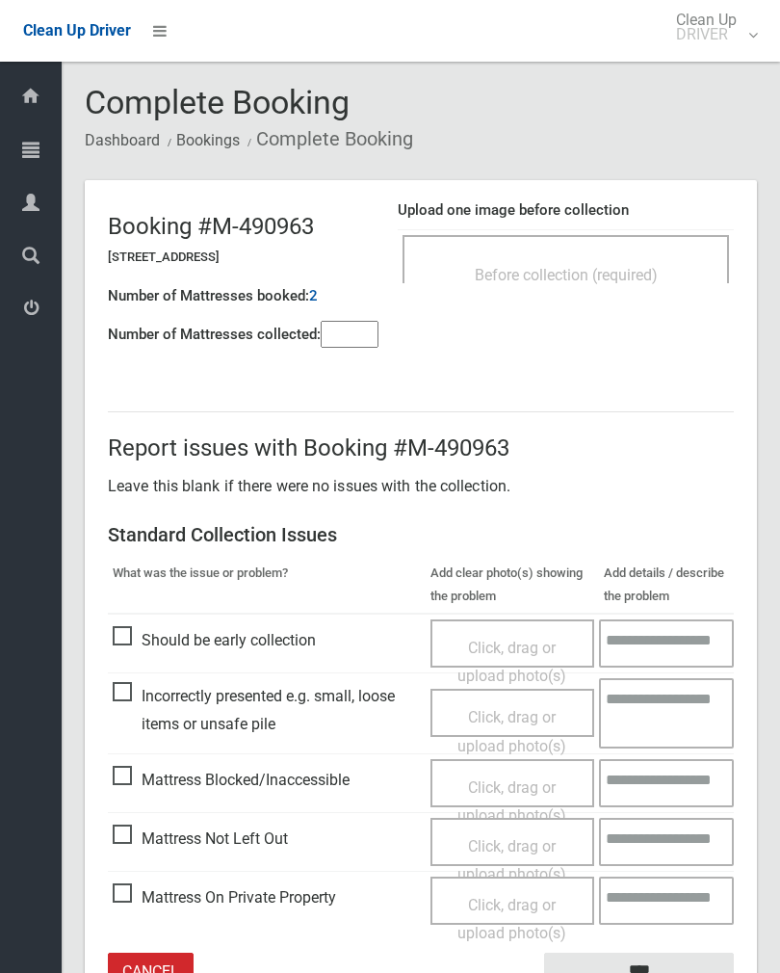
click at [346, 334] on input"] "number" at bounding box center [350, 334] width 58 height 27
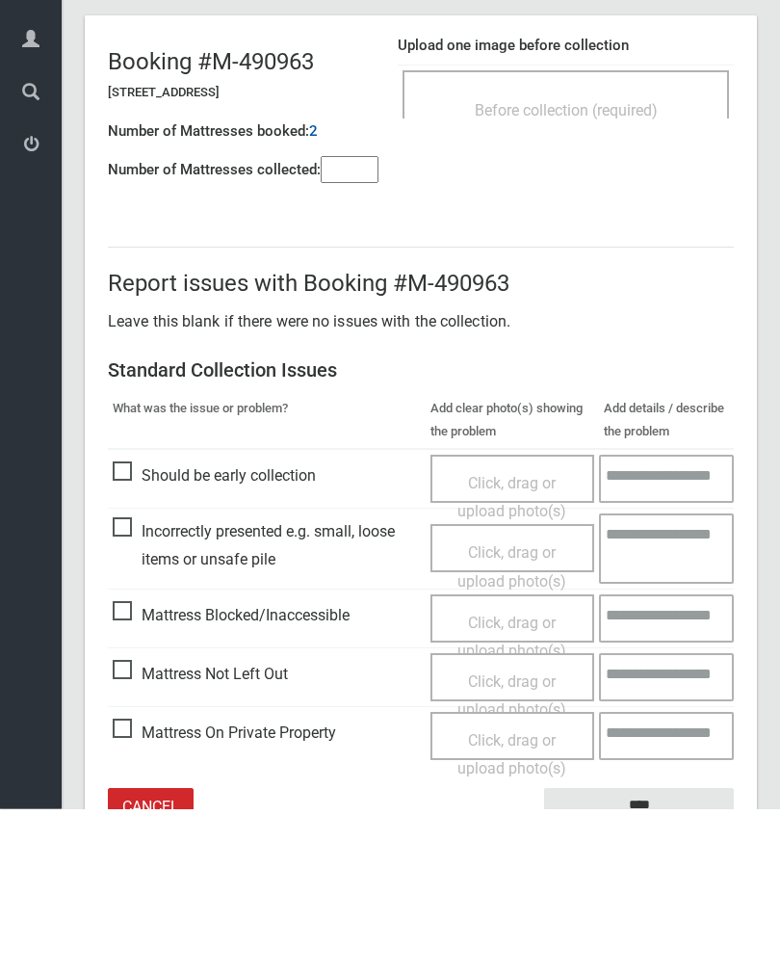
scroll to position [107, 0]
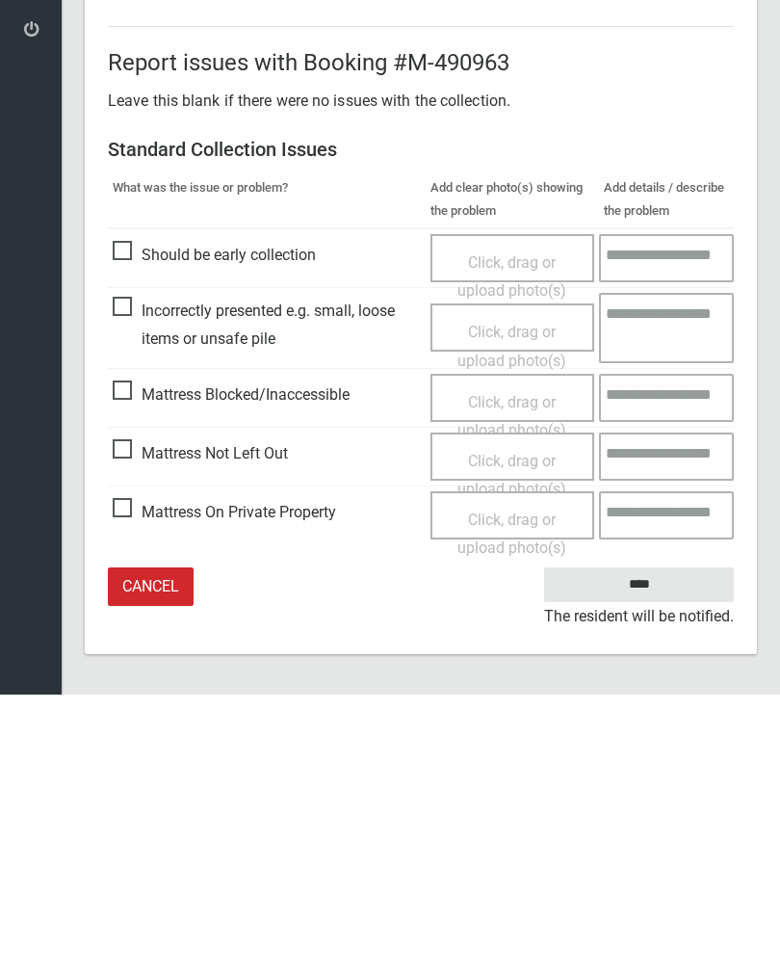
type input"] "*"
click at [516, 730] on span "Click, drag or upload photo(s)" at bounding box center [512, 753] width 109 height 47
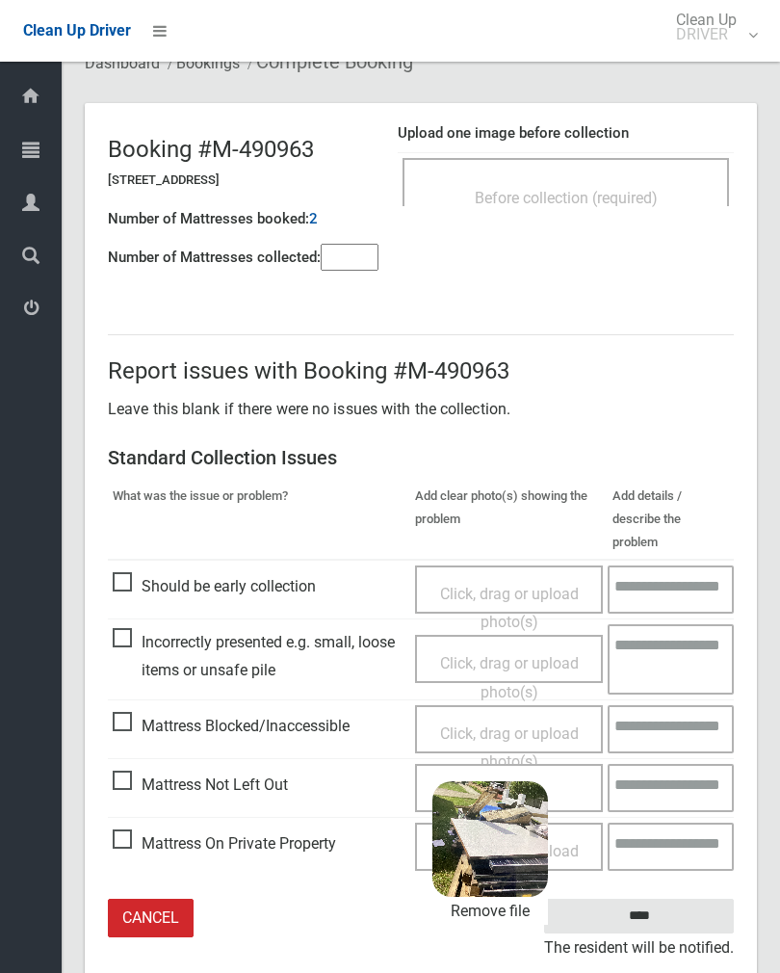
click at [679, 899] on input "****" at bounding box center [639, 917] width 190 height 36
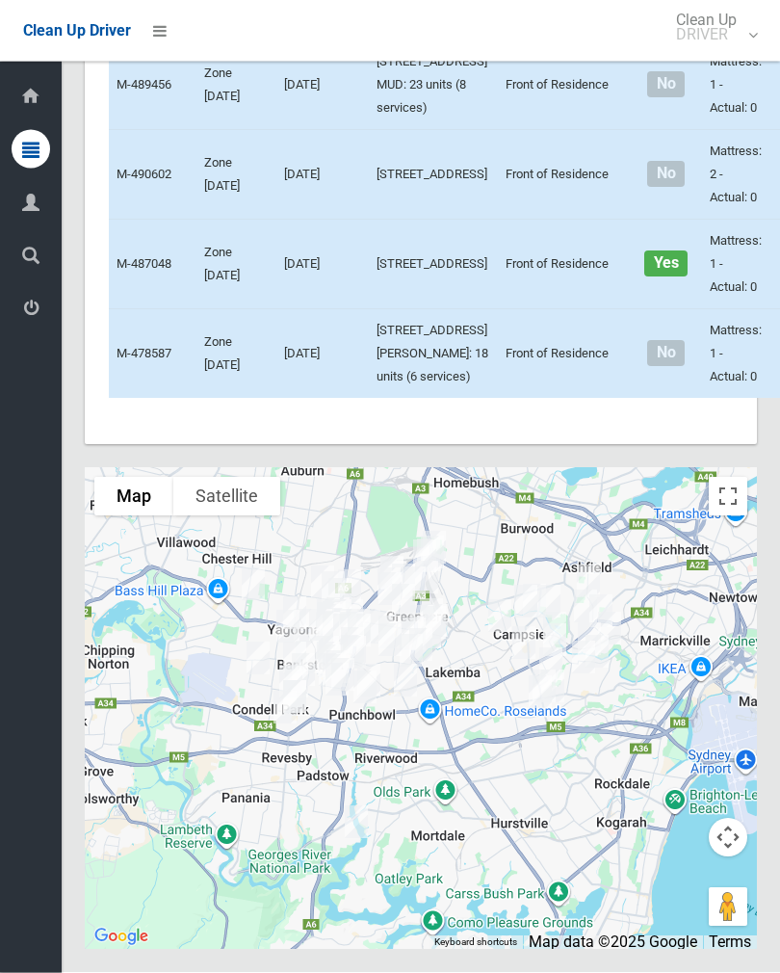
scroll to position [13017, 0]
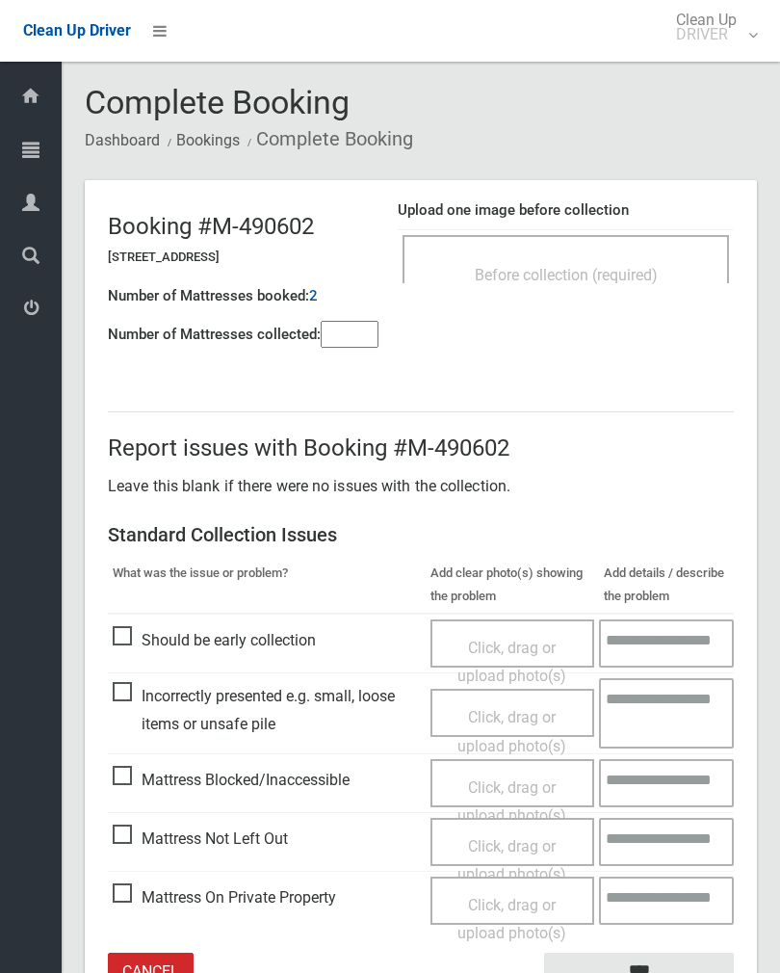
click at [363, 341] on input"] "number" at bounding box center [350, 334] width 58 height 27
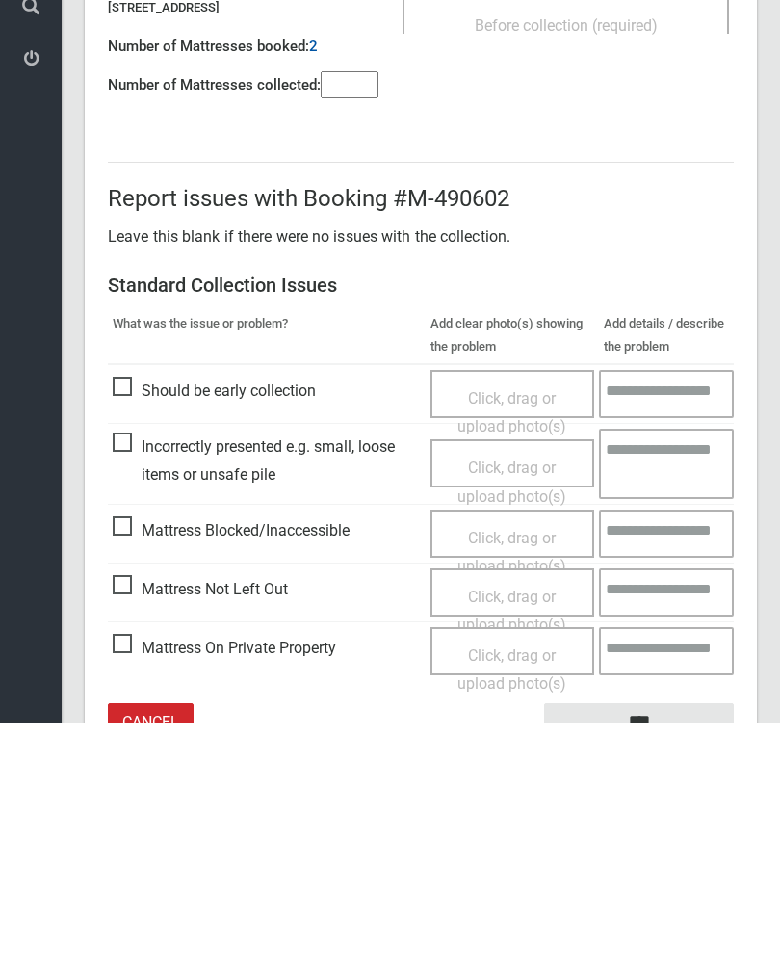
scroll to position [107, 0]
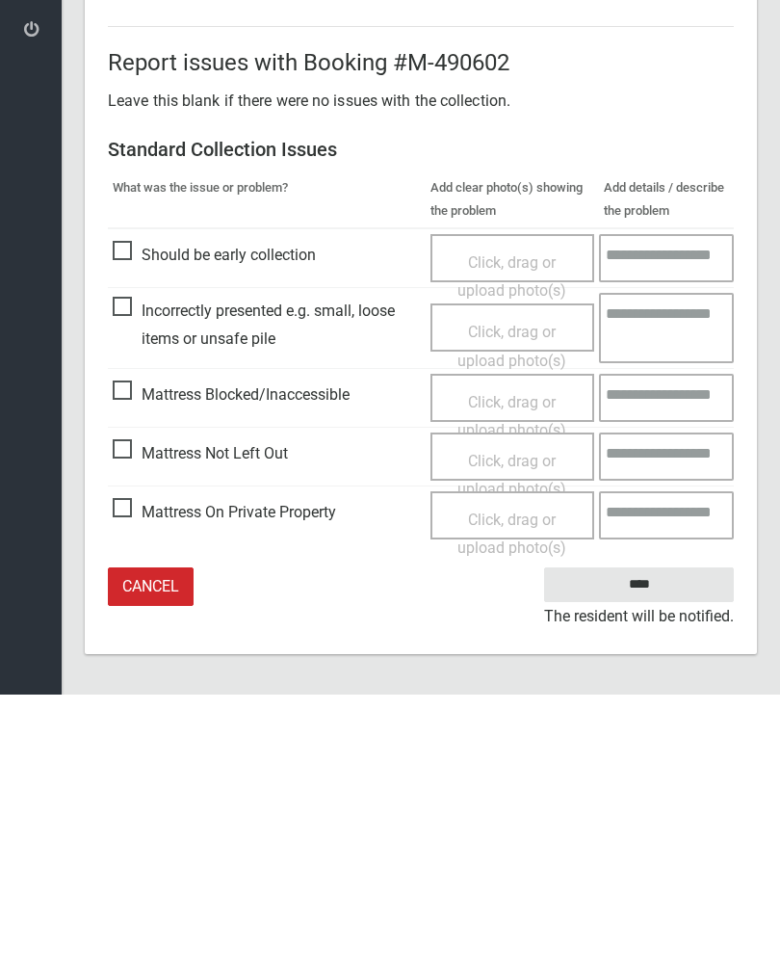
type input"] "*"
click at [508, 730] on span "Click, drag or upload photo(s)" at bounding box center [512, 753] width 109 height 47
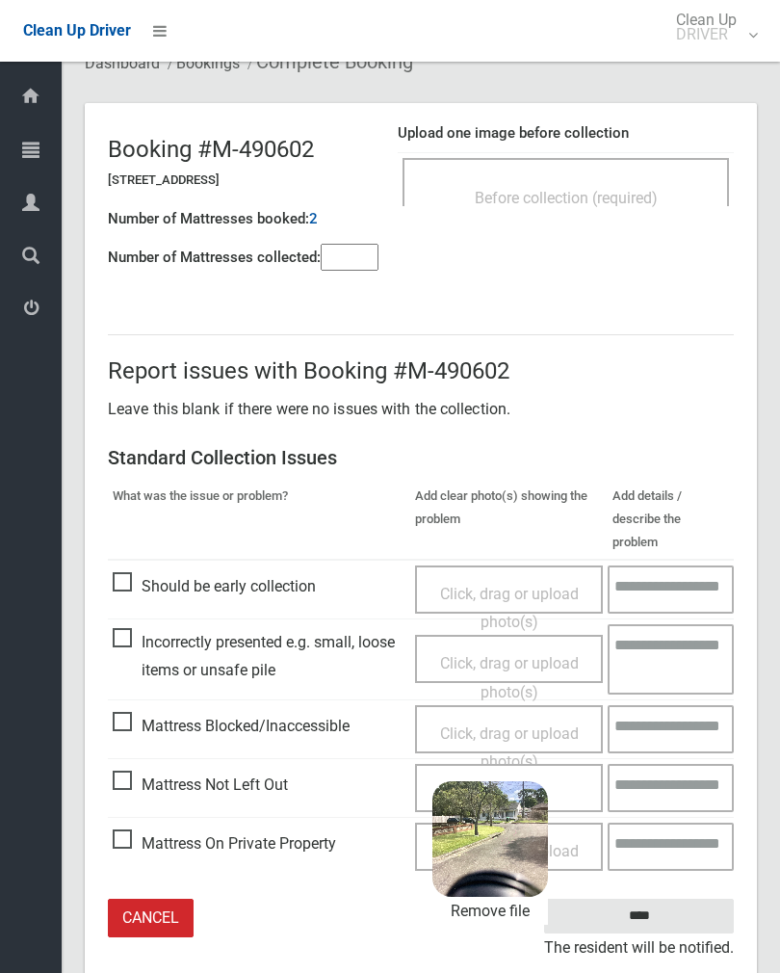
click at [669, 899] on input "****" at bounding box center [639, 917] width 190 height 36
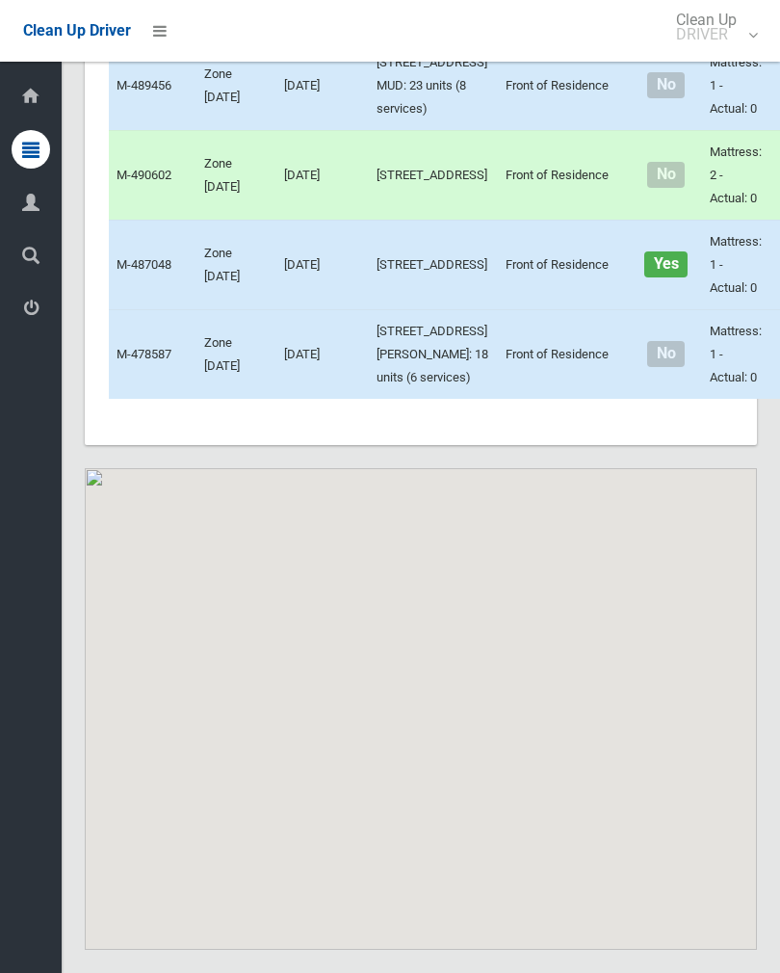
scroll to position [13345, 0]
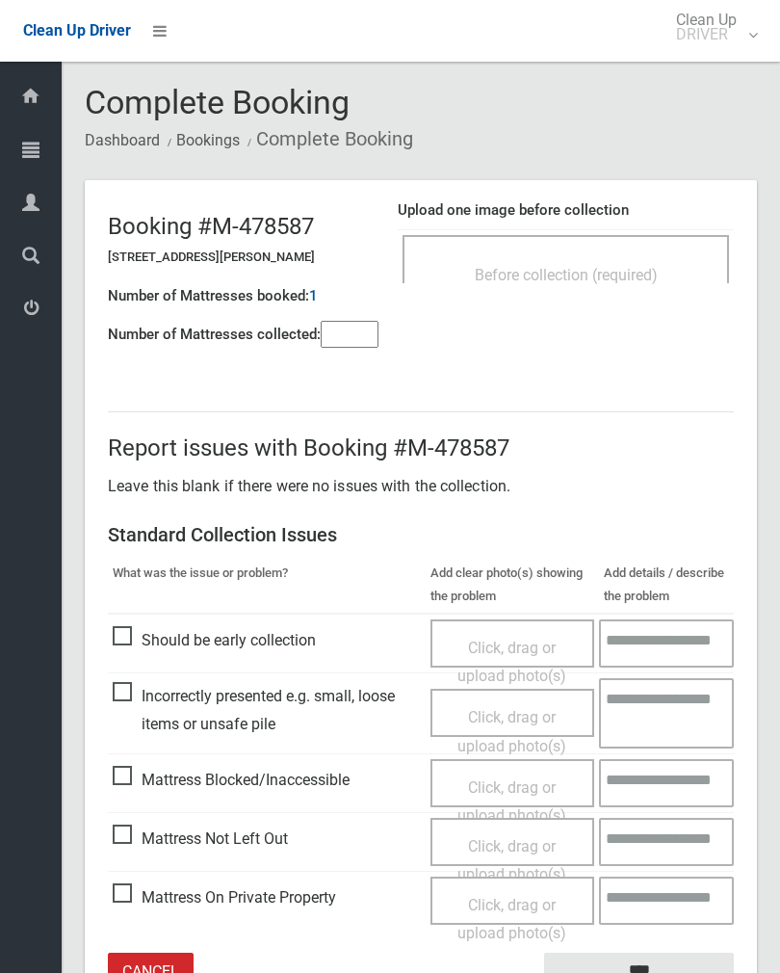
click at [591, 275] on span "Before collection (required)" at bounding box center [566, 275] width 183 height 18
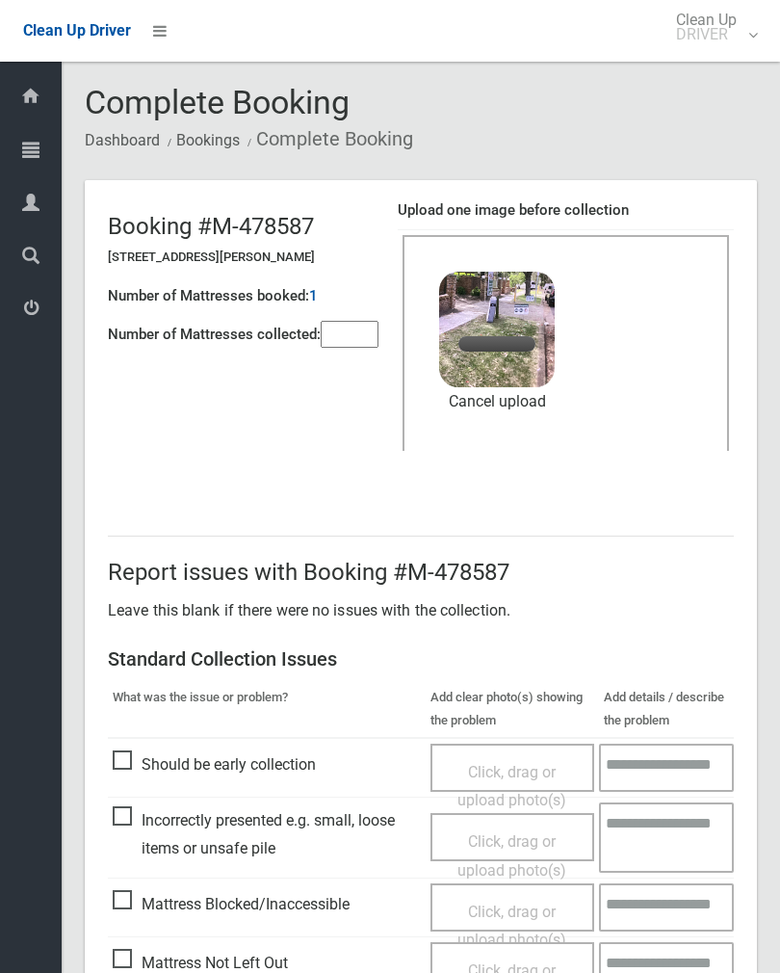
click at [338, 343] on input"] "number" at bounding box center [350, 334] width 58 height 27
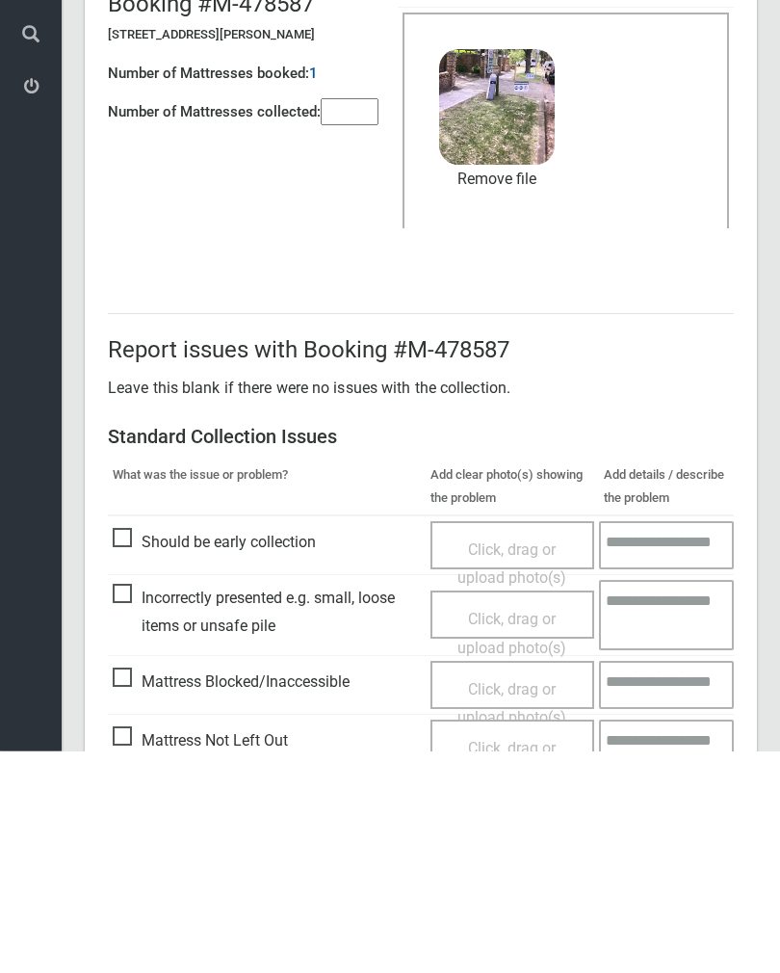
scroll to position [232, 0]
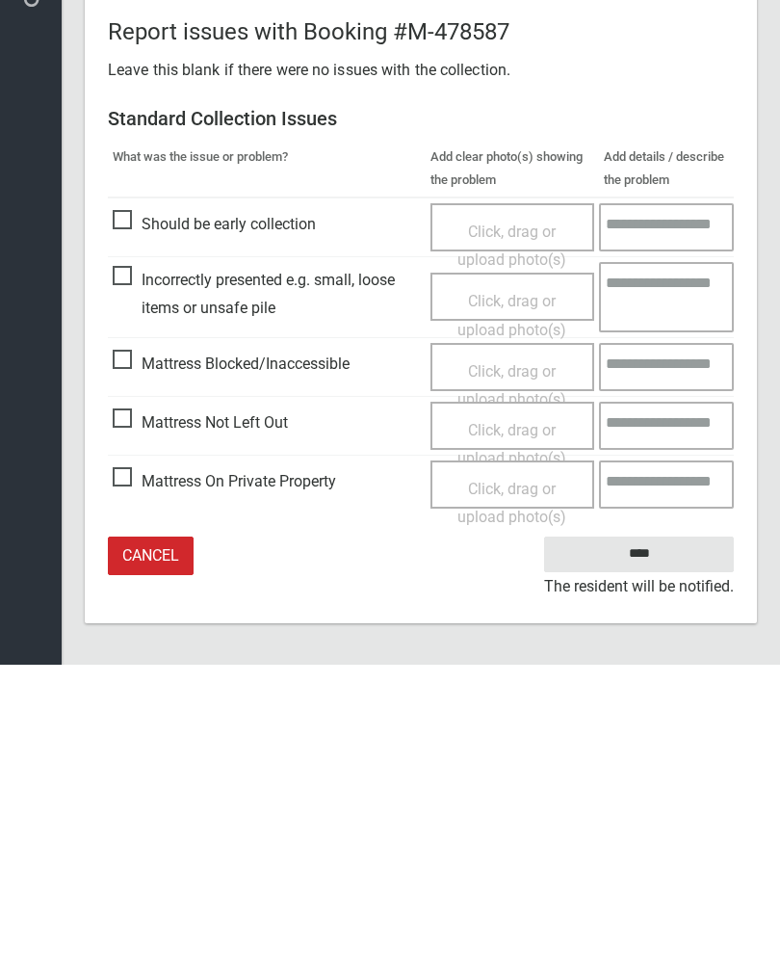
type input"] "*"
click at [654, 845] on input "****" at bounding box center [639, 863] width 190 height 36
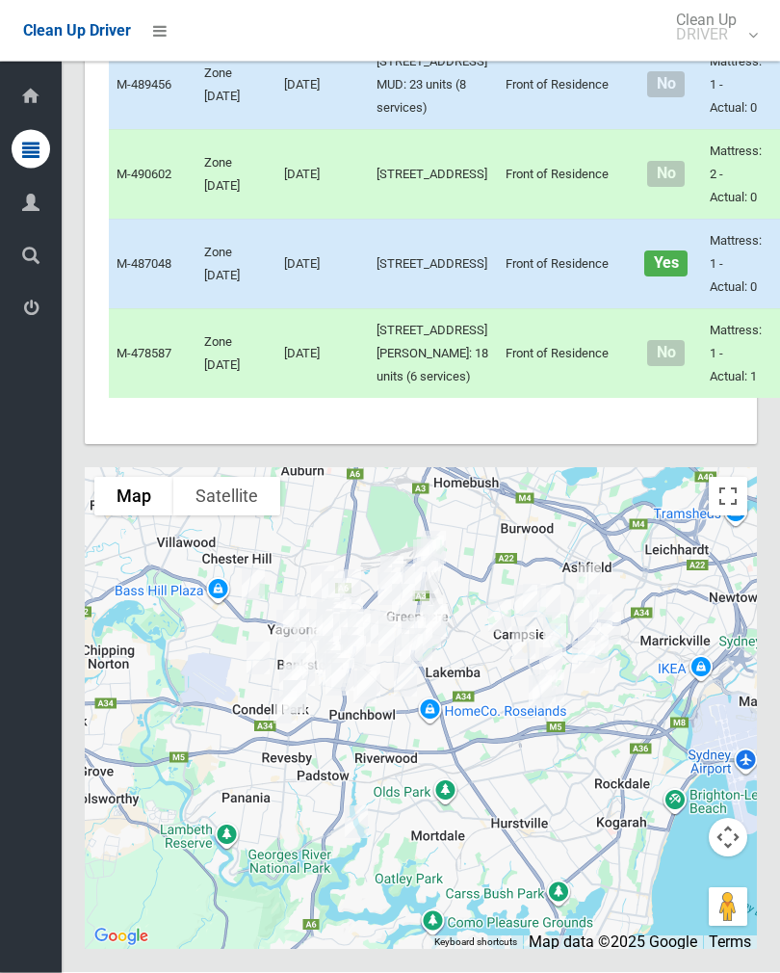
scroll to position [12638, 0]
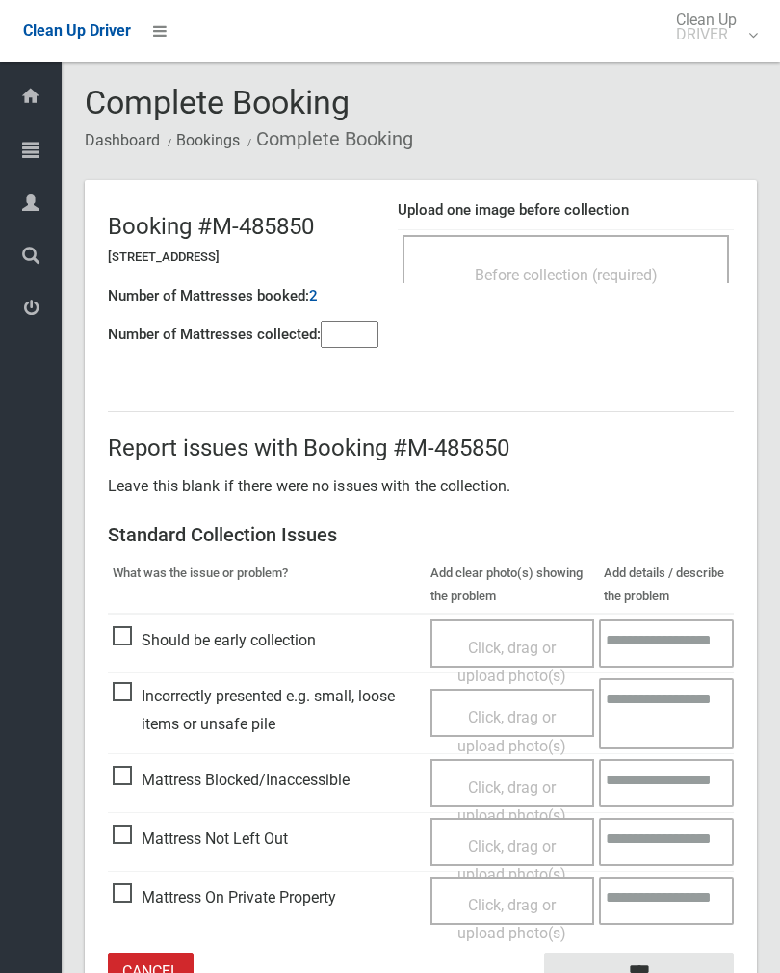
click at [351, 335] on input"] "number" at bounding box center [350, 334] width 58 height 27
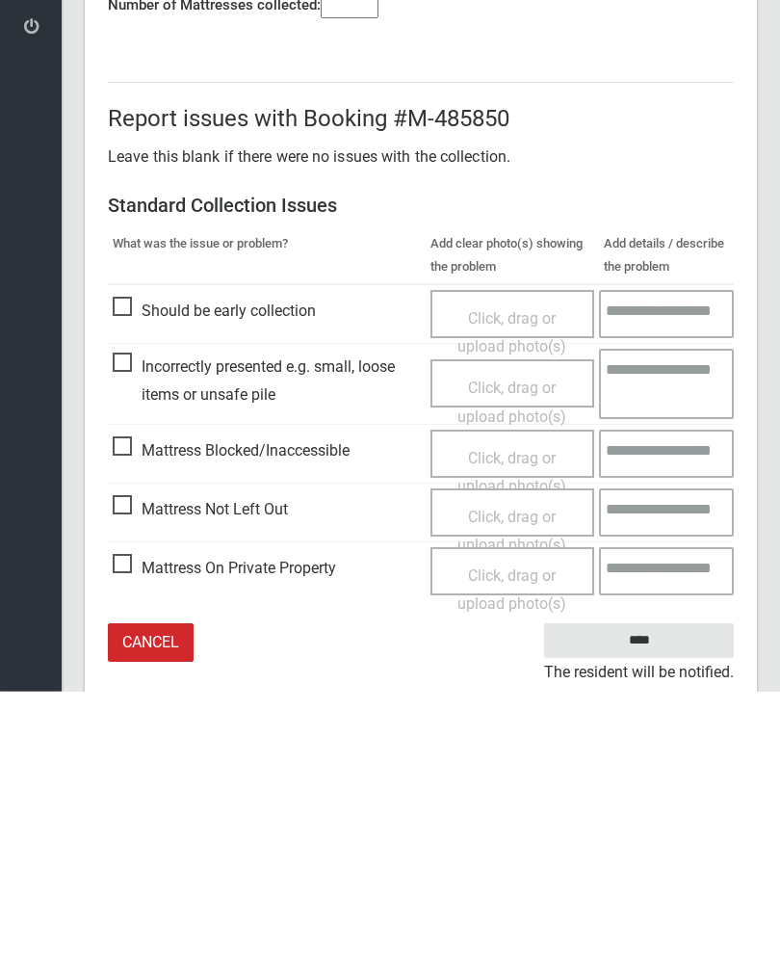
scroll to position [107, 0]
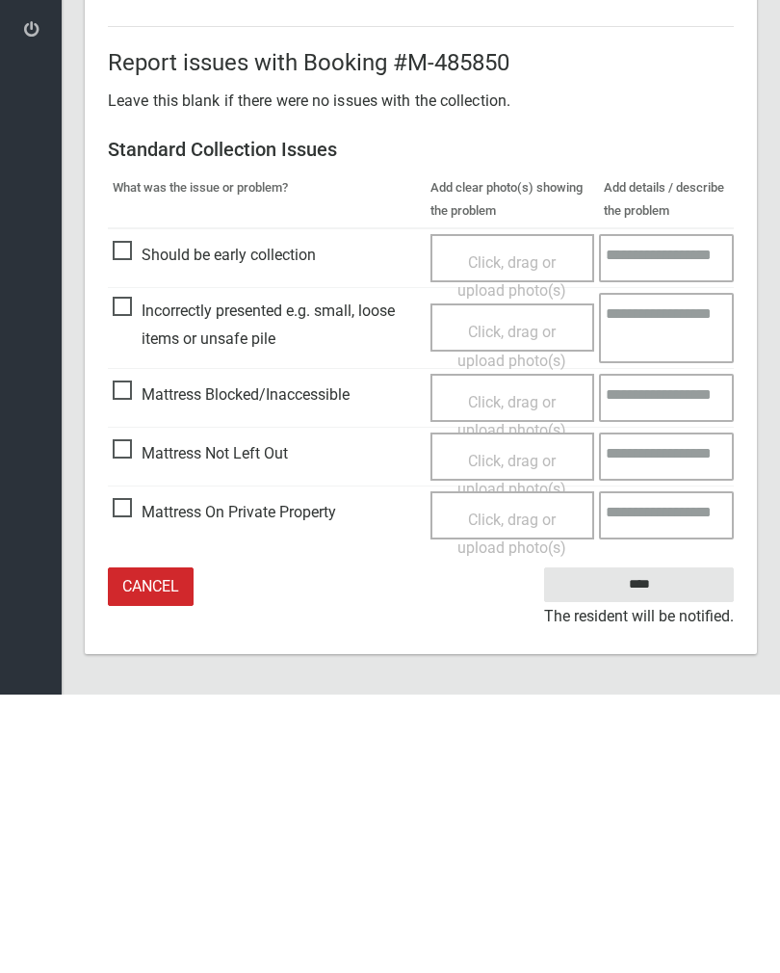
type input"] "*"
click at [512, 730] on span "Click, drag or upload photo(s)" at bounding box center [512, 753] width 109 height 47
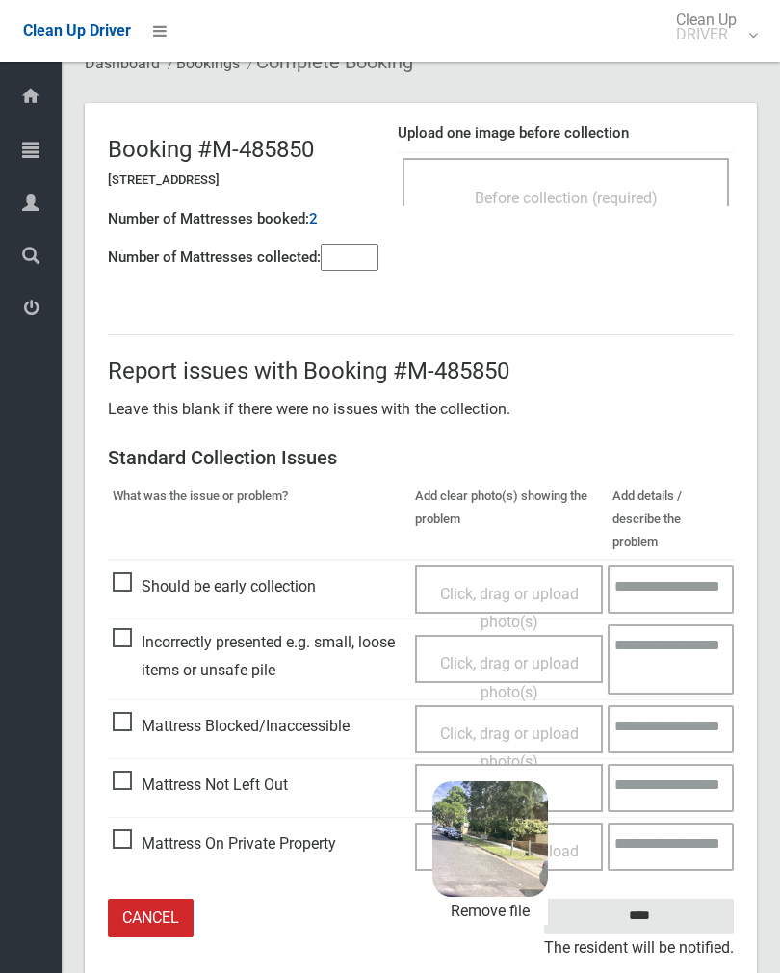
click at [675, 899] on input "****" at bounding box center [639, 917] width 190 height 36
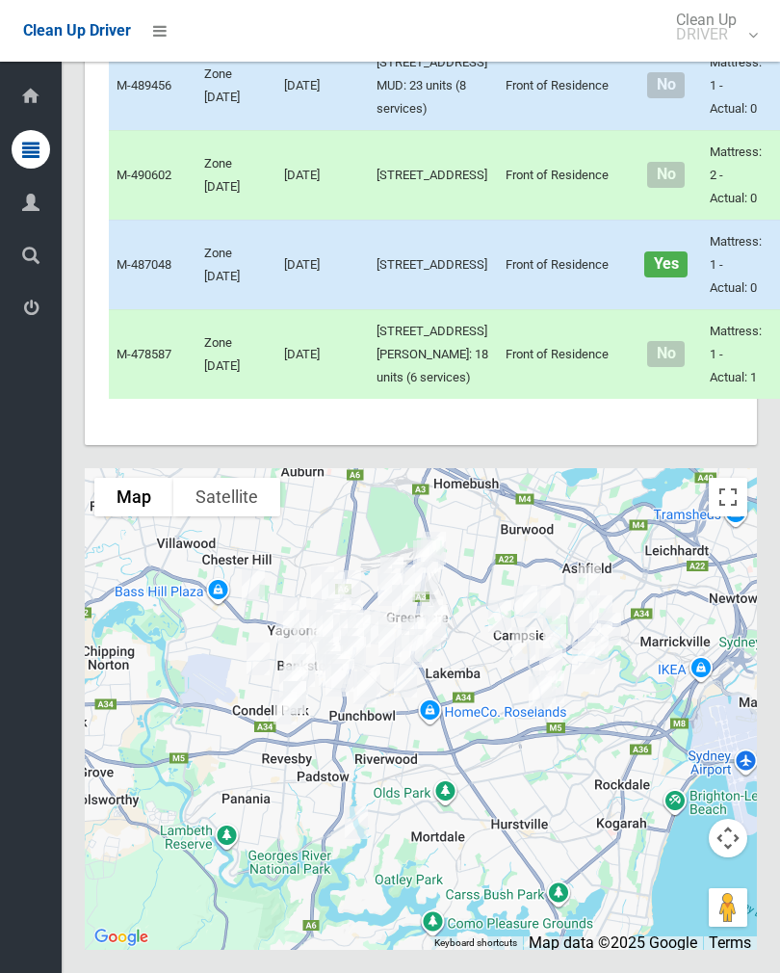
scroll to position [12945, 0]
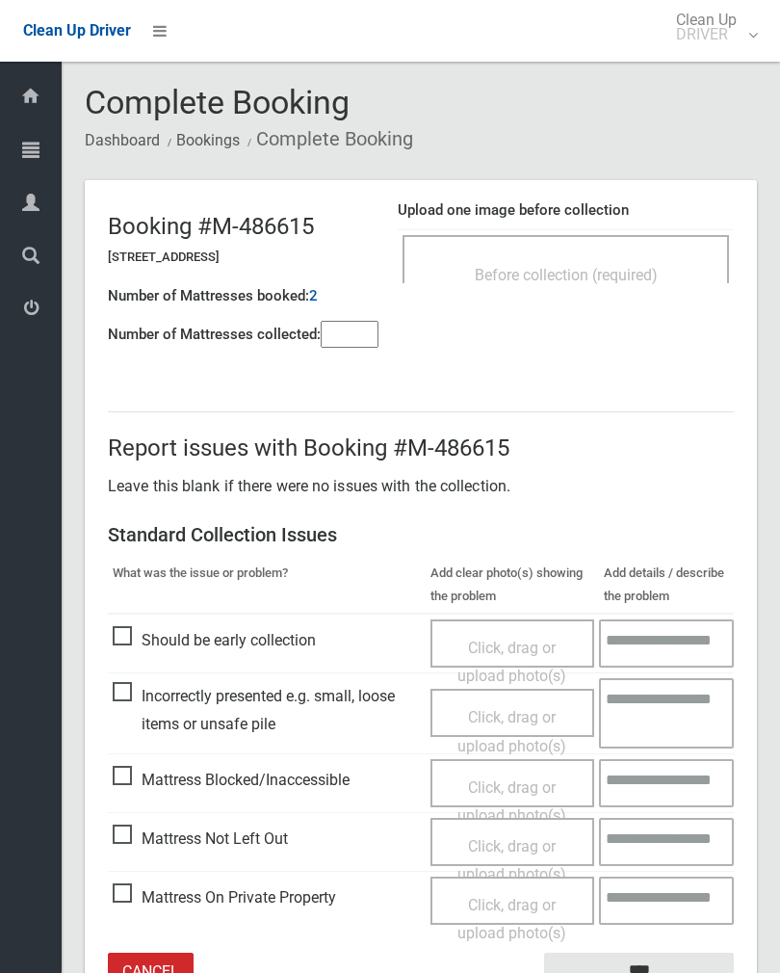
click at [589, 260] on div "Before collection (required)" at bounding box center [566, 274] width 284 height 36
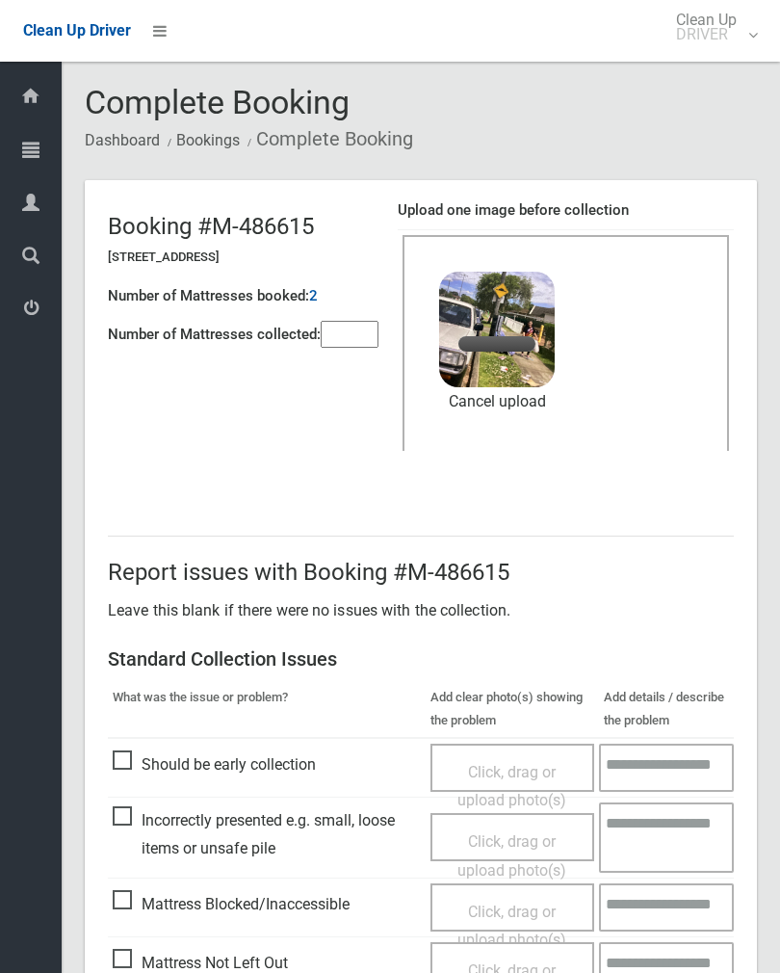
click at [349, 347] on input"] "number" at bounding box center [350, 334] width 58 height 27
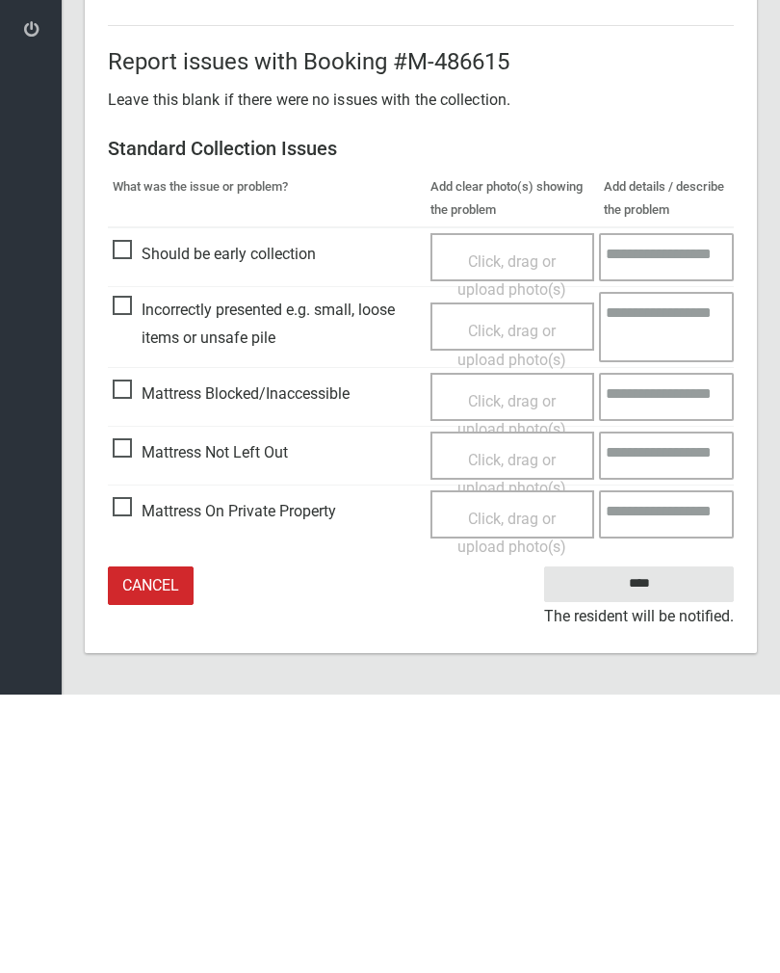
type input"] "*"
click at [646, 845] on input "****" at bounding box center [639, 863] width 190 height 36
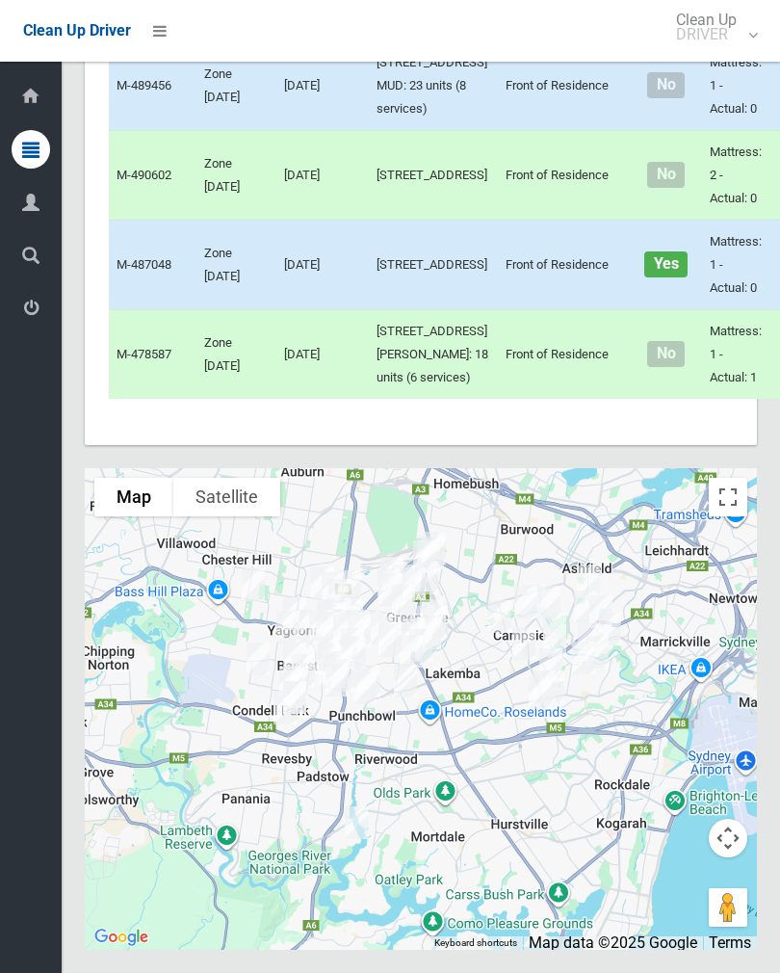
scroll to position [12391, 0]
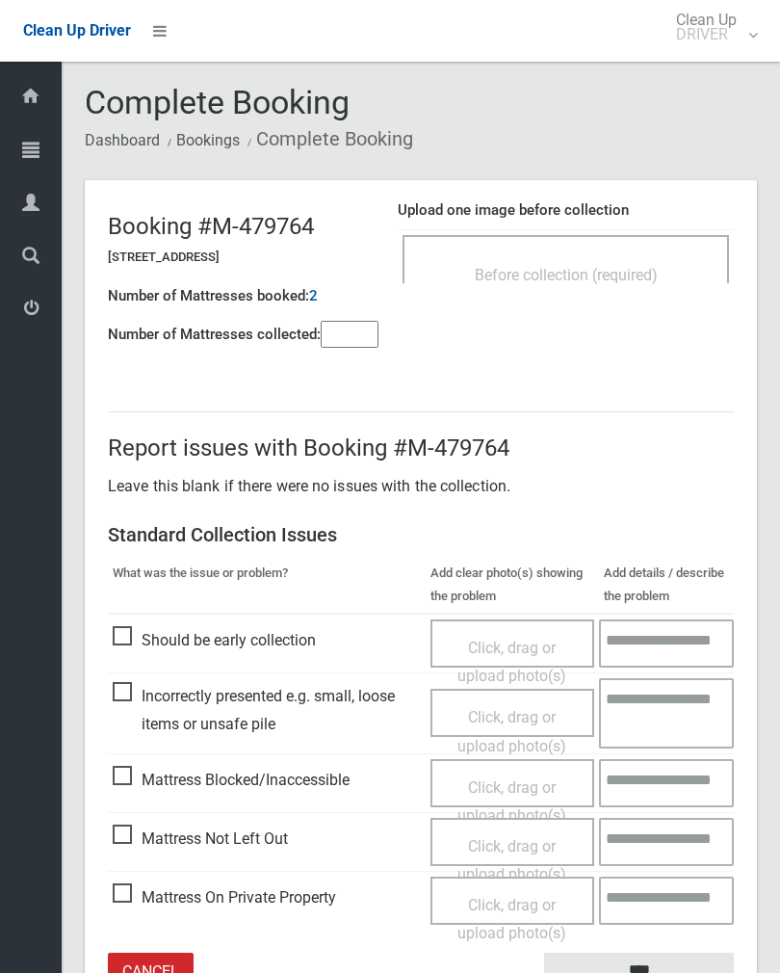
click at [341, 365] on div "Report issues with Booking #M-479764 Leave this blank if there were no issues w…" at bounding box center [421, 702] width 672 height 674
click at [369, 331] on input"] "number" at bounding box center [350, 334] width 58 height 27
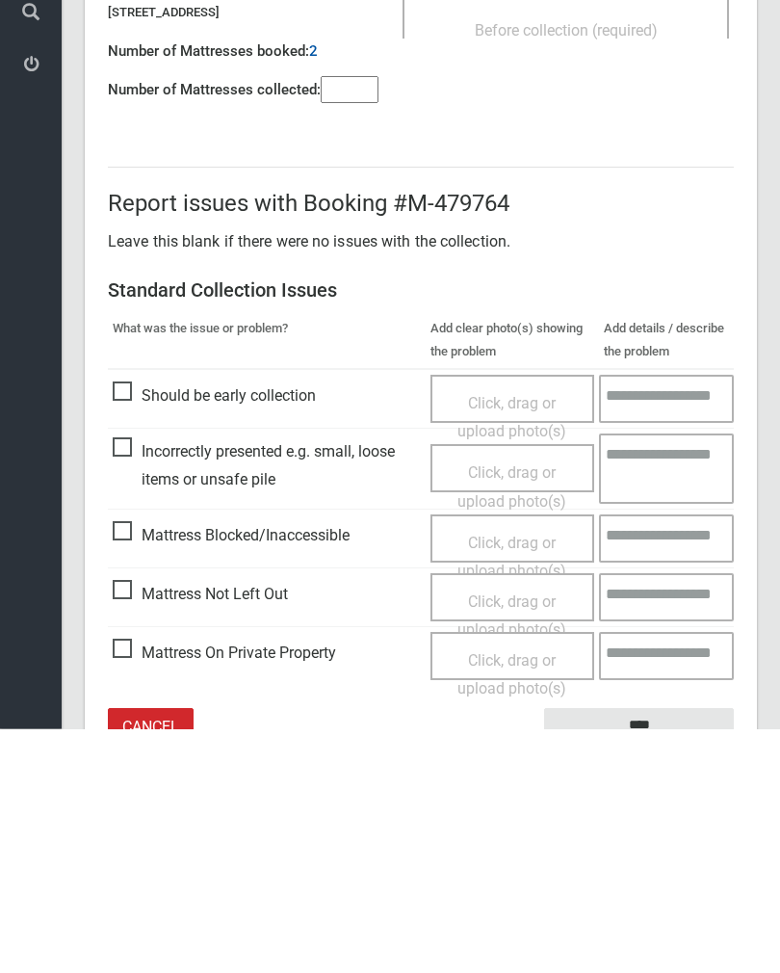
scroll to position [107, 0]
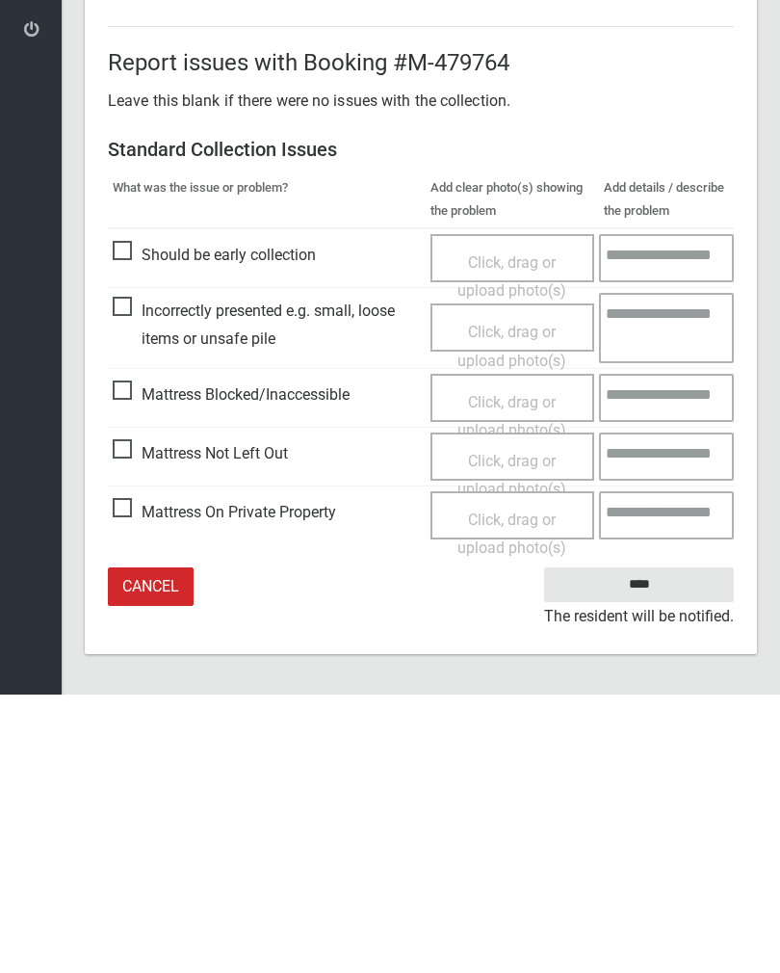
type input"] "*"
click at [505, 730] on span "Click, drag or upload photo(s)" at bounding box center [512, 753] width 109 height 47
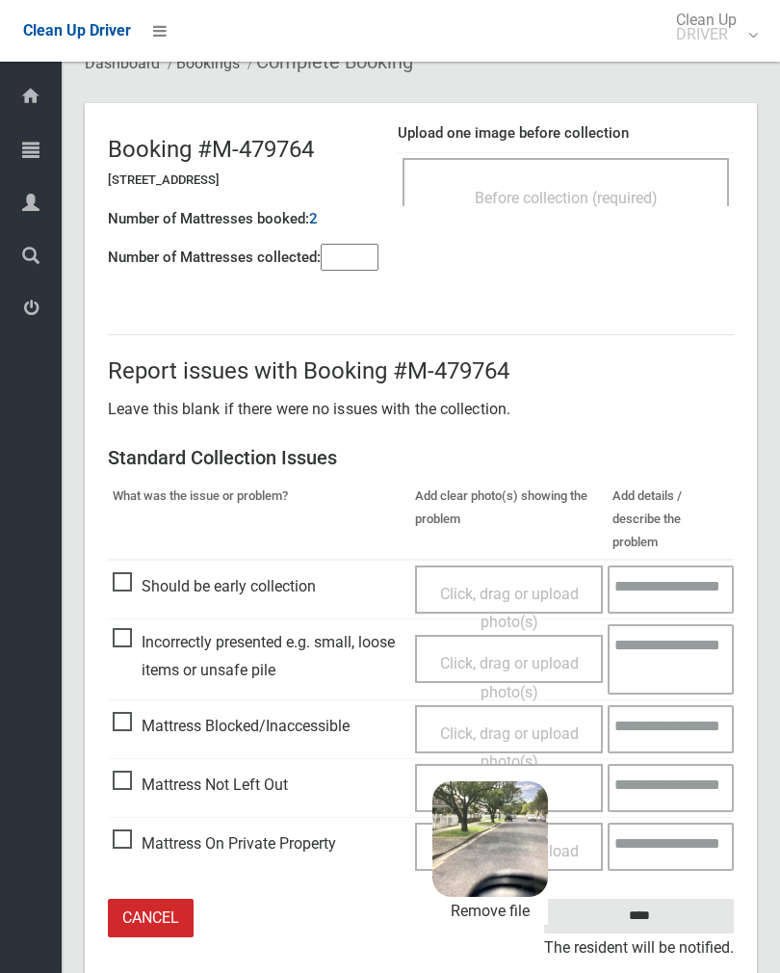
click at [669, 899] on input "****" at bounding box center [639, 917] width 190 height 36
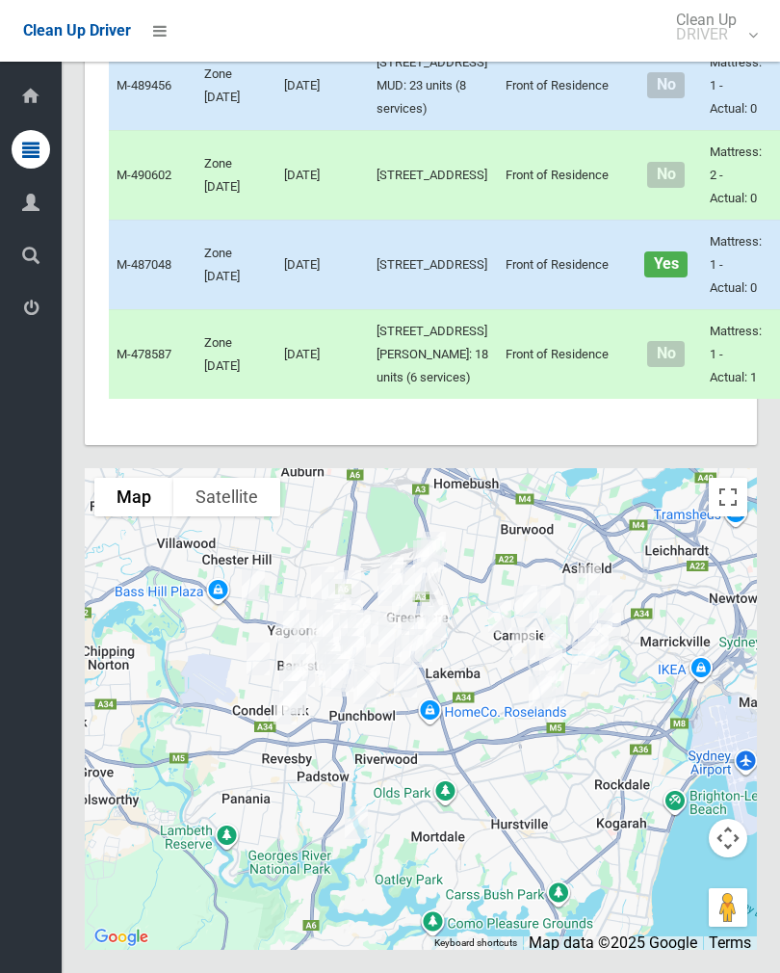
scroll to position [12159, 0]
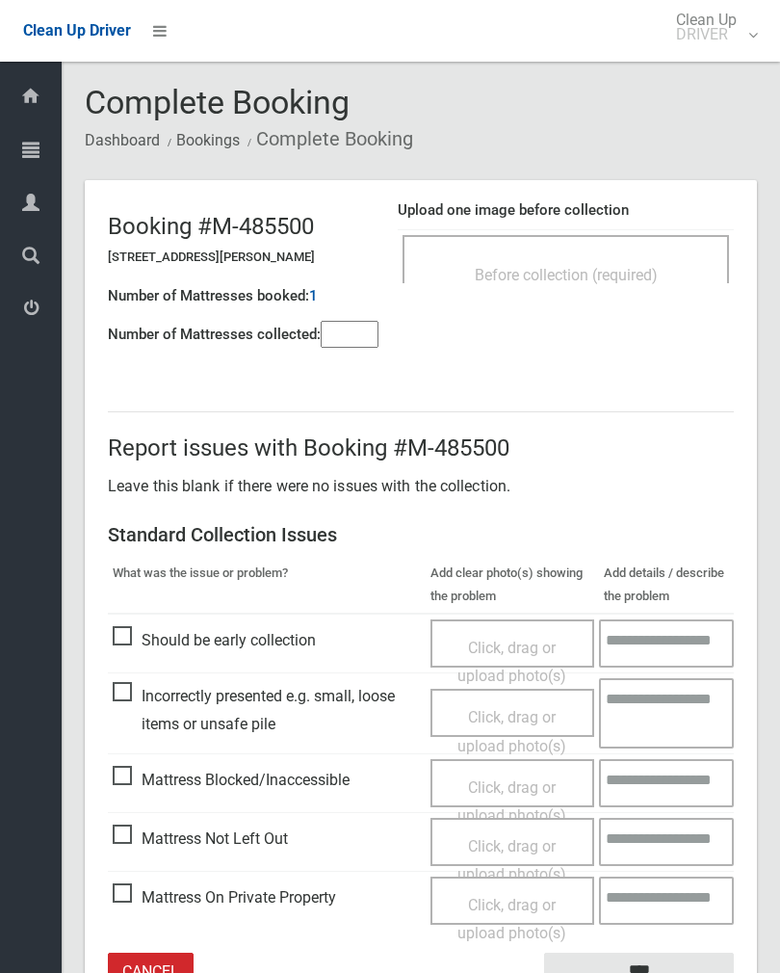
click at [344, 327] on input"] "number" at bounding box center [350, 334] width 58 height 27
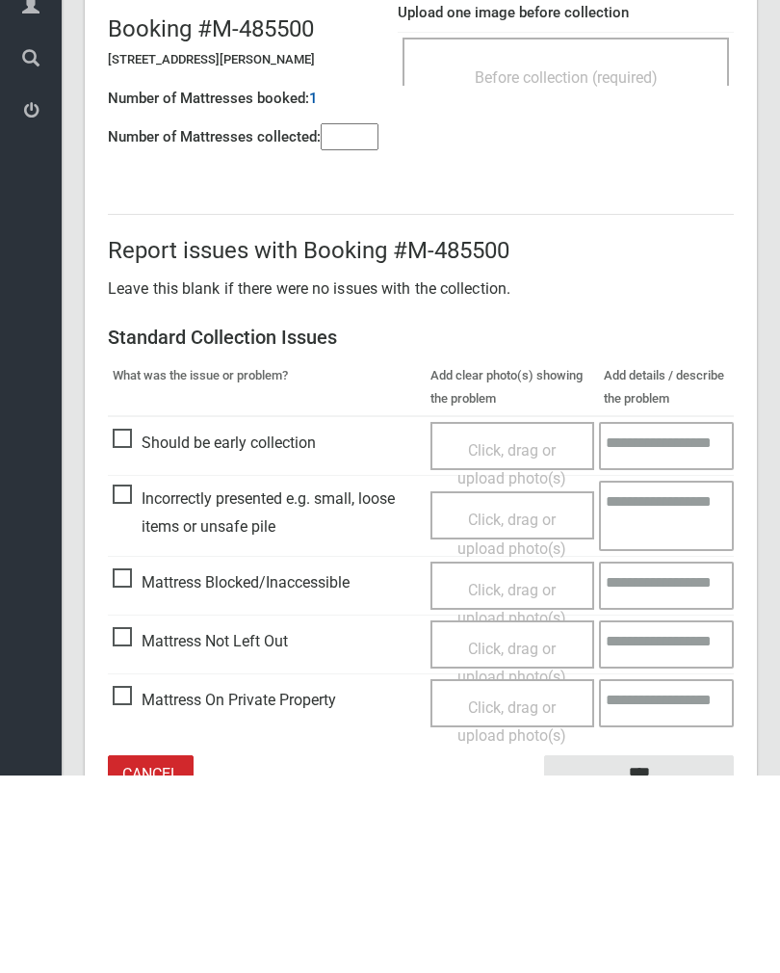
scroll to position [107, 0]
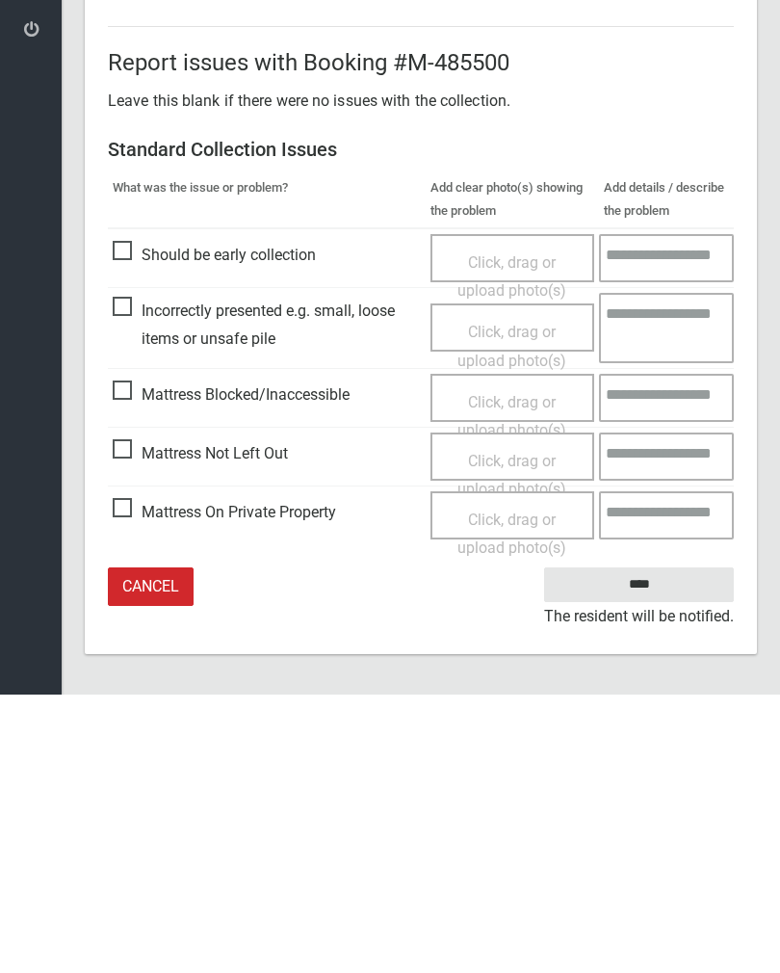
type input"] "*"
click at [508, 730] on span "Click, drag or upload photo(s)" at bounding box center [512, 753] width 109 height 47
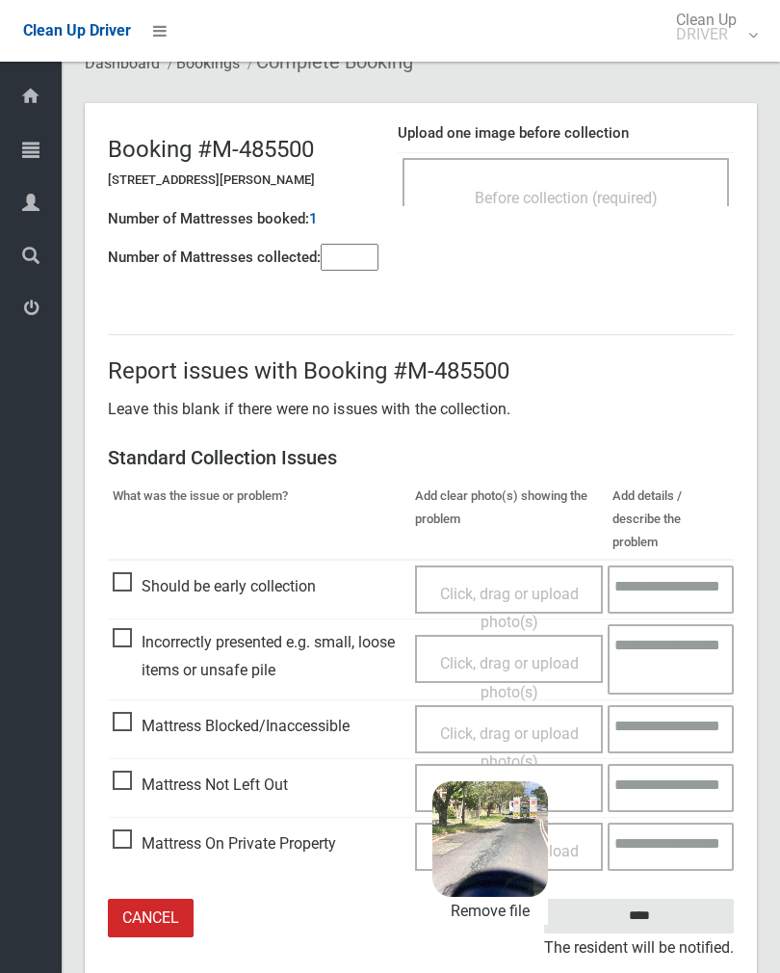
click at [672, 899] on input "****" at bounding box center [639, 917] width 190 height 36
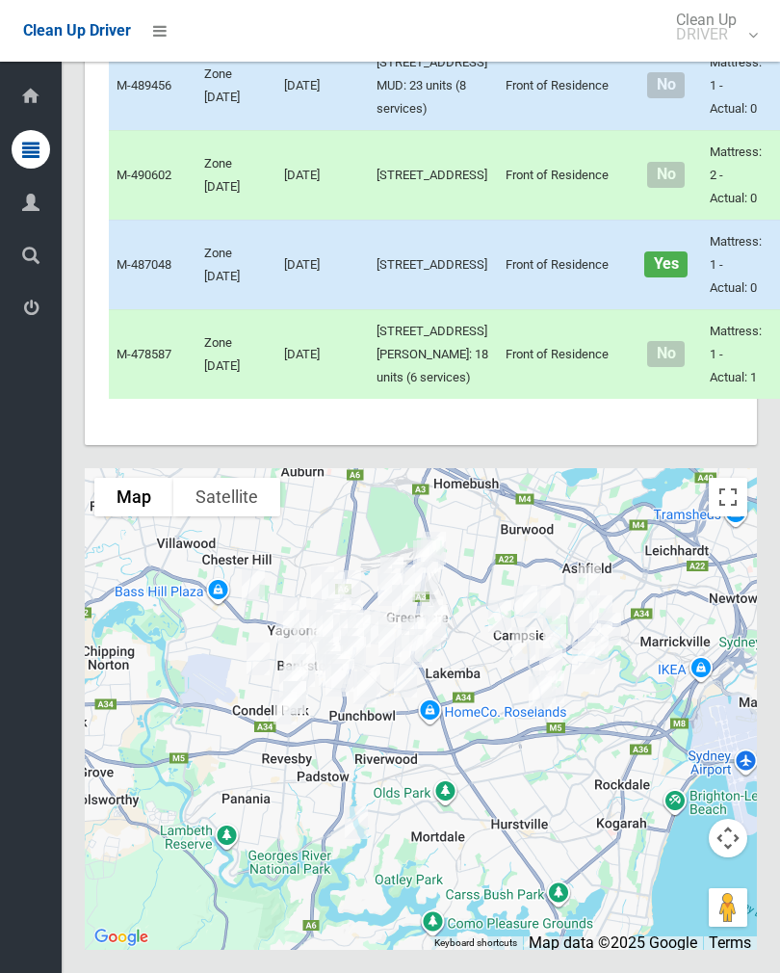
scroll to position [12742, 0]
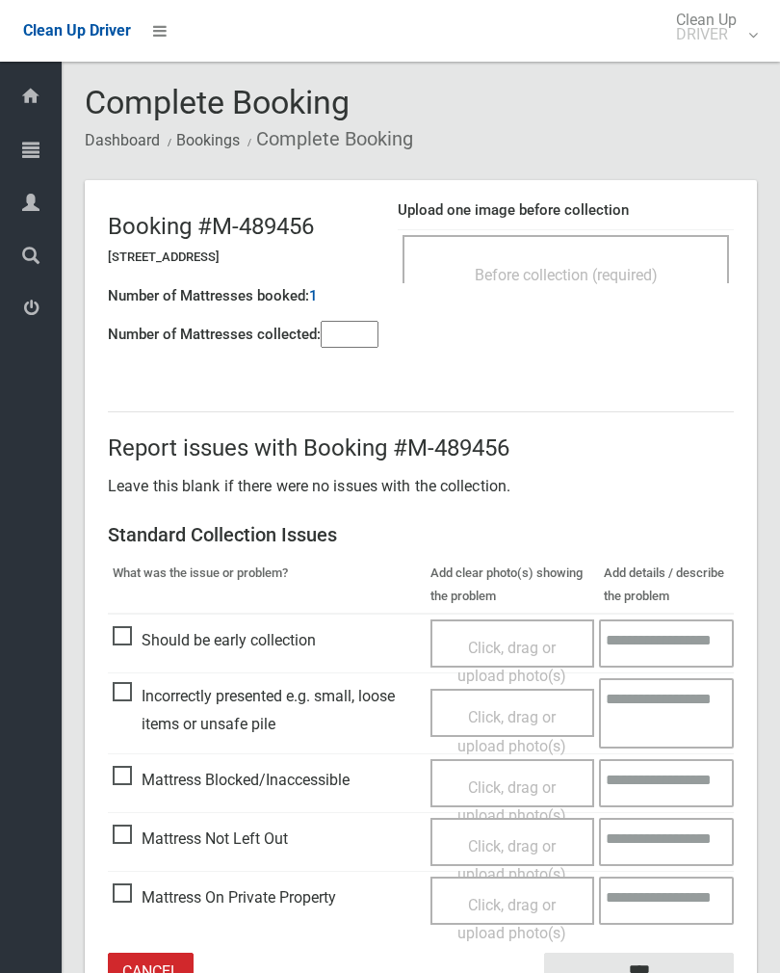
click at [355, 322] on input"] "number" at bounding box center [350, 334] width 58 height 27
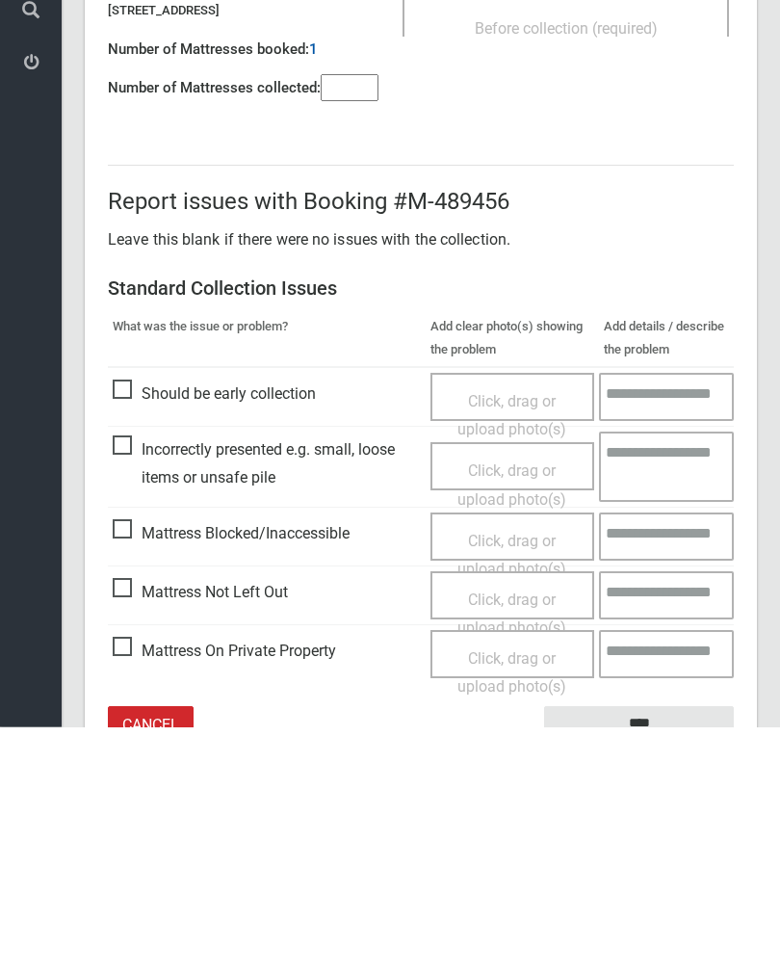
scroll to position [107, 0]
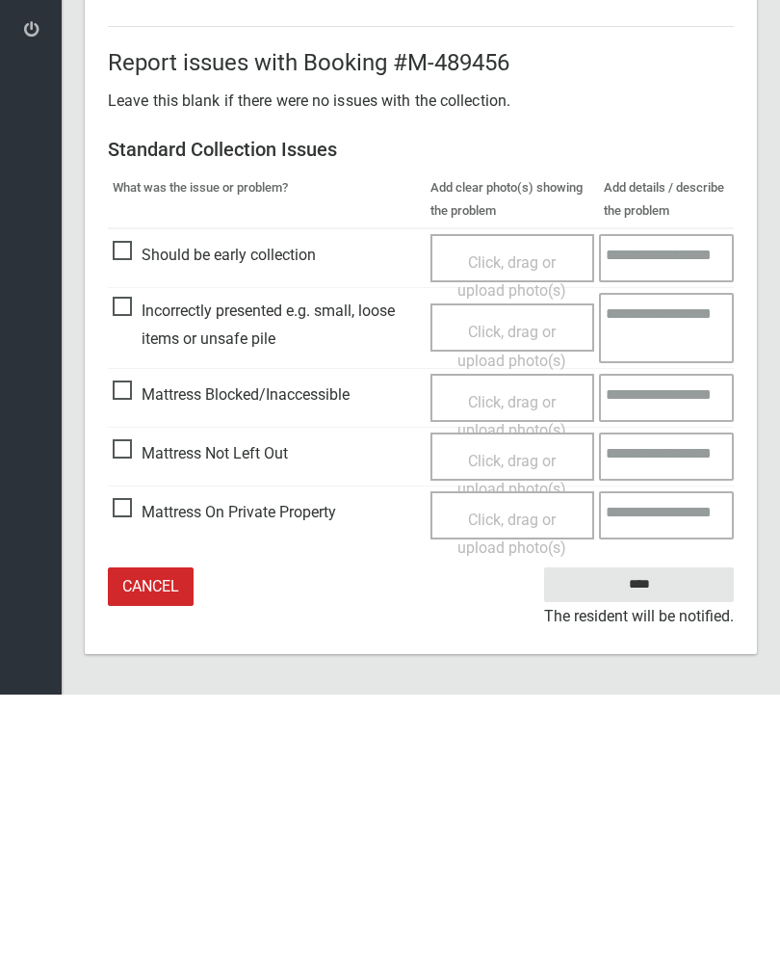
type input"] "*"
click at [520, 730] on span "Click, drag or upload photo(s)" at bounding box center [512, 753] width 109 height 47
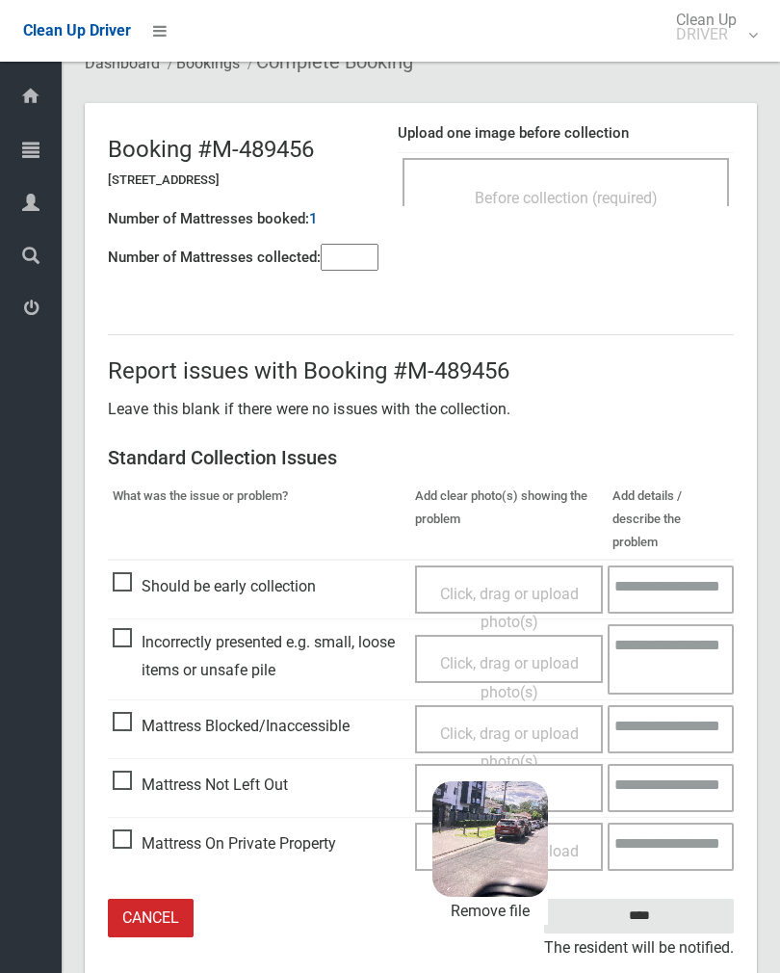
click at [687, 899] on input "****" at bounding box center [639, 917] width 190 height 36
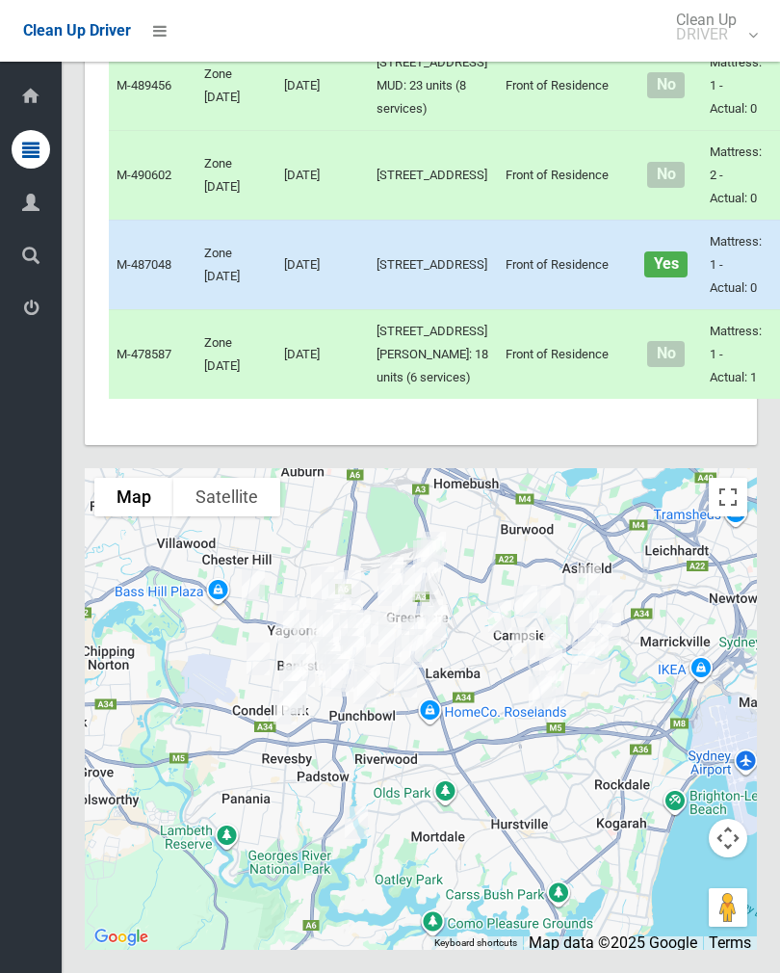
scroll to position [12758, 0]
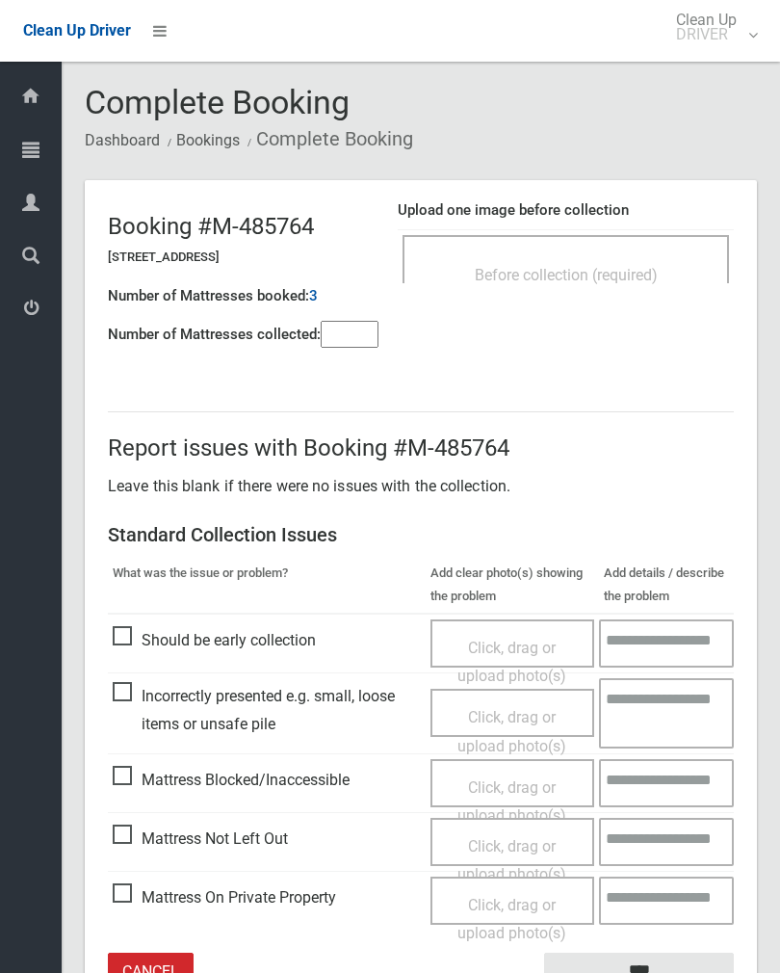
click at [352, 332] on input"] "number" at bounding box center [350, 334] width 58 height 27
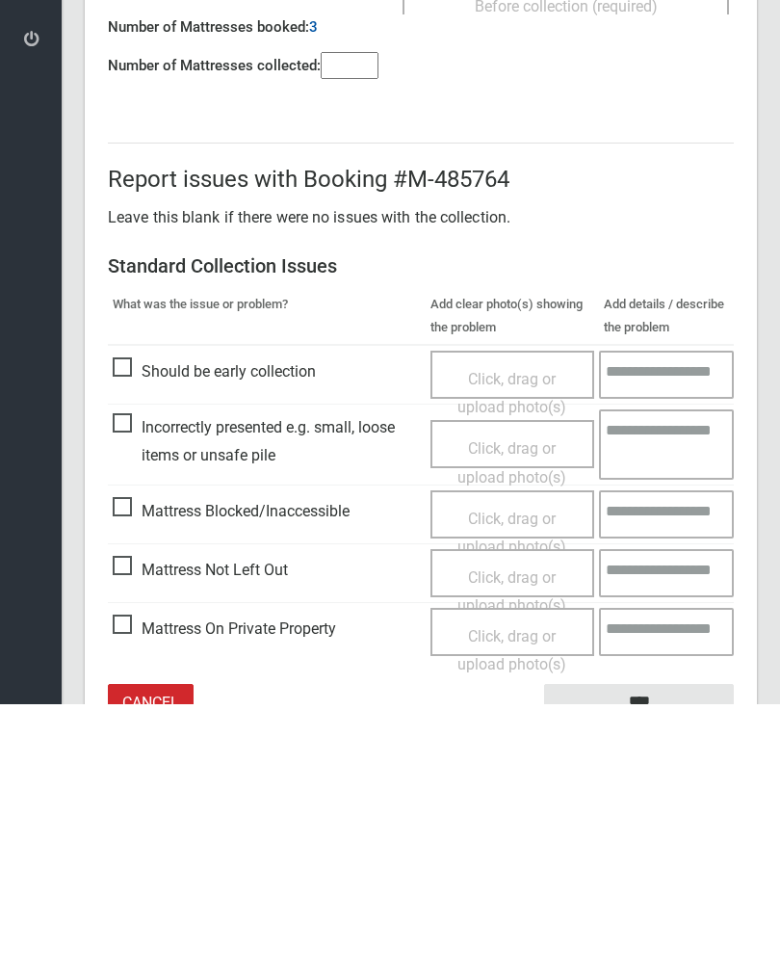
scroll to position [107, 0]
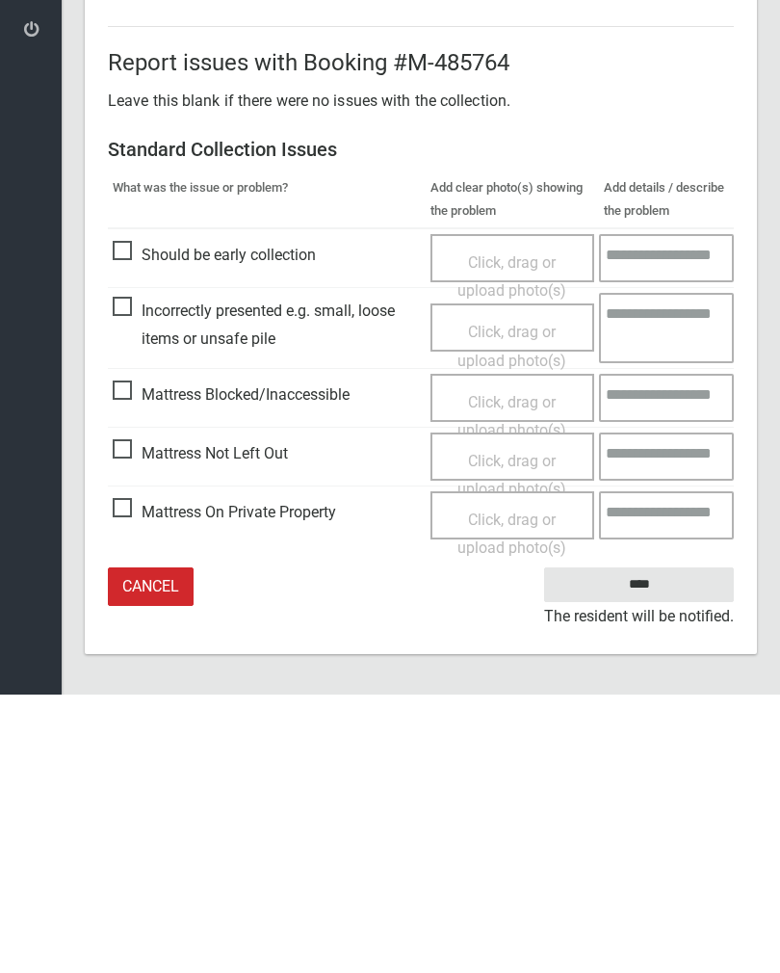
type input"] "*"
click at [517, 730] on span "Click, drag or upload photo(s)" at bounding box center [512, 753] width 109 height 47
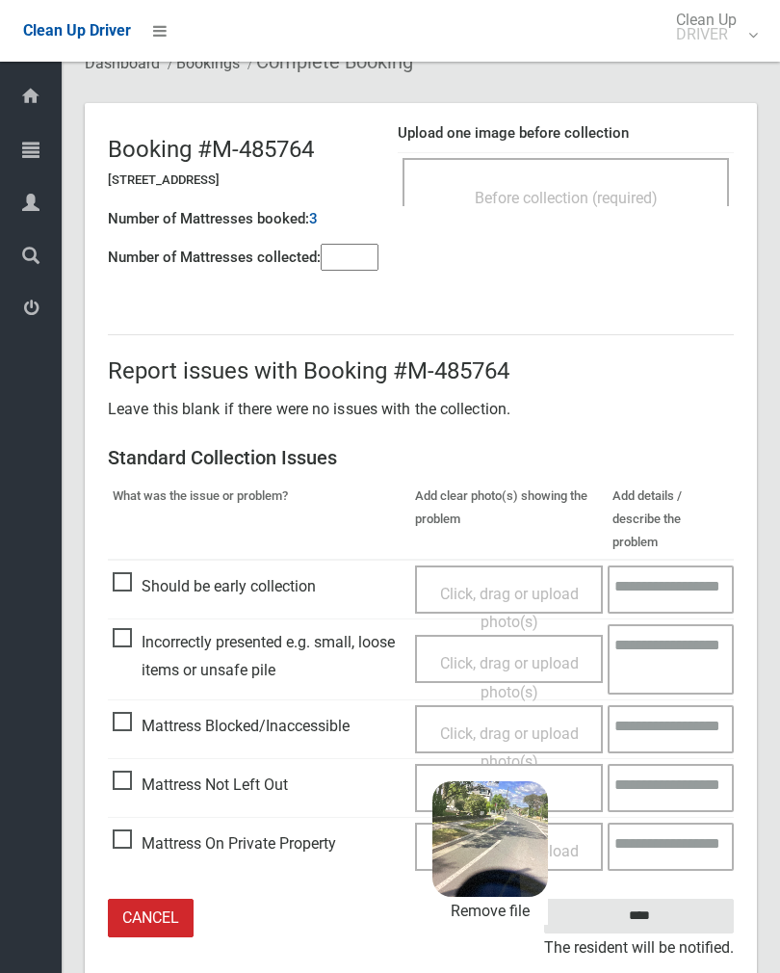
click at [674, 899] on input "****" at bounding box center [639, 917] width 190 height 36
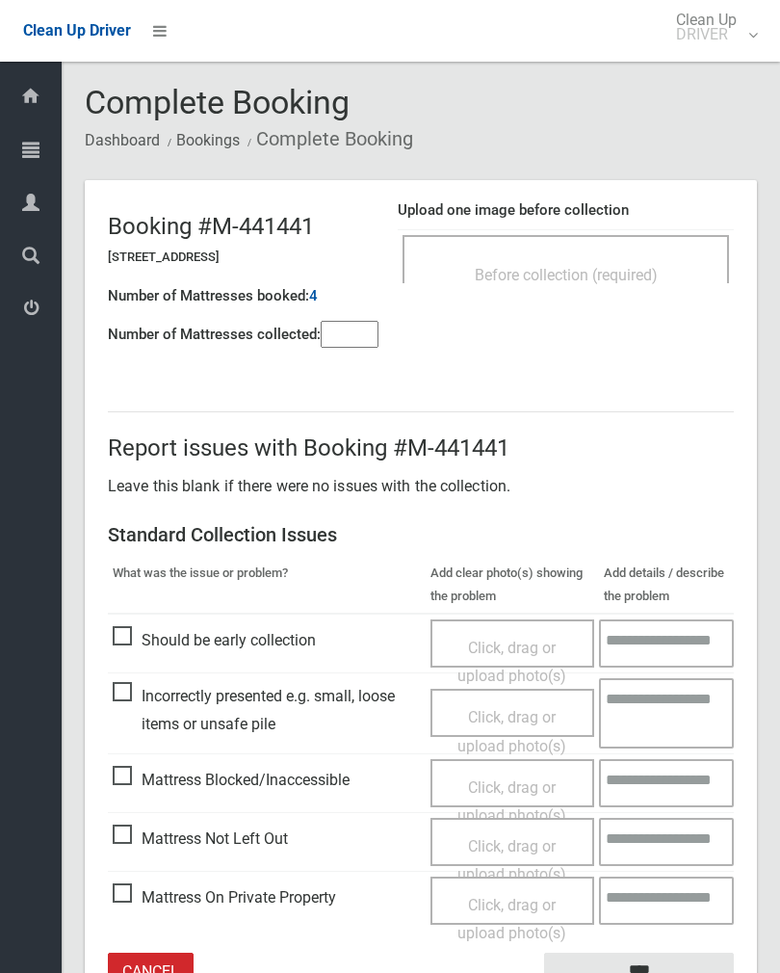
click at [585, 256] on div "Before collection (required)" at bounding box center [566, 274] width 284 height 36
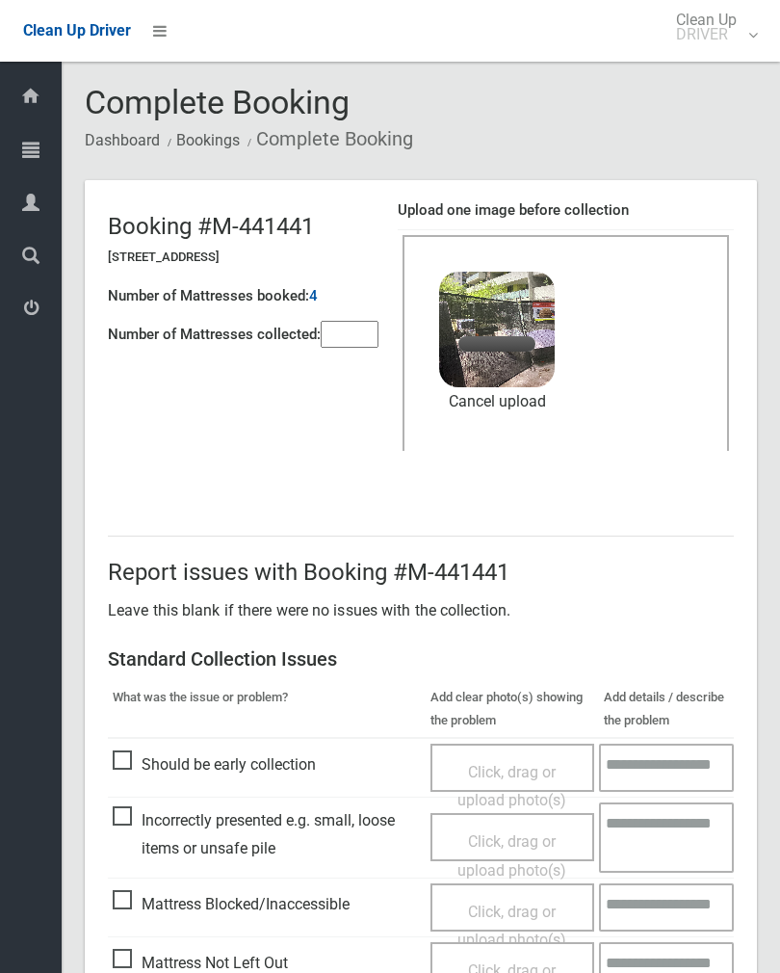
click at [361, 337] on input"] "number" at bounding box center [350, 334] width 58 height 27
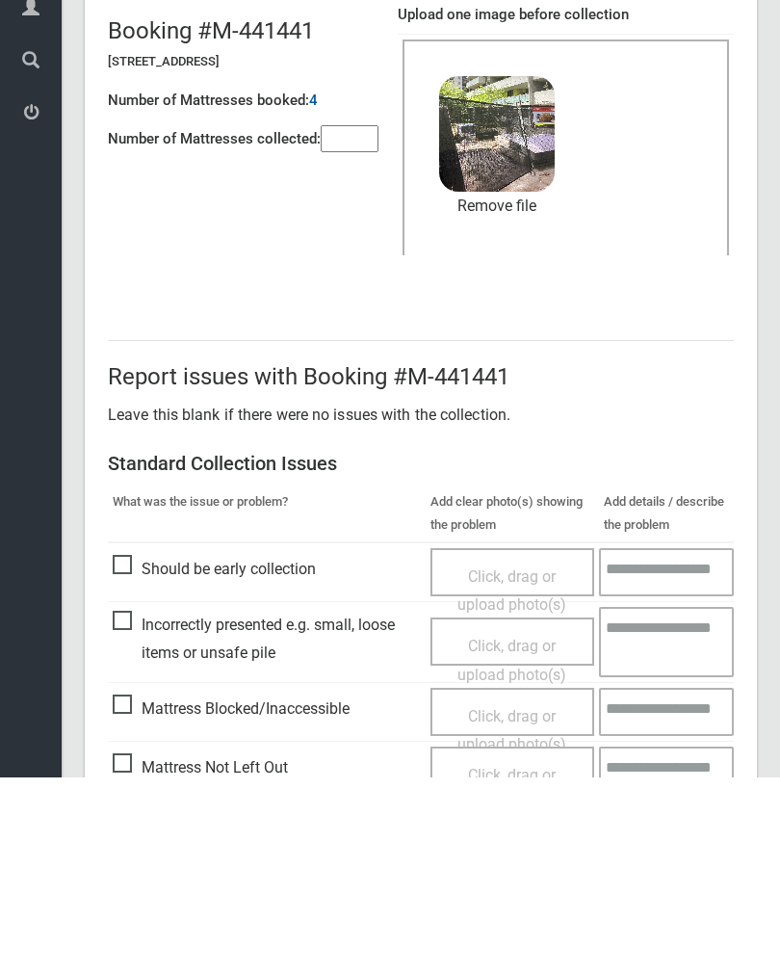
scroll to position [232, 0]
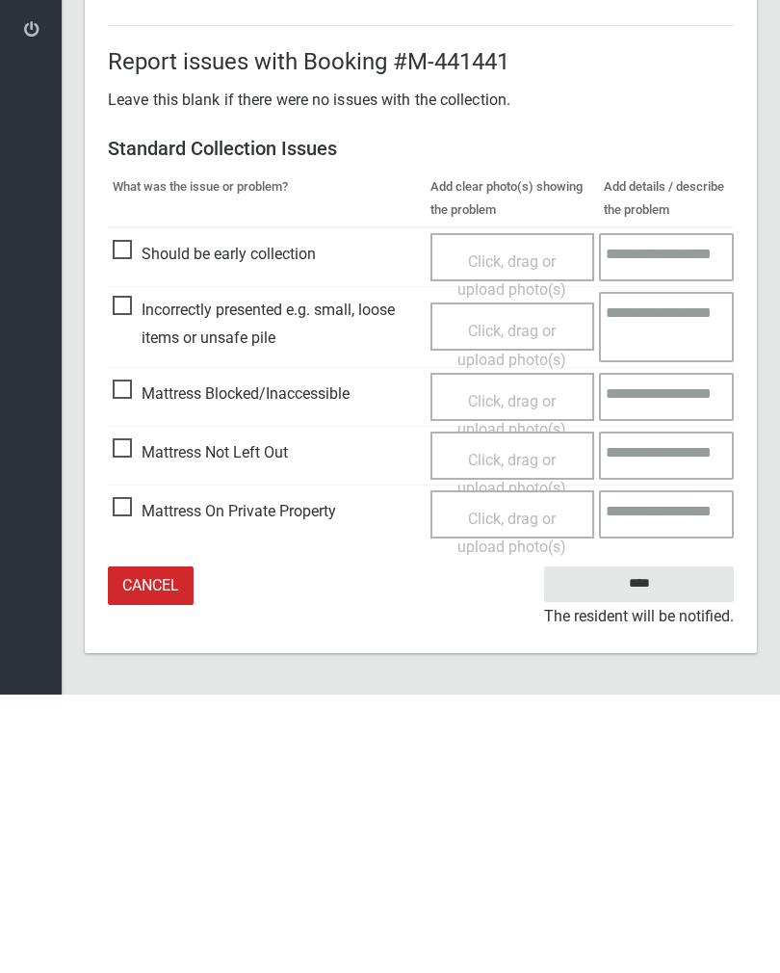
type input"] "*"
click at [643, 845] on input "****" at bounding box center [639, 863] width 190 height 36
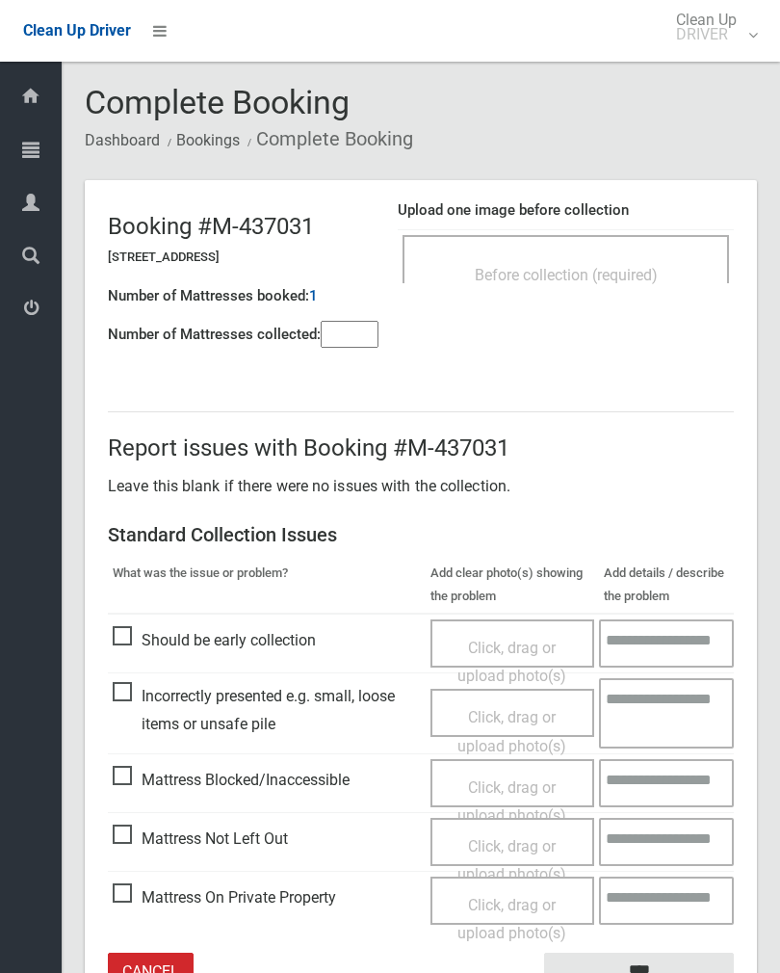
click at [347, 346] on input"] "number" at bounding box center [350, 334] width 58 height 27
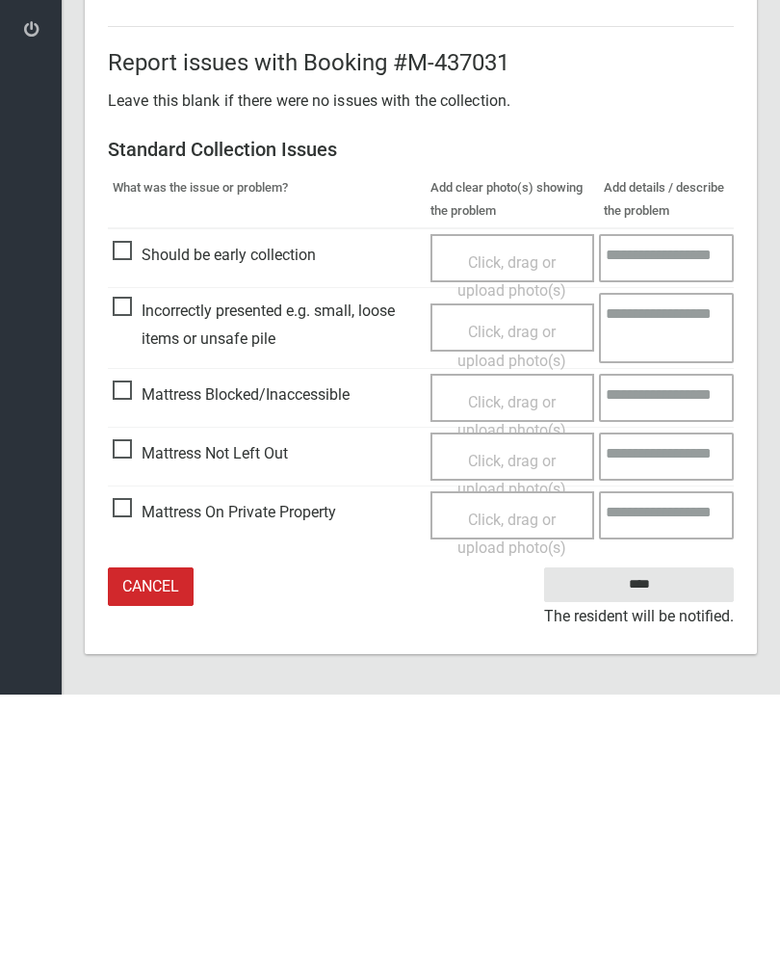
type input"] "*"
click at [528, 730] on span "Click, drag or upload photo(s)" at bounding box center [512, 753] width 109 height 47
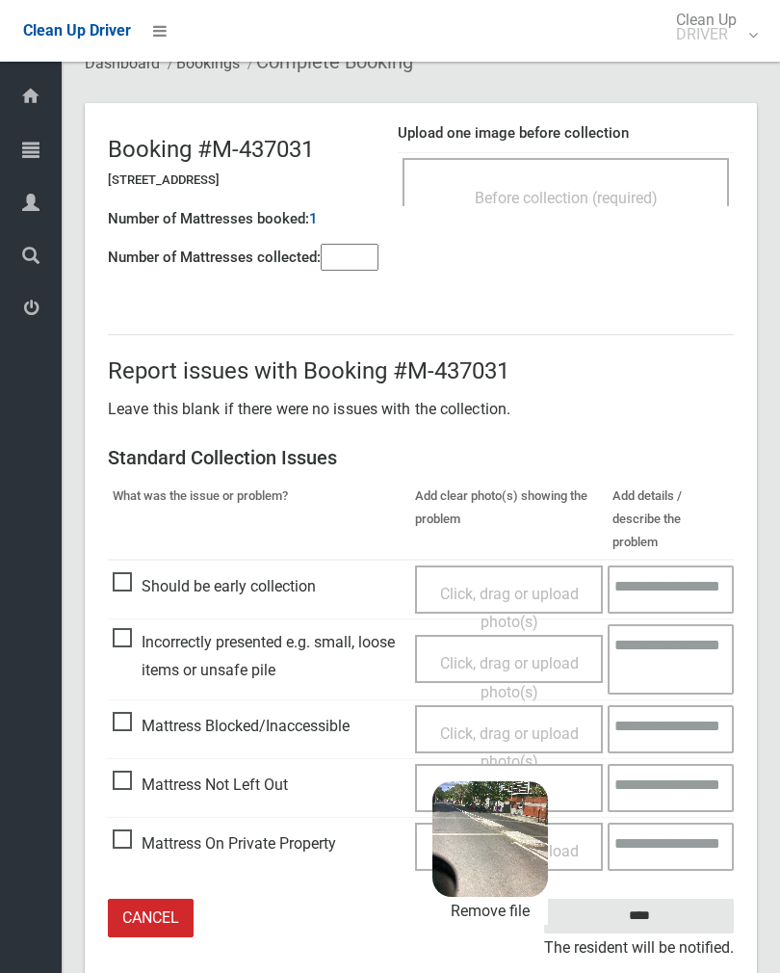
click at [687, 899] on input "****" at bounding box center [639, 917] width 190 height 36
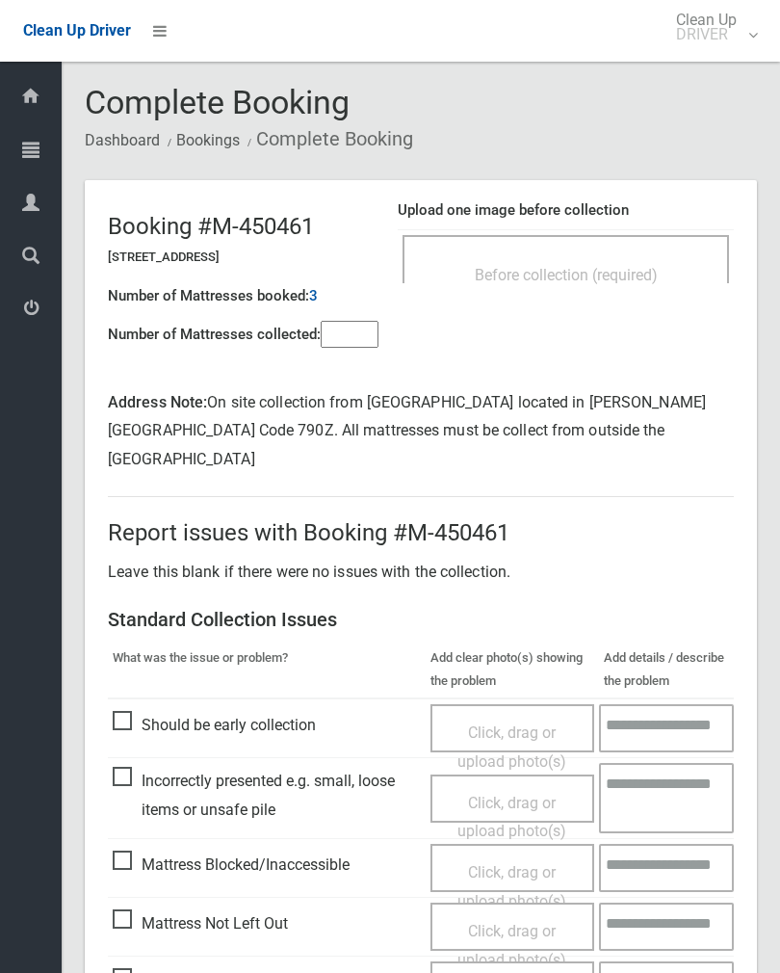
click at [360, 321] on input"] "number" at bounding box center [350, 334] width 58 height 27
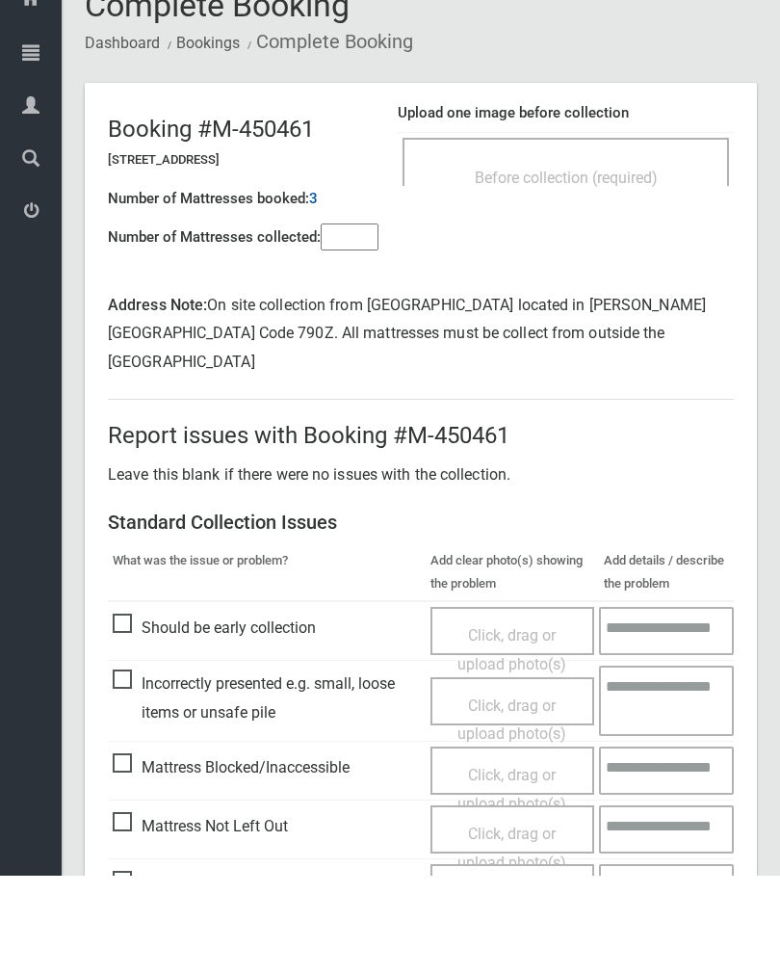
scroll to position [163, 0]
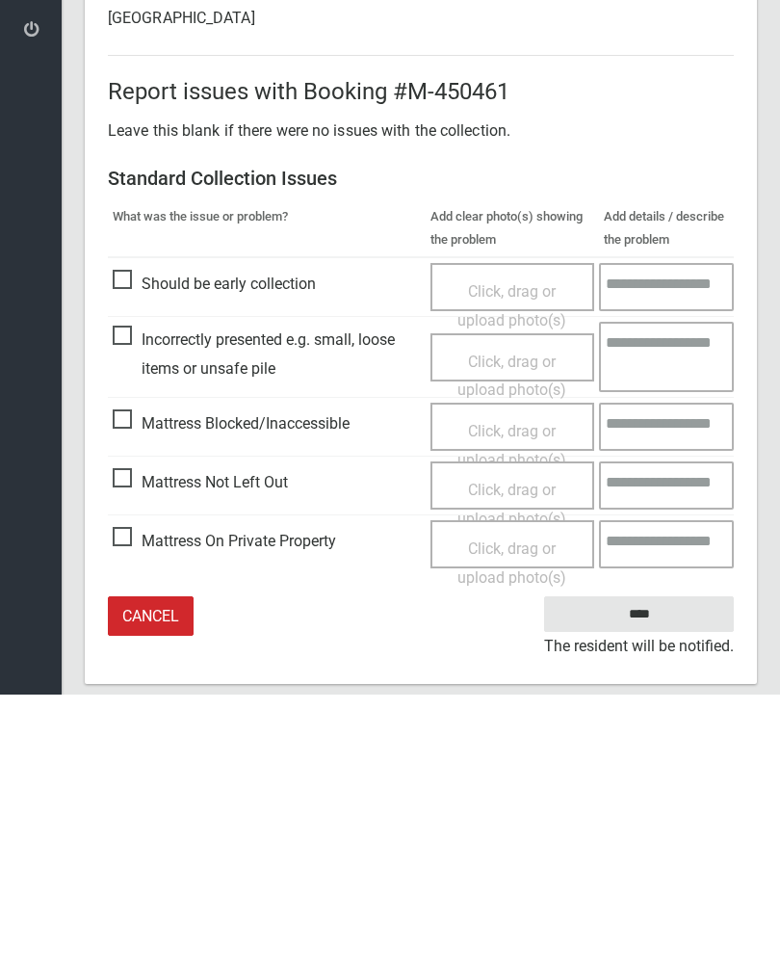
type input"] "*"
click at [512, 759] on span "Click, drag or upload photo(s)" at bounding box center [512, 782] width 109 height 47
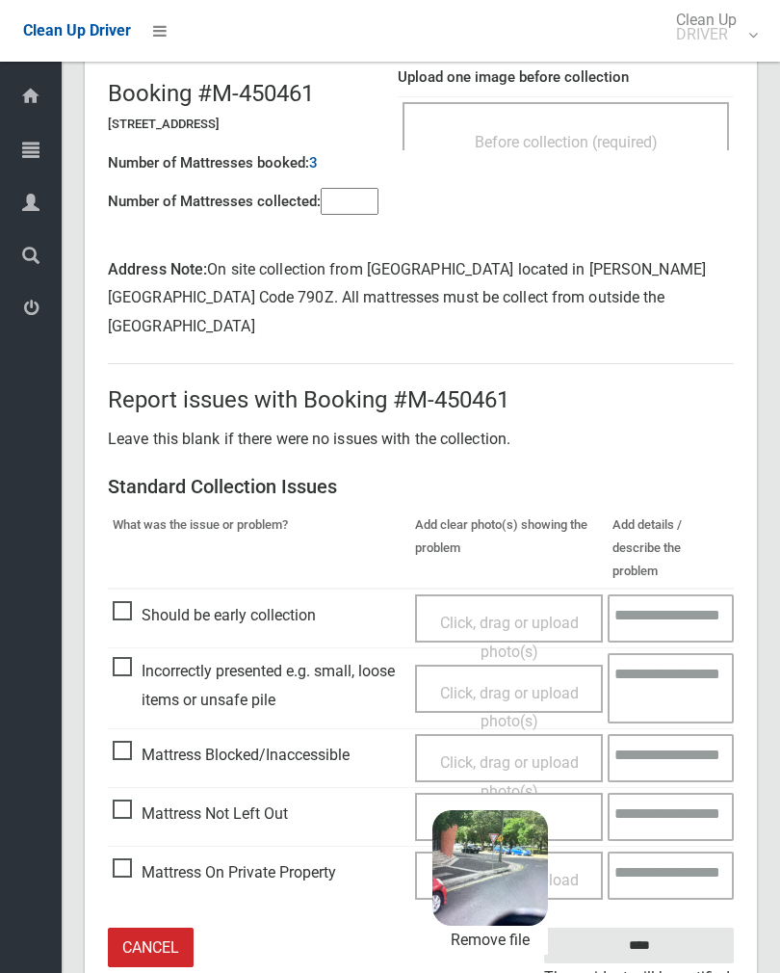
click at [690, 928] on input "****" at bounding box center [639, 946] width 190 height 36
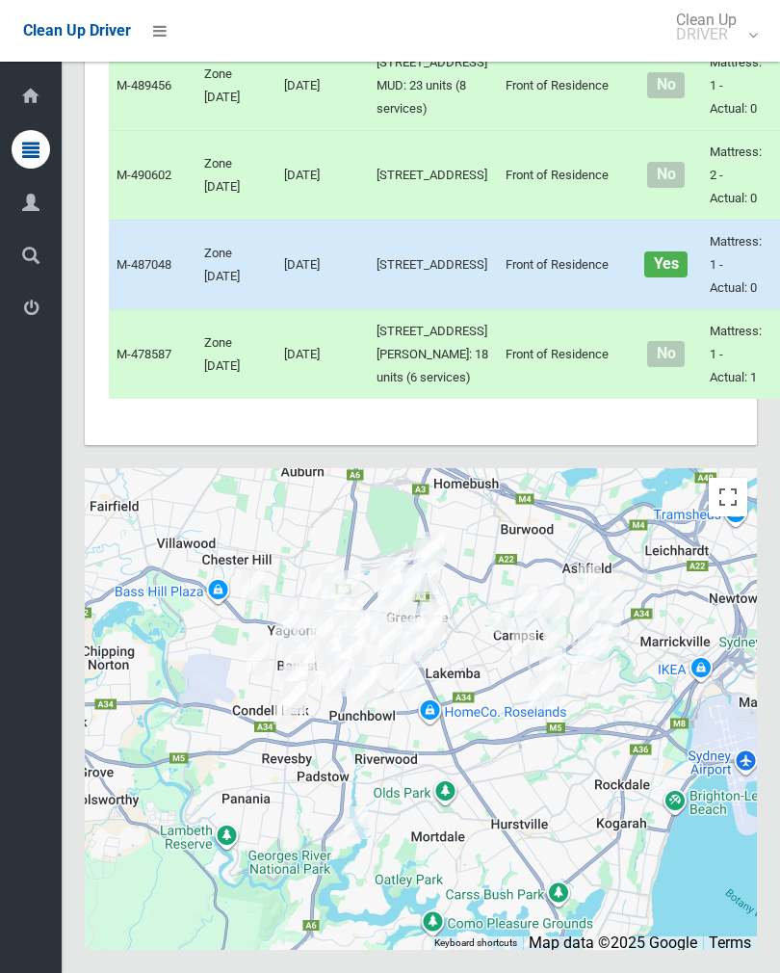
scroll to position [11800, 0]
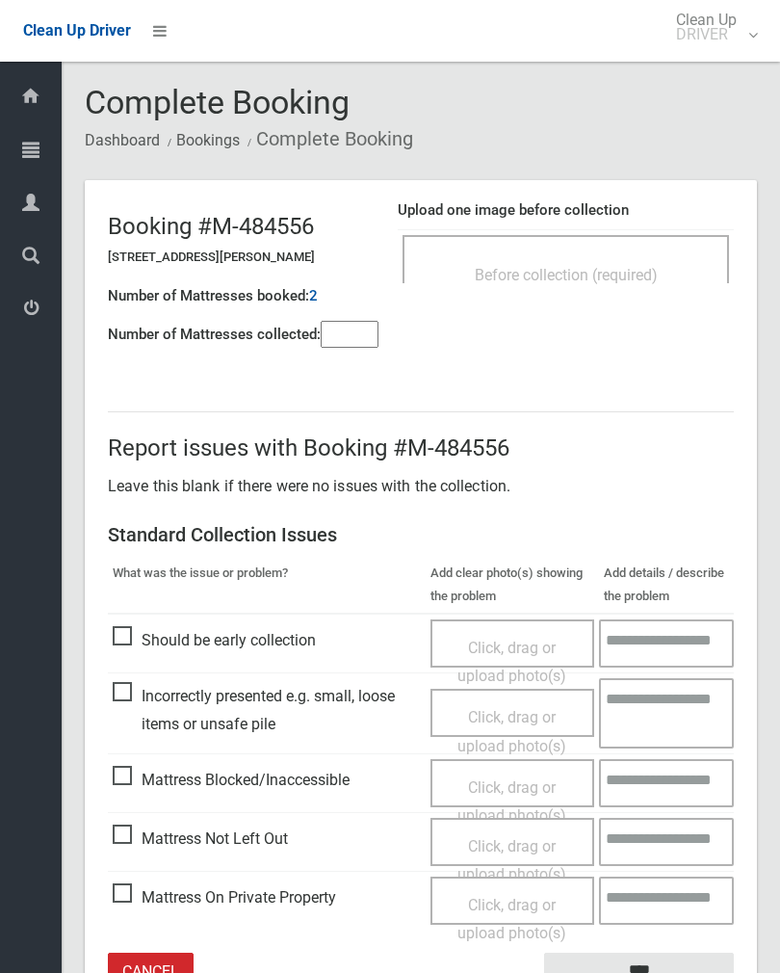
click at [591, 243] on div "Before collection (required)" at bounding box center [566, 259] width 327 height 48
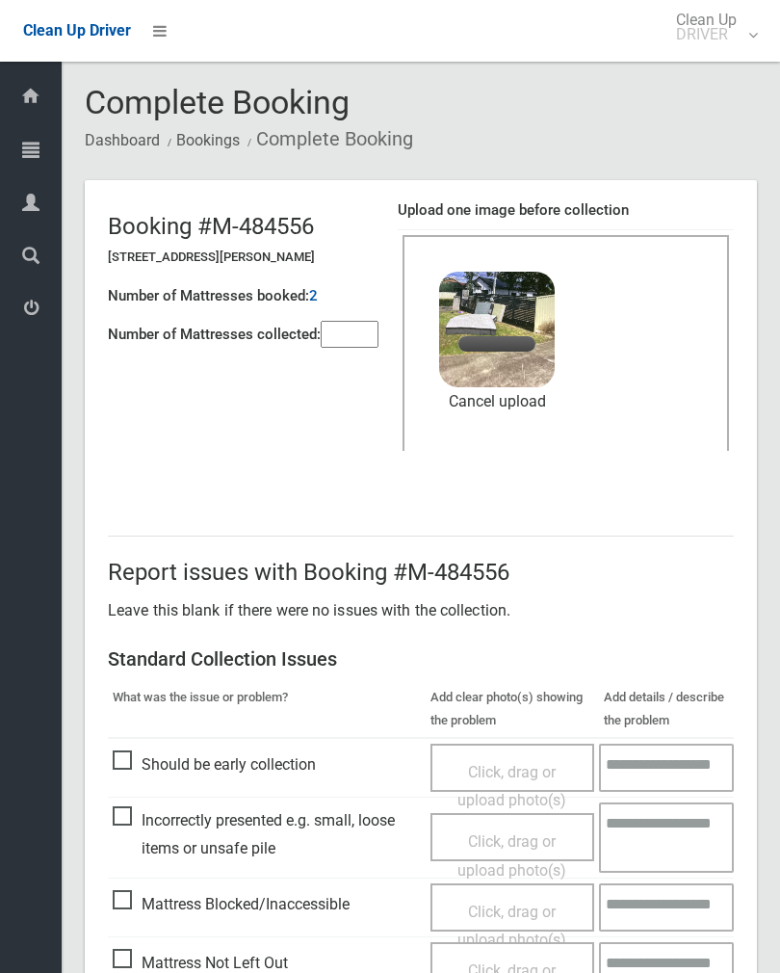
click at [369, 328] on input"] "number" at bounding box center [350, 334] width 58 height 27
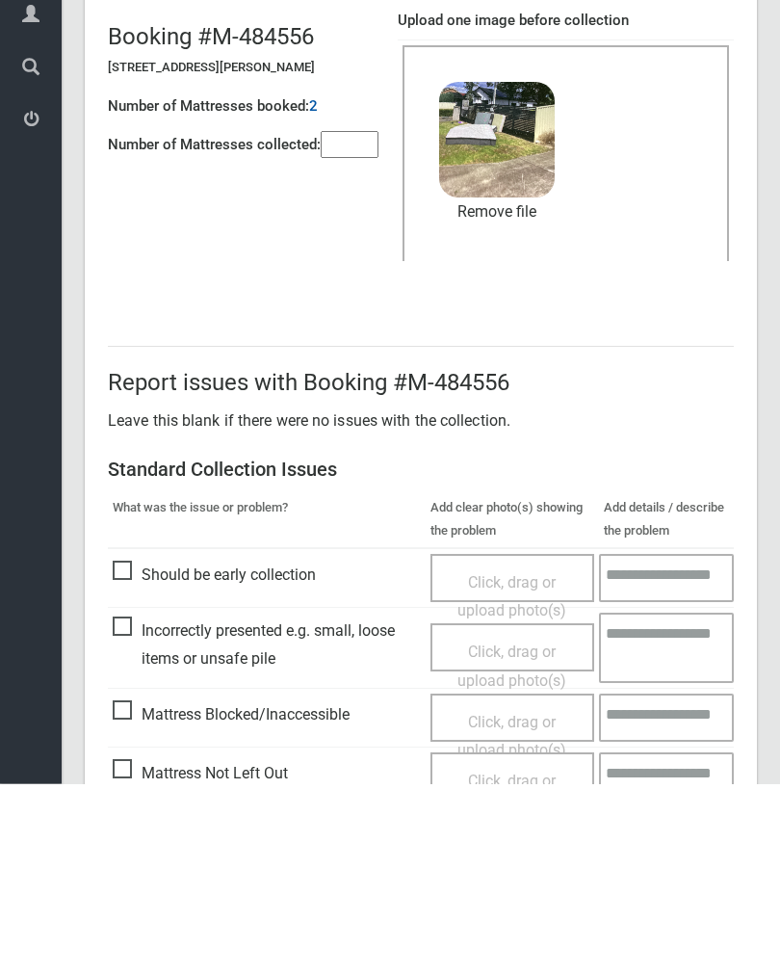
scroll to position [232, 0]
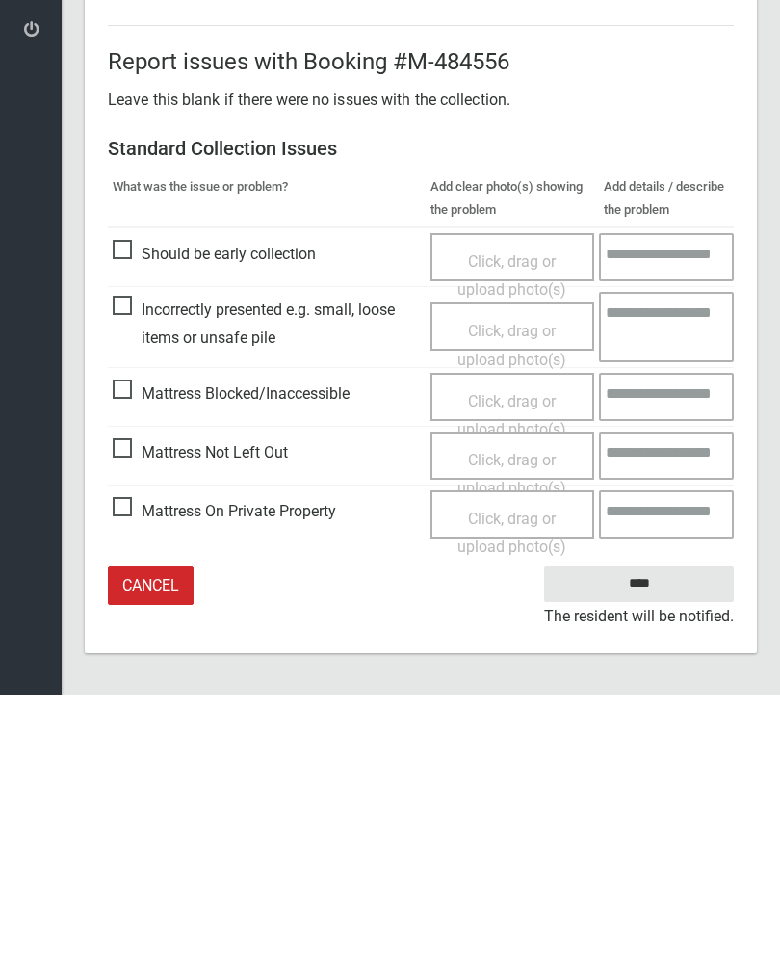
type input"] "*"
click at [655, 845] on input "****" at bounding box center [639, 863] width 190 height 36
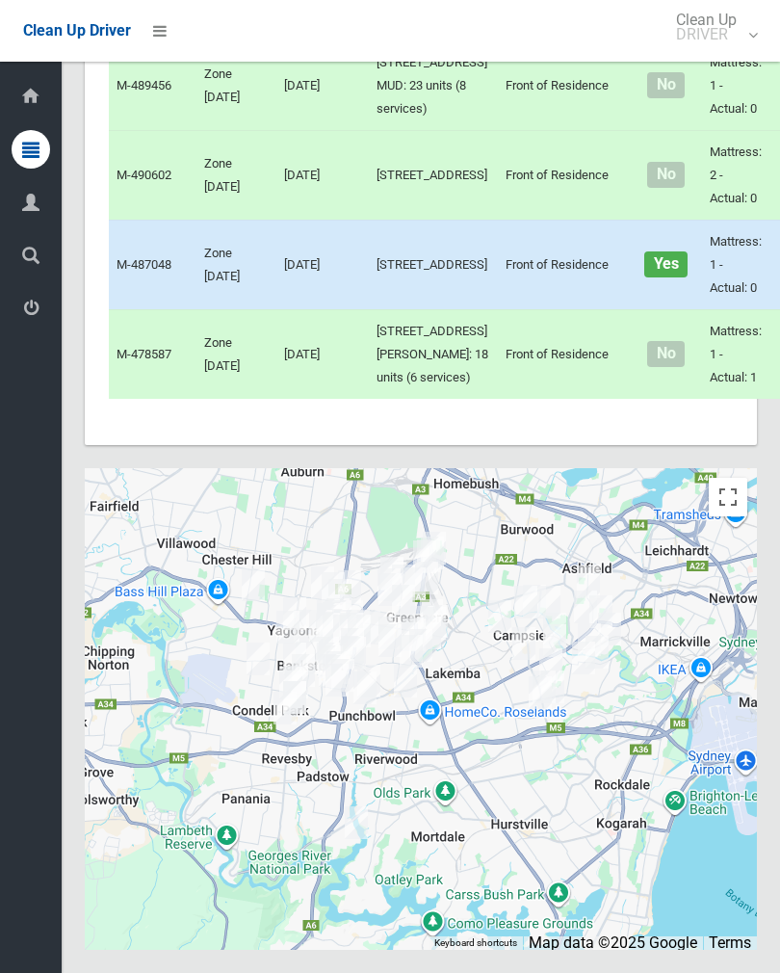
scroll to position [11675, 0]
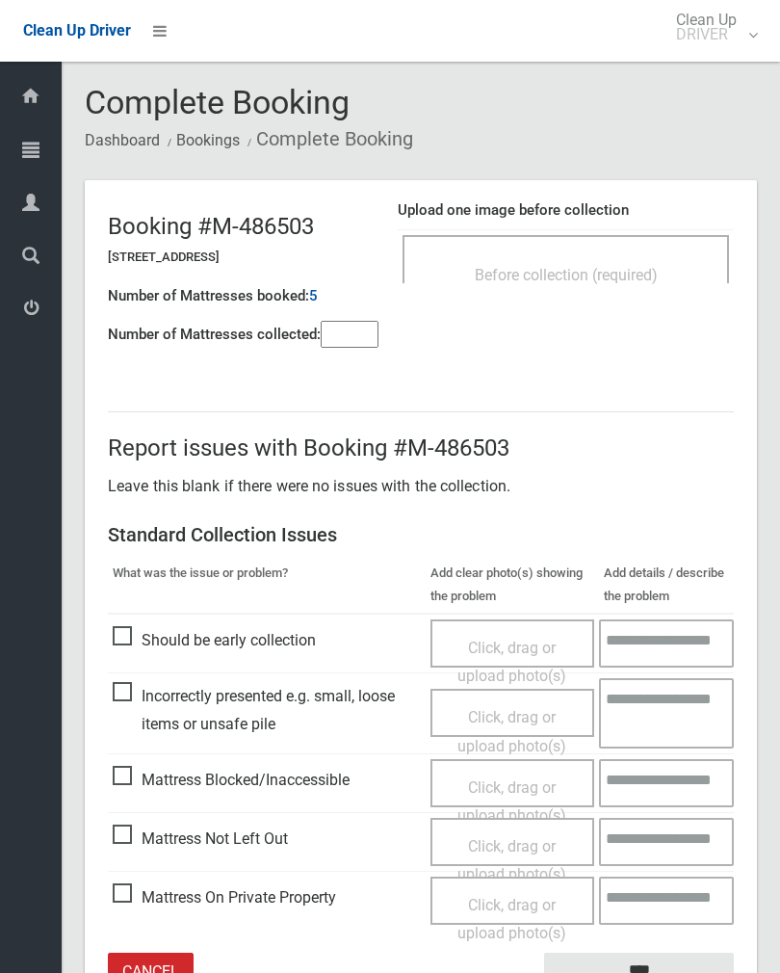
click at [562, 286] on div "Before collection (required)" at bounding box center [566, 274] width 284 height 36
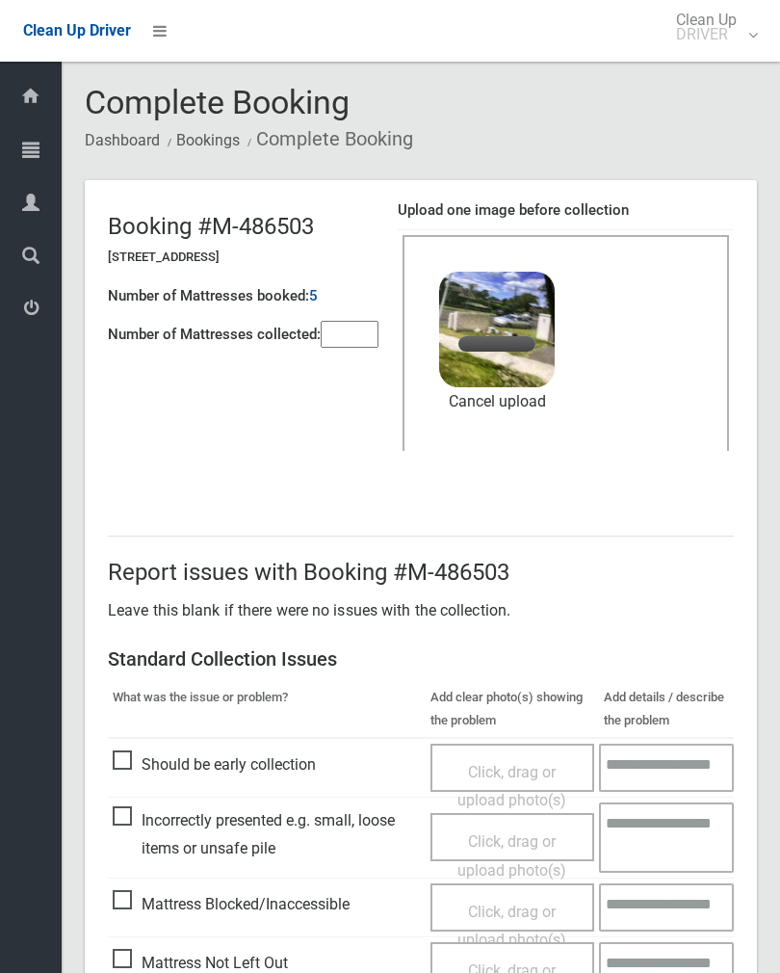
click at [522, 402] on link "Cancel upload" at bounding box center [497, 401] width 116 height 29
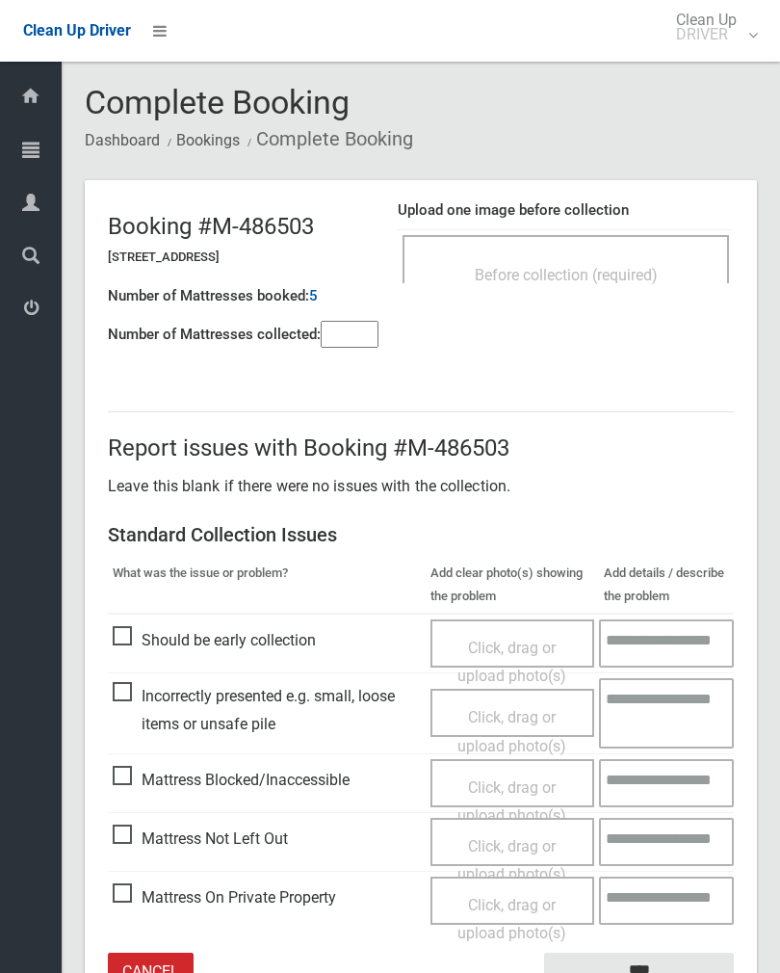
click at [619, 263] on div "Before collection (required)" at bounding box center [566, 274] width 284 height 36
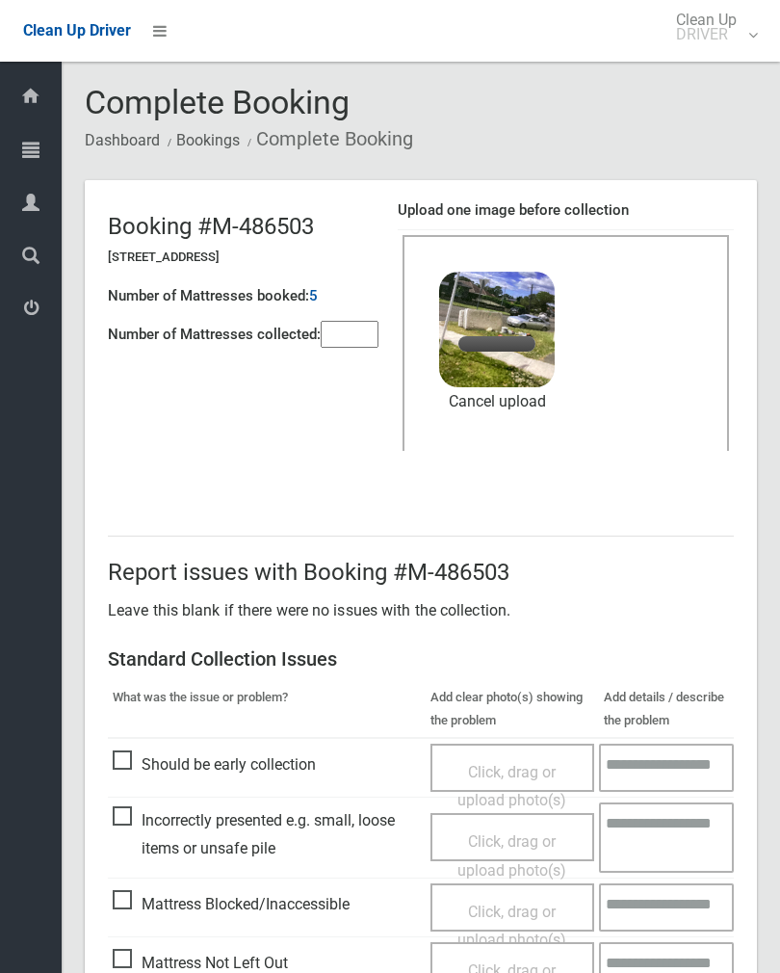
click at [333, 324] on input"] "number" at bounding box center [350, 334] width 58 height 27
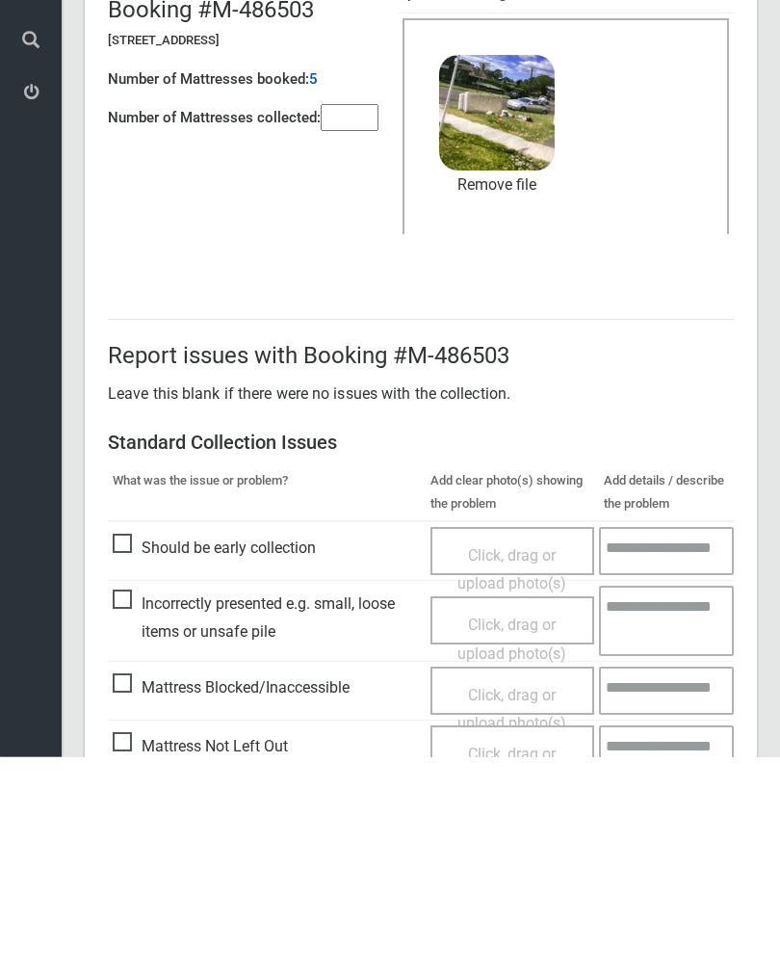
scroll to position [232, 0]
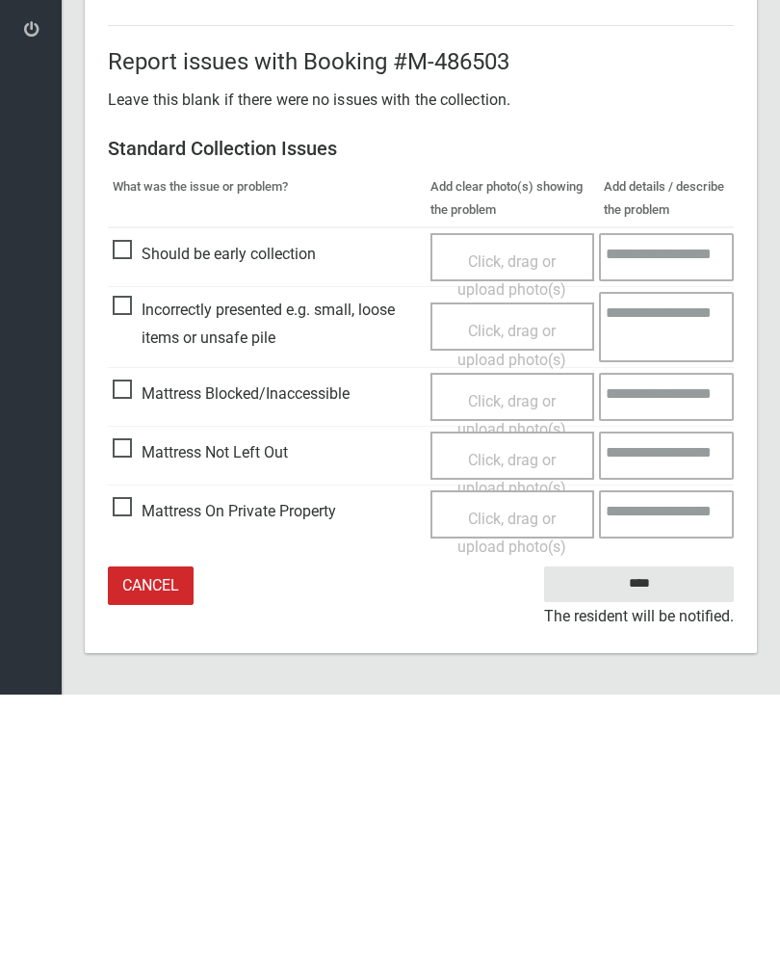
type input"] "*"
click at [650, 845] on input "****" at bounding box center [639, 863] width 190 height 36
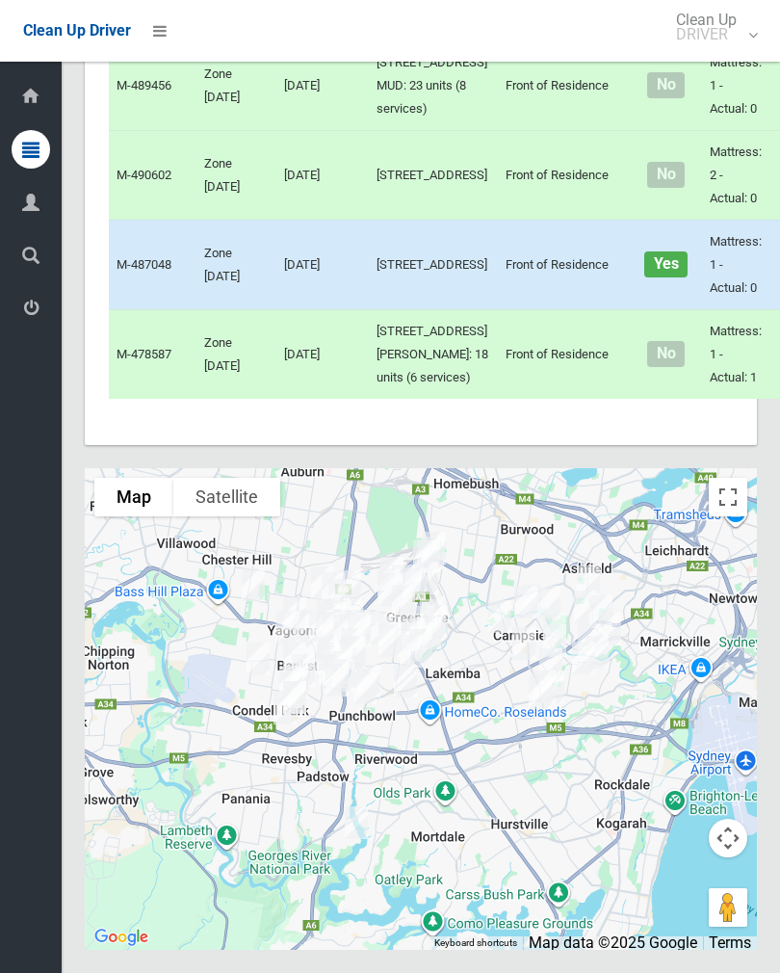
scroll to position [13345, 0]
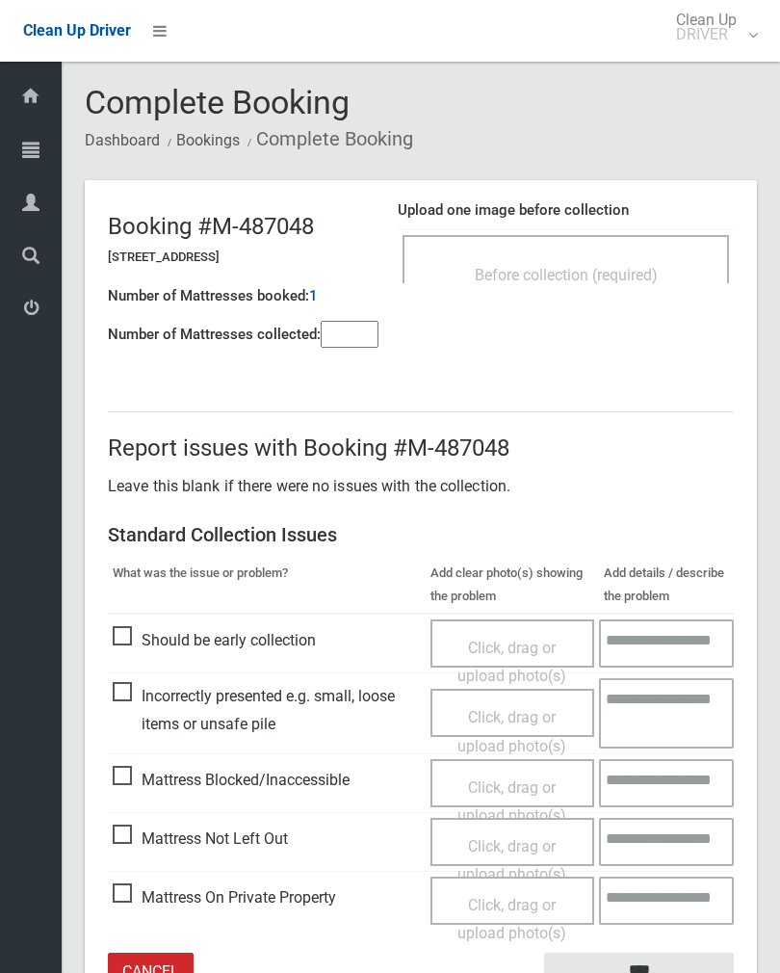
click at [602, 263] on div "Before collection (required)" at bounding box center [566, 274] width 284 height 36
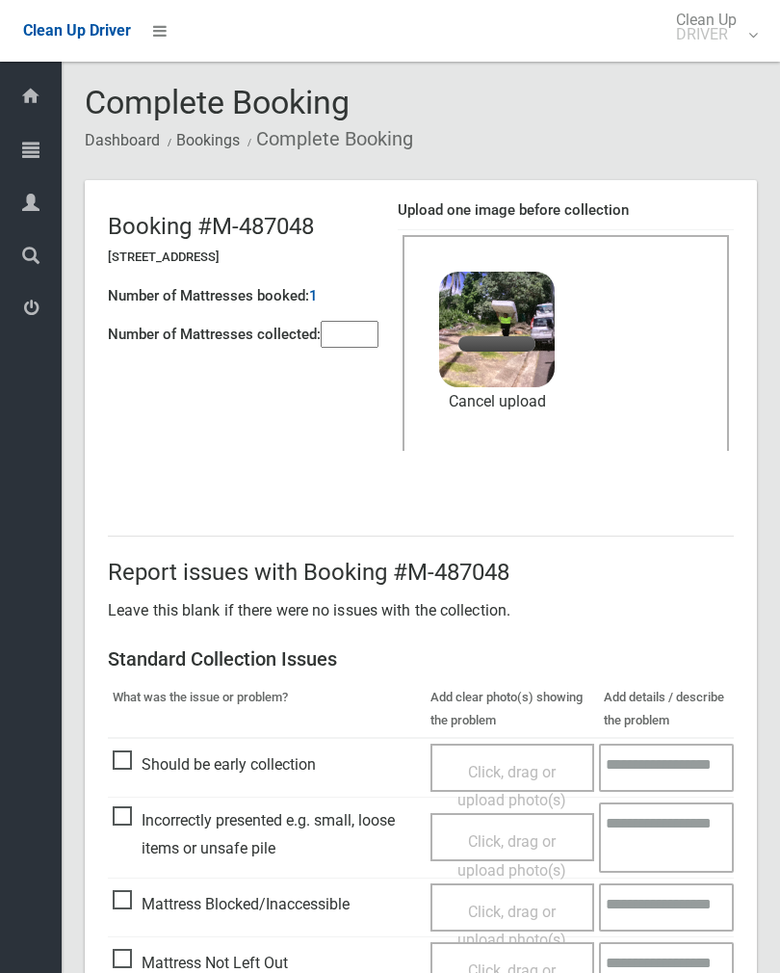
click at [375, 340] on input"] "number" at bounding box center [350, 334] width 58 height 27
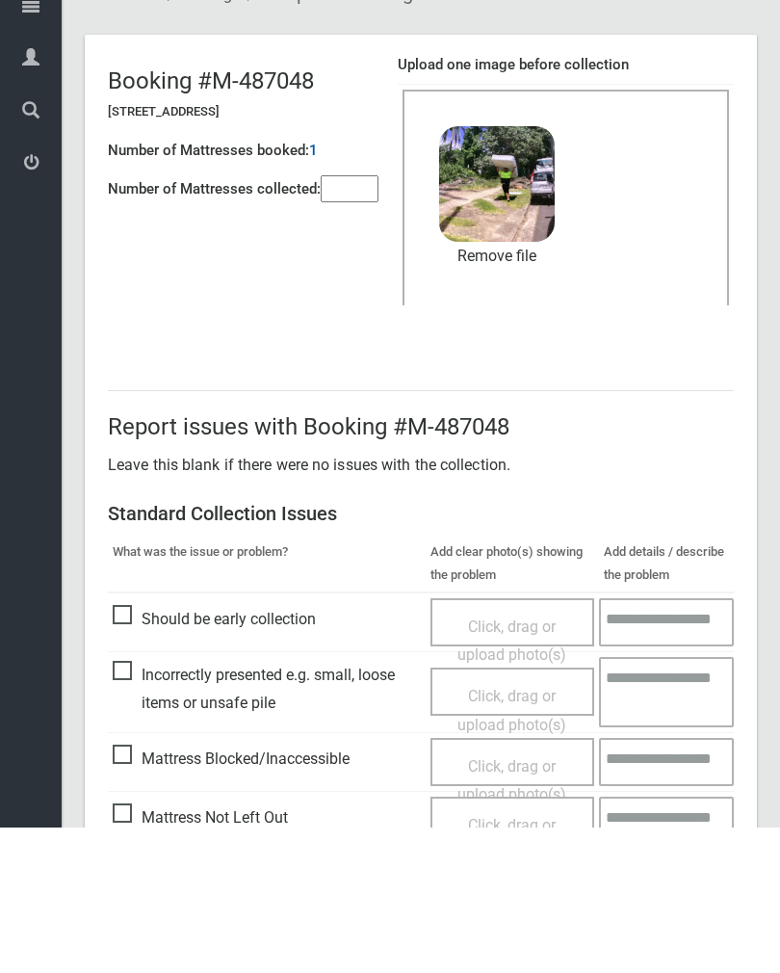
scroll to position [232, 0]
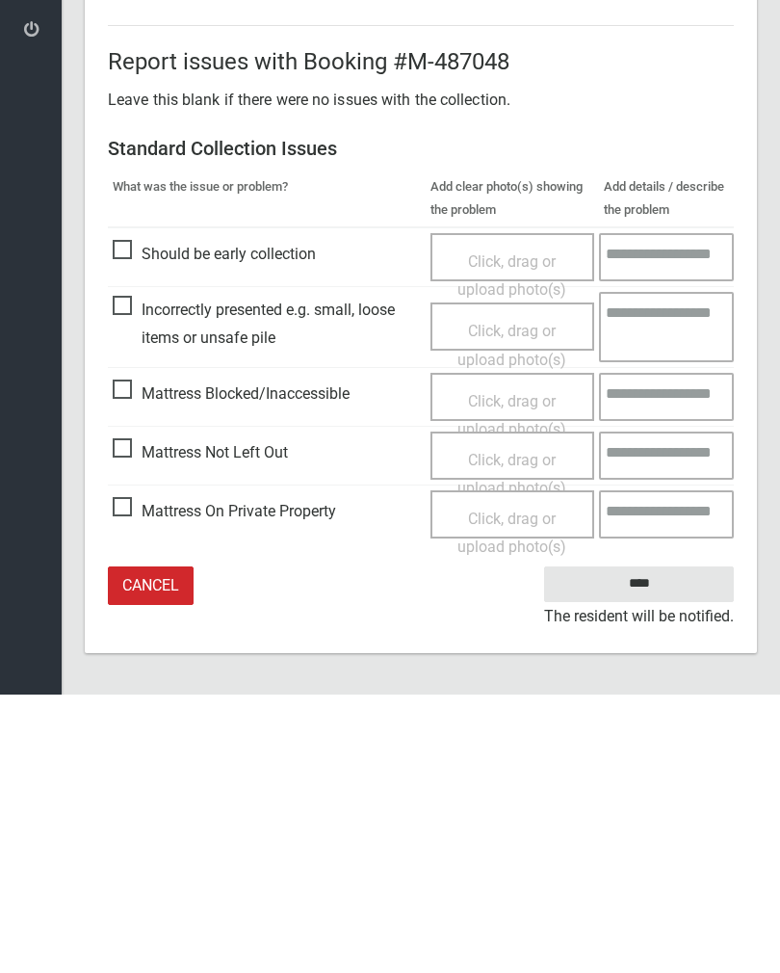
type input"] "*"
click at [652, 845] on input "****" at bounding box center [639, 863] width 190 height 36
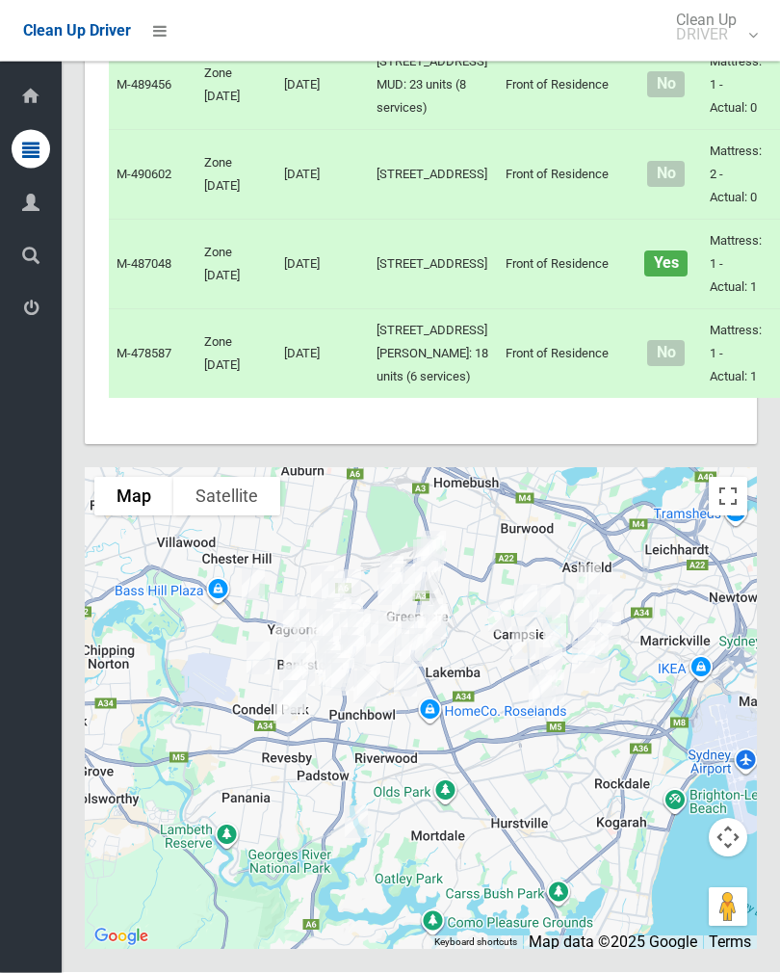
scroll to position [10731, 0]
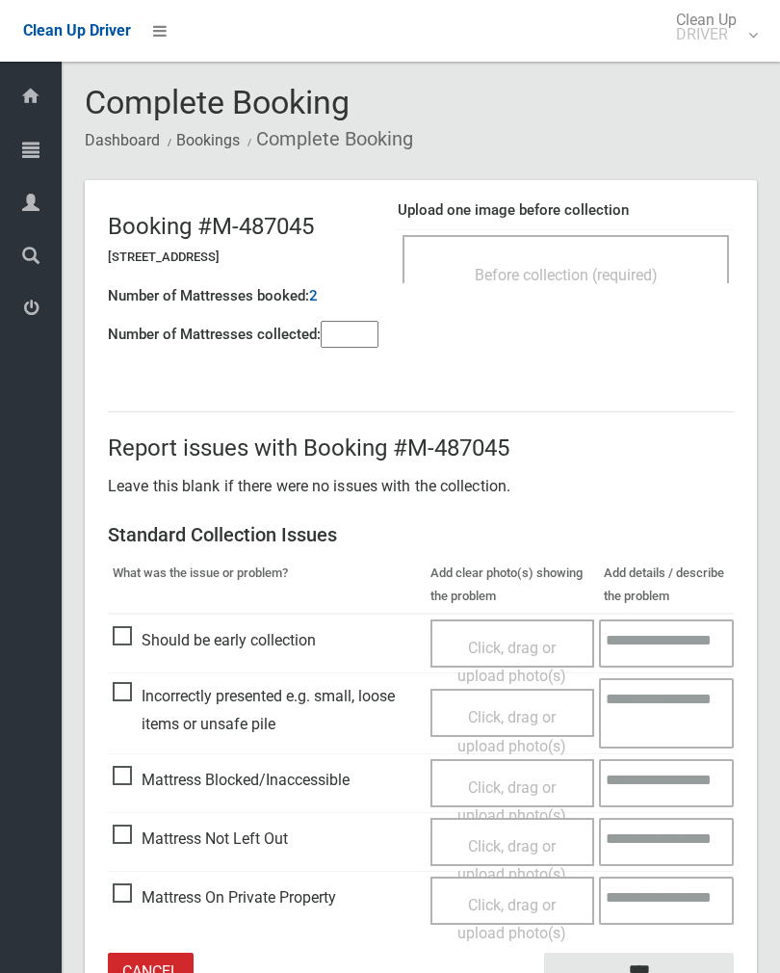
click at [334, 338] on input"] "number" at bounding box center [350, 334] width 58 height 27
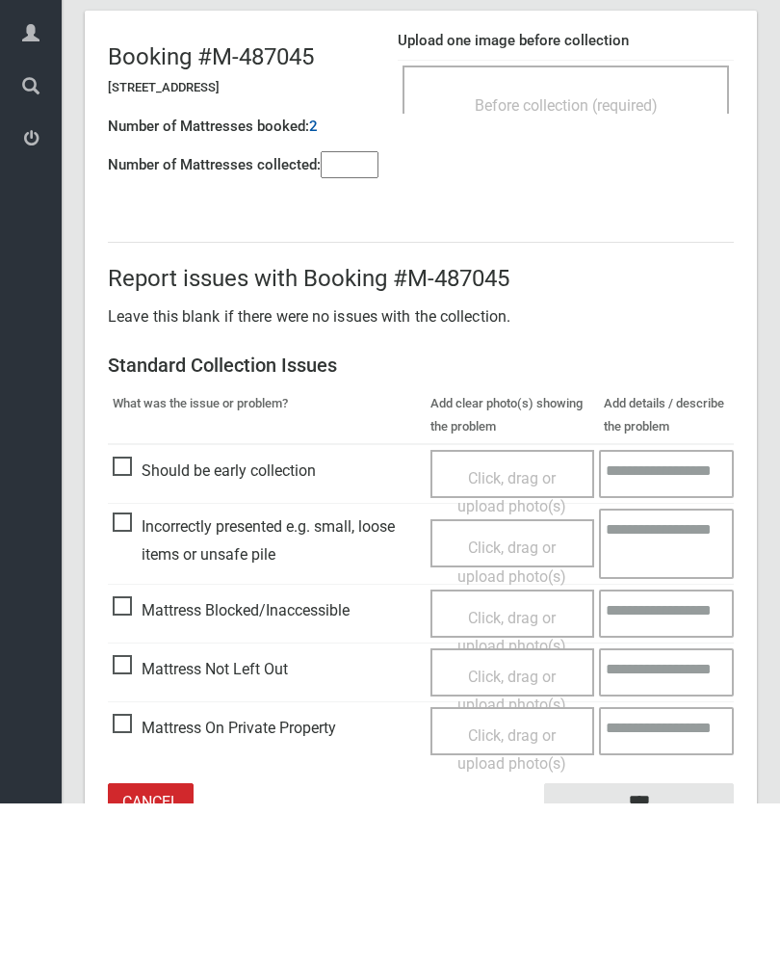
scroll to position [107, 0]
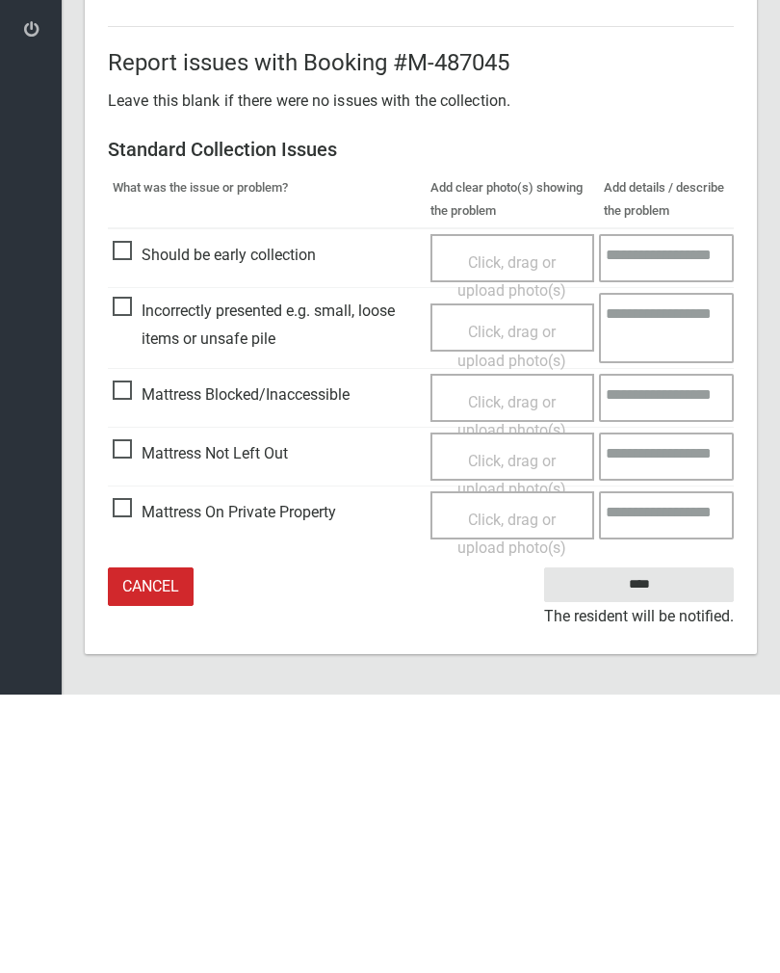
type input"] "*"
click at [507, 730] on span "Click, drag or upload photo(s)" at bounding box center [512, 753] width 109 height 47
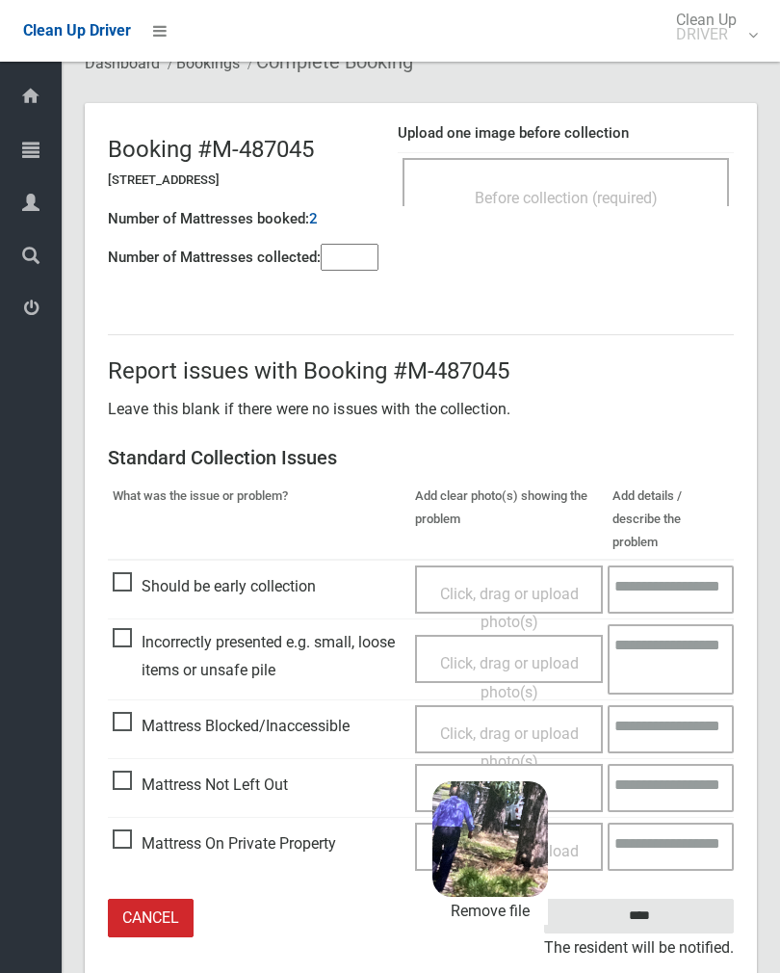
click at [679, 899] on input "****" at bounding box center [639, 917] width 190 height 36
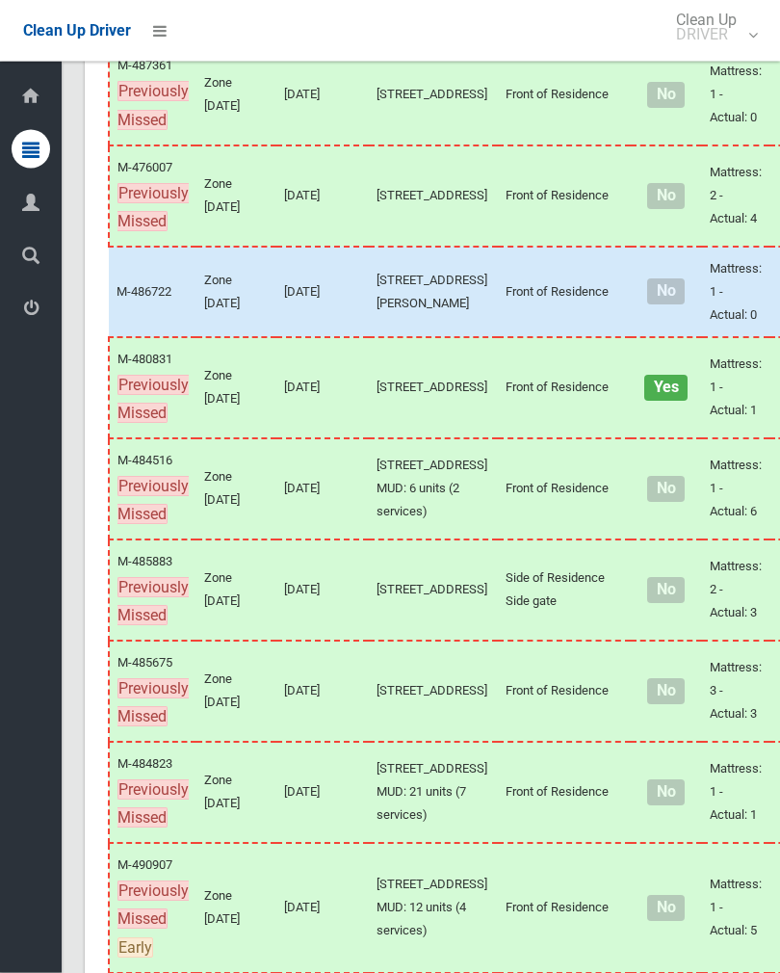
scroll to position [573, 0]
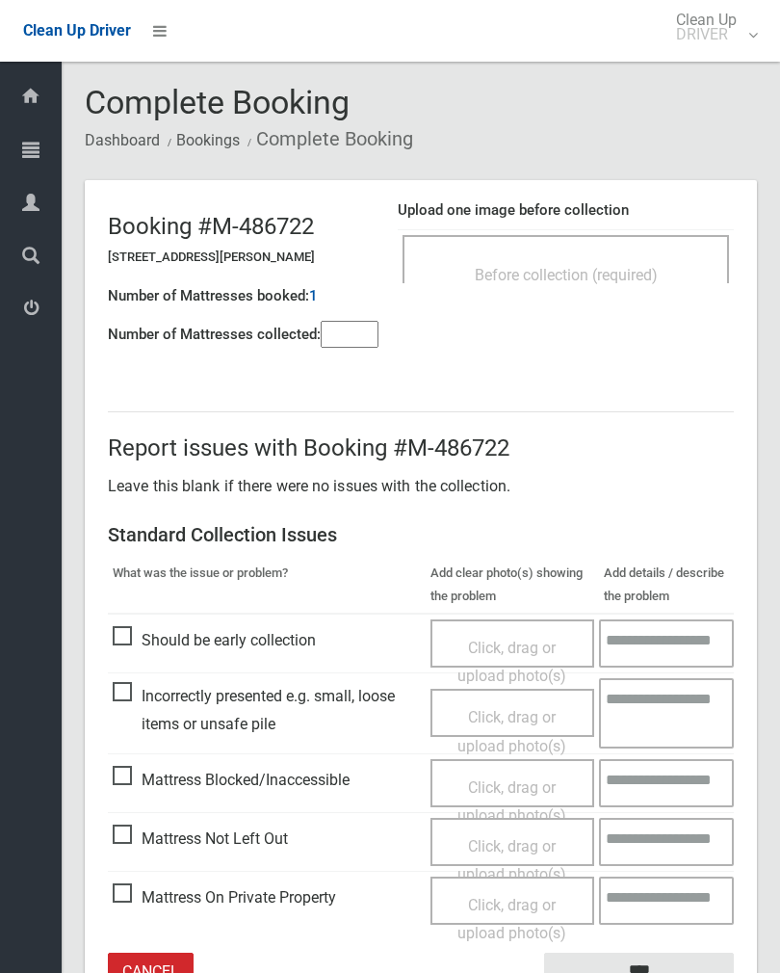
click at [609, 271] on span "Before collection (required)" at bounding box center [566, 275] width 183 height 18
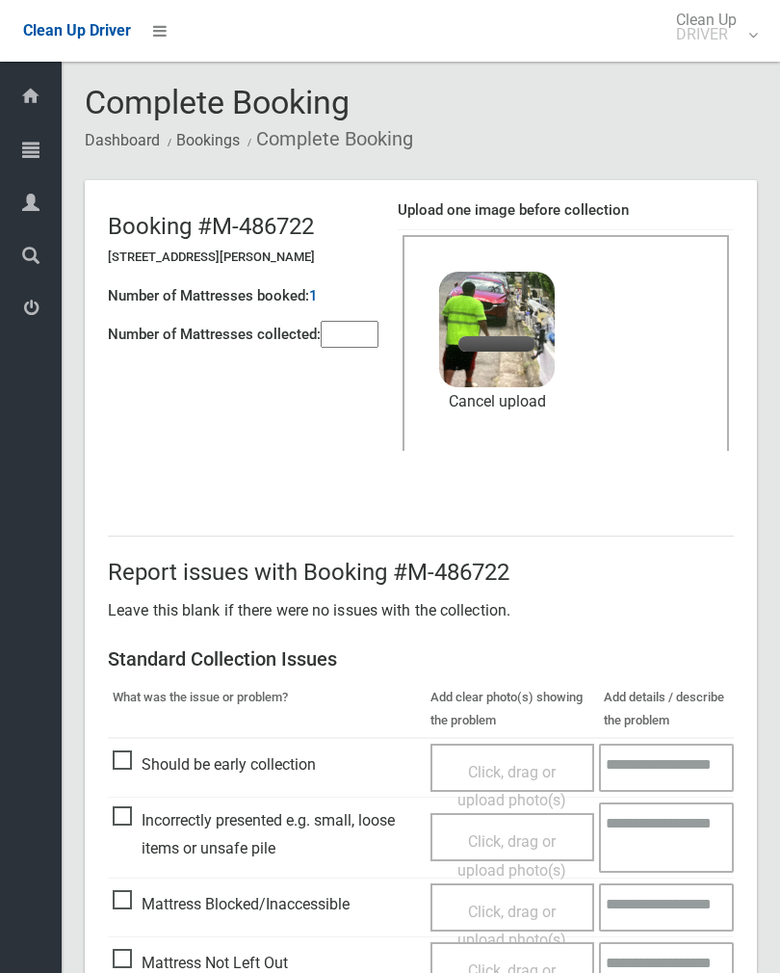
click at [367, 334] on input"] "number" at bounding box center [350, 334] width 58 height 27
type input"] "*"
click at [503, 393] on link "Remove file" at bounding box center [497, 401] width 116 height 29
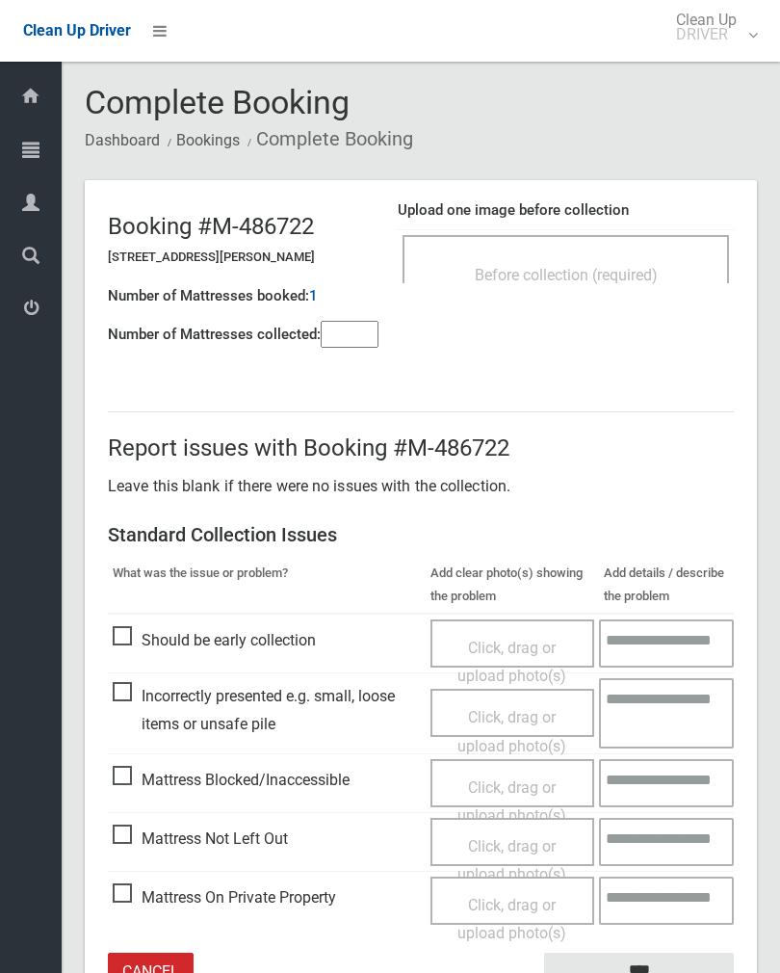
click at [646, 264] on div "Before collection (required)" at bounding box center [566, 274] width 284 height 36
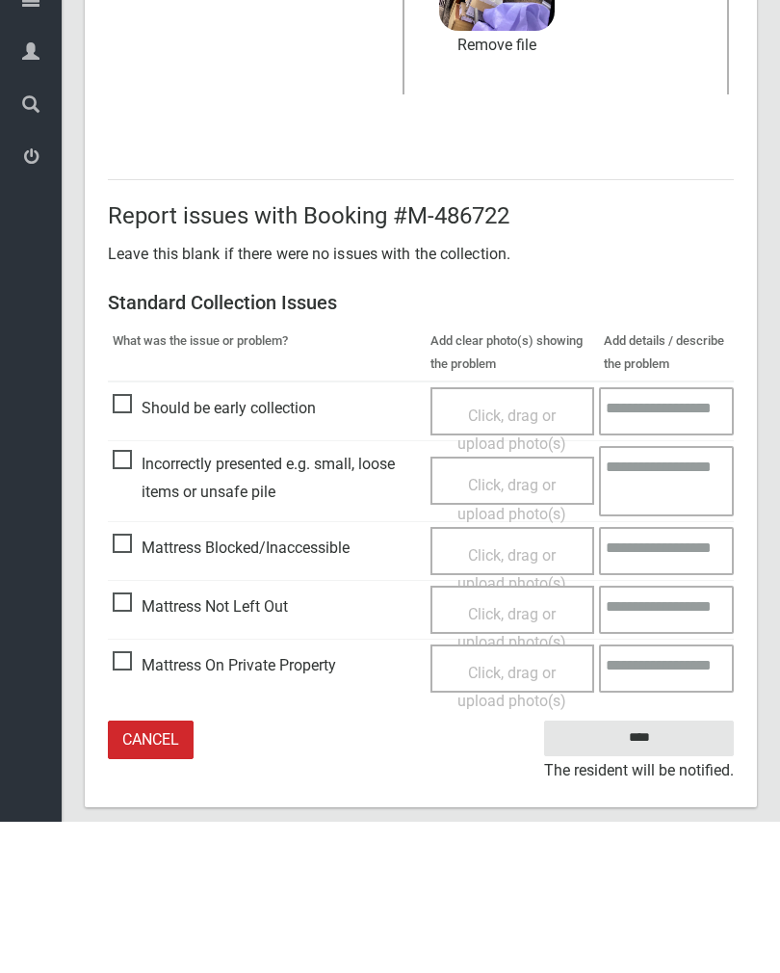
scroll to position [202, 0]
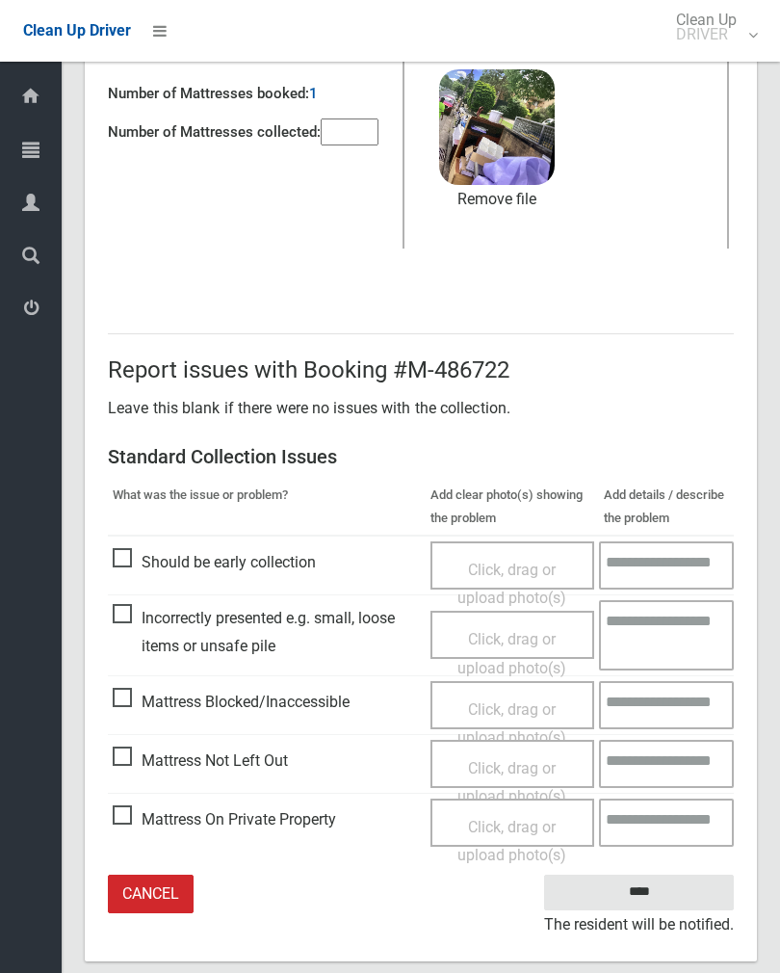
click at [639, 889] on input "****" at bounding box center [639, 893] width 190 height 36
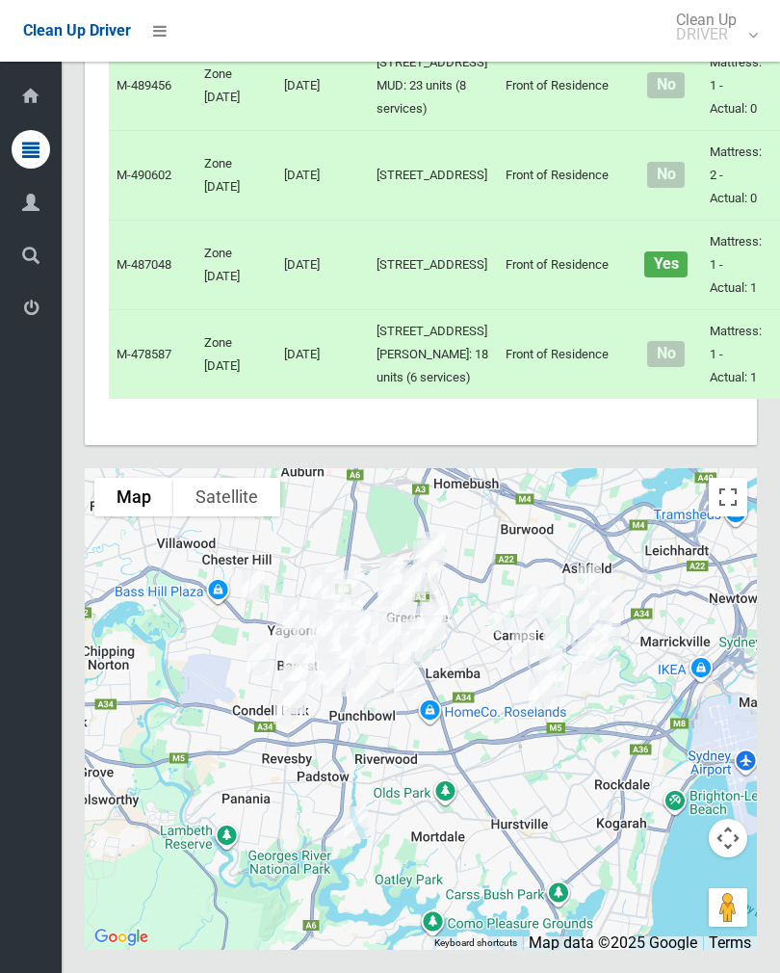
scroll to position [13345, 0]
